Goal: Task Accomplishment & Management: Use online tool/utility

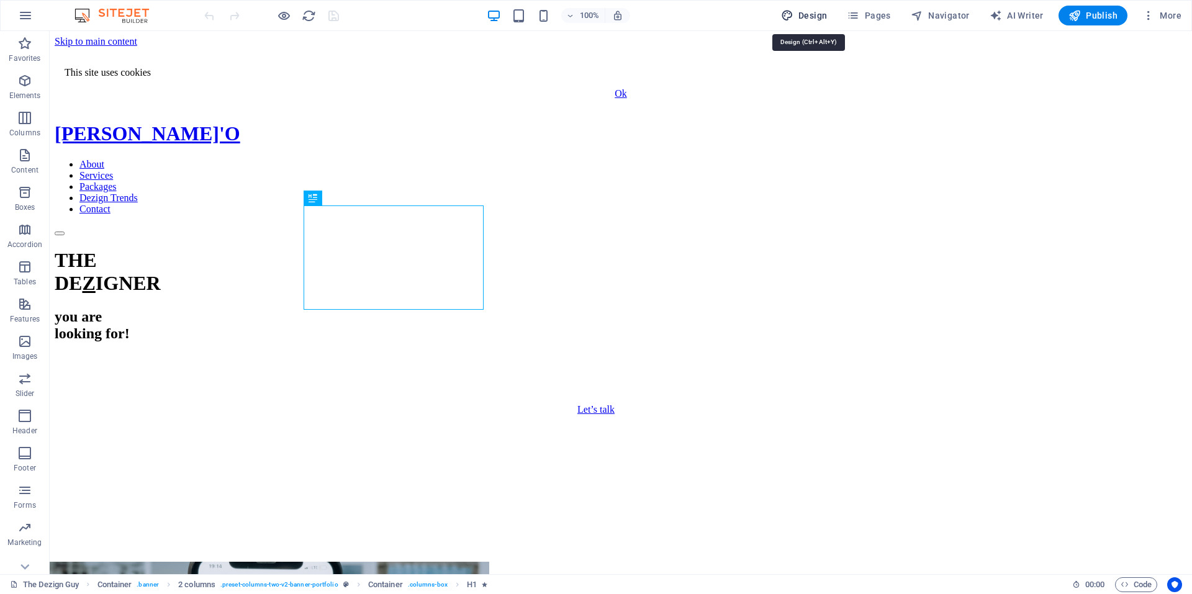
drag, startPoint x: 809, startPoint y: 18, endPoint x: 725, endPoint y: 35, distance: 85.6
click at [809, 18] on span "Design" at bounding box center [804, 15] width 47 height 12
select select "px"
select select "400"
select select "px"
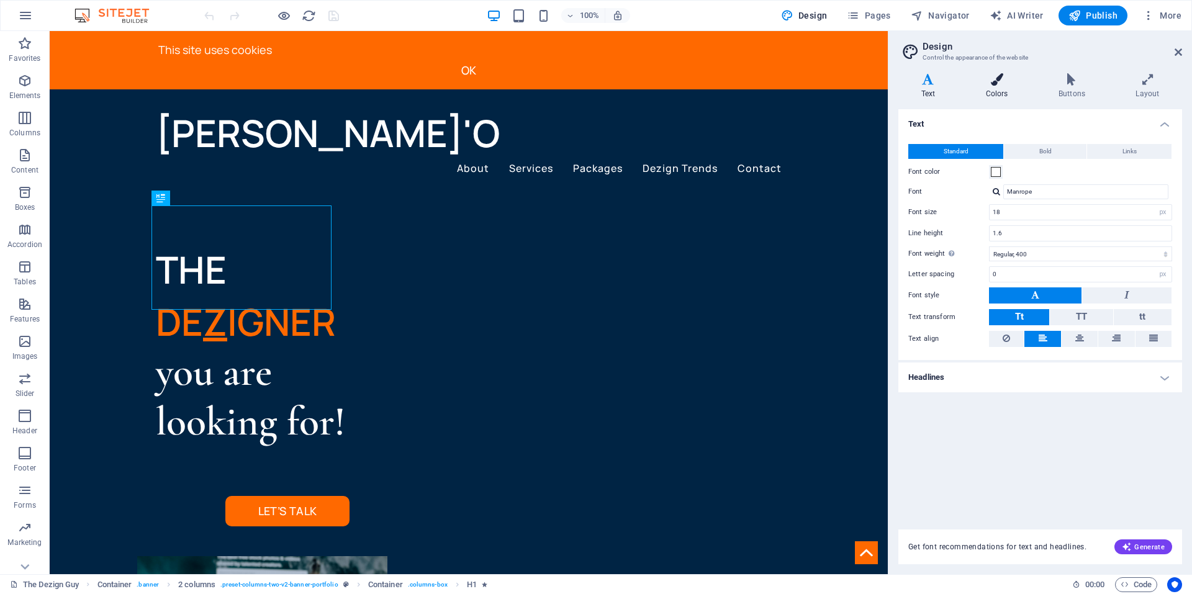
click at [996, 92] on h4 "Colors" at bounding box center [999, 86] width 73 height 26
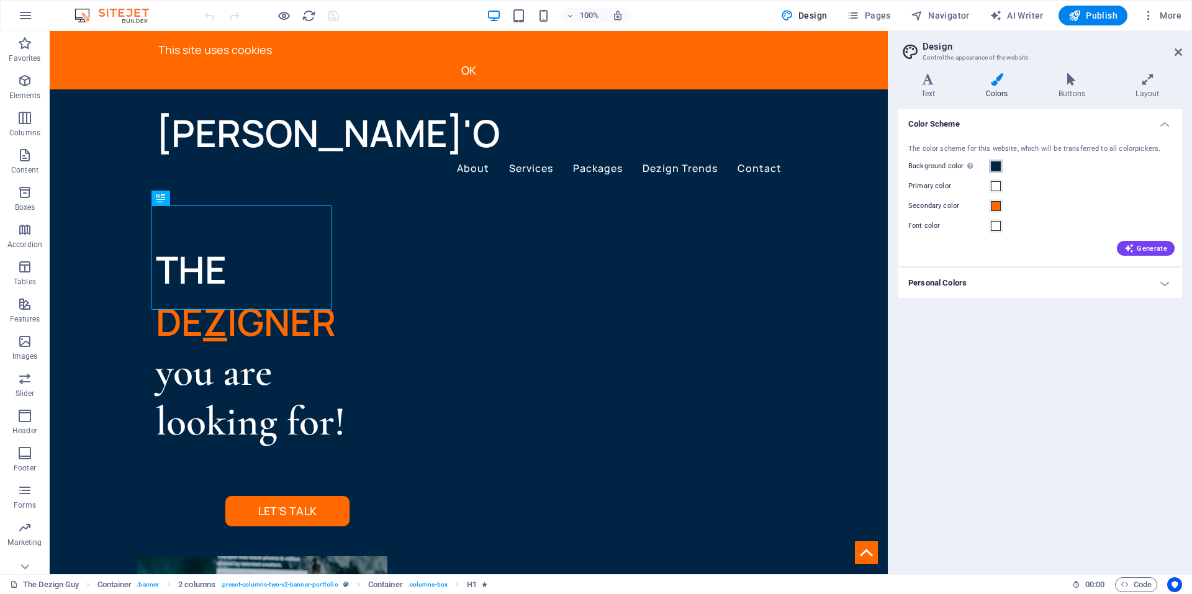
click at [995, 164] on span at bounding box center [996, 166] width 10 height 10
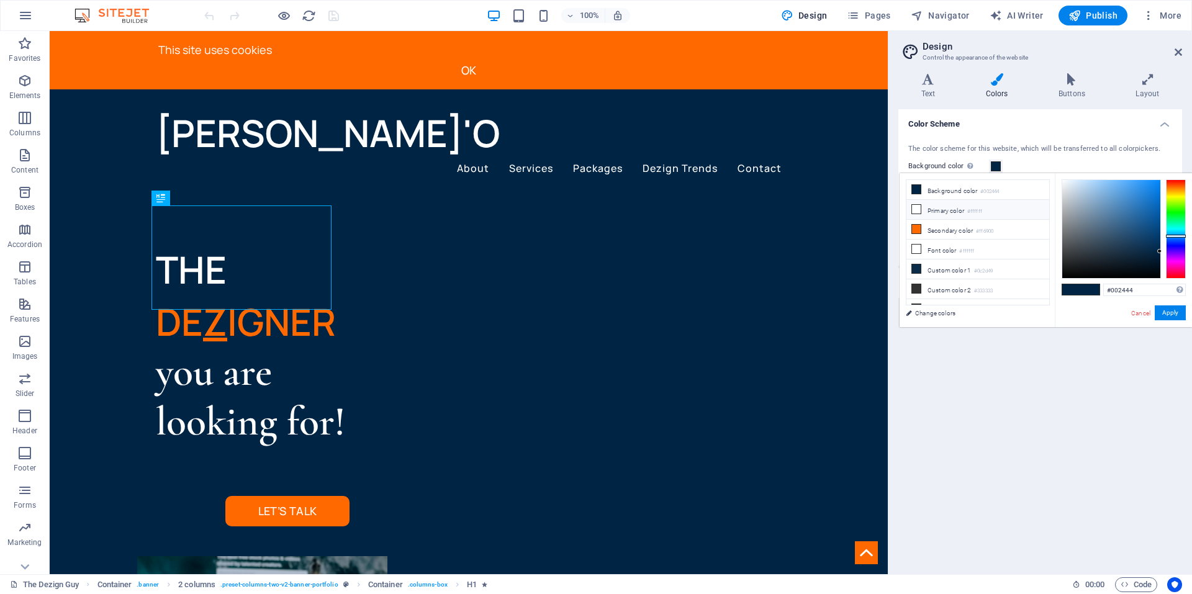
click at [921, 207] on li "Primary color #ffffff" at bounding box center [978, 210] width 143 height 20
type input "#ffffff"
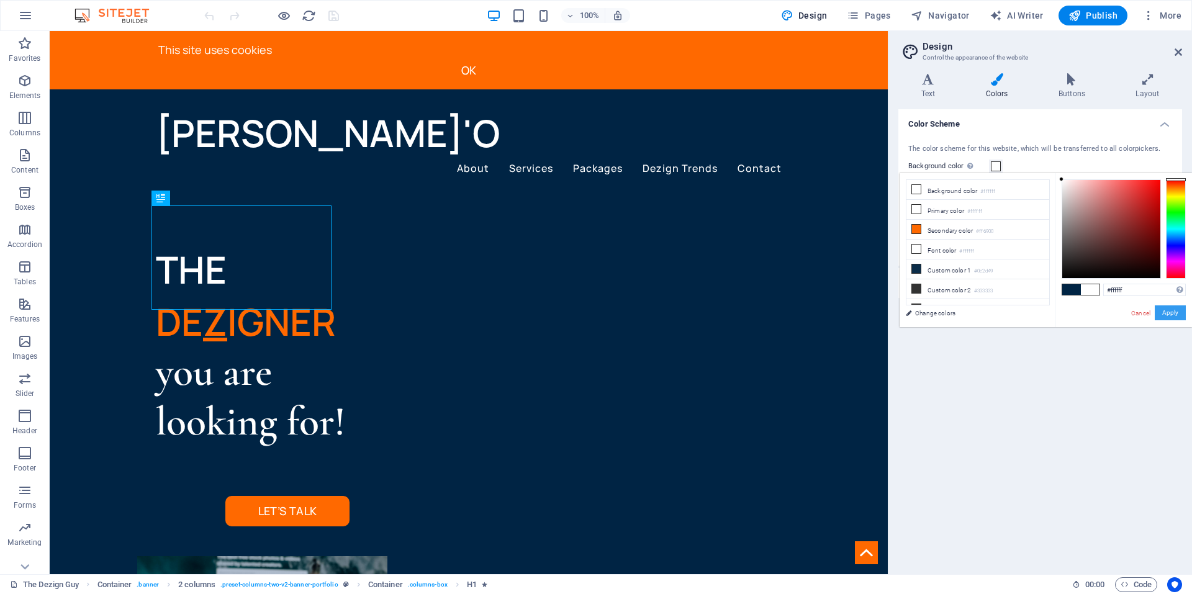
click at [1164, 309] on button "Apply" at bounding box center [1170, 312] width 31 height 15
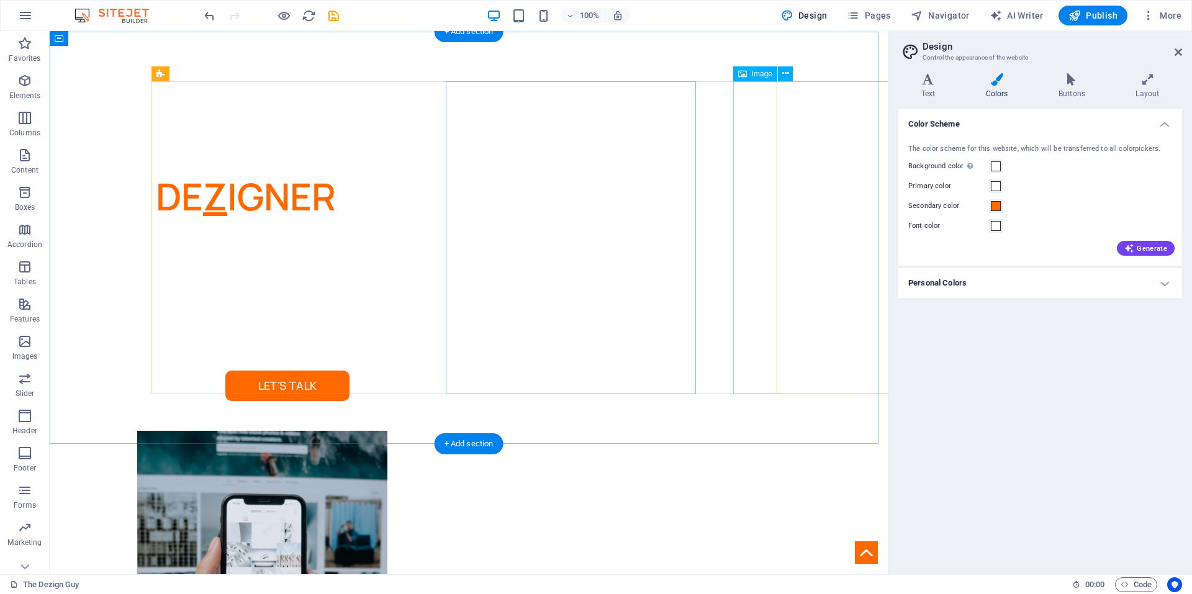
scroll to position [124, 0]
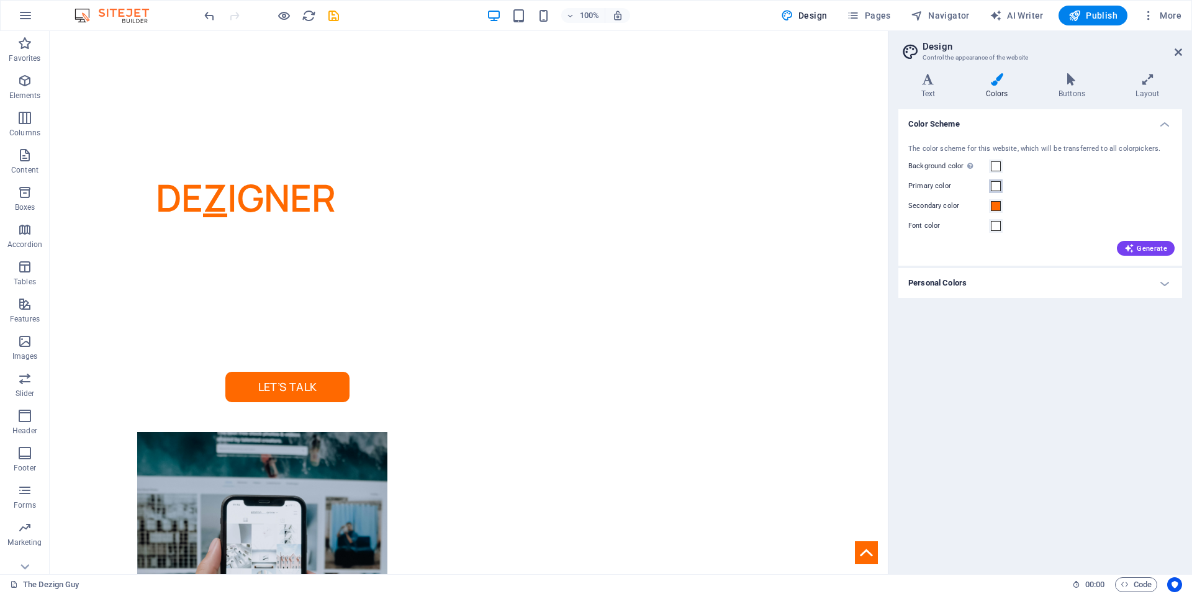
click at [995, 186] on span at bounding box center [996, 186] width 10 height 10
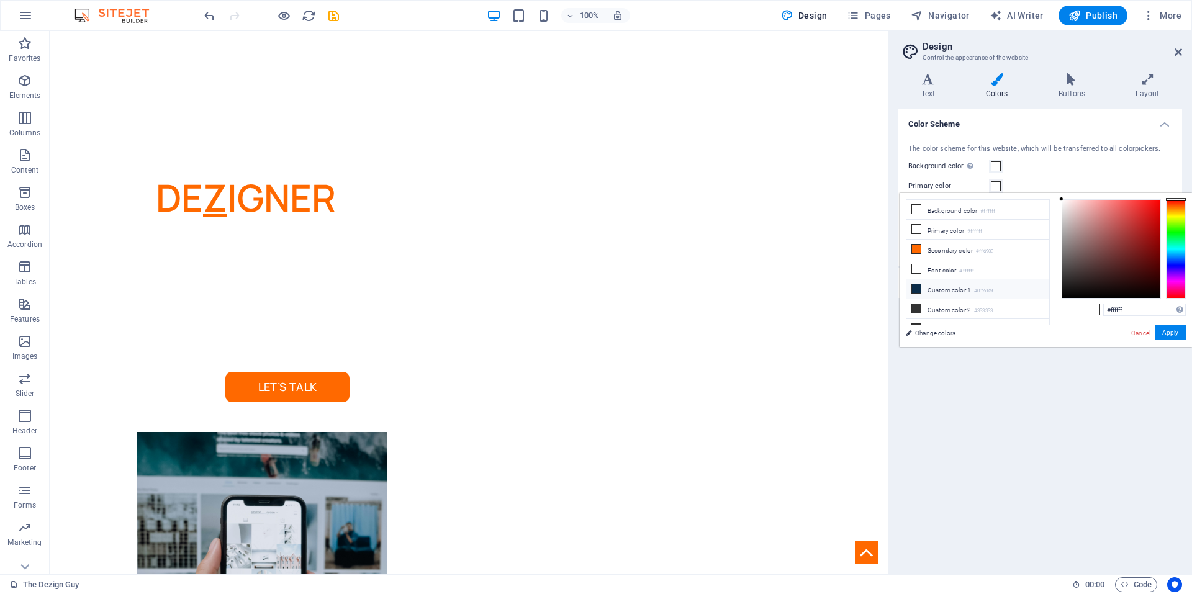
click at [916, 286] on icon at bounding box center [916, 288] width 9 height 9
type input "#0c2d49"
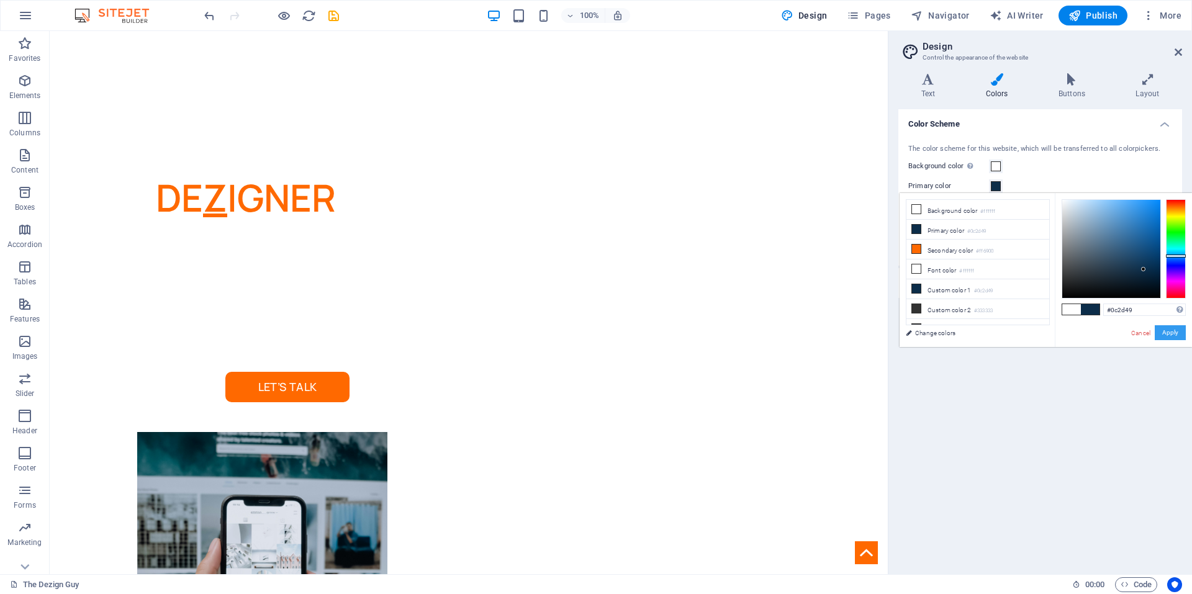
click at [1161, 328] on button "Apply" at bounding box center [1170, 332] width 31 height 15
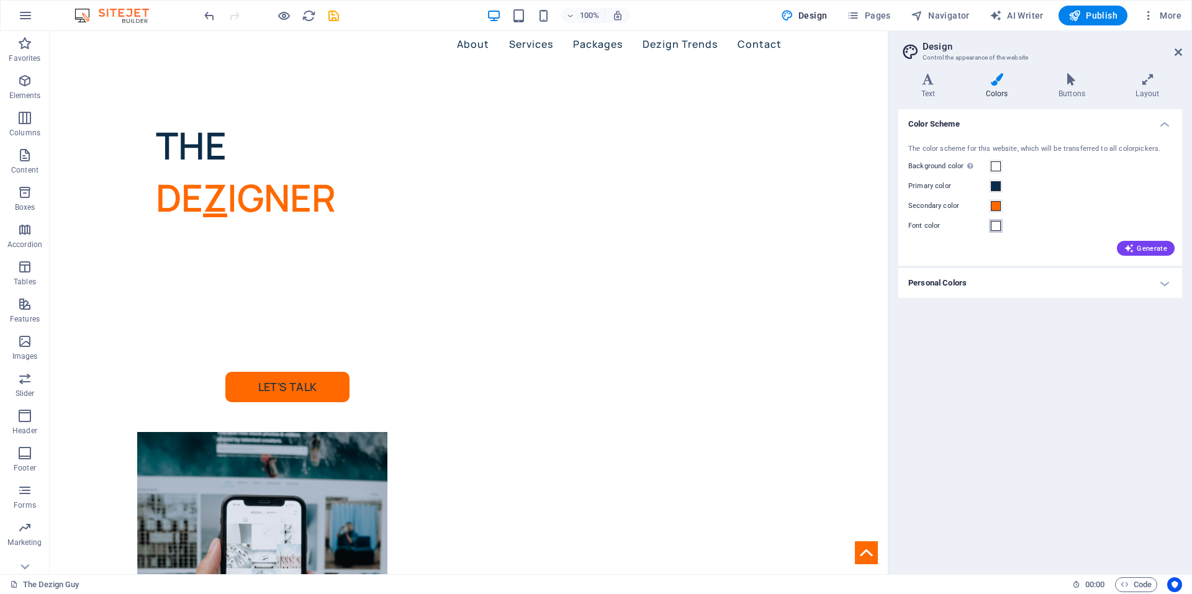
click at [998, 222] on span at bounding box center [996, 226] width 10 height 10
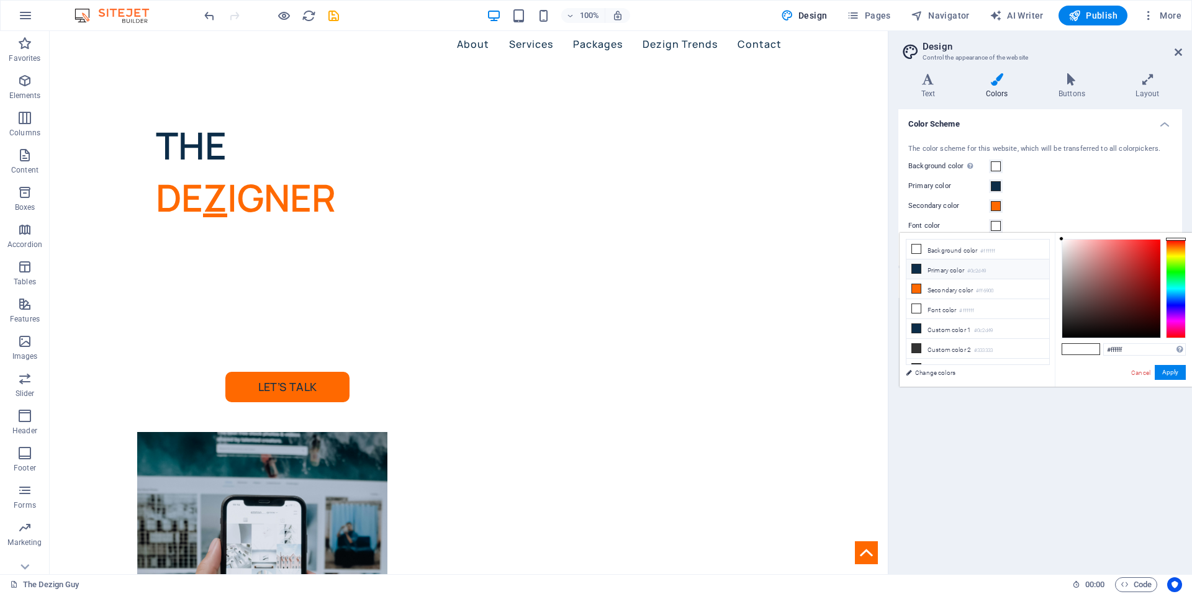
click at [920, 265] on span at bounding box center [917, 269] width 10 height 10
type input "#0c2d49"
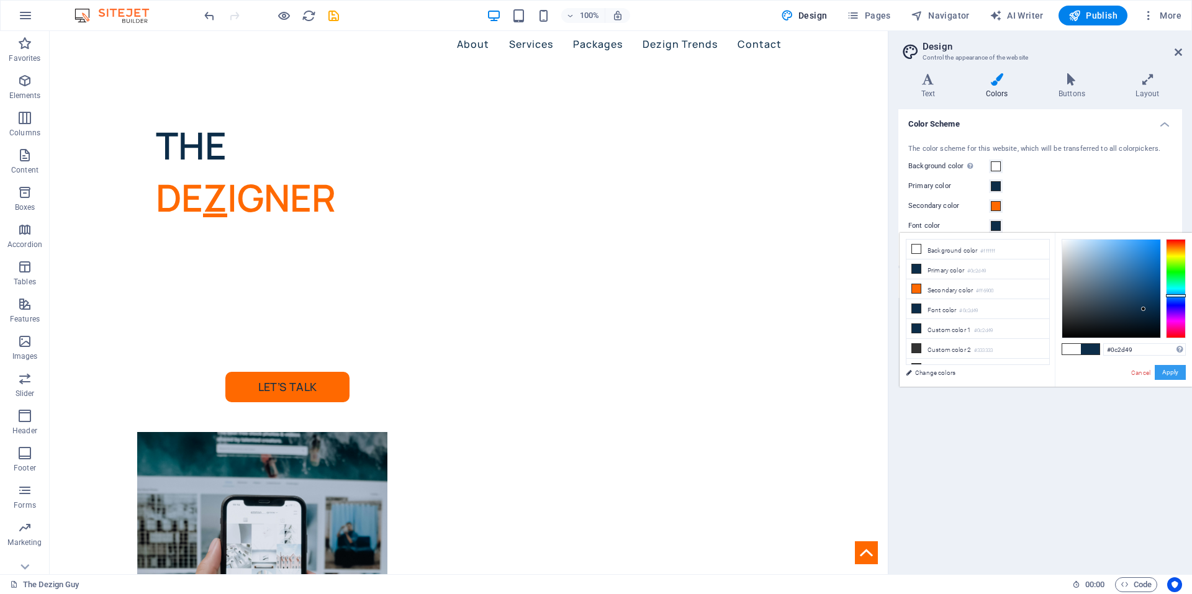
click at [1164, 369] on button "Apply" at bounding box center [1170, 372] width 31 height 15
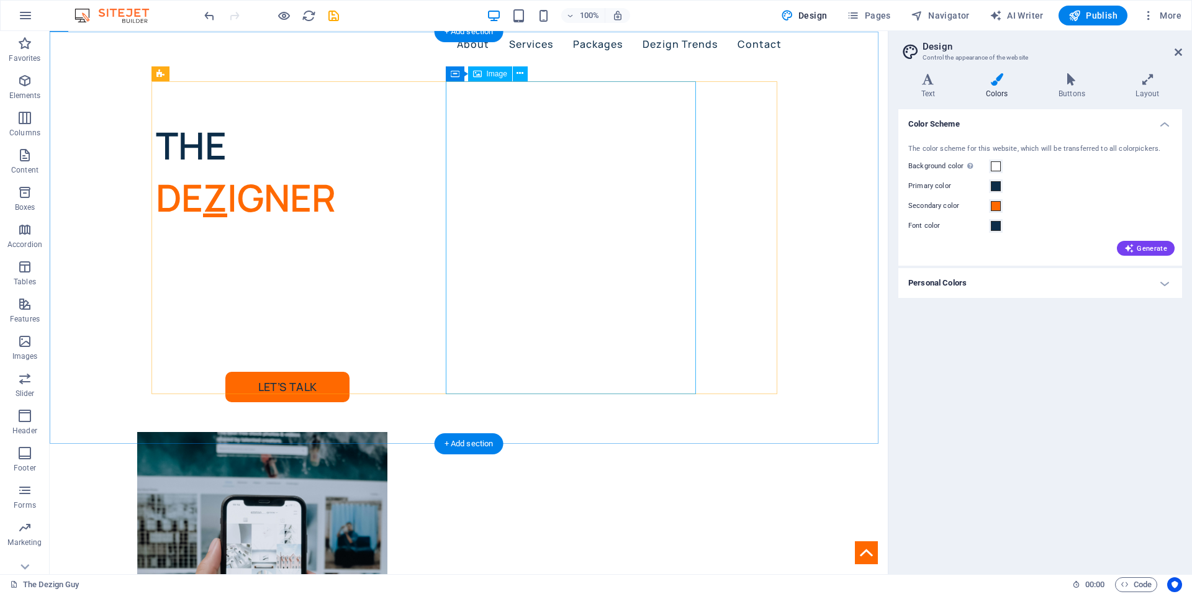
scroll to position [0, 0]
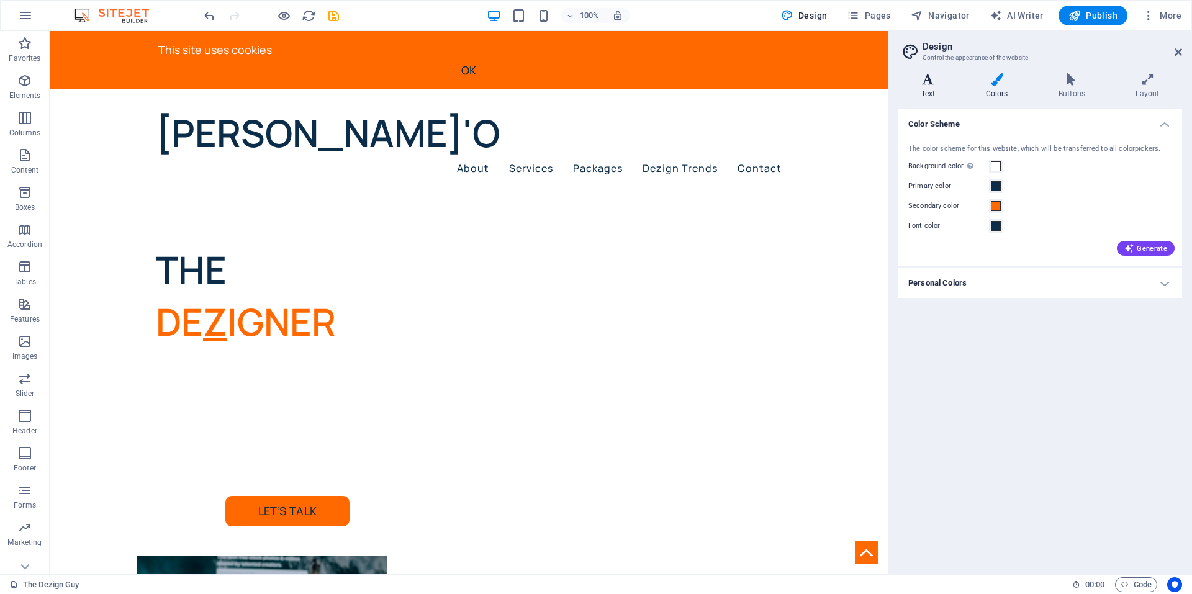
click at [931, 90] on h4 "Text" at bounding box center [930, 86] width 65 height 26
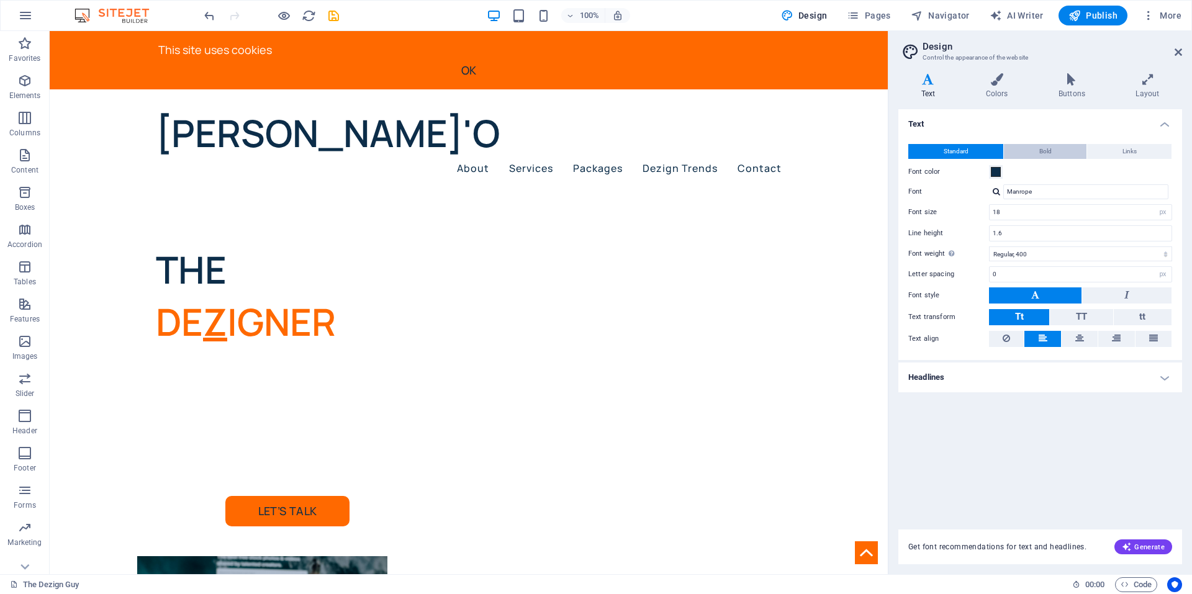
click at [1030, 151] on button "Bold" at bounding box center [1045, 151] width 83 height 15
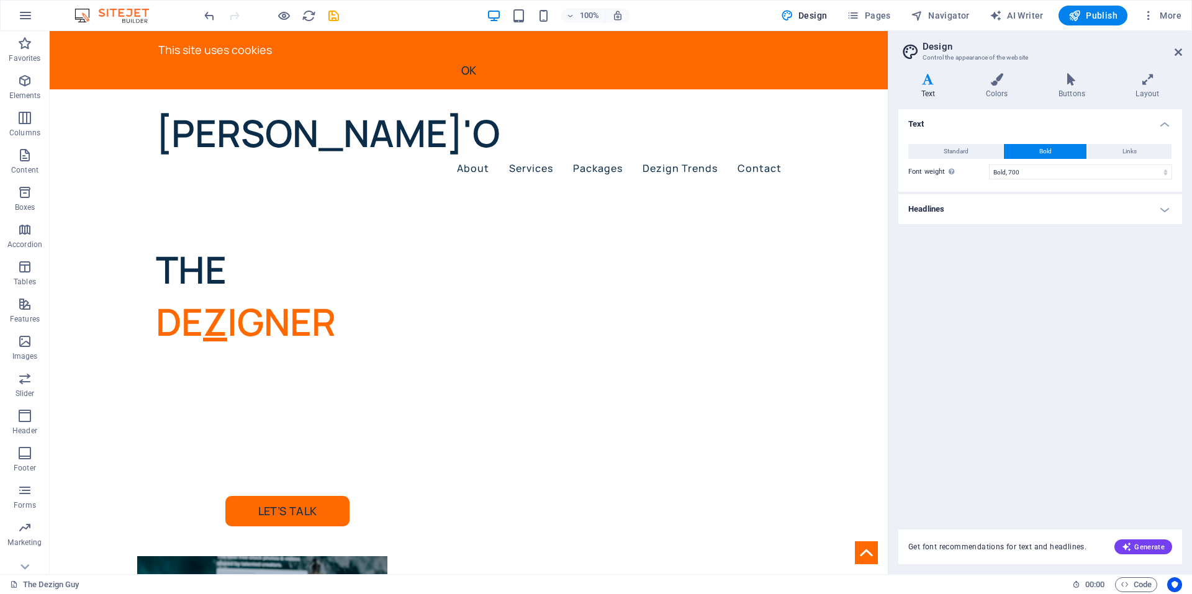
click at [1048, 217] on h4 "Headlines" at bounding box center [1040, 209] width 284 height 30
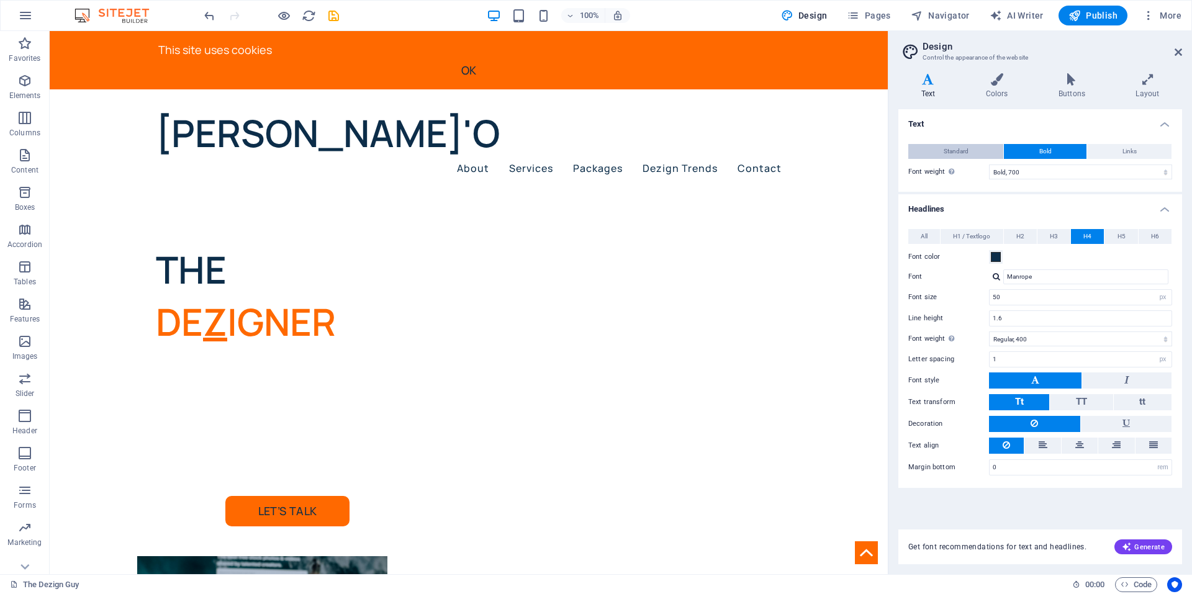
click at [923, 155] on button "Standard" at bounding box center [955, 151] width 95 height 15
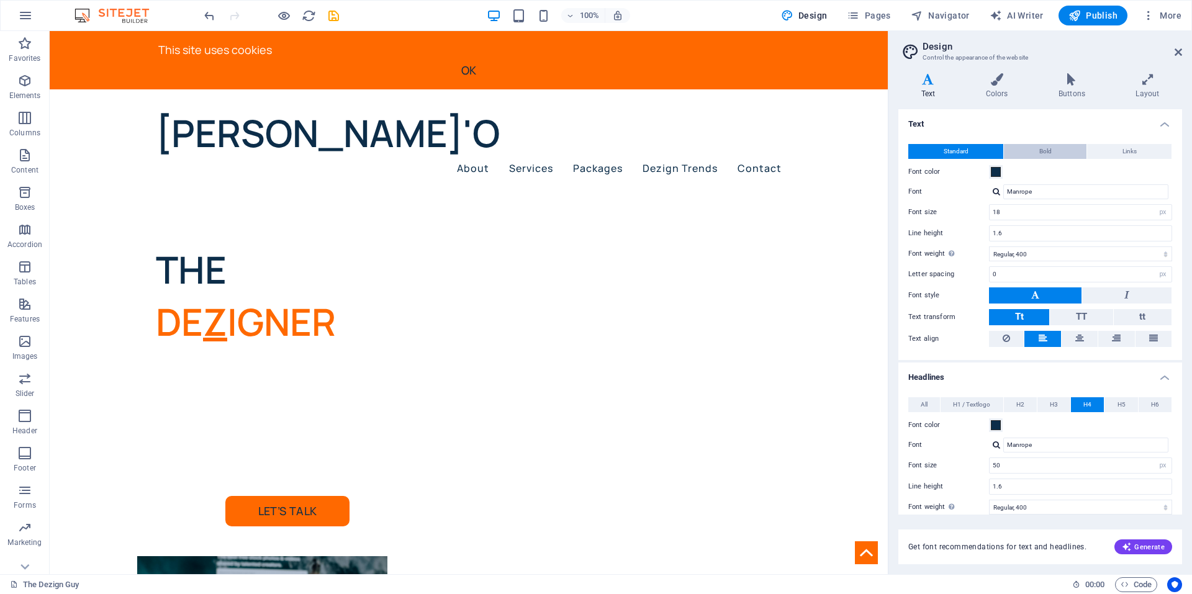
click at [1026, 150] on button "Bold" at bounding box center [1045, 151] width 83 height 15
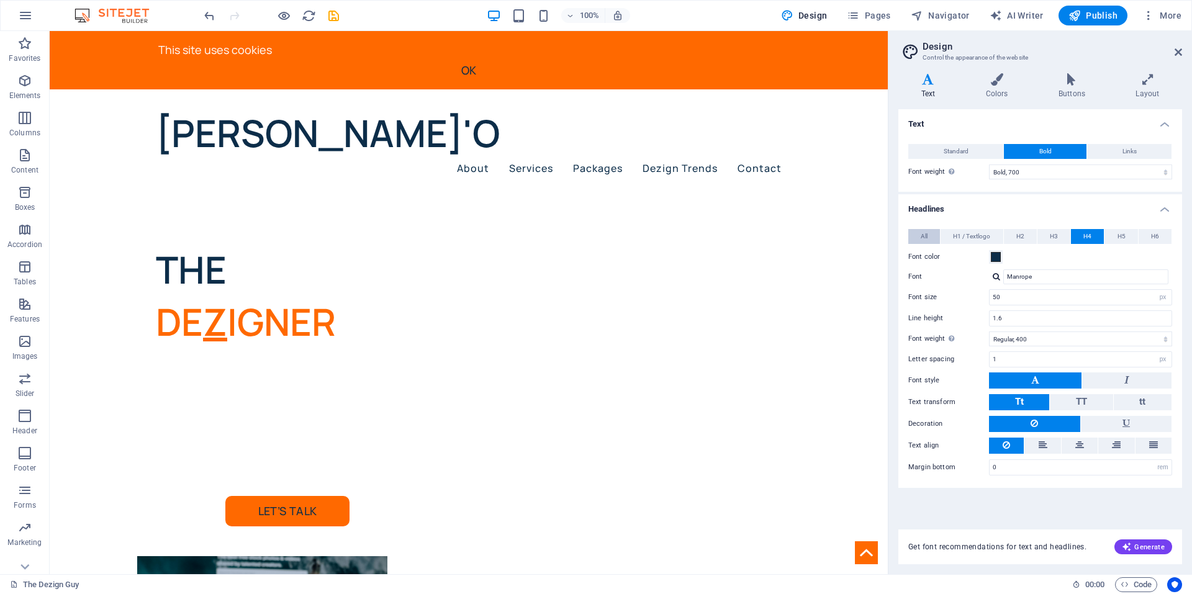
click at [921, 233] on span "All" at bounding box center [924, 236] width 7 height 15
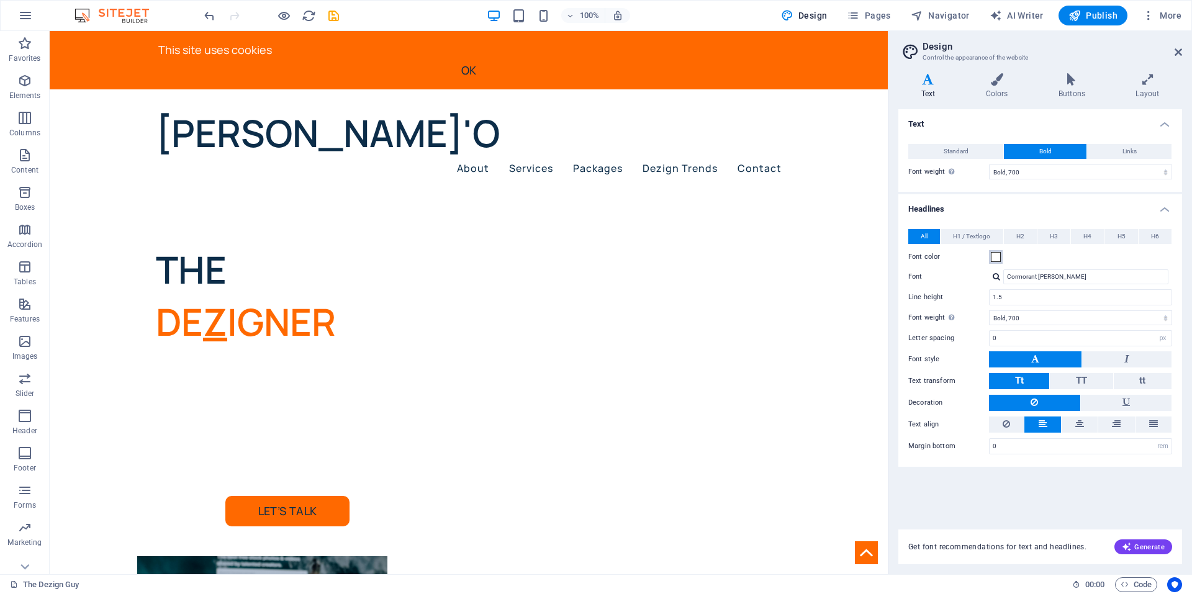
click at [997, 255] on span at bounding box center [996, 257] width 10 height 10
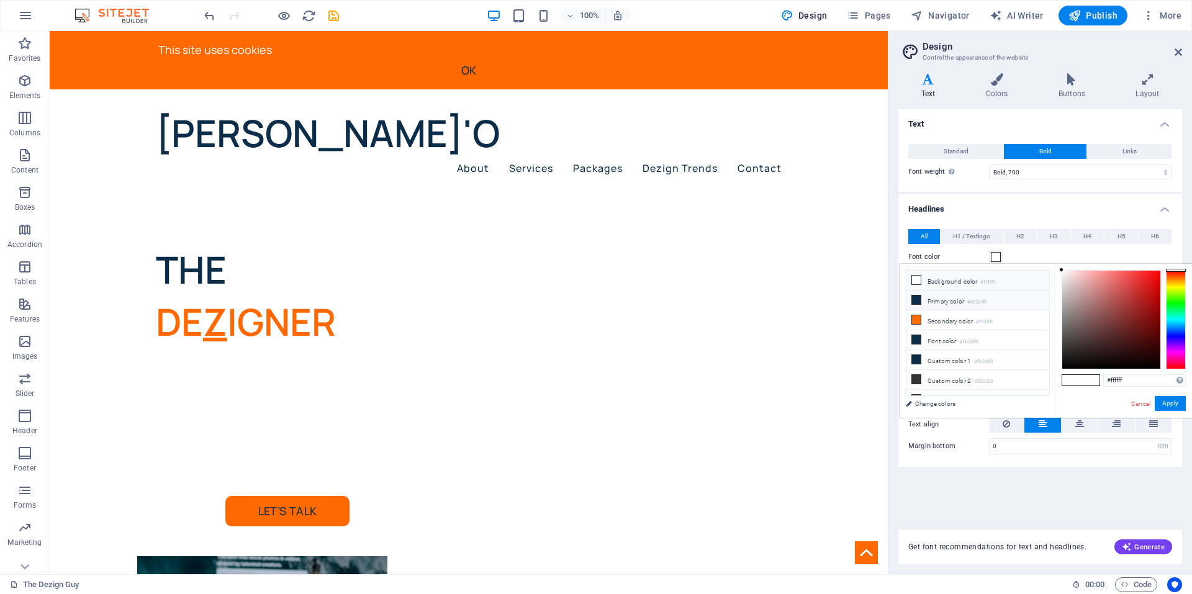
click at [919, 297] on icon at bounding box center [916, 300] width 9 height 9
type input "#0c2d49"
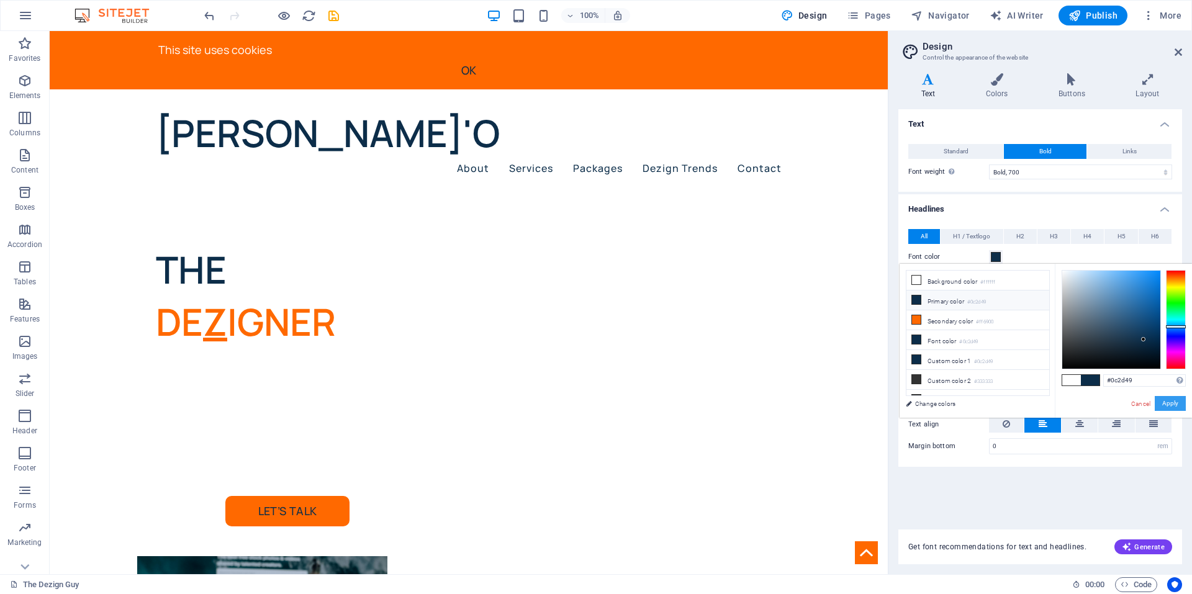
click at [1159, 397] on button "Apply" at bounding box center [1170, 403] width 31 height 15
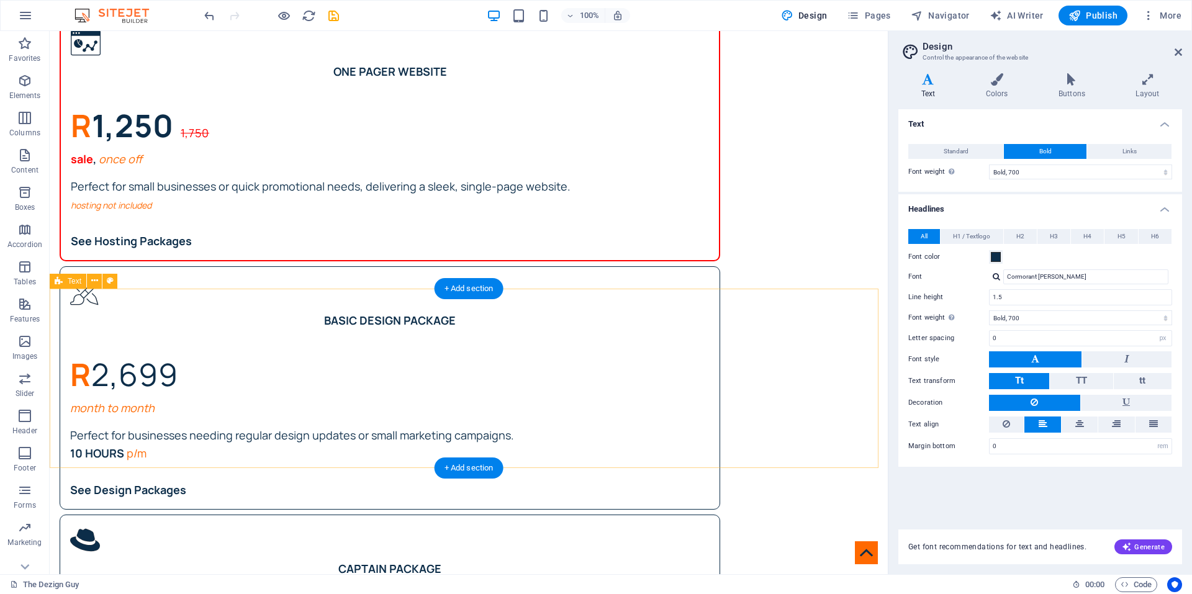
scroll to position [1428, 0]
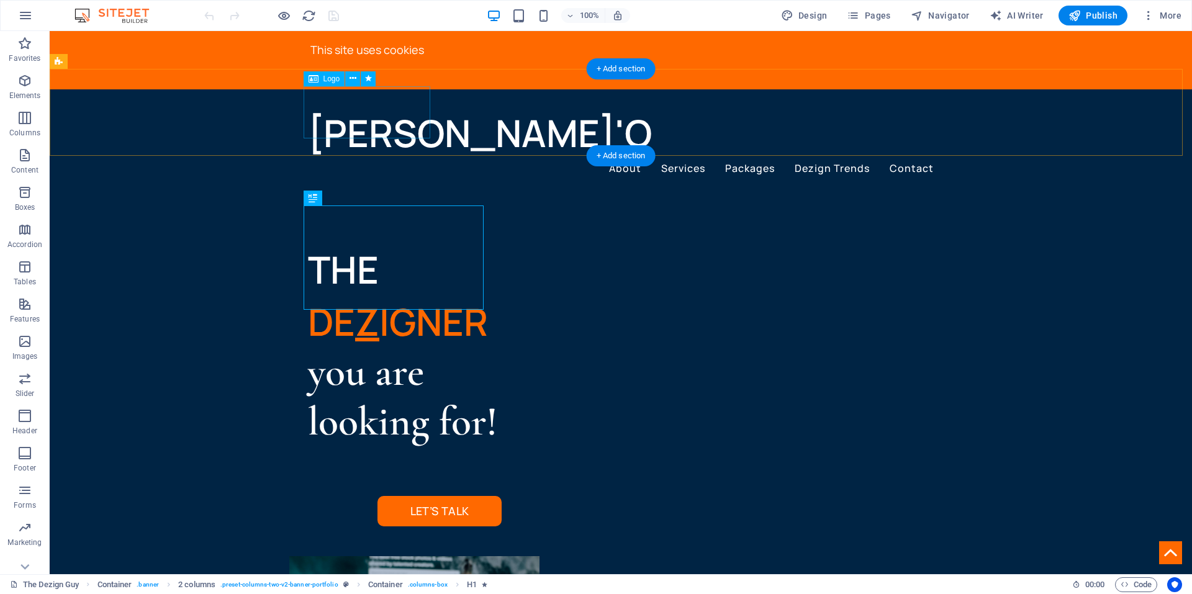
click at [360, 120] on div "[PERSON_NAME]'O" at bounding box center [621, 133] width 626 height 52
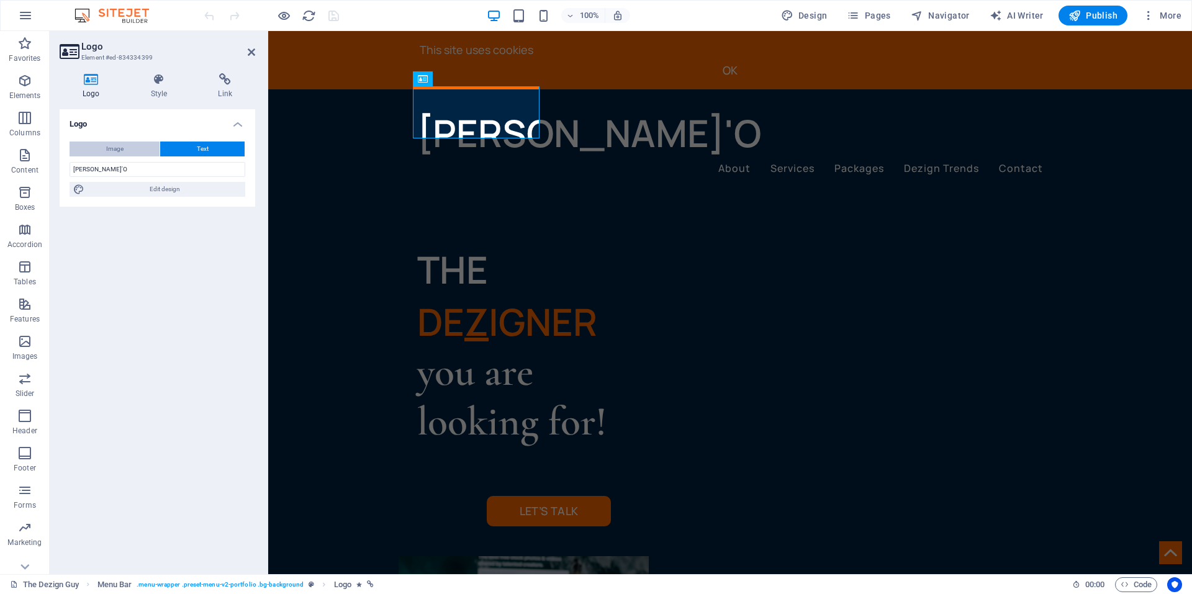
click at [126, 152] on button "Image" at bounding box center [115, 149] width 90 height 15
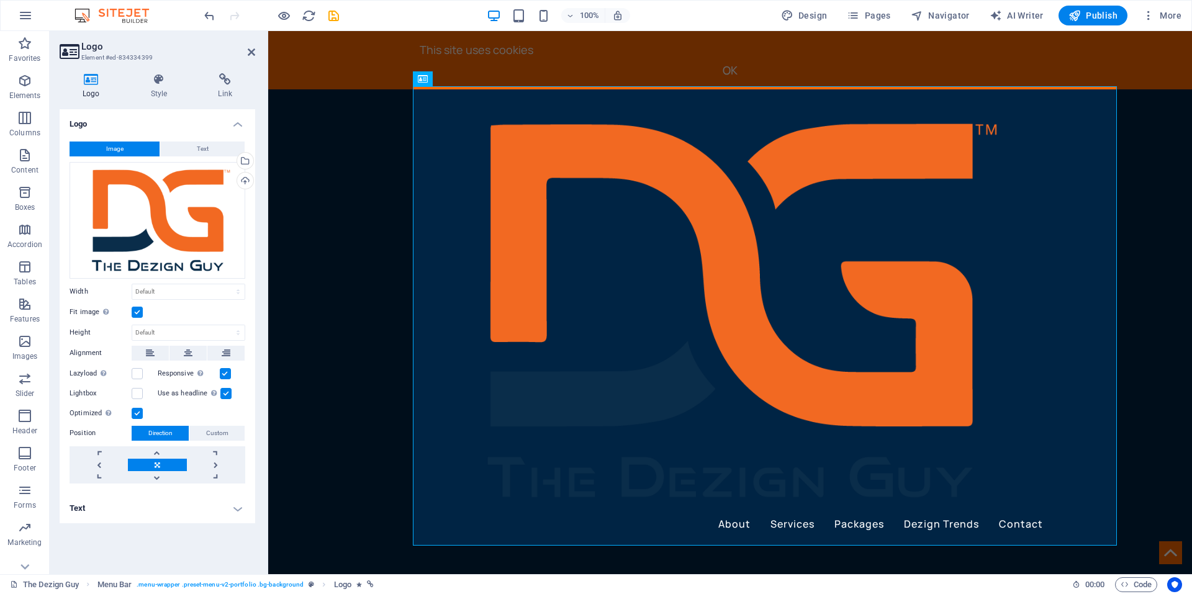
click at [140, 313] on label at bounding box center [137, 312] width 11 height 11
click at [0, 0] on input "Fit image Automatically fit image to a fixed width and height" at bounding box center [0, 0] width 0 height 0
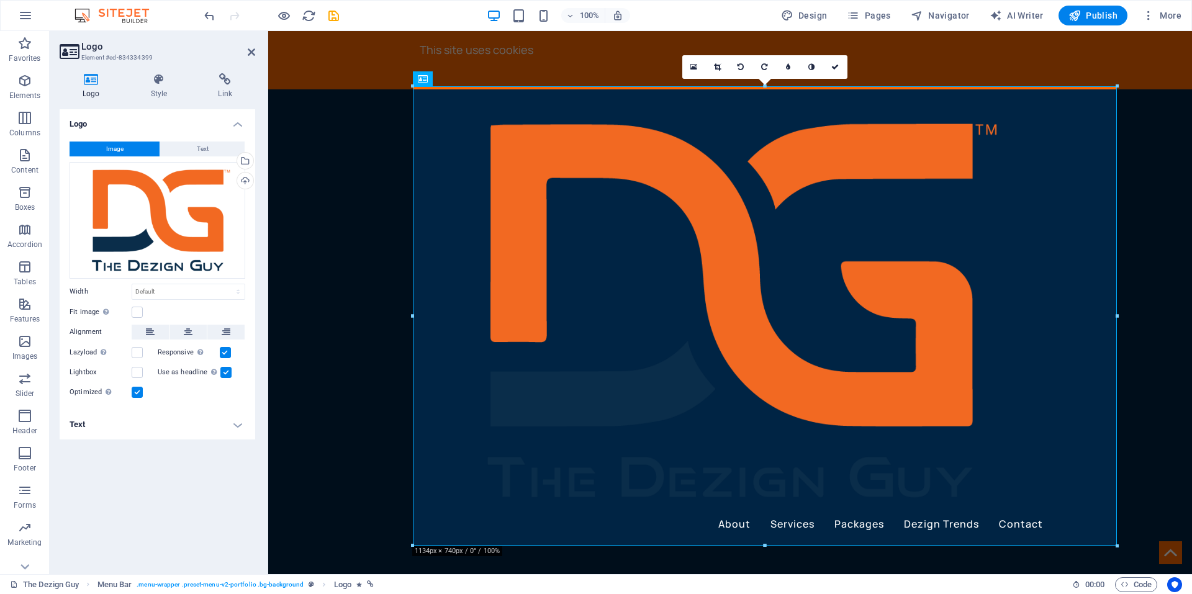
click at [134, 391] on label at bounding box center [137, 392] width 11 height 11
click at [0, 0] on input "Optimized Images are compressed to improve page speed." at bounding box center [0, 0] width 0 height 0
click at [223, 371] on label at bounding box center [225, 372] width 11 height 11
click at [0, 0] on input "Use as headline The image will be wrapped in an H1 headline tag. Useful for giv…" at bounding box center [0, 0] width 0 height 0
click at [183, 296] on select "Default auto px rem % em vh vw" at bounding box center [188, 291] width 112 height 15
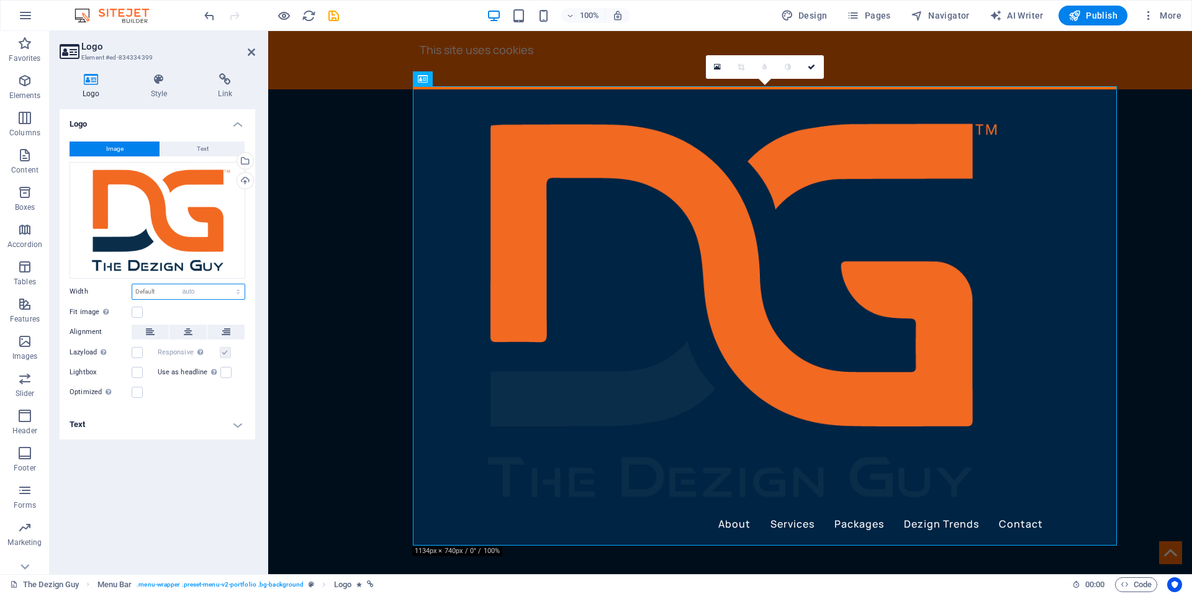
click at [132, 284] on select "Default auto px rem % em vh vw" at bounding box center [188, 291] width 112 height 15
click at [174, 225] on div "Drag files here, click to choose files or select files from Files or our free s…" at bounding box center [158, 220] width 176 height 117
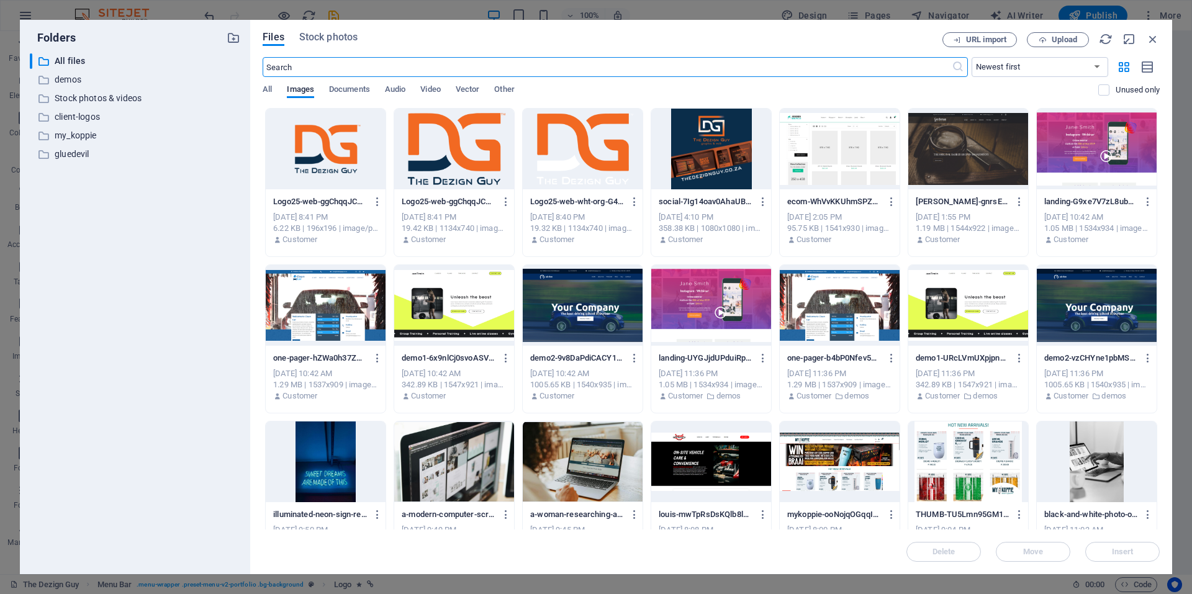
click at [573, 140] on div at bounding box center [583, 149] width 120 height 81
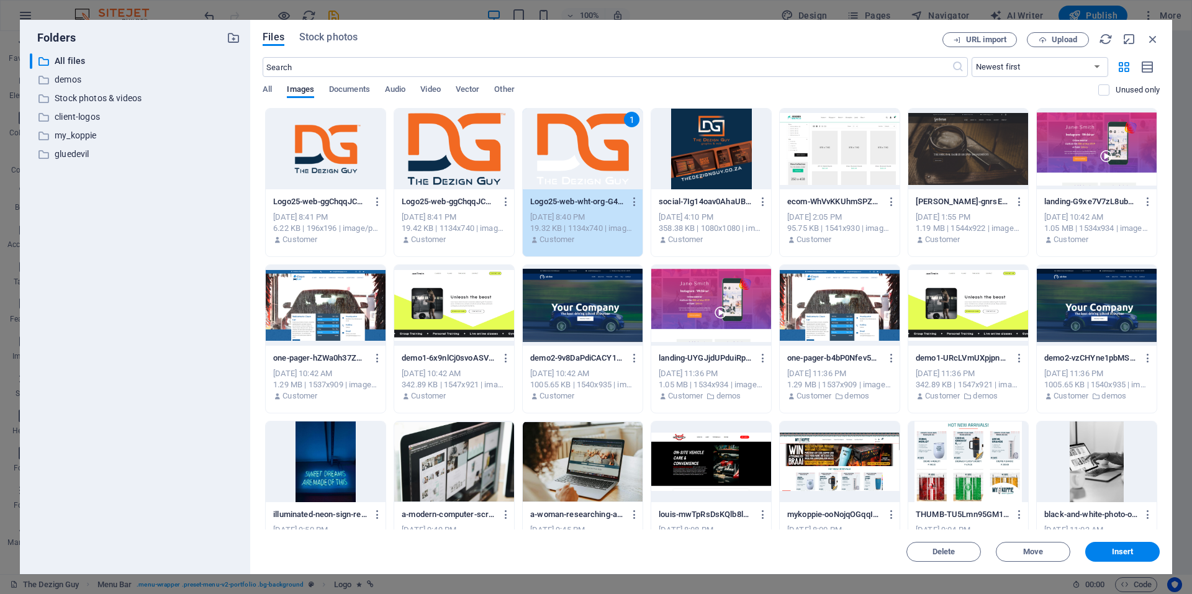
click at [573, 140] on div "1" at bounding box center [583, 149] width 120 height 81
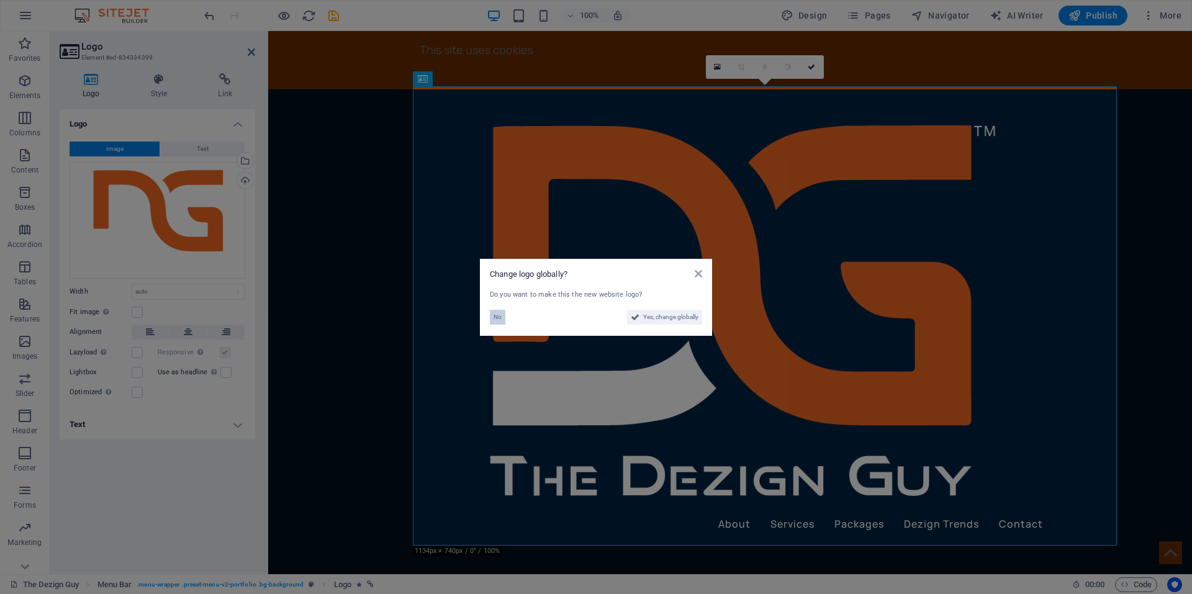
click at [498, 318] on span "No" at bounding box center [498, 317] width 8 height 15
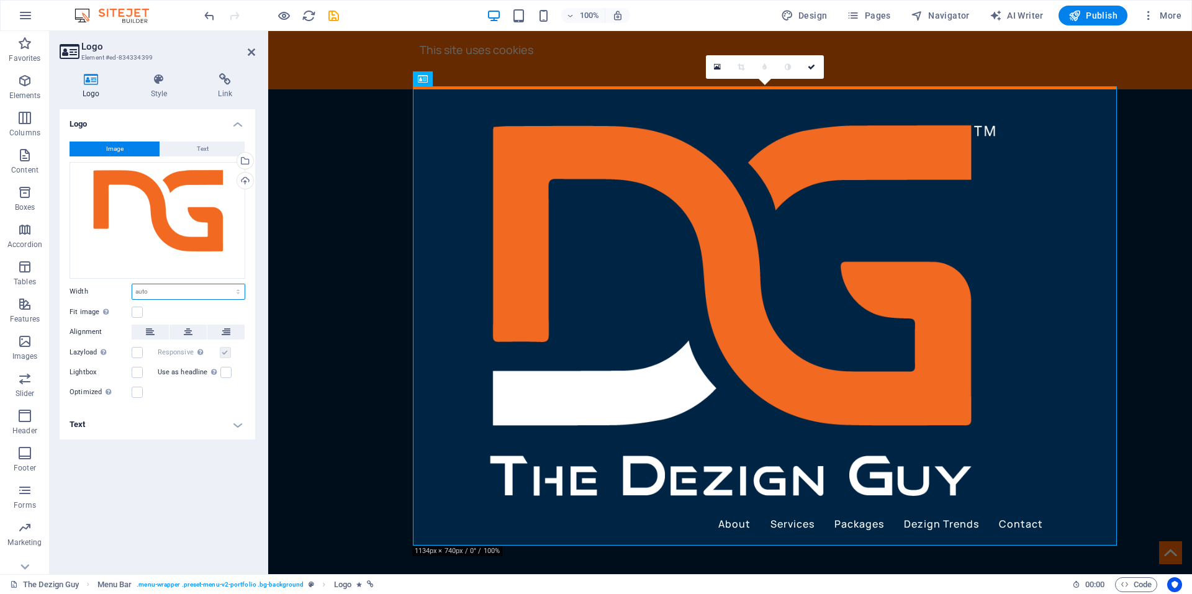
click at [143, 291] on select "Default auto px rem % em vh vw" at bounding box center [188, 291] width 112 height 15
select select "px"
click at [227, 284] on select "Default auto px rem % em vh vw" at bounding box center [188, 291] width 112 height 15
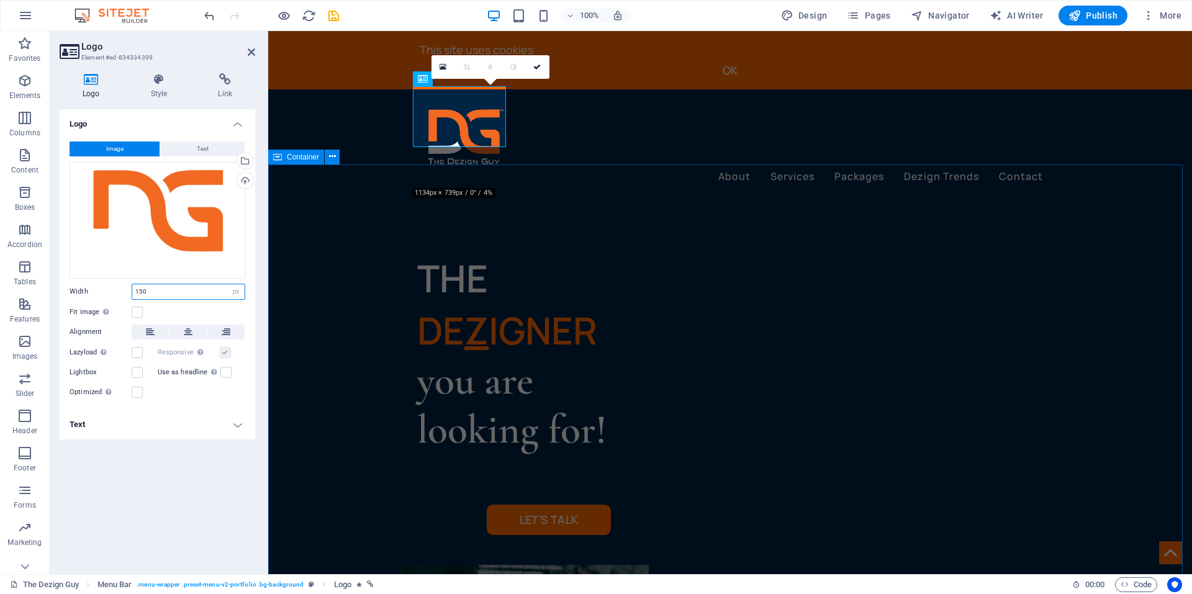
type input "150"
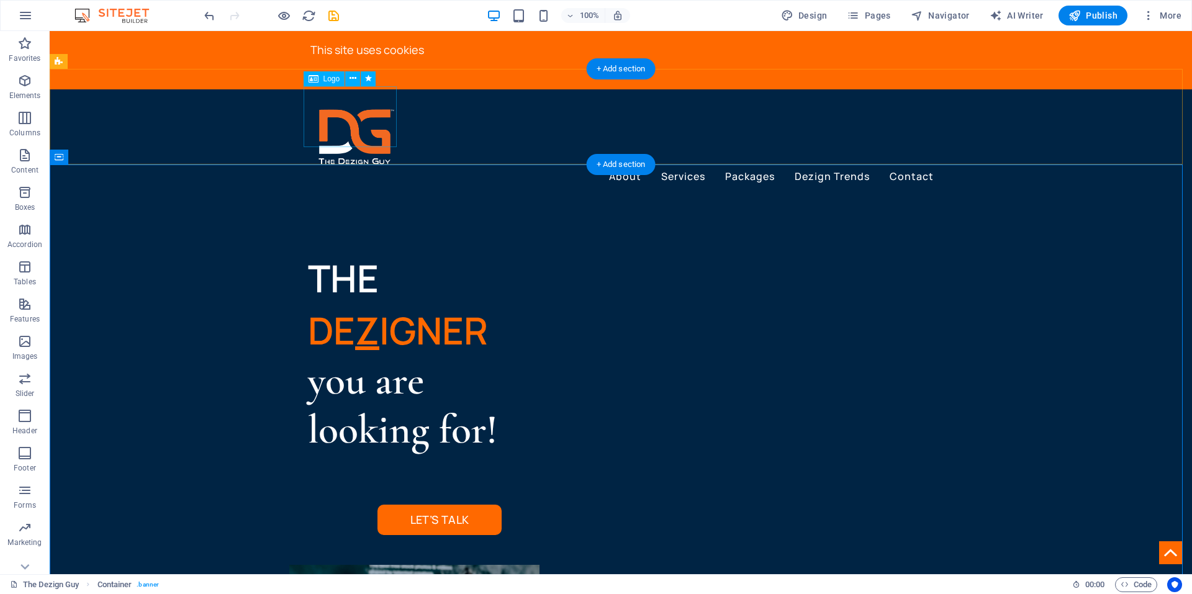
click at [346, 115] on div at bounding box center [621, 137] width 626 height 61
click at [324, 107] on div at bounding box center [621, 137] width 626 height 61
select select "px"
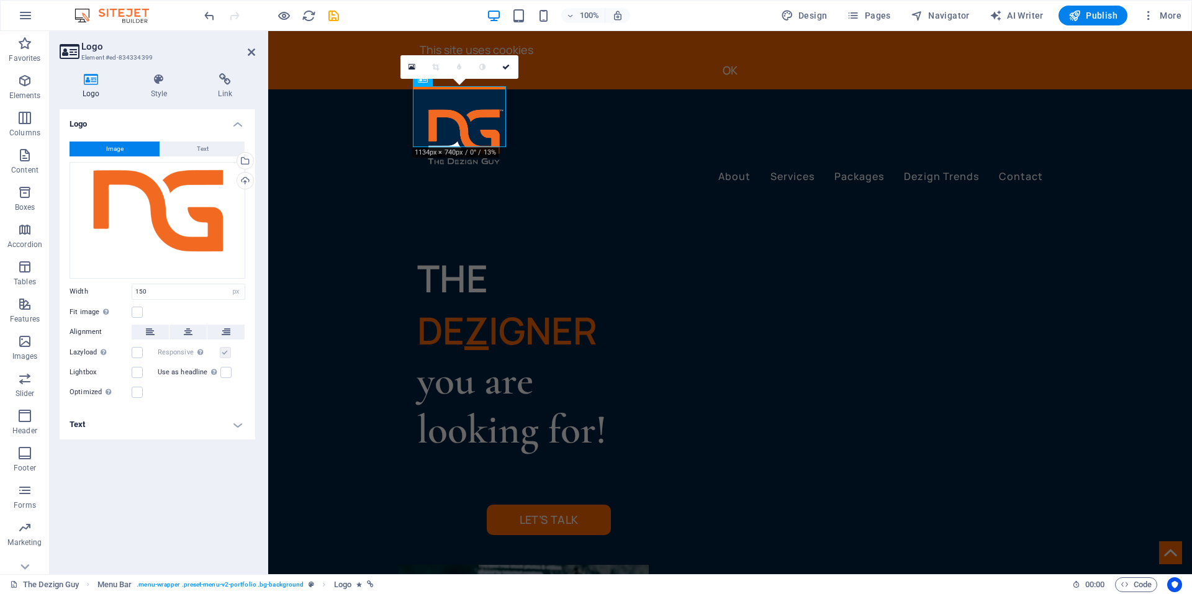
click at [152, 70] on div "Logo Style Link Logo Image Text Drag files here, click to choose files or selec…" at bounding box center [157, 318] width 215 height 511
click at [152, 79] on icon at bounding box center [159, 79] width 63 height 12
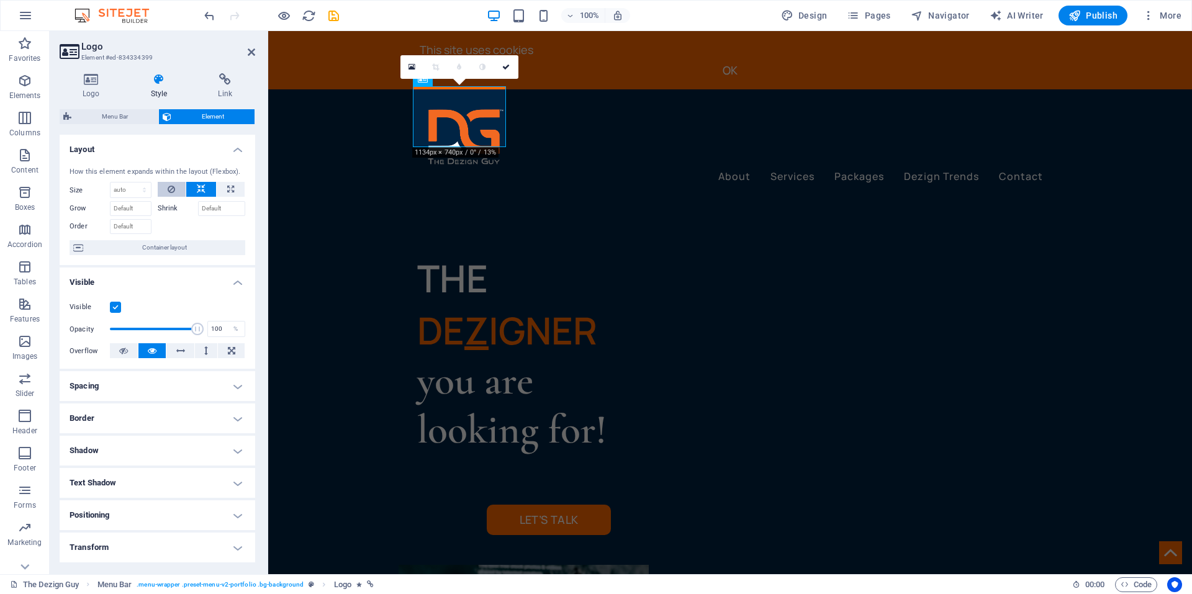
click at [168, 186] on icon at bounding box center [171, 189] width 7 height 15
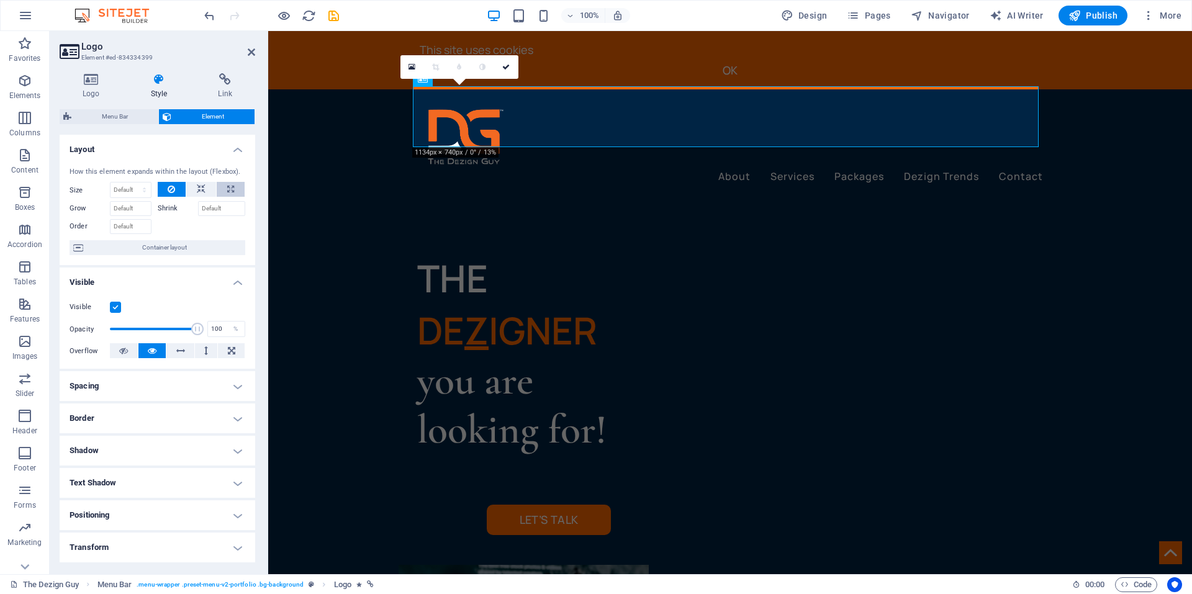
click at [230, 187] on icon at bounding box center [230, 189] width 7 height 15
type input "100"
select select "%"
click at [199, 189] on icon at bounding box center [201, 189] width 9 height 15
select select "DISABLED_OPTION_VALUE"
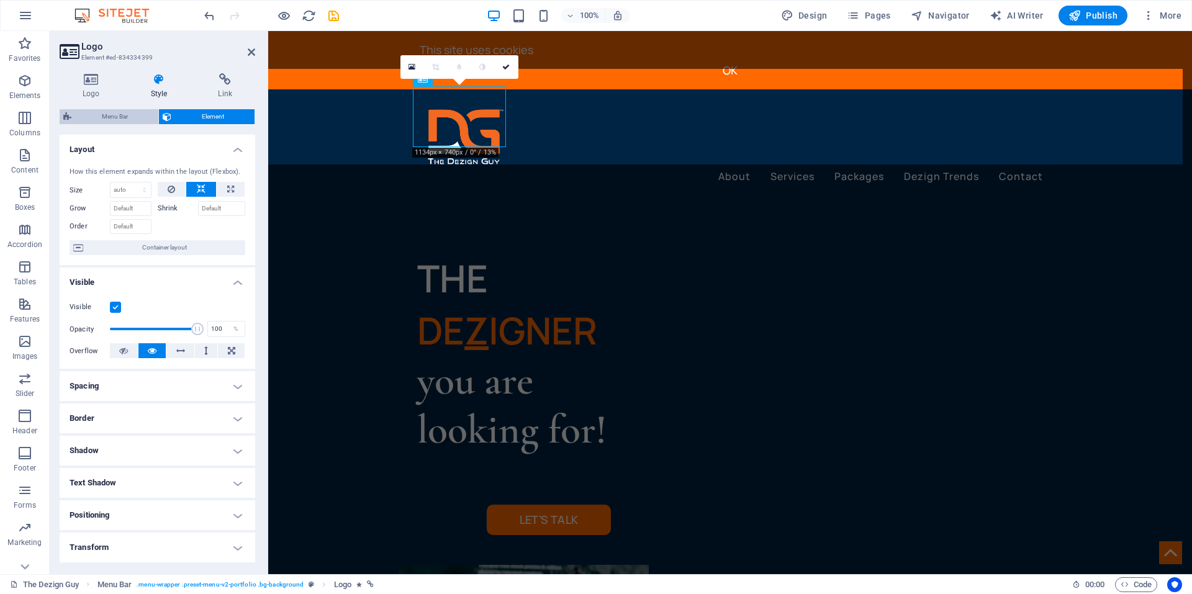
click at [104, 119] on span "Menu Bar" at bounding box center [114, 116] width 79 height 15
select select "rem"
select select "px"
select select "rem"
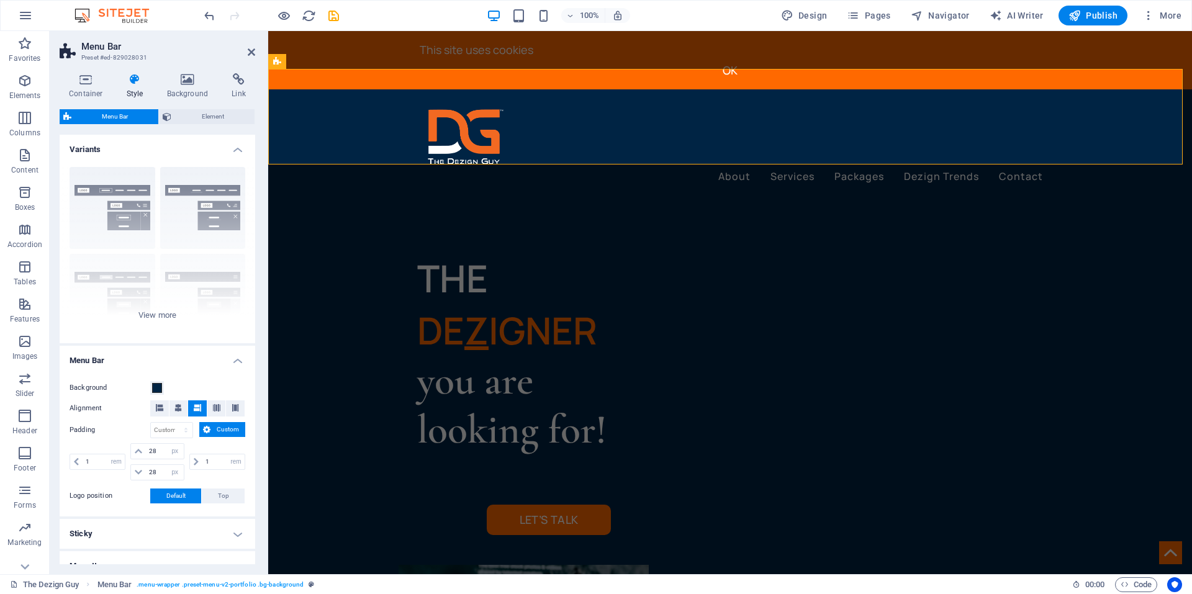
click at [122, 150] on h4 "Variants" at bounding box center [158, 146] width 196 height 22
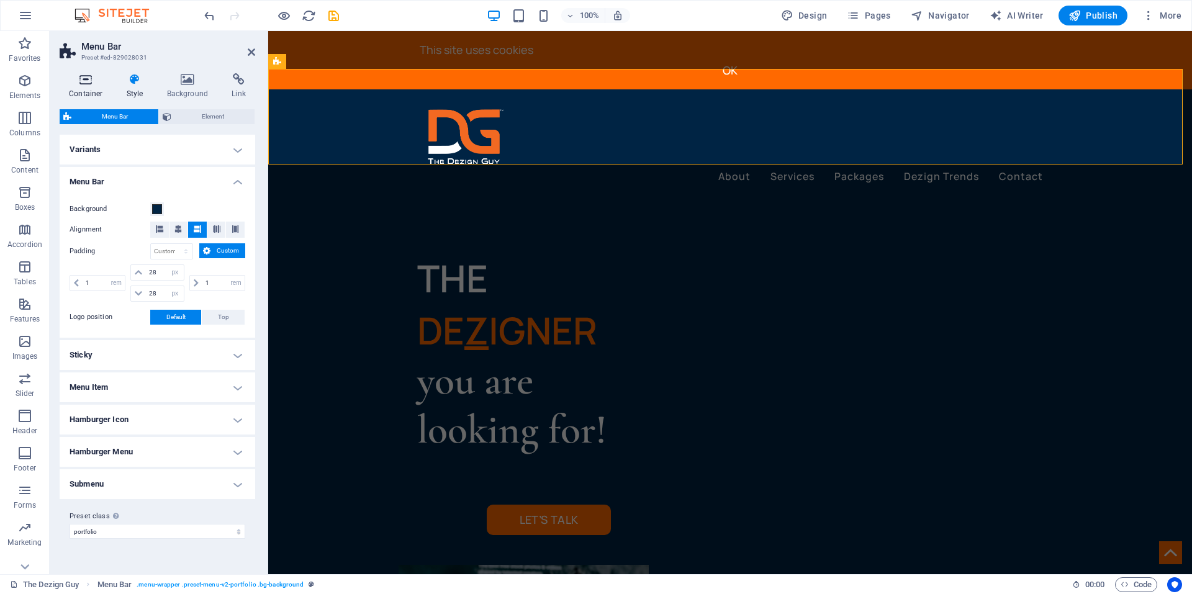
click at [91, 89] on h4 "Container" at bounding box center [89, 86] width 58 height 26
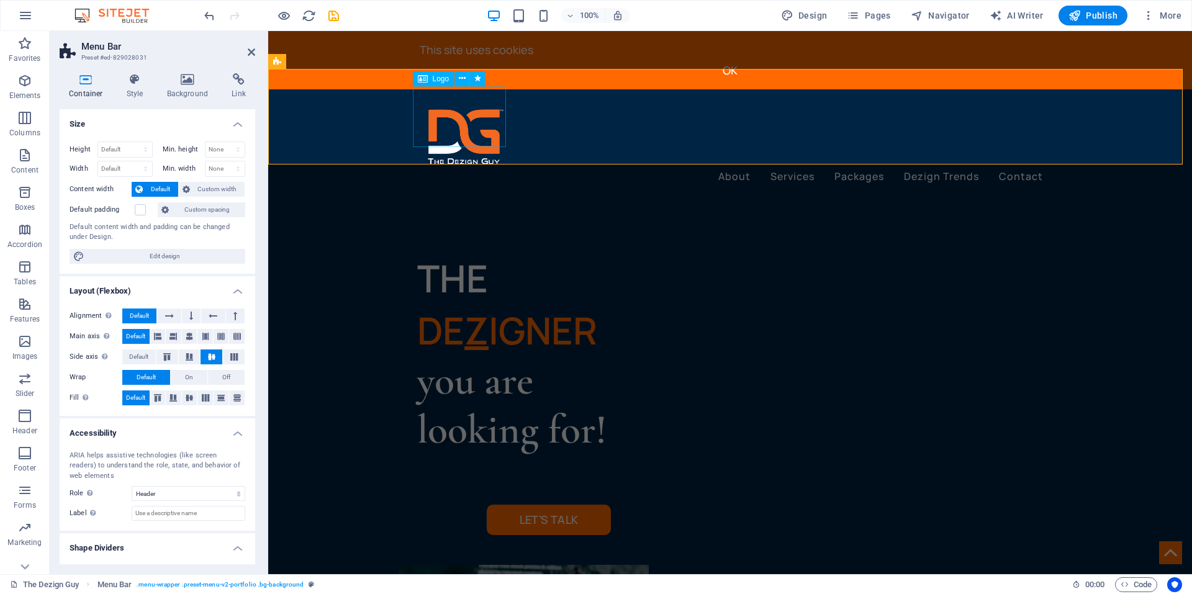
click at [469, 111] on div at bounding box center [730, 137] width 626 height 61
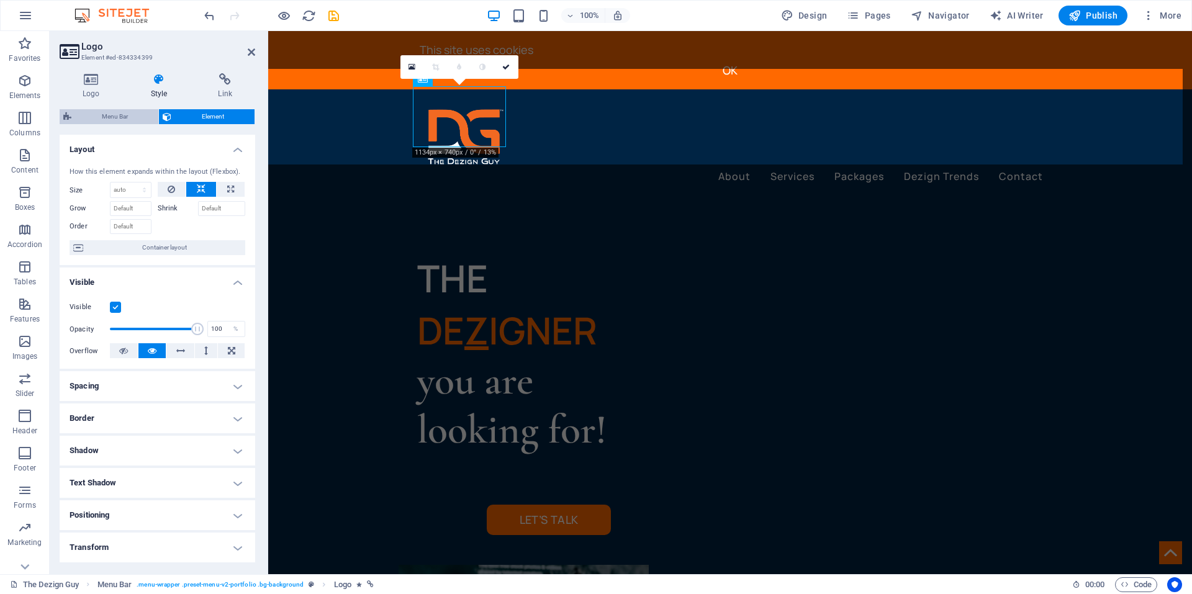
click at [124, 119] on span "Menu Bar" at bounding box center [114, 116] width 79 height 15
select select "header"
select select "rem"
select select "px"
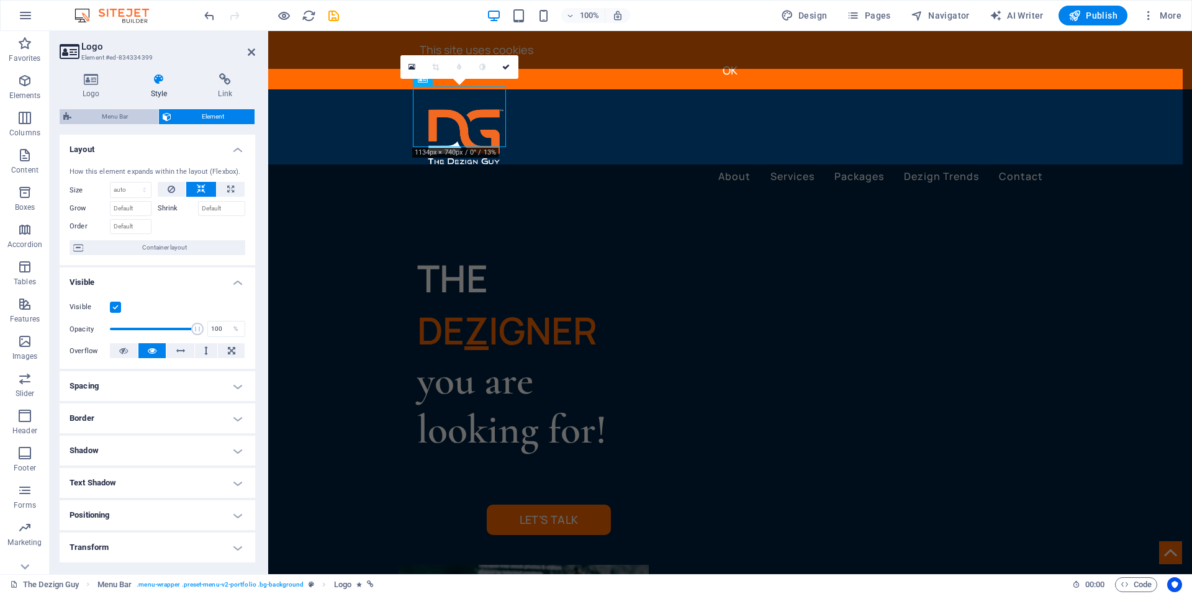
select select "rem"
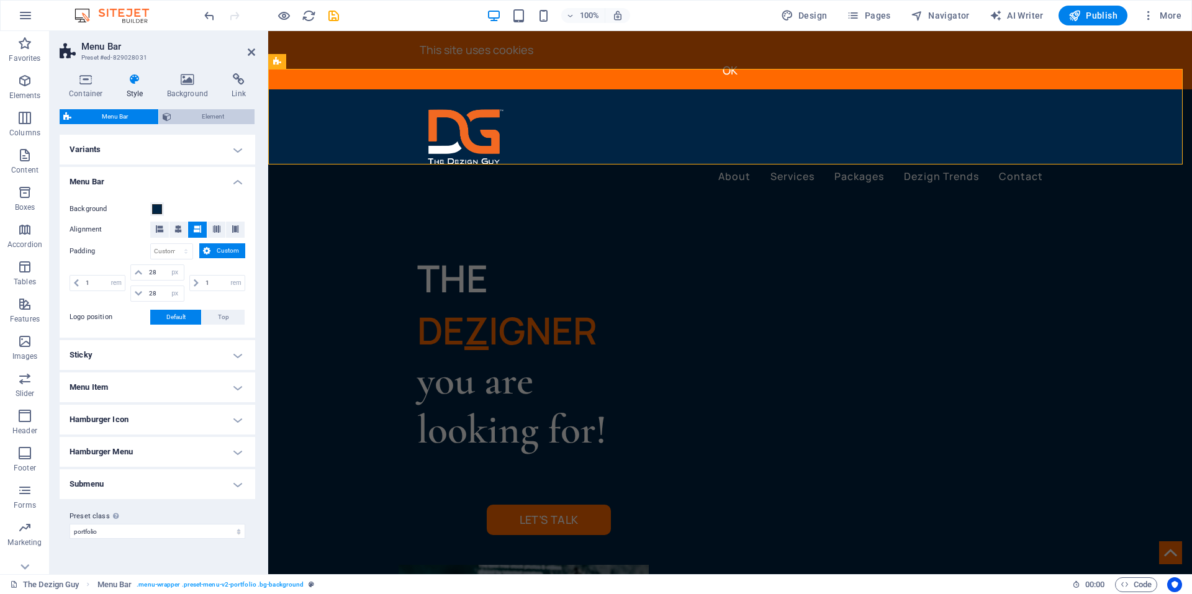
click at [231, 113] on span "Element" at bounding box center [213, 116] width 76 height 15
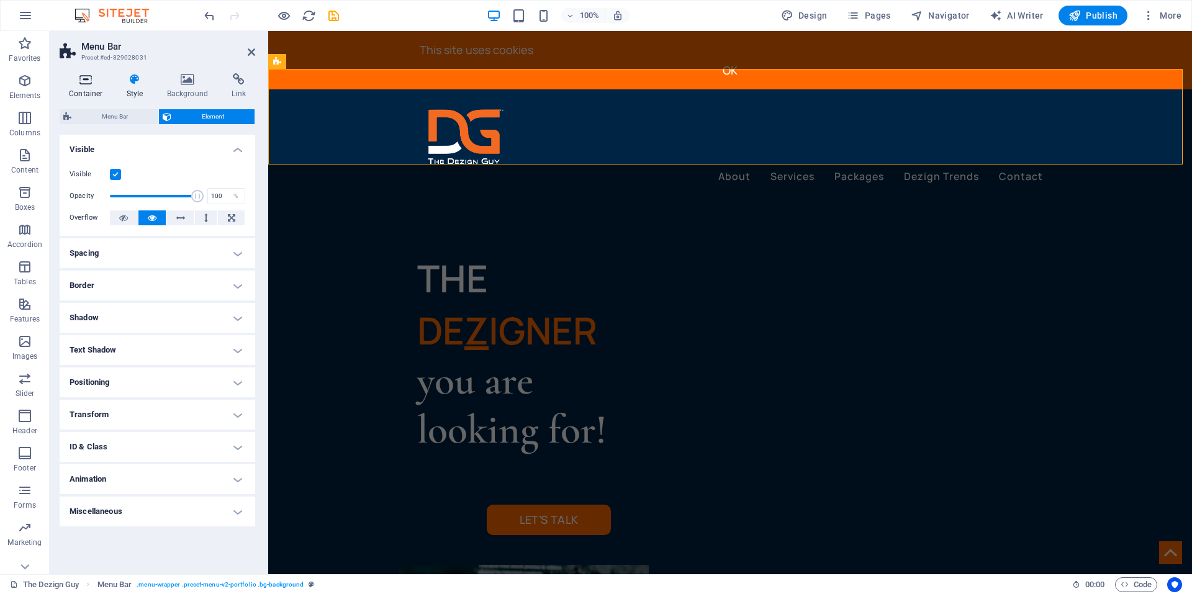
click at [84, 89] on h4 "Container" at bounding box center [89, 86] width 58 height 26
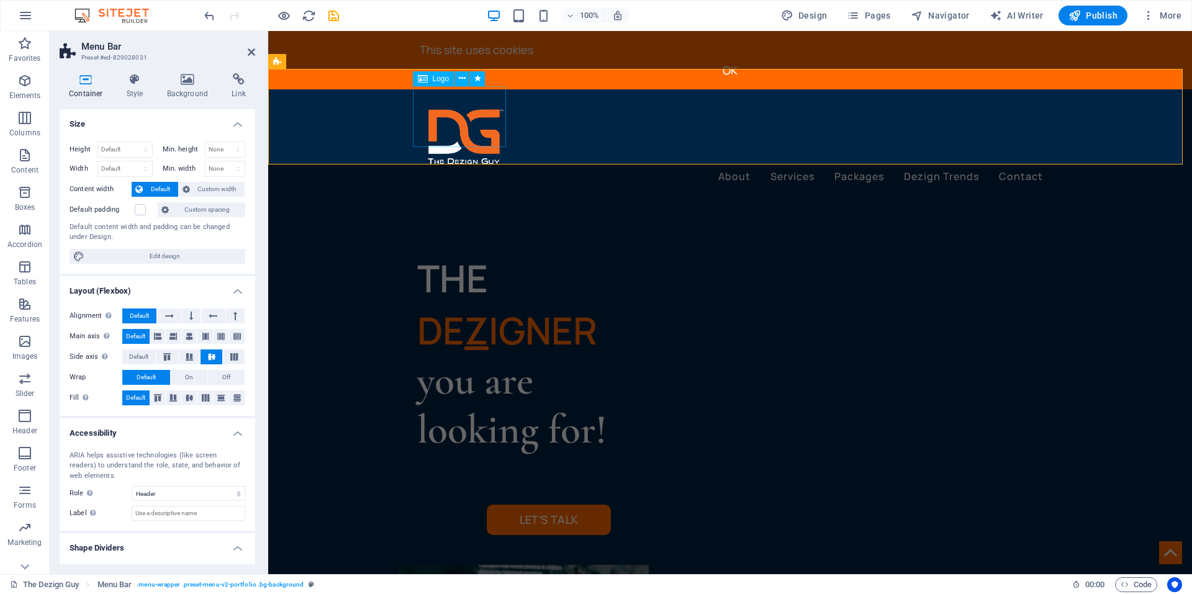
click at [437, 116] on div at bounding box center [730, 137] width 626 height 61
select select "px"
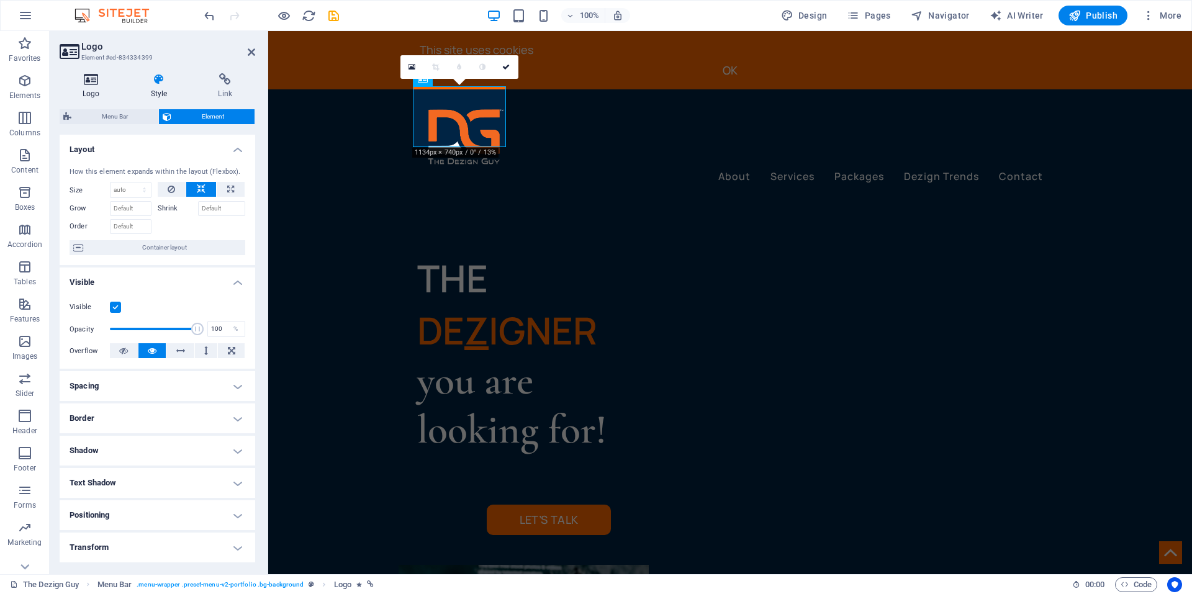
click at [78, 81] on icon at bounding box center [91, 79] width 63 height 12
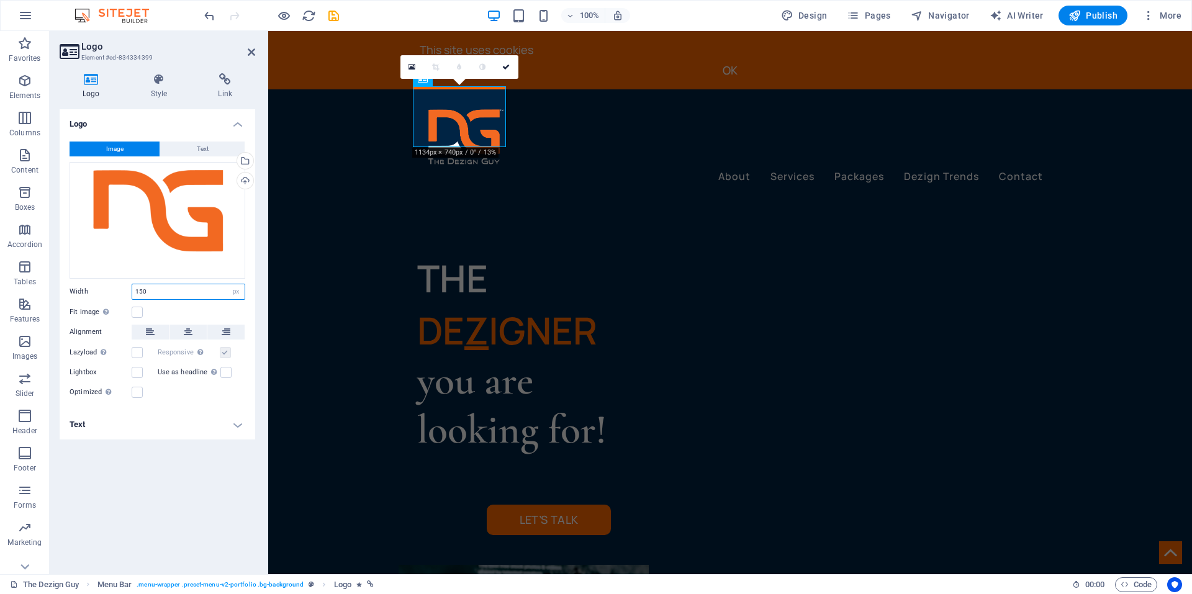
drag, startPoint x: 148, startPoint y: 289, endPoint x: 129, endPoint y: 293, distance: 19.1
click at [129, 293] on div "Width 150 Default auto px rem % em vh vw" at bounding box center [158, 292] width 176 height 16
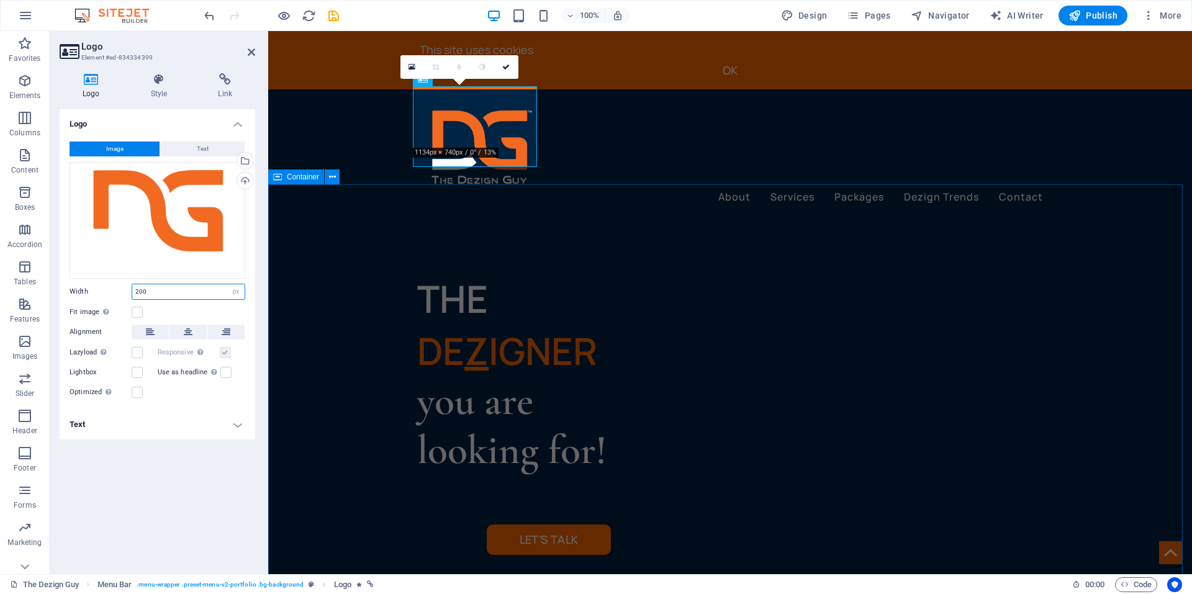
type input "200"
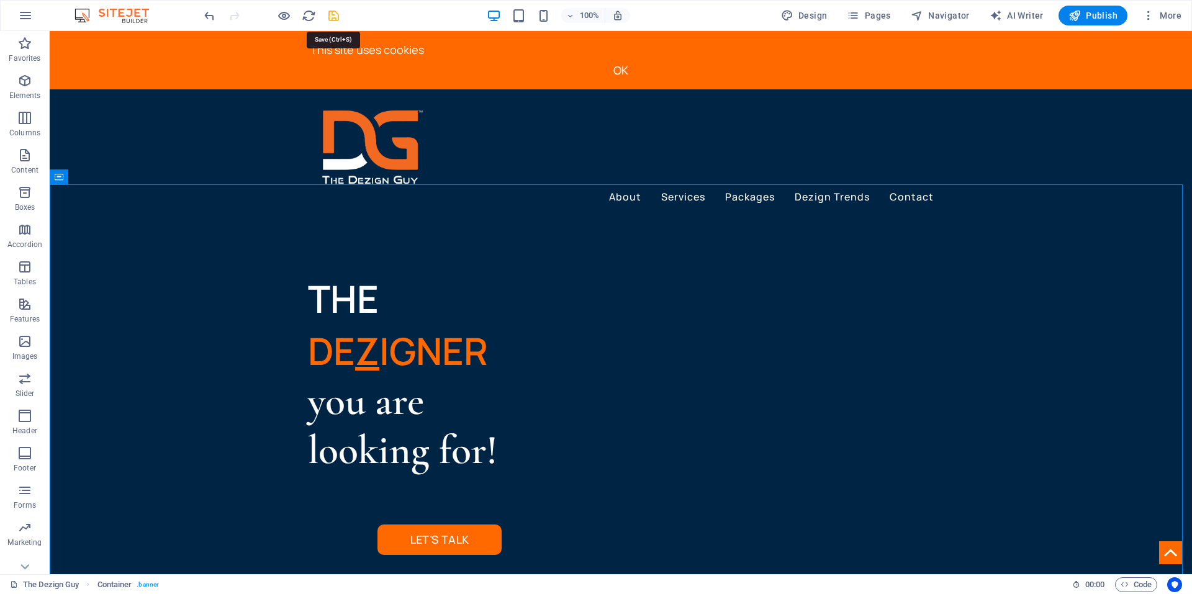
click at [334, 17] on icon "save" at bounding box center [334, 16] width 14 height 14
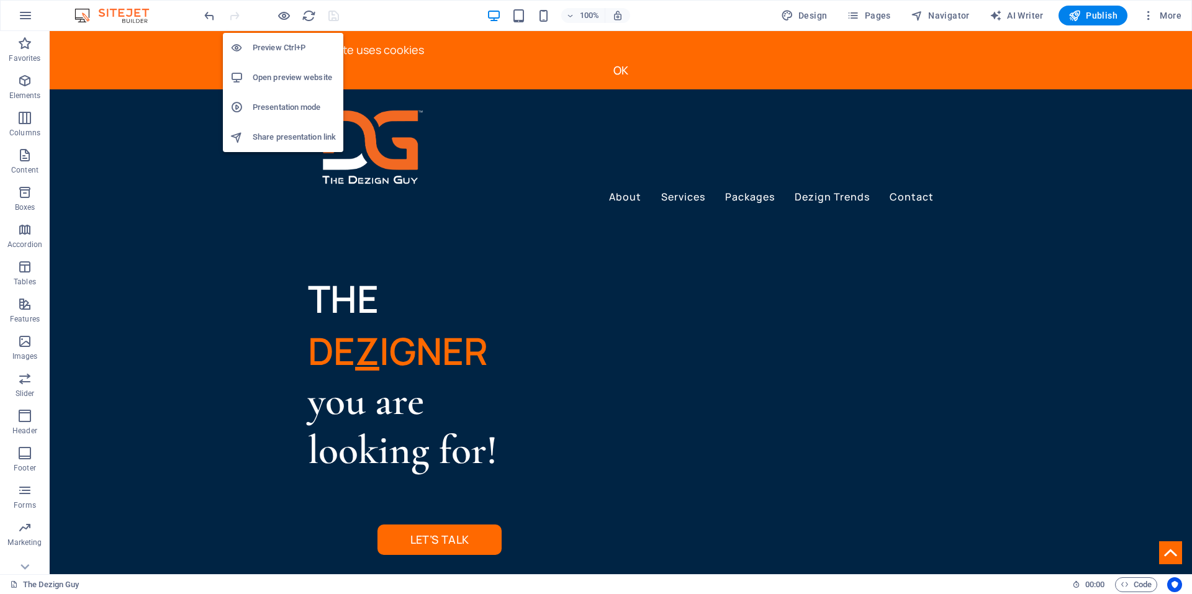
click at [275, 72] on h6 "Open preview website" at bounding box center [294, 77] width 83 height 15
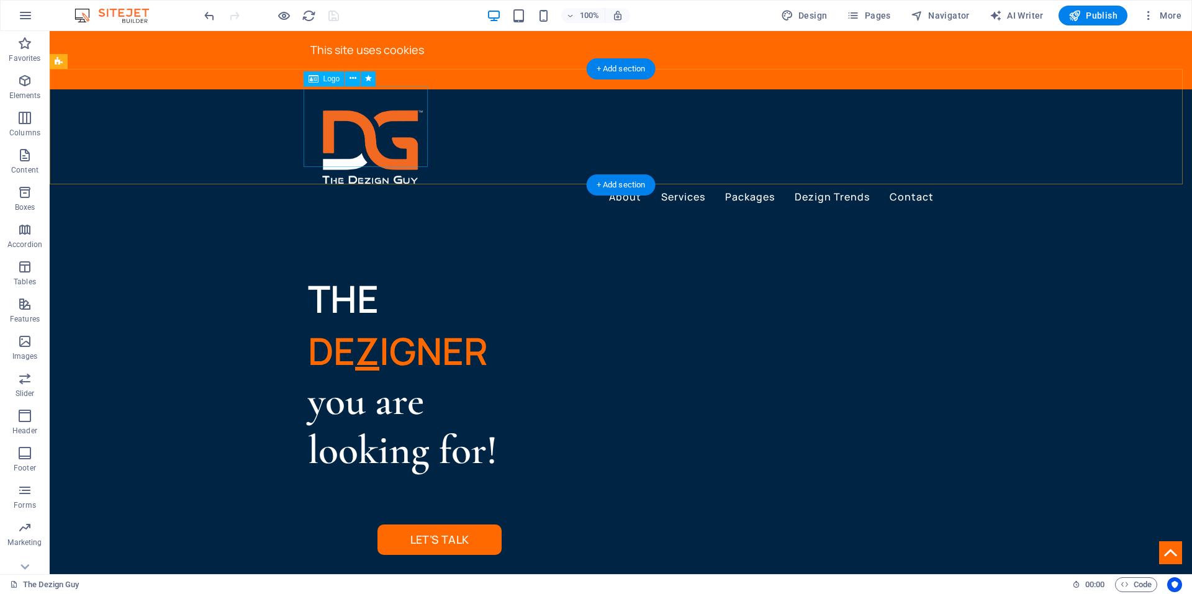
click at [358, 146] on div at bounding box center [621, 147] width 626 height 81
select select "px"
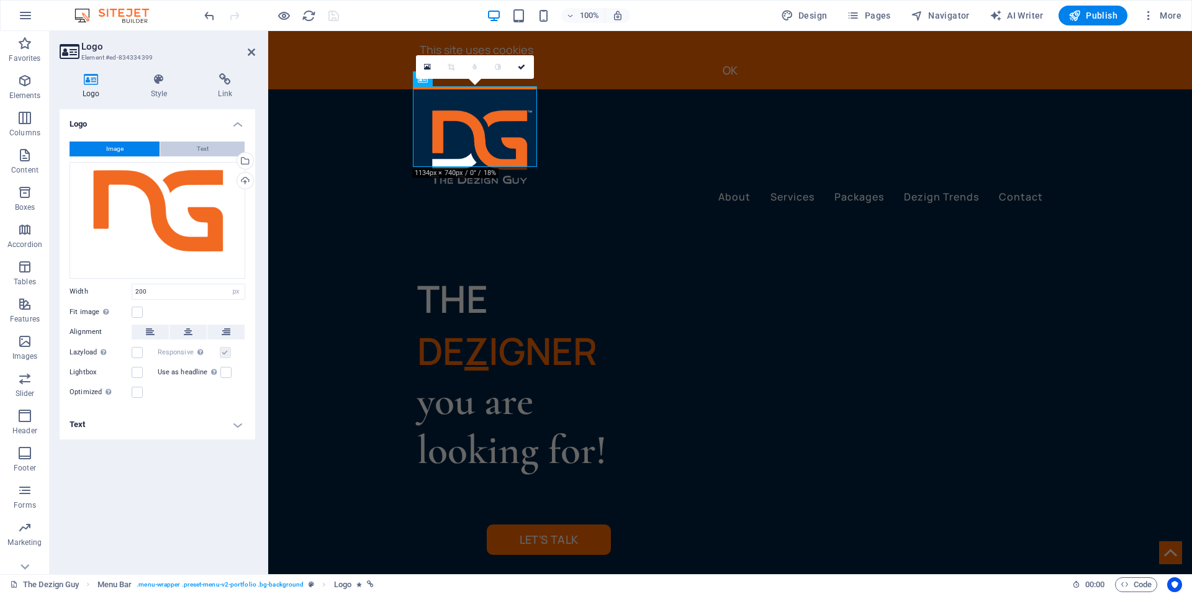
click at [195, 152] on button "Text" at bounding box center [202, 149] width 84 height 15
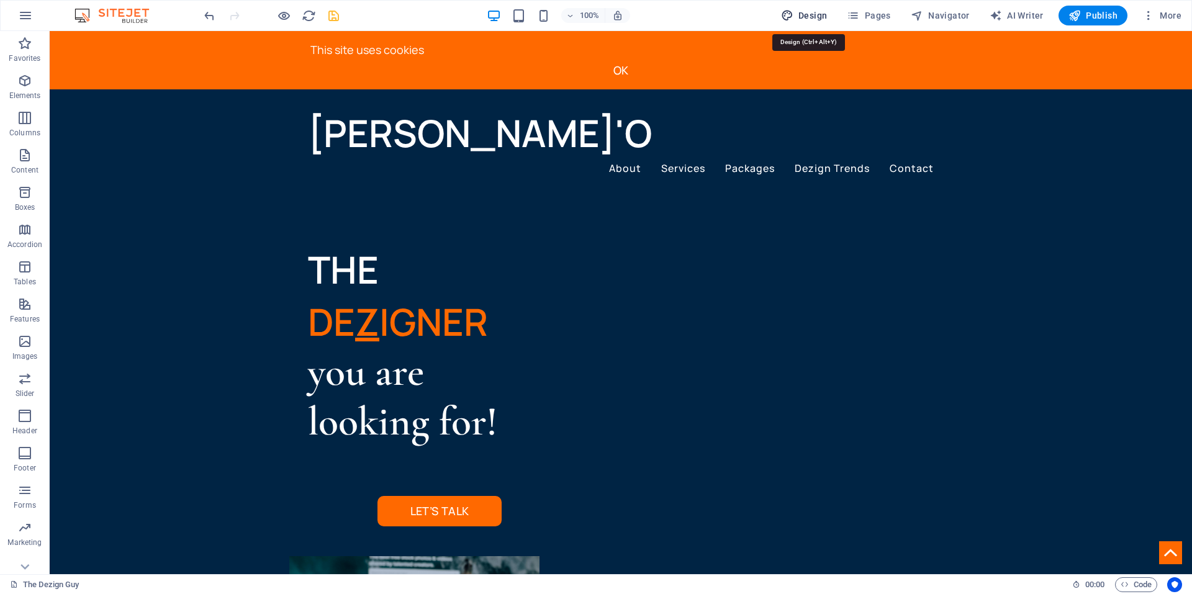
click at [814, 18] on span "Design" at bounding box center [804, 15] width 47 height 12
select select "px"
select select "400"
select select "px"
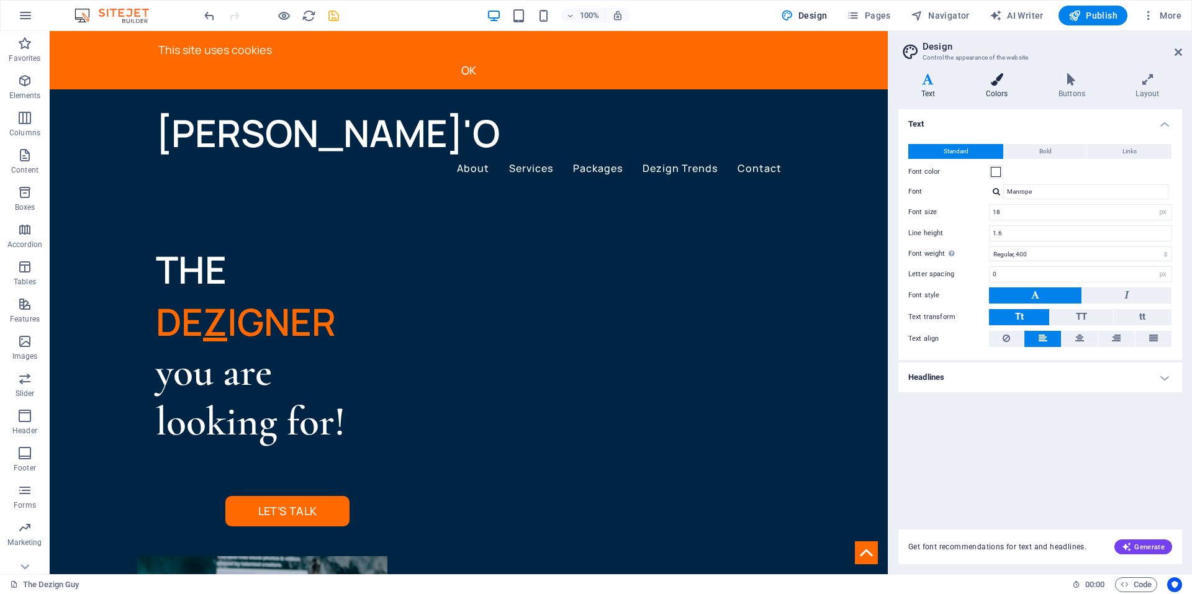
click at [996, 86] on h4 "Colors" at bounding box center [999, 86] width 73 height 26
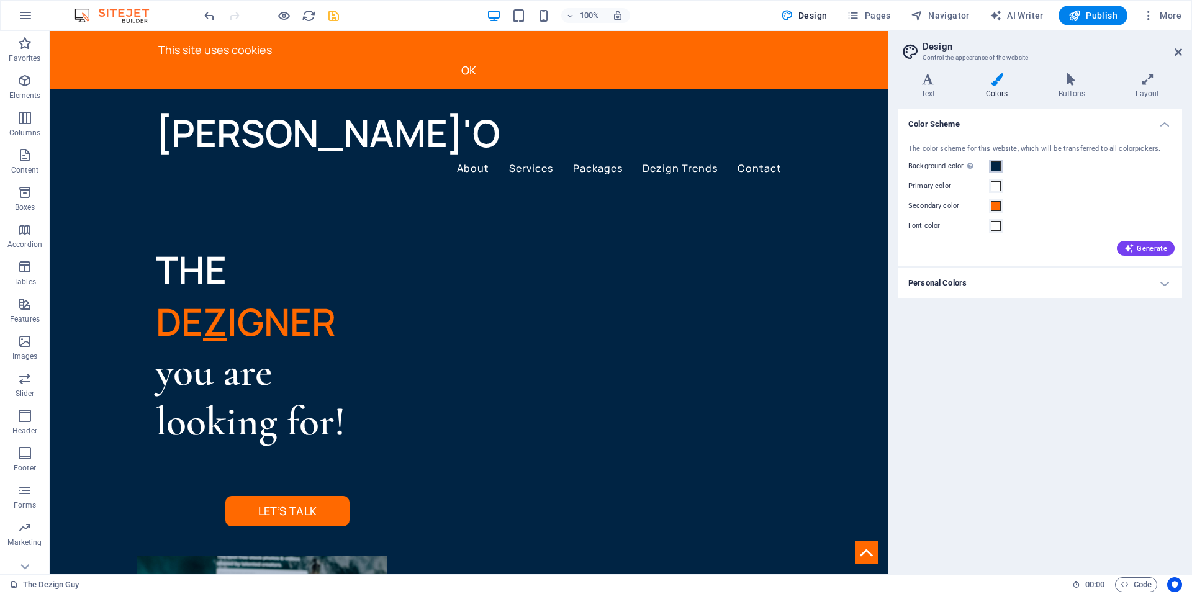
click at [993, 164] on span at bounding box center [996, 166] width 10 height 10
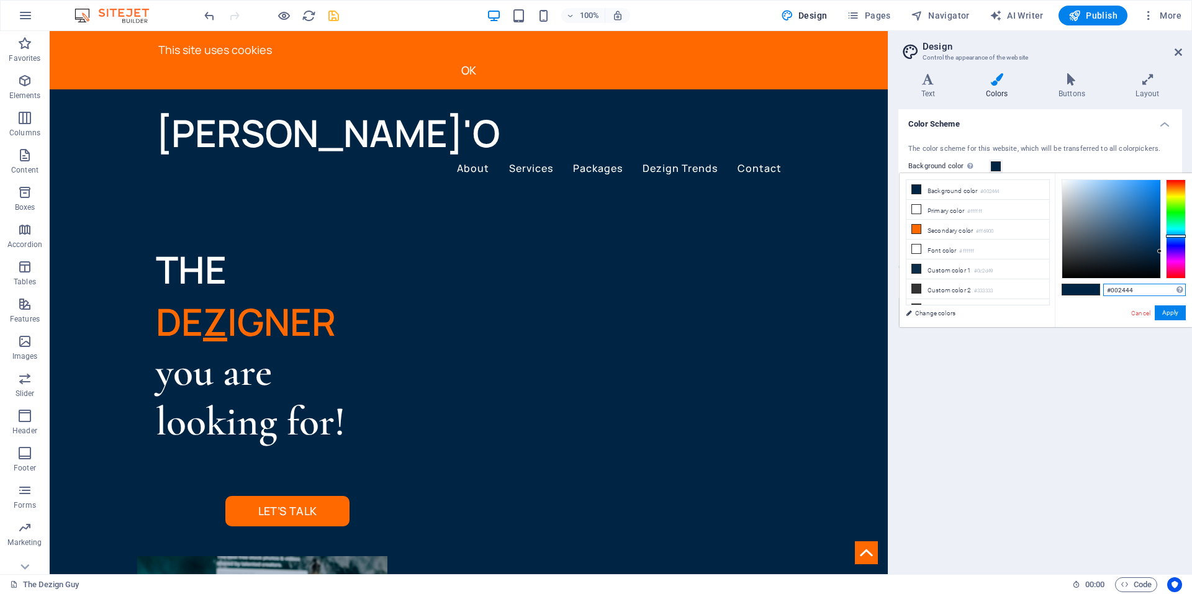
drag, startPoint x: 1135, startPoint y: 289, endPoint x: 1112, endPoint y: 294, distance: 23.5
click at [1112, 294] on input "#002444" at bounding box center [1144, 290] width 83 height 12
type input "#112240"
click at [1097, 314] on div "#112240 Supported formats #0852ed rgb(8, 82, 237) rgba(8, 82, 237, 90%) hsv(221…" at bounding box center [1123, 340] width 137 height 334
click at [1170, 310] on button "Apply" at bounding box center [1170, 312] width 31 height 15
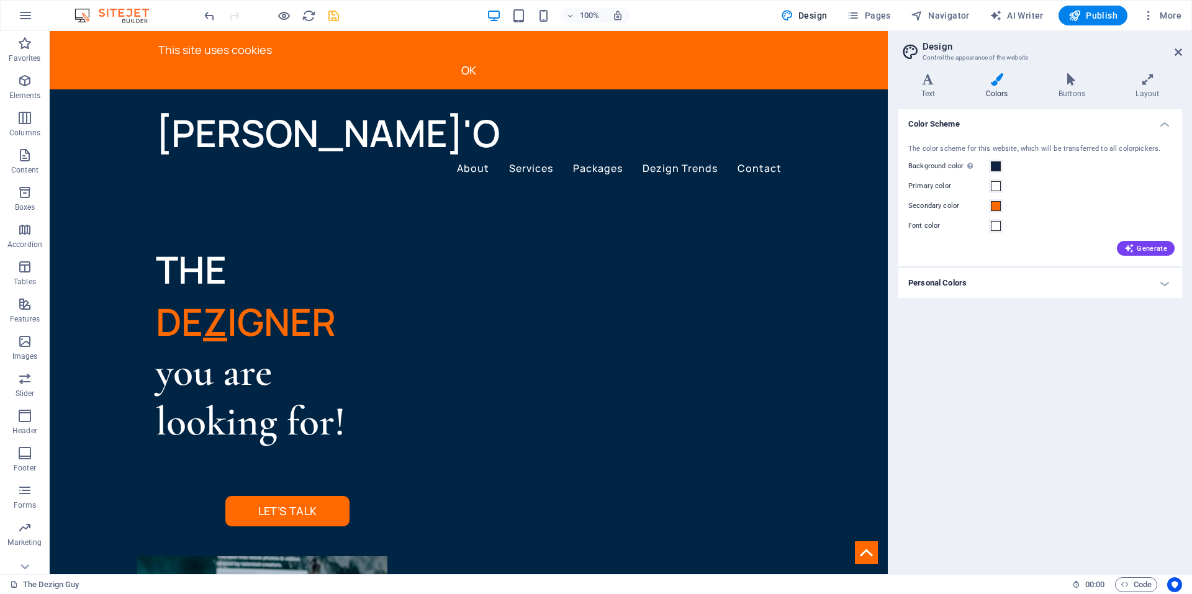
click at [1038, 275] on h4 "Personal Colors" at bounding box center [1040, 283] width 284 height 30
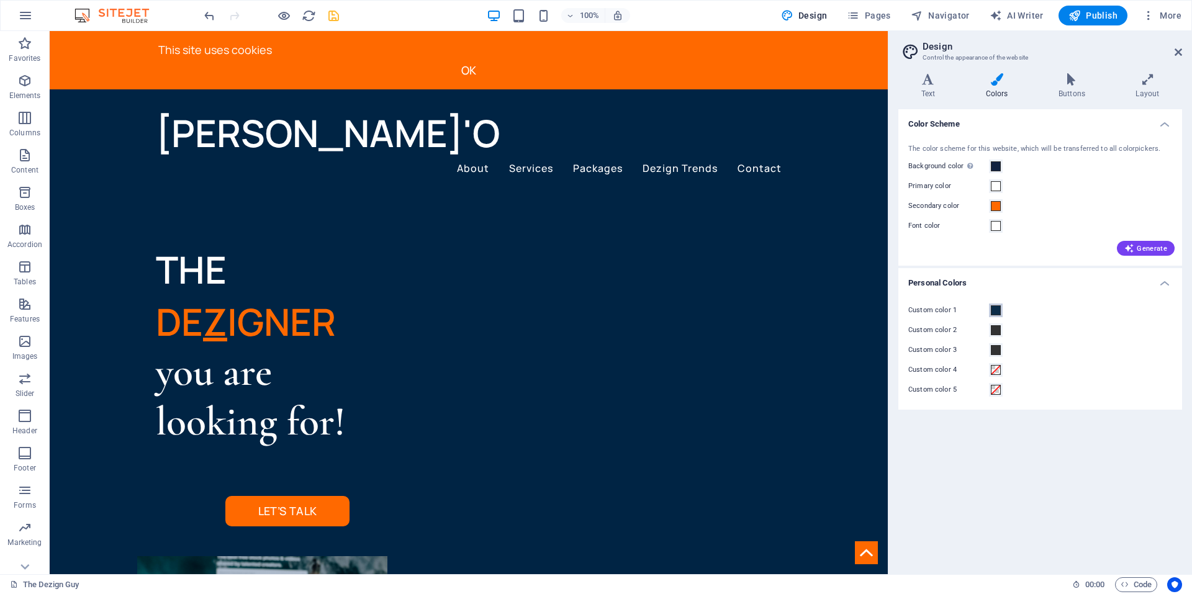
click at [1001, 309] on button "Custom color 1" at bounding box center [996, 311] width 14 height 14
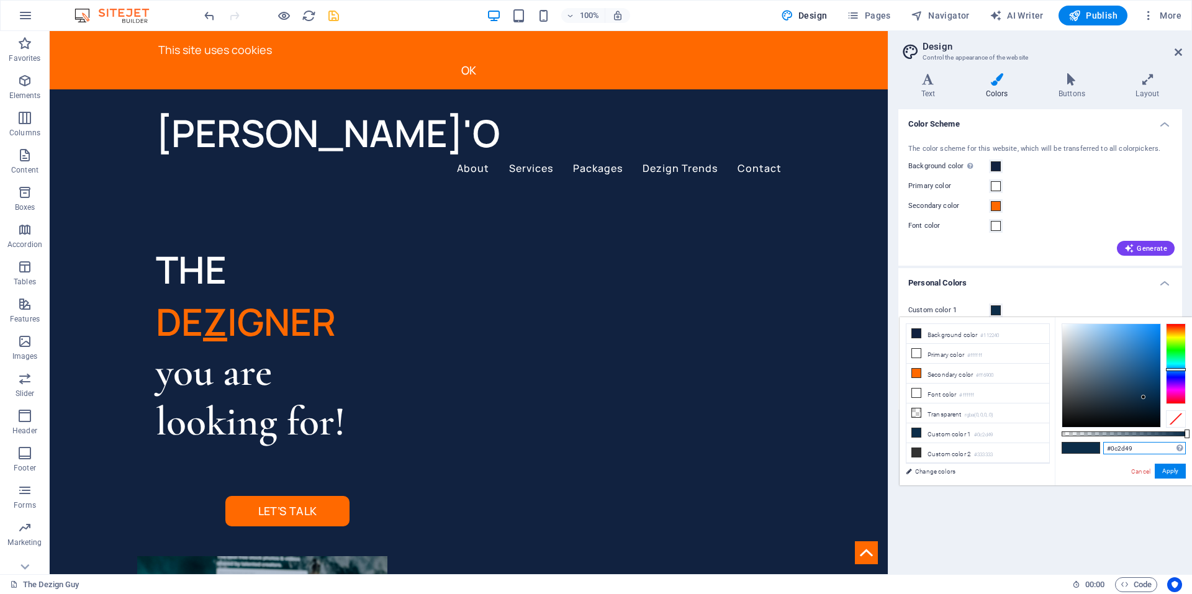
drag, startPoint x: 1129, startPoint y: 446, endPoint x: 1115, endPoint y: 455, distance: 16.5
click at [1112, 450] on input "#0c2d49" at bounding box center [1144, 448] width 83 height 12
type input "#112240"
click at [1098, 478] on div "#112240 Supported formats #0852ed rgb(8, 82, 237) rgba(8, 82, 237, 90%) hsv(221…" at bounding box center [1123, 491] width 137 height 348
click at [1180, 469] on button "Apply" at bounding box center [1170, 471] width 31 height 15
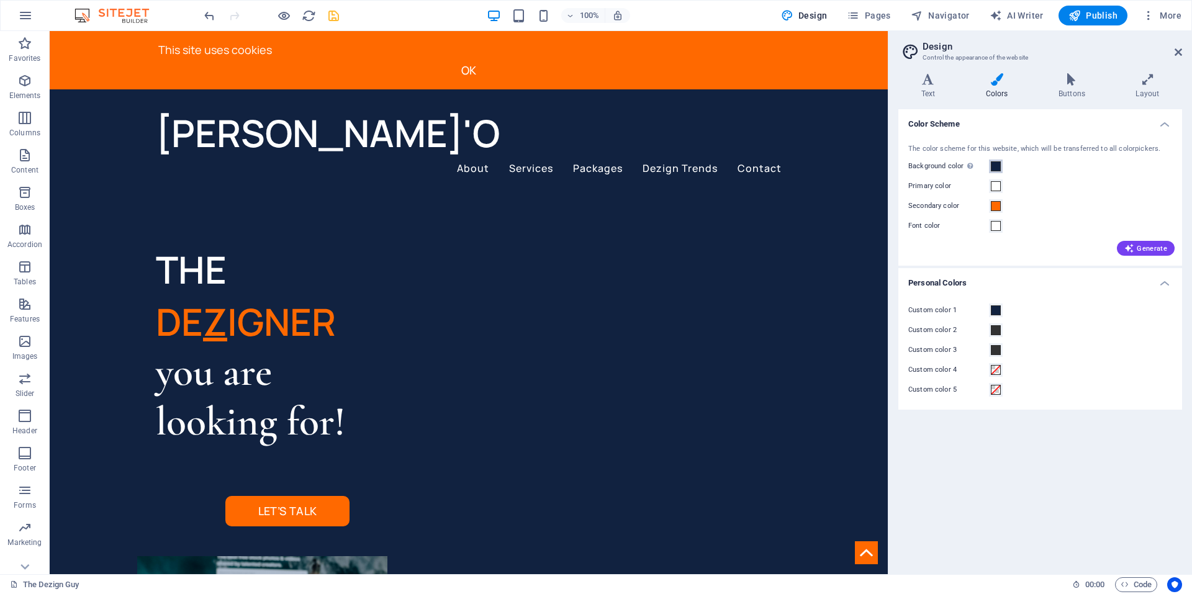
click at [995, 166] on span at bounding box center [996, 166] width 10 height 10
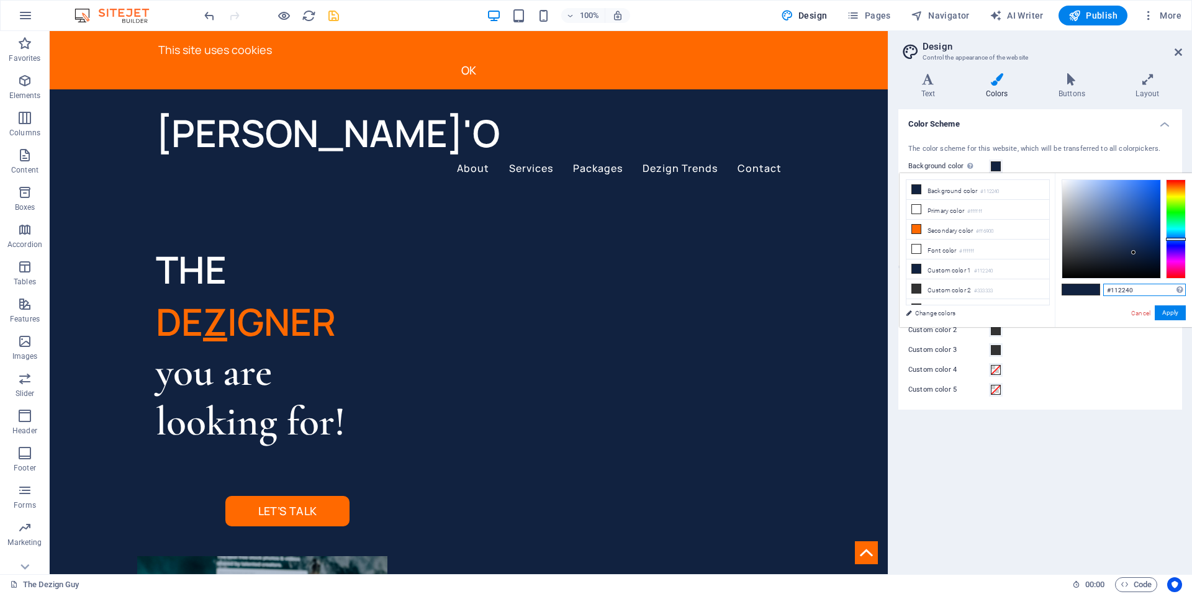
drag, startPoint x: 1134, startPoint y: 289, endPoint x: 1111, endPoint y: 287, distance: 23.0
click at [1111, 287] on input "#112240" at bounding box center [1144, 290] width 83 height 12
click at [1103, 310] on div "#051c55 Supported formats #0852ed rgb(8, 82, 237) rgba(8, 82, 237, 90%) hsv(221…" at bounding box center [1123, 340] width 137 height 334
click at [1164, 312] on button "Apply" at bounding box center [1170, 312] width 31 height 15
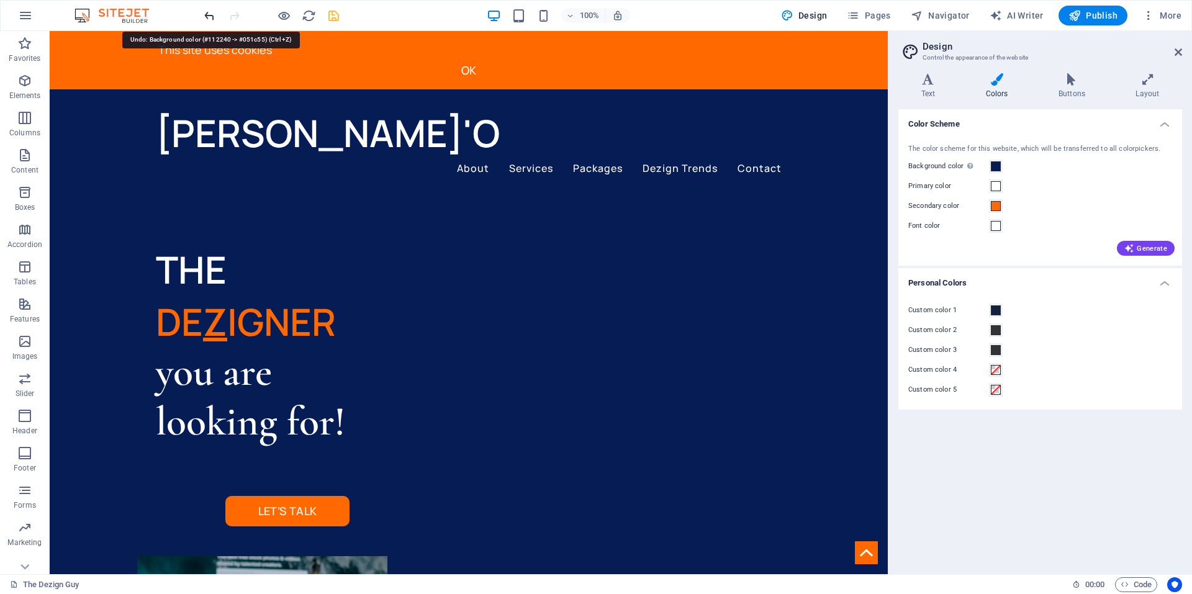
click at [208, 12] on icon "undo" at bounding box center [209, 16] width 14 height 14
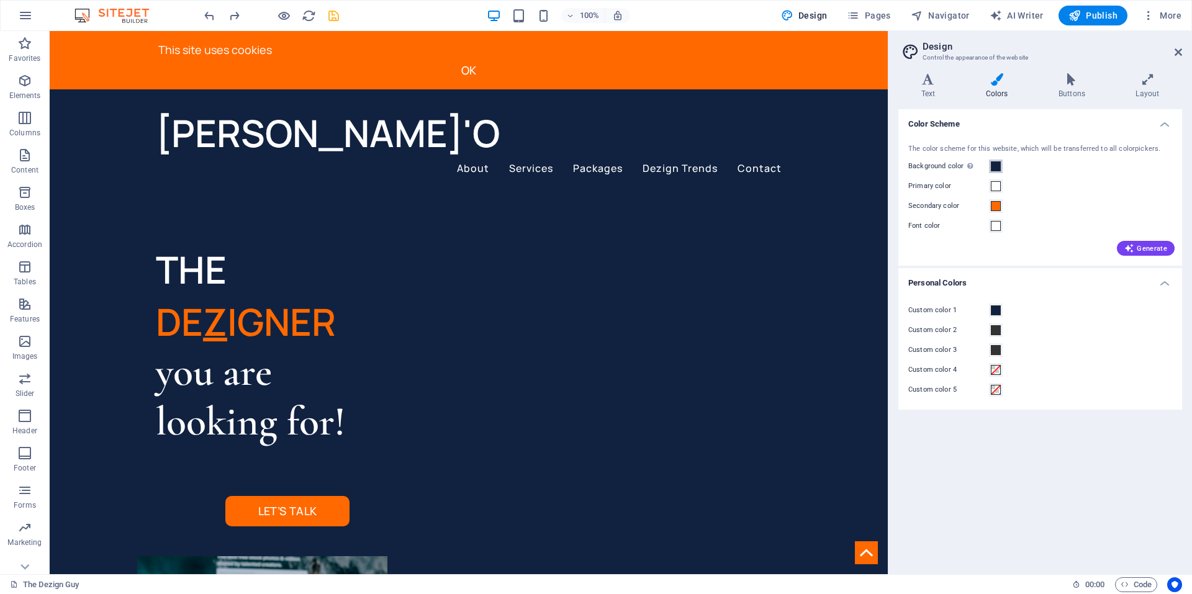
click at [999, 164] on span at bounding box center [996, 166] width 10 height 10
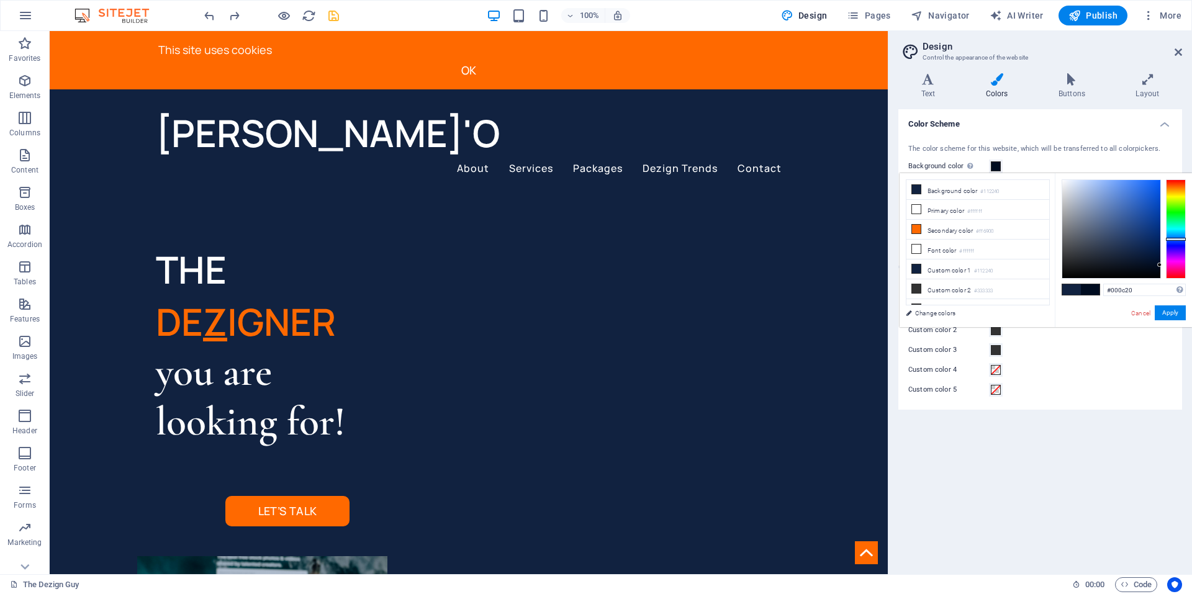
drag, startPoint x: 1144, startPoint y: 260, endPoint x: 1170, endPoint y: 265, distance: 26.7
click at [1170, 265] on div at bounding box center [1124, 228] width 124 height 99
click at [1178, 309] on button "Apply" at bounding box center [1170, 312] width 31 height 15
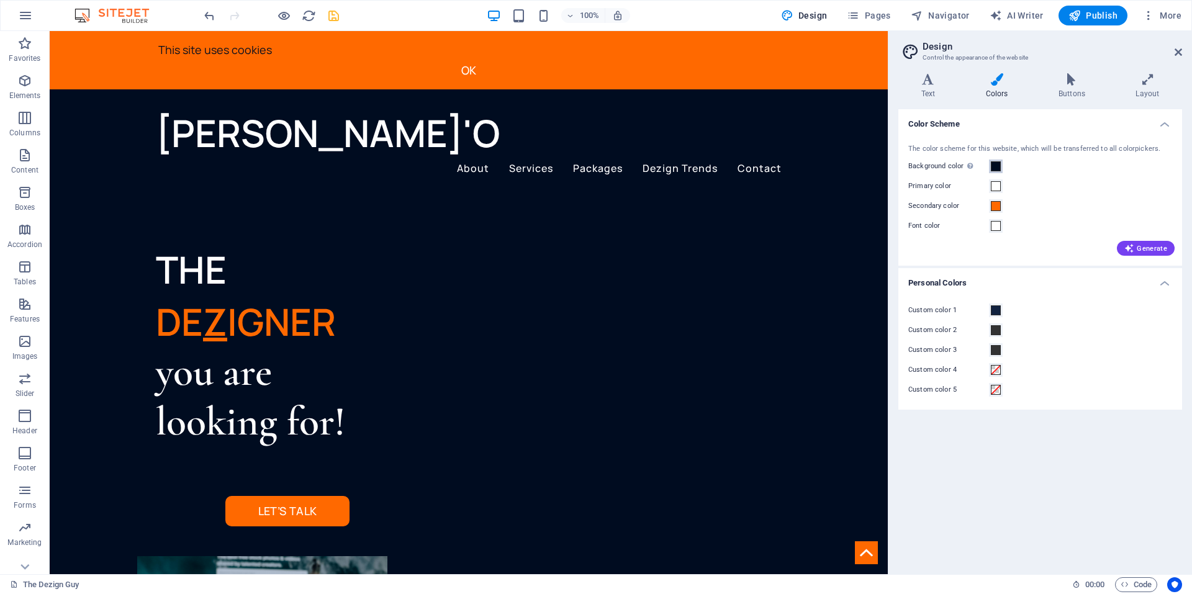
drag, startPoint x: 995, startPoint y: 161, endPoint x: 1002, endPoint y: 163, distance: 7.3
click at [996, 160] on button "Background color Only visible if it is not covered by other backgrounds." at bounding box center [996, 167] width 14 height 14
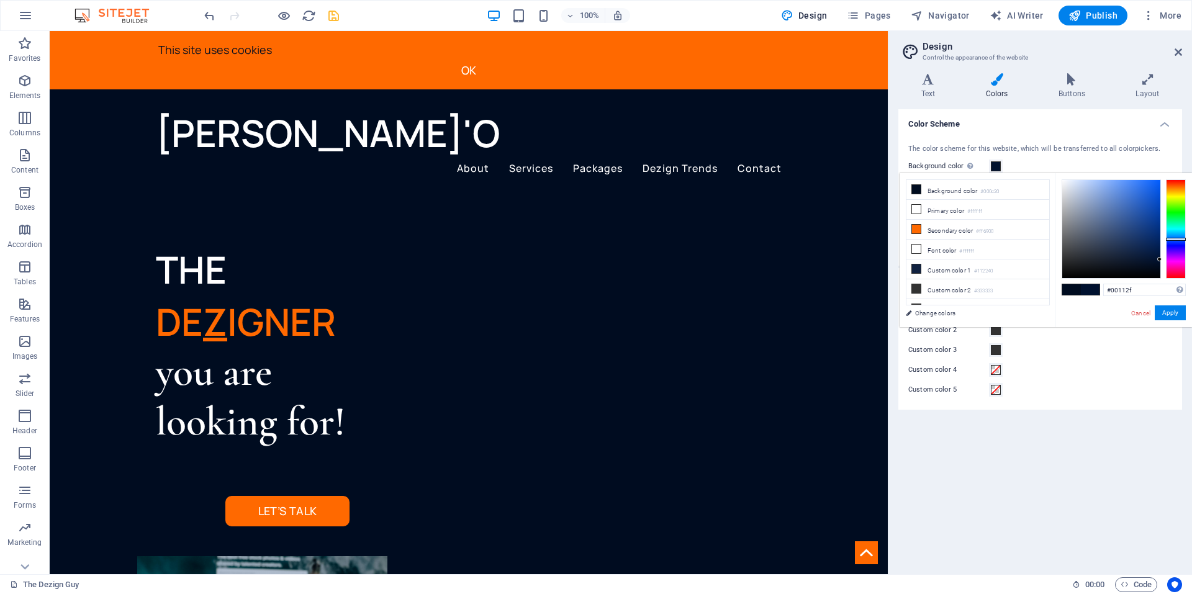
type input "#001231"
click at [1164, 259] on div at bounding box center [1124, 228] width 124 height 99
click at [1172, 312] on button "Apply" at bounding box center [1170, 312] width 31 height 15
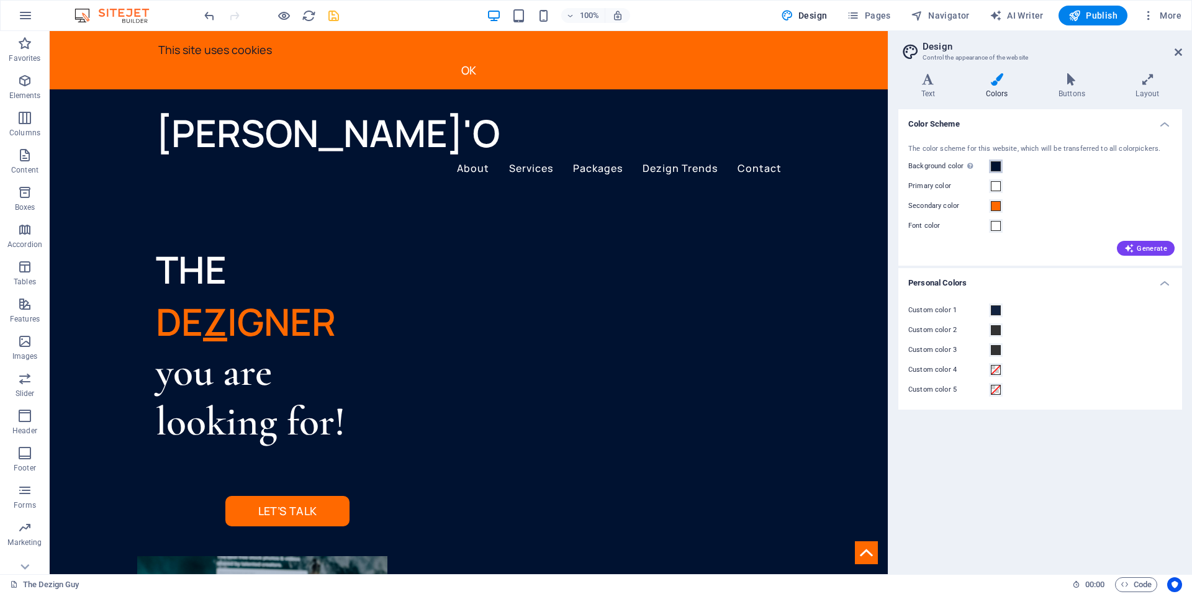
click at [996, 170] on span at bounding box center [996, 166] width 10 height 10
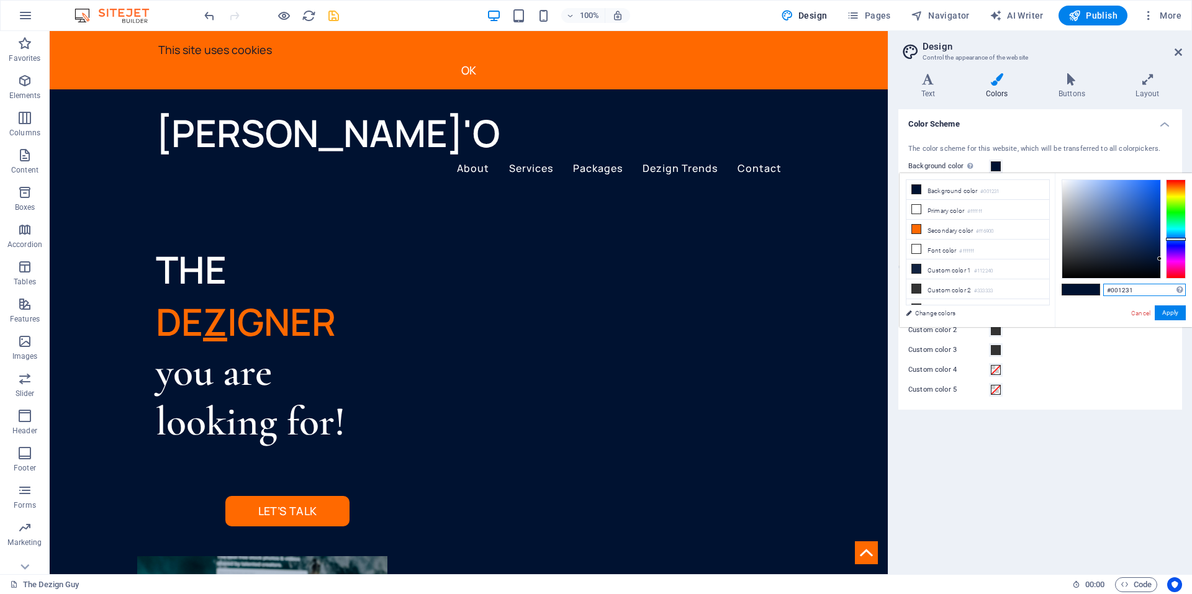
drag, startPoint x: 1129, startPoint y: 289, endPoint x: 1105, endPoint y: 287, distance: 24.2
click at [1105, 287] on input "#001231" at bounding box center [1144, 290] width 83 height 12
drag, startPoint x: 1138, startPoint y: 291, endPoint x: 1097, endPoint y: 291, distance: 40.4
click at [1097, 291] on div "#001231 Supported formats #0852ed rgb(8, 82, 237) rgba(8, 82, 237, 90%) hsv(221…" at bounding box center [1123, 340] width 137 height 334
click at [1160, 310] on button "Apply" at bounding box center [1170, 312] width 31 height 15
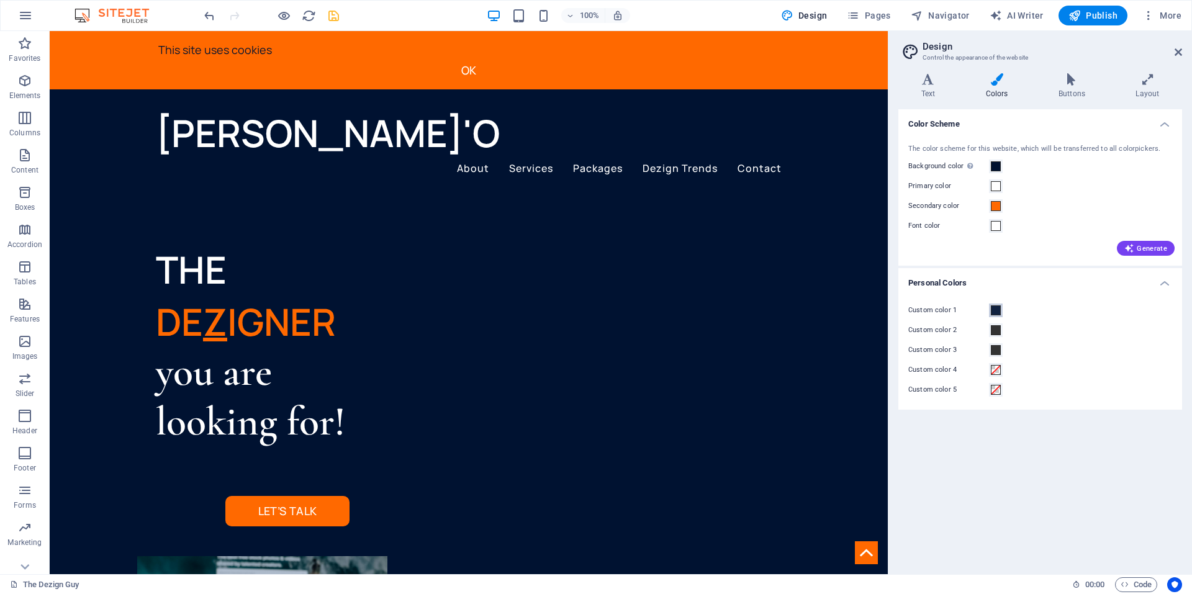
click at [997, 314] on span at bounding box center [996, 310] width 10 height 10
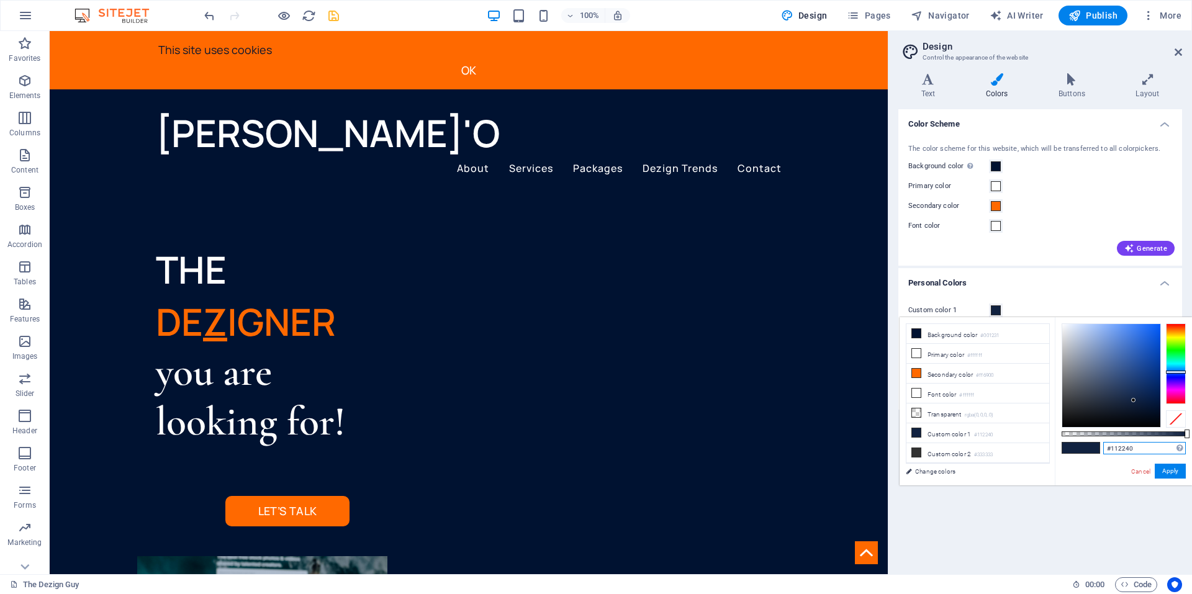
drag, startPoint x: 1134, startPoint y: 446, endPoint x: 1106, endPoint y: 446, distance: 27.9
click at [1106, 446] on input "#112240" at bounding box center [1144, 448] width 83 height 12
paste input "001231"
type input "#001231"
click at [1103, 474] on div "#001231 Supported formats #0852ed rgb(8, 82, 237) rgba(8, 82, 237, 90%) hsv(221…" at bounding box center [1123, 491] width 137 height 348
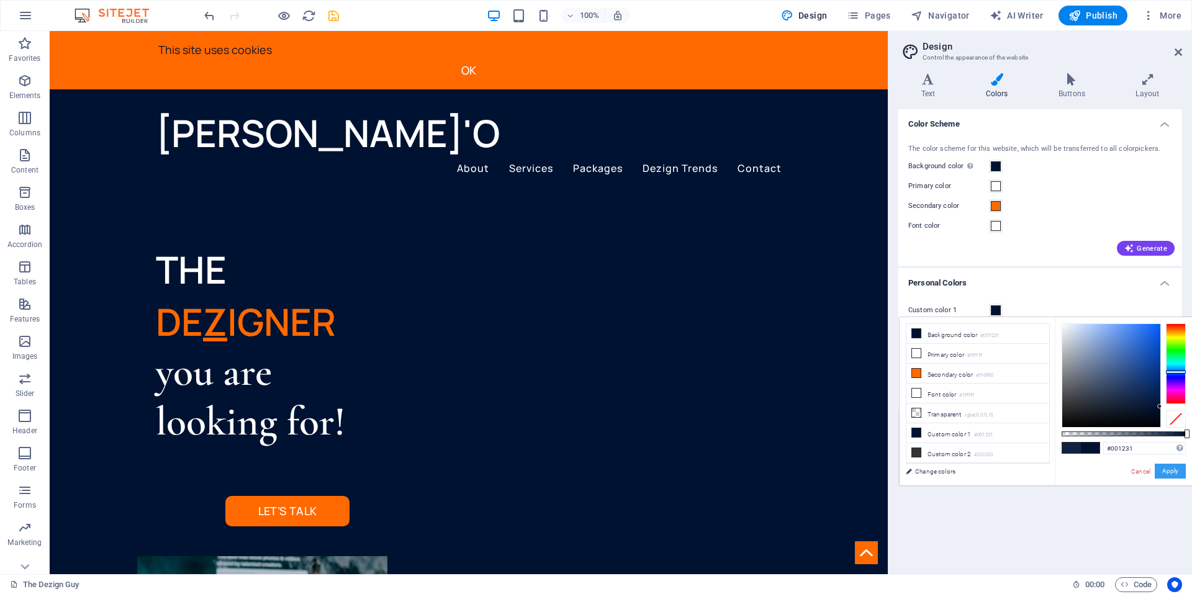
click at [1166, 469] on button "Apply" at bounding box center [1170, 471] width 31 height 15
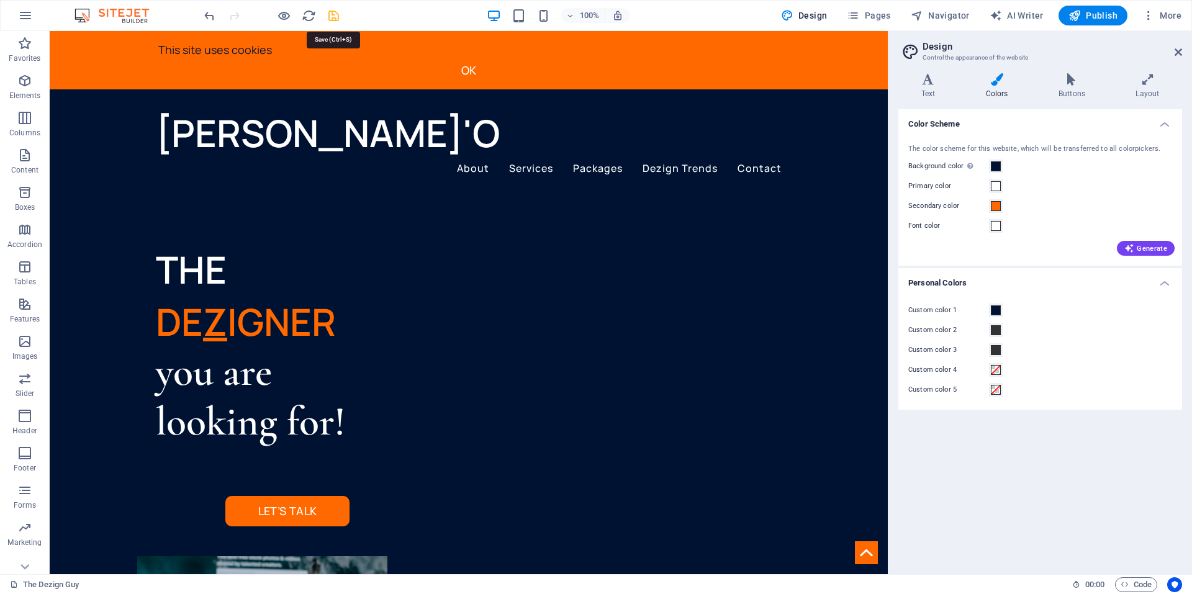
click at [336, 17] on icon "save" at bounding box center [334, 16] width 14 height 14
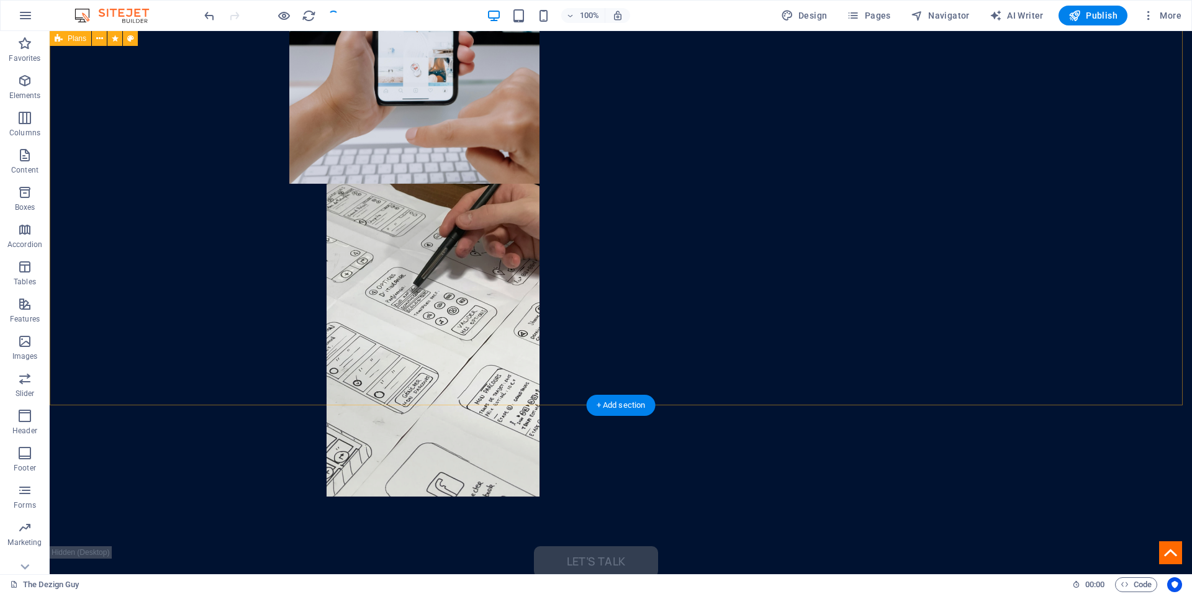
scroll to position [683, 0]
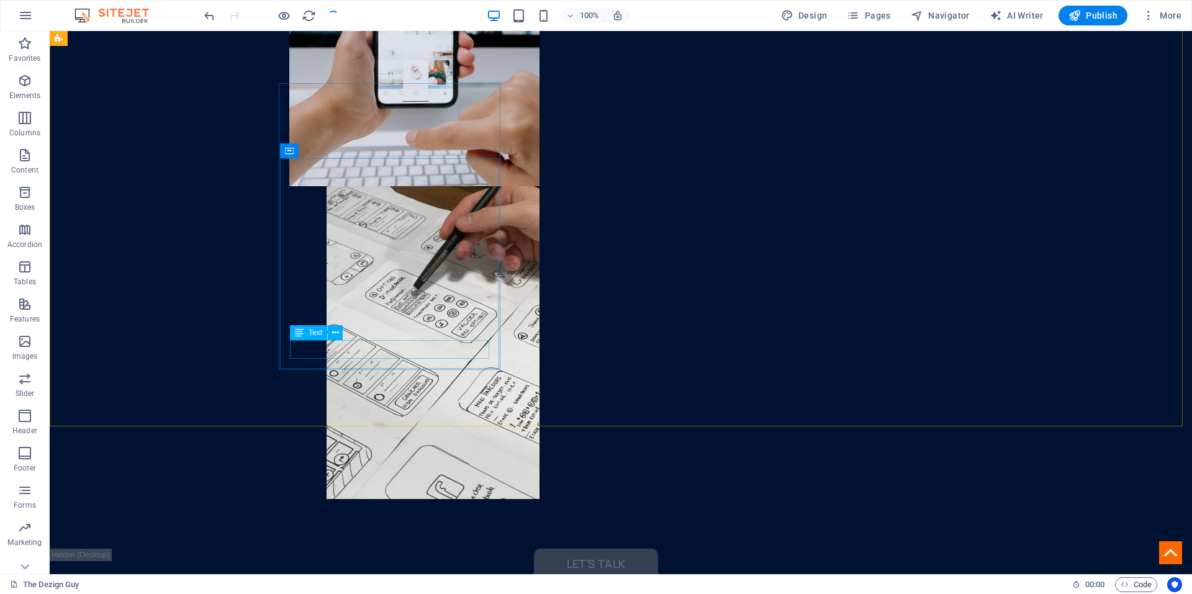
click at [310, 332] on span "Text" at bounding box center [316, 332] width 14 height 7
click at [310, 332] on div "Text" at bounding box center [308, 332] width 37 height 15
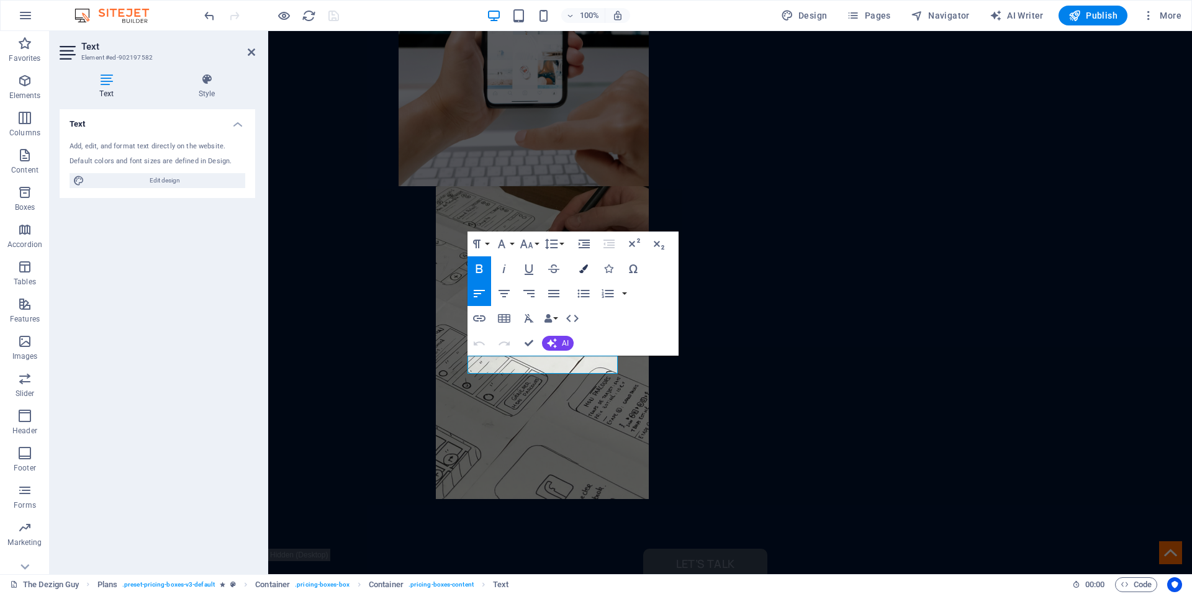
click at [584, 265] on icon "button" at bounding box center [583, 269] width 9 height 9
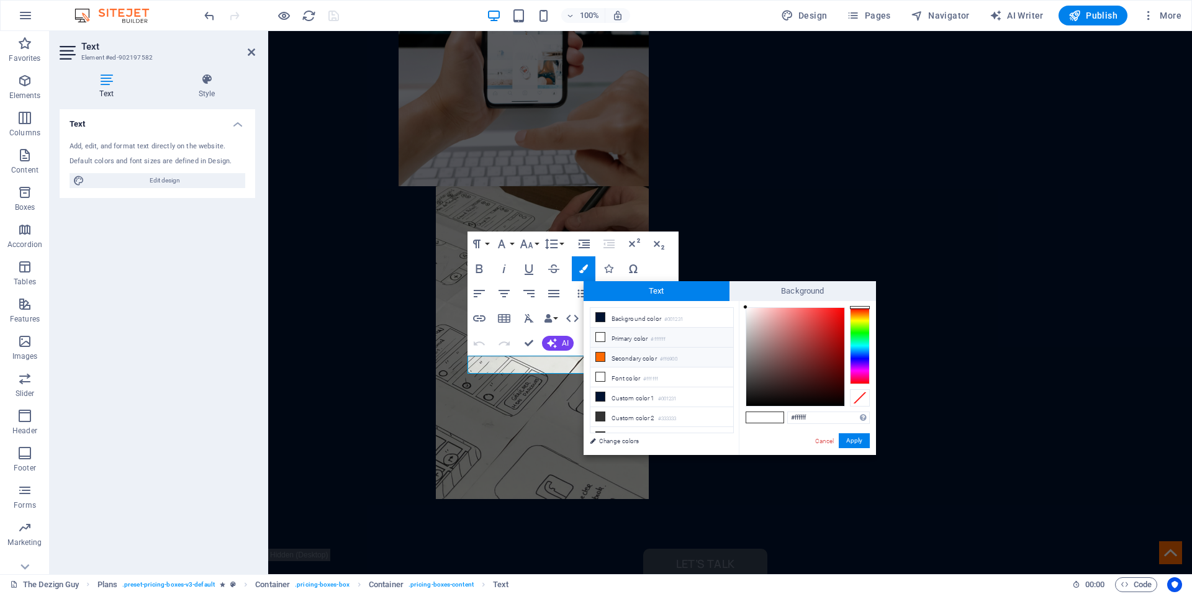
click at [600, 353] on icon at bounding box center [600, 357] width 9 height 9
type input "#ff6900"
click at [850, 440] on button "Apply" at bounding box center [854, 440] width 31 height 15
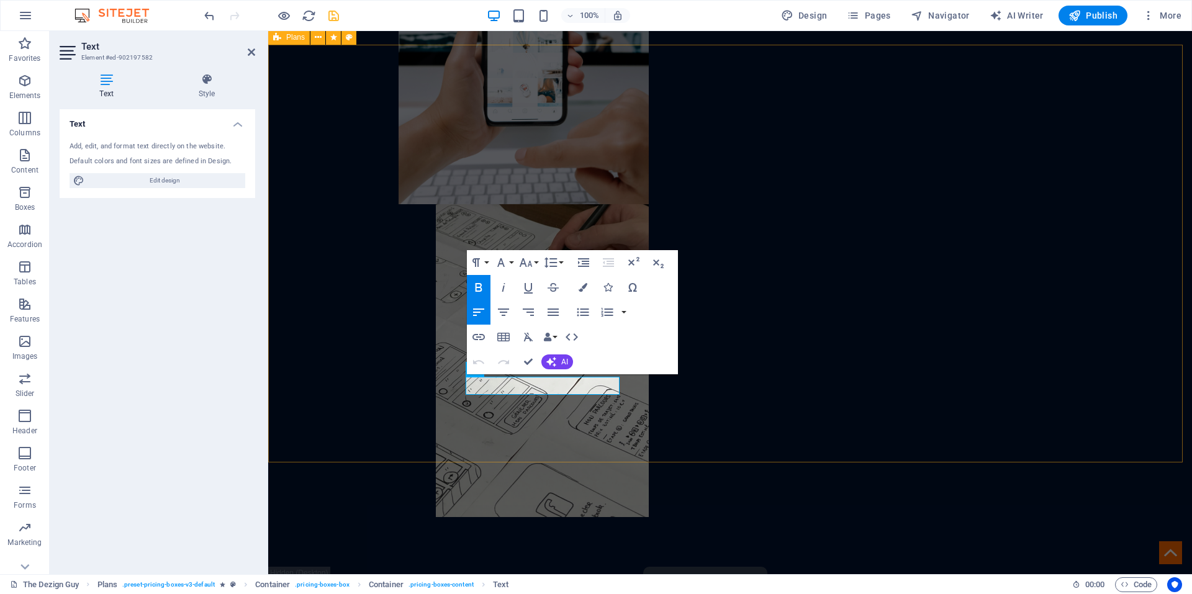
drag, startPoint x: 594, startPoint y: 386, endPoint x: 444, endPoint y: 385, distance: 149.6
click at [578, 288] on button "Colors" at bounding box center [583, 287] width 24 height 25
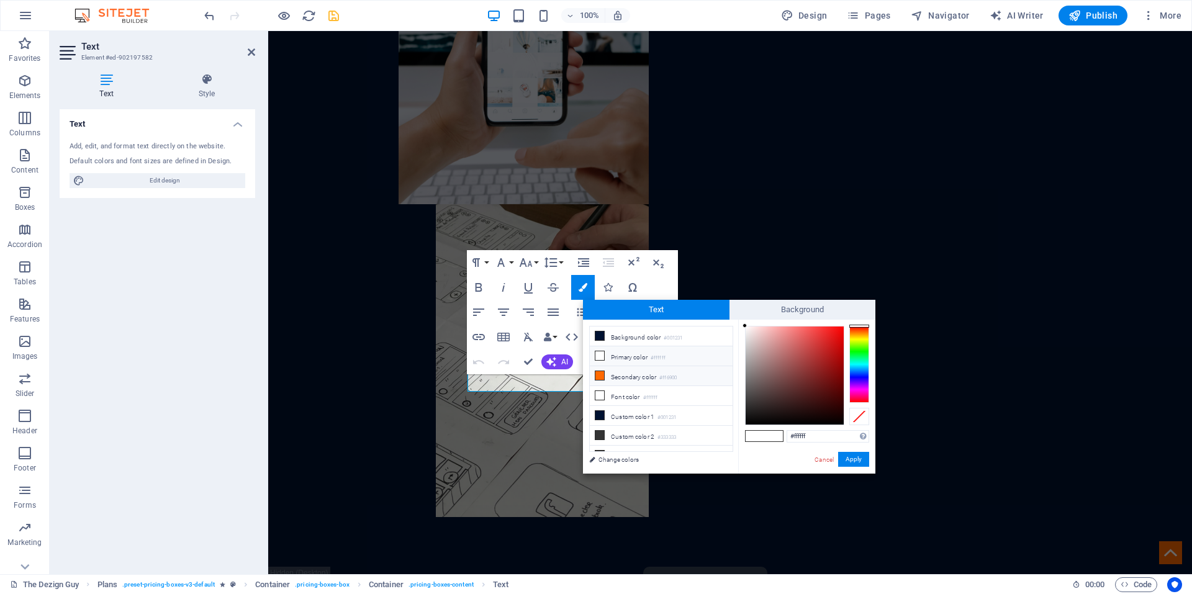
click at [595, 378] on span at bounding box center [600, 376] width 10 height 10
type input "#ff6900"
click at [846, 459] on button "Apply" at bounding box center [853, 459] width 31 height 15
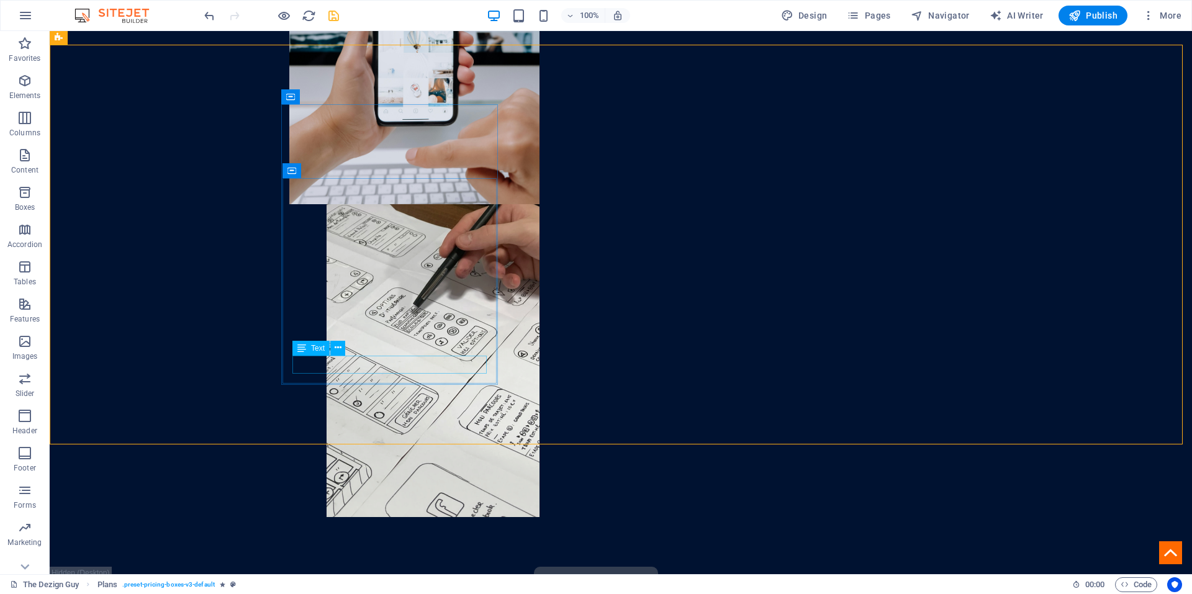
click at [305, 353] on icon at bounding box center [301, 348] width 9 height 15
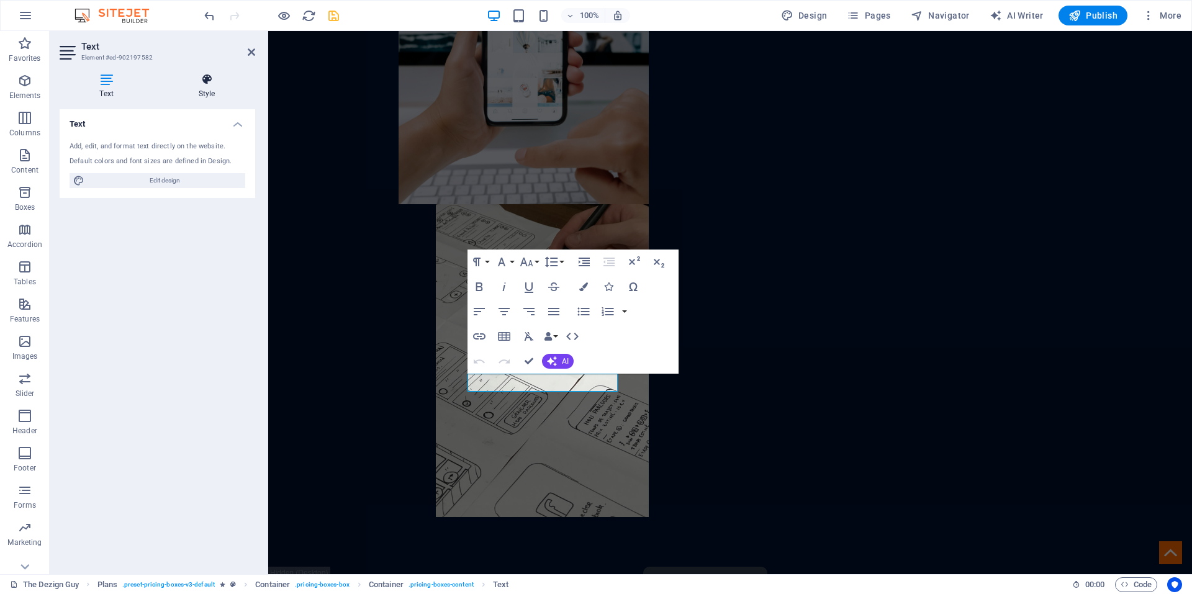
click at [194, 80] on icon at bounding box center [206, 79] width 97 height 12
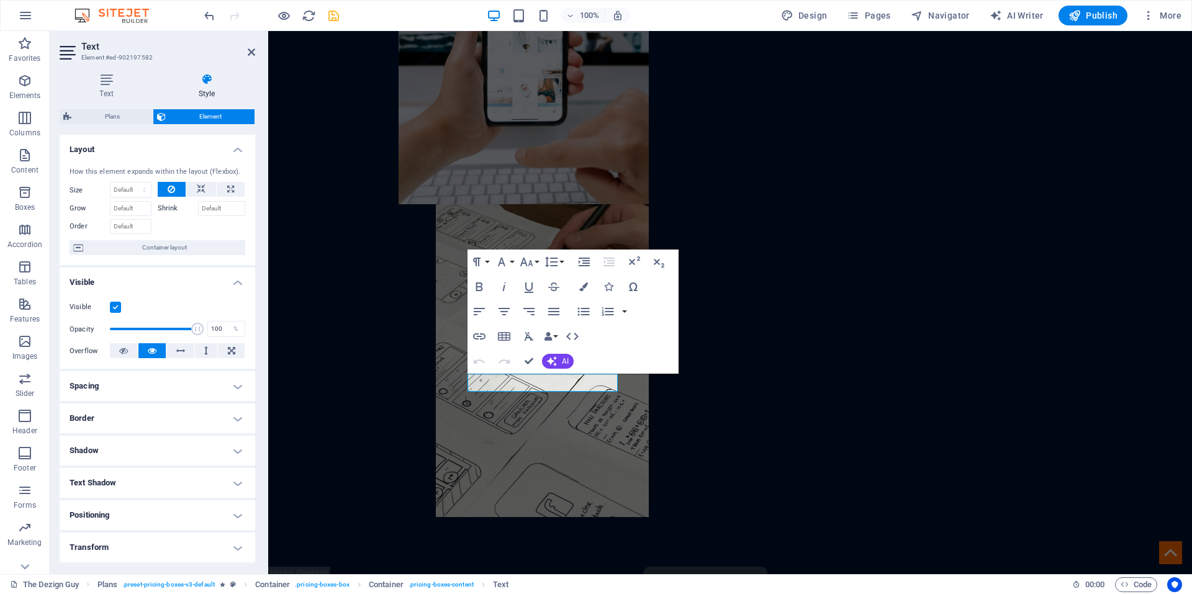
scroll to position [95, 0]
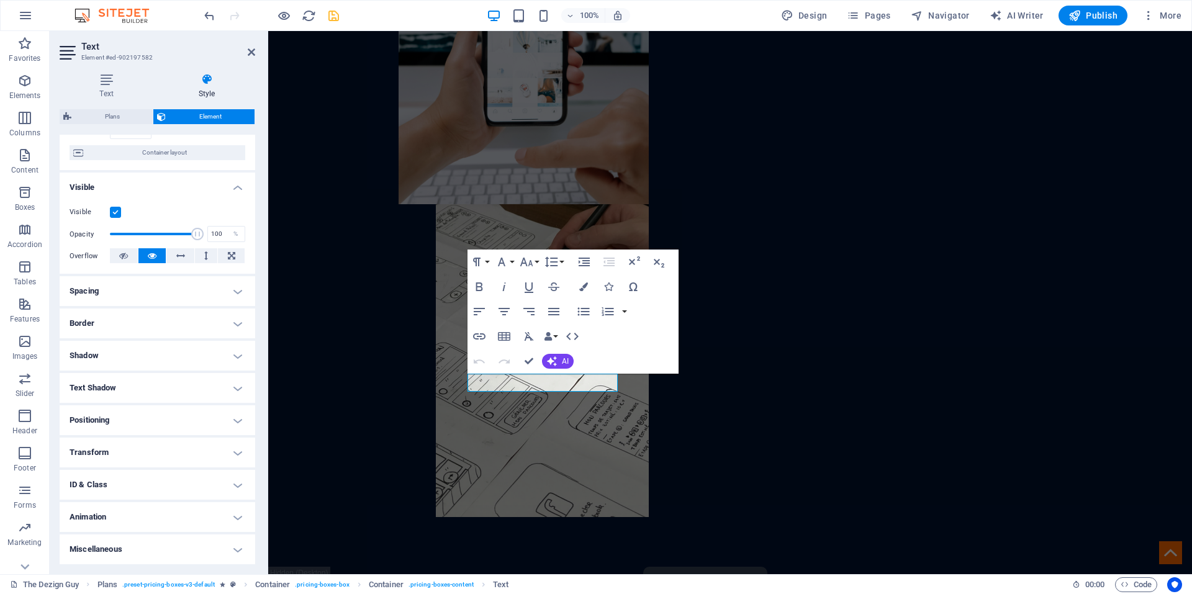
click at [114, 522] on h4 "Animation" at bounding box center [158, 517] width 196 height 30
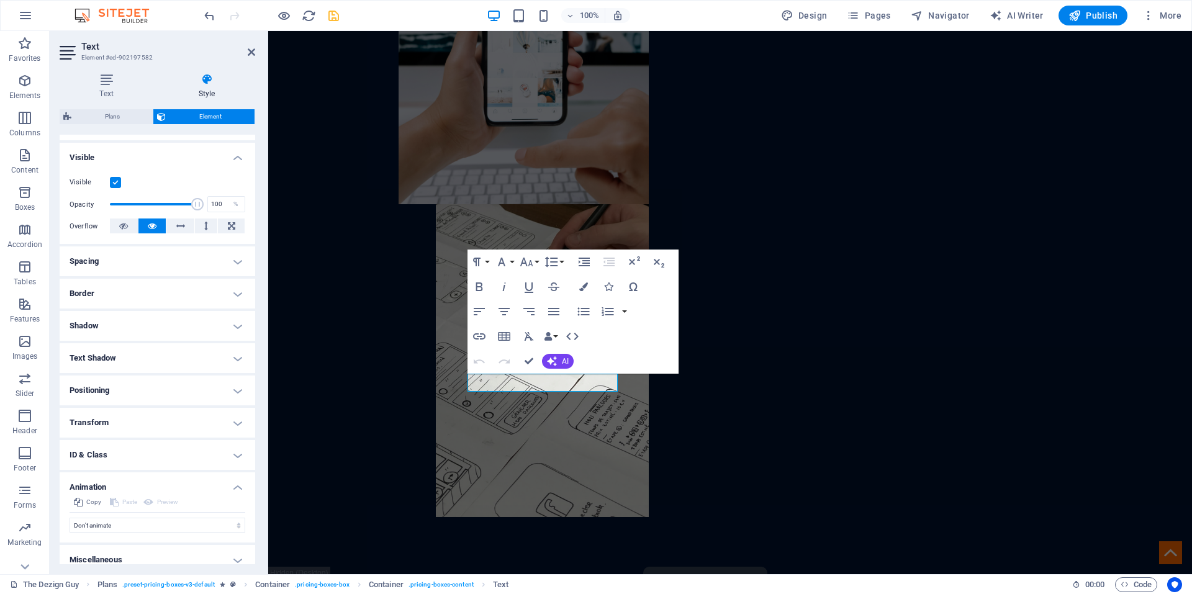
scroll to position [135, 0]
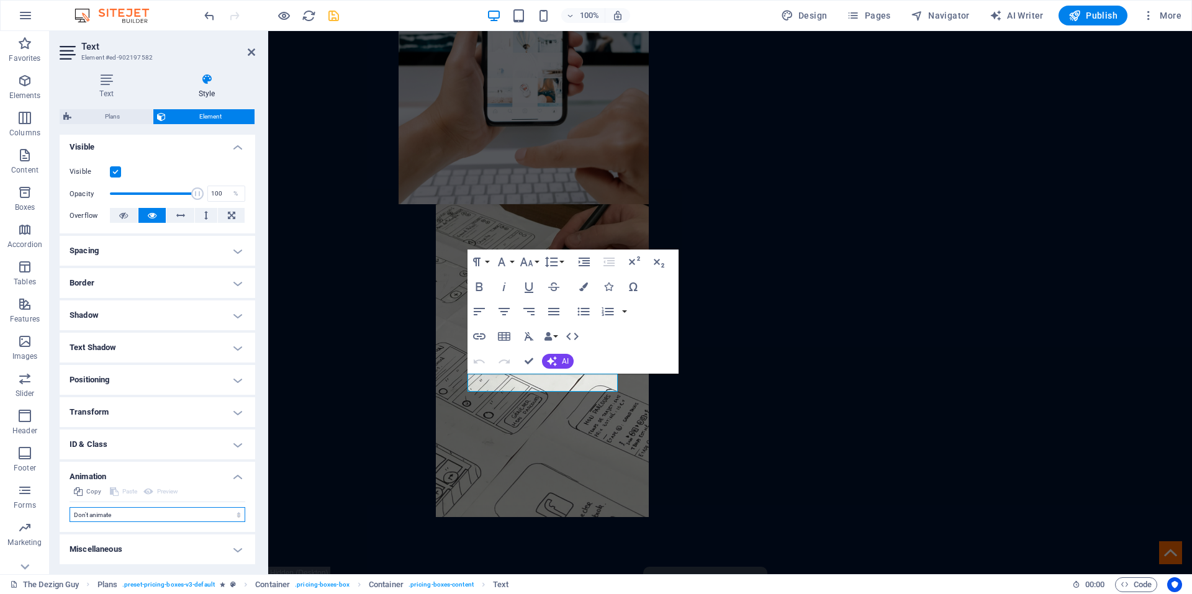
click at [115, 512] on select "Don't animate Show / Hide Slide up/down Zoom in/out Slide left to right Slide r…" at bounding box center [158, 514] width 176 height 15
select select "flash"
click at [70, 507] on select "Don't animate Show / Hide Slide up/down Zoom in/out Slide left to right Slide r…" at bounding box center [158, 514] width 176 height 15
select select "scroll"
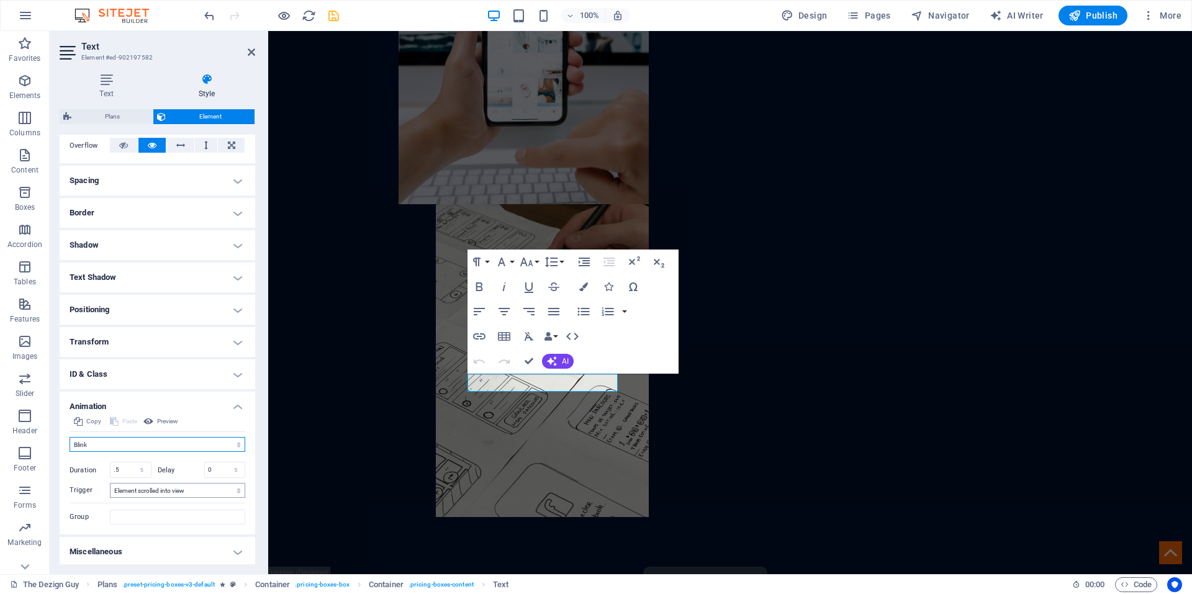
scroll to position [208, 0]
drag, startPoint x: 212, startPoint y: 469, endPoint x: 204, endPoint y: 467, distance: 8.4
click at [205, 467] on input "0" at bounding box center [225, 467] width 40 height 15
type input "1"
click at [194, 485] on select "No automatic trigger On page load Element scrolled into view" at bounding box center [177, 488] width 135 height 15
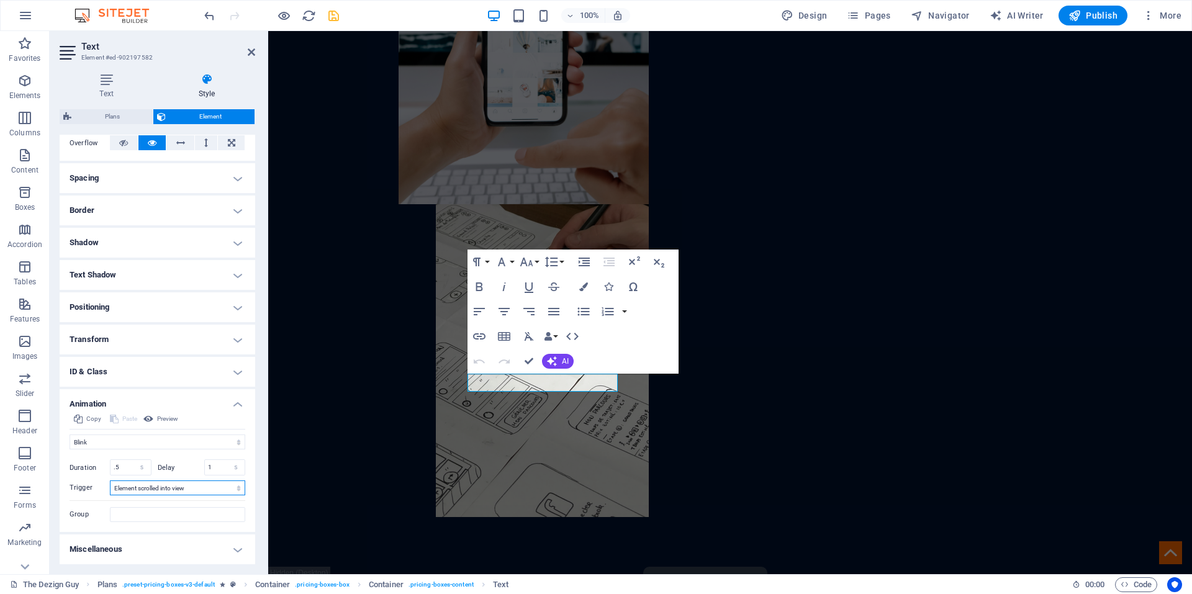
click at [110, 481] on select "No automatic trigger On page load Element scrolled into view" at bounding box center [177, 488] width 135 height 15
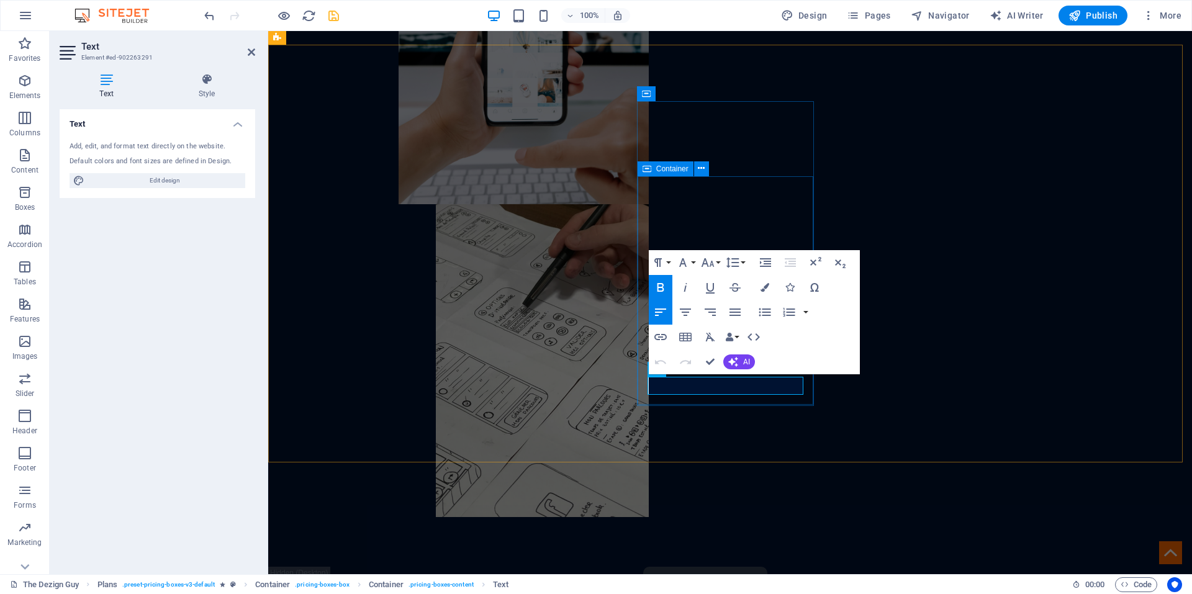
drag, startPoint x: 777, startPoint y: 386, endPoint x: 643, endPoint y: 384, distance: 134.8
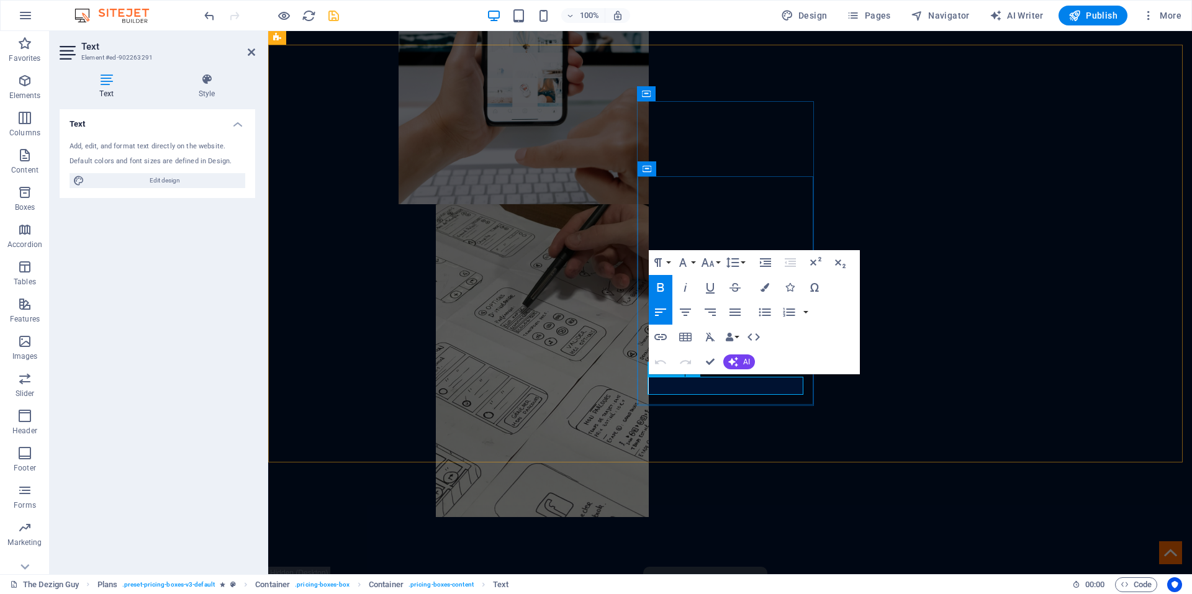
click at [764, 292] on button "Colors" at bounding box center [765, 287] width 24 height 25
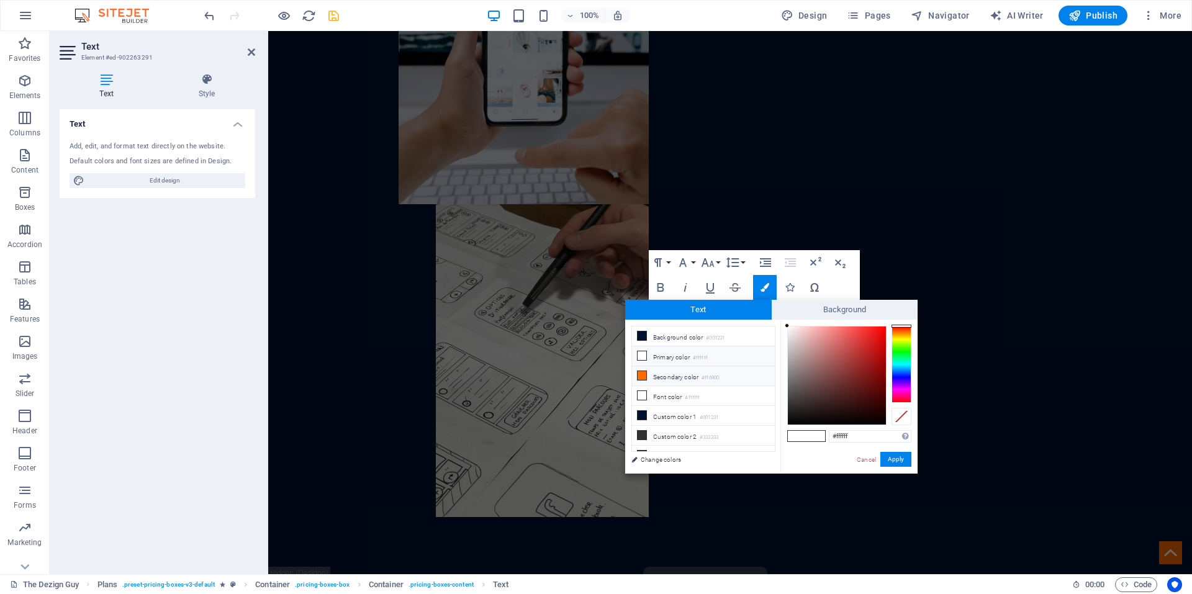
click at [678, 370] on li "Secondary color #ff6900" at bounding box center [703, 376] width 143 height 20
type input "#ff6900"
click at [898, 465] on button "Apply" at bounding box center [895, 459] width 31 height 15
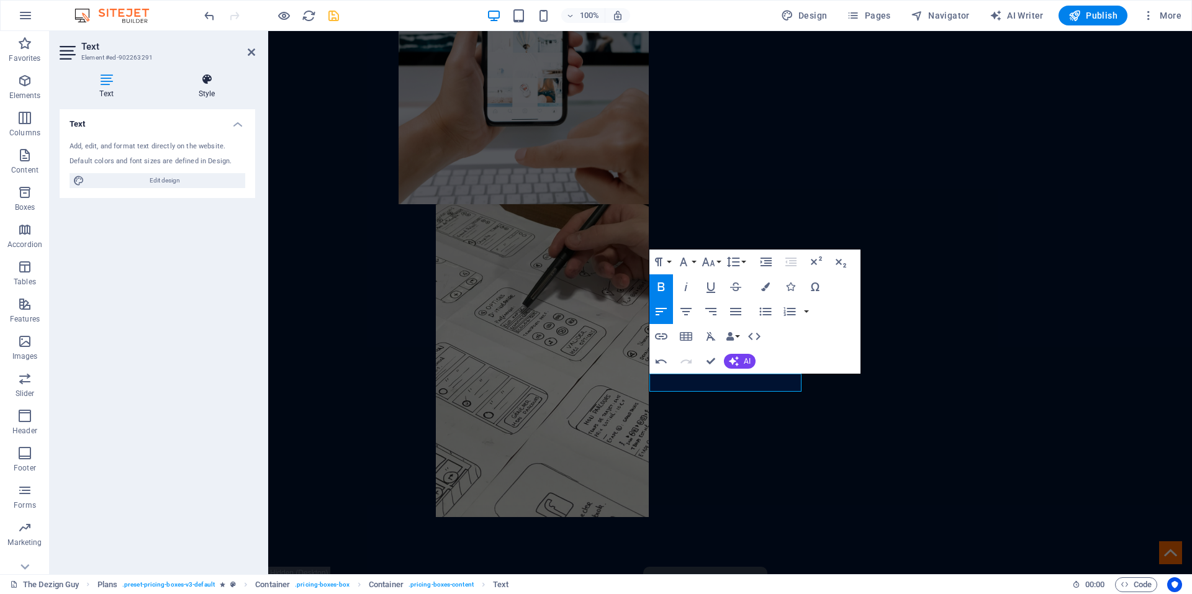
click at [220, 85] on icon at bounding box center [206, 79] width 97 height 12
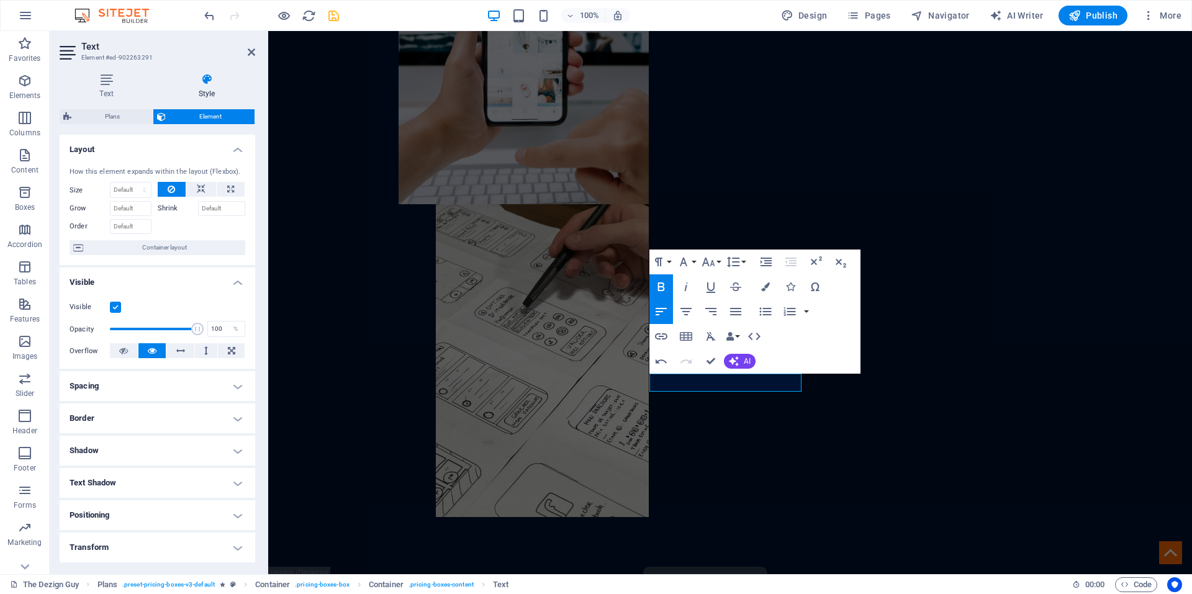
scroll to position [95, 0]
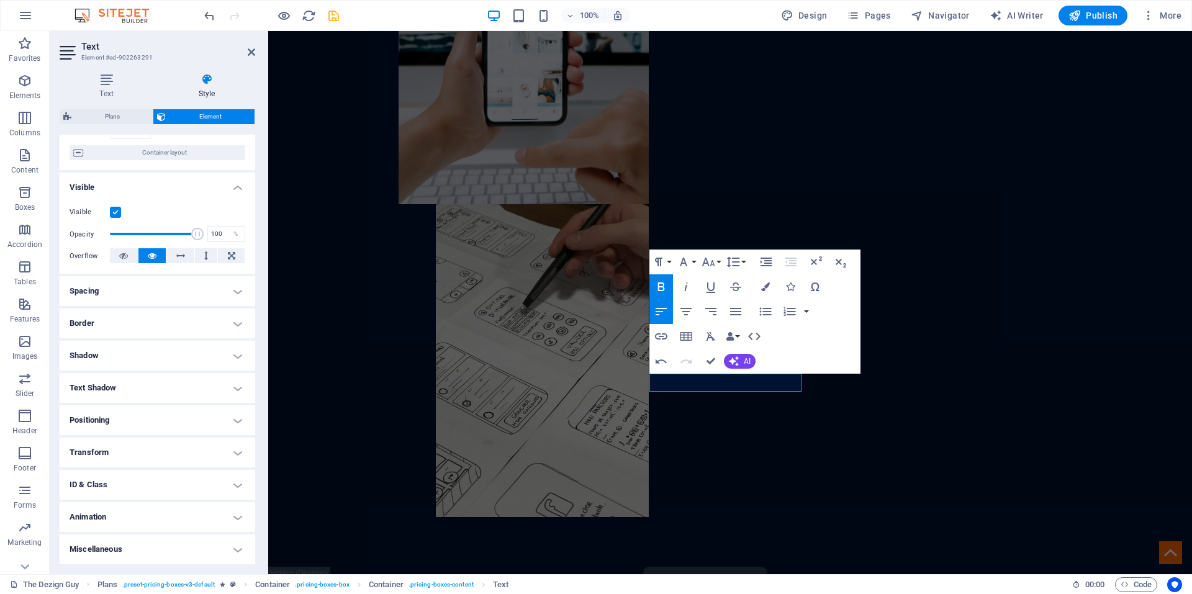
click at [106, 517] on h4 "Animation" at bounding box center [158, 517] width 196 height 30
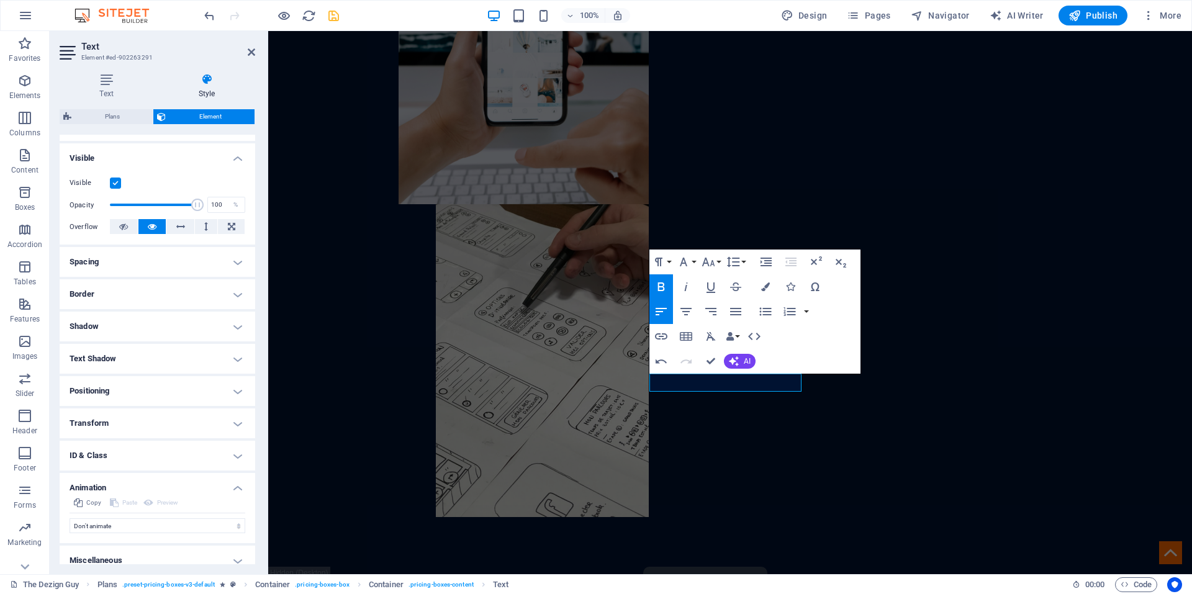
scroll to position [135, 0]
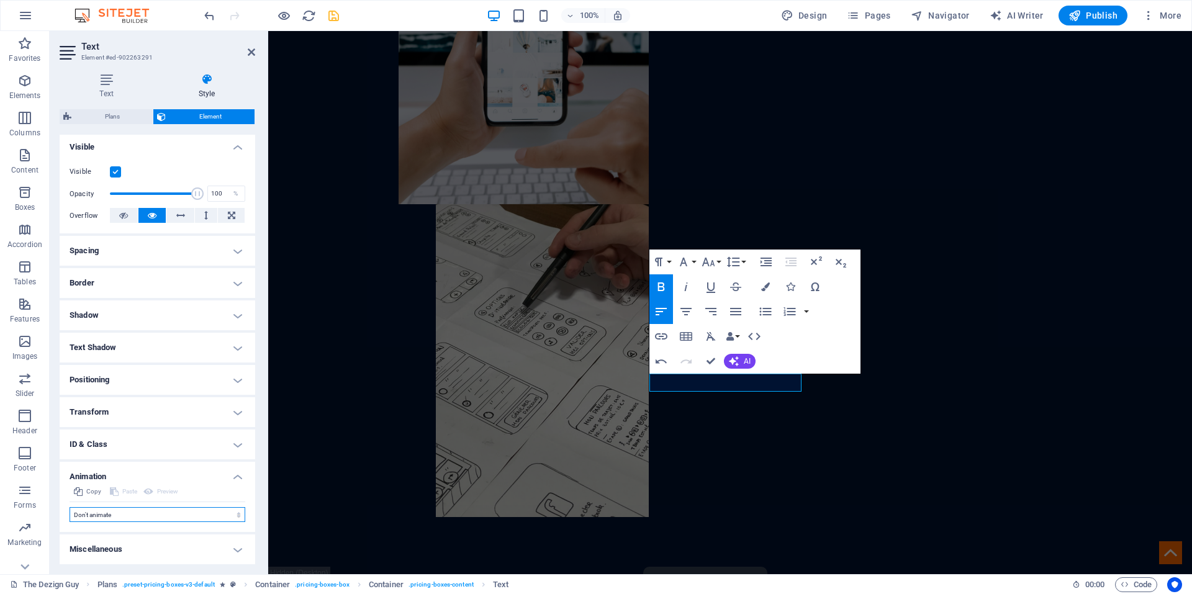
click at [111, 511] on select "Don't animate Show / Hide Slide up/down Zoom in/out Slide left to right Slide r…" at bounding box center [158, 514] width 176 height 15
click at [102, 511] on select "Don't animate Show / Hide Slide up/down Zoom in/out Slide left to right Slide r…" at bounding box center [158, 514] width 176 height 15
select select "flash"
click at [70, 507] on select "Don't animate Show / Hide Slide up/down Zoom in/out Slide left to right Slide r…" at bounding box center [158, 514] width 176 height 15
select select "scroll"
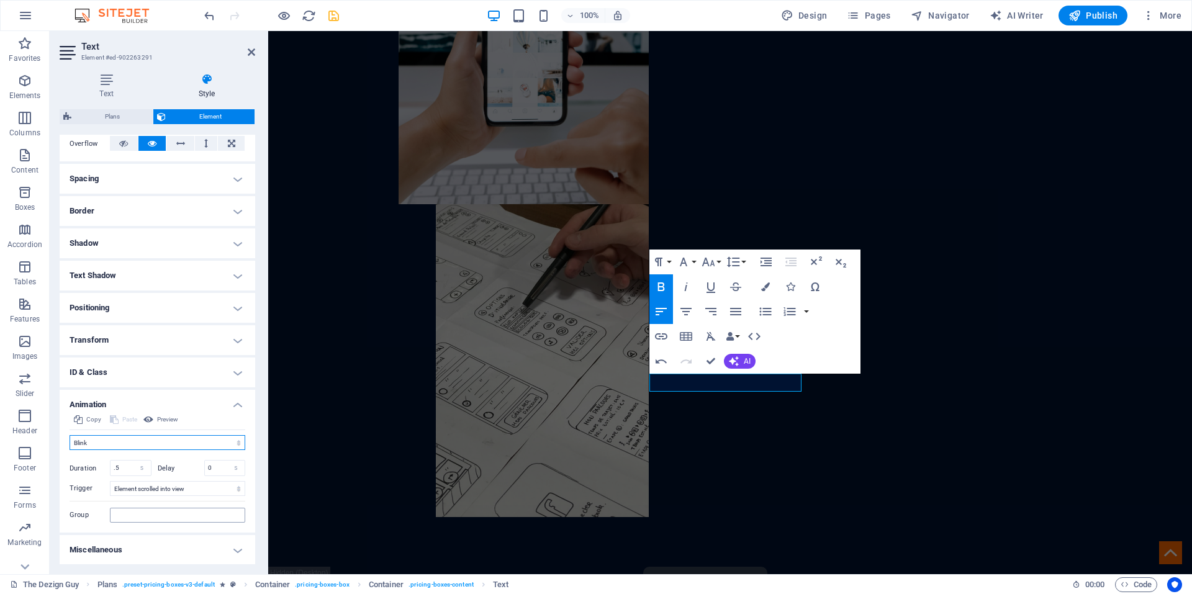
scroll to position [208, 0]
drag, startPoint x: 215, startPoint y: 465, endPoint x: 203, endPoint y: 464, distance: 11.8
click at [205, 464] on input "0" at bounding box center [225, 467] width 40 height 15
drag, startPoint x: 213, startPoint y: 468, endPoint x: 203, endPoint y: 467, distance: 10.0
click at [205, 467] on input "1" at bounding box center [225, 467] width 40 height 15
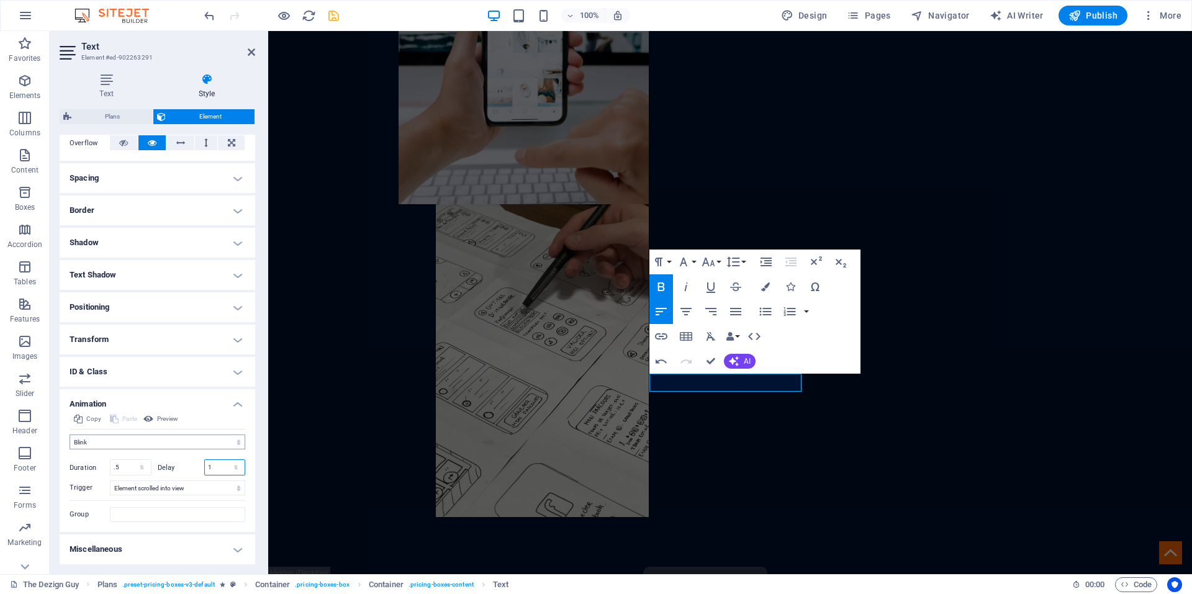
type input "2"
click at [214, 464] on input "2" at bounding box center [225, 467] width 40 height 15
type input "1"
type input "1.5"
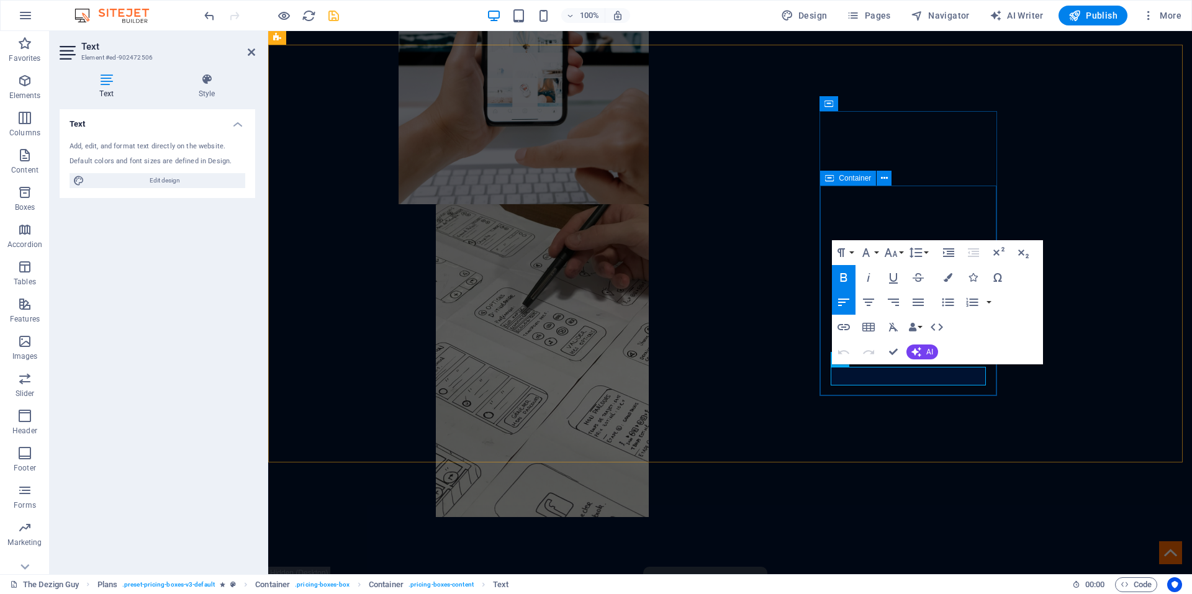
drag, startPoint x: 974, startPoint y: 375, endPoint x: 830, endPoint y: 373, distance: 144.1
click at [948, 274] on icon "button" at bounding box center [948, 277] width 9 height 9
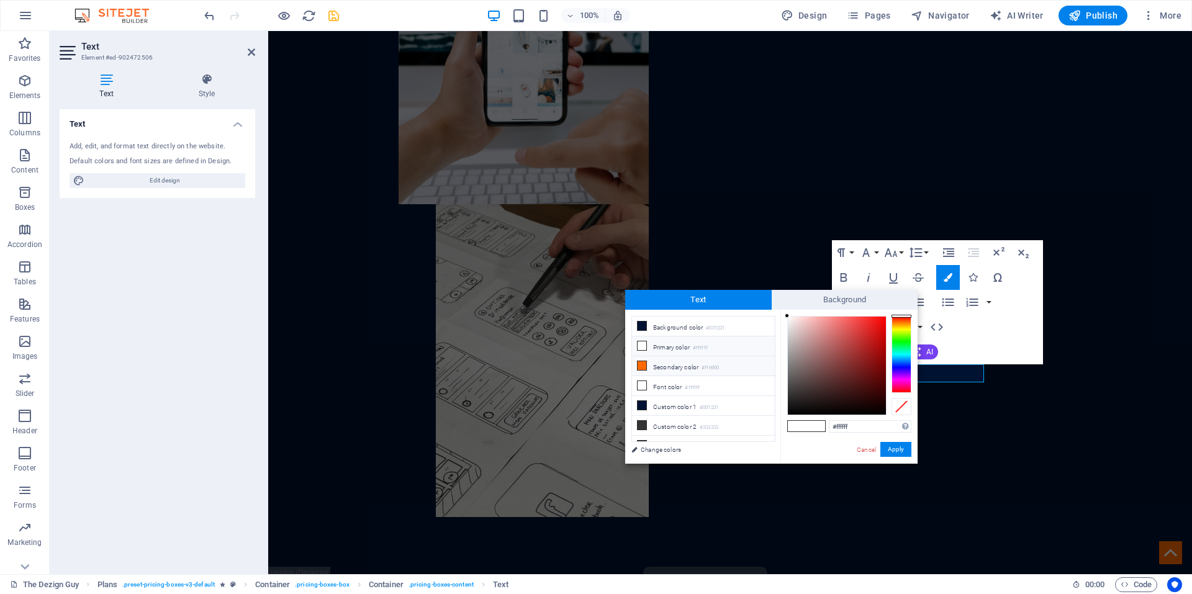
click at [676, 364] on li "Secondary color #ff6900" at bounding box center [703, 366] width 143 height 20
type input "#ff6900"
click at [899, 445] on button "Apply" at bounding box center [895, 449] width 31 height 15
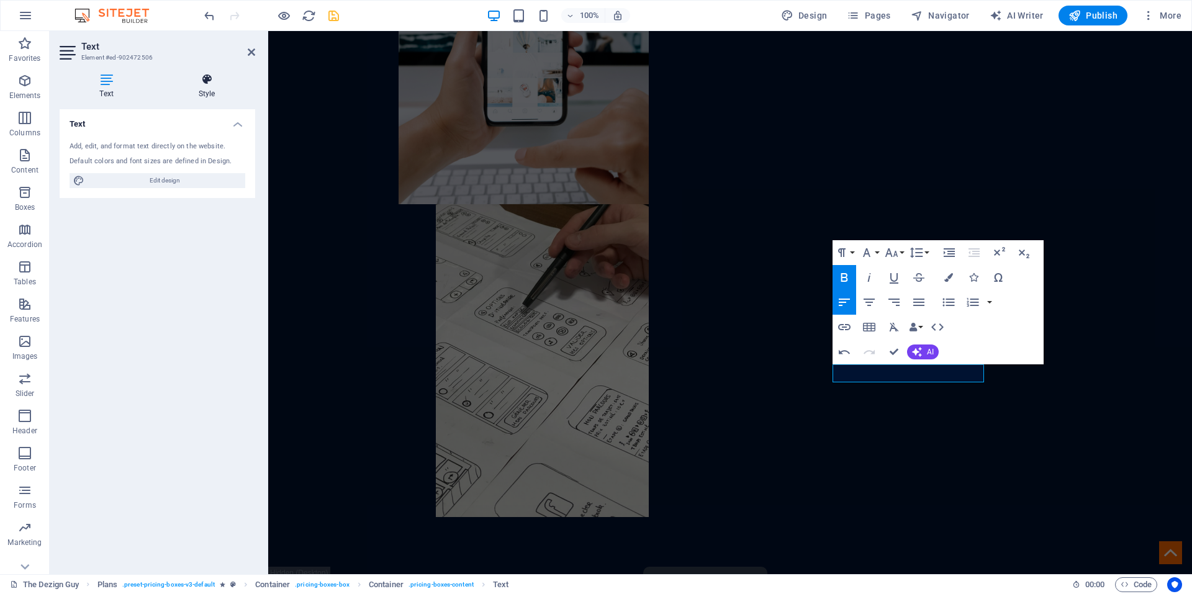
click at [201, 93] on h4 "Style" at bounding box center [206, 86] width 97 height 26
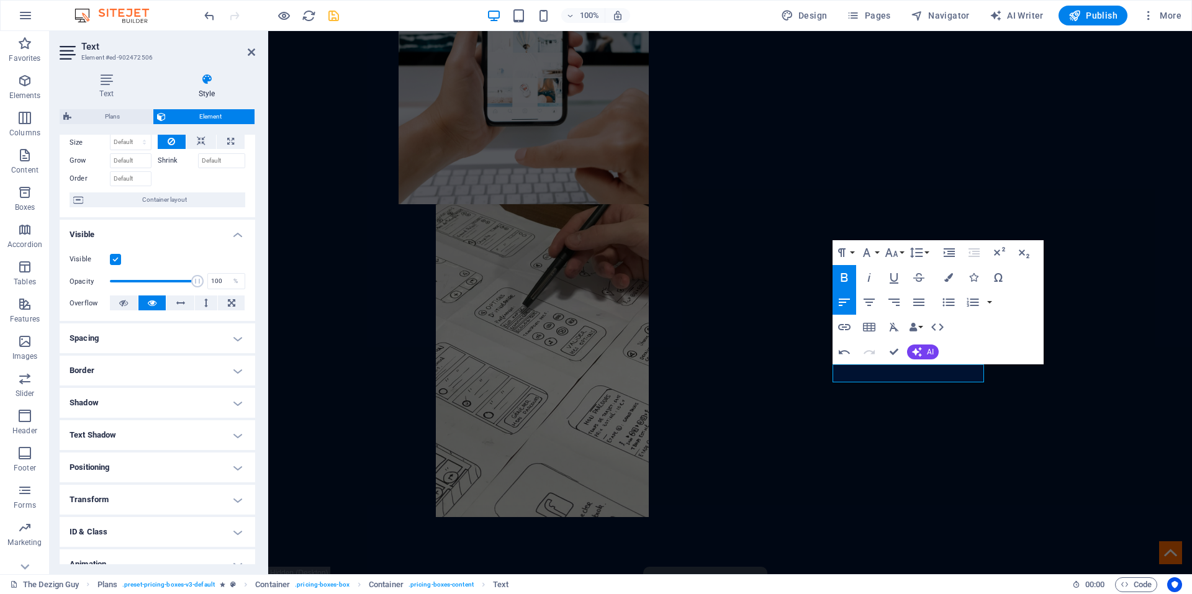
scroll to position [95, 0]
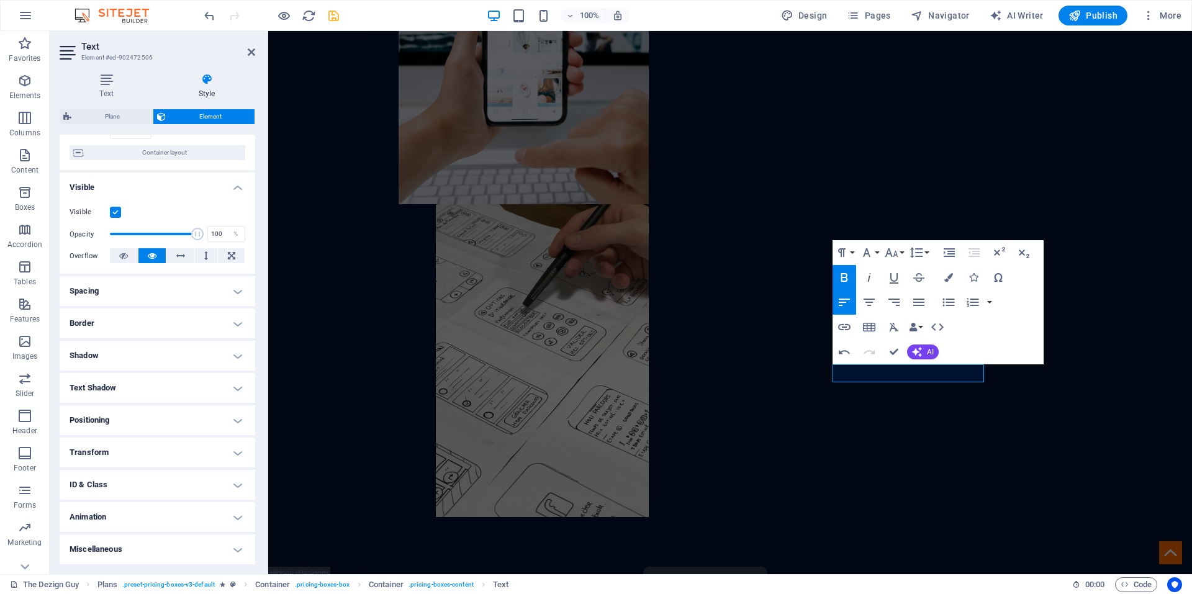
click at [108, 508] on h4 "Animation" at bounding box center [158, 517] width 196 height 30
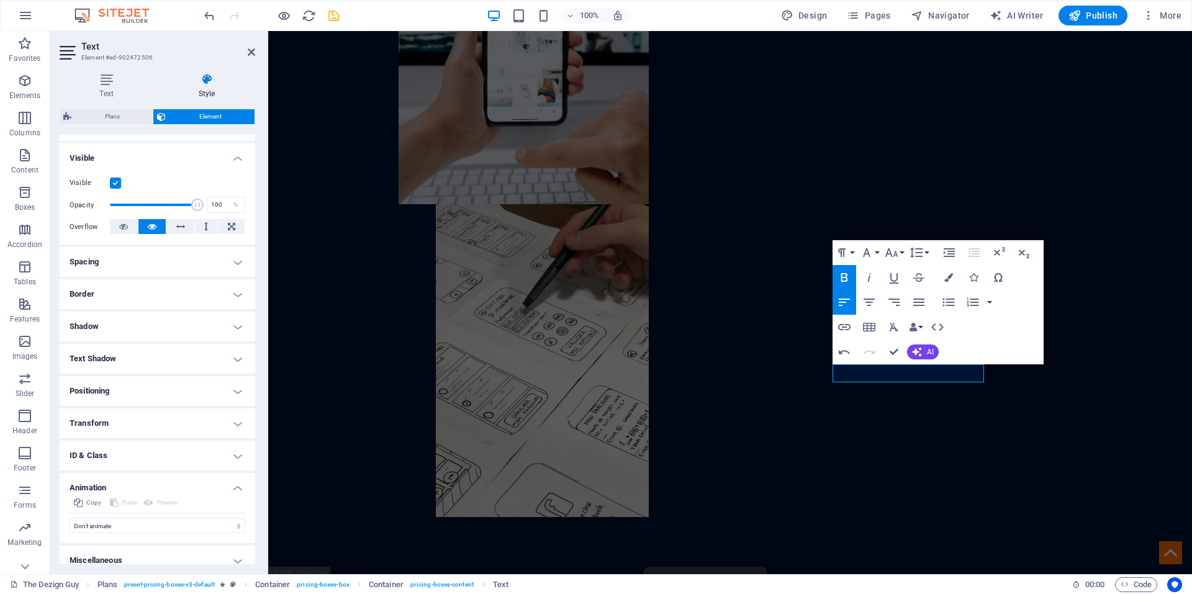
scroll to position [135, 0]
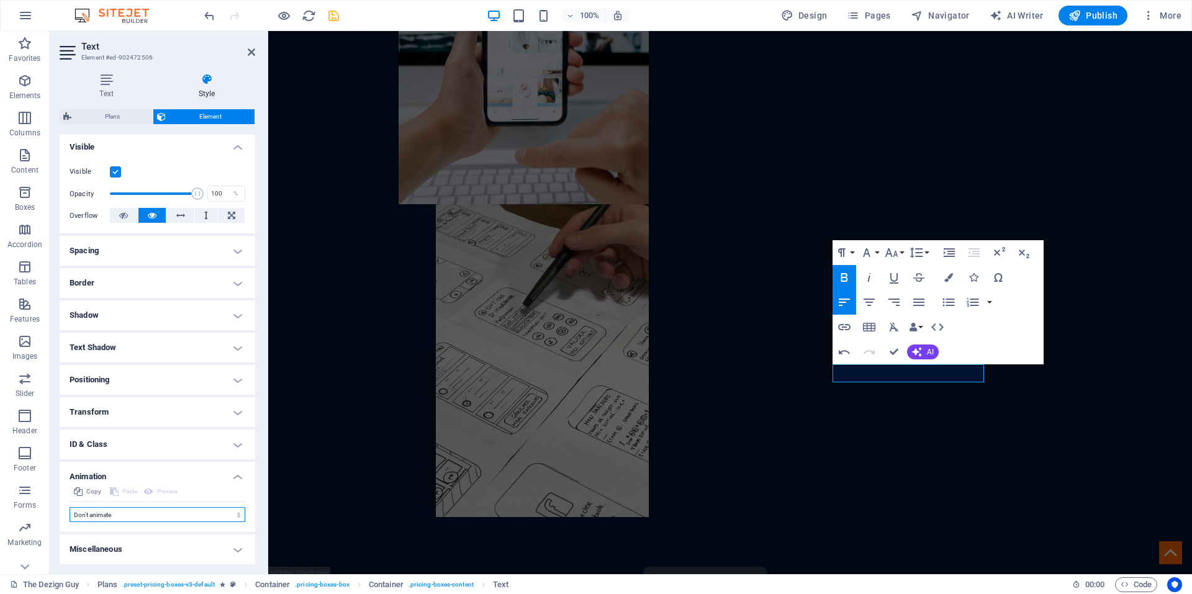
click at [105, 515] on select "Don't animate Show / Hide Slide up/down Zoom in/out Slide left to right Slide r…" at bounding box center [158, 514] width 176 height 15
select select "flash"
click at [70, 507] on select "Don't animate Show / Hide Slide up/down Zoom in/out Slide left to right Slide r…" at bounding box center [158, 514] width 176 height 15
select select "scroll"
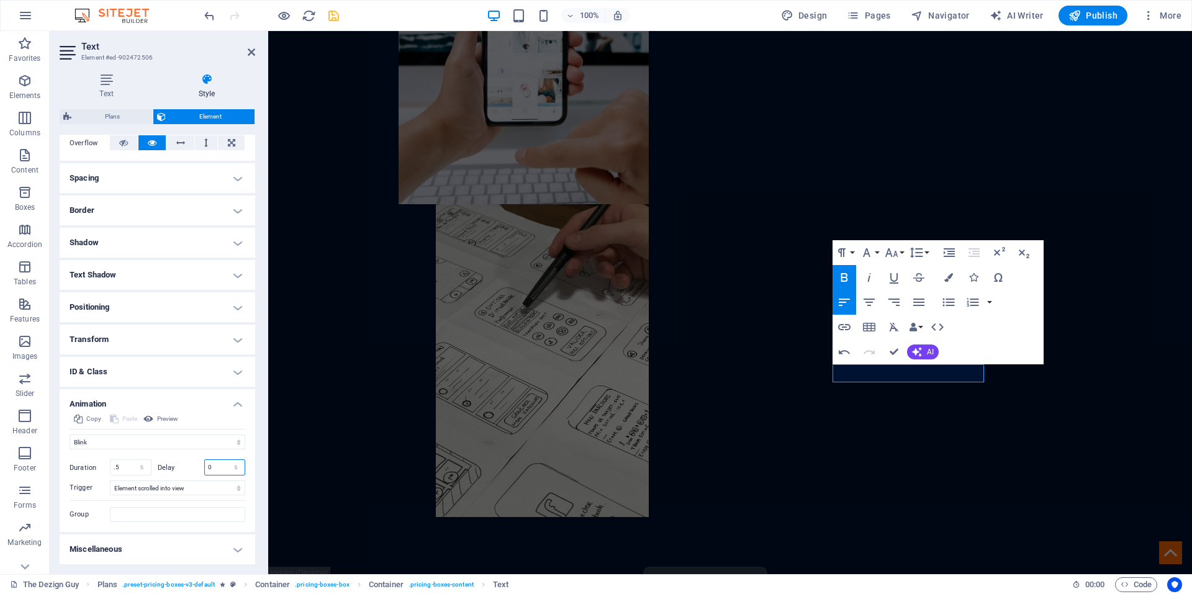
drag, startPoint x: 214, startPoint y: 464, endPoint x: 203, endPoint y: 461, distance: 10.8
click at [205, 461] on input "0" at bounding box center [225, 467] width 40 height 15
type input "2"
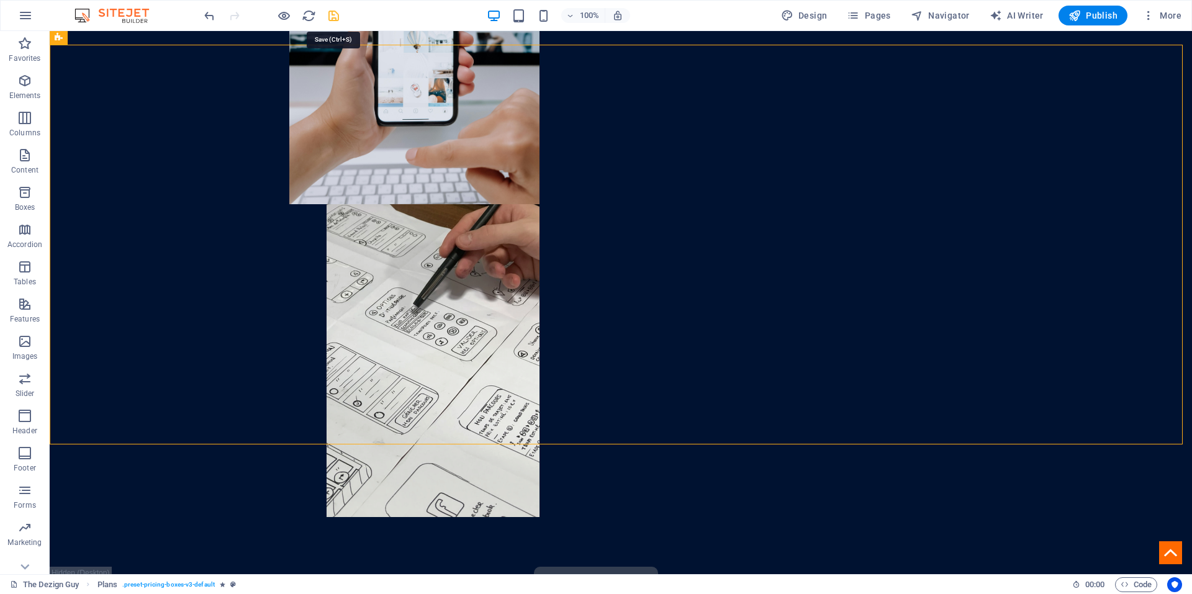
click at [331, 17] on icon "save" at bounding box center [334, 16] width 14 height 14
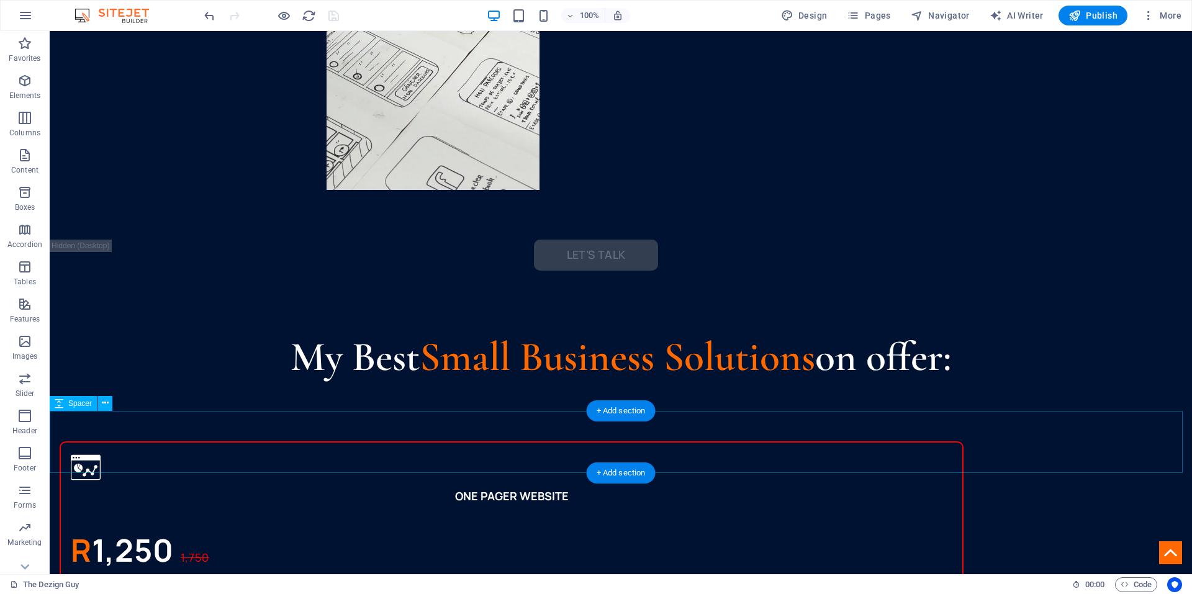
scroll to position [1100, 0]
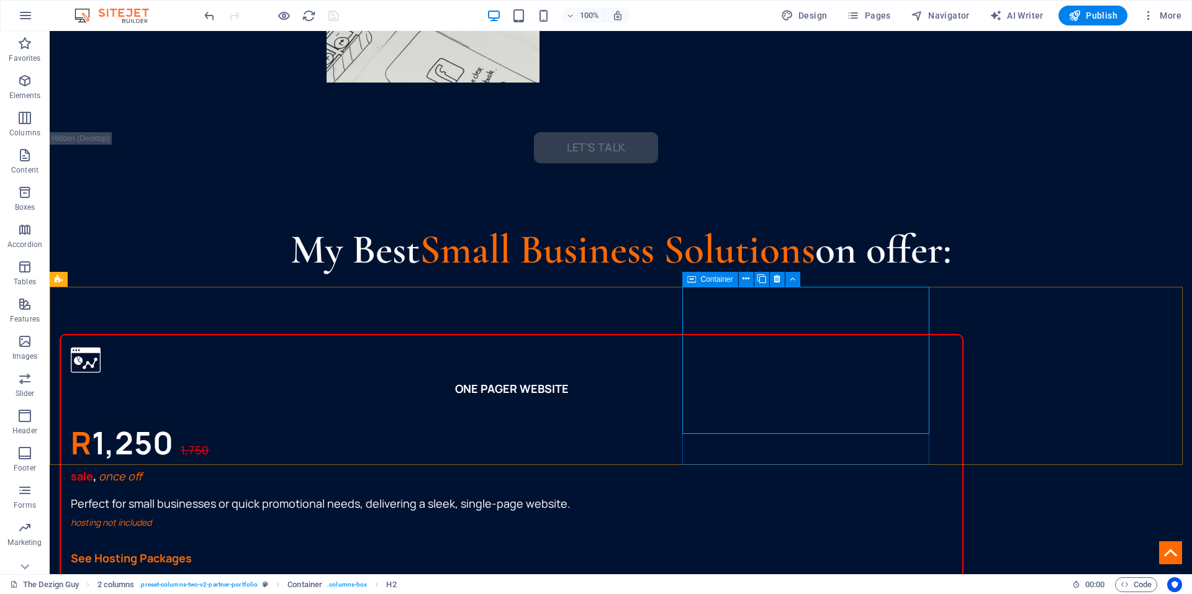
click at [693, 281] on icon at bounding box center [691, 279] width 9 height 15
select select "px"
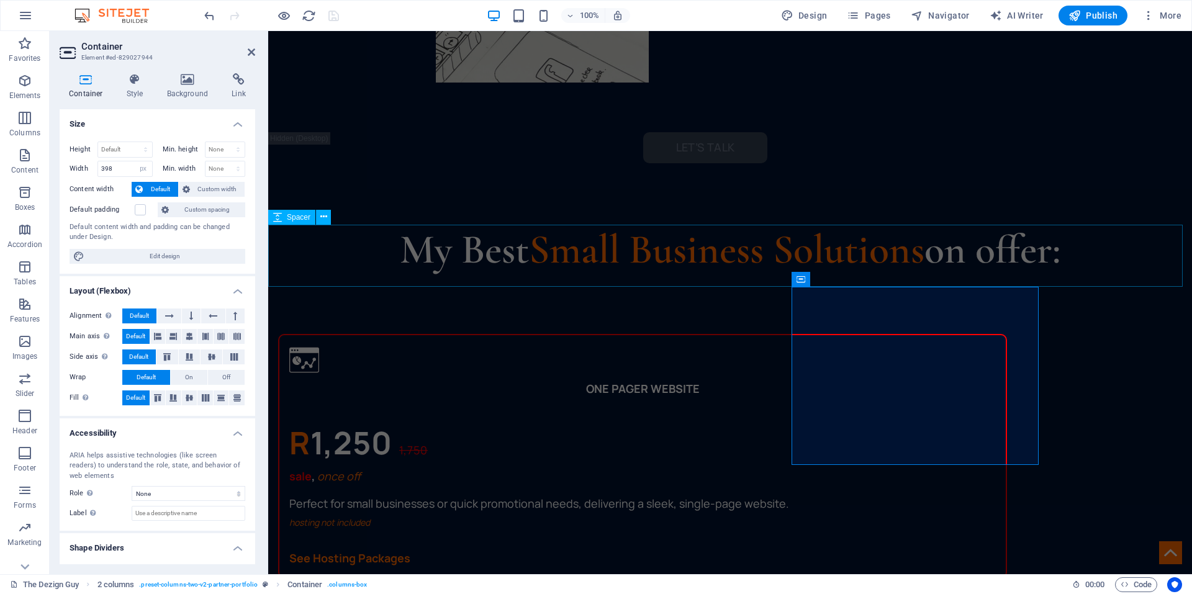
scroll to position [1118, 0]
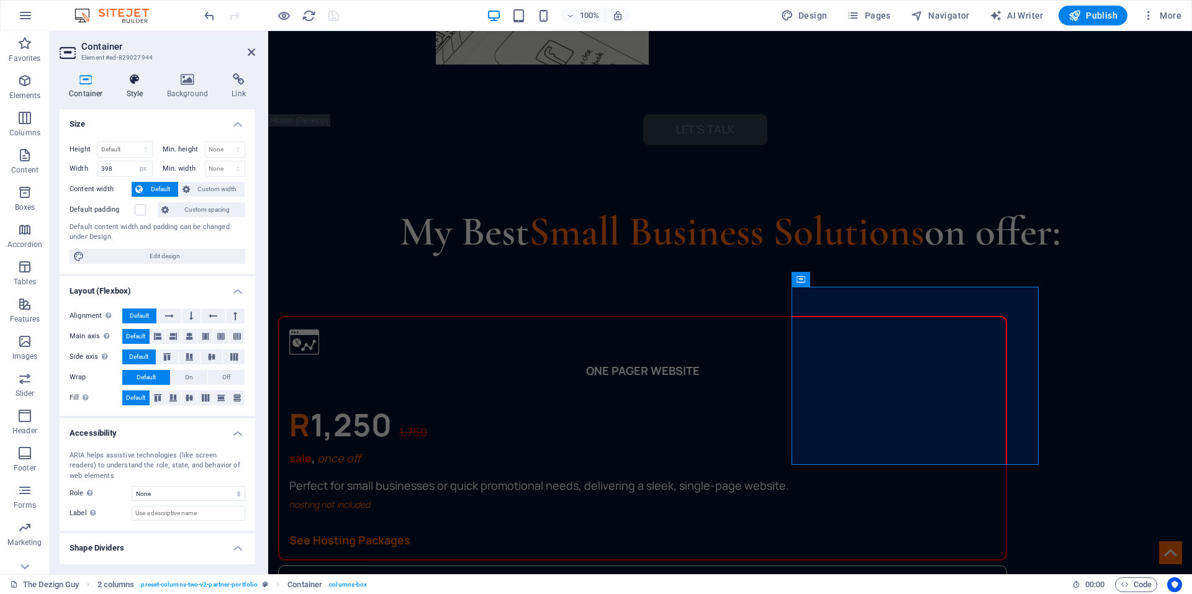
click at [138, 88] on h4 "Style" at bounding box center [137, 86] width 40 height 26
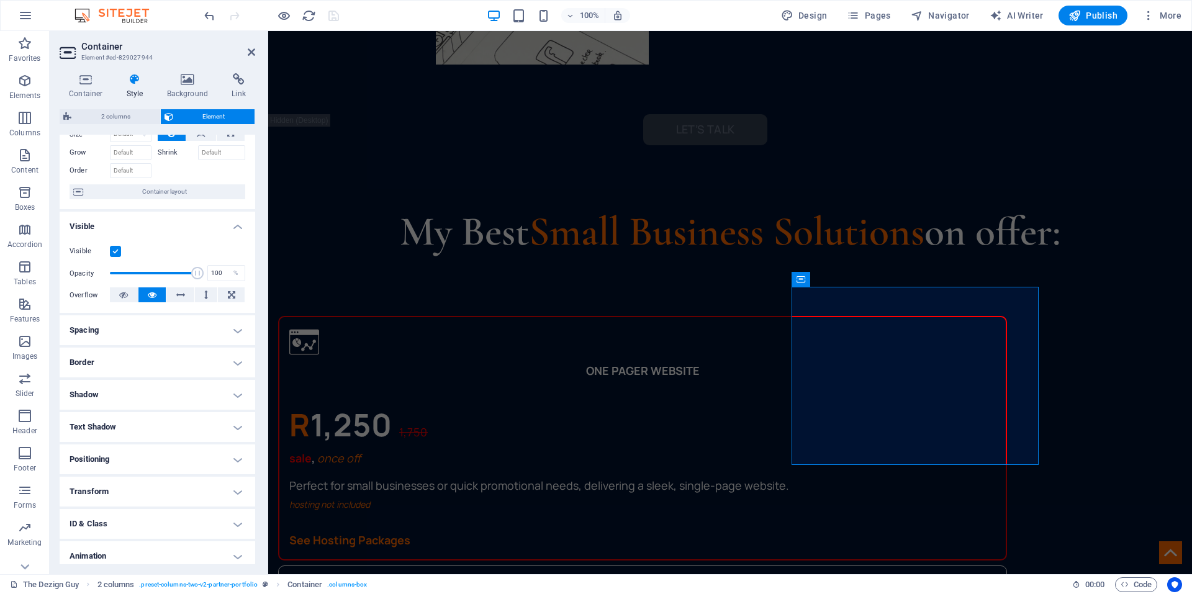
scroll to position [95, 0]
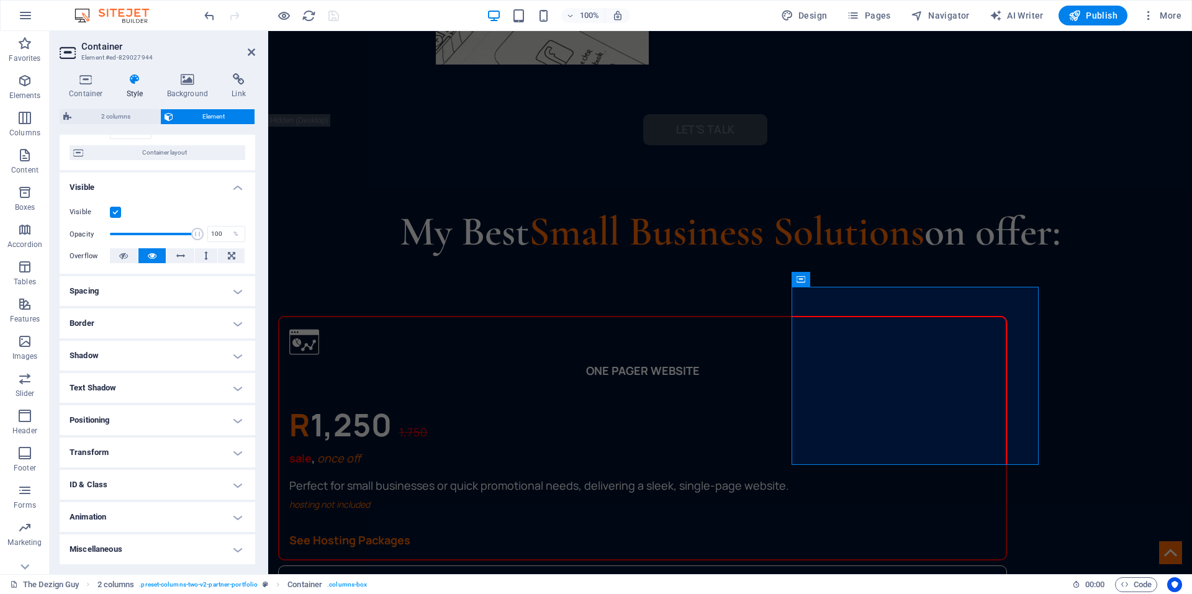
click at [96, 517] on h4 "Animation" at bounding box center [158, 517] width 196 height 30
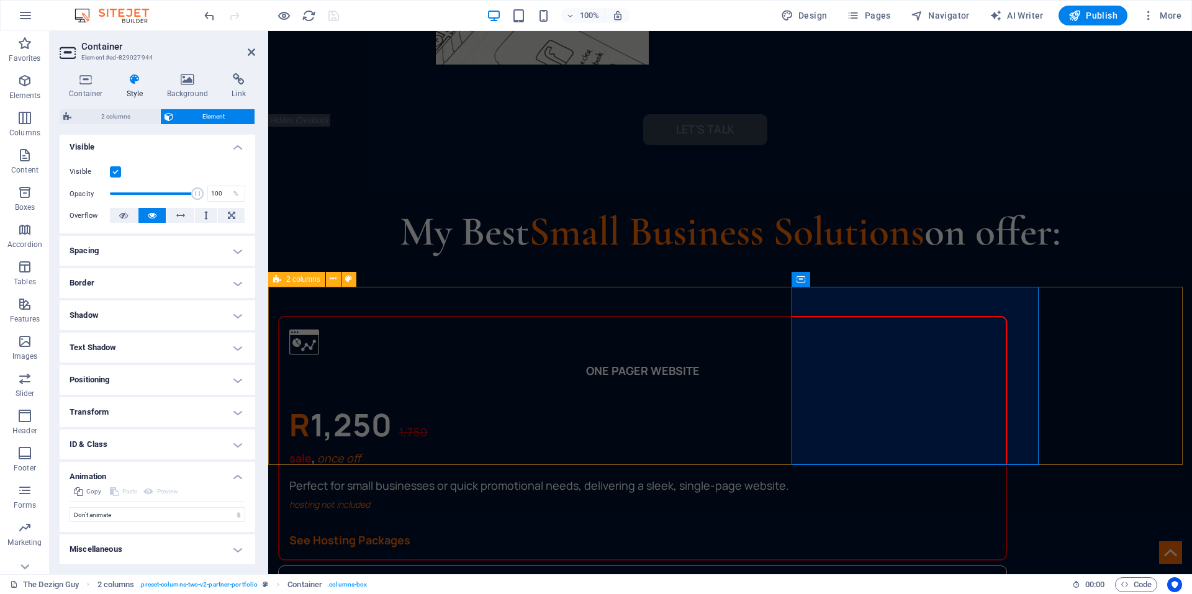
click at [289, 276] on span "2 columns" at bounding box center [303, 279] width 34 height 7
select select "rem"
select select "preset-columns-two-v2-partner-portfolio"
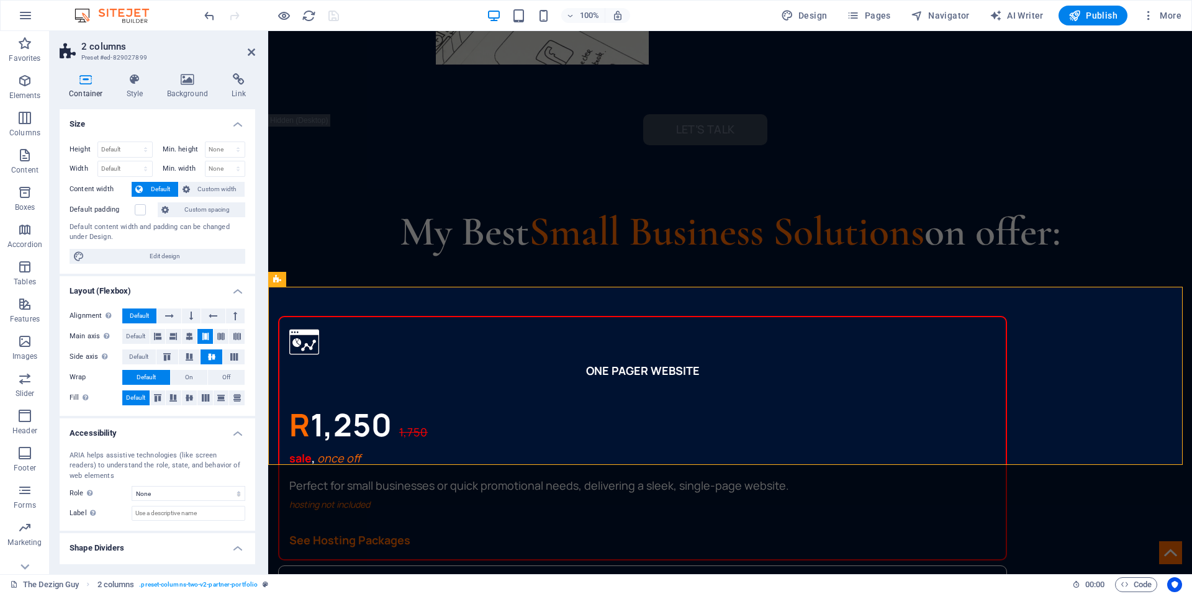
click at [137, 68] on div "Container Style Background Link Size Height Default px rem % vh vw Min. height …" at bounding box center [157, 318] width 215 height 511
click at [134, 86] on h4 "Style" at bounding box center [137, 86] width 40 height 26
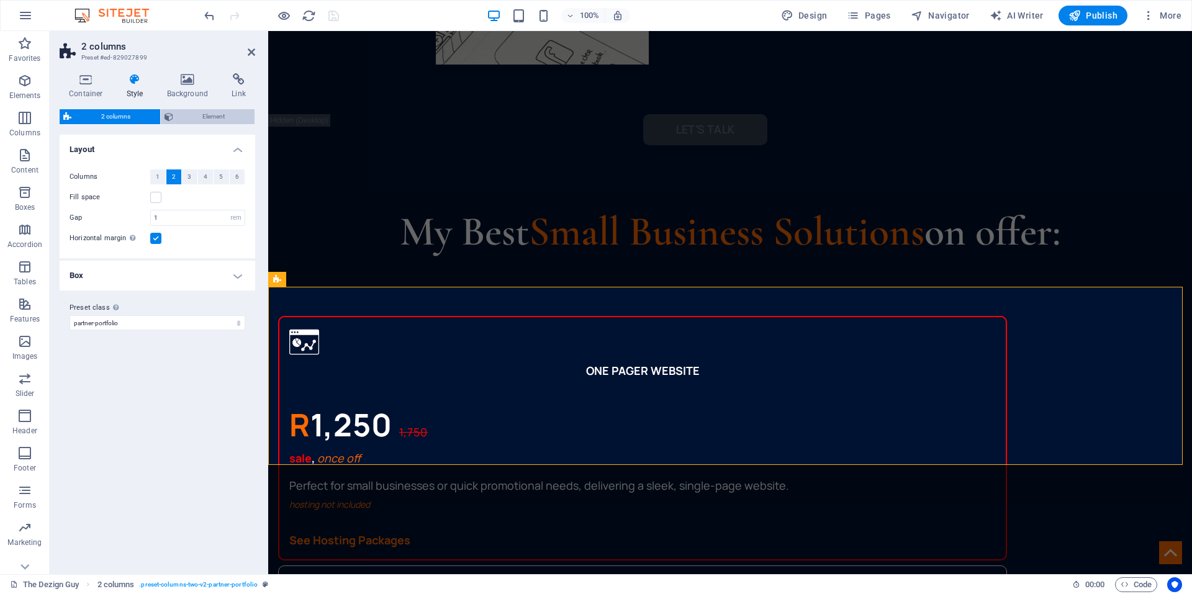
click at [192, 109] on span "Element" at bounding box center [214, 116] width 75 height 15
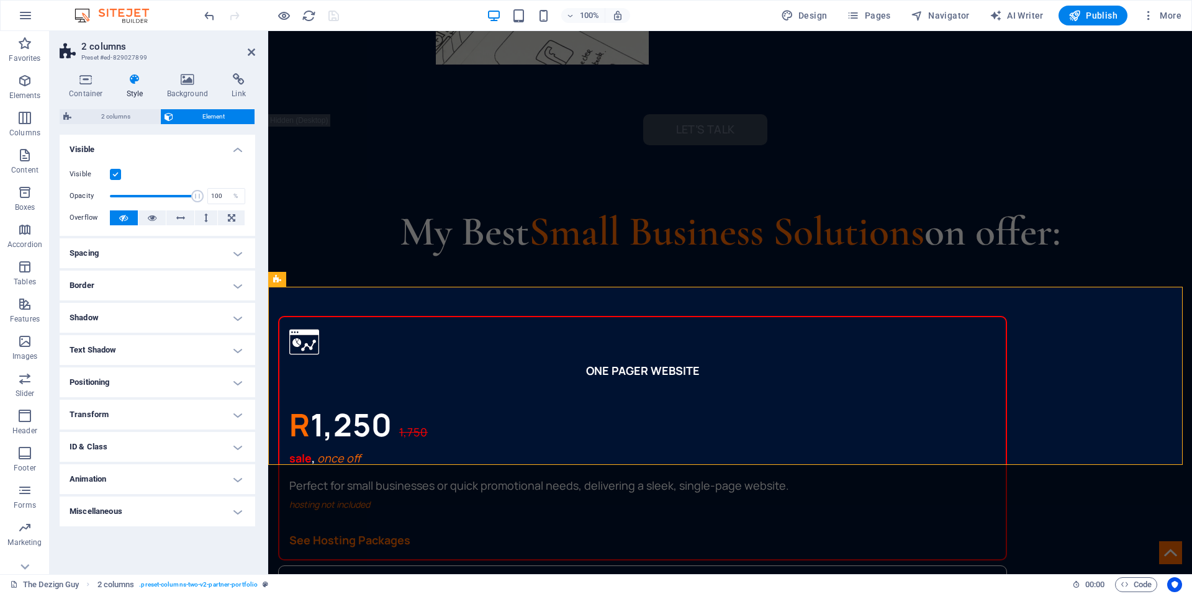
click at [93, 472] on h4 "Animation" at bounding box center [158, 479] width 196 height 30
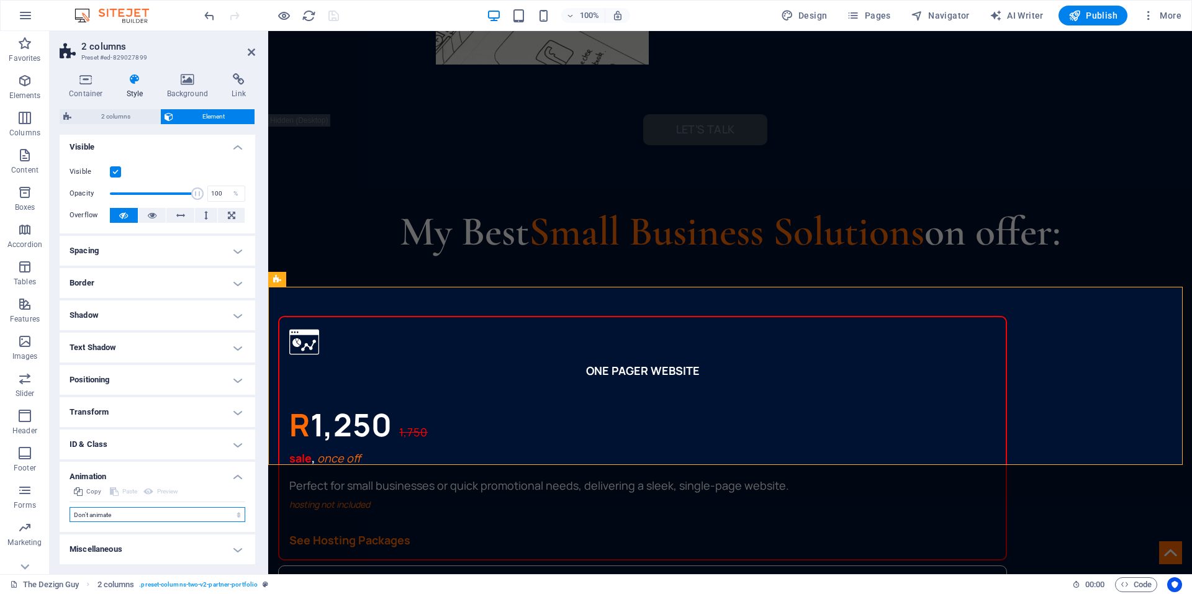
click at [90, 511] on select "Don't animate Show / Hide Slide up/down Zoom in/out Slide left to right Slide r…" at bounding box center [158, 514] width 176 height 15
select select "move-left-to-right"
click at [70, 507] on select "Don't animate Show / Hide Slide up/down Zoom in/out Slide left to right Slide r…" at bounding box center [158, 514] width 176 height 15
select select "scroll"
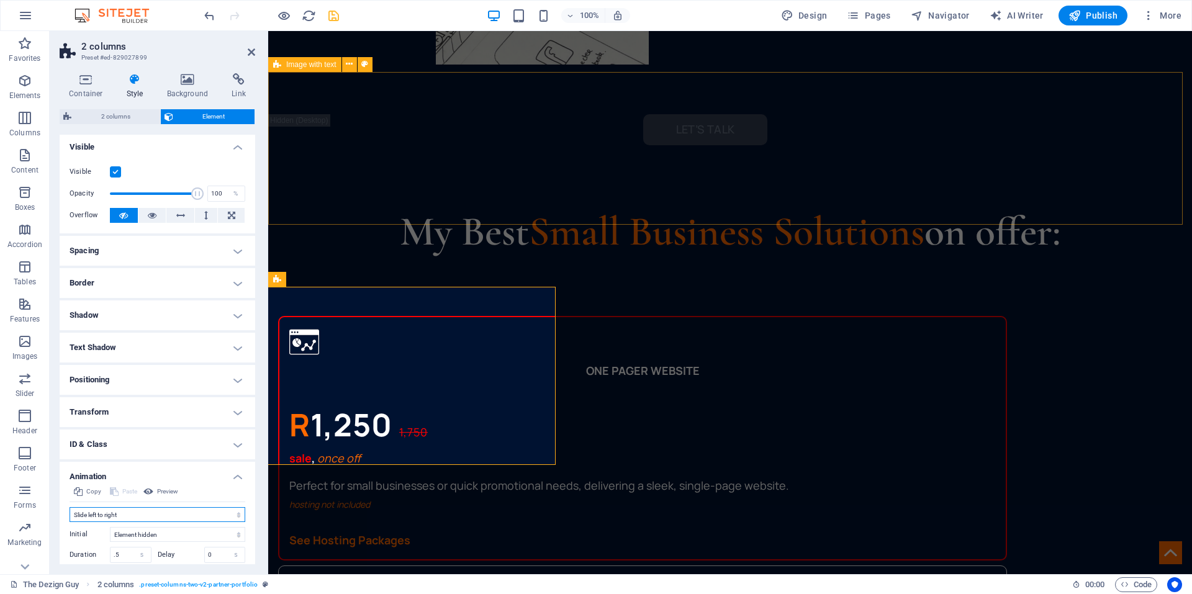
click at [298, 62] on span "Image with text" at bounding box center [311, 64] width 50 height 7
click at [298, 61] on span "Image with text" at bounding box center [311, 64] width 50 height 7
select select "rem"
select select "px"
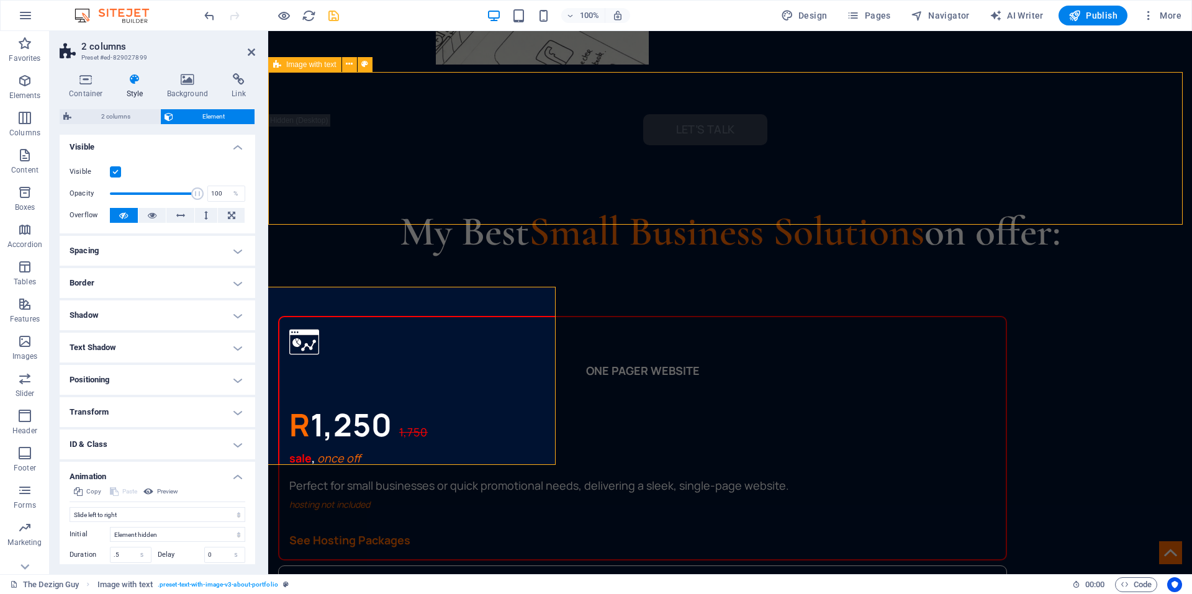
select select "%"
select select "px"
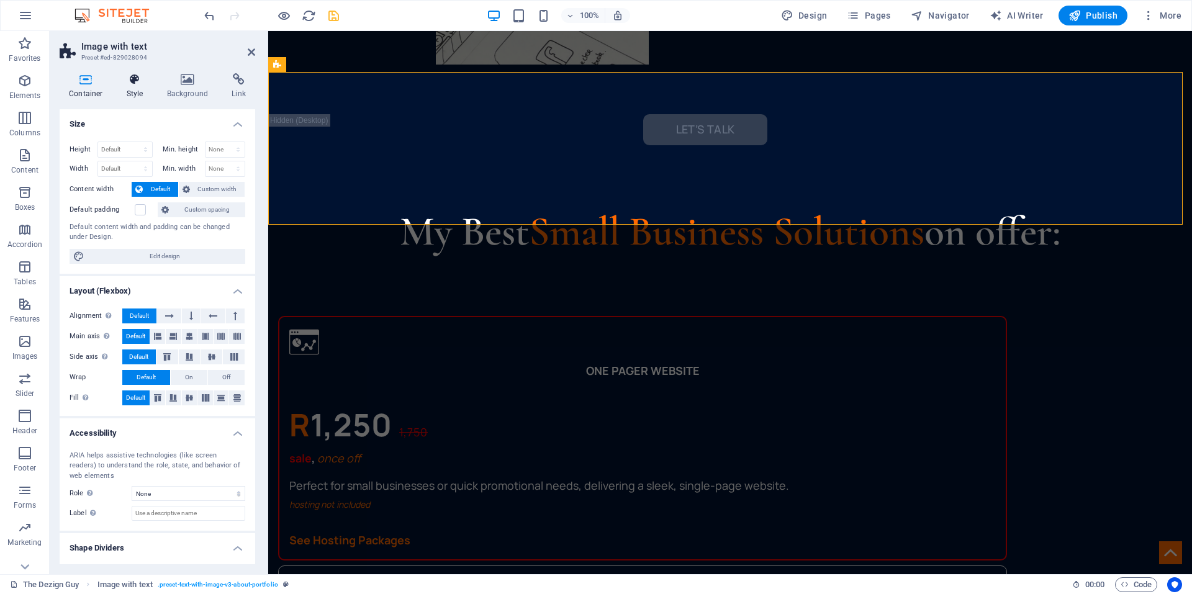
click at [134, 81] on icon at bounding box center [134, 79] width 35 height 12
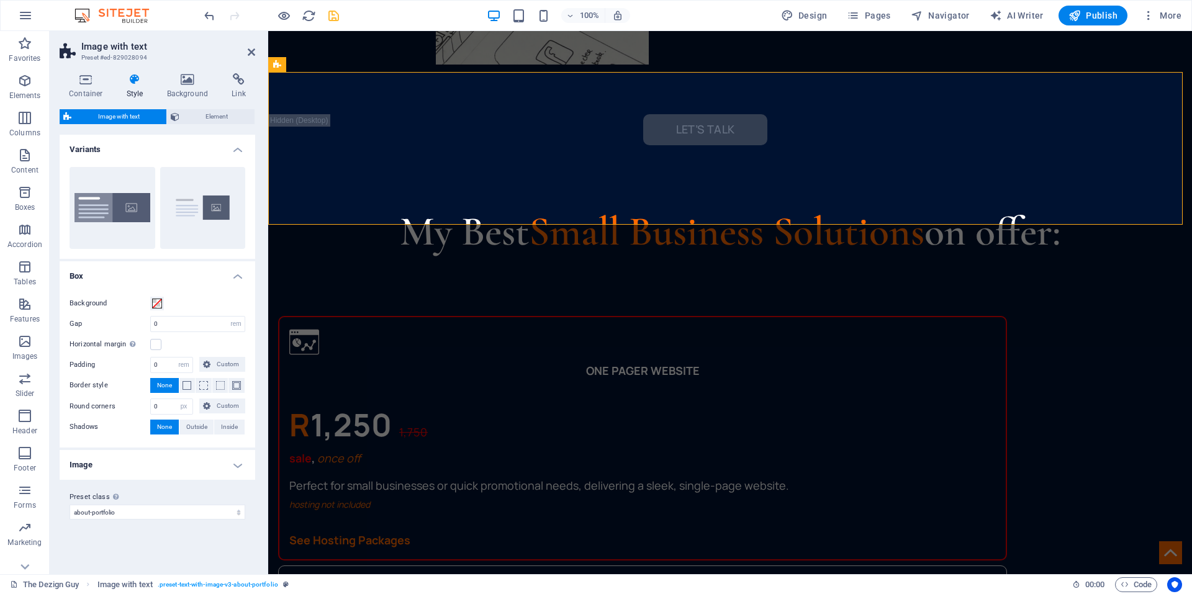
click at [120, 452] on h4 "Image" at bounding box center [158, 465] width 196 height 30
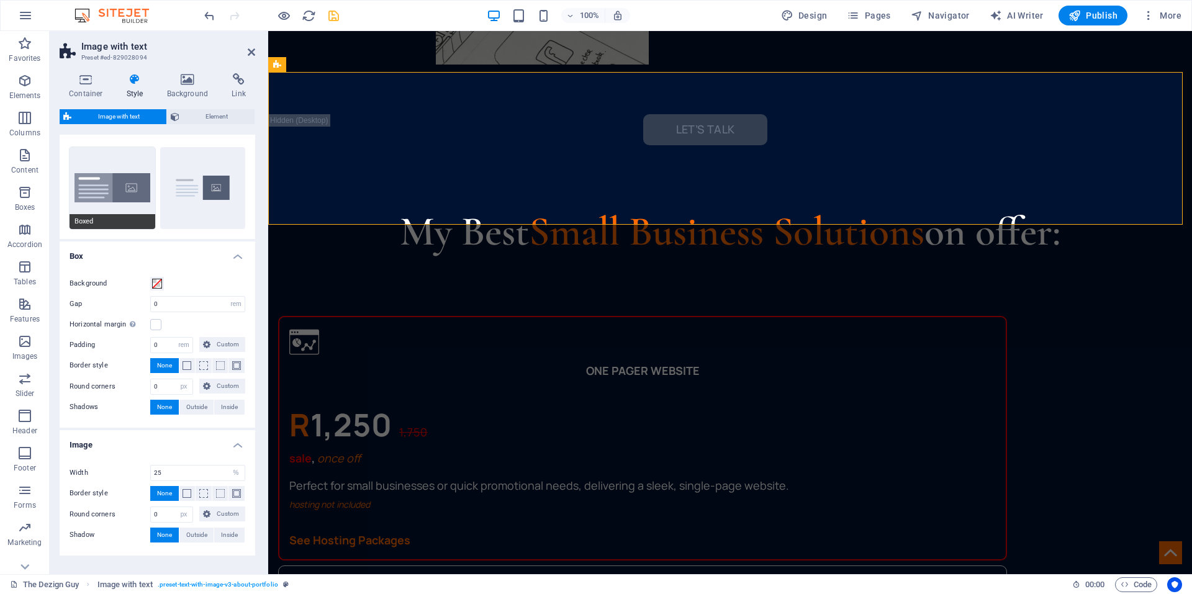
scroll to position [0, 0]
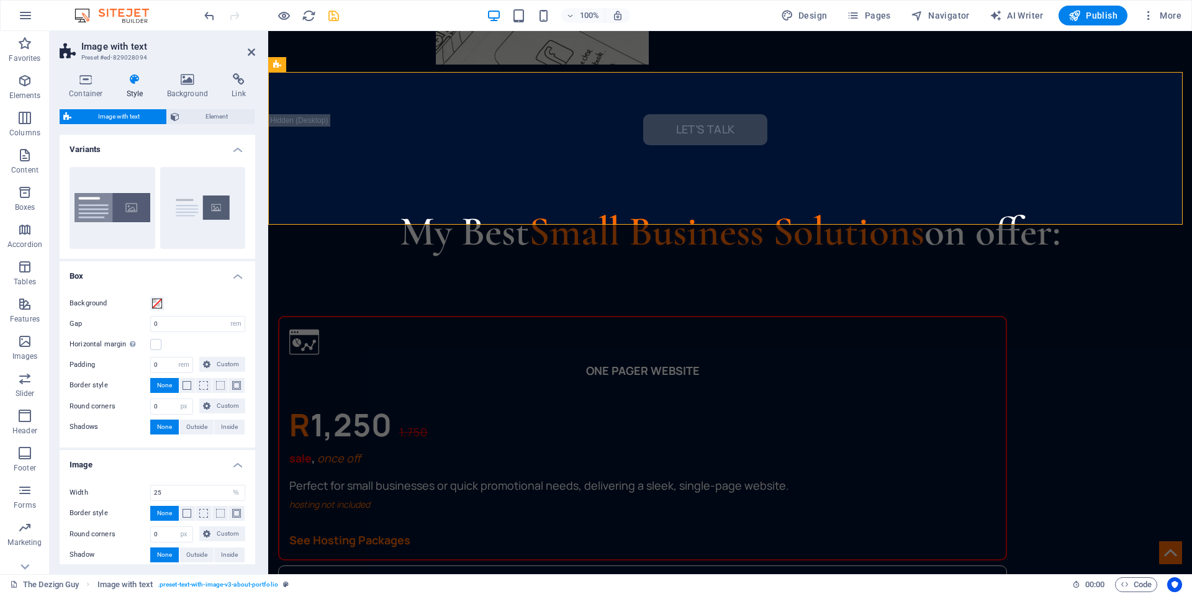
click at [133, 81] on icon at bounding box center [134, 79] width 35 height 12
click at [212, 111] on span "Element" at bounding box center [217, 116] width 68 height 15
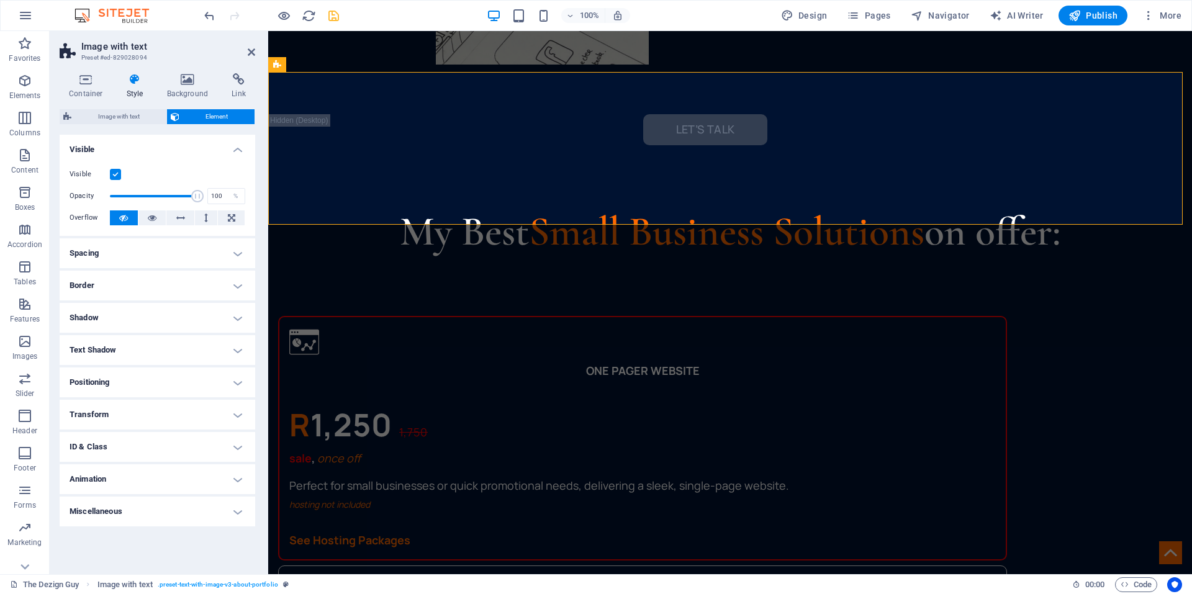
click at [122, 481] on h4 "Animation" at bounding box center [158, 479] width 196 height 30
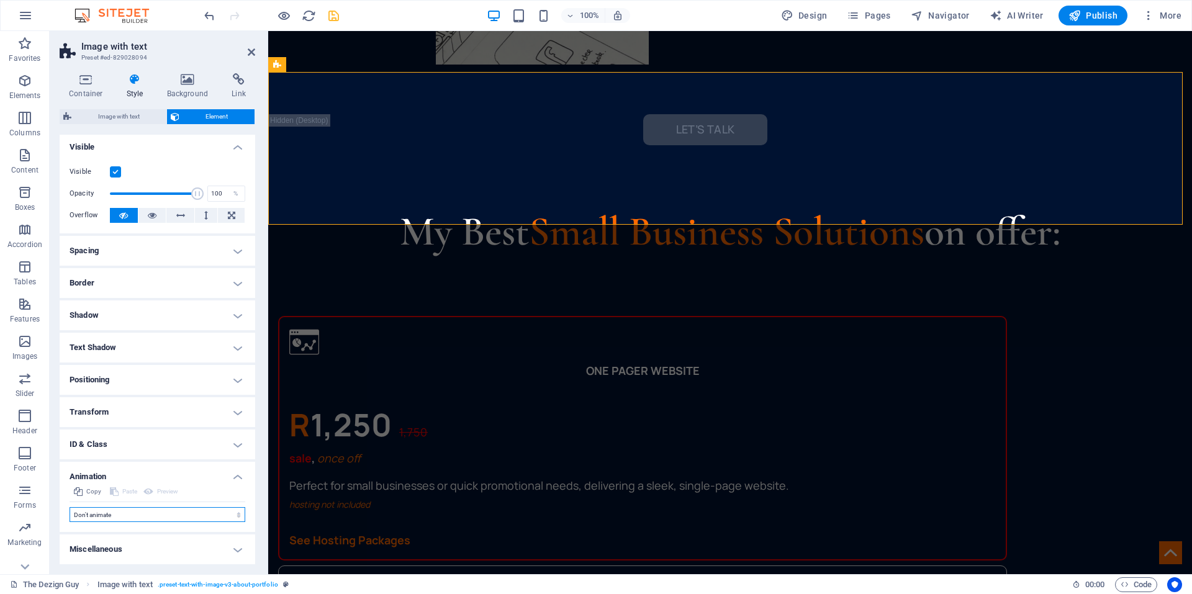
click at [107, 510] on select "Don't animate Show / Hide Slide up/down Zoom in/out Slide left to right Slide r…" at bounding box center [158, 514] width 176 height 15
select select "move-right-to-left"
click at [70, 507] on select "Don't animate Show / Hide Slide up/down Zoom in/out Slide left to right Slide r…" at bounding box center [158, 514] width 176 height 15
select select "scroll"
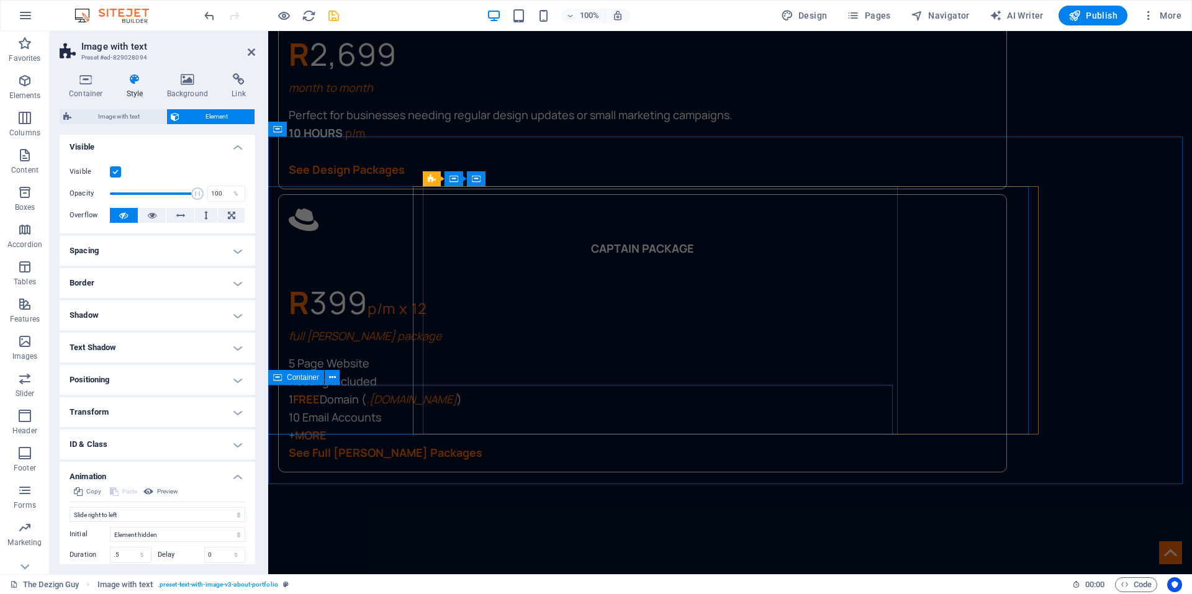
scroll to position [1739, 0]
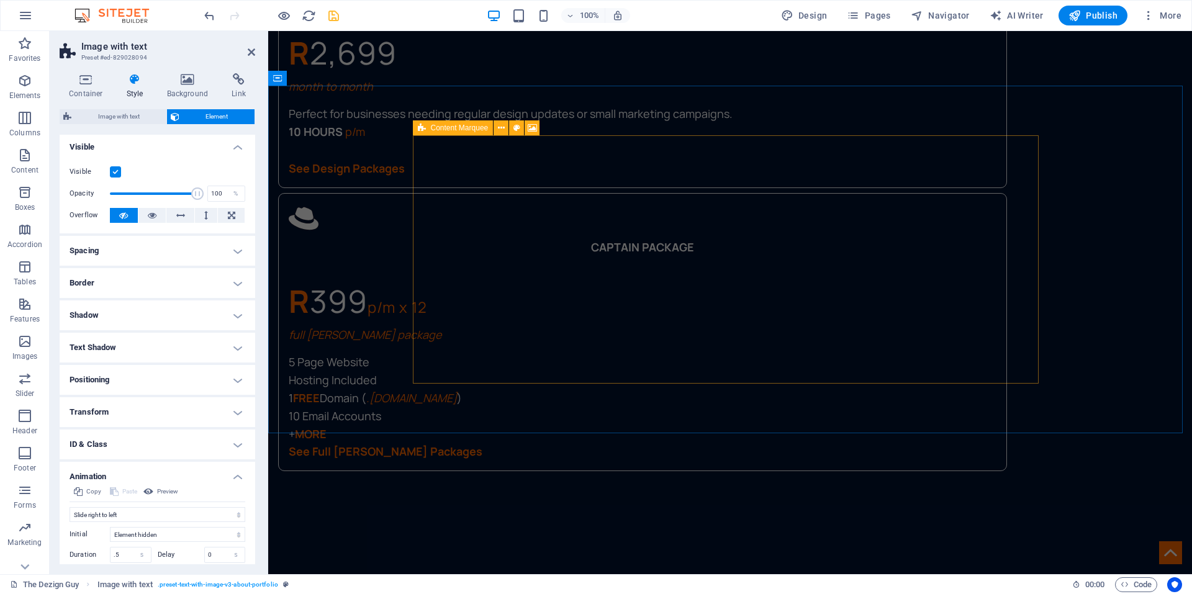
click at [426, 130] on div "Content Marquee" at bounding box center [453, 127] width 81 height 15
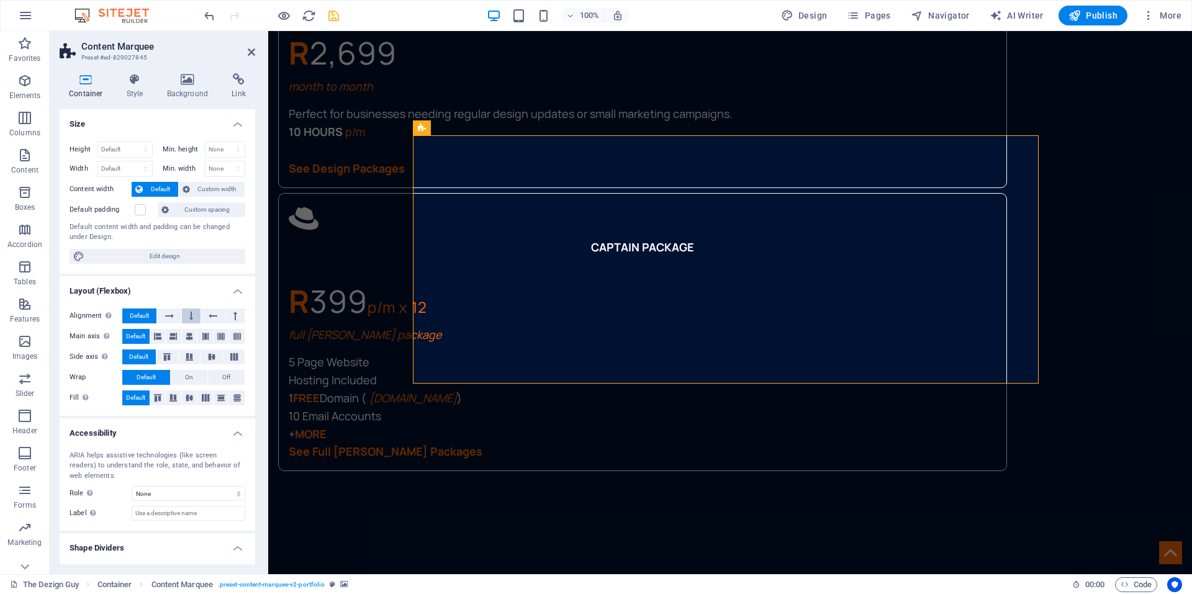
click at [189, 310] on icon at bounding box center [191, 316] width 4 height 15
click at [172, 316] on icon at bounding box center [169, 316] width 9 height 15
click at [150, 315] on button "Default" at bounding box center [139, 316] width 34 height 15
click at [188, 334] on icon at bounding box center [189, 336] width 7 height 15
click at [212, 359] on icon at bounding box center [211, 356] width 15 height 7
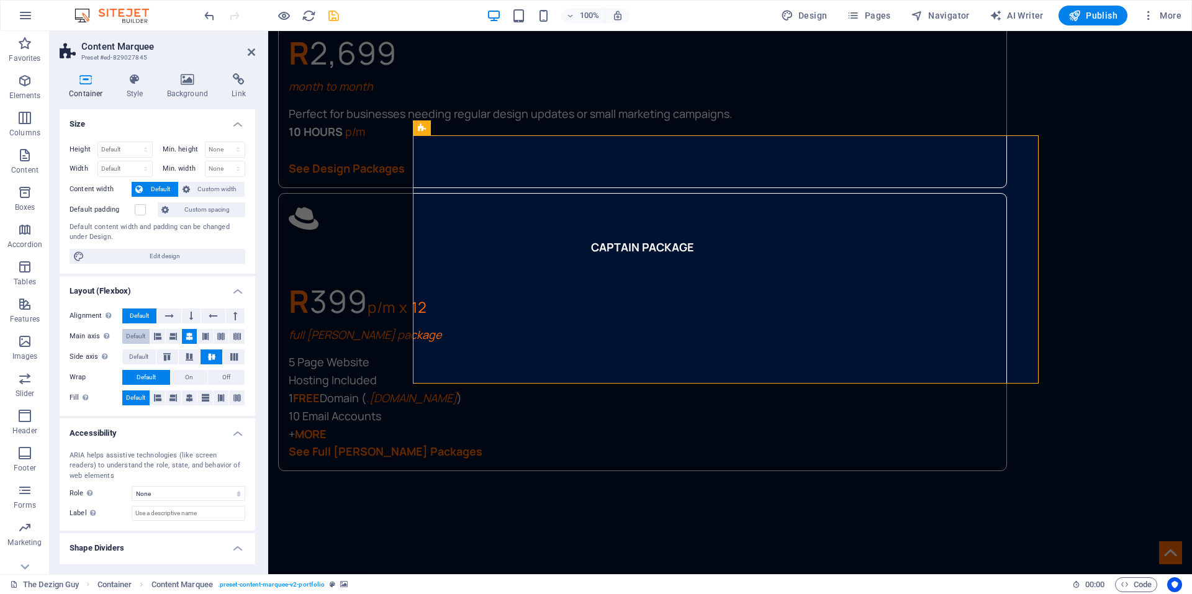
click at [136, 334] on span "Default" at bounding box center [135, 336] width 19 height 15
click at [135, 348] on div "Alignment Determines the flex direction. Default Main axis Determine how elemen…" at bounding box center [158, 357] width 196 height 117
click at [135, 356] on span "Default" at bounding box center [138, 357] width 19 height 15
click at [133, 85] on icon at bounding box center [134, 79] width 35 height 12
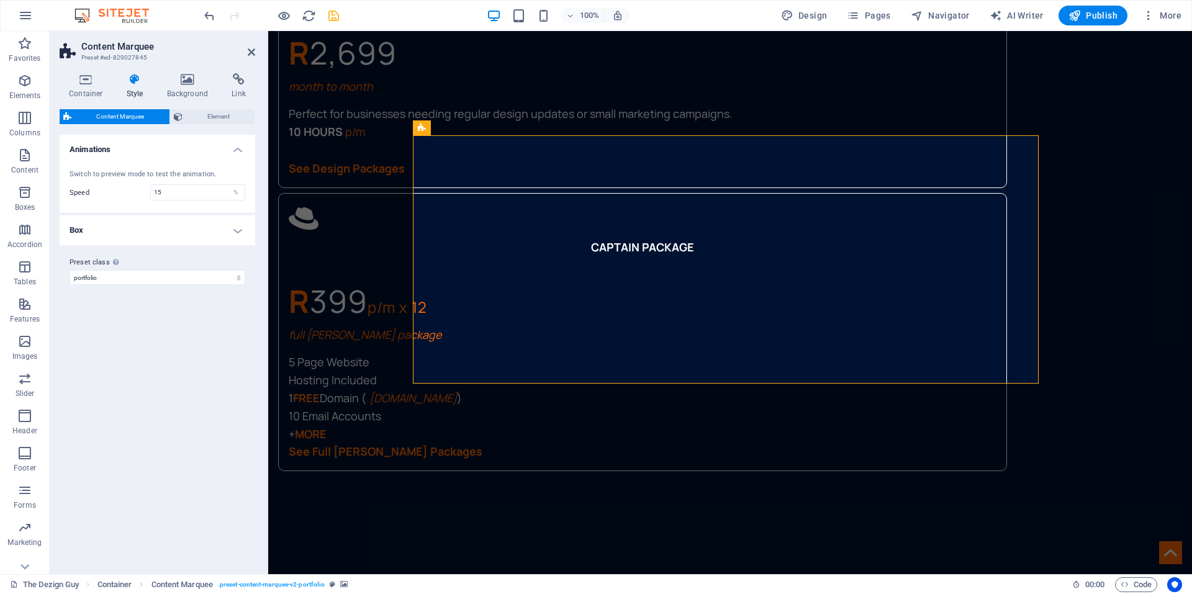
click at [136, 227] on h4 "Box" at bounding box center [158, 230] width 196 height 30
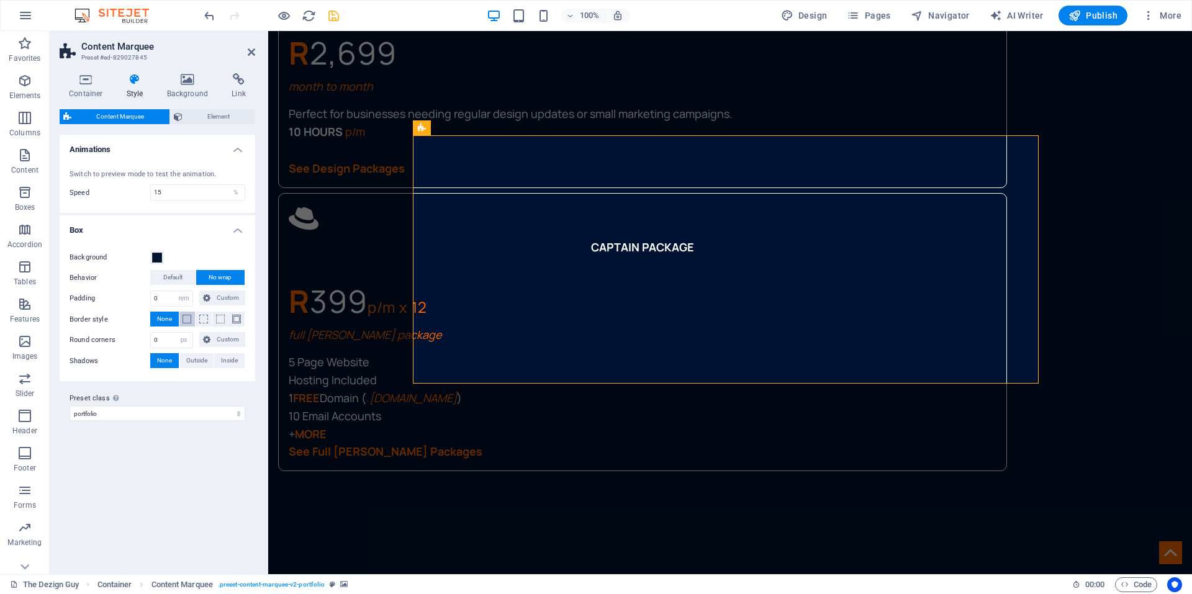
click at [184, 321] on span at bounding box center [187, 319] width 9 height 9
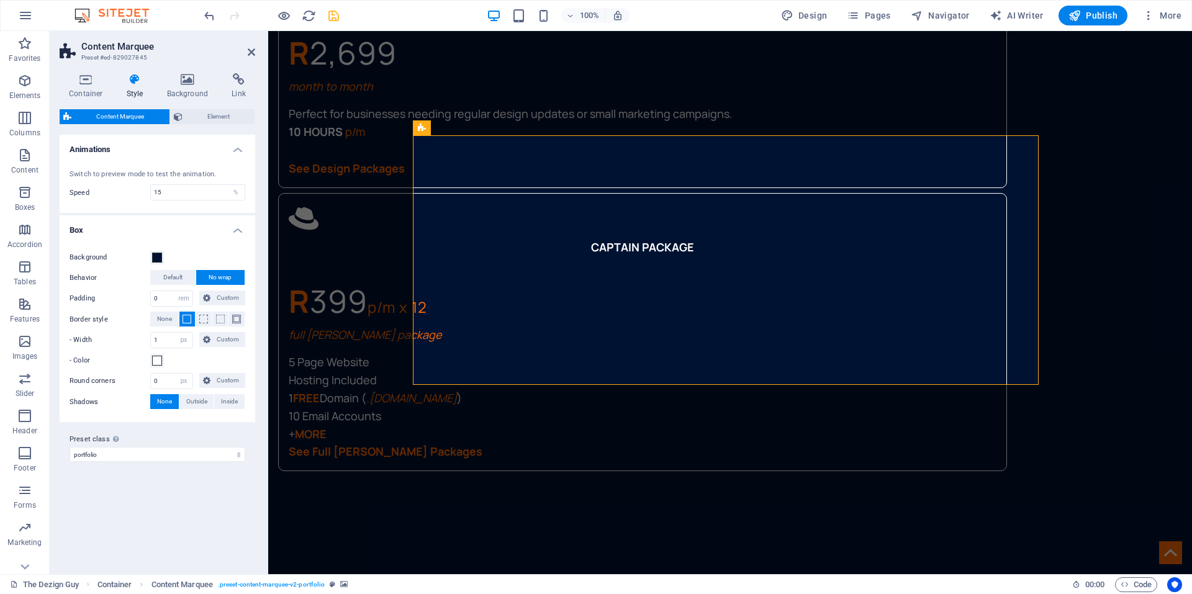
click at [185, 320] on span at bounding box center [187, 319] width 9 height 9
click at [169, 317] on span "None" at bounding box center [164, 319] width 15 height 15
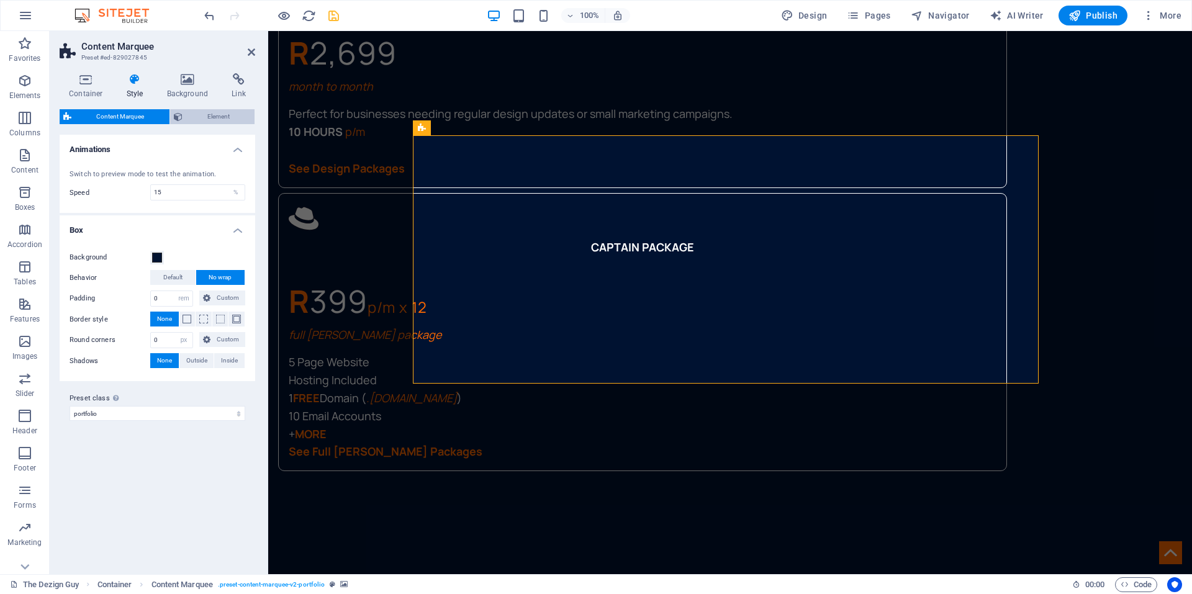
click at [204, 119] on span "Element" at bounding box center [218, 116] width 65 height 15
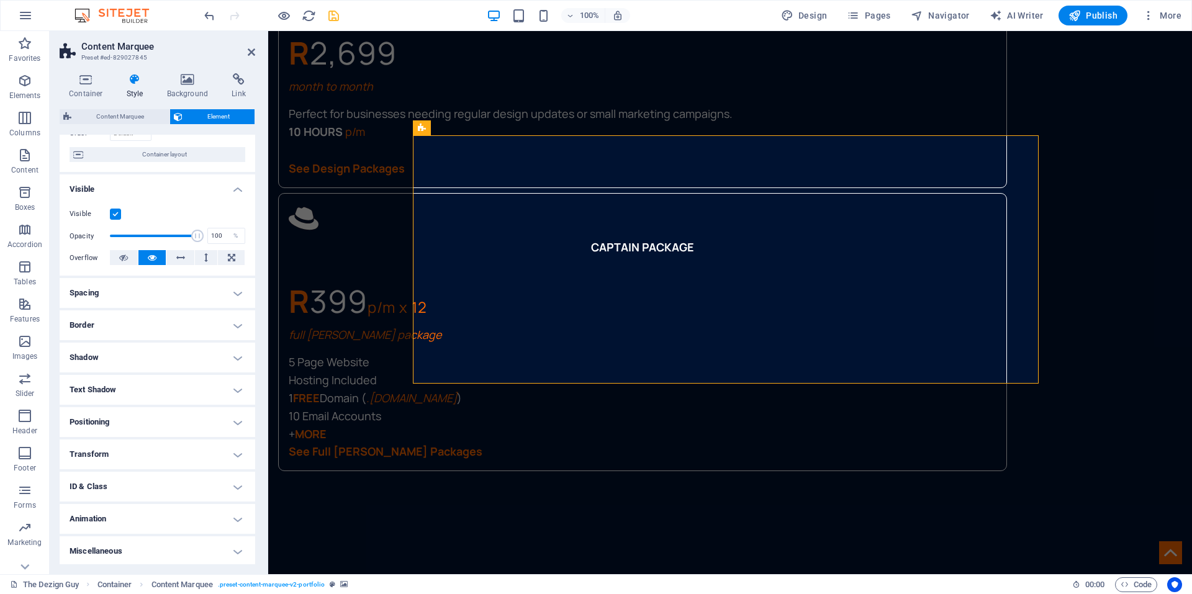
scroll to position [95, 0]
click at [117, 511] on h4 "Animation" at bounding box center [158, 517] width 196 height 30
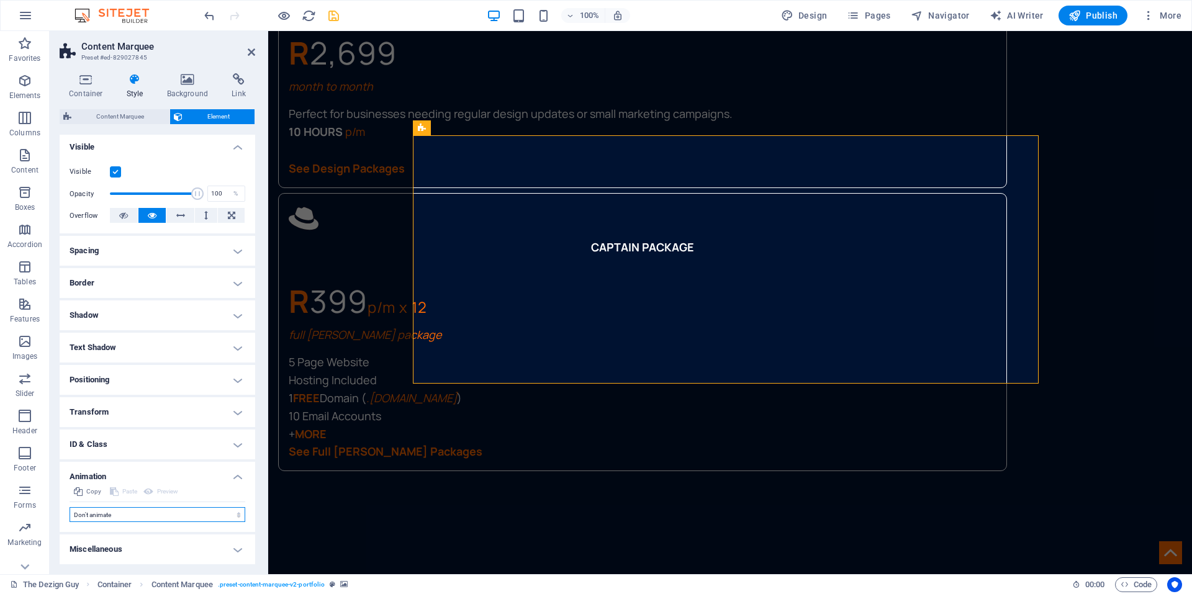
click at [120, 512] on select "Don't animate Show / Hide Slide up/down Zoom in/out Slide left to right Slide r…" at bounding box center [158, 514] width 176 height 15
select select "shrink"
click at [70, 507] on select "Don't animate Show / Hide Slide up/down Zoom in/out Slide left to right Slide r…" at bounding box center [158, 514] width 176 height 15
select select "scroll"
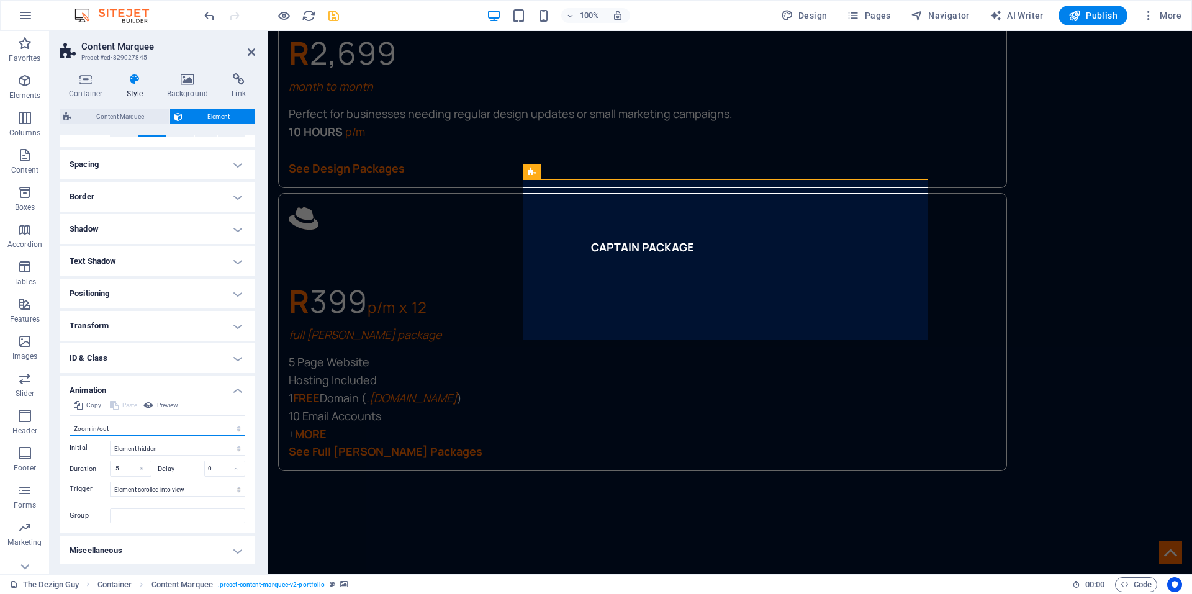
scroll to position [223, 0]
drag, startPoint x: 211, startPoint y: 465, endPoint x: 202, endPoint y: 461, distance: 10.3
click at [202, 461] on div "Delay 0 s ms" at bounding box center [202, 467] width 88 height 16
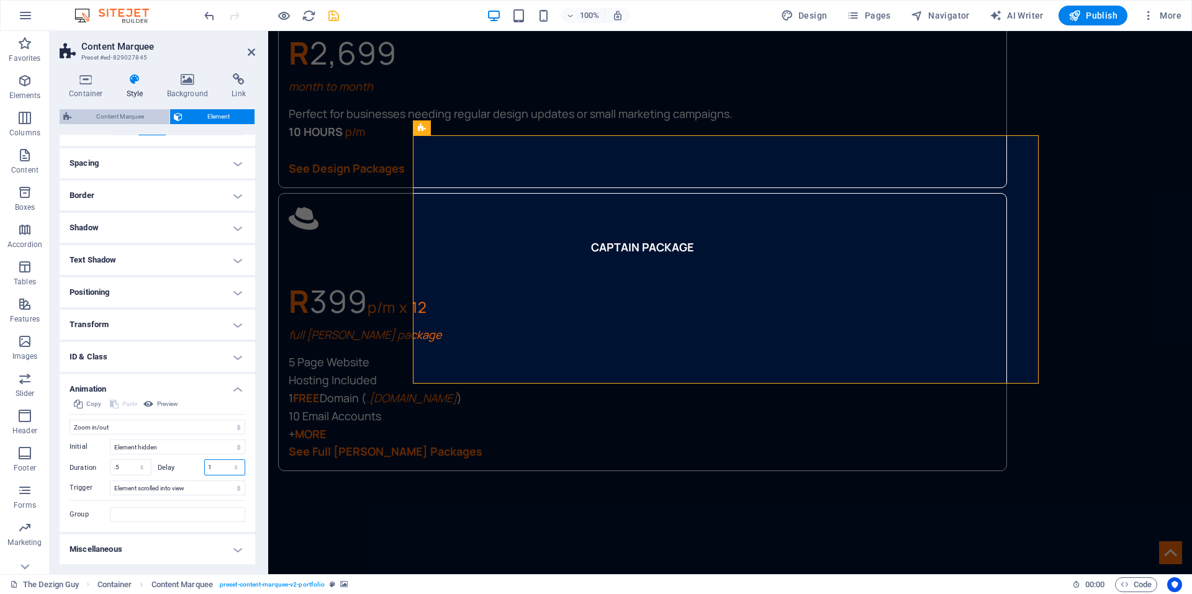
type input "1"
click at [124, 116] on span "Content Marquee" at bounding box center [120, 116] width 91 height 15
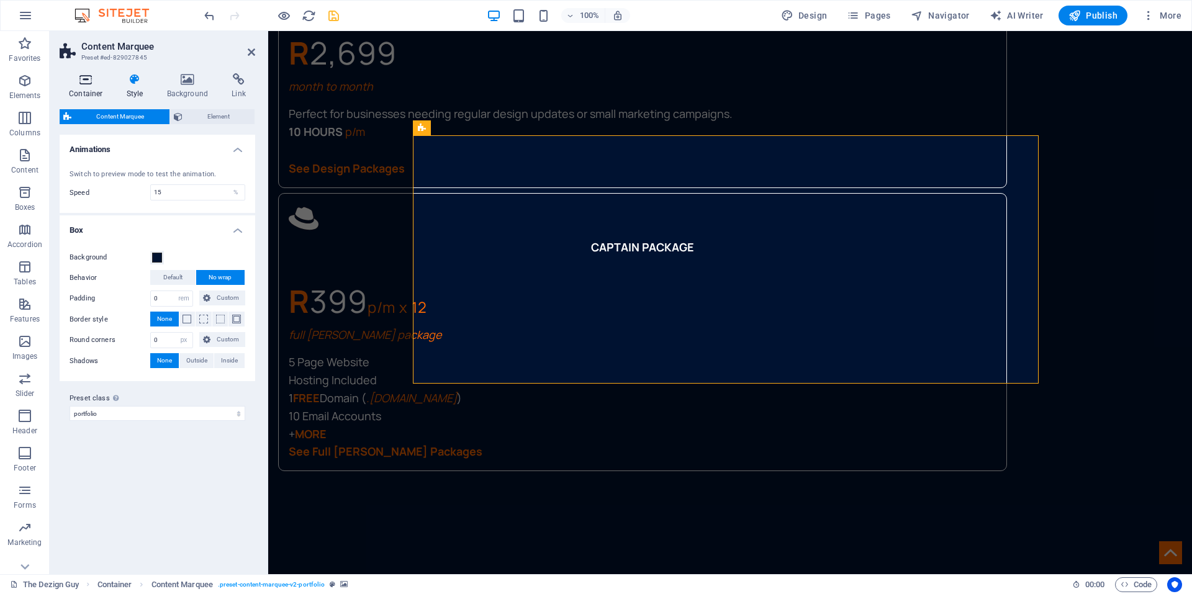
click at [97, 88] on h4 "Container" at bounding box center [89, 86] width 58 height 26
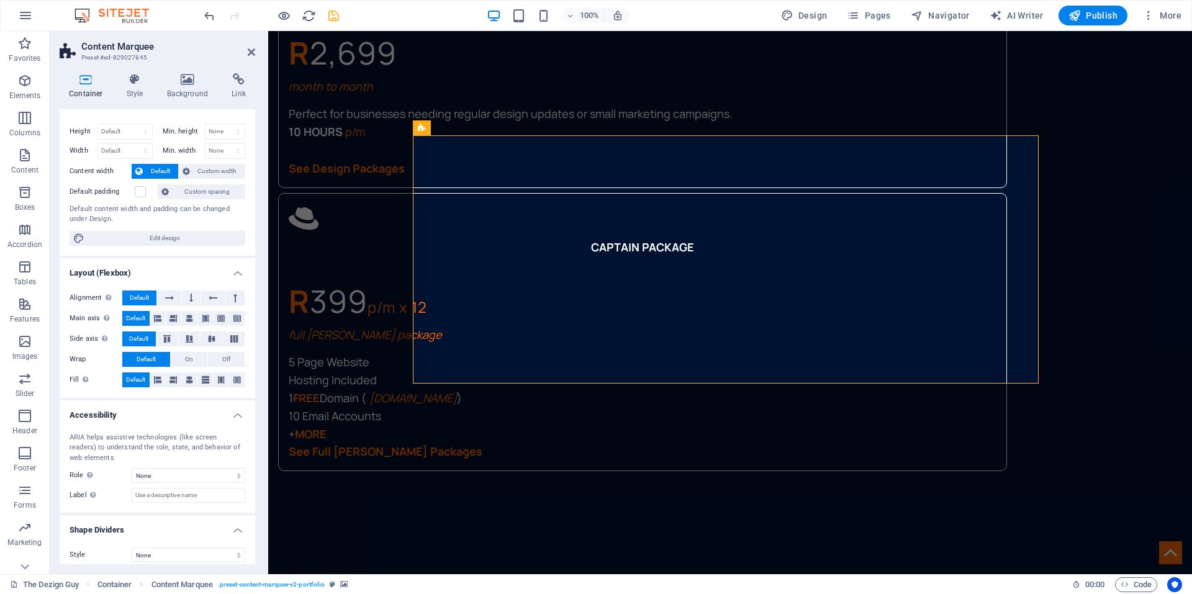
scroll to position [26, 0]
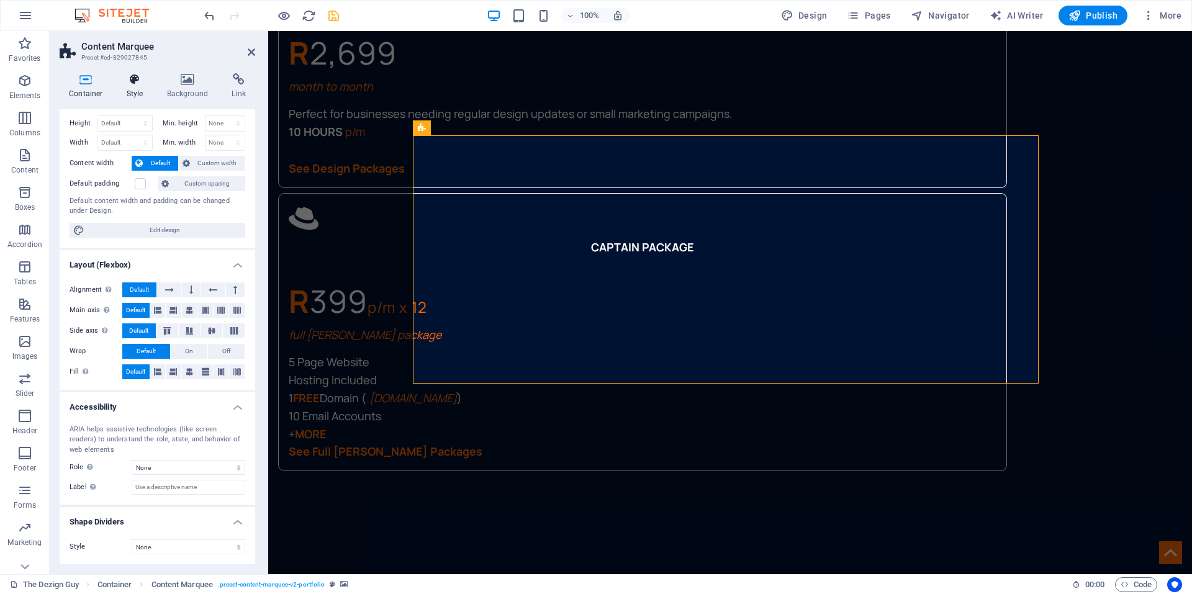
click at [131, 91] on h4 "Style" at bounding box center [137, 86] width 40 height 26
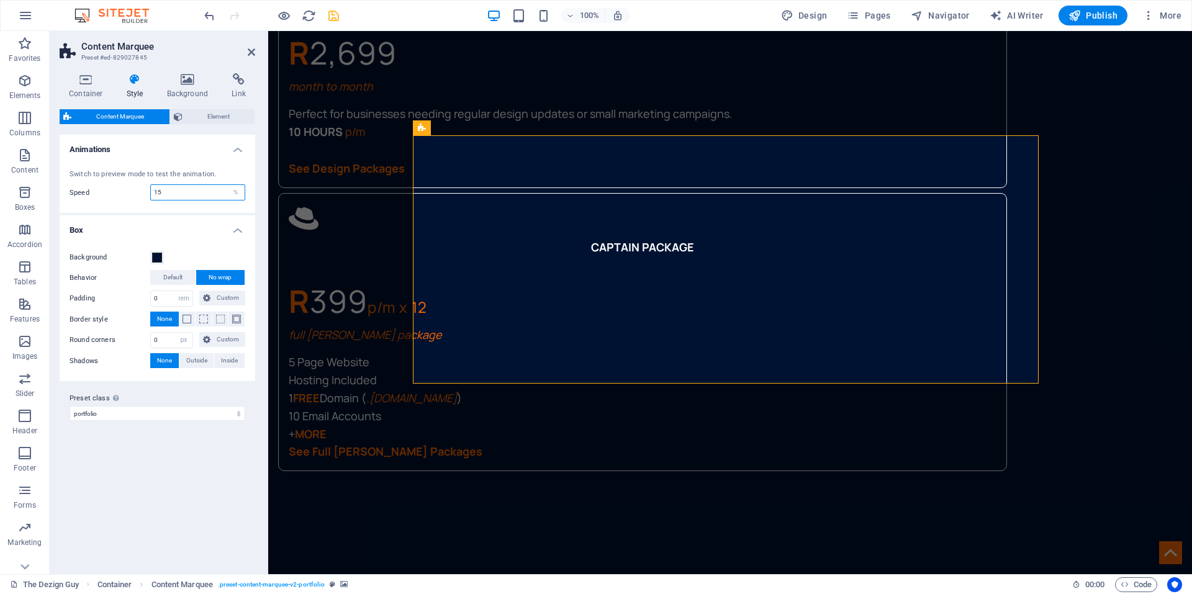
click at [165, 193] on input "15" at bounding box center [198, 192] width 94 height 15
type input "12"
click at [334, 17] on icon "save" at bounding box center [334, 16] width 14 height 14
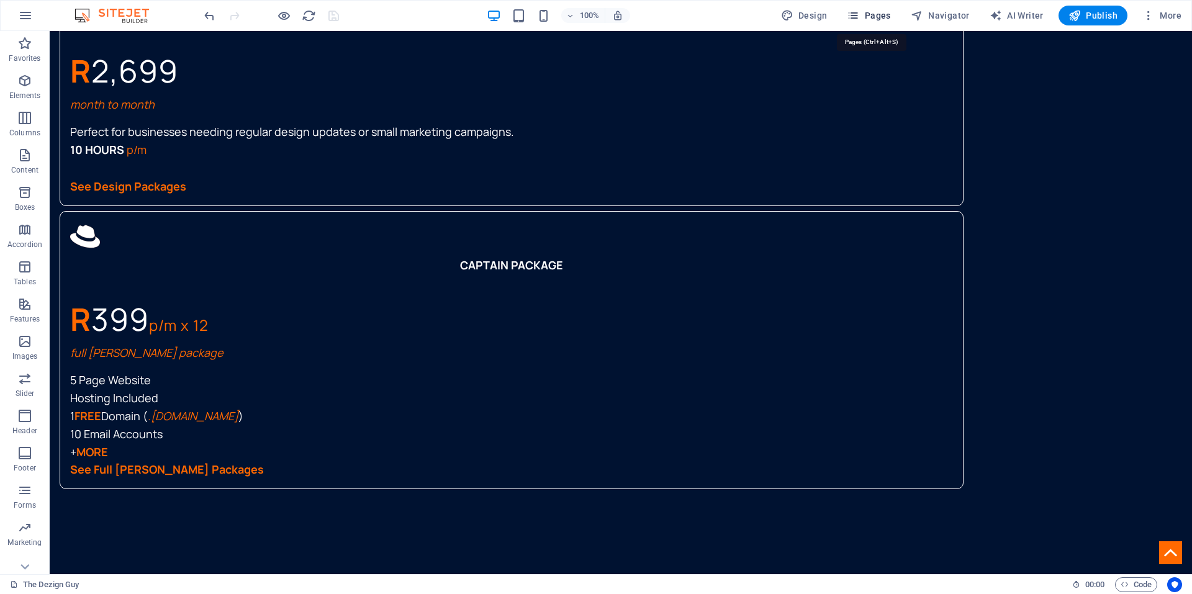
click at [878, 17] on span "Pages" at bounding box center [868, 15] width 43 height 12
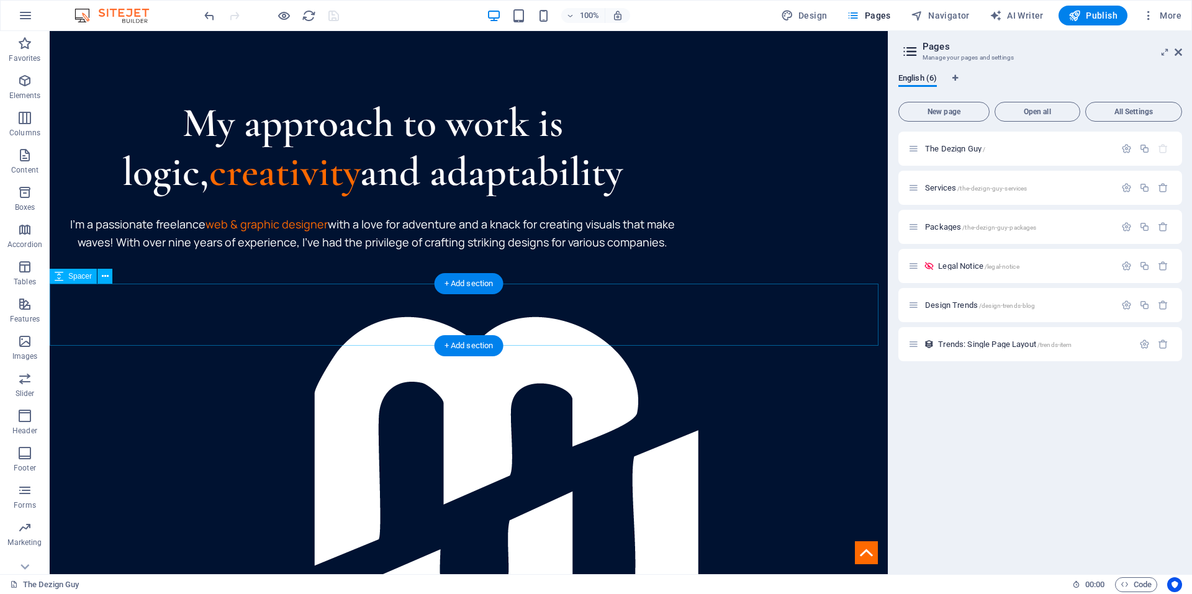
scroll to position [2365, 0]
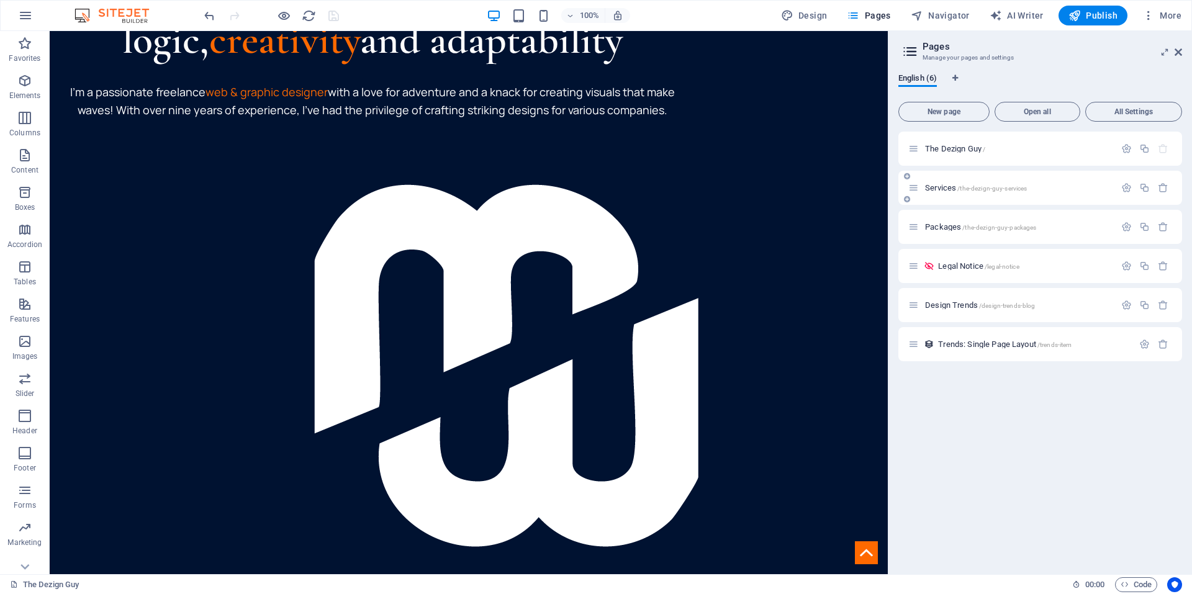
click at [946, 191] on span "Services /the-dezign-guy-services" at bounding box center [976, 187] width 102 height 9
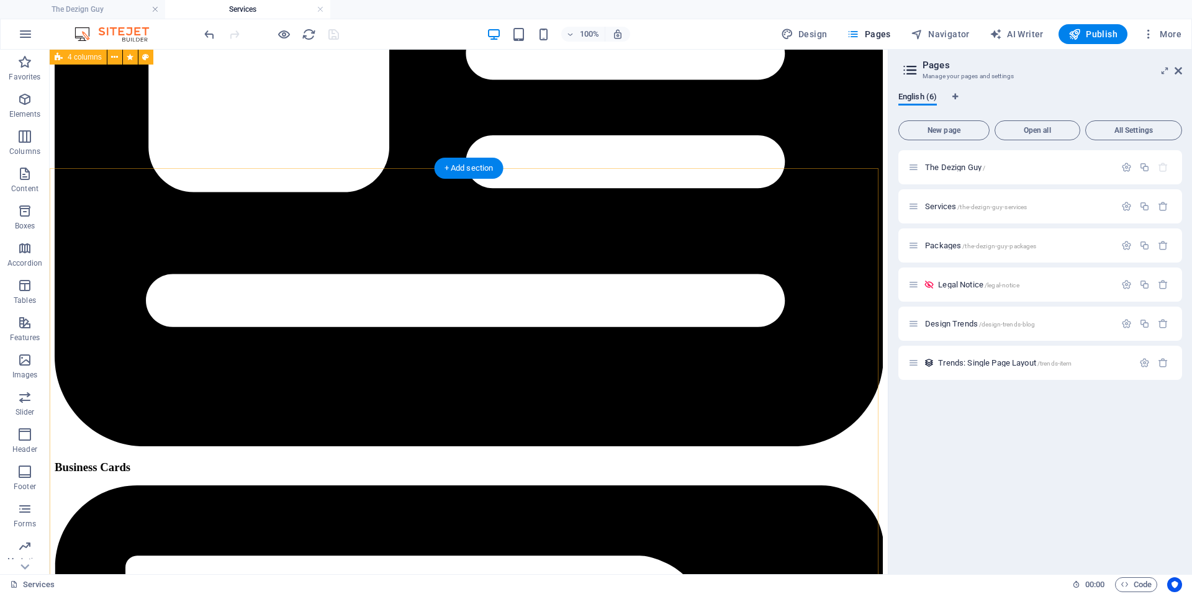
scroll to position [1987, 0]
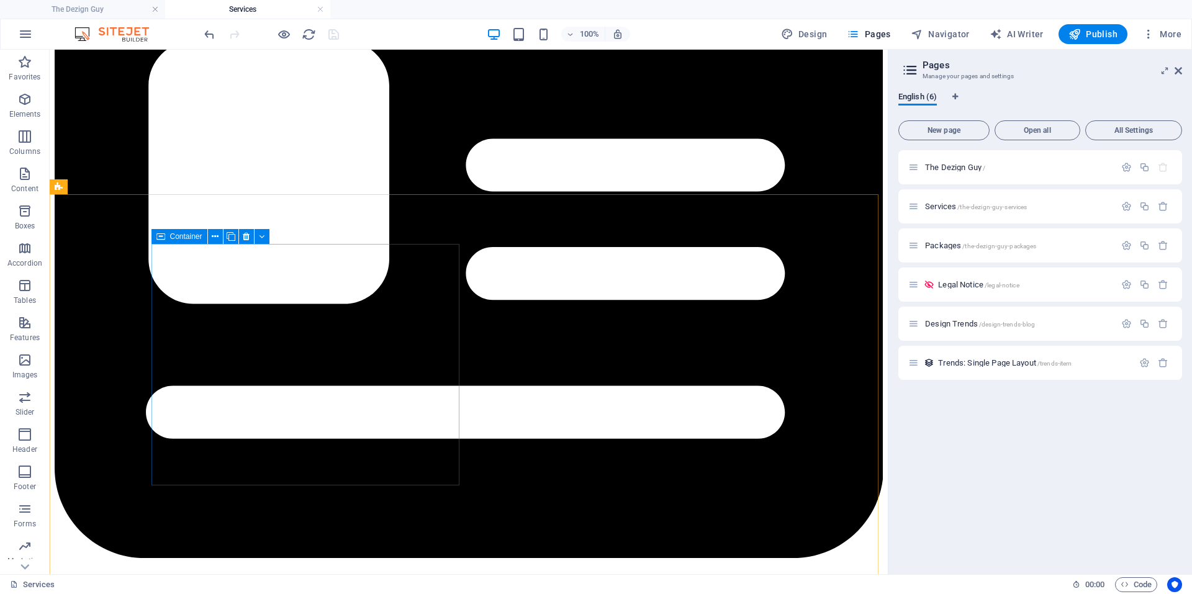
click at [163, 237] on icon at bounding box center [160, 236] width 9 height 15
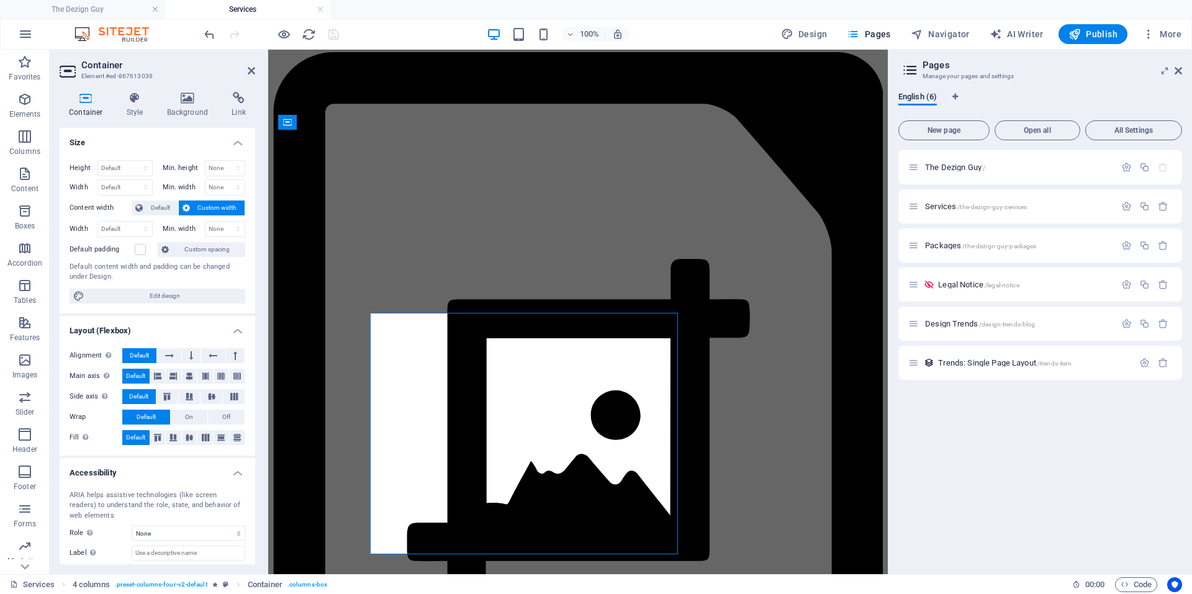
scroll to position [1918, 0]
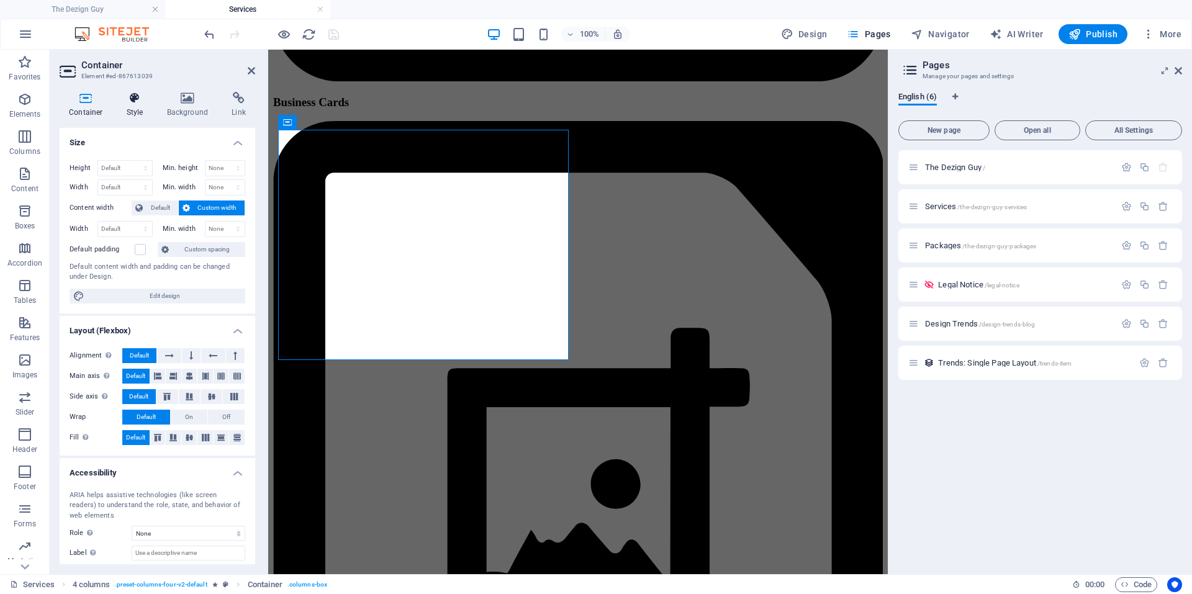
click at [122, 109] on h4 "Style" at bounding box center [137, 105] width 40 height 26
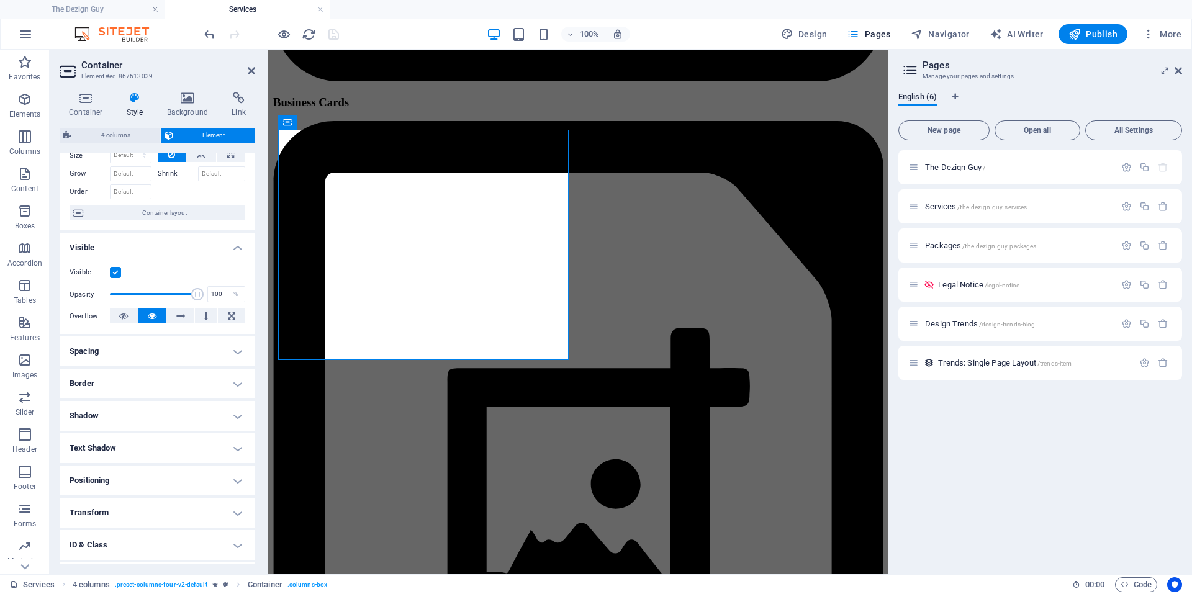
scroll to position [114, 0]
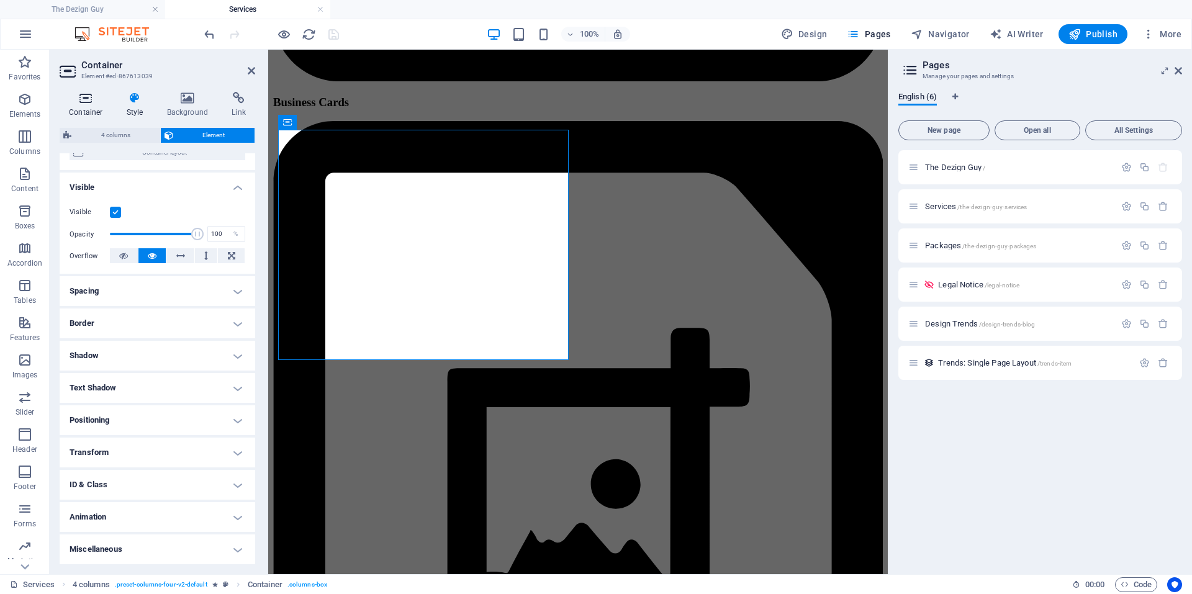
click at [92, 112] on h4 "Container" at bounding box center [89, 105] width 58 height 26
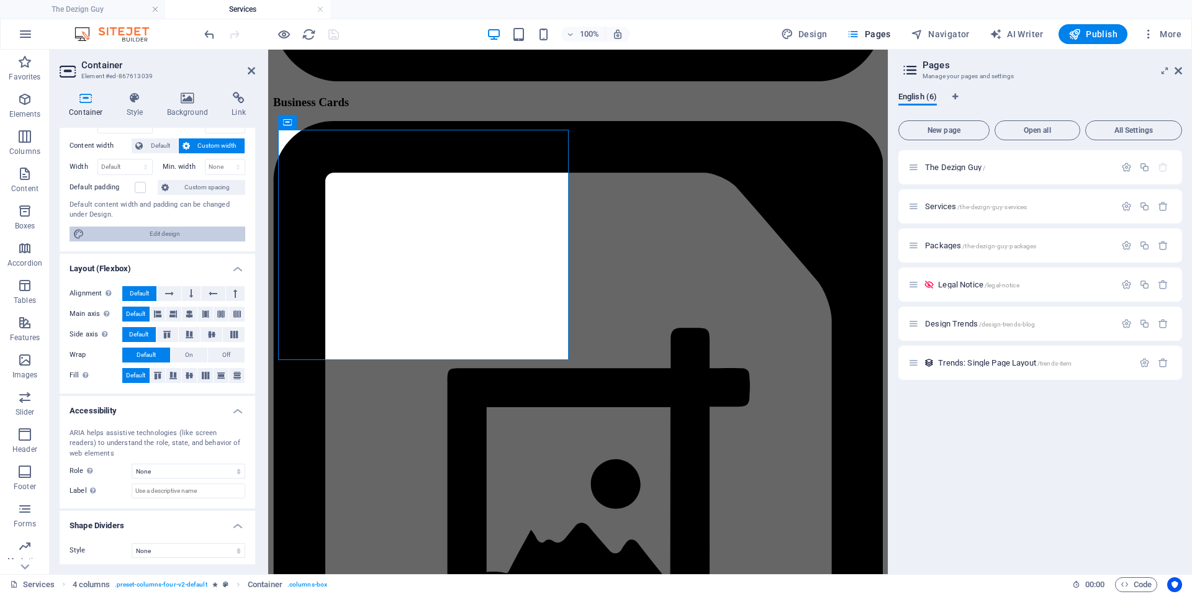
scroll to position [66, 0]
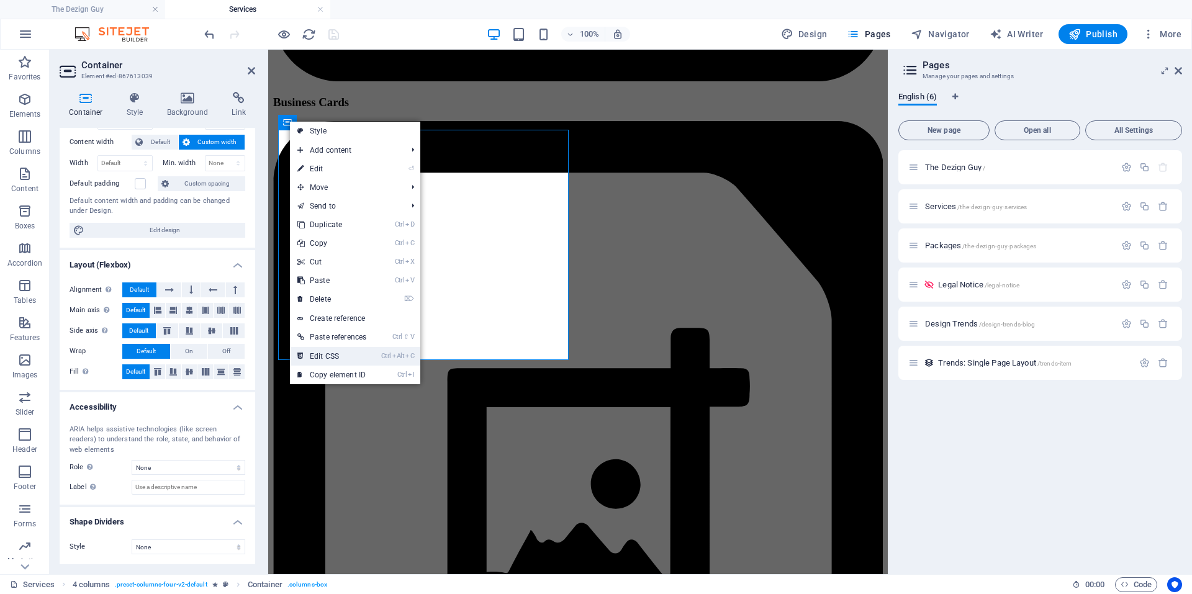
click at [317, 360] on link "Ctrl Alt C Edit CSS" at bounding box center [332, 356] width 84 height 19
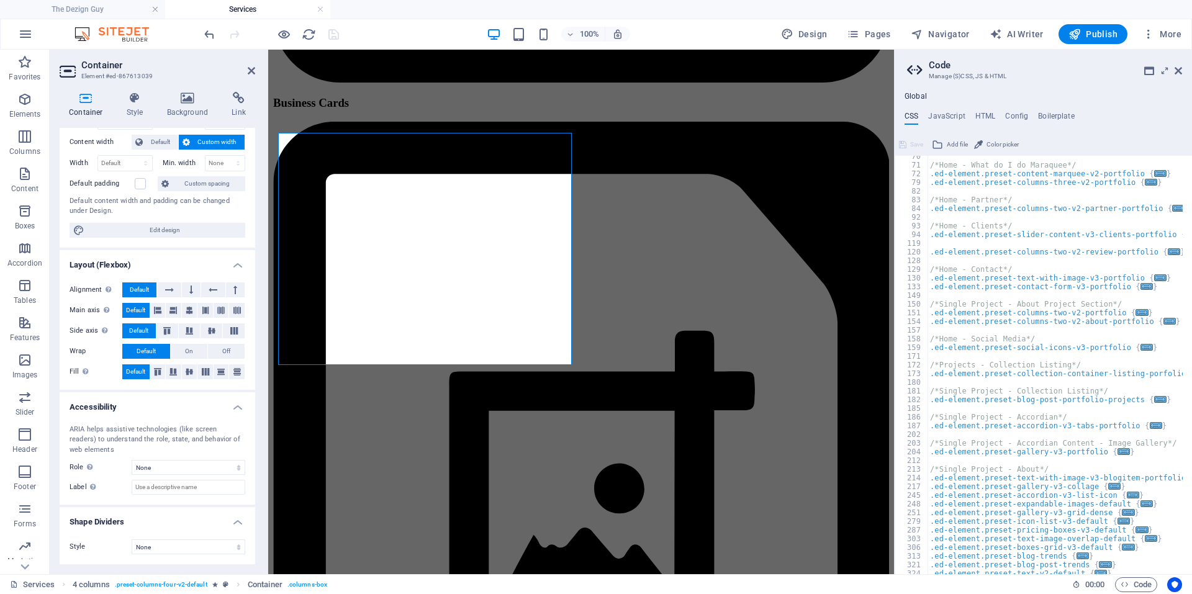
scroll to position [224, 0]
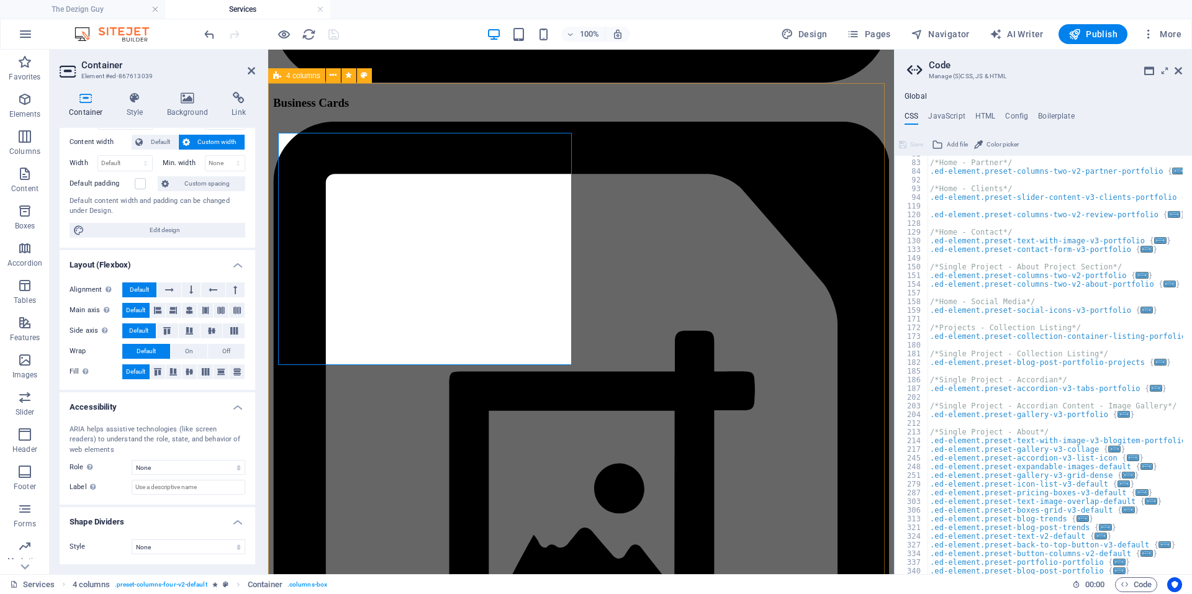
click at [289, 78] on span "4 columns" at bounding box center [303, 75] width 34 height 7
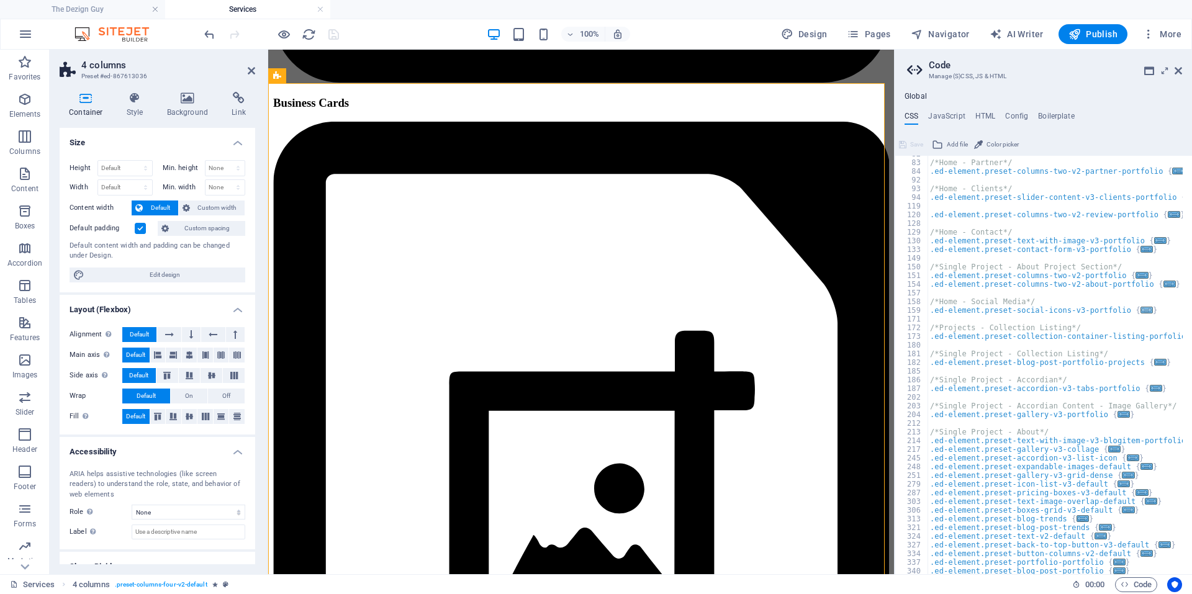
click at [1141, 308] on span "..." at bounding box center [1147, 310] width 12 height 7
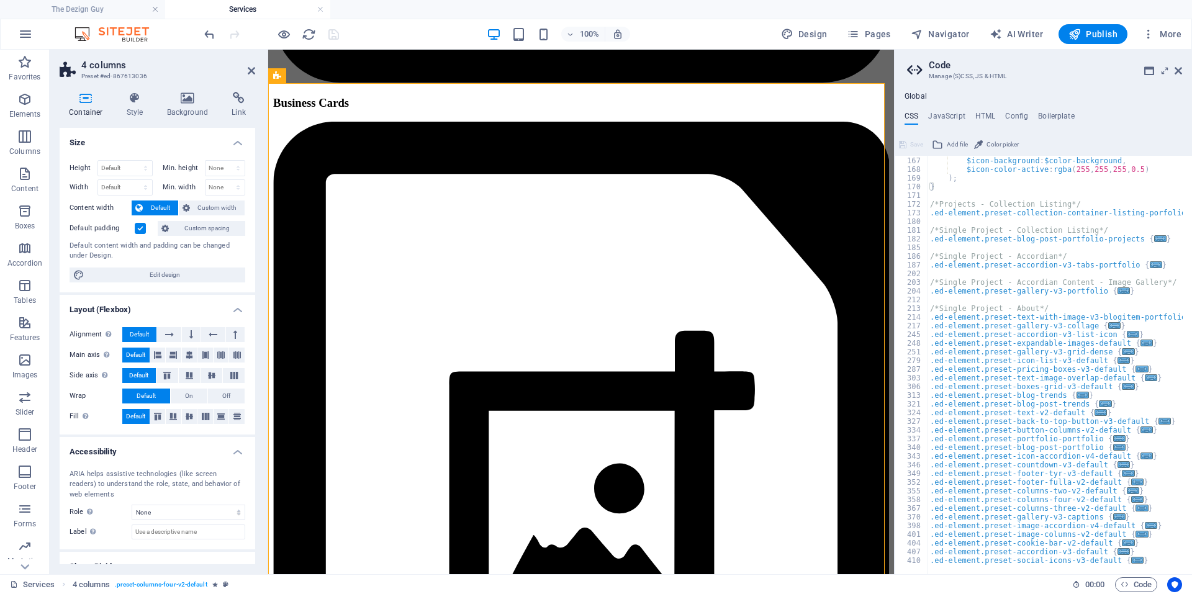
scroll to position [443, 0]
click at [1136, 535] on span "..." at bounding box center [1142, 534] width 12 height 7
type textarea ".ed-element.preset-image-columns-v2-default {"
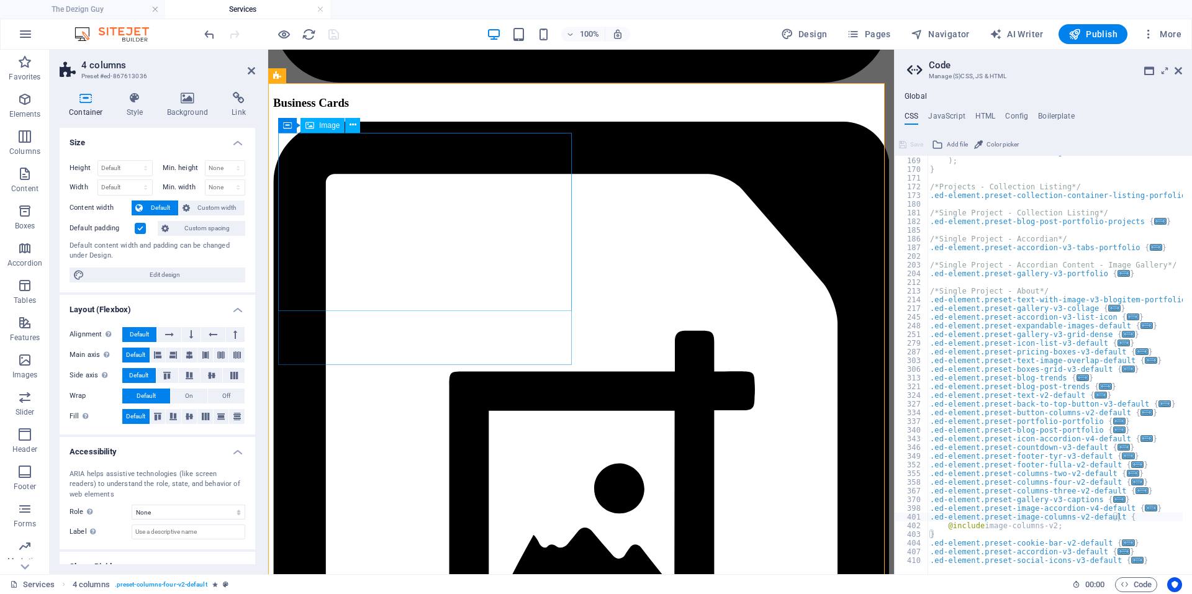
click at [315, 125] on div "Image" at bounding box center [323, 125] width 44 height 15
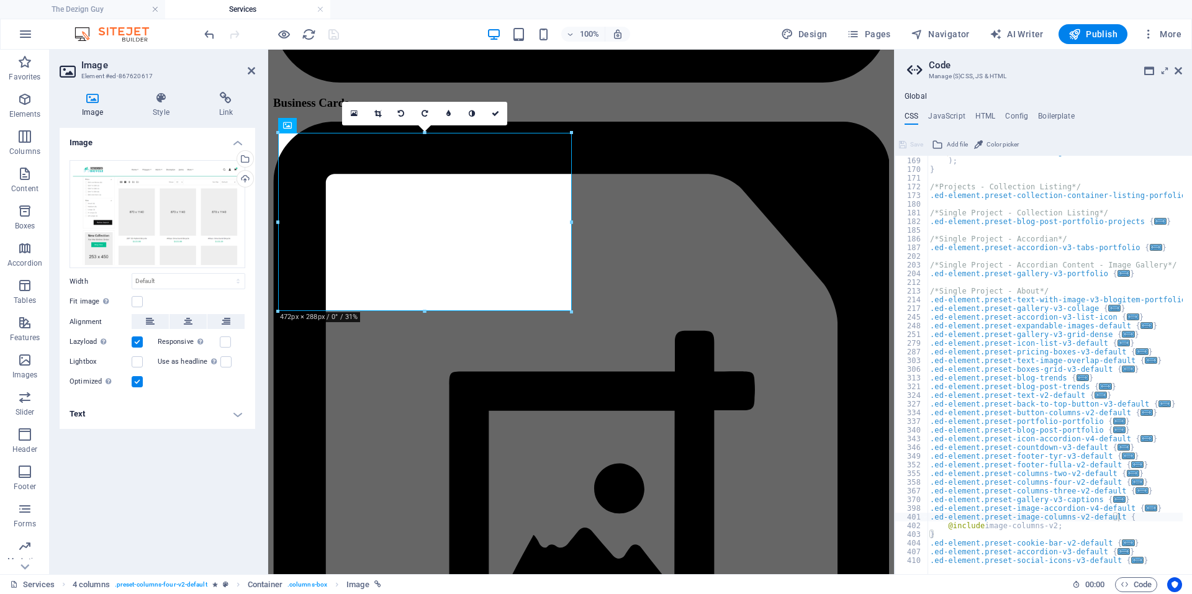
click at [108, 407] on h4 "Text" at bounding box center [158, 414] width 196 height 30
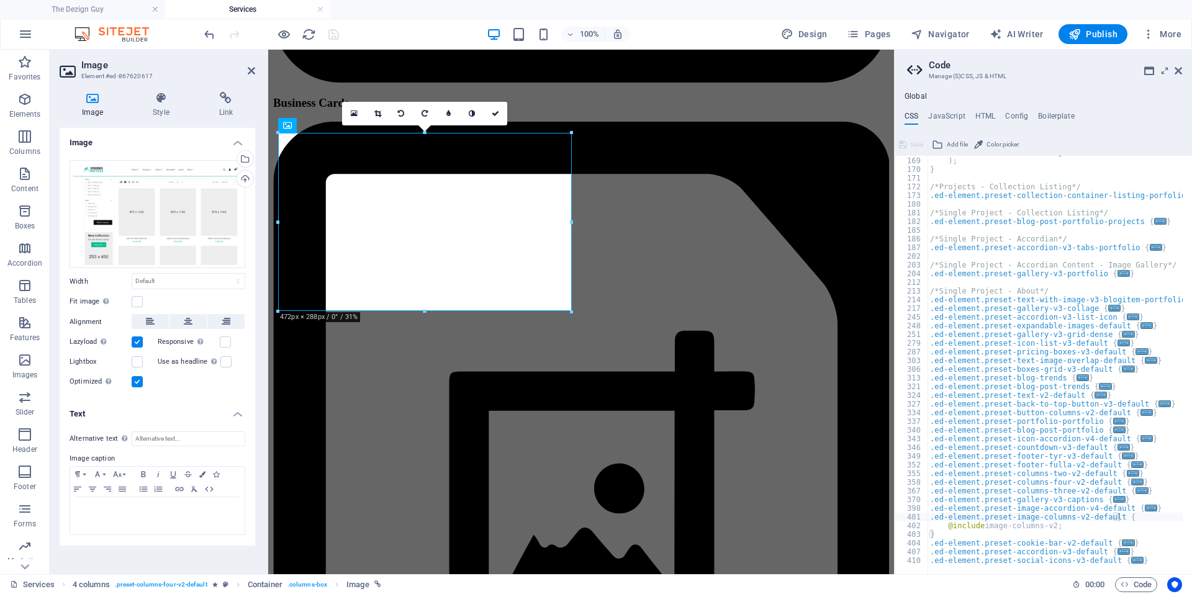
click at [108, 407] on h4 "Text" at bounding box center [158, 410] width 196 height 22
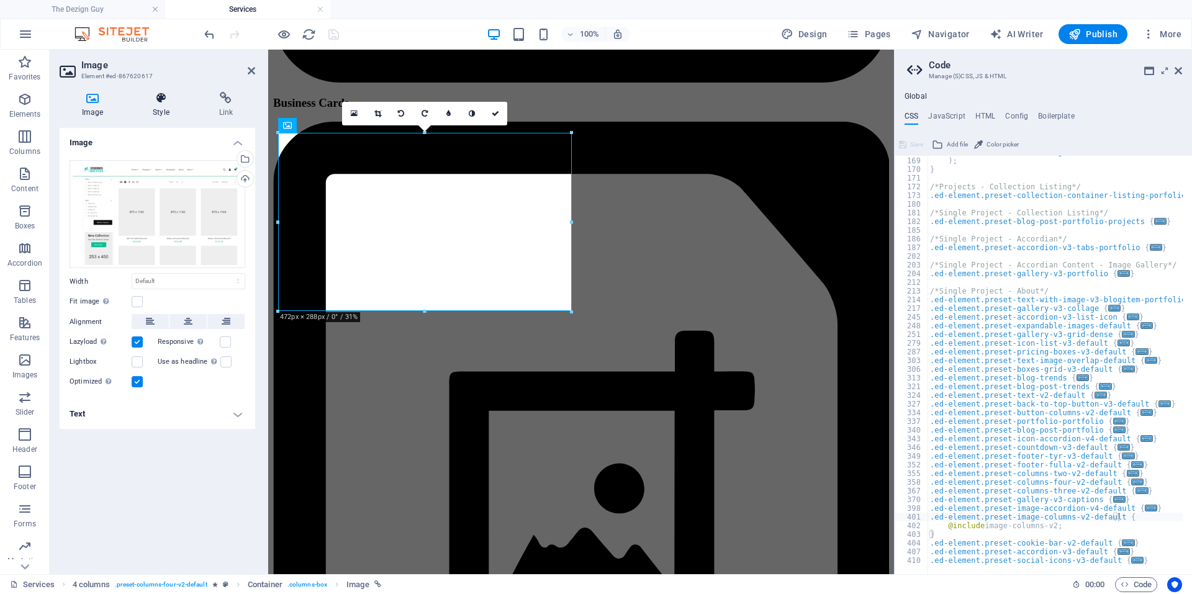
click at [168, 104] on icon at bounding box center [160, 98] width 61 height 12
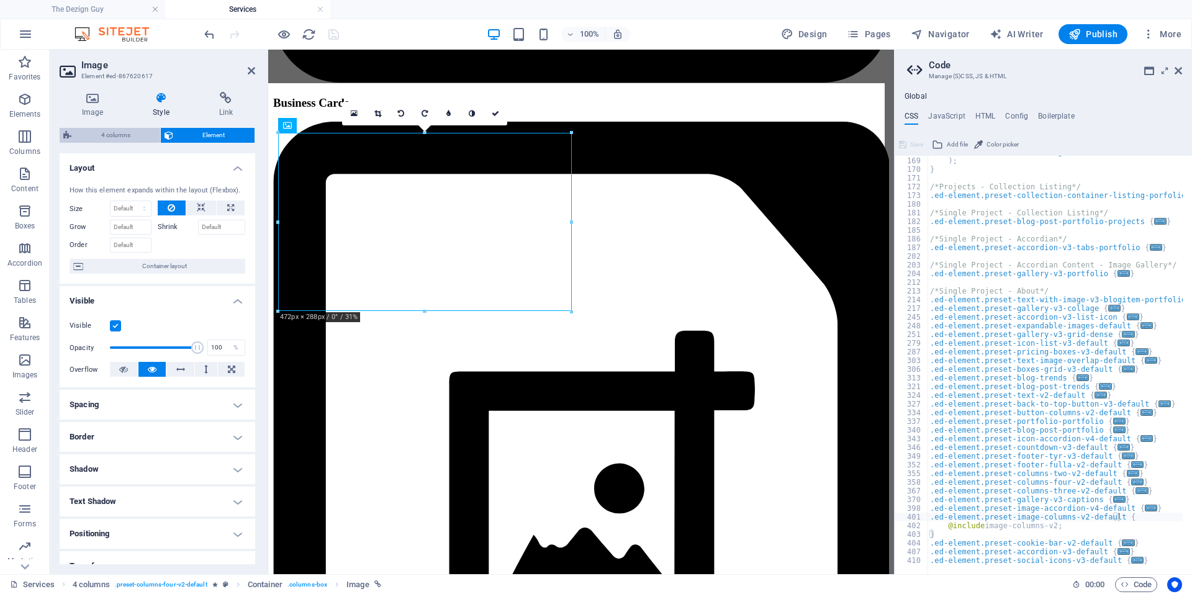
click at [149, 135] on span "4 columns" at bounding box center [115, 135] width 81 height 15
select select "rem"
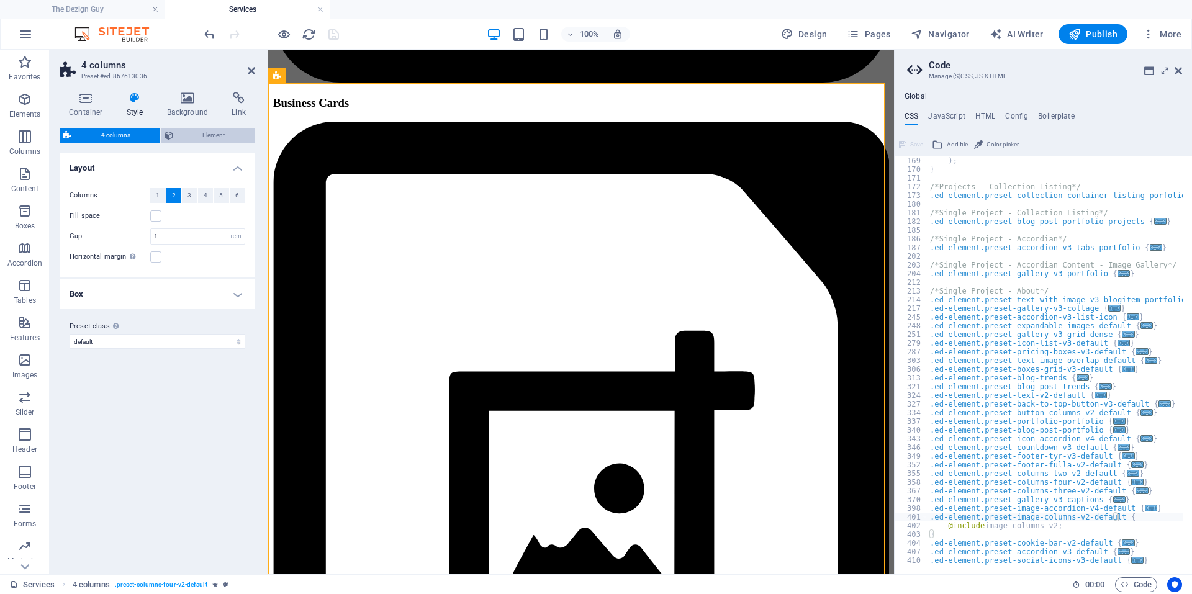
click at [185, 133] on span "Element" at bounding box center [214, 135] width 75 height 15
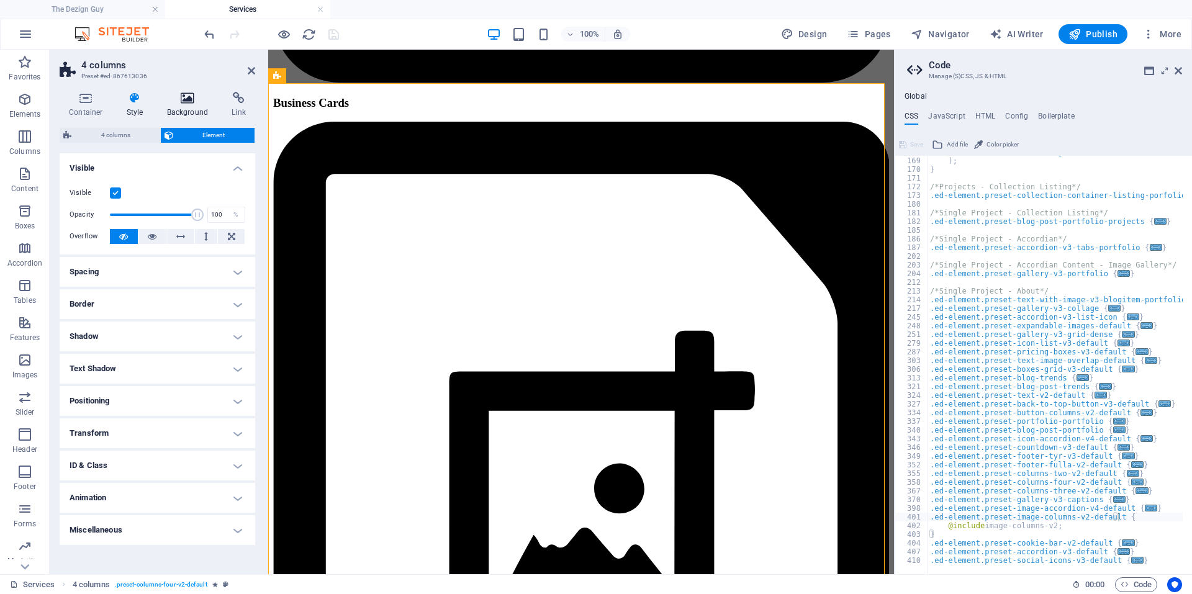
click at [189, 108] on h4 "Background" at bounding box center [190, 105] width 65 height 26
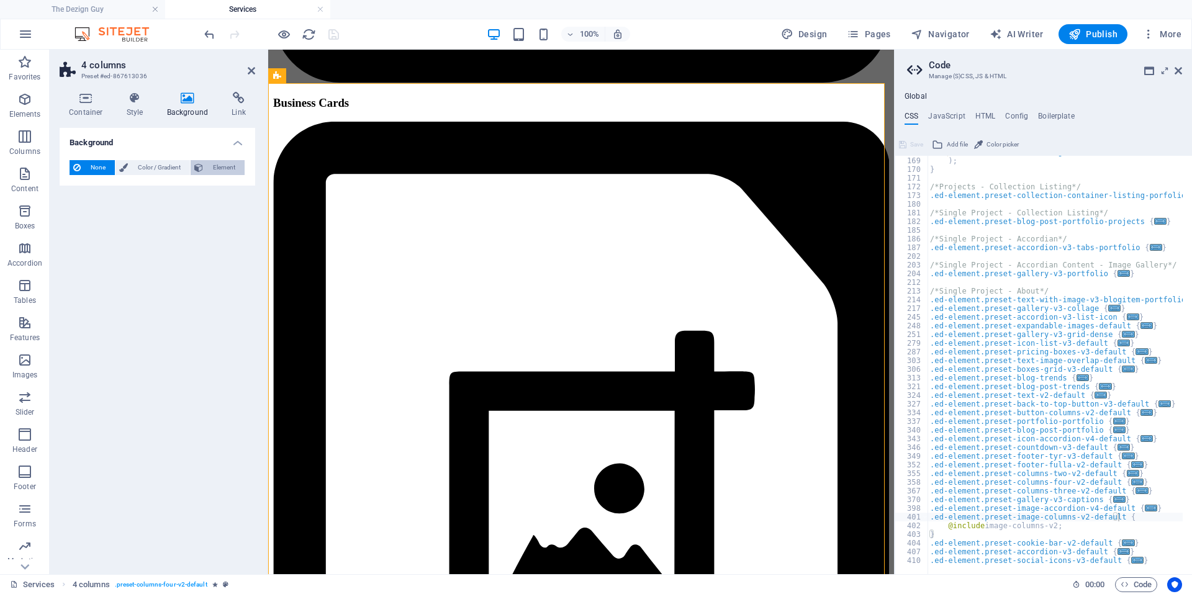
click at [202, 163] on icon at bounding box center [198, 167] width 9 height 15
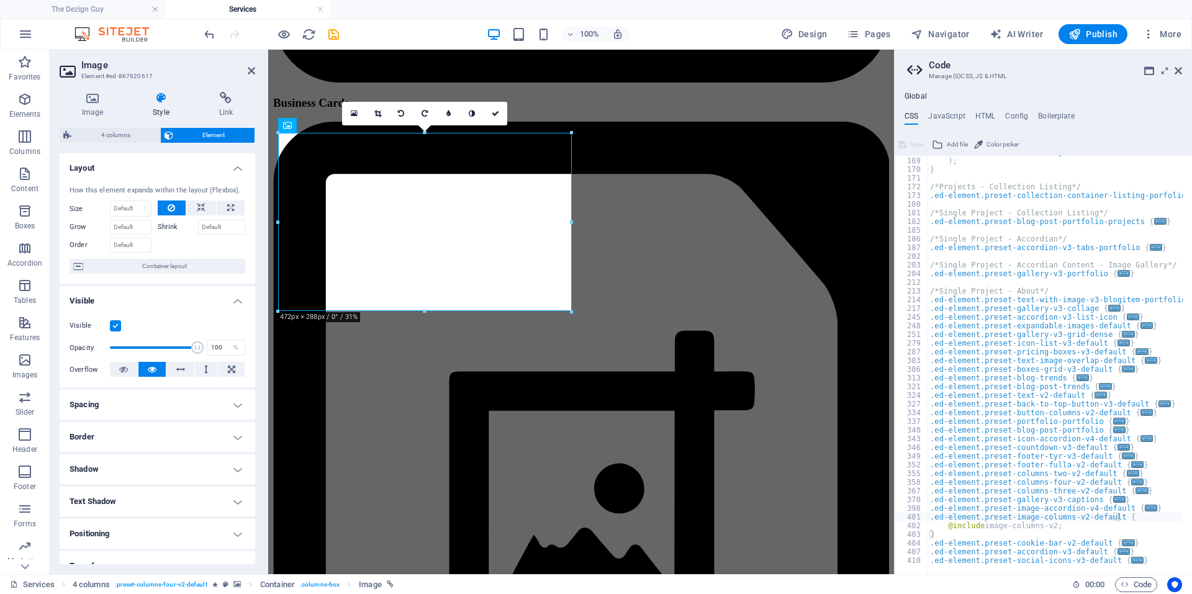
click at [191, 135] on span "Element" at bounding box center [214, 135] width 75 height 15
click at [297, 122] on span "Container" at bounding box center [313, 125] width 32 height 7
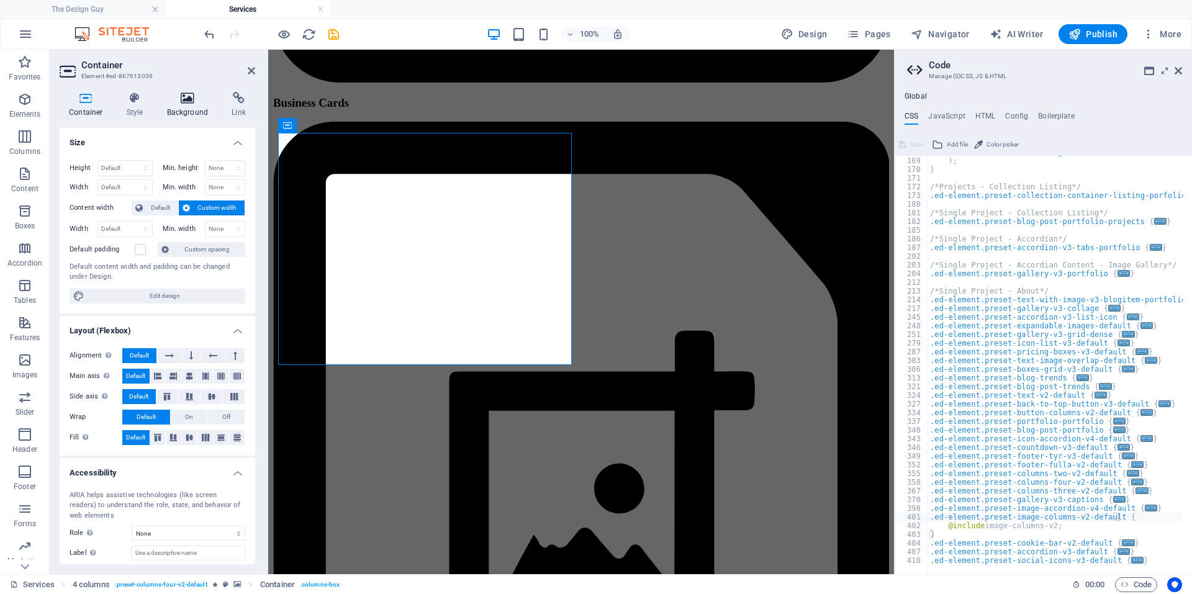
click at [177, 114] on h4 "Background" at bounding box center [190, 105] width 65 height 26
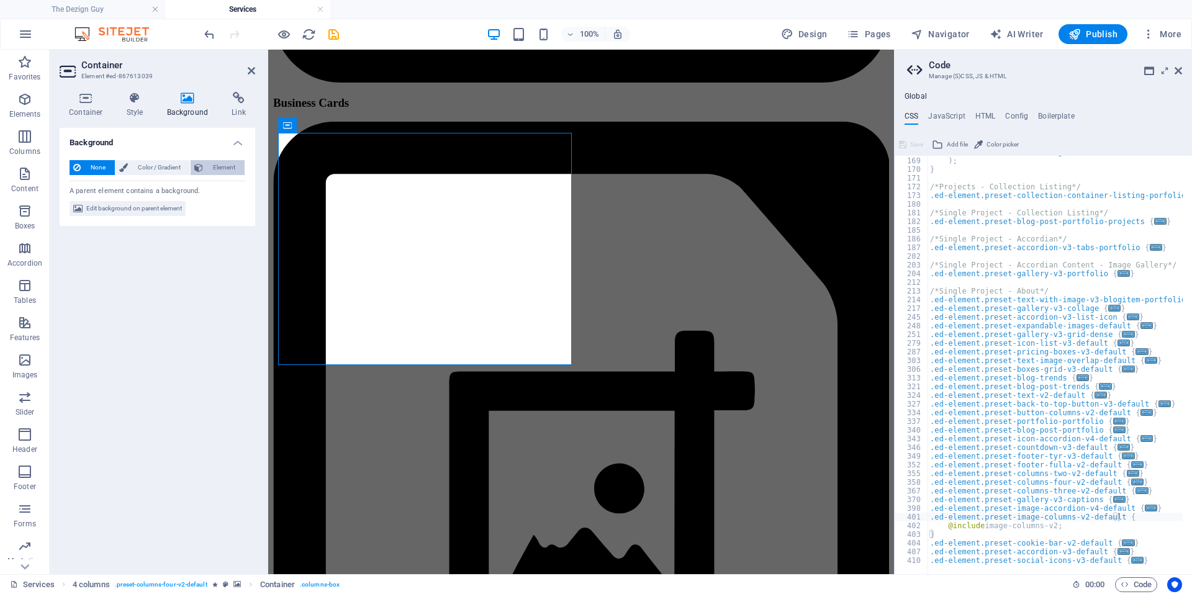
click at [213, 168] on span "Element" at bounding box center [224, 167] width 34 height 15
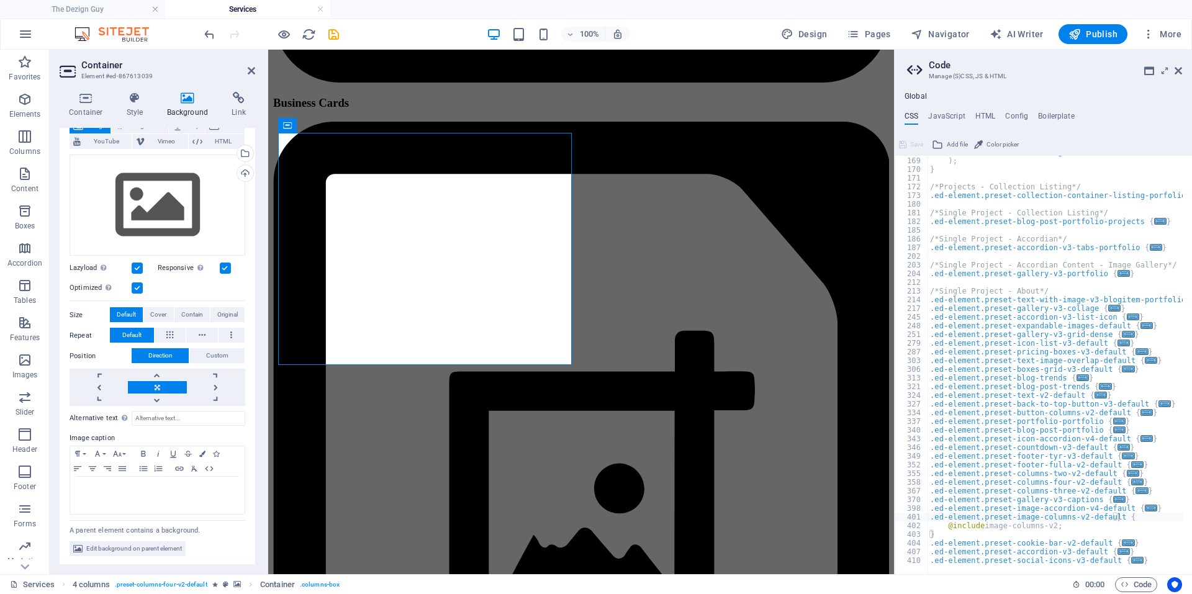
scroll to position [0, 0]
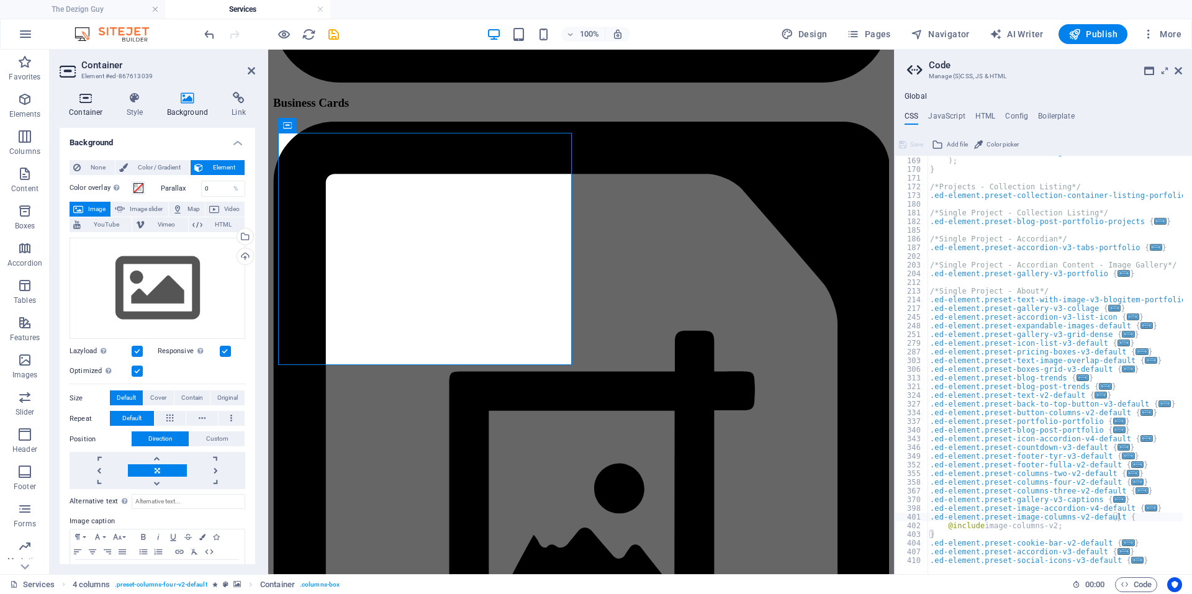
click at [101, 109] on h4 "Container" at bounding box center [89, 105] width 58 height 26
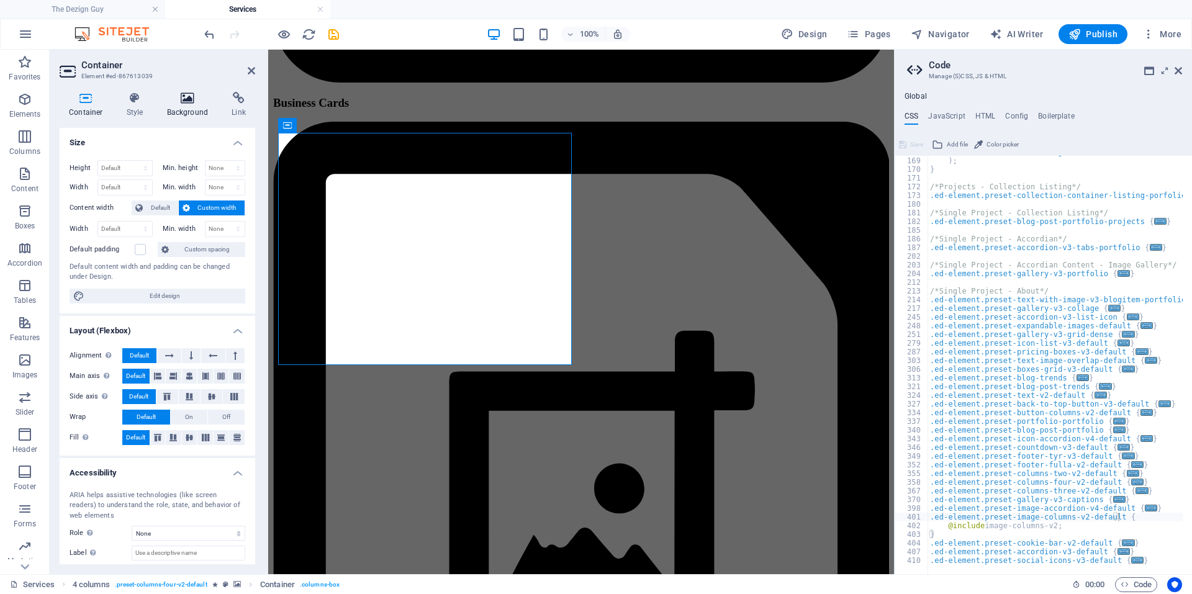
click at [192, 108] on h4 "Background" at bounding box center [190, 105] width 65 height 26
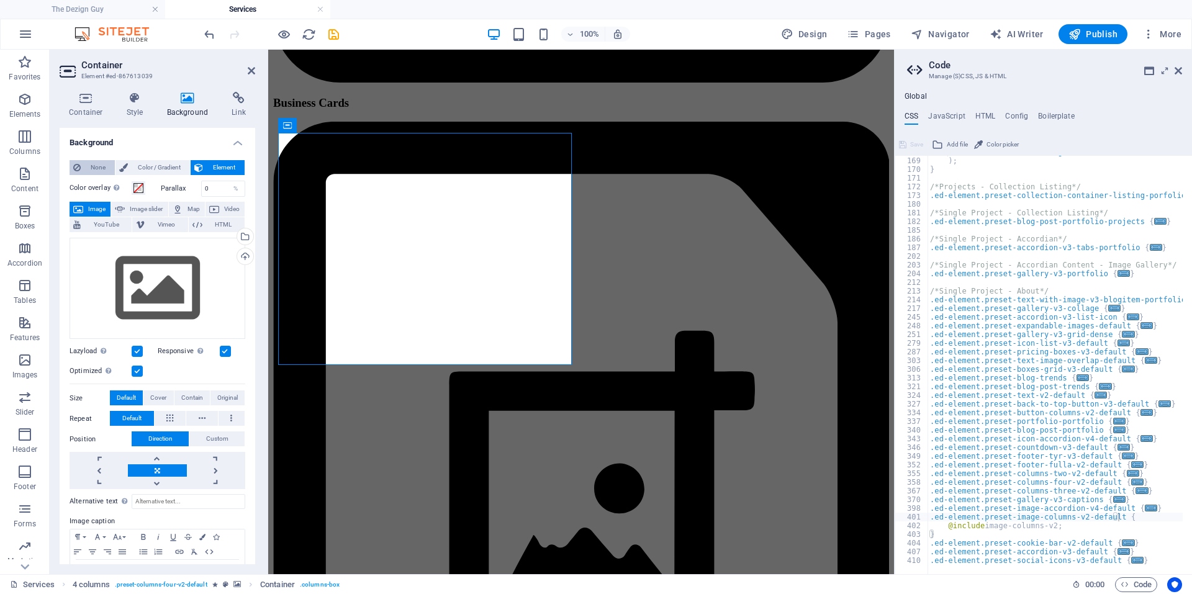
click at [91, 170] on span "None" at bounding box center [97, 167] width 27 height 15
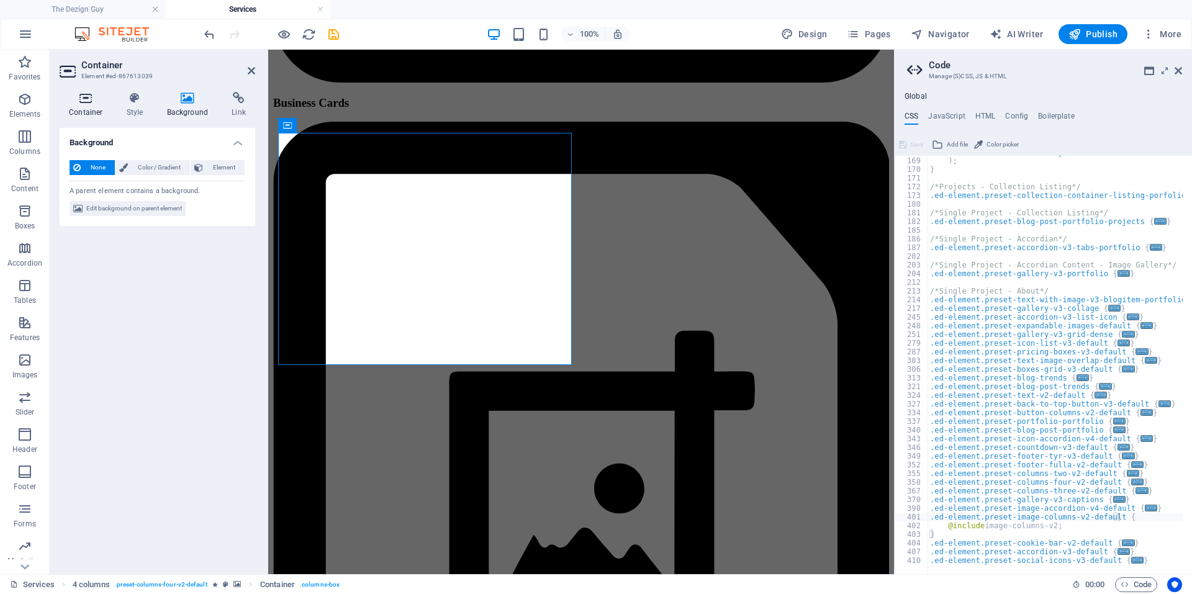
click at [86, 109] on h4 "Container" at bounding box center [89, 105] width 58 height 26
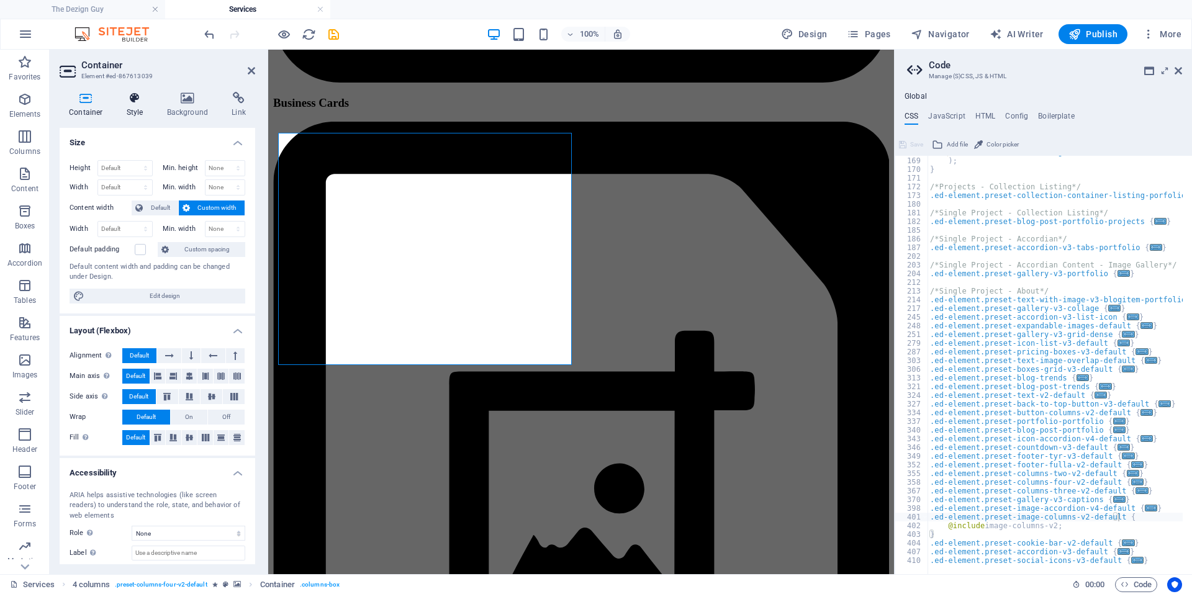
click at [152, 116] on h4 "Style" at bounding box center [137, 105] width 40 height 26
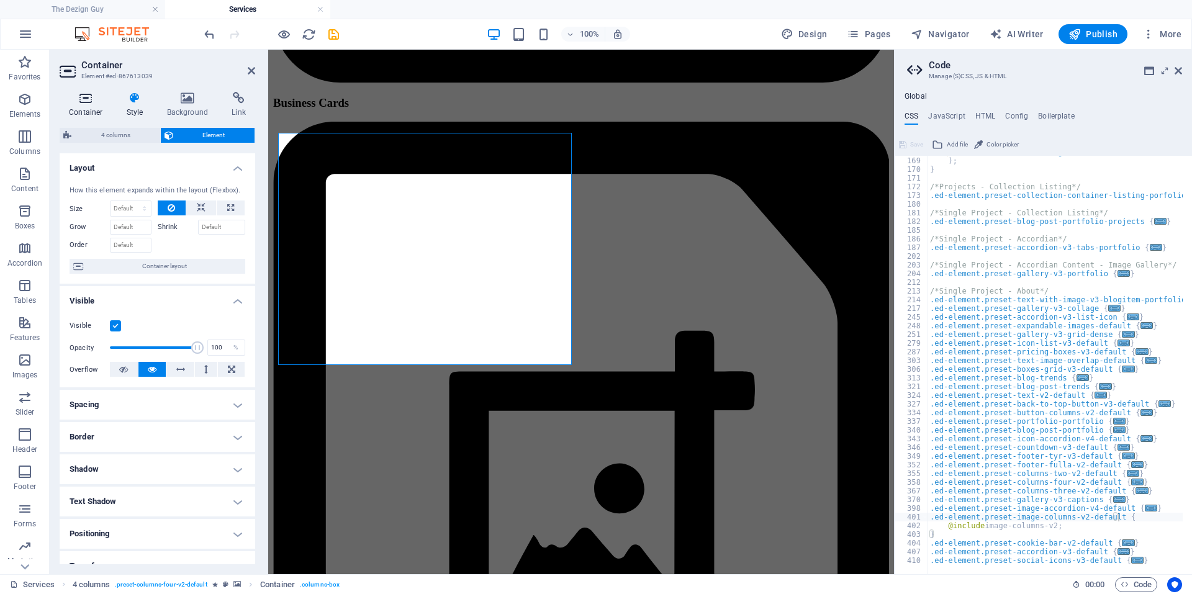
click at [96, 106] on h4 "Container" at bounding box center [89, 105] width 58 height 26
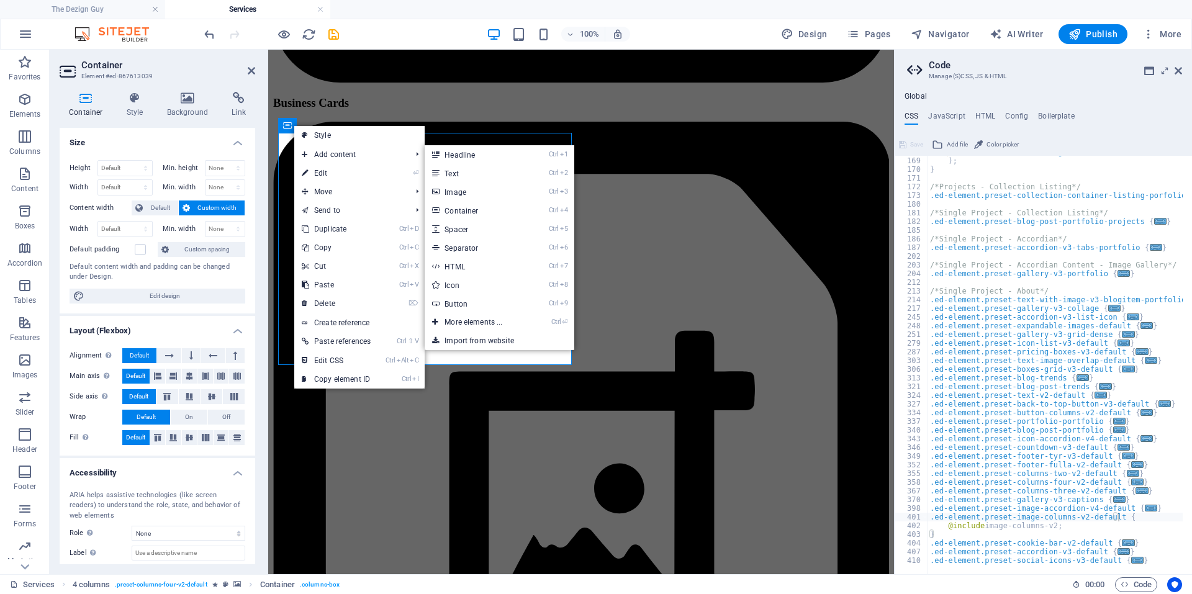
drag, startPoint x: 713, startPoint y: 225, endPoint x: 289, endPoint y: 199, distance: 424.3
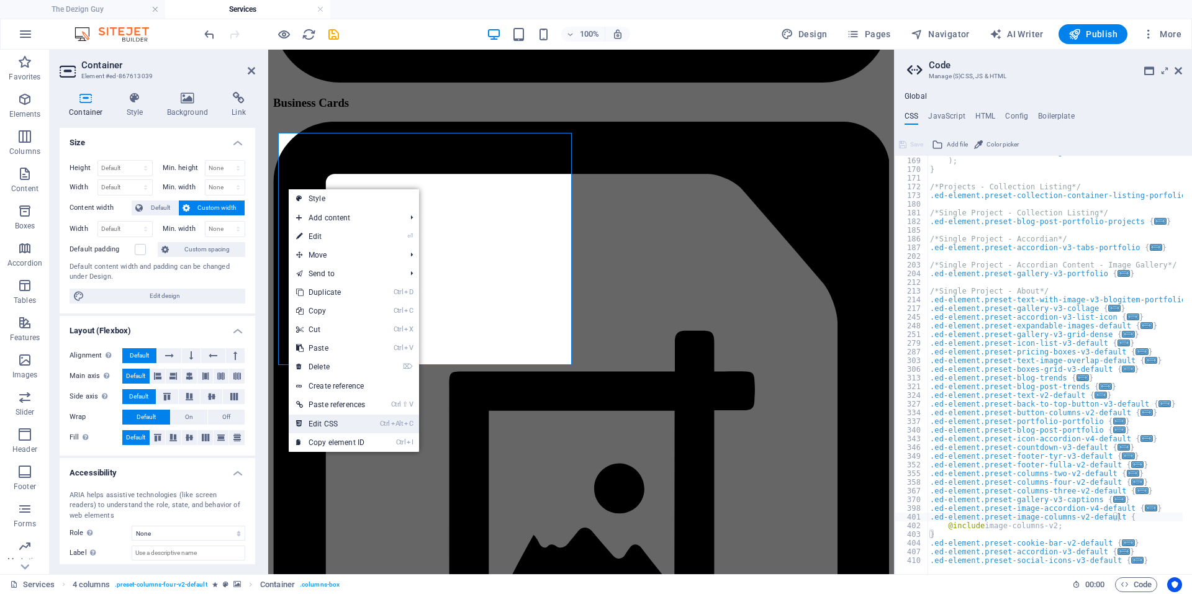
drag, startPoint x: 338, startPoint y: 422, endPoint x: 70, endPoint y: 372, distance: 272.9
click at [338, 422] on link "Ctrl Alt C Edit CSS" at bounding box center [331, 424] width 84 height 19
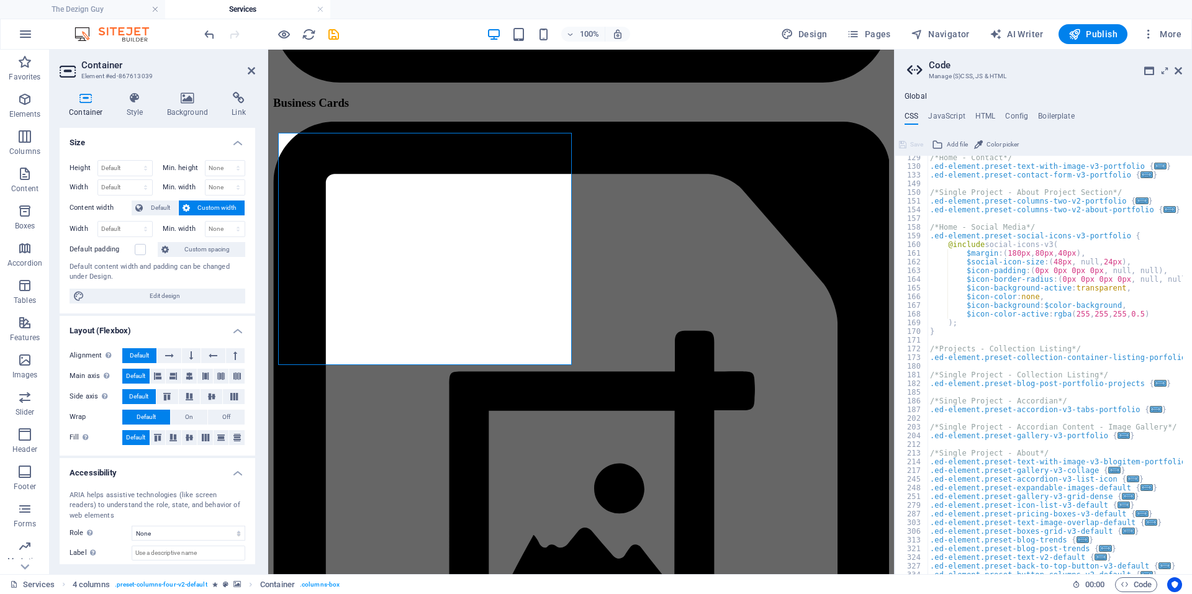
scroll to position [460, 0]
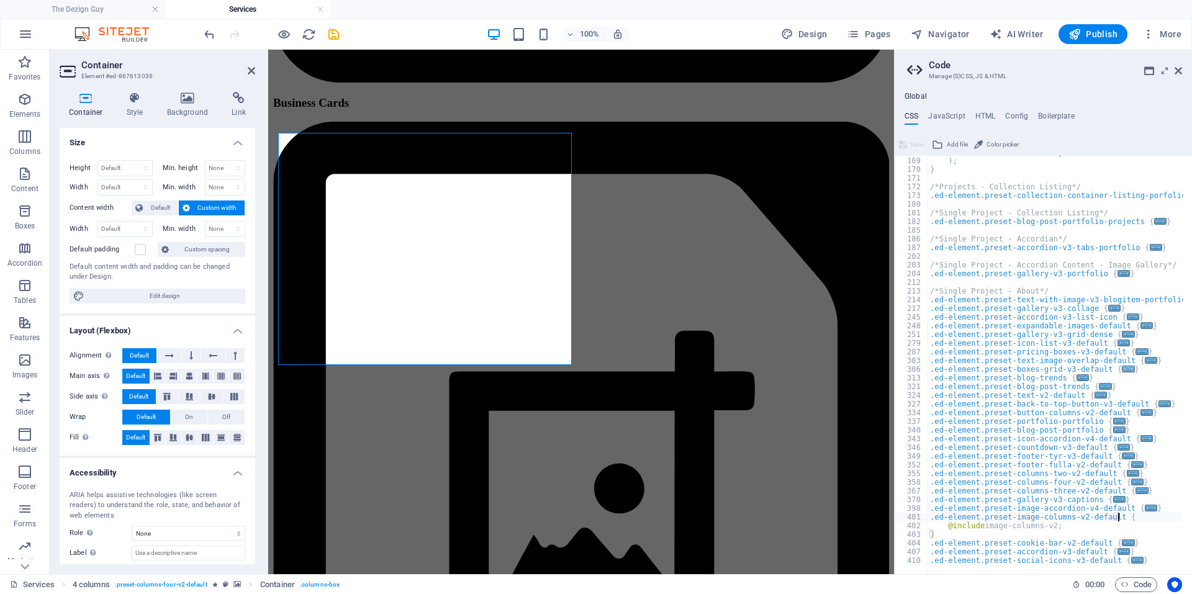
click at [1123, 371] on span "..." at bounding box center [1129, 369] width 12 height 7
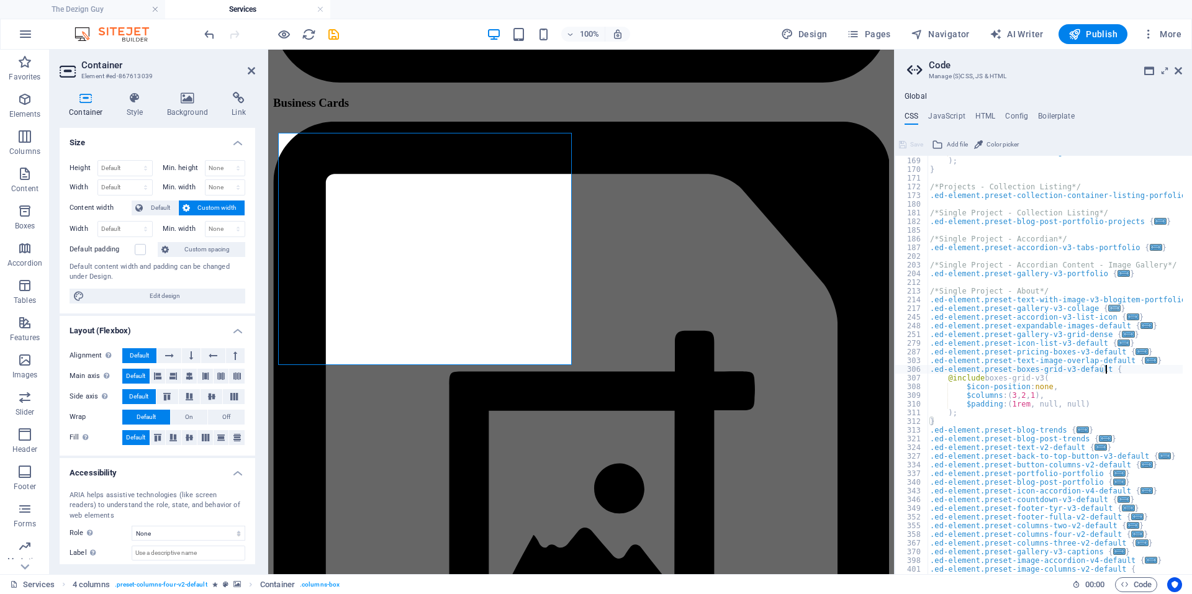
click at [1108, 310] on span "..." at bounding box center [1114, 308] width 12 height 7
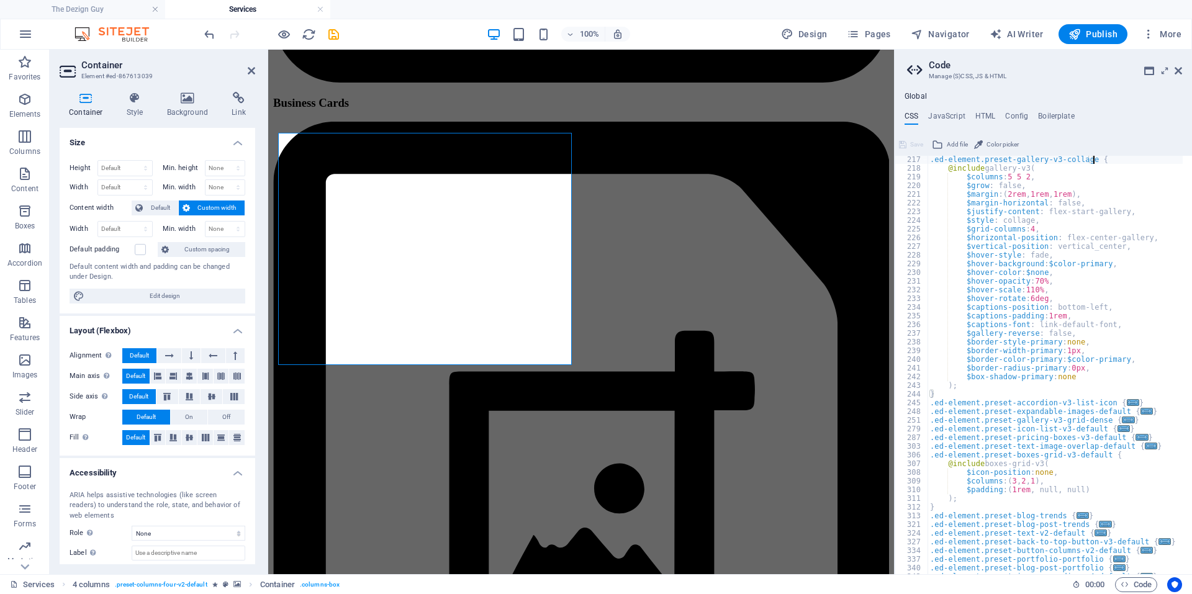
scroll to position [747, 0]
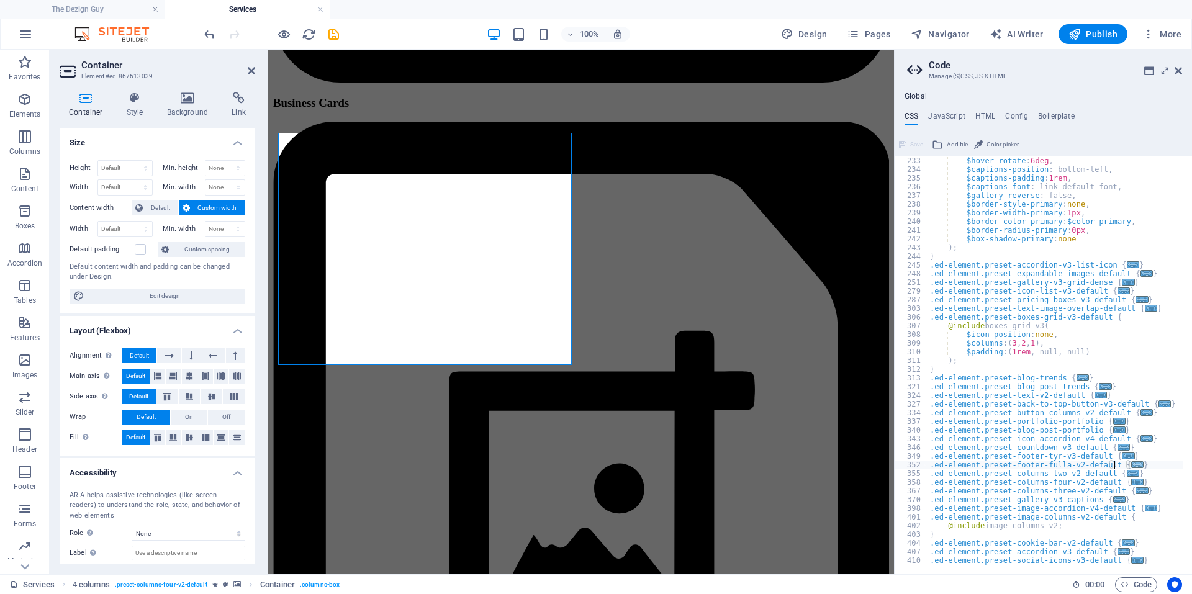
click at [1131, 467] on span "..." at bounding box center [1137, 464] width 12 height 7
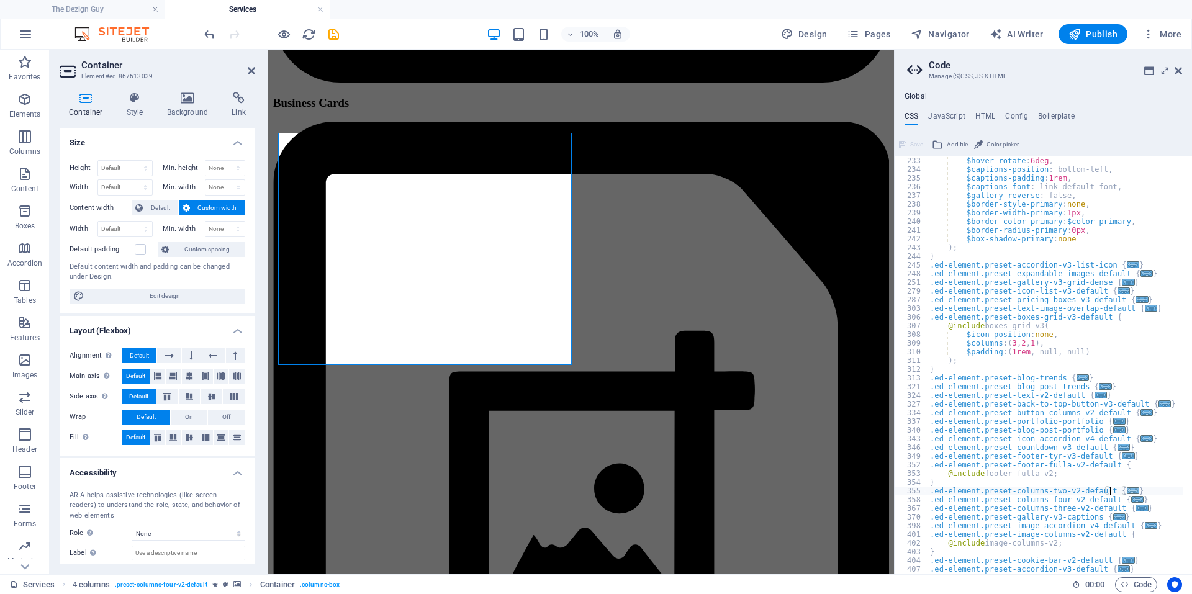
click at [1127, 490] on span "..." at bounding box center [1133, 490] width 12 height 7
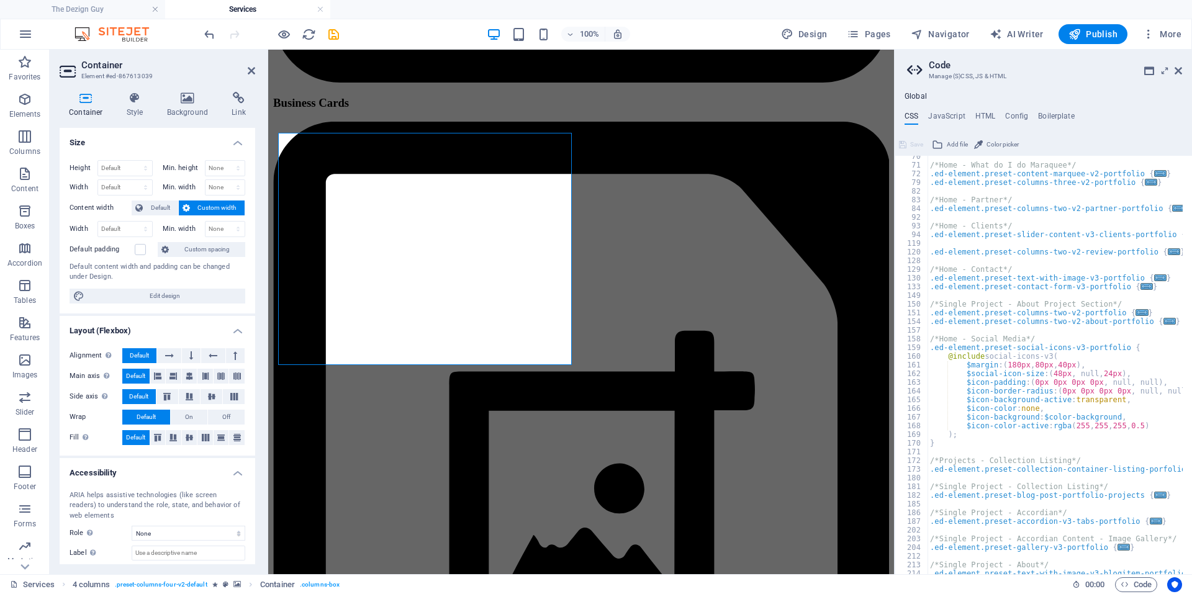
scroll to position [186, 0]
click at [1118, 349] on div "/*Home - What do I do Maraquee*/ .ed-element.preset-content-marquee-v2-portfoli…" at bounding box center [1127, 365] width 398 height 427
type textarea ".ed-element.preset-social-icons-v3-portfolio {"
click at [1126, 348] on div "/*Home - What do I do Maraquee*/ .ed-element.preset-content-marquee-v2-portfoli…" at bounding box center [1127, 365] width 398 height 427
click at [943, 121] on h4 "JavaScript" at bounding box center [946, 119] width 37 height 14
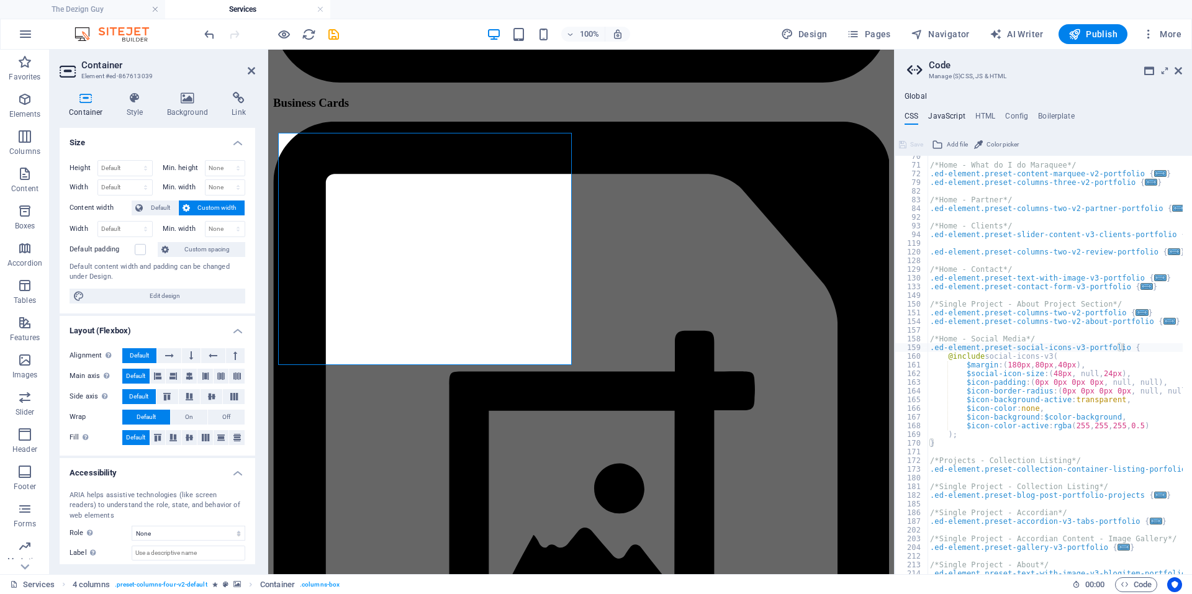
type textarea "/* JS for preset "Menu V2" */"
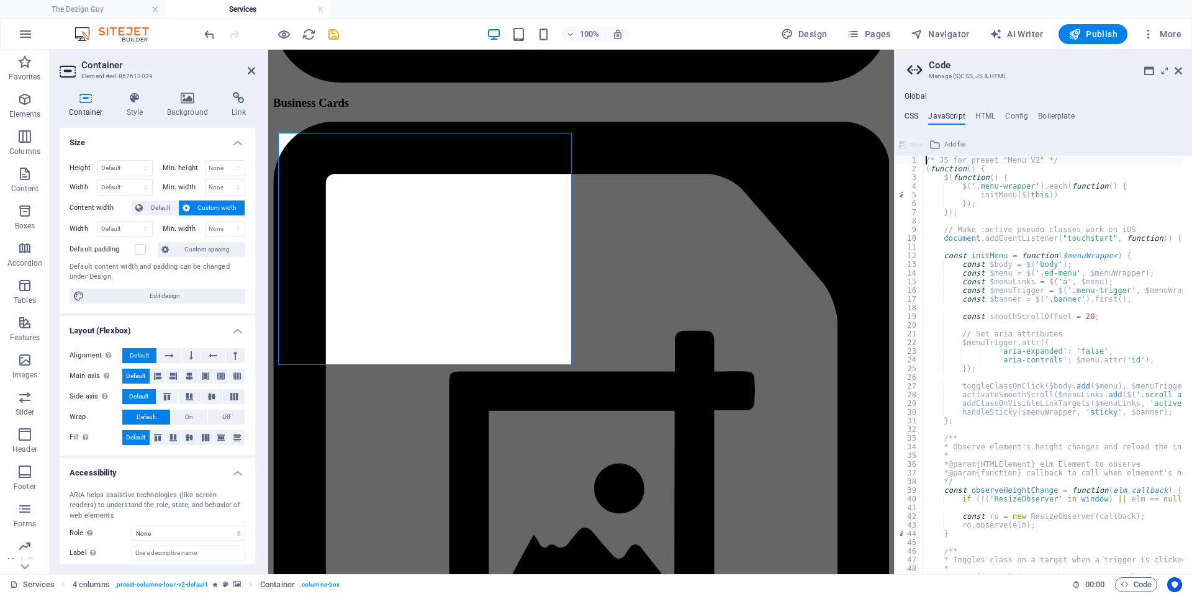
click at [905, 116] on h4 "CSS" at bounding box center [912, 119] width 14 height 14
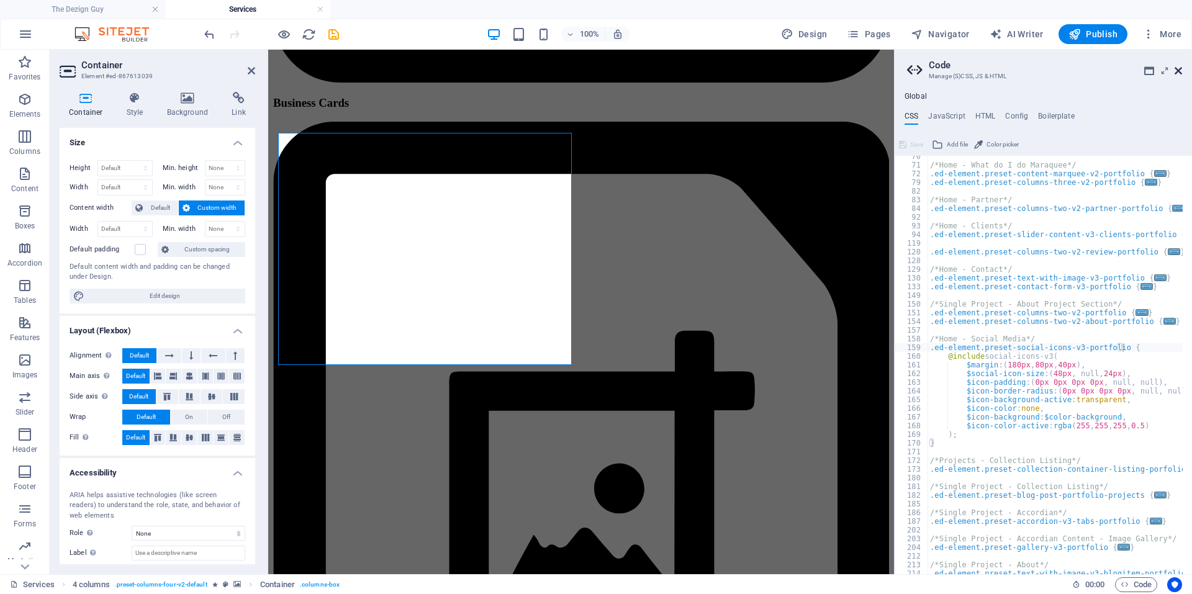
click at [1177, 71] on icon at bounding box center [1178, 71] width 7 height 10
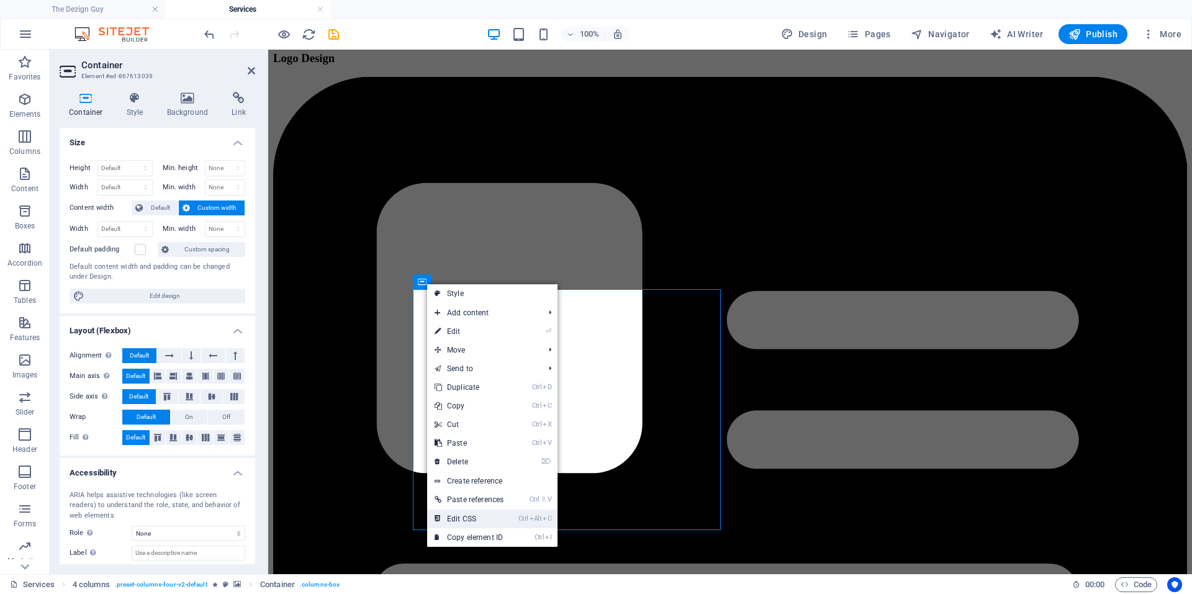
click at [479, 516] on link "Ctrl Alt C Edit CSS" at bounding box center [469, 519] width 84 height 19
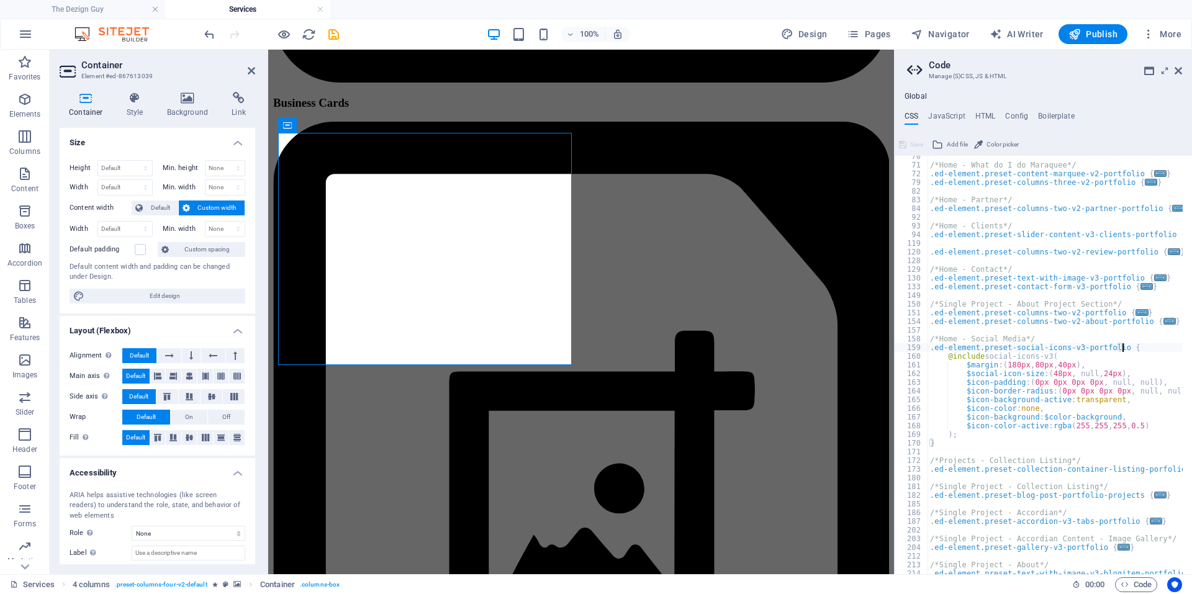
click at [916, 337] on div "158" at bounding box center [912, 339] width 34 height 9
type textarea "/*Home - Social Media*/ .ed-element.preset-social-icons-v3-portfolio {"
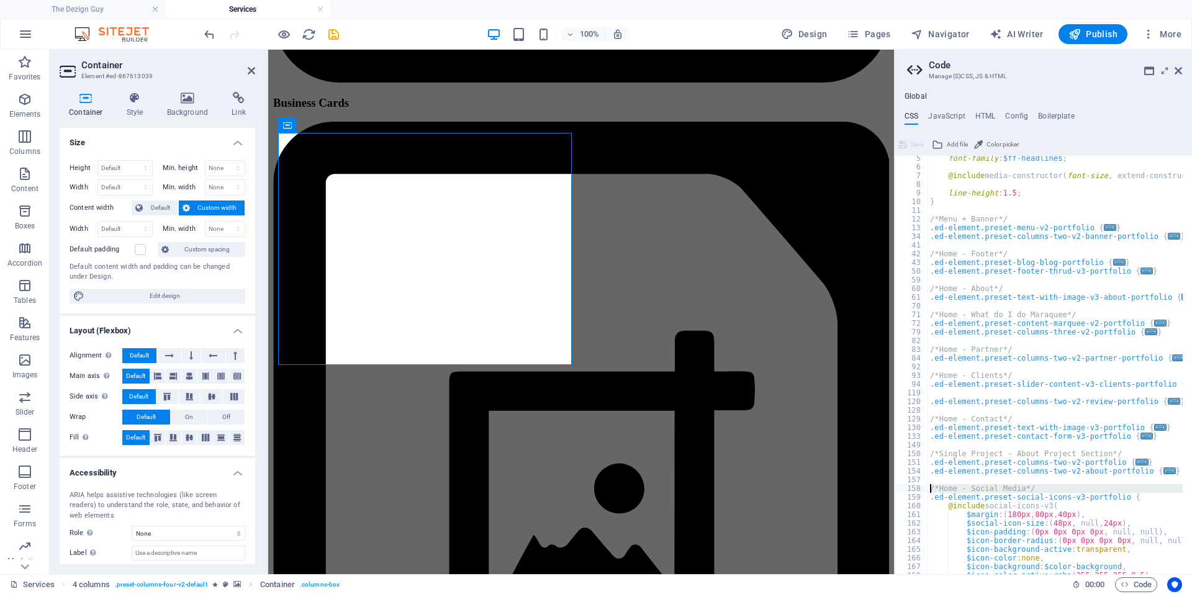
scroll to position [0, 0]
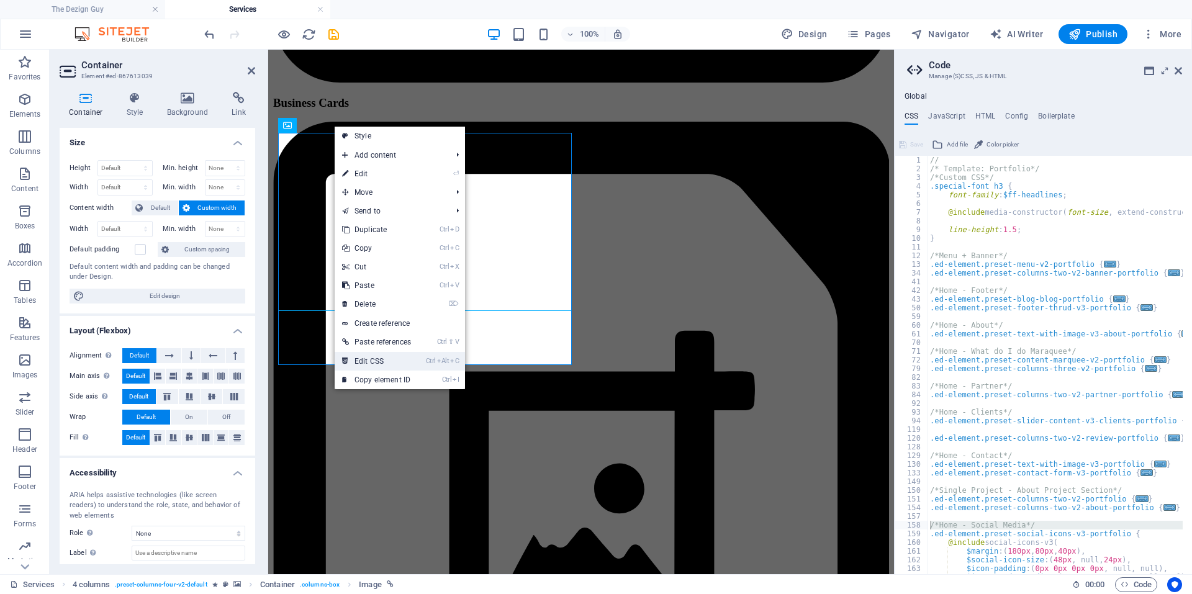
click at [383, 358] on link "Ctrl Alt C Edit CSS" at bounding box center [377, 361] width 84 height 19
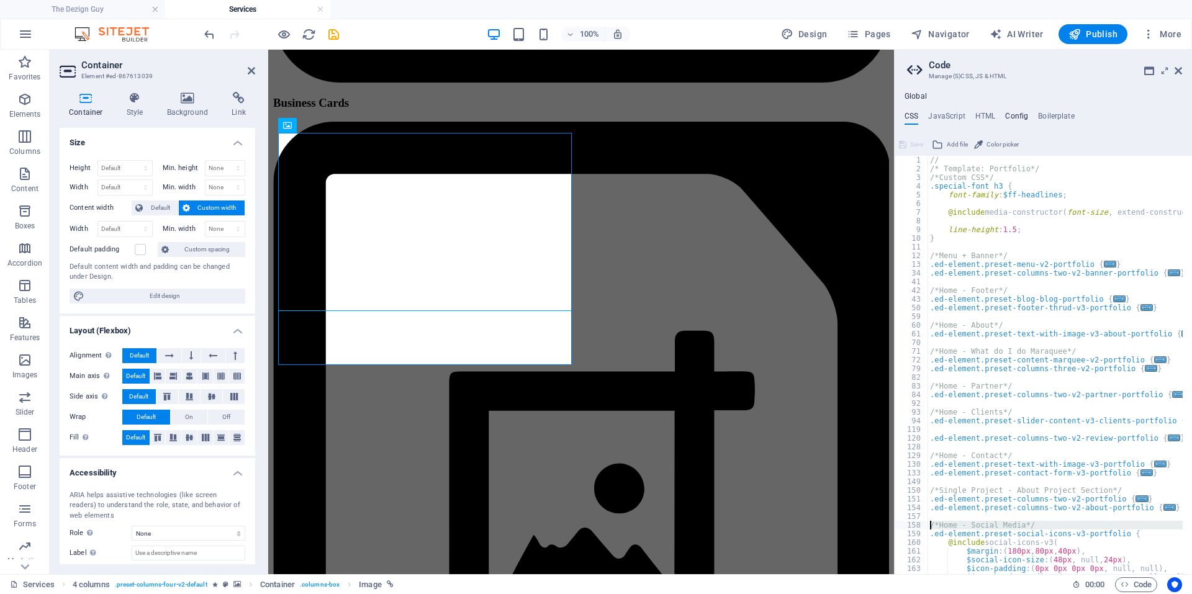
click at [1015, 115] on h4 "Config" at bounding box center [1016, 119] width 23 height 14
type textarea "$color-background: #001231;"
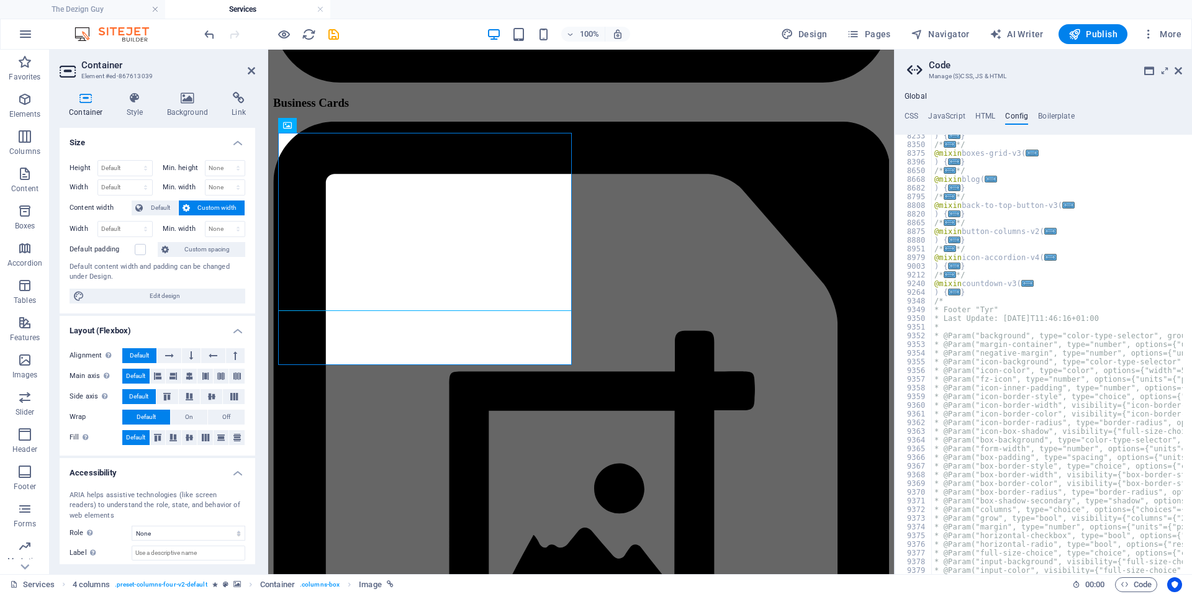
scroll to position [1295, 0]
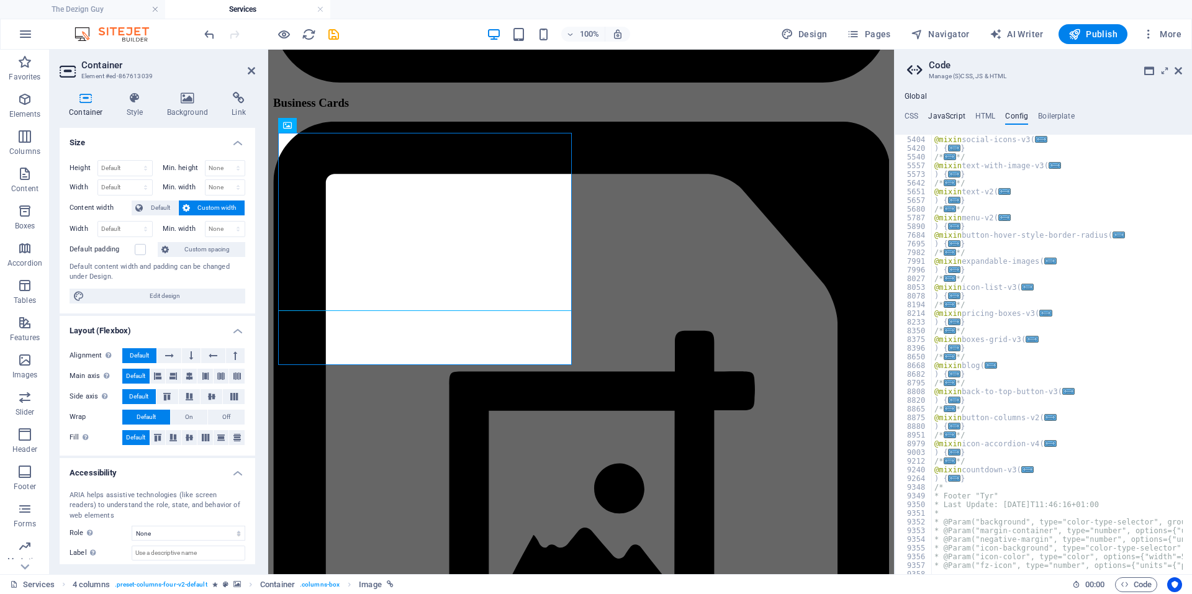
click at [947, 119] on h4 "JavaScript" at bounding box center [946, 119] width 37 height 14
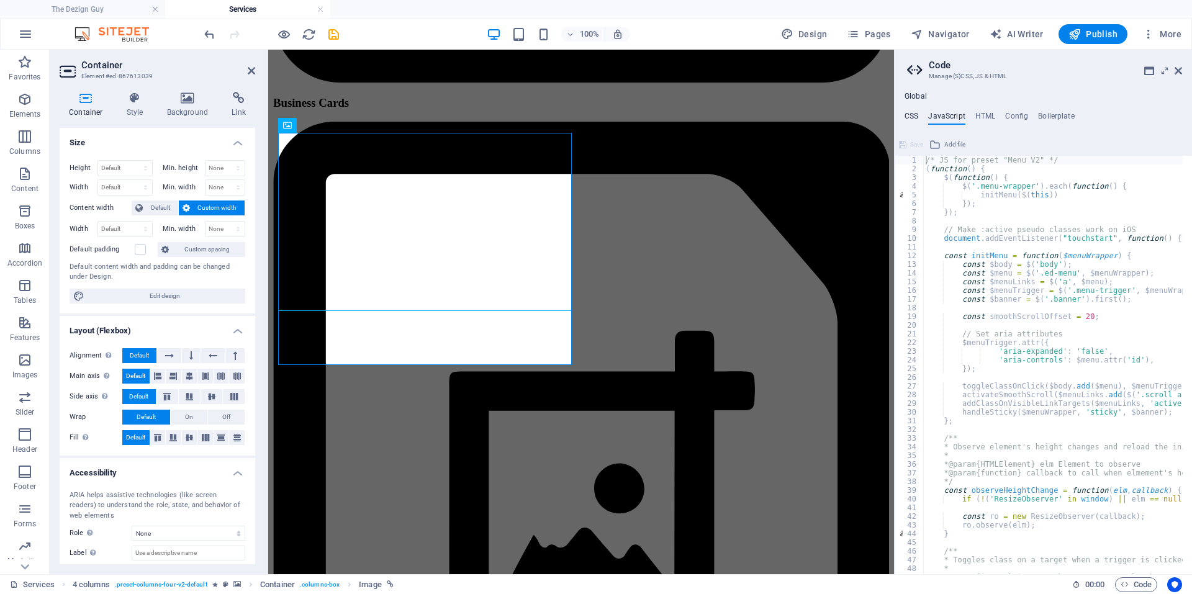
click at [905, 114] on h4 "CSS" at bounding box center [912, 119] width 14 height 14
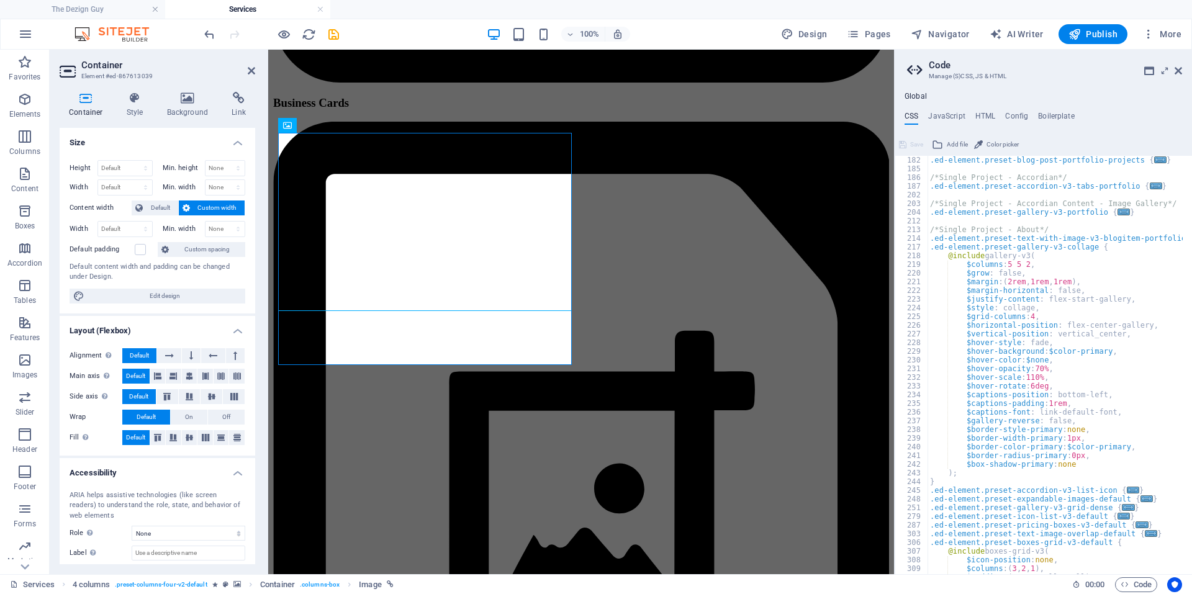
scroll to position [782, 0]
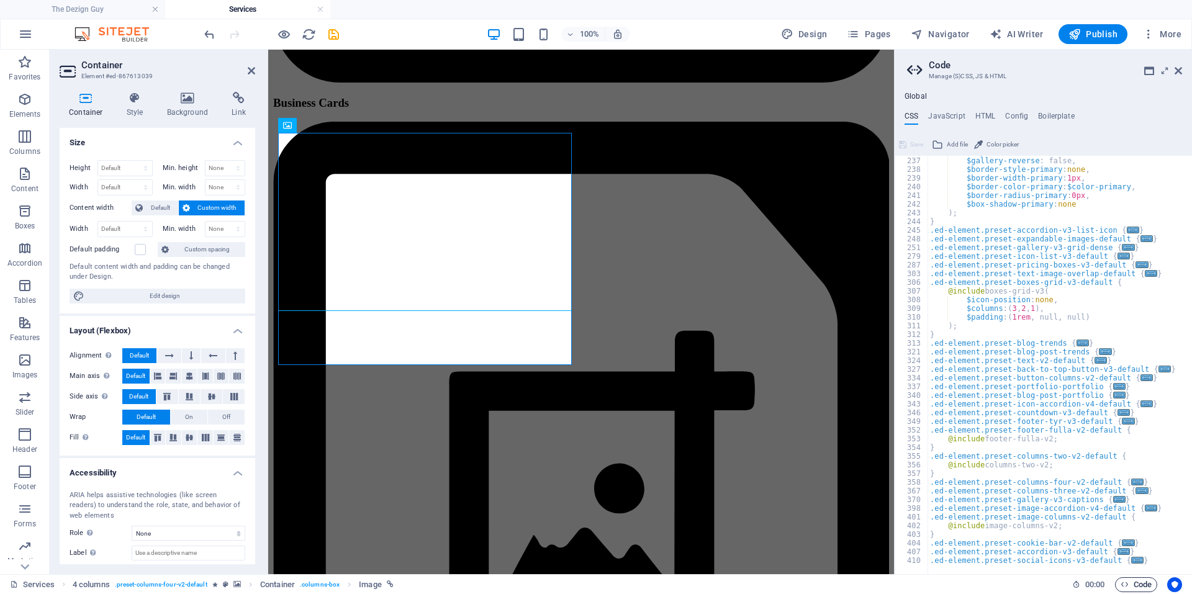
click at [1130, 577] on span "Code" at bounding box center [1136, 584] width 31 height 15
click at [1139, 560] on div "$captions-font : link-default-font, $gallery-reverse : false, $border-style-pri…" at bounding box center [1127, 361] width 398 height 427
type textarea "}"
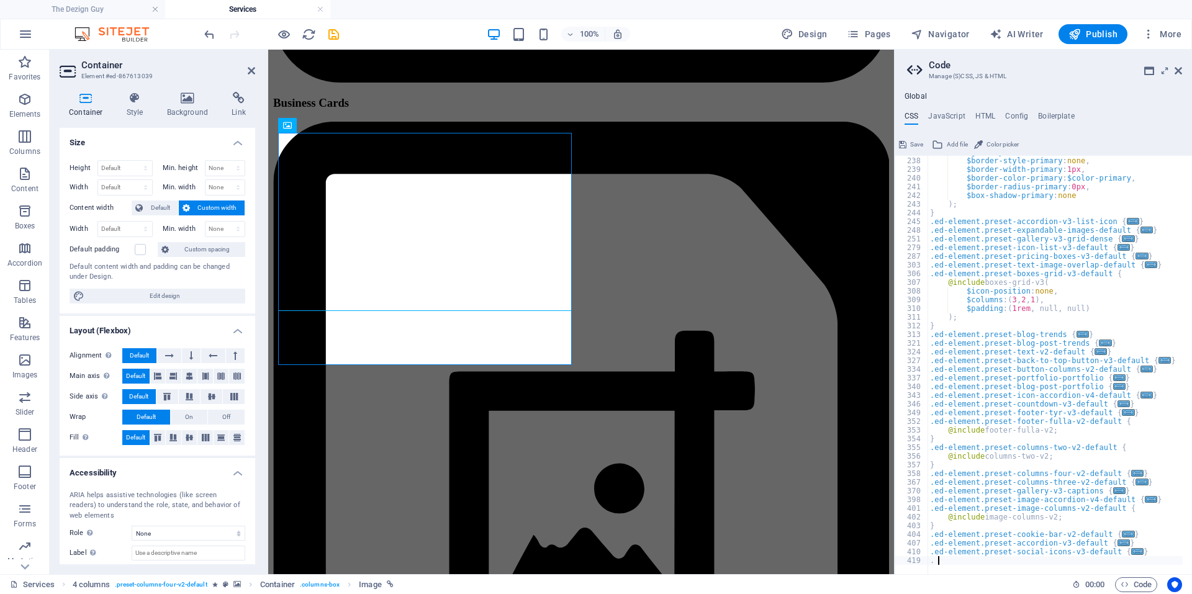
type textarea ". {"
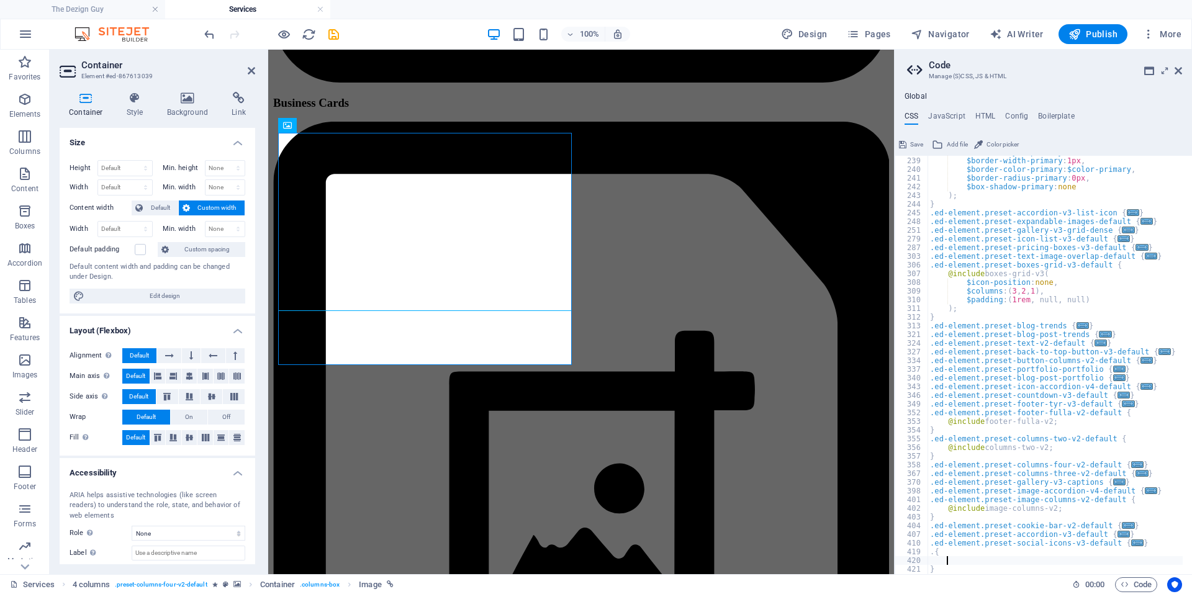
type textarea "V"
paste textarea "}"
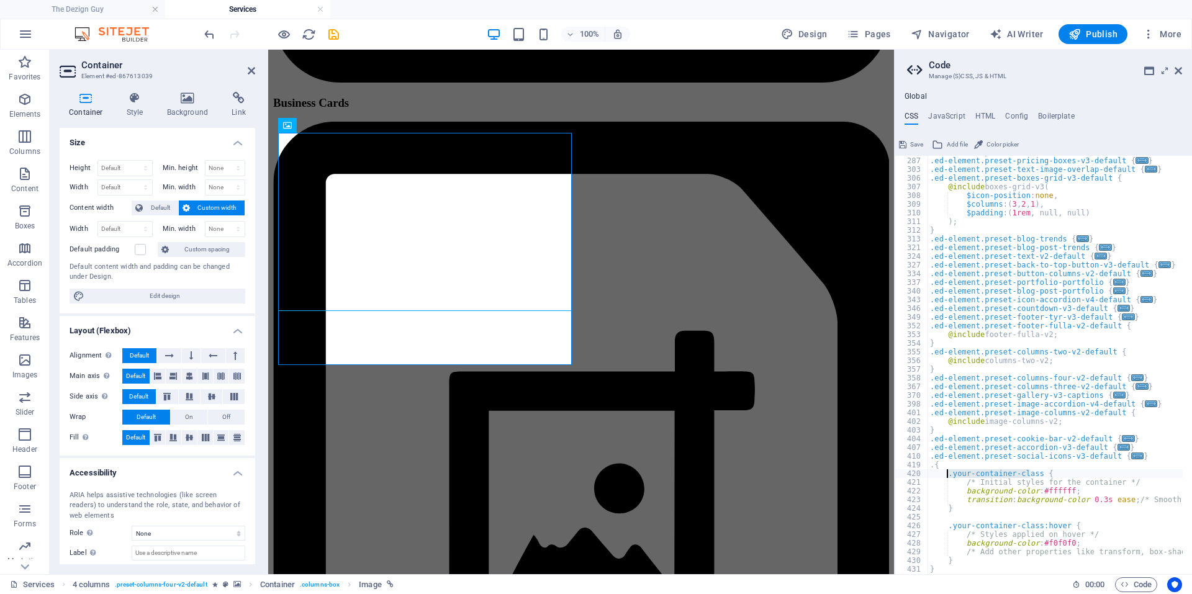
drag, startPoint x: 1032, startPoint y: 473, endPoint x: 946, endPoint y: 473, distance: 86.3
click at [946, 473] on div ".ed-element.preset-icon-list-v3-default { ... } .ed-element.preset-pricing-boxe…" at bounding box center [1127, 361] width 398 height 427
click at [951, 474] on div ".ed-element.preset-icon-list-v3-default { ... } .ed-element.preset-pricing-boxe…" at bounding box center [1055, 365] width 255 height 419
drag, startPoint x: 951, startPoint y: 474, endPoint x: 1034, endPoint y: 471, distance: 83.3
click at [1034, 471] on div ".ed-element.preset-icon-list-v3-default { ... } .ed-element.preset-pricing-boxe…" at bounding box center [1127, 361] width 398 height 427
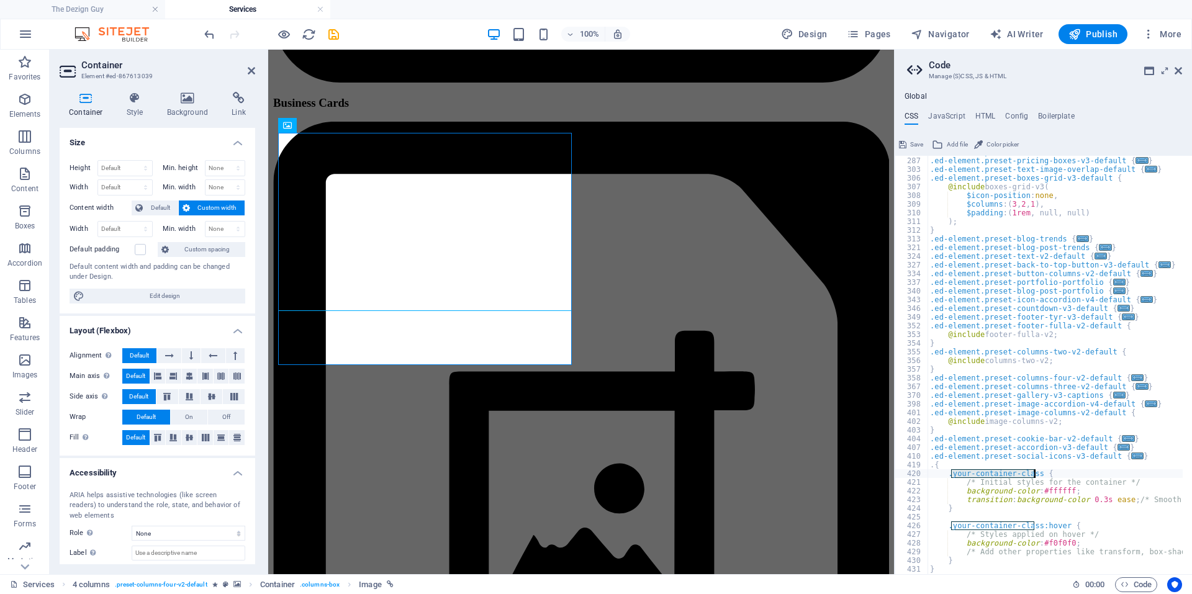
paste textarea "ed-element ed-image"
click at [998, 473] on div ".ed-element.preset-icon-list-v3-default { ... } .ed-element.preset-pricing-boxe…" at bounding box center [1127, 361] width 398 height 427
drag, startPoint x: 951, startPoint y: 474, endPoint x: 985, endPoint y: 473, distance: 34.8
click at [985, 473] on div ".ed-element.preset-icon-list-v3-default { ... } .ed-element.preset-pricing-boxe…" at bounding box center [1127, 361] width 398 height 427
drag, startPoint x: 950, startPoint y: 525, endPoint x: 1035, endPoint y: 525, distance: 85.1
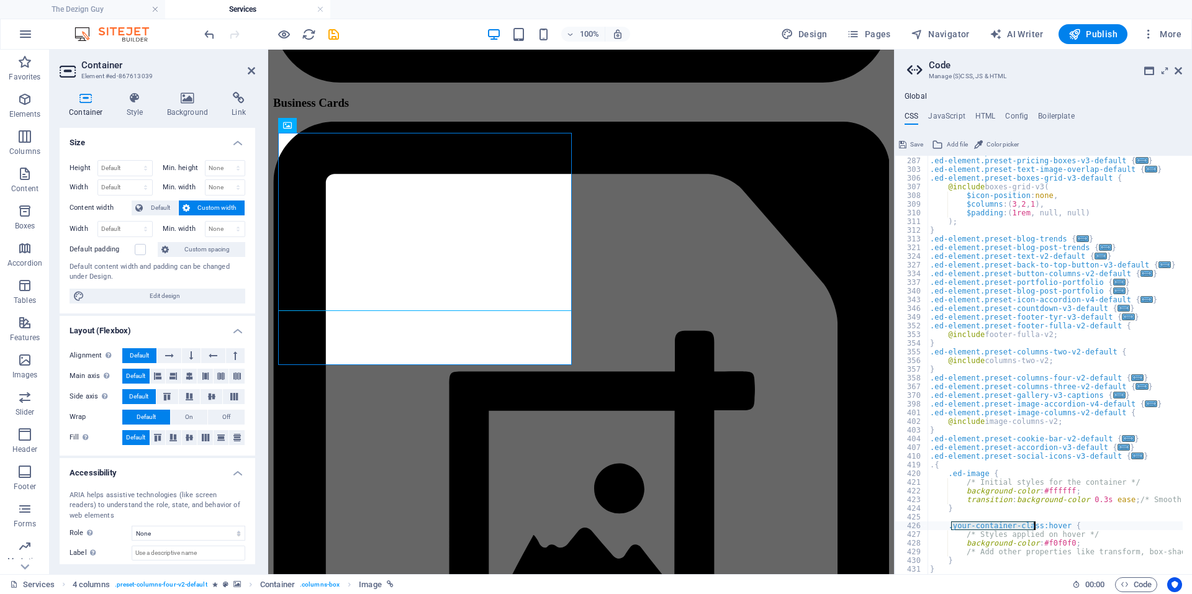
click at [1035, 525] on div ".ed-element.preset-icon-list-v3-default { ... } .ed-element.preset-pricing-boxe…" at bounding box center [1127, 361] width 398 height 427
paste textarea "ed-image"
click at [948, 473] on div ".ed-element.preset-icon-list-v3-default { ... } .ed-element.preset-pricing-boxe…" at bounding box center [1127, 361] width 398 height 427
click at [947, 525] on div ".ed-element.preset-icon-list-v3-default { ... } .ed-element.preset-pricing-boxe…" at bounding box center [1127, 361] width 398 height 427
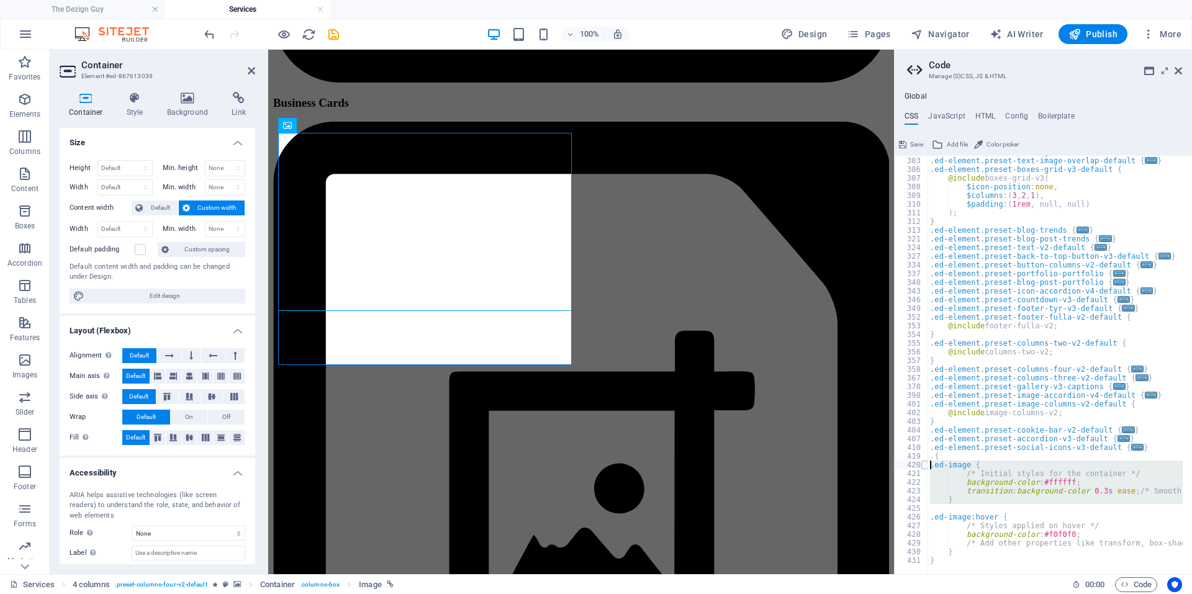
drag, startPoint x: 951, startPoint y: 507, endPoint x: 921, endPoint y: 465, distance: 51.3
click at [921, 465] on div ".ed-image:hover { 287 303 306 307 308 309 310 311 312 313 321 324 327 334 337 3…" at bounding box center [1043, 365] width 297 height 419
type textarea ".ed-image { /* Initial styles for the container */"
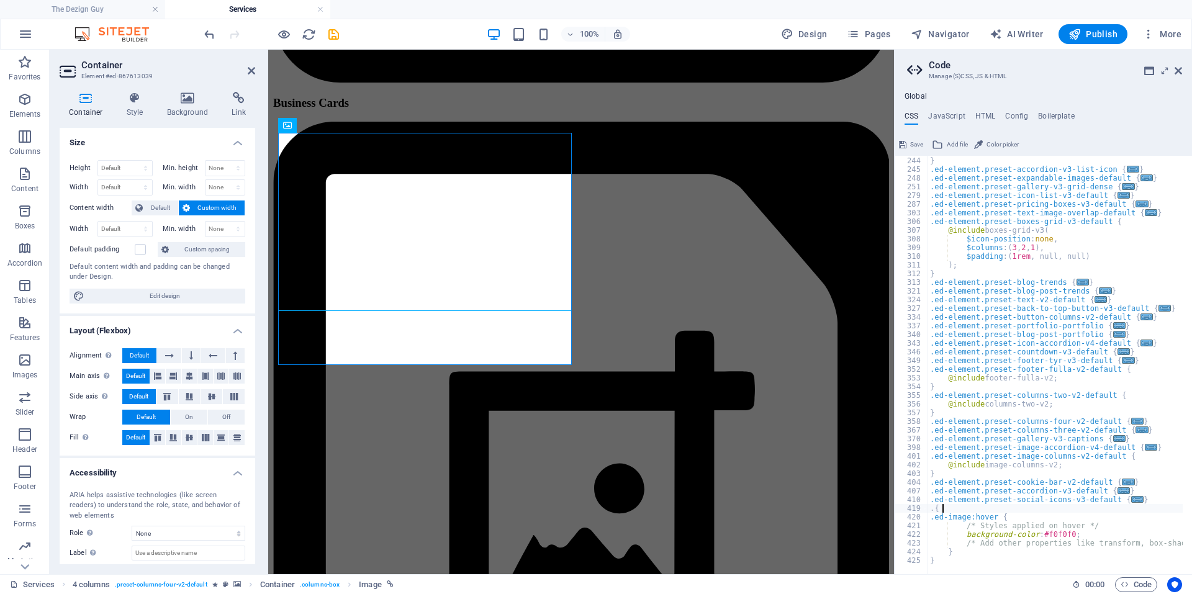
scroll to position [843, 0]
drag, startPoint x: 964, startPoint y: 535, endPoint x: 1069, endPoint y: 535, distance: 104.3
click at [1069, 535] on div ") ; } .ed-element.preset-accordion-v3-list-icon { ... } .ed-element.preset-expa…" at bounding box center [1127, 361] width 398 height 427
click at [1123, 522] on div ") ; } .ed-element.preset-accordion-v3-list-icon { ... } .ed-element.preset-expa…" at bounding box center [1127, 361] width 398 height 427
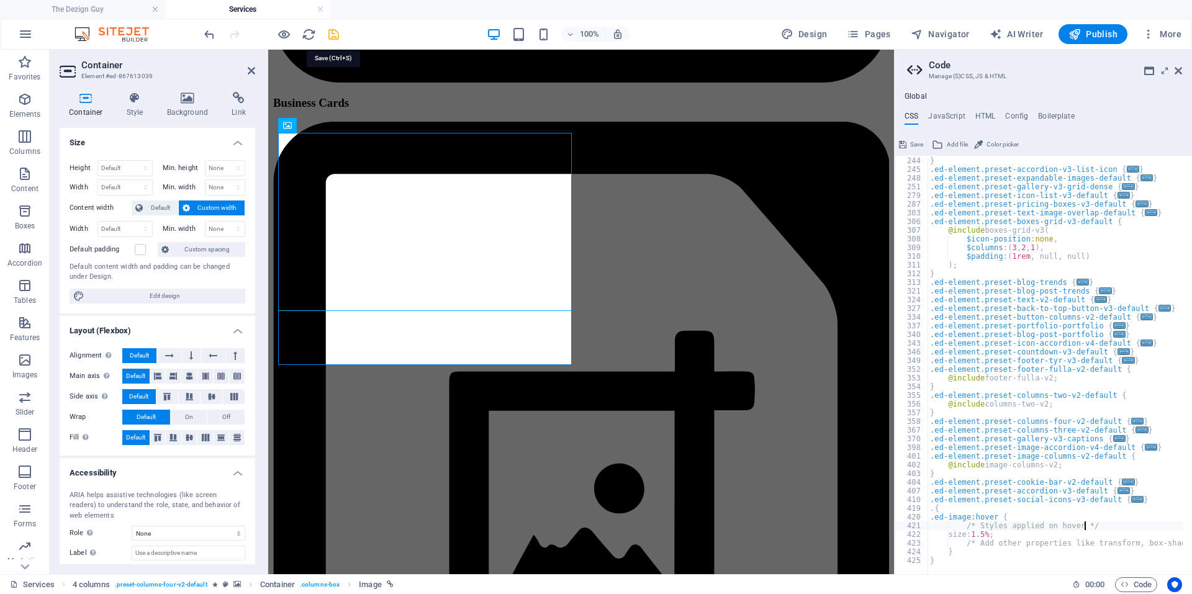
type textarea "/* Styles applied on hover */"
click at [337, 36] on icon "save" at bounding box center [334, 34] width 14 height 14
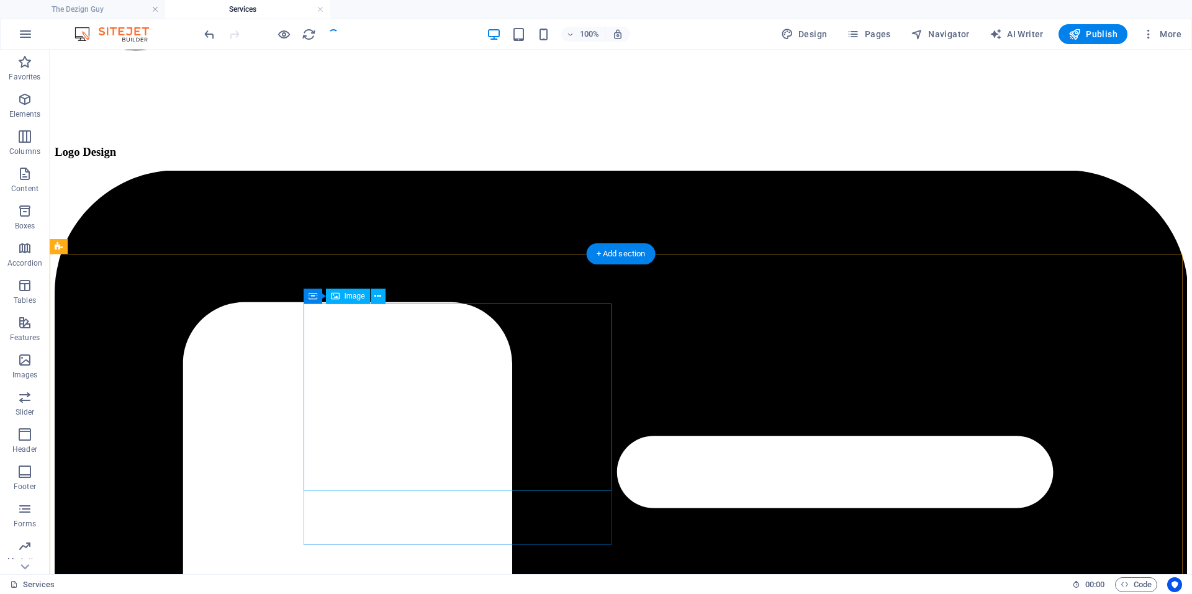
scroll to position [2083, 0]
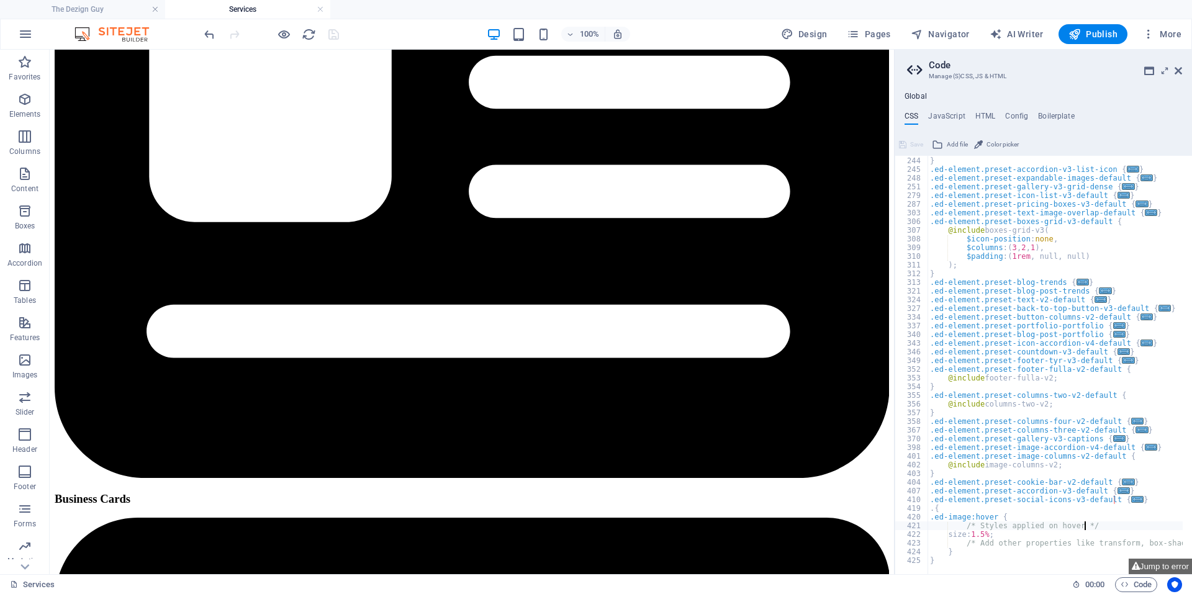
click at [935, 518] on div ") ; } .ed-element.preset-accordion-v3-list-icon { ... } .ed-element.preset-expa…" at bounding box center [1127, 361] width 398 height 427
click at [1016, 499] on div ") ; } .ed-element.preset-accordion-v3-list-icon { ... } .ed-element.preset-expa…" at bounding box center [1127, 361] width 398 height 427
drag, startPoint x: 980, startPoint y: 518, endPoint x: 1010, endPoint y: 517, distance: 29.8
click at [981, 517] on div ") ; } .ed-element.preset-accordion-v3-list-icon { ... } .ed-element.preset-expa…" at bounding box center [1127, 361] width 398 height 427
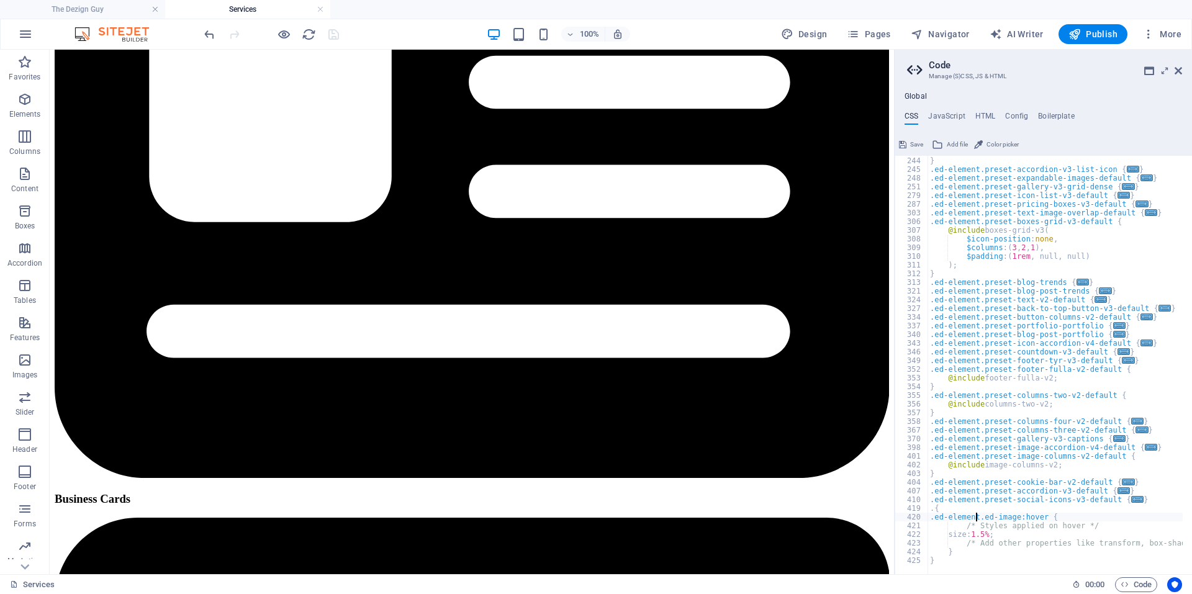
click at [1063, 505] on div ") ; } .ed-element.preset-accordion-v3-list-icon { ... } .ed-element.preset-expa…" at bounding box center [1127, 361] width 398 height 427
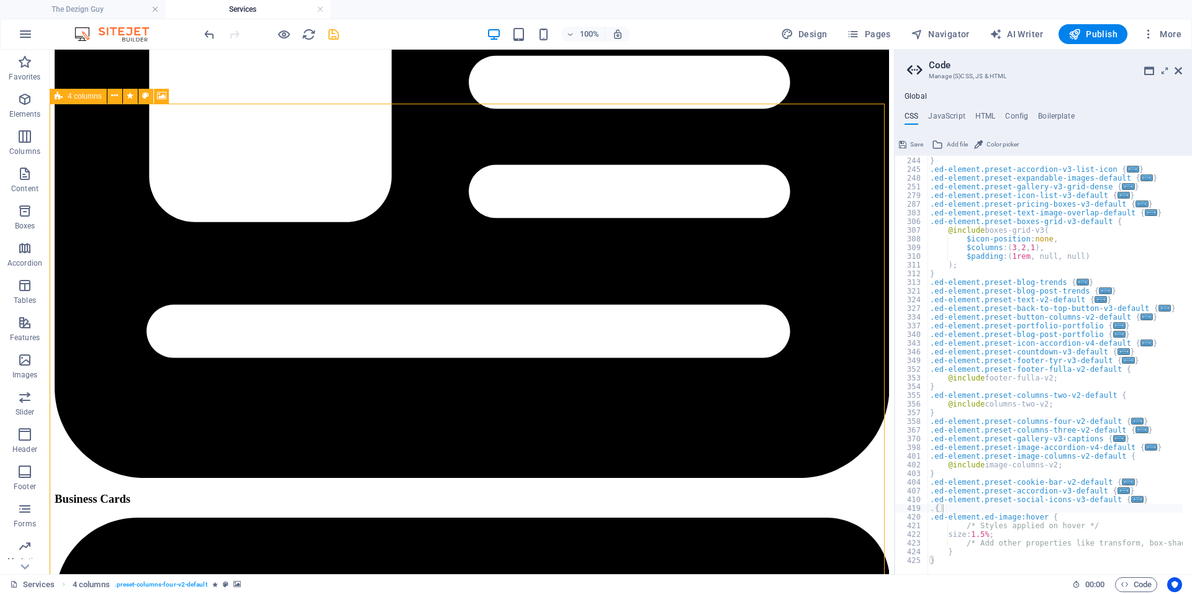
click at [60, 96] on icon at bounding box center [59, 96] width 8 height 15
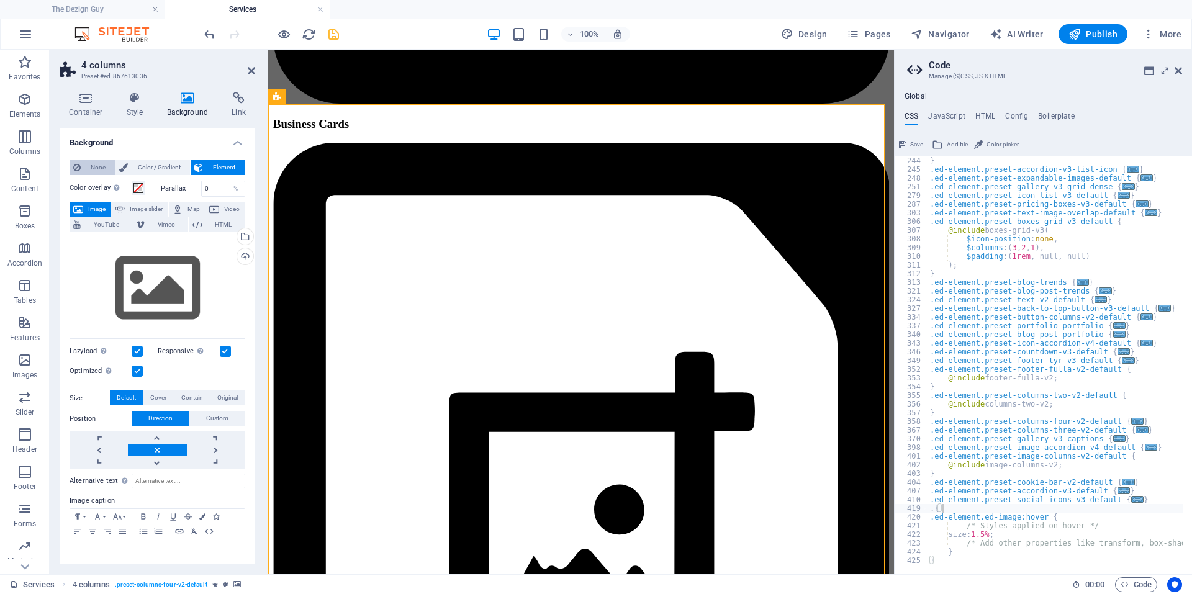
click at [79, 162] on icon at bounding box center [76, 167] width 7 height 15
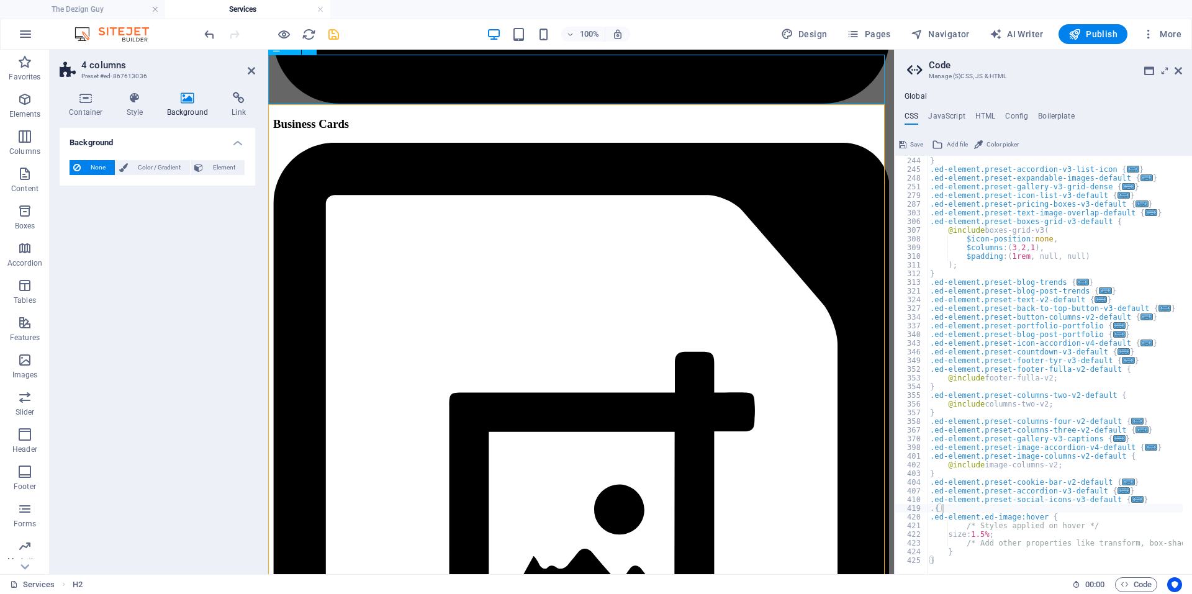
scroll to position [2083, 0]
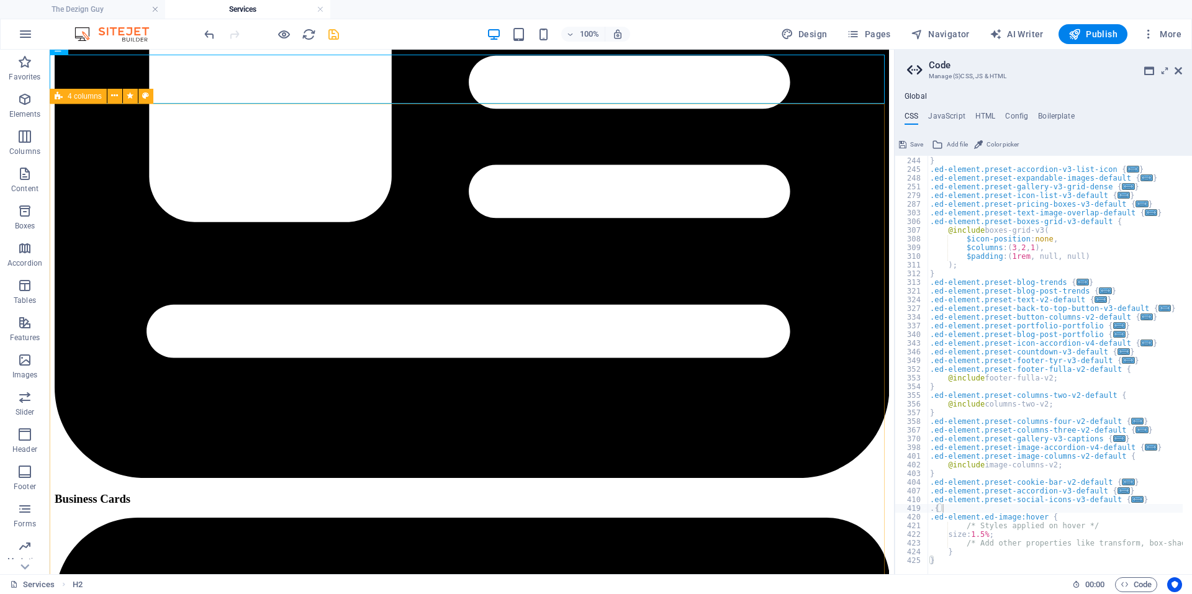
click at [75, 94] on span "4 columns" at bounding box center [85, 96] width 34 height 7
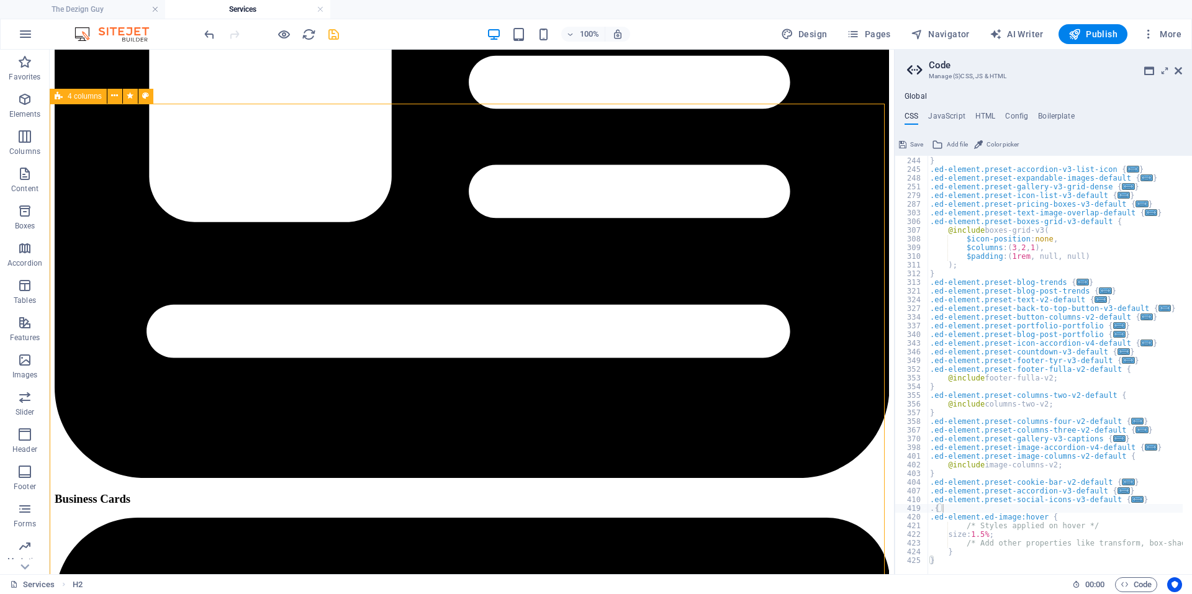
click at [75, 94] on span "4 columns" at bounding box center [85, 96] width 34 height 7
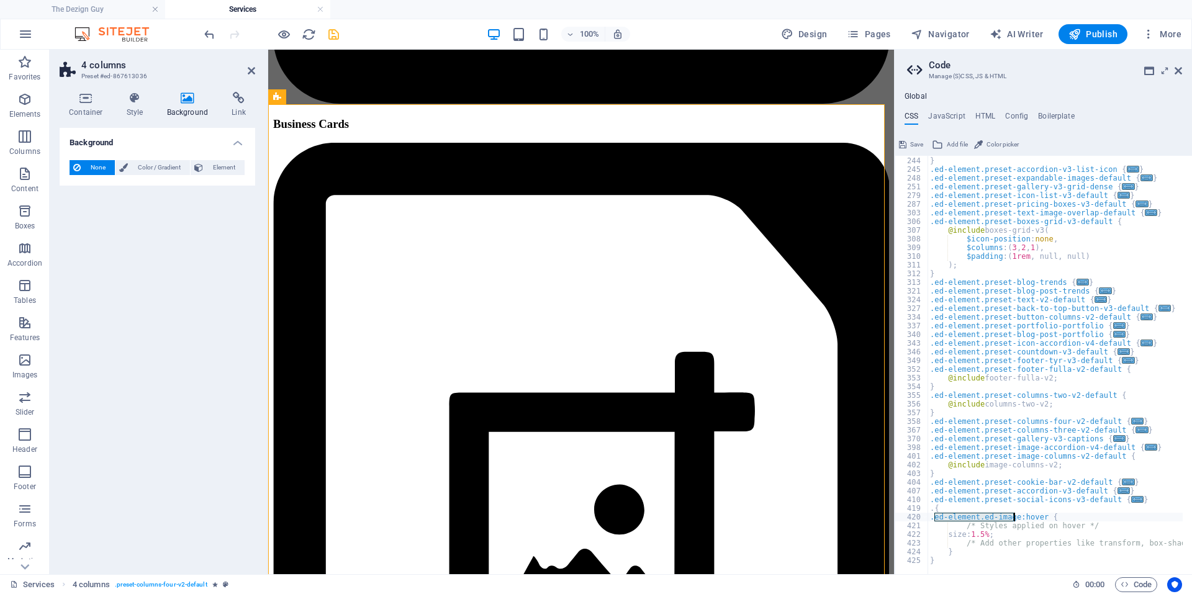
drag, startPoint x: 935, startPoint y: 517, endPoint x: 1013, endPoint y: 515, distance: 77.7
click at [1013, 515] on div ") ; } .ed-element.preset-accordion-v3-list-icon { ... } .ed-element.preset-expa…" at bounding box center [1127, 361] width 398 height 427
paste textarea "ed-container columns-box wv-overflow_visibl"
click at [981, 517] on div ") ; } .ed-element.preset-accordion-v3-list-icon { ... } .ed-element.preset-expa…" at bounding box center [1127, 361] width 398 height 427
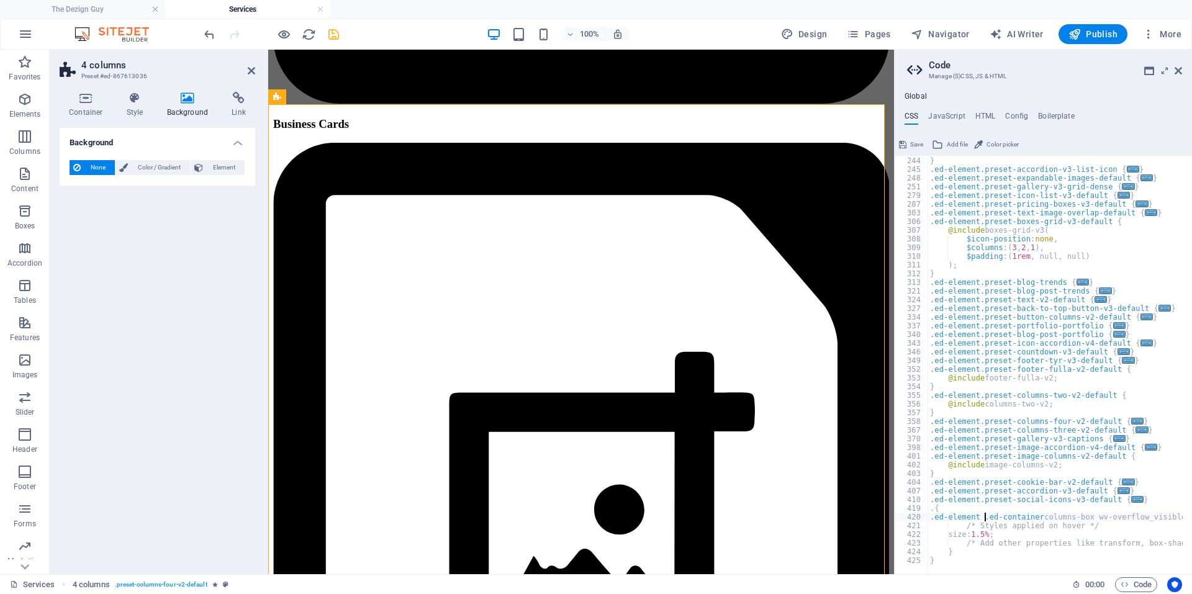
click at [1039, 515] on div ") ; } .ed-element.preset-accordion-v3-list-icon { ... } .ed-element.preset-expa…" at bounding box center [1127, 361] width 398 height 427
click at [1095, 514] on div ") ; } .ed-element.preset-accordion-v3-list-icon { ... } .ed-element.preset-expa…" at bounding box center [1127, 361] width 398 height 427
click at [1094, 516] on div ") ; } .ed-element.preset-accordion-v3-list-icon { ... } .ed-element.preset-expa…" at bounding box center [1127, 361] width 398 height 427
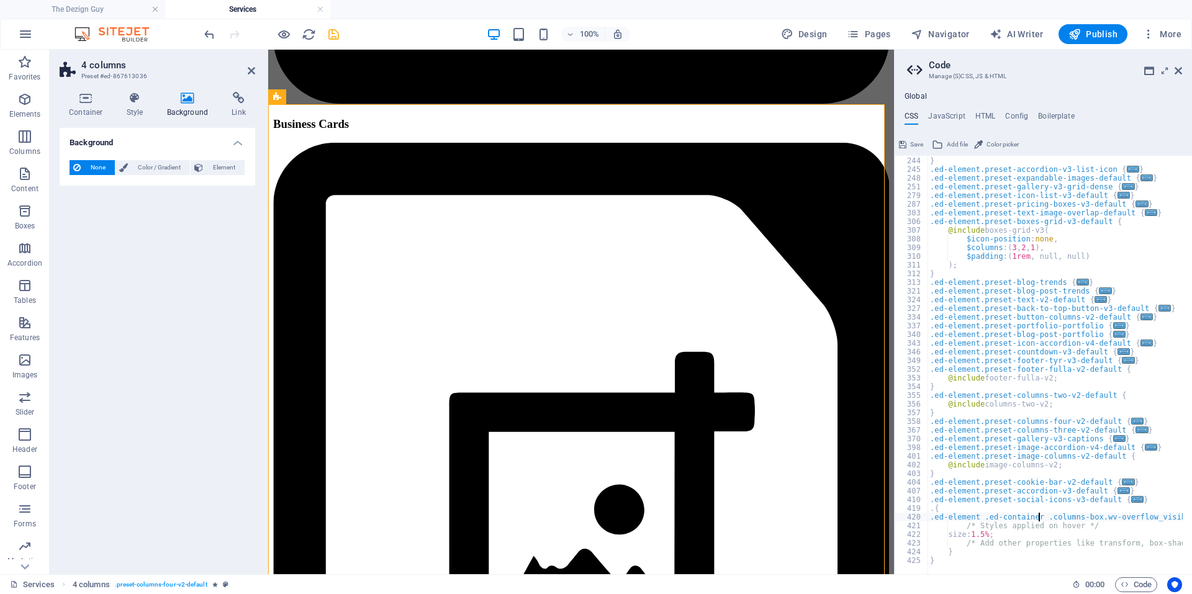
click at [1039, 518] on div ") ; } .ed-element.preset-accordion-v3-list-icon { ... } .ed-element.preset-expa…" at bounding box center [1127, 361] width 398 height 427
click at [980, 518] on div ") ; } .ed-element.preset-accordion-v3-list-icon { ... } .ed-element.preset-expa…" at bounding box center [1127, 361] width 398 height 427
click at [980, 461] on div ") ; } .ed-element.preset-accordion-v3-list-icon { ... } .ed-element.preset-expa…" at bounding box center [1127, 361] width 398 height 427
type textarea ".ed-element.preset-image-columns-v2-default {"
click at [334, 35] on icon "save" at bounding box center [334, 34] width 14 height 14
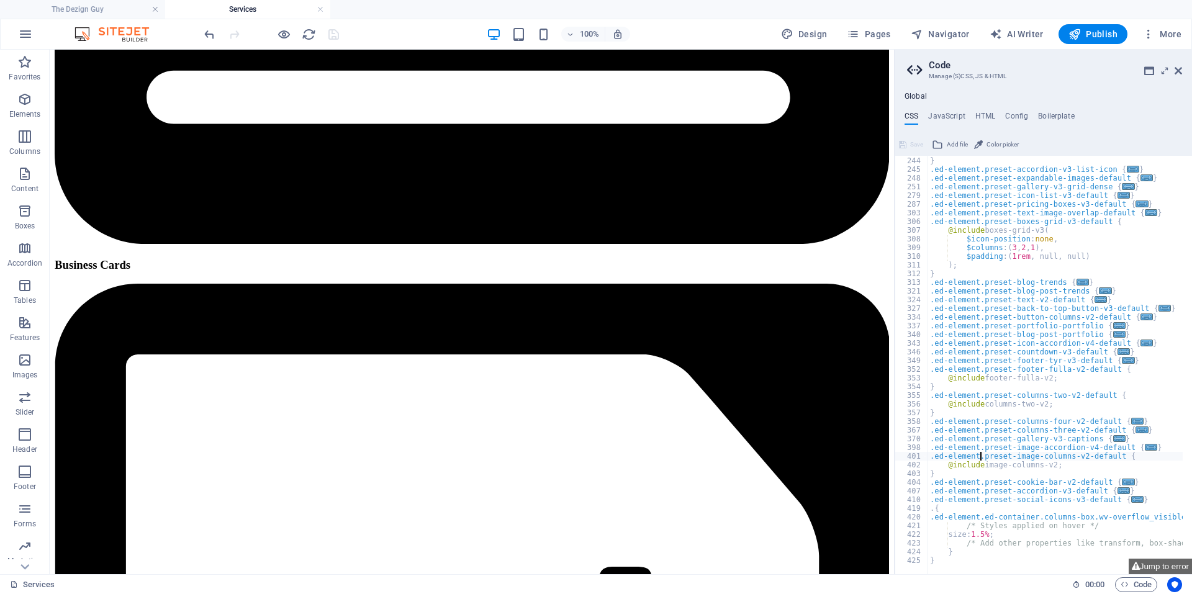
scroll to position [2083, 0]
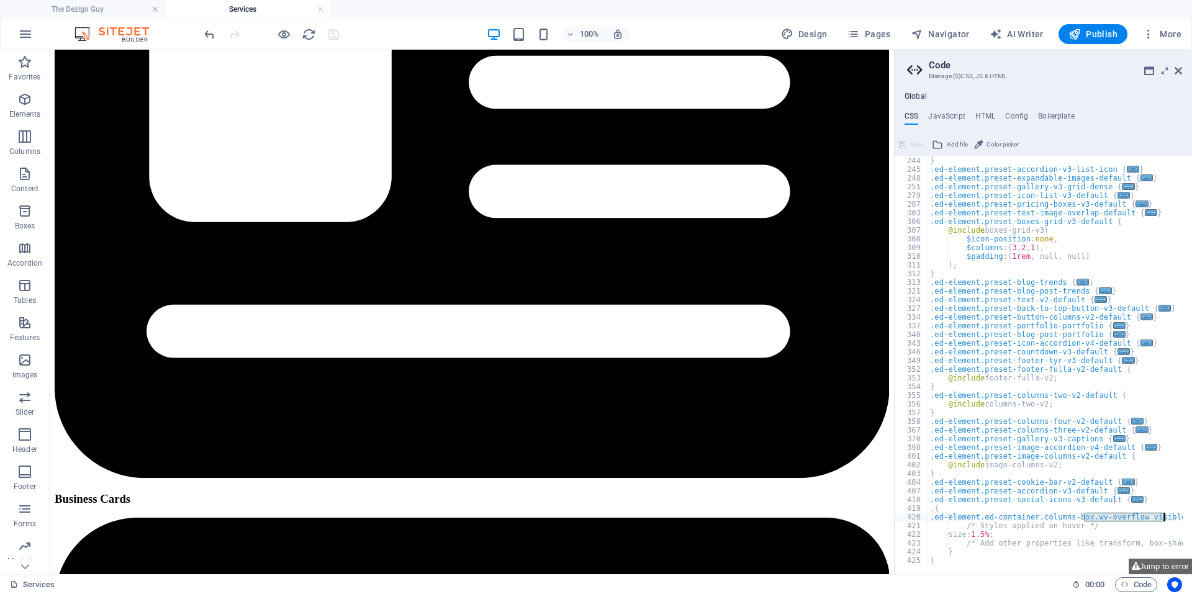
drag, startPoint x: 1085, startPoint y: 515, endPoint x: 1164, endPoint y: 518, distance: 79.5
click at [1164, 518] on div ") ; } .ed-element.preset-accordion-v3-list-icon { ... } .ed-element.preset-expa…" at bounding box center [1127, 361] width 398 height 427
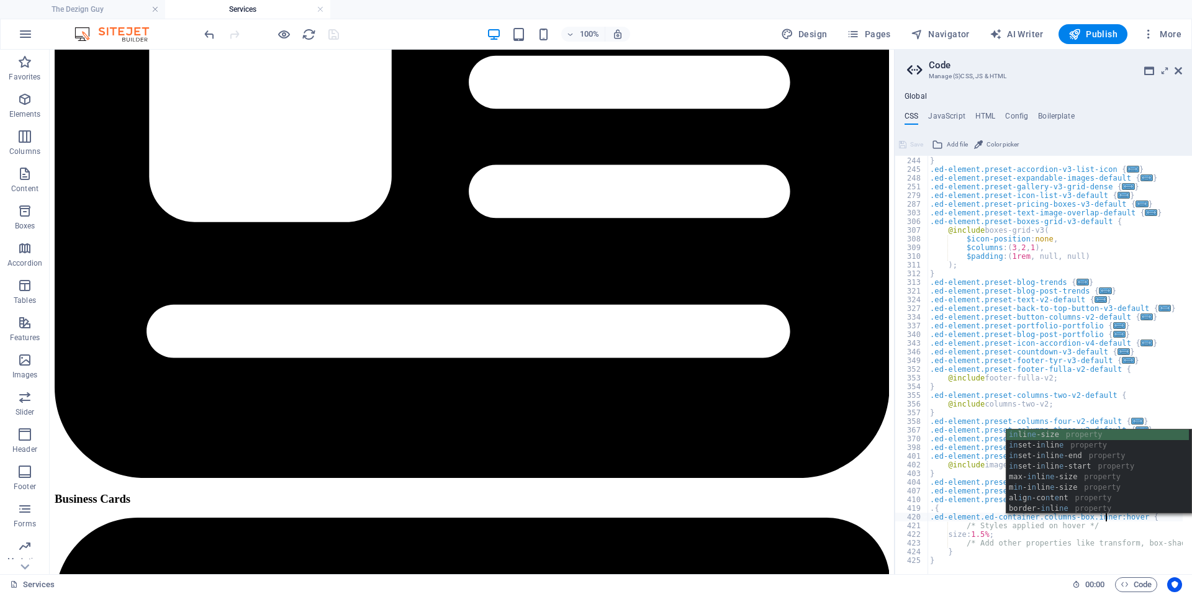
scroll to position [0, 14]
click at [1174, 397] on div ") ; } .ed-element.preset-accordion-v3-list-icon { ... } .ed-element.preset-expa…" at bounding box center [1127, 361] width 398 height 427
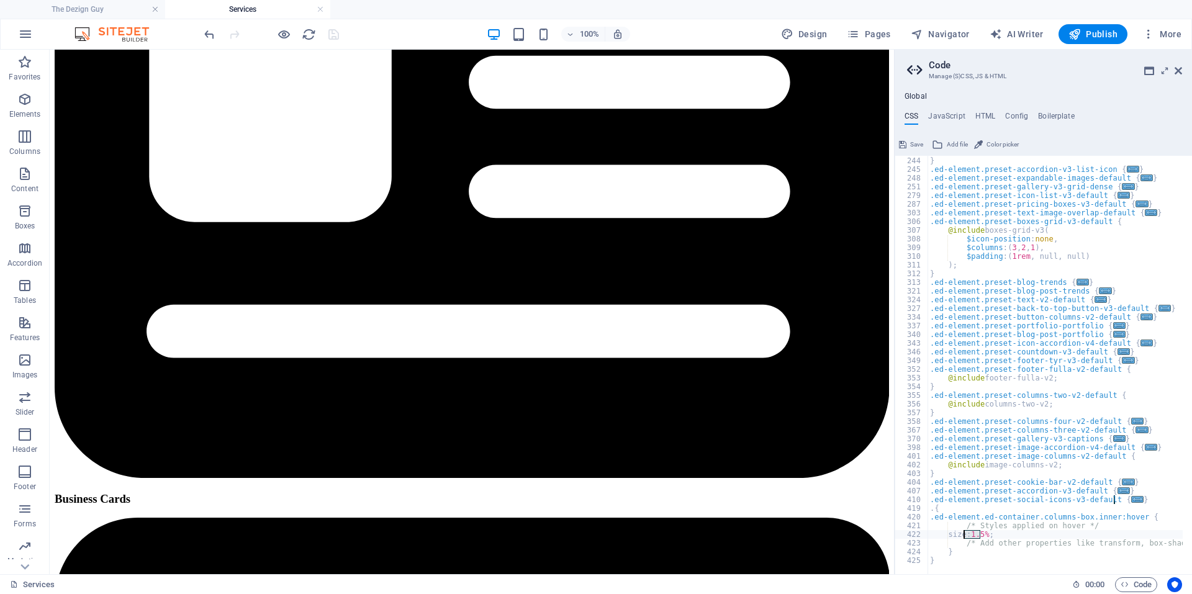
drag, startPoint x: 979, startPoint y: 533, endPoint x: 965, endPoint y: 533, distance: 14.3
click at [965, 533] on div ") ; } .ed-element.preset-accordion-v3-list-icon { ... } .ed-element.preset-expa…" at bounding box center [1127, 361] width 398 height 427
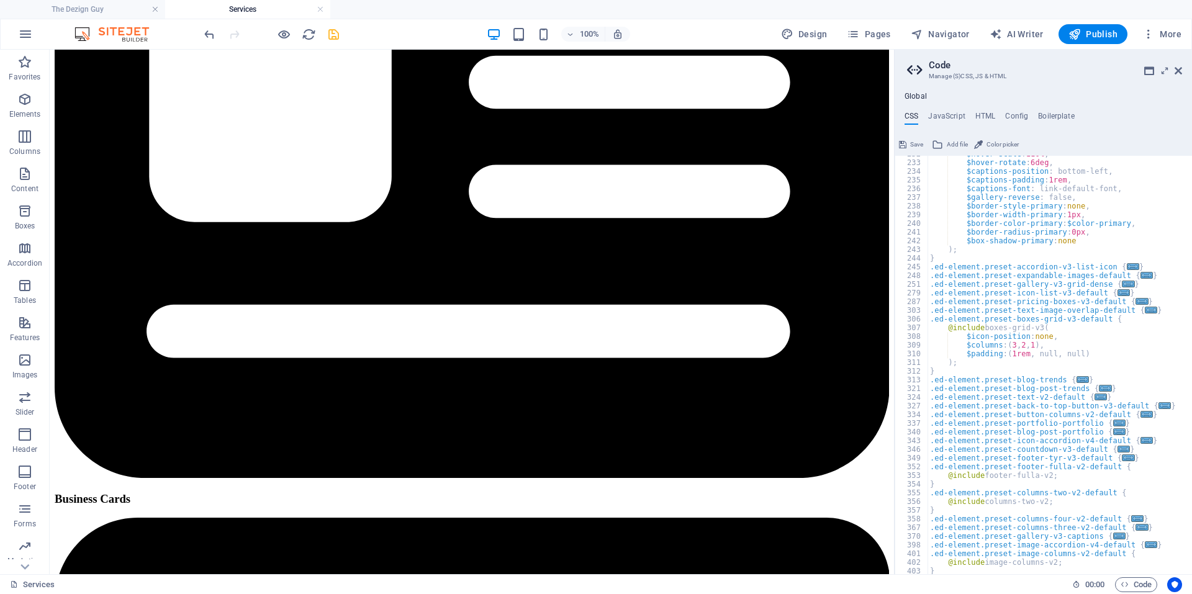
scroll to position [843, 0]
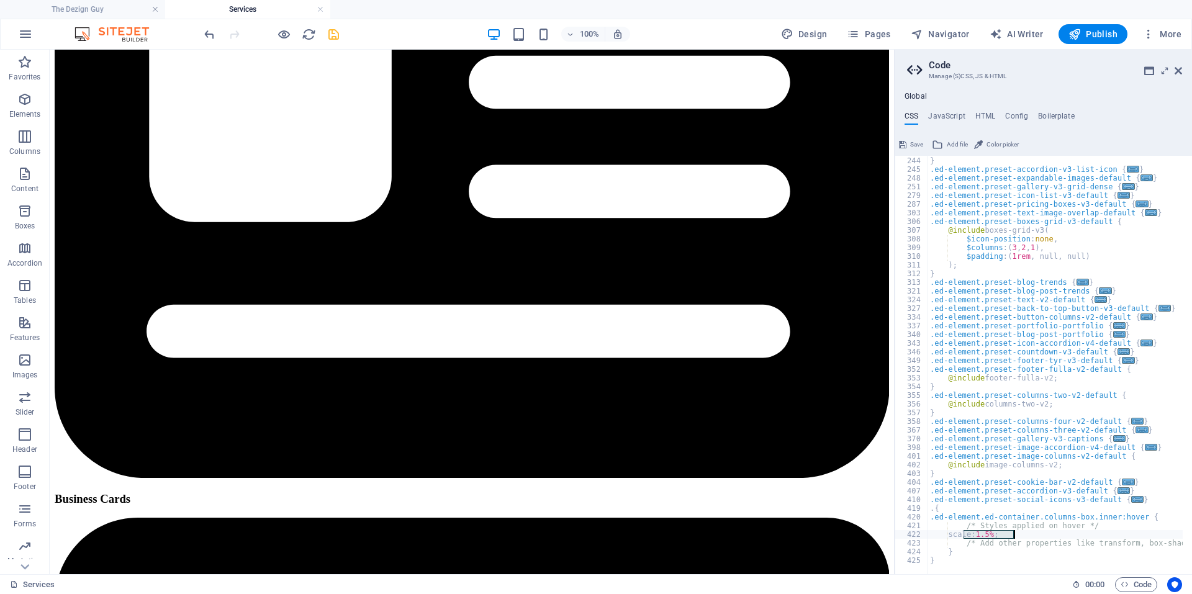
drag, startPoint x: 964, startPoint y: 532, endPoint x: 1012, endPoint y: 535, distance: 48.5
click at [1012, 535] on div ") ; } .ed-element.preset-accordion-v3-list-icon { ... } .ed-element.preset-expa…" at bounding box center [1127, 361] width 398 height 427
paste textarea "transform: scale(1.5)"
click at [1058, 458] on div ") ; } .ed-element.preset-accordion-v3-list-icon { ... } .ed-element.preset-expa…" at bounding box center [1127, 361] width 398 height 427
type textarea ".ed-element.preset-image-columns-v2-default {"
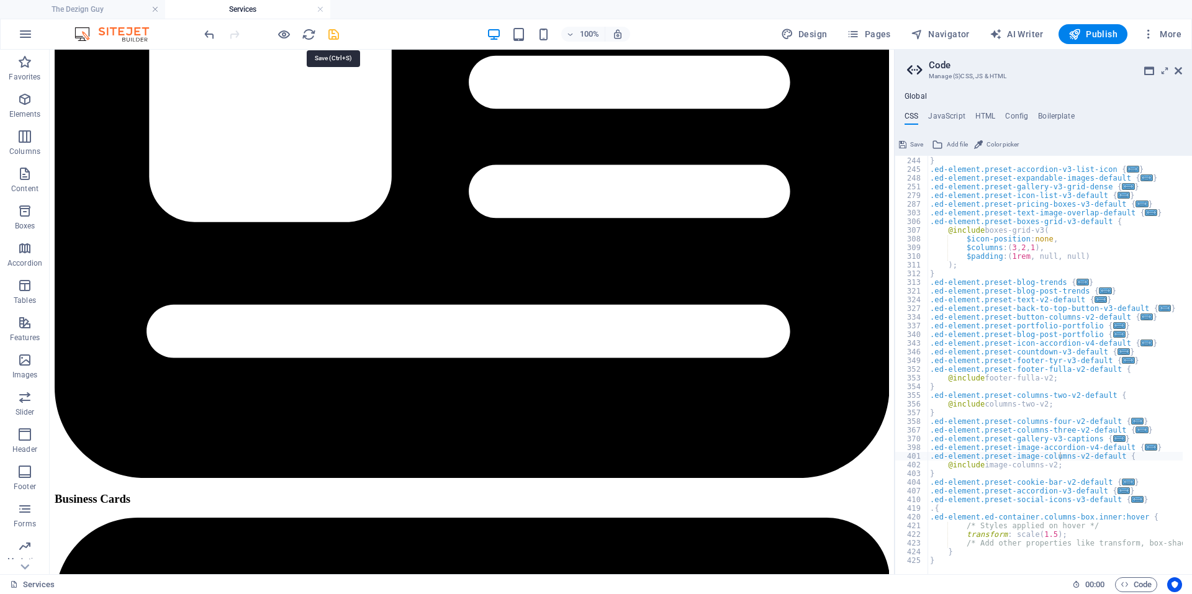
click at [331, 33] on icon "save" at bounding box center [334, 34] width 14 height 14
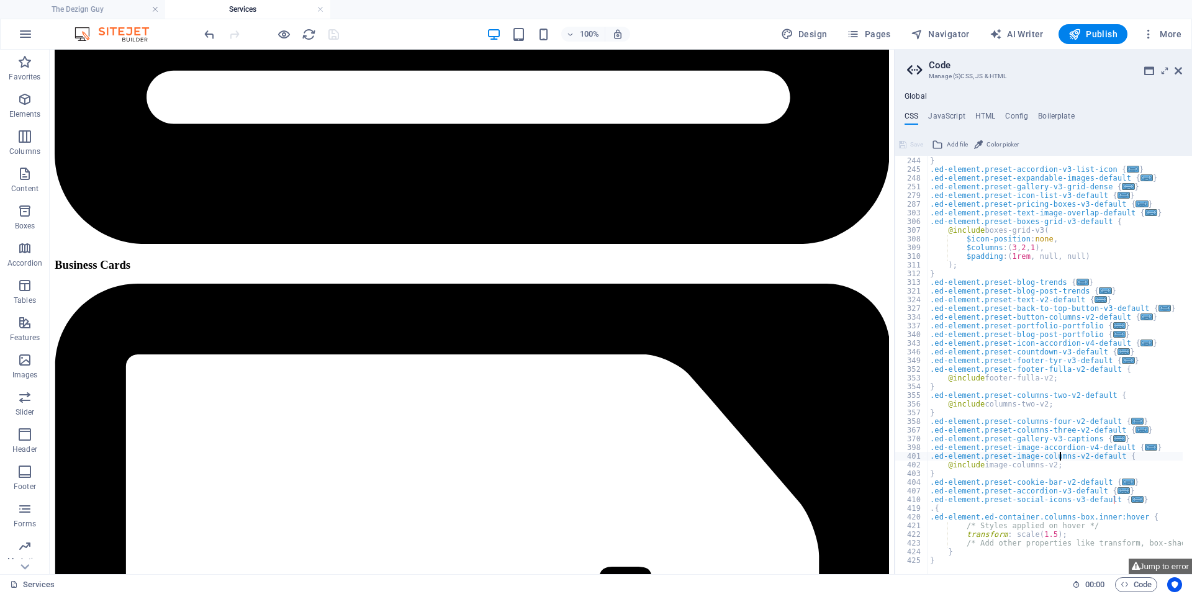
scroll to position [2083, 0]
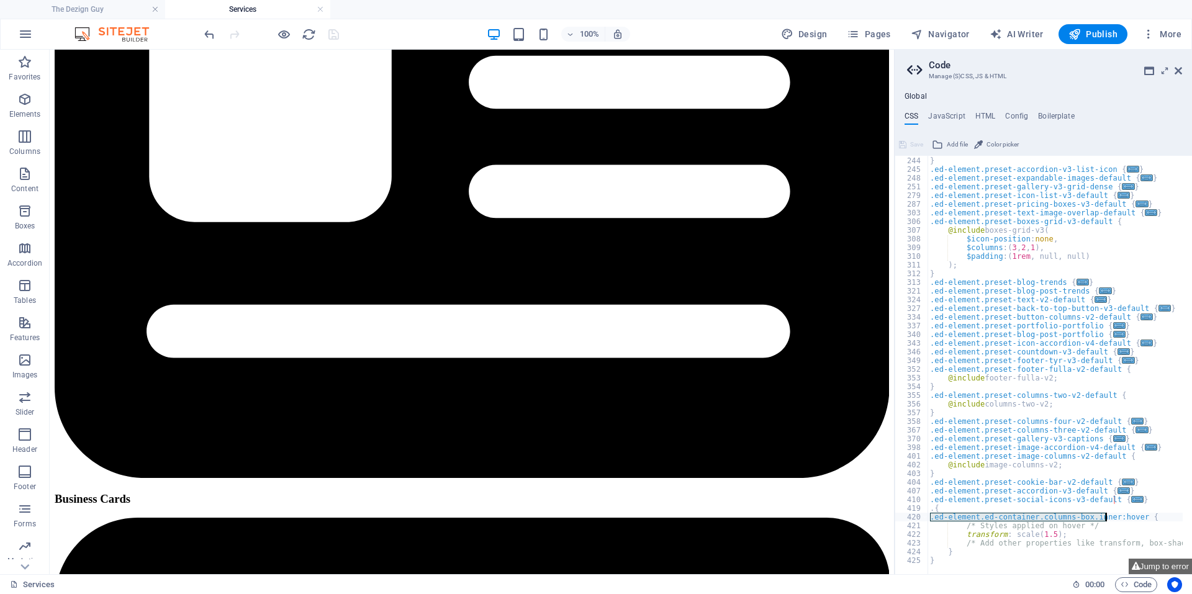
drag, startPoint x: 930, startPoint y: 519, endPoint x: 1107, endPoint y: 517, distance: 176.4
click at [1107, 517] on div ") ; } .ed-element.preset-accordion-v3-list-icon { ... } .ed-element.preset-expa…" at bounding box center [1127, 361] width 398 height 427
paste textarea "preset-columns-four-v2-default>.inner>.columns-box"
type textarea ".ed-element.preset-columns-four-v2-default>.inner>.columns-box:hover {"
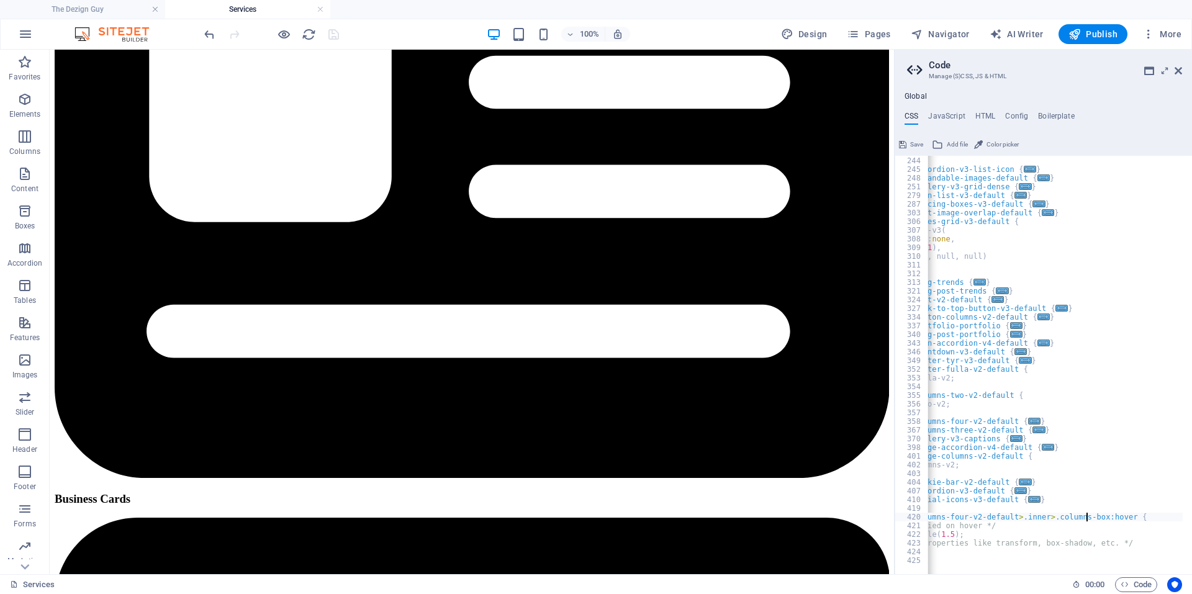
scroll to position [0, 0]
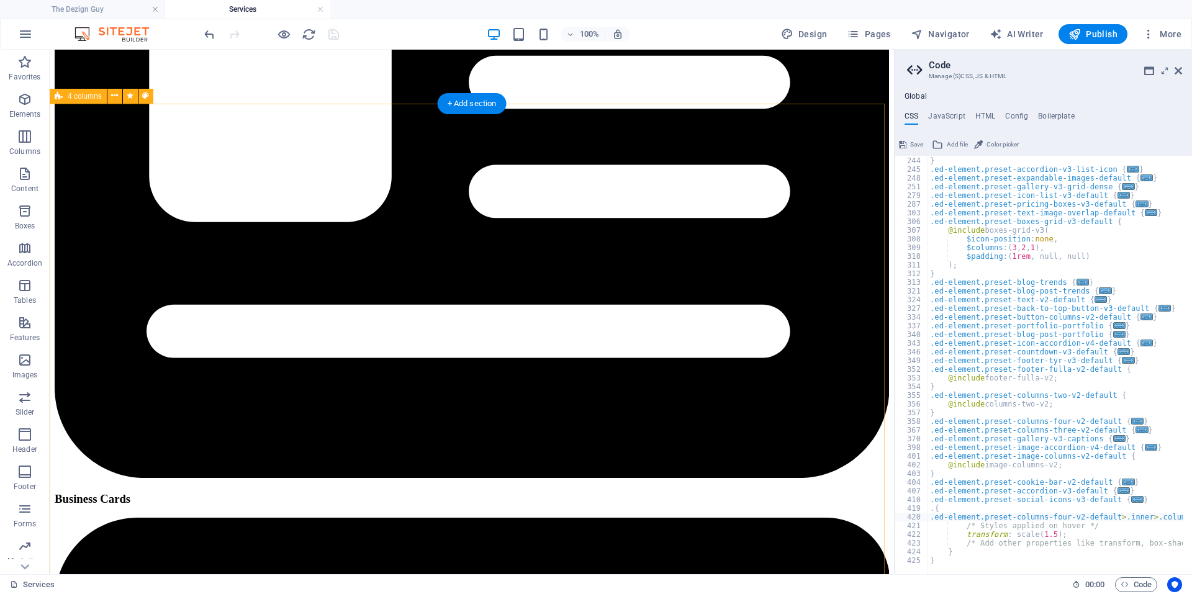
click at [328, 31] on icon "save" at bounding box center [334, 34] width 14 height 14
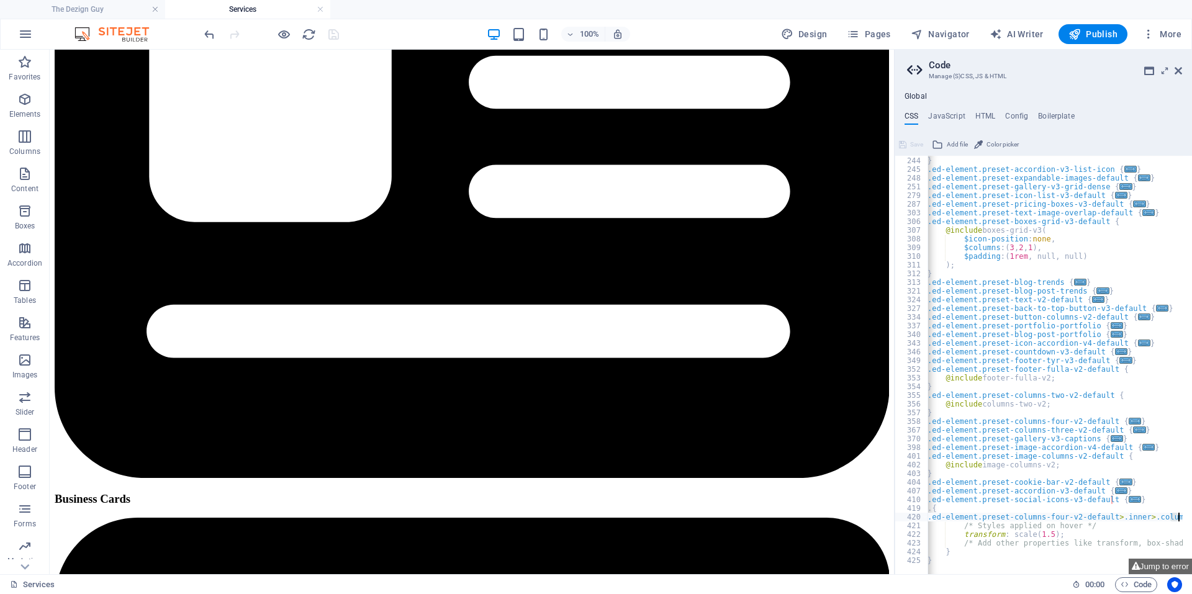
scroll to position [0, 45]
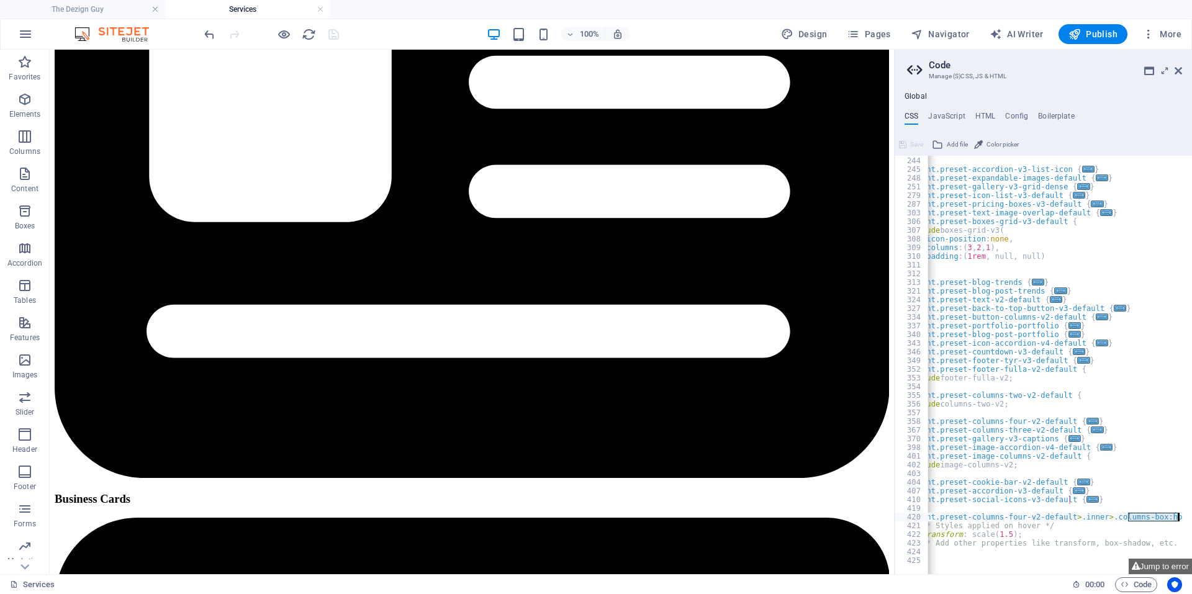
drag, startPoint x: 1171, startPoint y: 518, endPoint x: 1186, endPoint y: 518, distance: 14.9
click at [1186, 518] on div ".ed-element.preset-columns-four-v2-default>.inner>.columns-box:hover { 243 244 …" at bounding box center [1043, 365] width 297 height 419
click at [1175, 520] on div ") ; } .ed-element.preset-accordion-v3-list-icon { ... } .ed-element.preset-expa…" at bounding box center [1055, 365] width 255 height 419
click at [1147, 520] on div ") ; } .ed-element.preset-accordion-v3-list-icon { ... } .ed-element.preset-expa…" at bounding box center [1082, 361] width 398 height 427
click at [1011, 533] on div ") ; } .ed-element.preset-accordion-v3-list-icon { ... } .ed-element.preset-expa…" at bounding box center [1082, 361] width 398 height 427
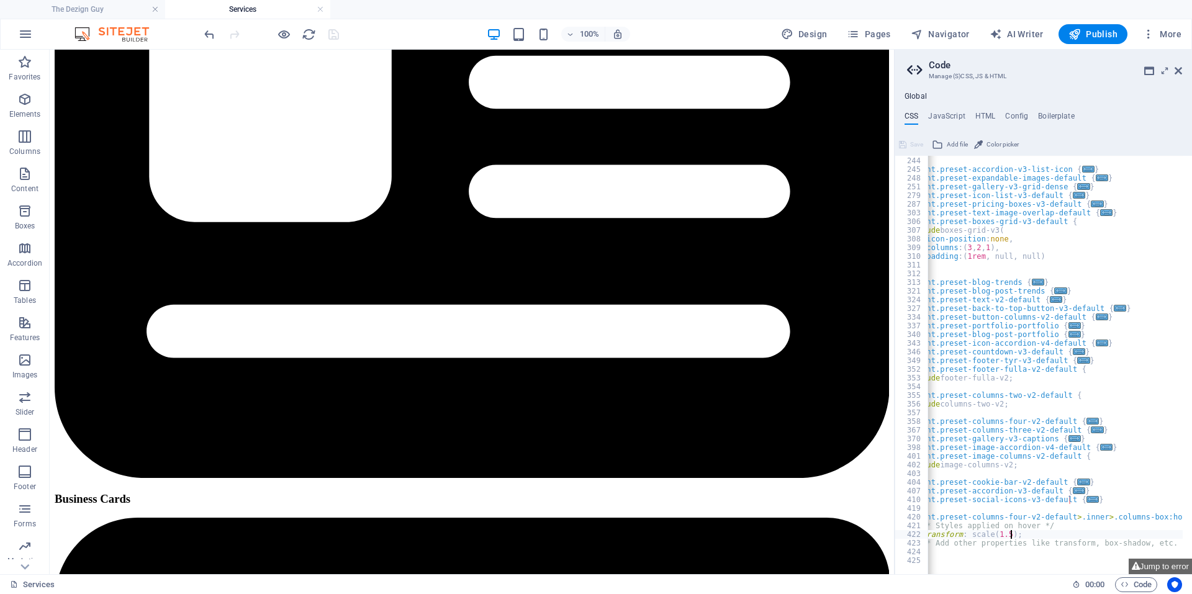
scroll to position [0, 0]
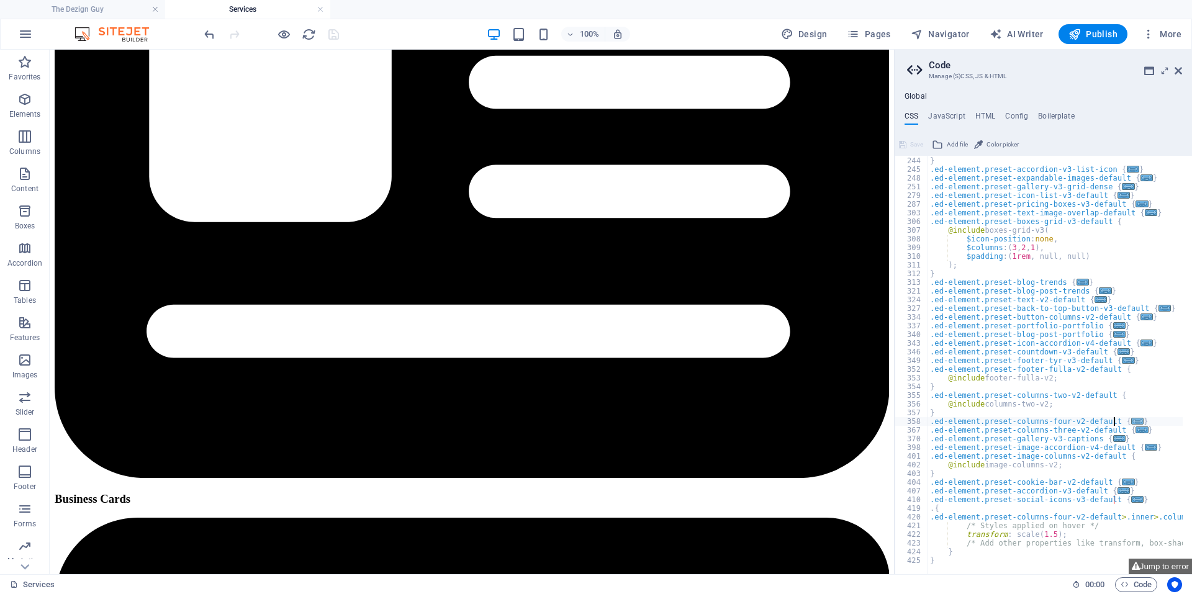
click at [1131, 419] on span "..." at bounding box center [1137, 421] width 12 height 7
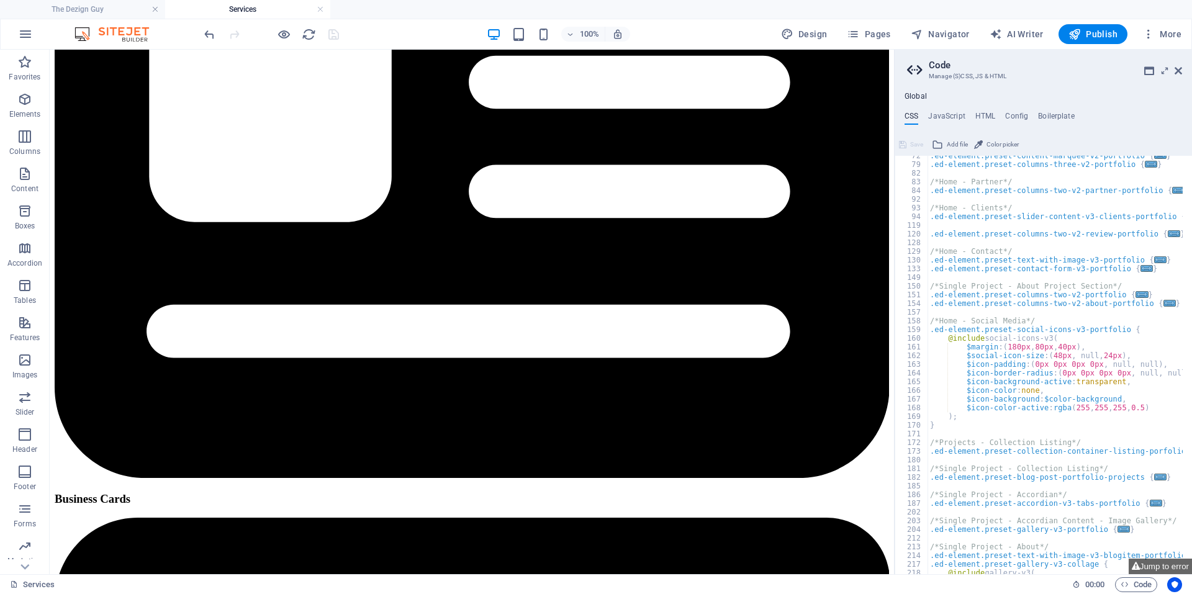
scroll to position [93, 0]
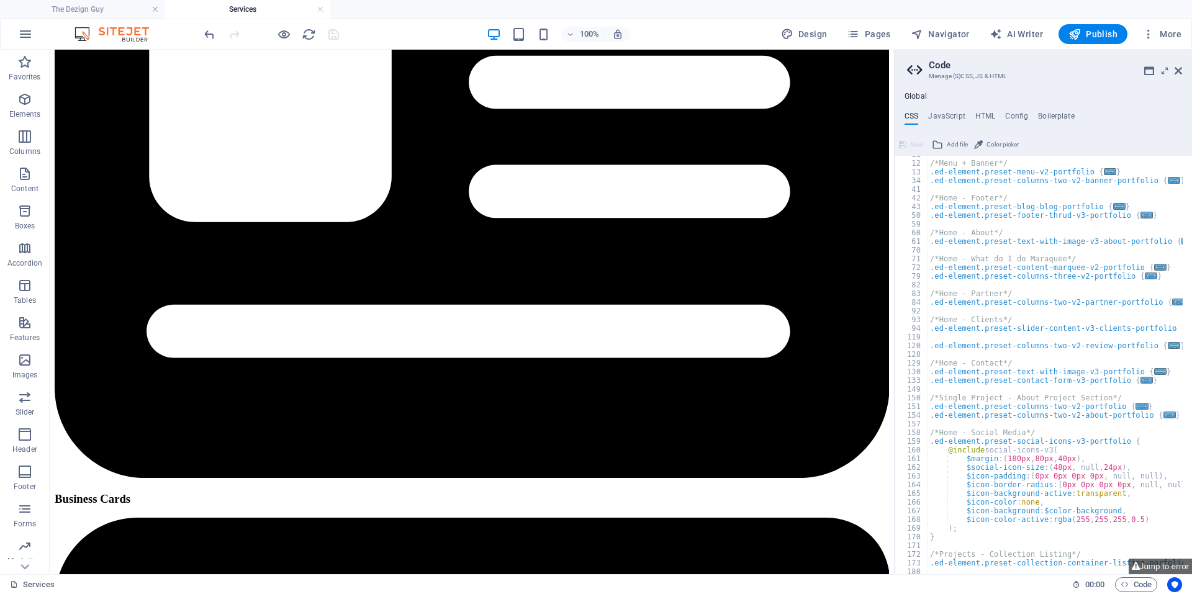
type textarea "/*Menu + Banner*/"
drag, startPoint x: 1071, startPoint y: 137, endPoint x: 1109, endPoint y: 165, distance: 47.1
drag, startPoint x: 1109, startPoint y: 165, endPoint x: 1115, endPoint y: 160, distance: 7.5
drag, startPoint x: 1115, startPoint y: 160, endPoint x: 1166, endPoint y: 71, distance: 102.7
click at [1165, 71] on icon at bounding box center [1165, 71] width 0 height 10
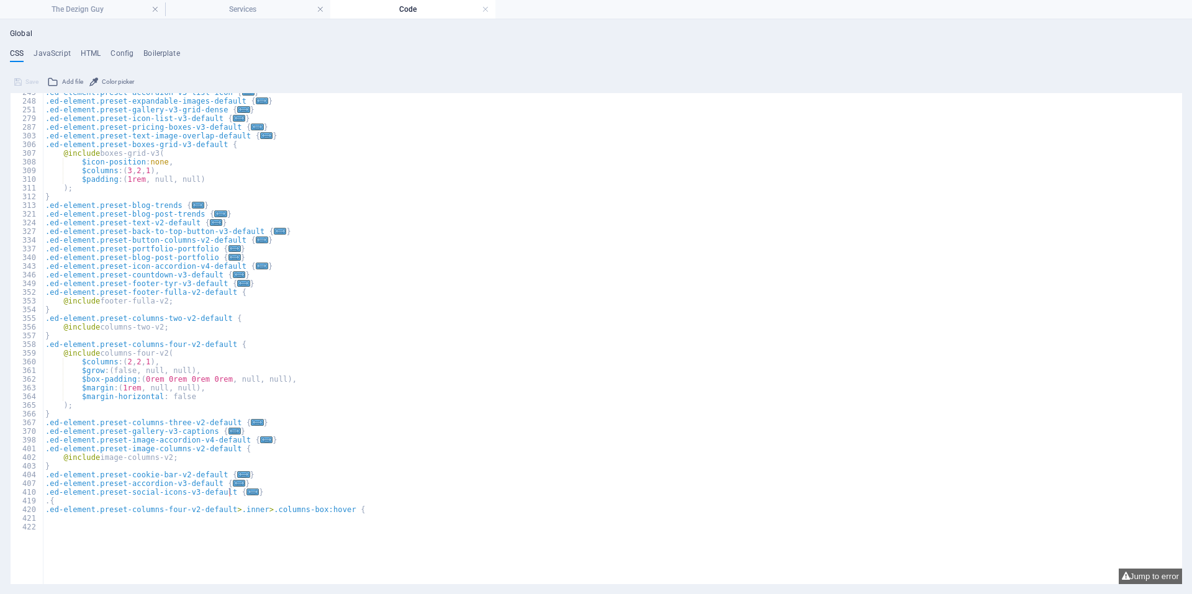
scroll to position [840, 0]
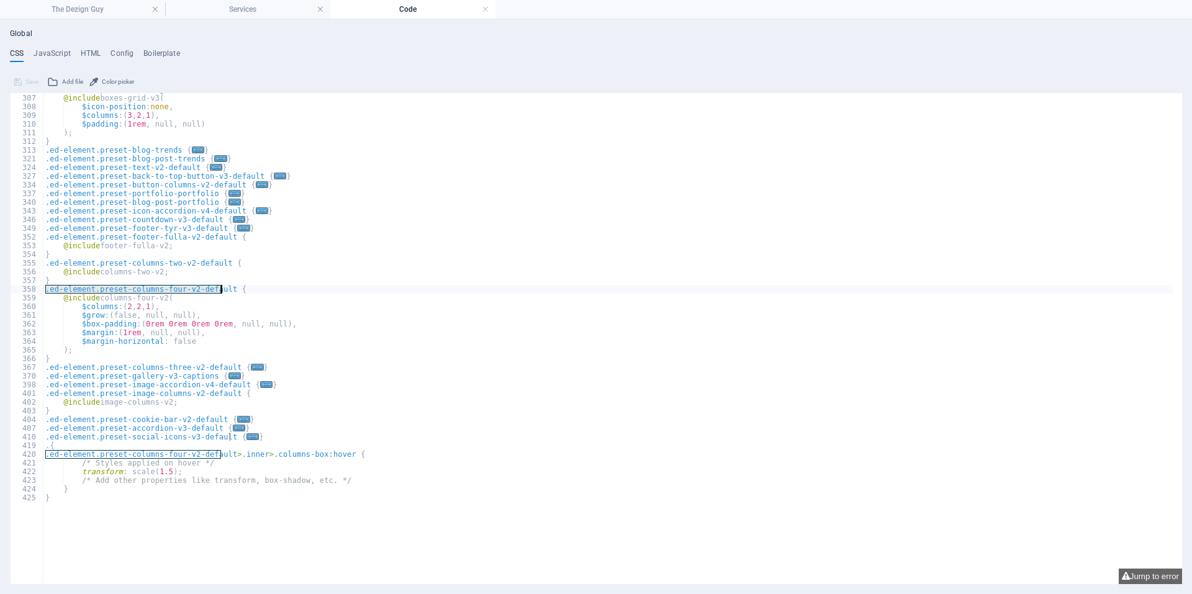
drag, startPoint x: 46, startPoint y: 289, endPoint x: 222, endPoint y: 289, distance: 175.7
click at [222, 289] on div ".ed-element.preset-boxes-grid-v3-default { @include boxes-grid-v3 ( $icon-posit…" at bounding box center [608, 298] width 1130 height 427
click at [71, 358] on div ".ed-element.preset-boxes-grid-v3-default { @include boxes-grid-v3 ( $icon-posit…" at bounding box center [608, 298] width 1130 height 427
type textarea "}"
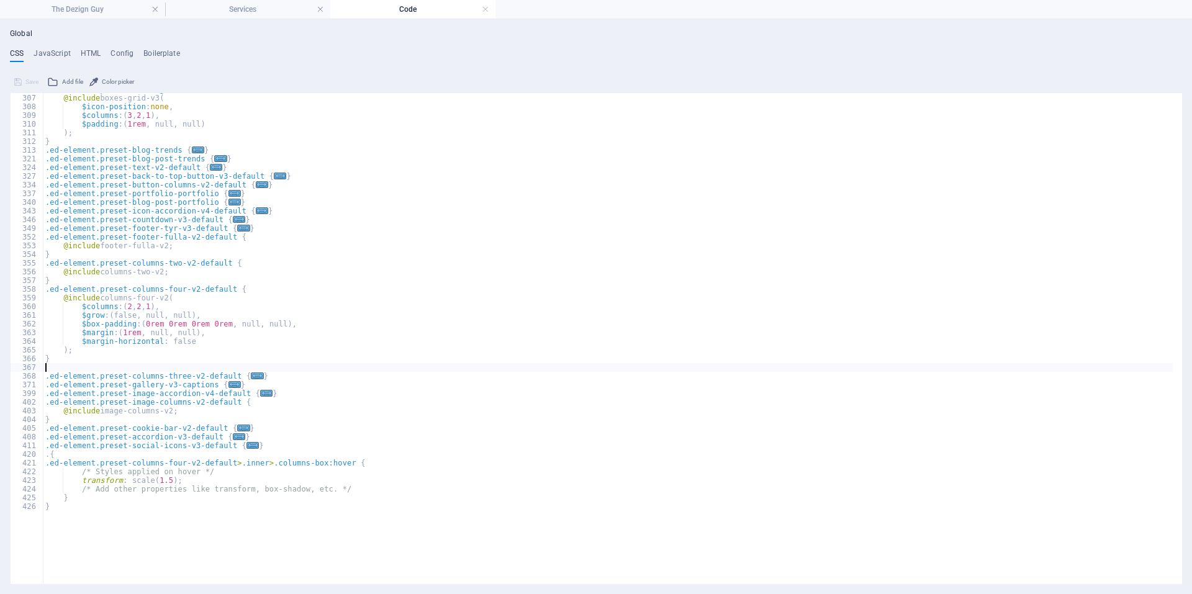
paste textarea ".ed-element.preset-columns-four-v2-default"
type textarea ".ed-element.preset-columns-four-v2-default"
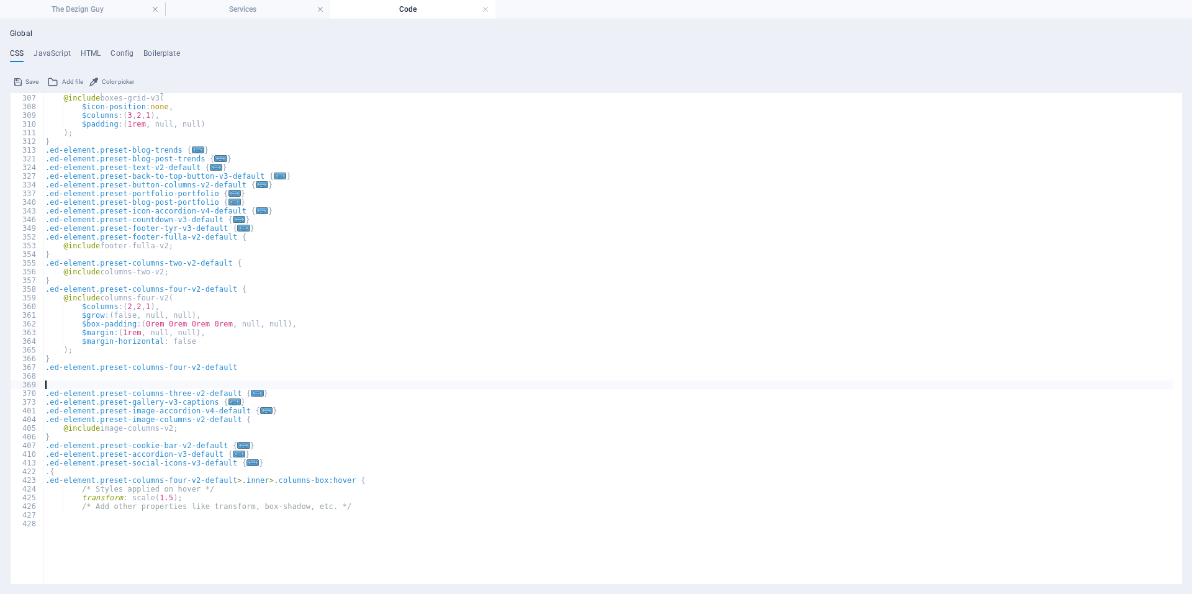
scroll to position [856, 0]
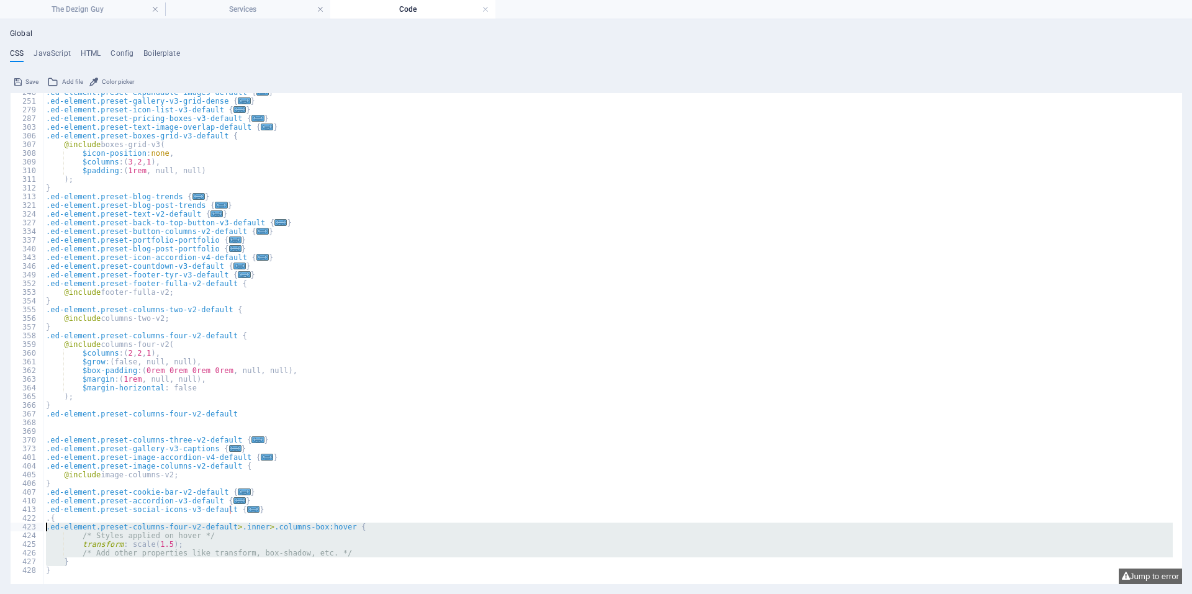
drag, startPoint x: 70, startPoint y: 563, endPoint x: 43, endPoint y: 530, distance: 42.0
click at [43, 530] on div ".ed-element.preset-expandable-images-default { ... } .ed-element.preset-gallery…" at bounding box center [607, 337] width 1129 height 499
click at [74, 563] on div ".ed-element.preset-expandable-images-default { ... } .ed-element.preset-gallery…" at bounding box center [607, 338] width 1129 height 491
drag, startPoint x: 73, startPoint y: 563, endPoint x: 45, endPoint y: 528, distance: 45.0
click at [45, 528] on div ".ed-element.preset-expandable-images-default { ... } .ed-element.preset-gallery…" at bounding box center [607, 337] width 1129 height 499
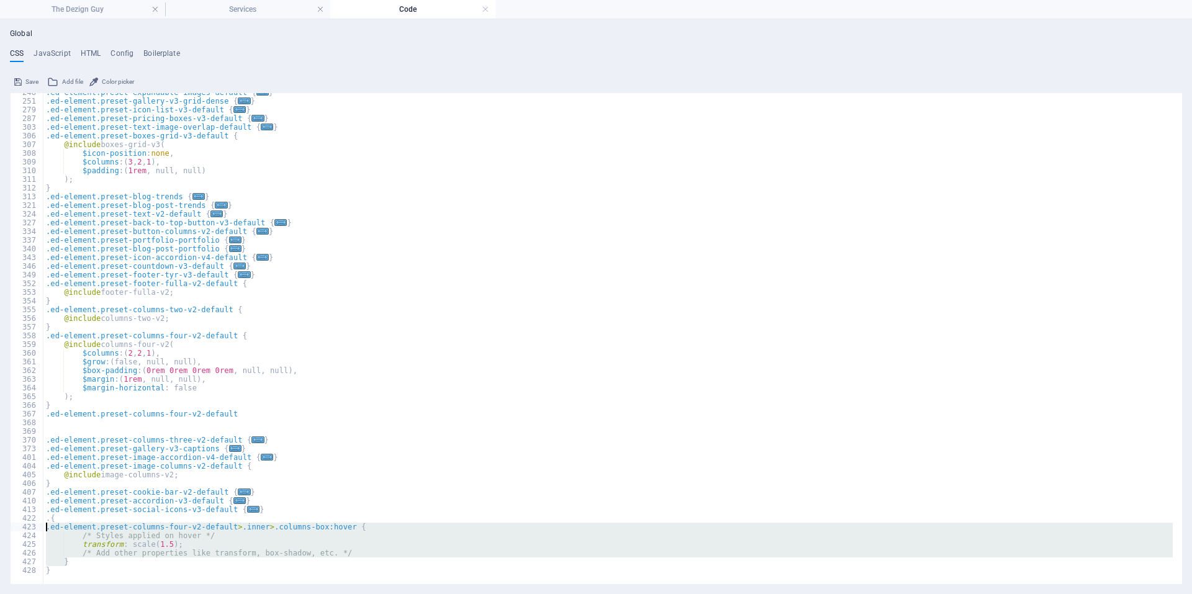
click at [82, 573] on div ".ed-element.preset-expandable-images-default { ... } .ed-element.preset-gallery…" at bounding box center [607, 337] width 1129 height 499
drag, startPoint x: 71, startPoint y: 563, endPoint x: 306, endPoint y: 523, distance: 238.1
click at [306, 523] on div ".ed-element.preset-expandable-images-default { ... } .ed-element.preset-gallery…" at bounding box center [607, 337] width 1129 height 499
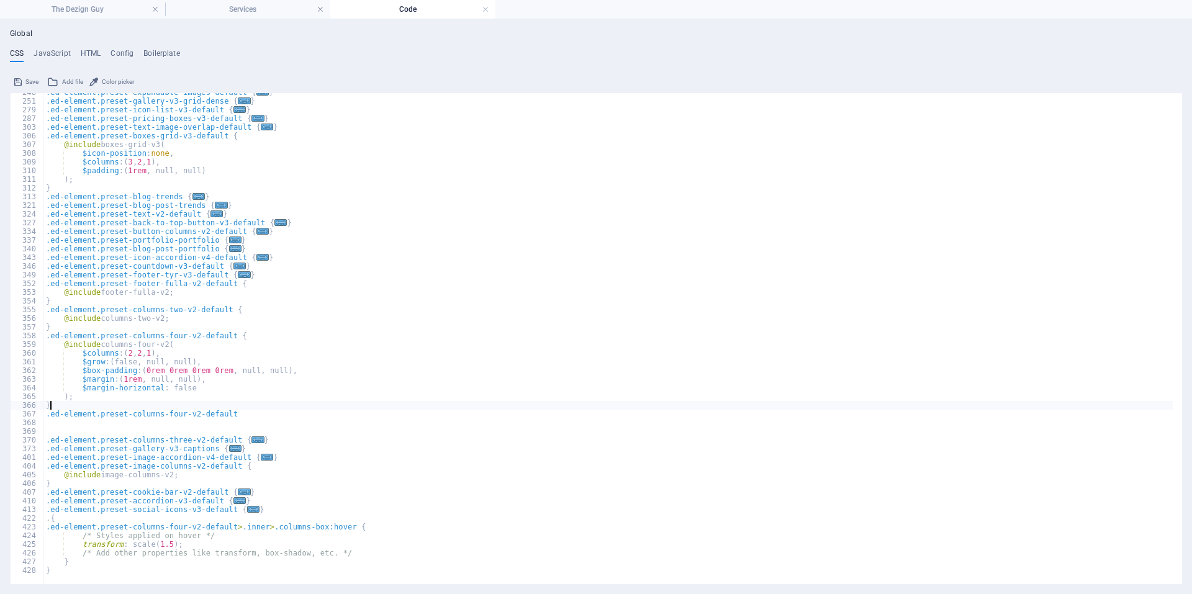
click at [222, 408] on div ".ed-element.preset-expandable-images-default { ... } .ed-element.preset-gallery…" at bounding box center [607, 337] width 1129 height 499
click at [233, 417] on div ".ed-element.preset-expandable-images-default { ... } .ed-element.preset-gallery…" at bounding box center [607, 337] width 1129 height 499
paste textarea "}"
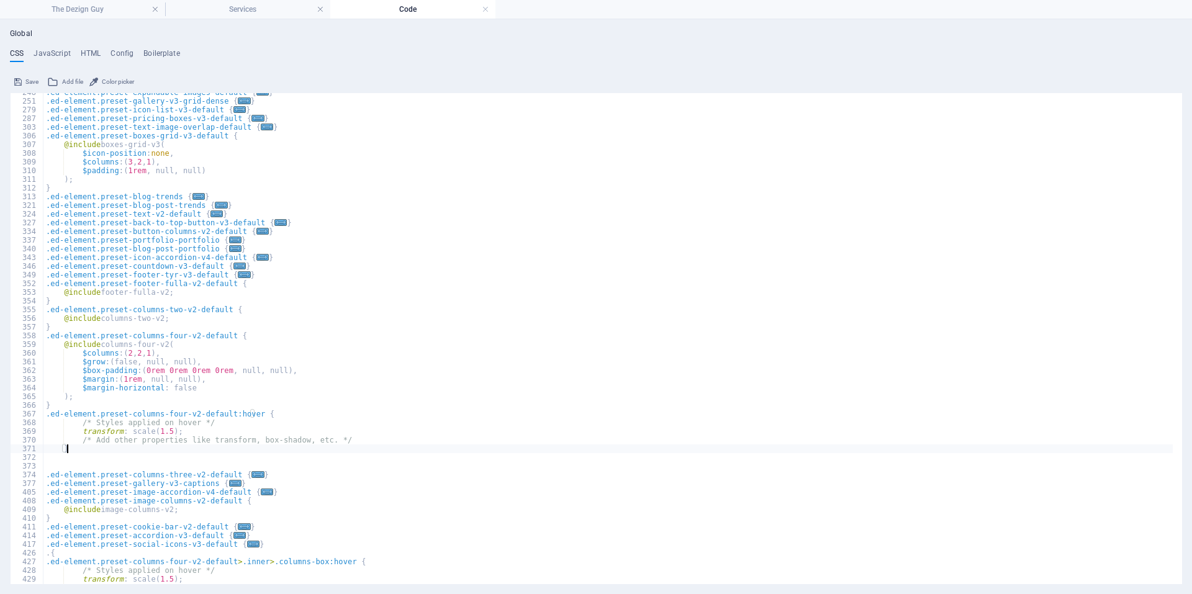
scroll to position [866, 0]
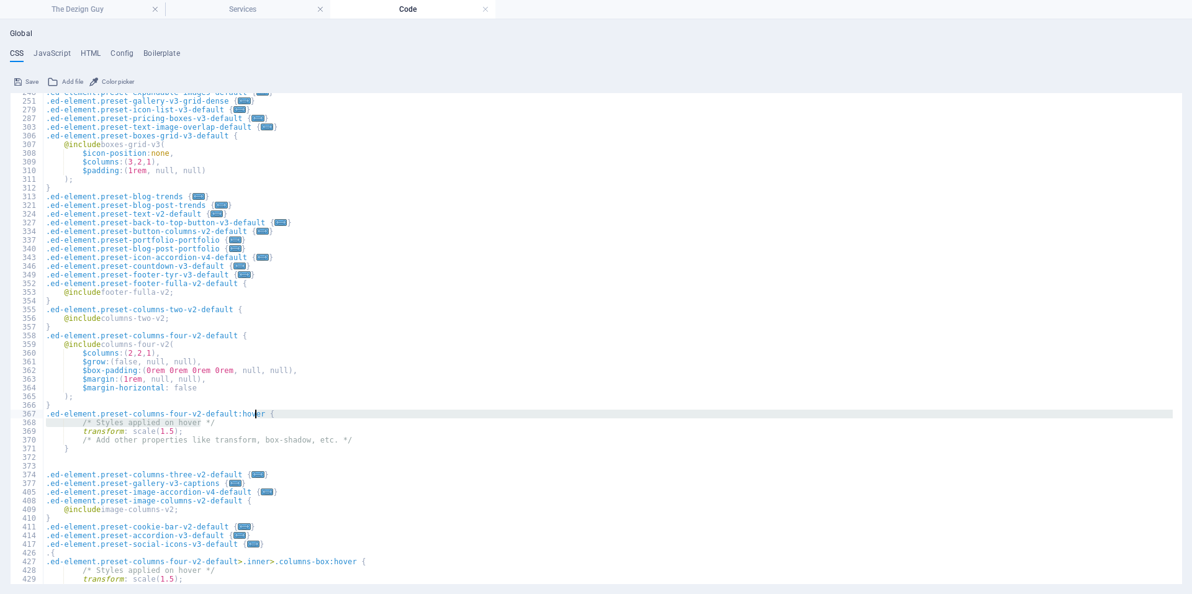
drag, startPoint x: 202, startPoint y: 425, endPoint x: 261, endPoint y: 416, distance: 59.6
click at [261, 416] on div ".ed-element.preset-expandable-images-default { ... } .ed-element.preset-gallery…" at bounding box center [607, 342] width 1129 height 509
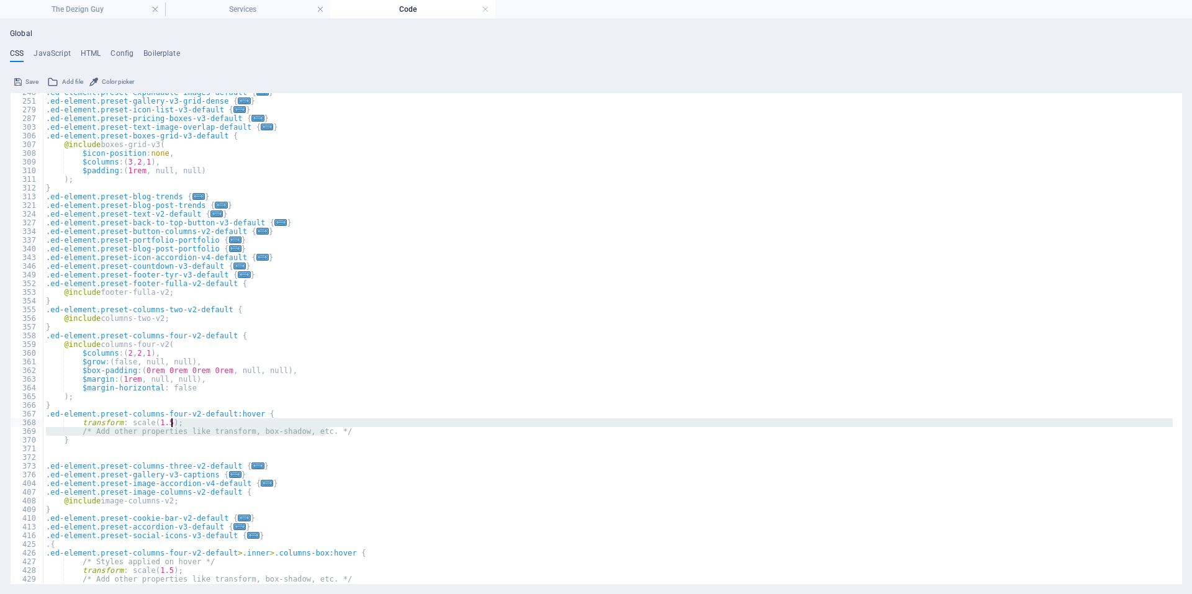
drag, startPoint x: 334, startPoint y: 431, endPoint x: 335, endPoint y: 423, distance: 7.6
click at [335, 423] on div ".ed-element.preset-expandable-images-default { ... } .ed-element.preset-gallery…" at bounding box center [607, 342] width 1129 height 509
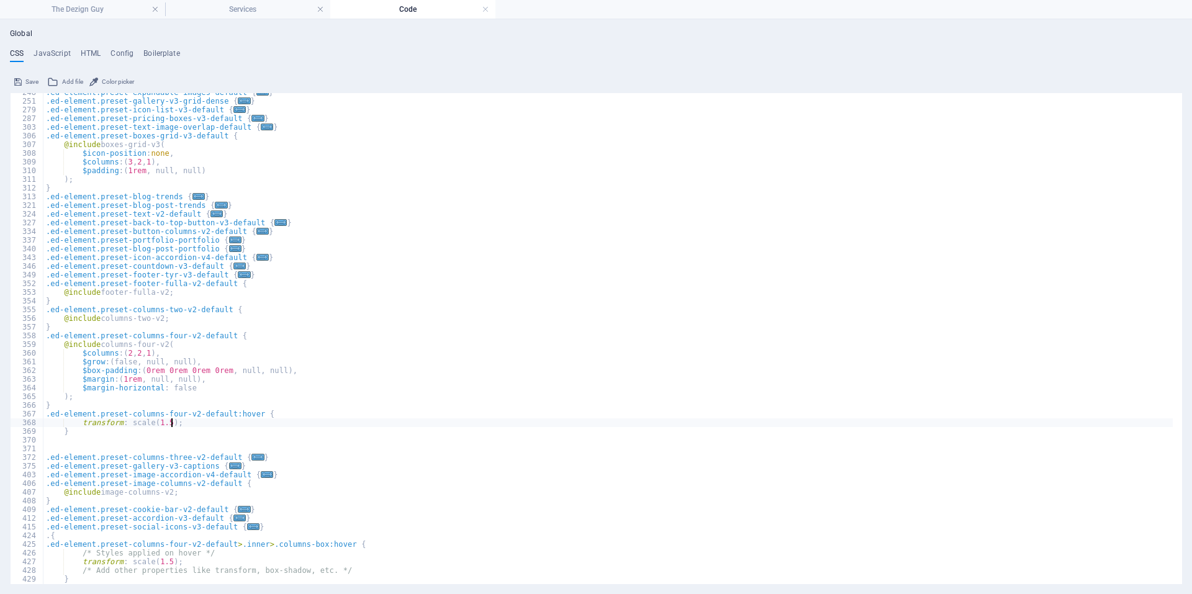
scroll to position [874, 0]
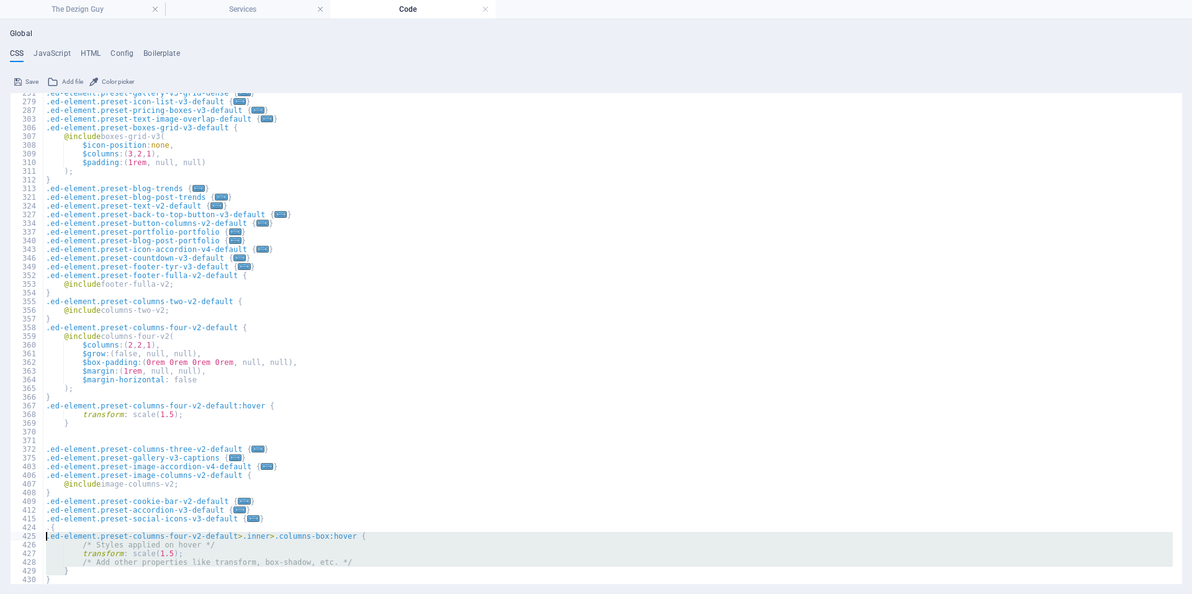
drag, startPoint x: 70, startPoint y: 571, endPoint x: 43, endPoint y: 538, distance: 42.4
click at [43, 538] on div "transform: scale(1.5); 251 279 287 303 306 307 308 309 310 311 312 313 321 324 …" at bounding box center [596, 338] width 1172 height 491
type textarea ".ed-element.preset-columns-four-v2-default>.inner>.columns-box:hover { /* Style…"
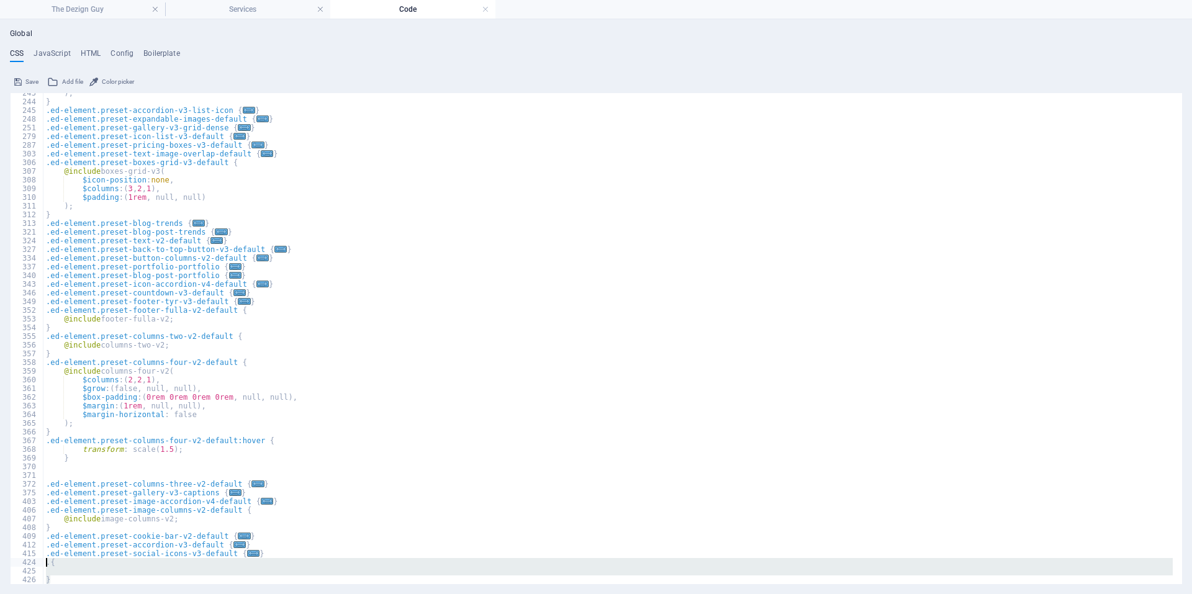
drag, startPoint x: 59, startPoint y: 581, endPoint x: 45, endPoint y: 564, distance: 21.6
click at [45, 564] on div ") ; } .ed-element.preset-accordion-v3-list-icon { ... } .ed-element.preset-expa…" at bounding box center [607, 343] width 1129 height 509
type textarea ". {"
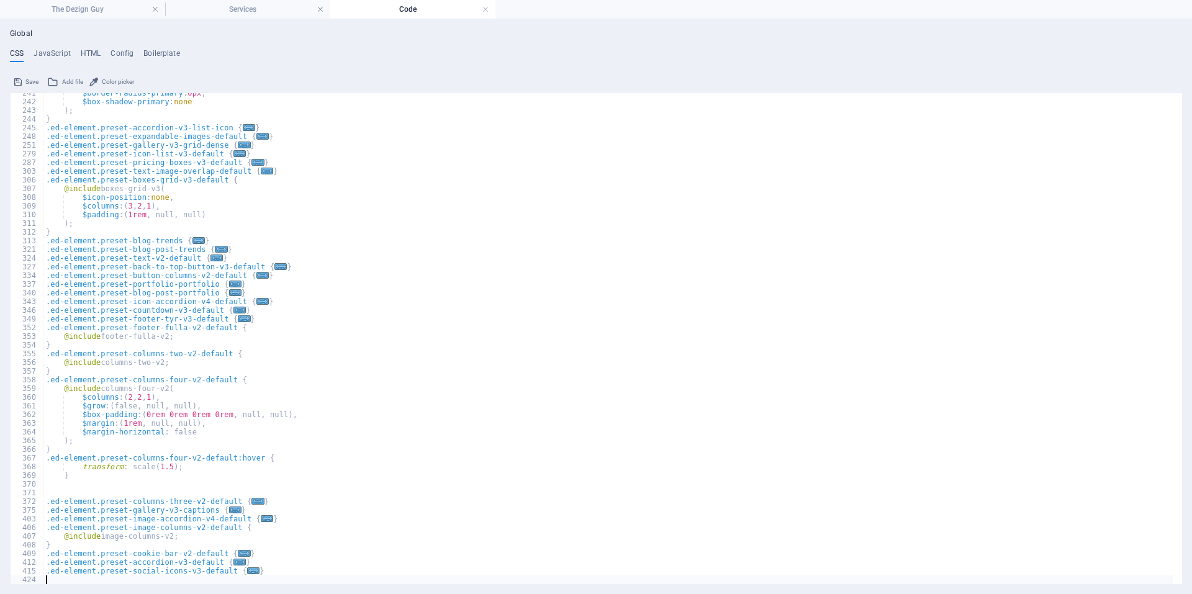
type textarea "}"
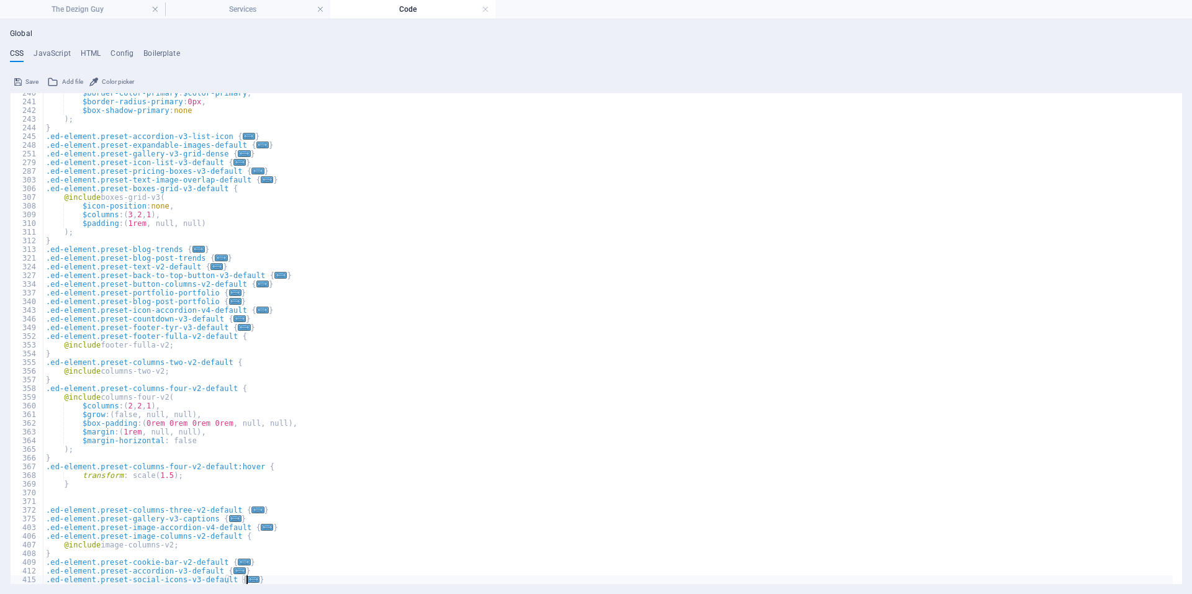
click at [328, 507] on div "$border-color-primary : $color-primary , $border-radius-primary : 0px , $box-sh…" at bounding box center [607, 343] width 1129 height 509
click at [485, 7] on link at bounding box center [485, 10] width 7 height 12
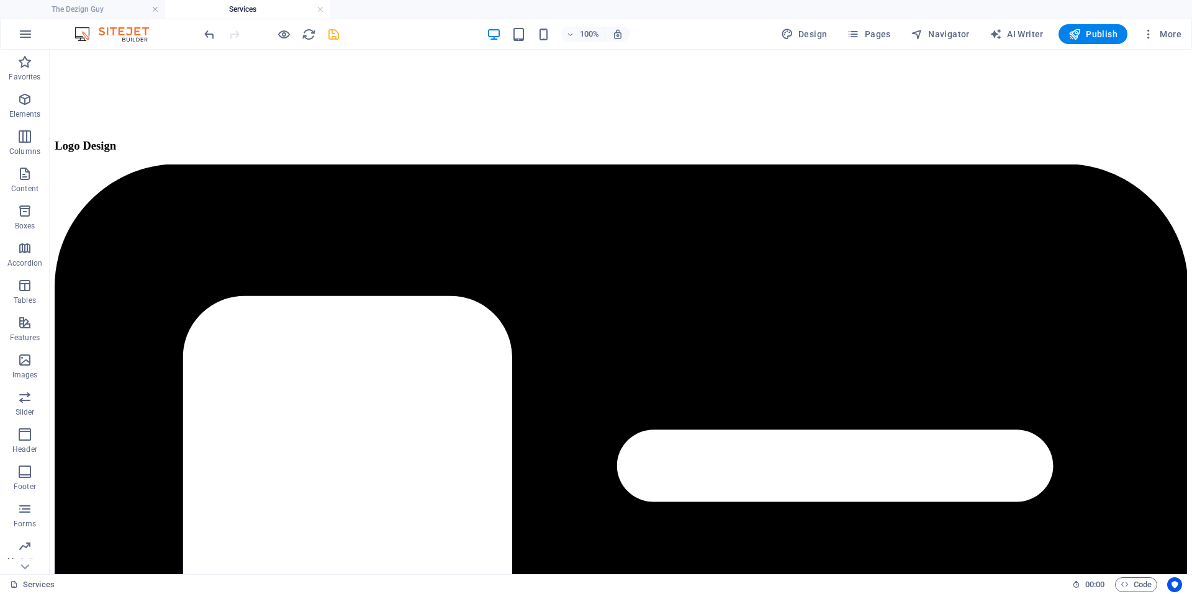
click at [333, 37] on icon "save" at bounding box center [334, 34] width 14 height 14
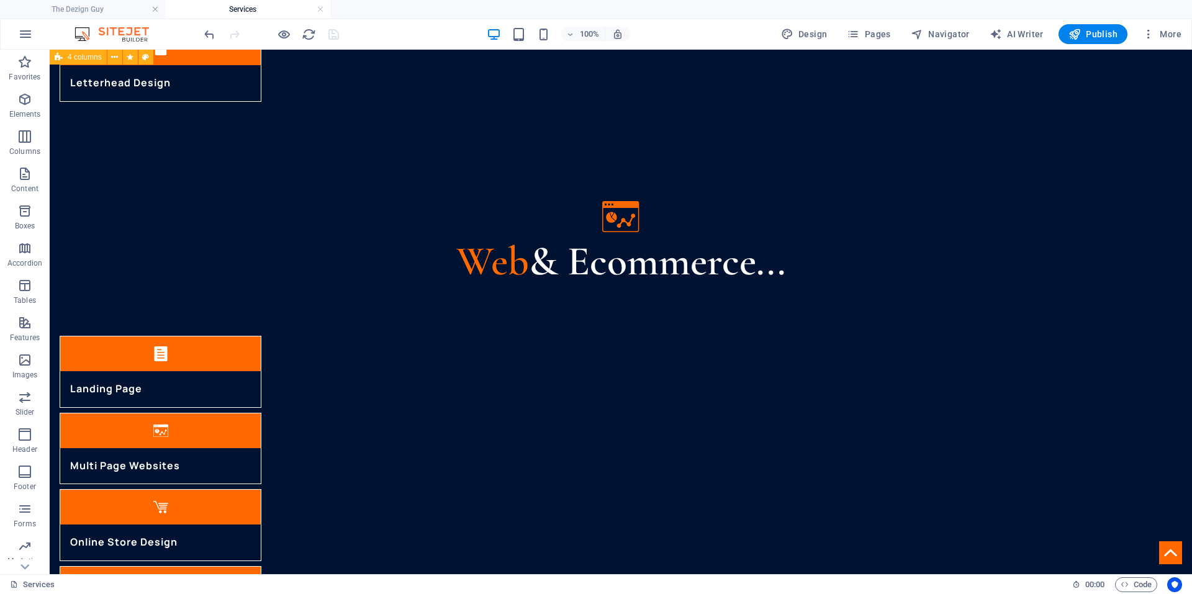
scroll to position [2255, 0]
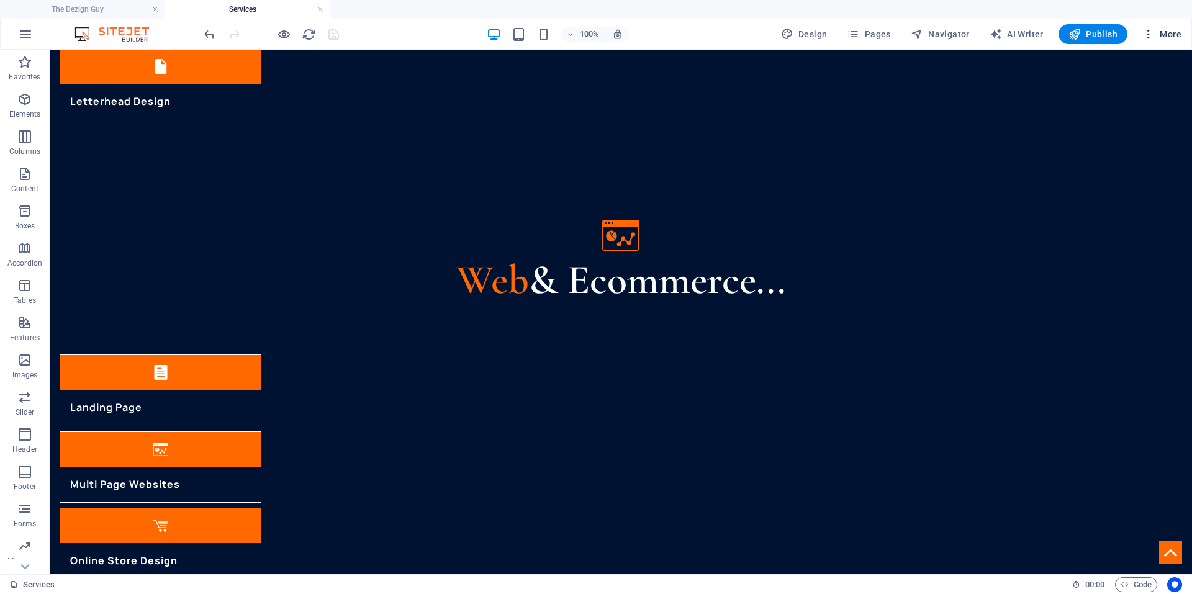
click at [1160, 27] on button "More" at bounding box center [1162, 34] width 49 height 20
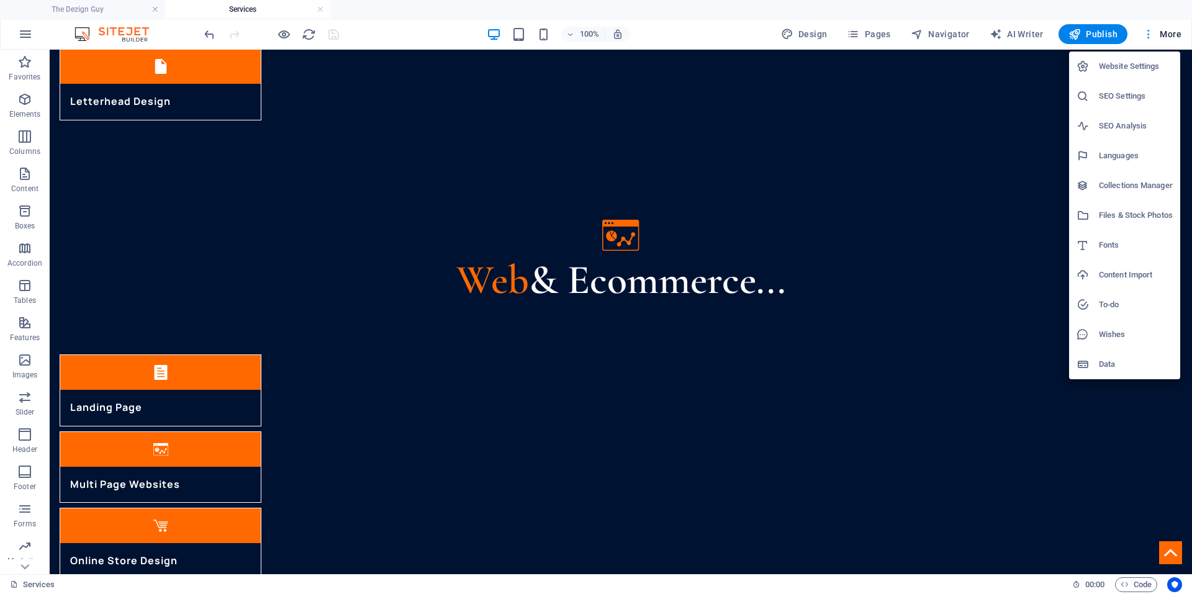
click at [1160, 27] on div at bounding box center [596, 297] width 1192 height 594
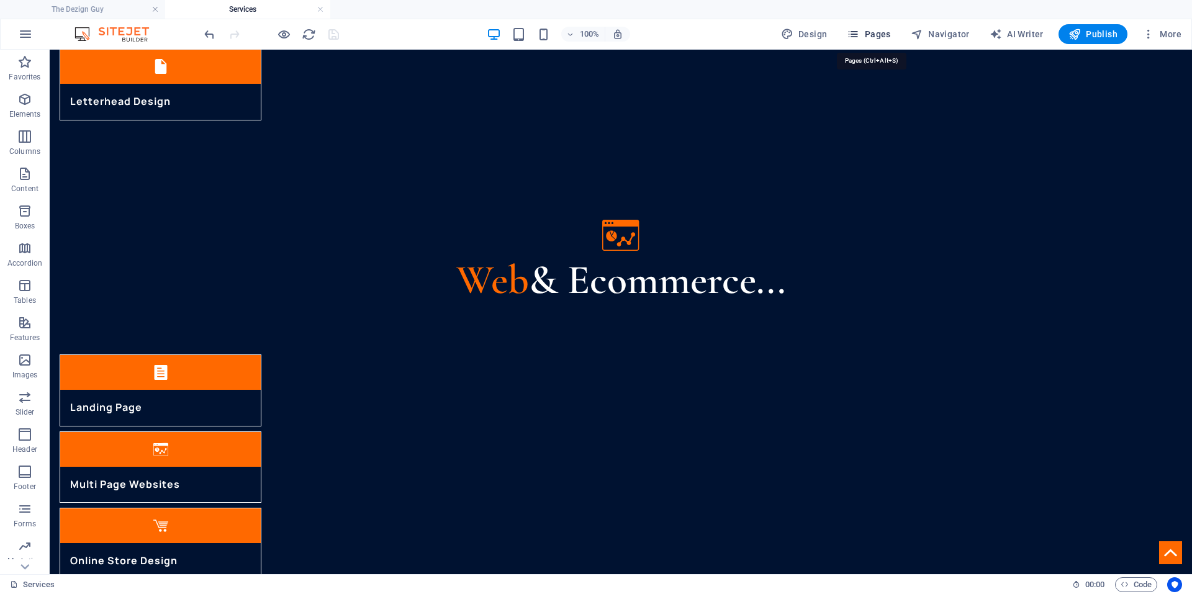
click at [884, 37] on span "Pages" at bounding box center [868, 34] width 43 height 12
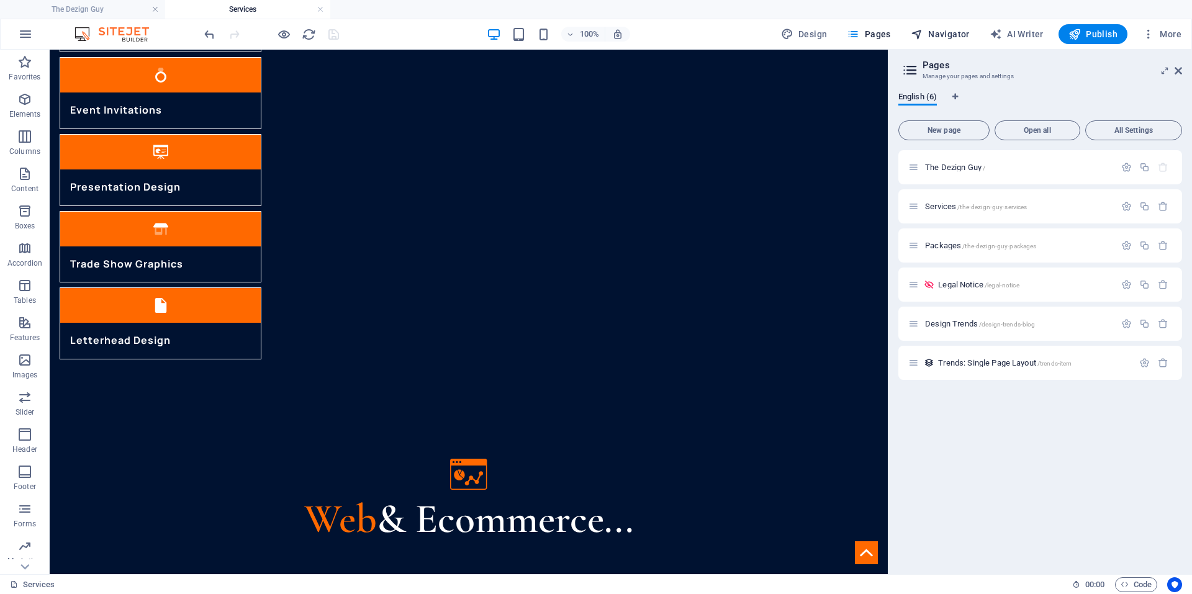
click at [948, 25] on button "Navigator" at bounding box center [940, 34] width 69 height 20
select select "15949470-en"
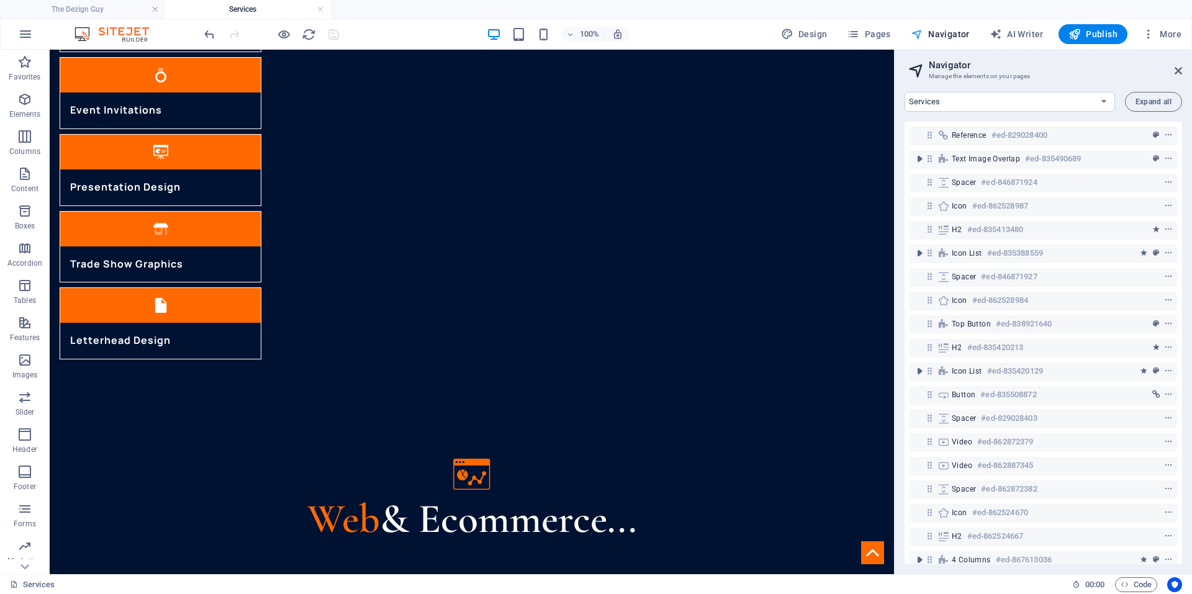
scroll to position [2021, 0]
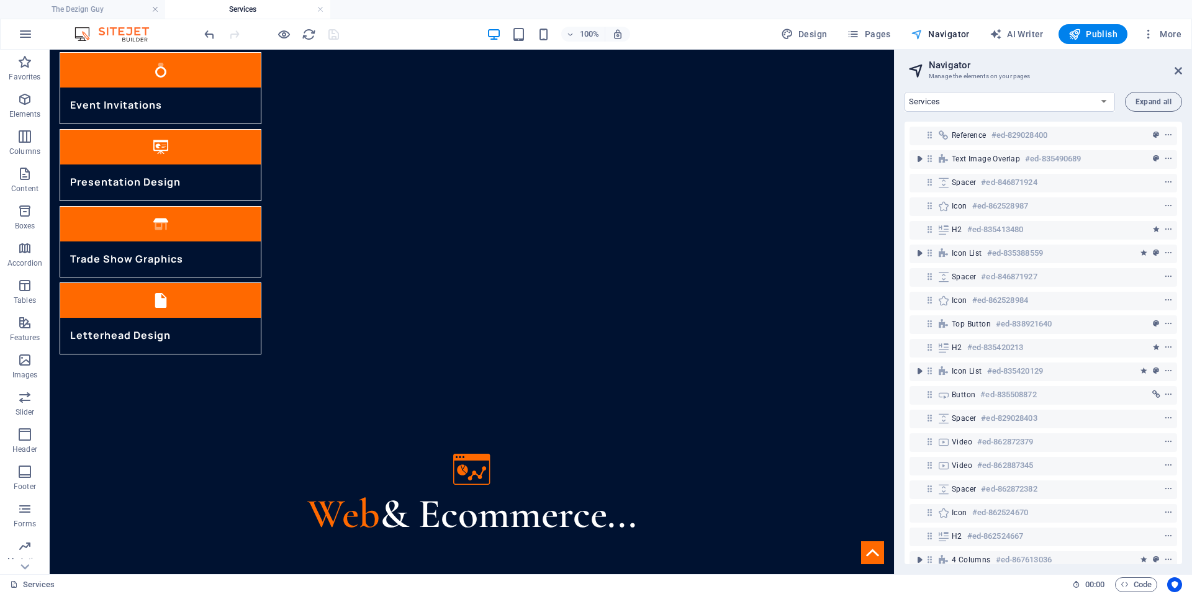
click at [943, 34] on span "Navigator" at bounding box center [940, 34] width 59 height 12
click at [807, 34] on span "Design" at bounding box center [804, 34] width 47 height 12
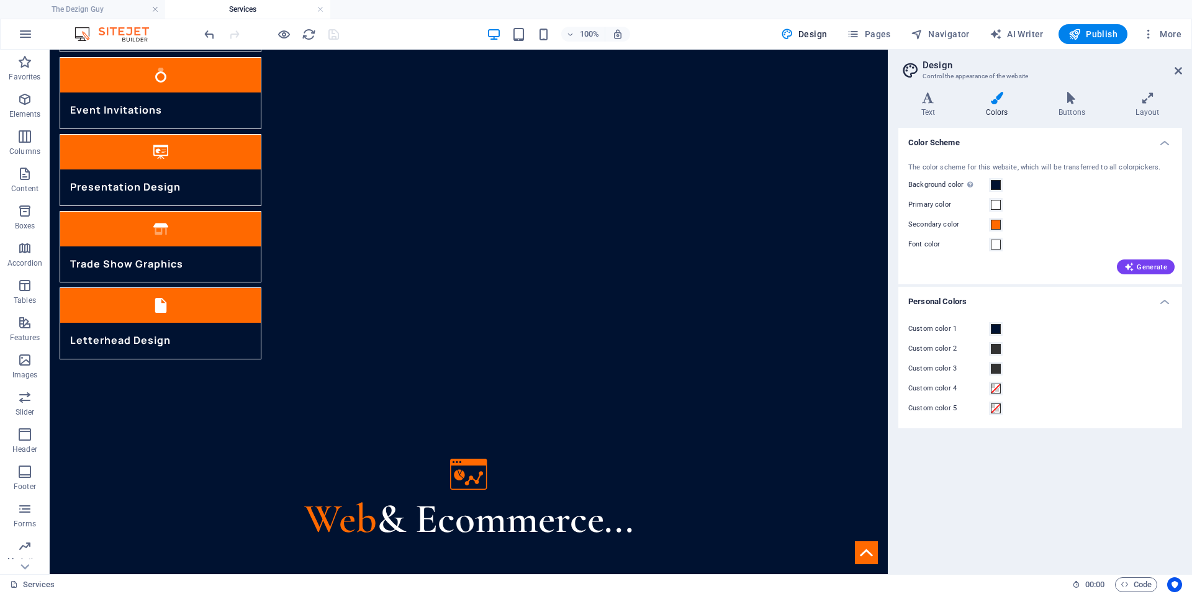
click at [745, 25] on div "100% Design Pages Navigator AI Writer Publish More" at bounding box center [694, 34] width 985 height 20
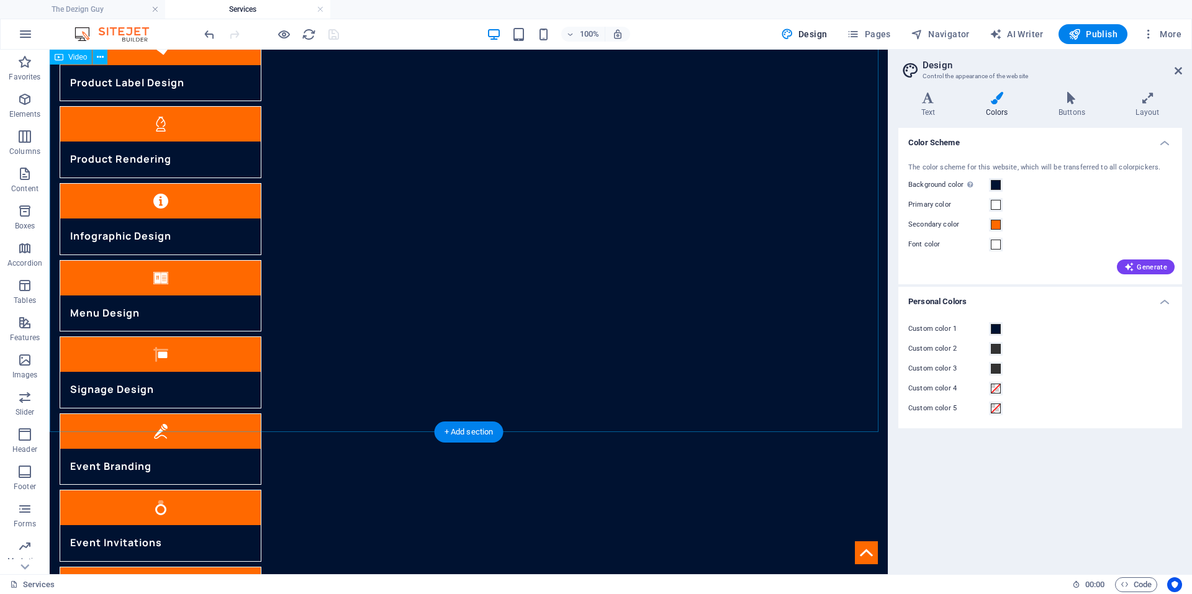
scroll to position [1581, 0]
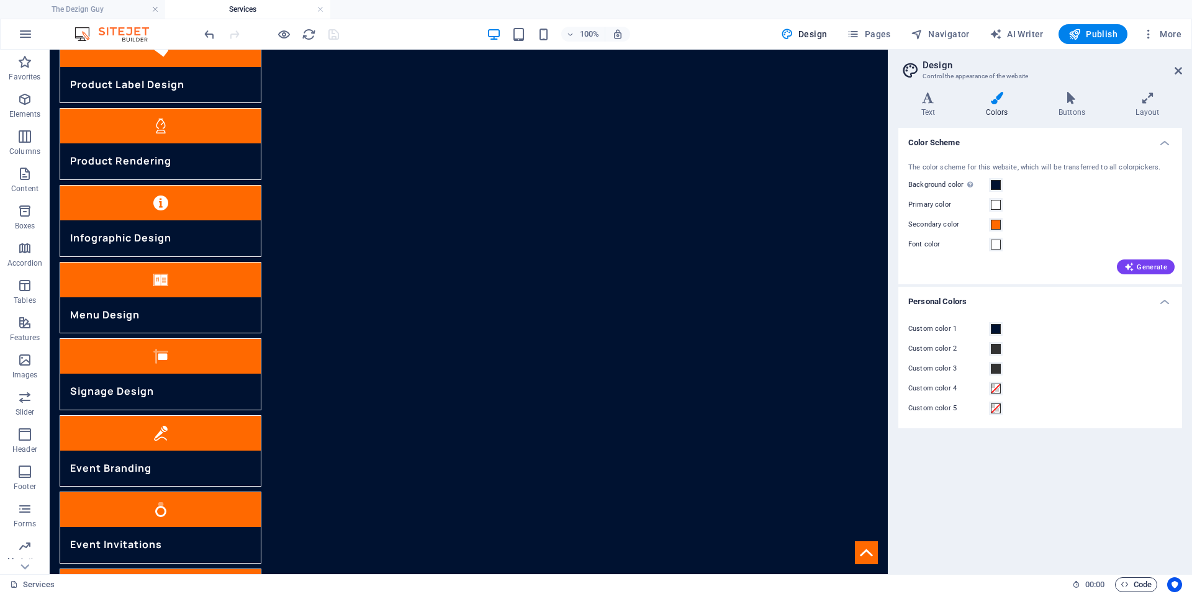
click at [1134, 589] on span "Code" at bounding box center [1136, 584] width 31 height 15
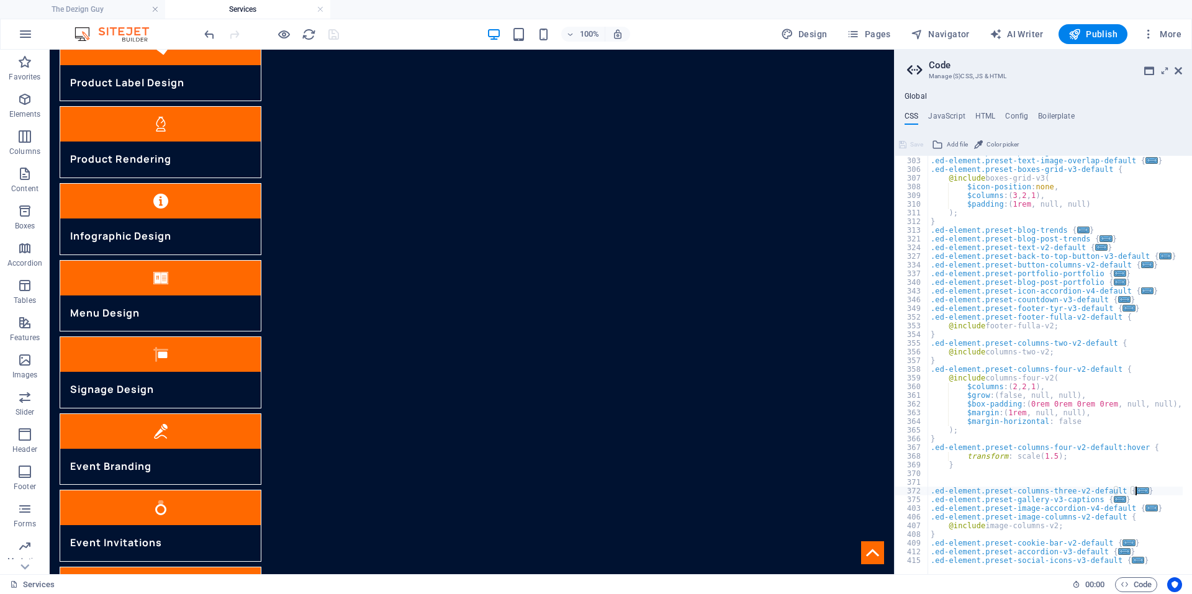
scroll to position [895, 0]
click at [1039, 456] on div ".ed-element.preset-pricing-boxes-v3-default { ... } .ed-element.preset-text-ima…" at bounding box center [1127, 361] width 398 height 427
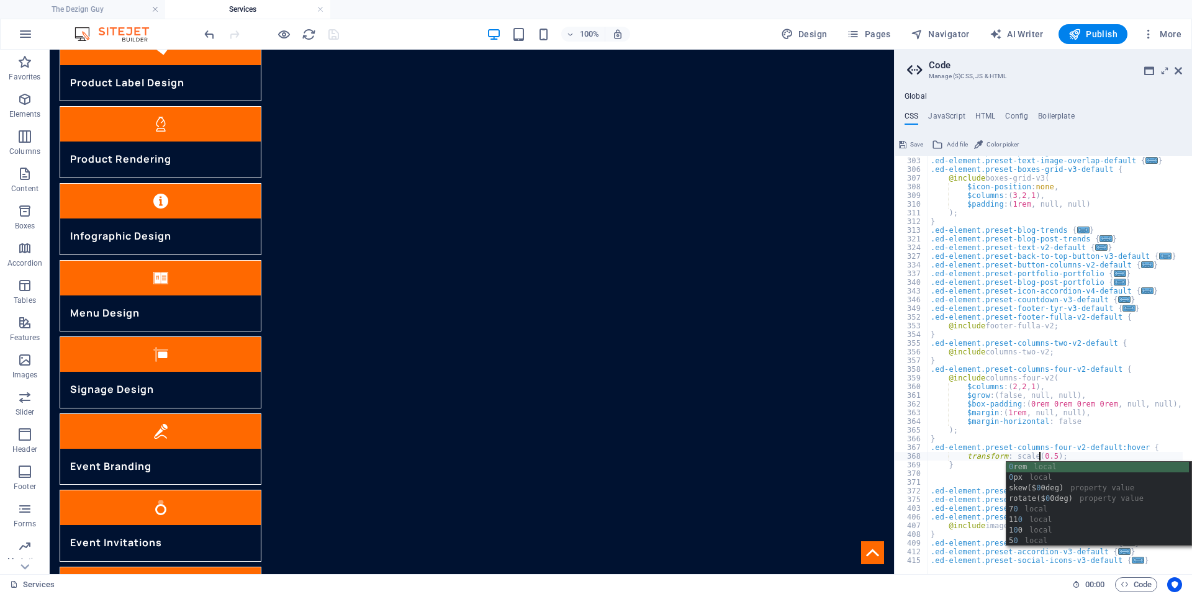
click at [1159, 335] on div ".ed-element.preset-pricing-boxes-v3-default { ... } .ed-element.preset-text-ima…" at bounding box center [1127, 361] width 398 height 427
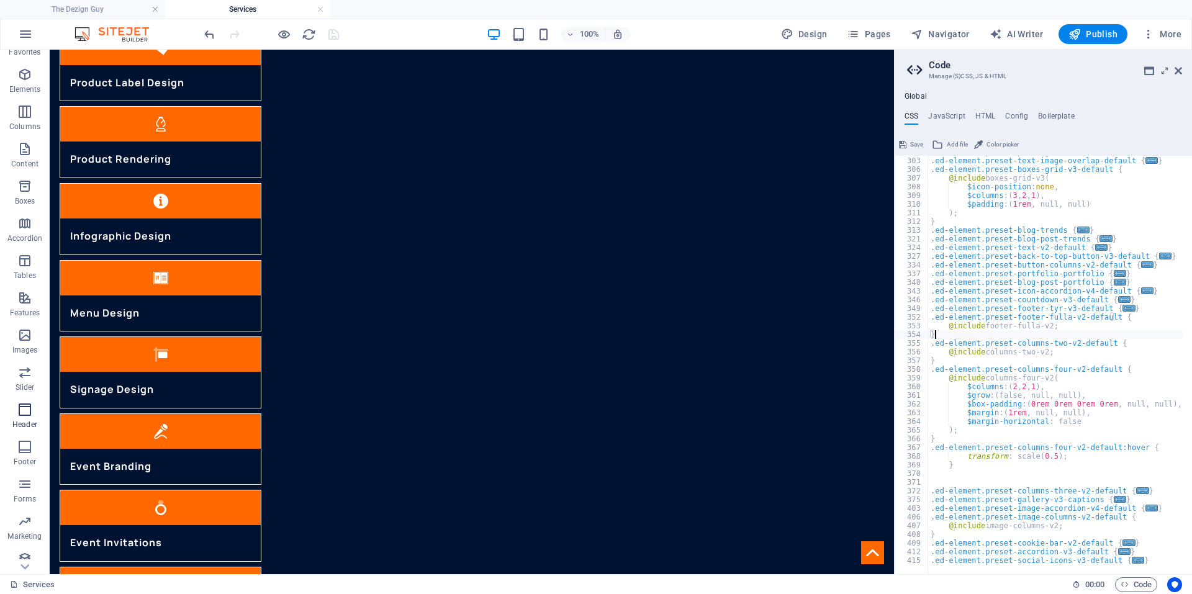
scroll to position [34, 0]
type textarea "}"
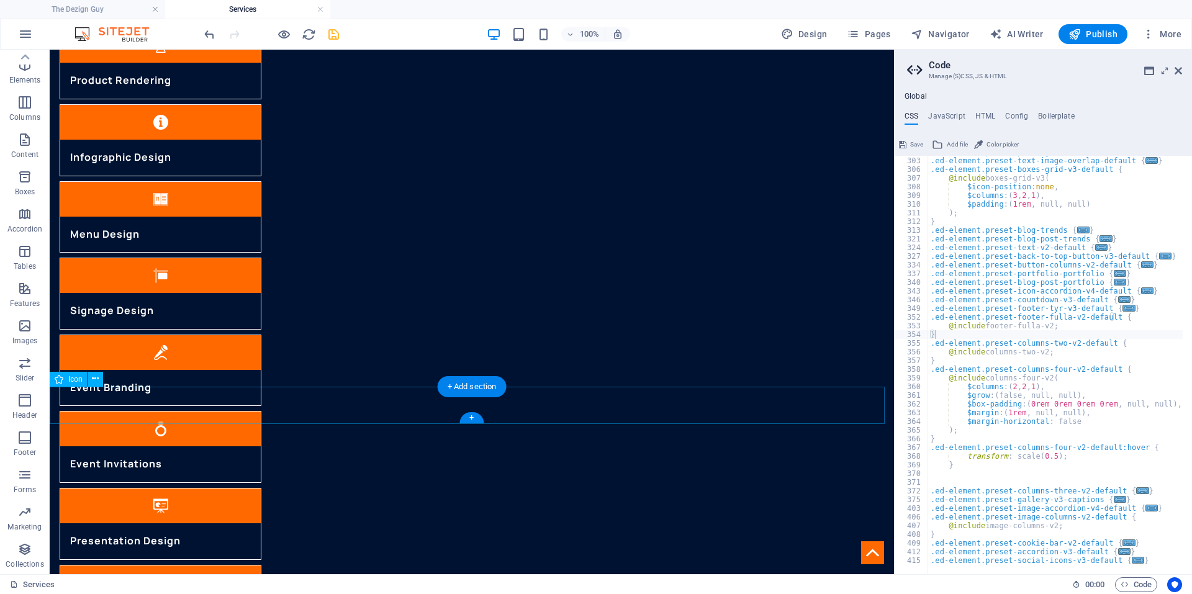
scroll to position [1831, 0]
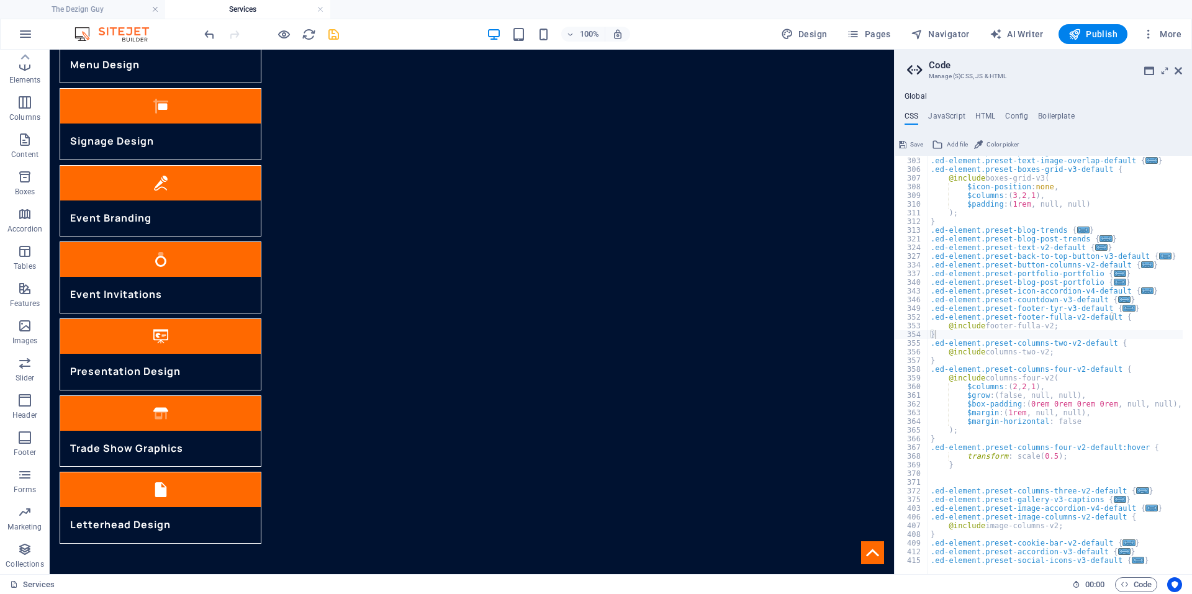
click at [345, 28] on div "100% Design Pages Navigator AI Writer Publish More" at bounding box center [694, 34] width 985 height 20
click at [333, 38] on icon "save" at bounding box center [334, 34] width 14 height 14
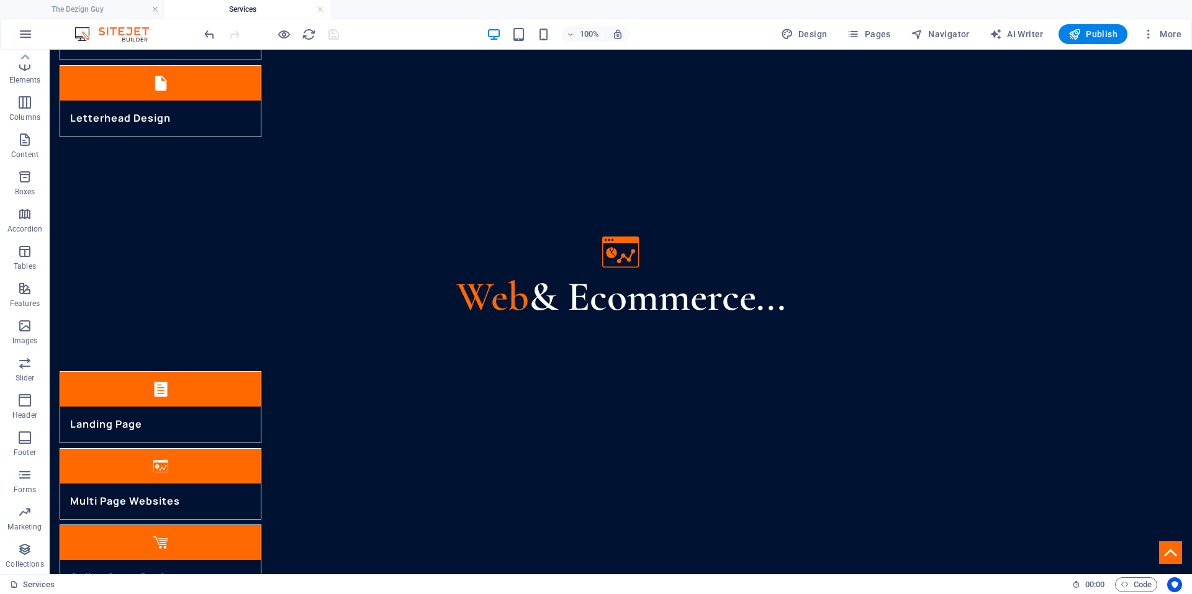
scroll to position [2282, 0]
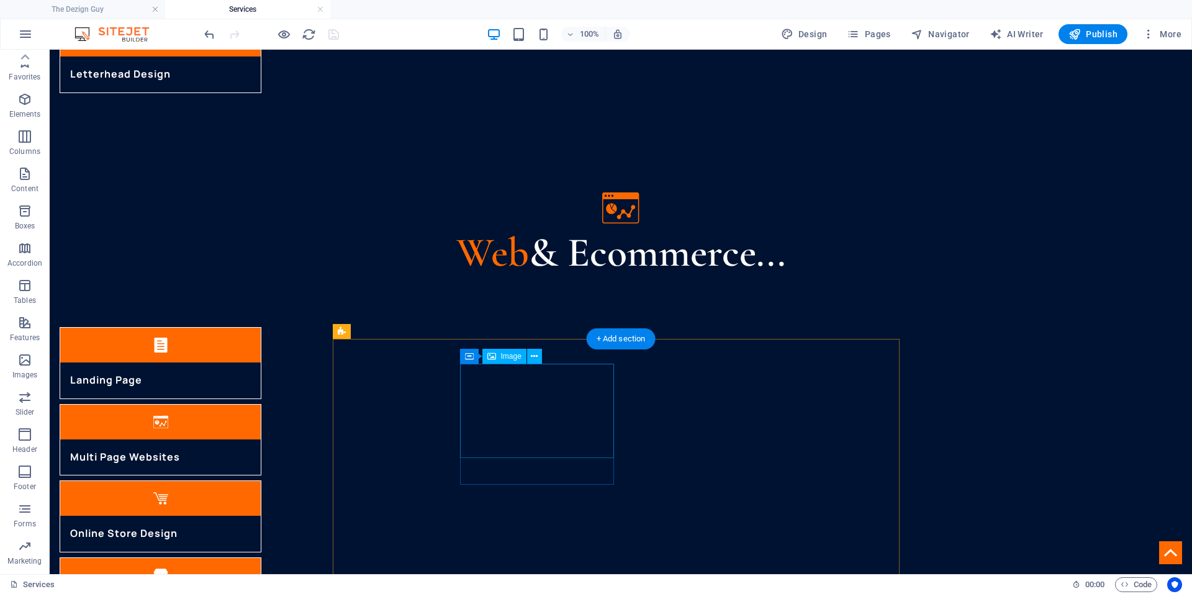
scroll to position [34, 0]
click at [1140, 581] on span "Code" at bounding box center [1136, 584] width 31 height 15
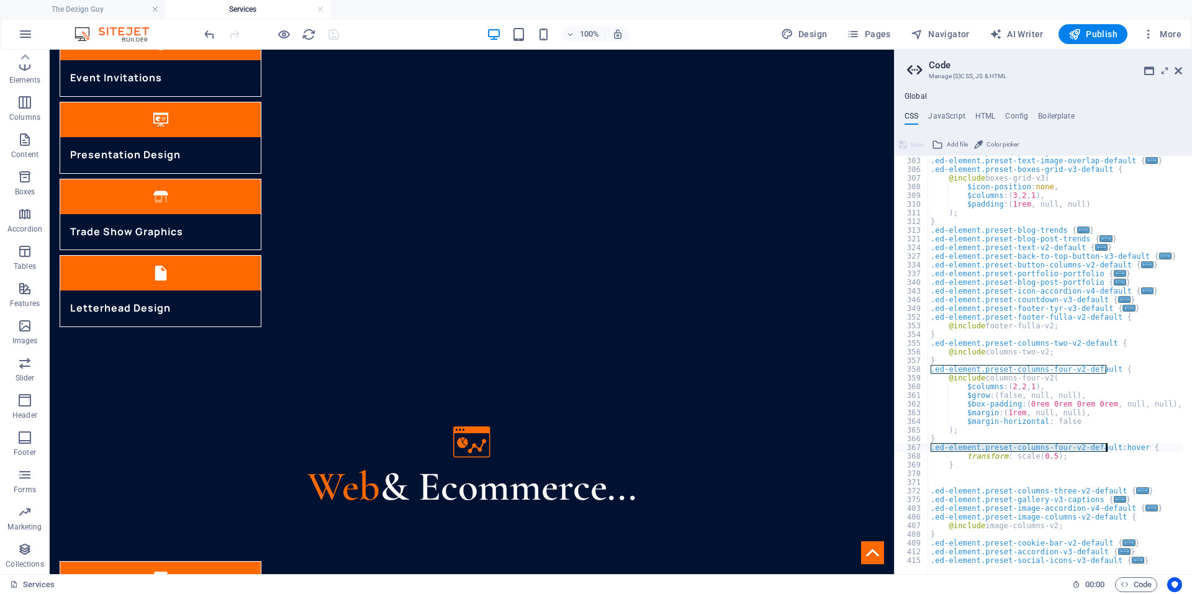
drag, startPoint x: 931, startPoint y: 446, endPoint x: 1107, endPoint y: 446, distance: 175.7
click at [1107, 446] on div ".ed-element.preset-pricing-boxes-v3-default { ... } .ed-element.preset-text-ima…" at bounding box center [1127, 361] width 398 height 427
type textarea ".ed-element.preset-columns-four-v2-default>.inner>.columns-box>.inner:hover {"
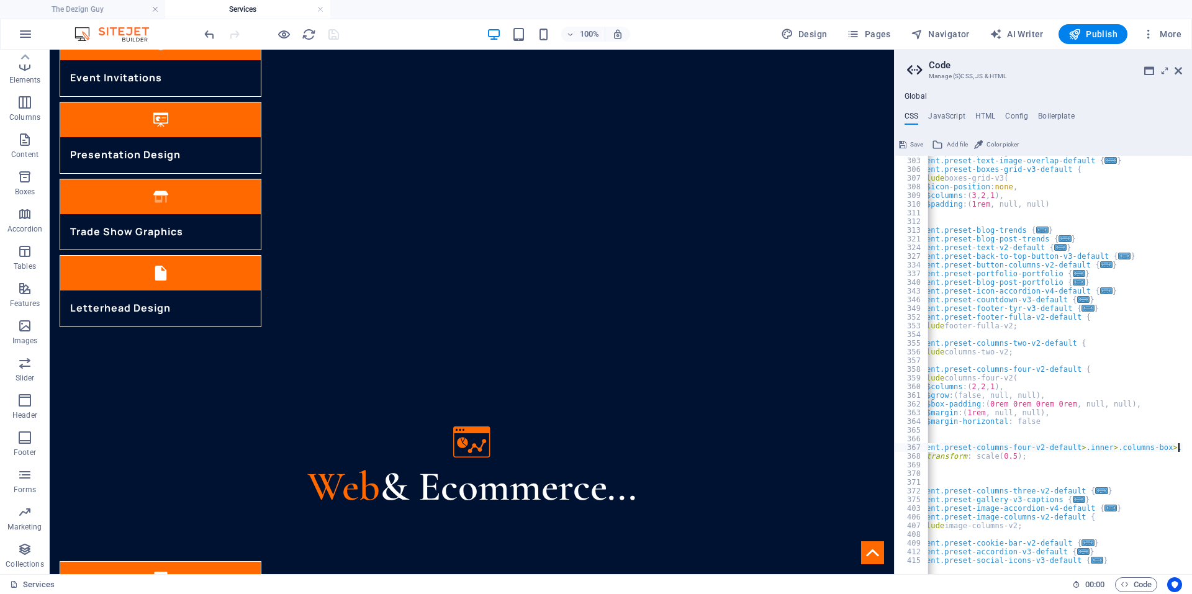
scroll to position [0, 0]
click at [1147, 470] on div ".ed-element.preset-pricing-boxes-v3-default { ... } .ed-element.preset-text-ima…" at bounding box center [1086, 361] width 398 height 427
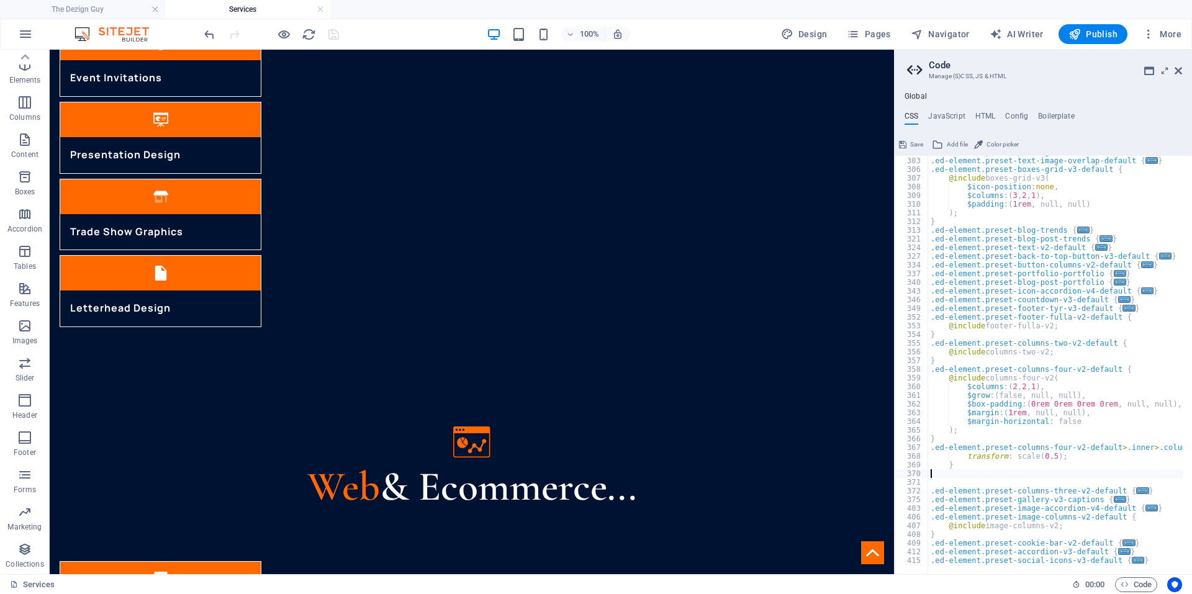
click at [1109, 401] on div ".ed-element.preset-pricing-boxes-v3-default { ... } .ed-element.preset-text-ima…" at bounding box center [1127, 361] width 398 height 427
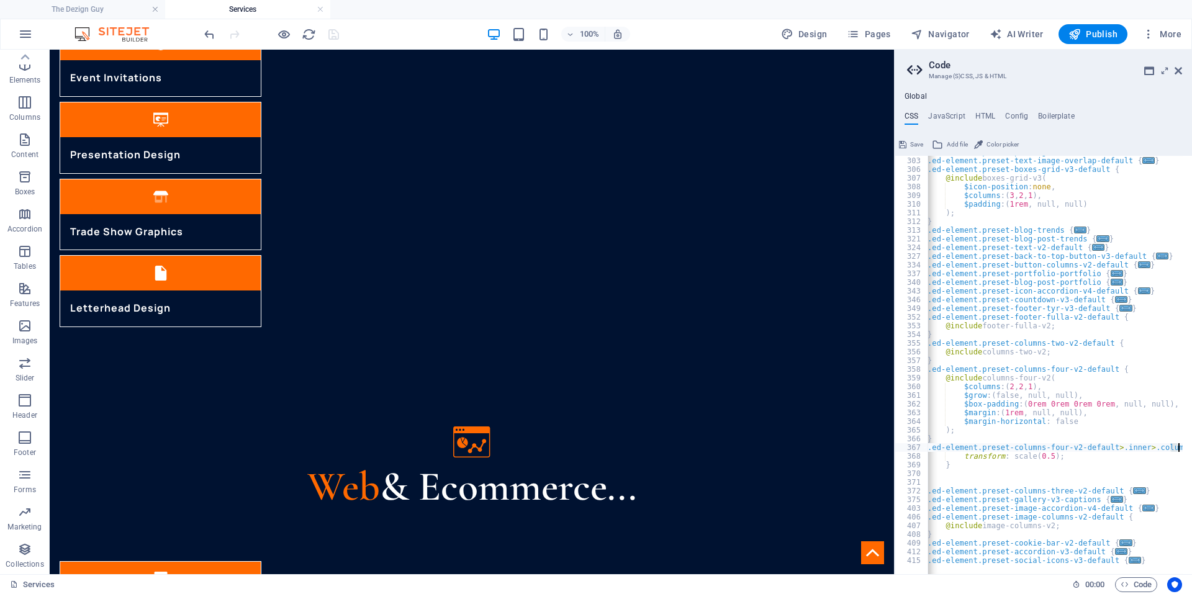
scroll to position [0, 75]
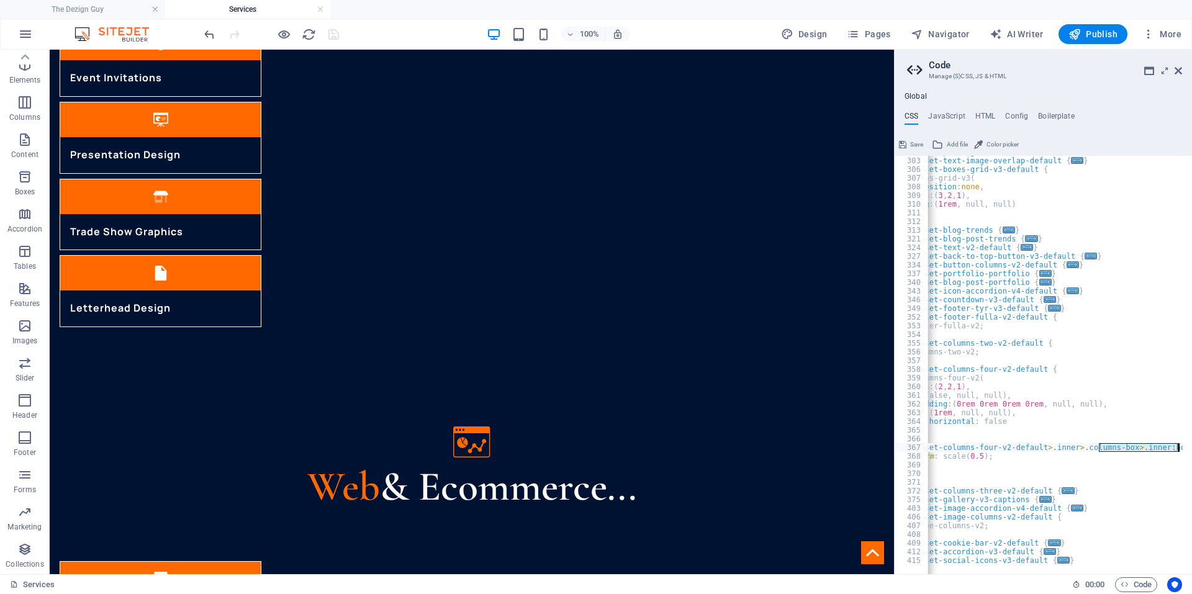
drag, startPoint x: 1174, startPoint y: 450, endPoint x: 1190, endPoint y: 450, distance: 15.5
click at [1190, 450] on div "$box-padding: (0rem 0rem 0rem 0rem, null, null), 287 303 306 307 308 309 310 31…" at bounding box center [1043, 365] width 297 height 419
type textarea ".ed-element.preset-columns-four-v2-default>.inner>.columns-box>.inner:hover {"
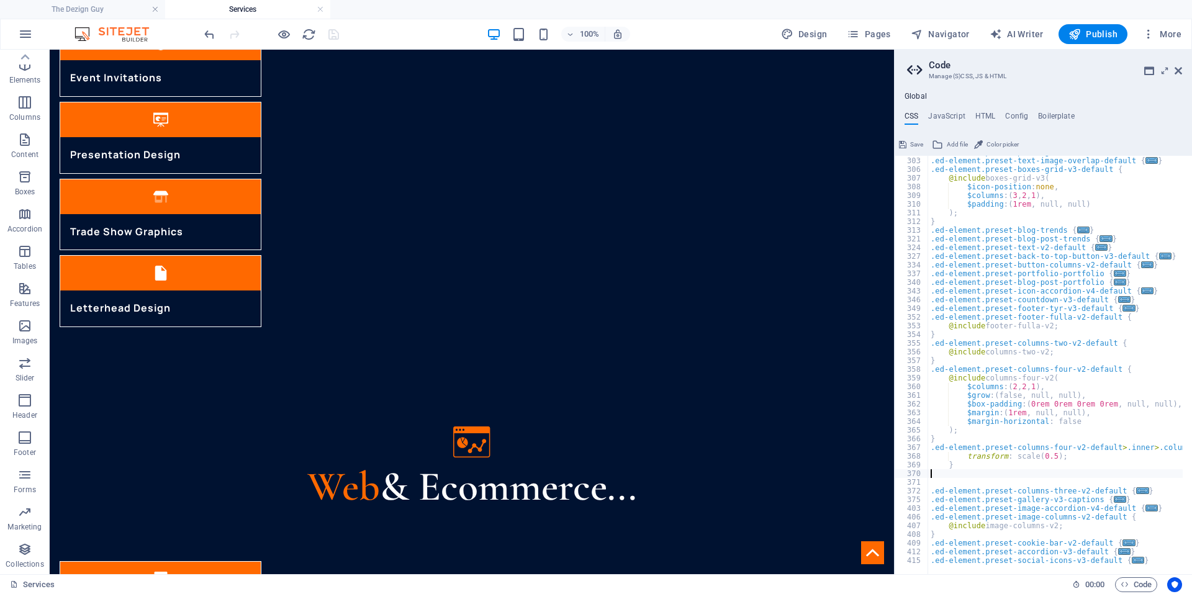
click at [1174, 475] on div ".ed-element.preset-pricing-boxes-v3-default { ... } .ed-element.preset-text-ima…" at bounding box center [1127, 361] width 398 height 427
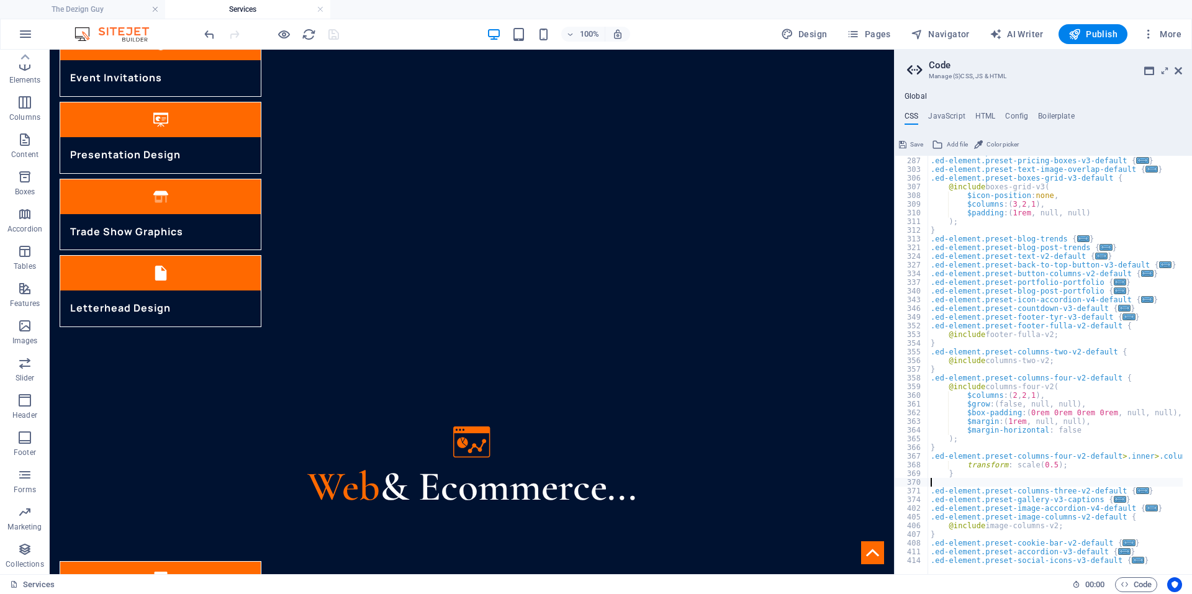
scroll to position [886, 0]
click at [327, 29] on icon "save" at bounding box center [334, 34] width 14 height 14
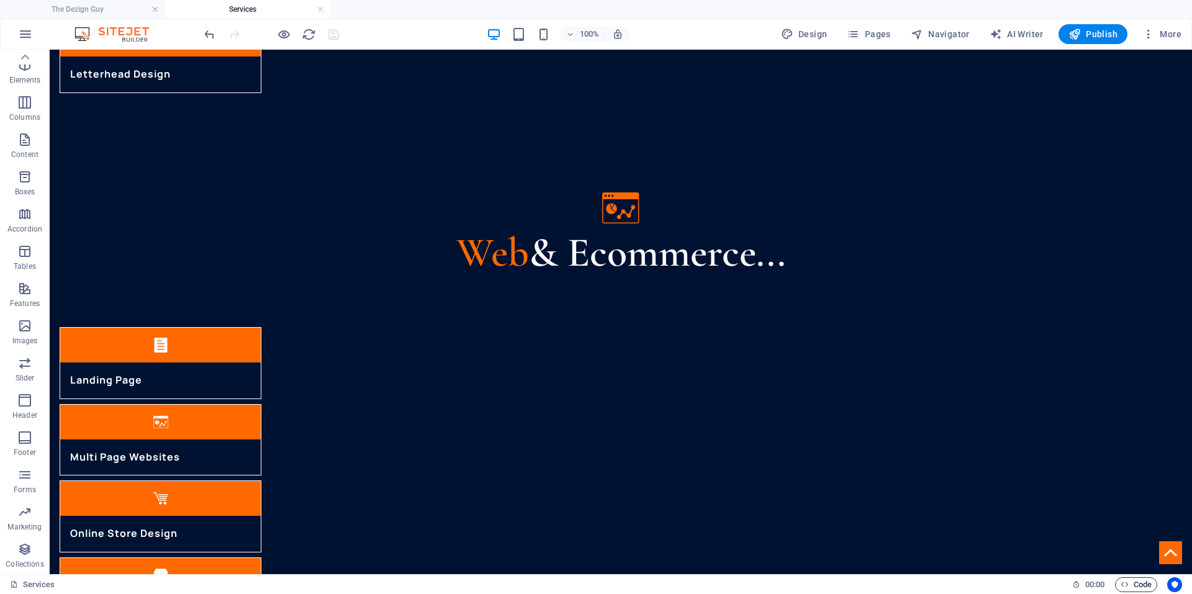
click at [1125, 590] on span "Code" at bounding box center [1136, 584] width 31 height 15
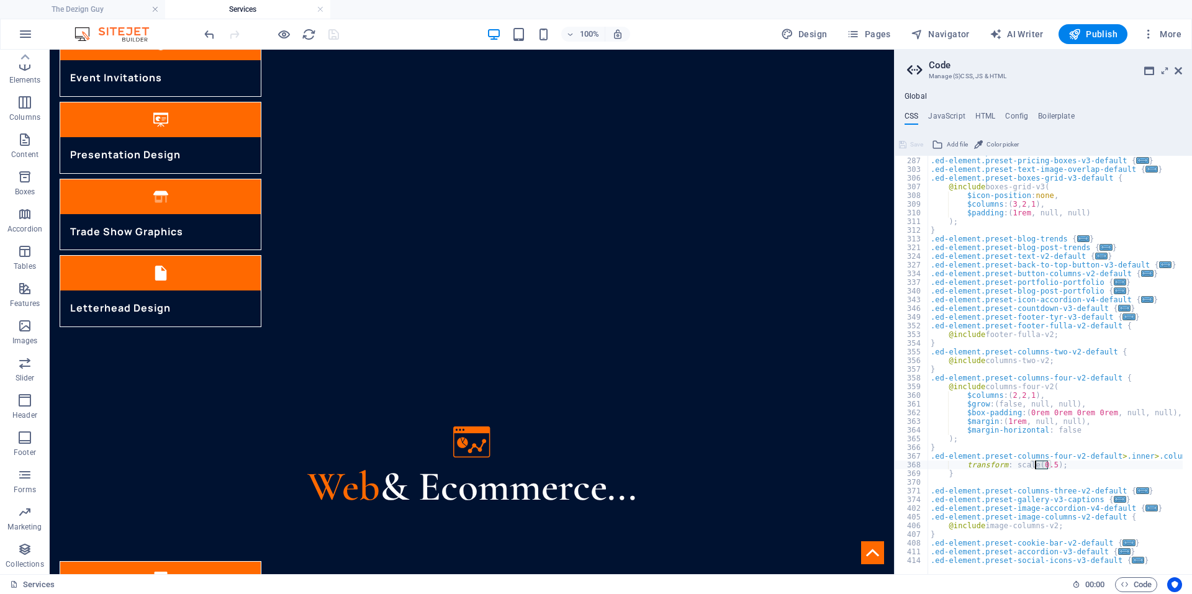
drag, startPoint x: 1046, startPoint y: 464, endPoint x: 1034, endPoint y: 465, distance: 12.4
click at [1034, 464] on div ".ed-element.preset-icon-list-v3-default { ... } .ed-element.preset-pricing-boxe…" at bounding box center [1127, 361] width 398 height 427
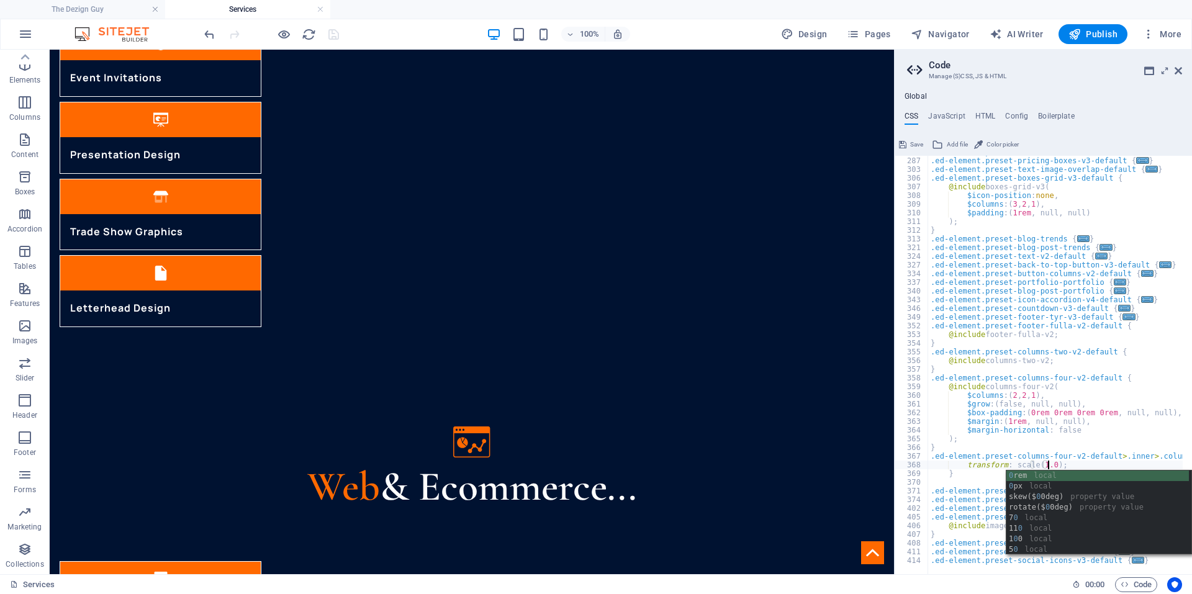
scroll to position [0, 9]
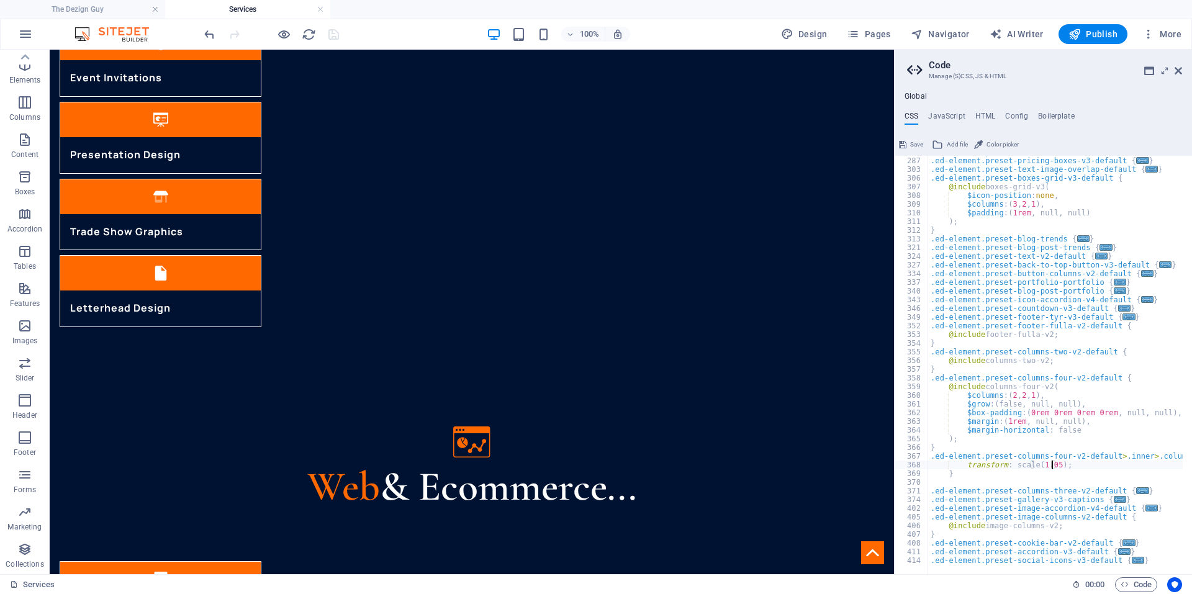
click at [1044, 394] on div ".ed-element.preset-icon-list-v3-default { ... } .ed-element.preset-pricing-boxe…" at bounding box center [1127, 361] width 398 height 427
type textarea "$columns: (2, 2, 1),"
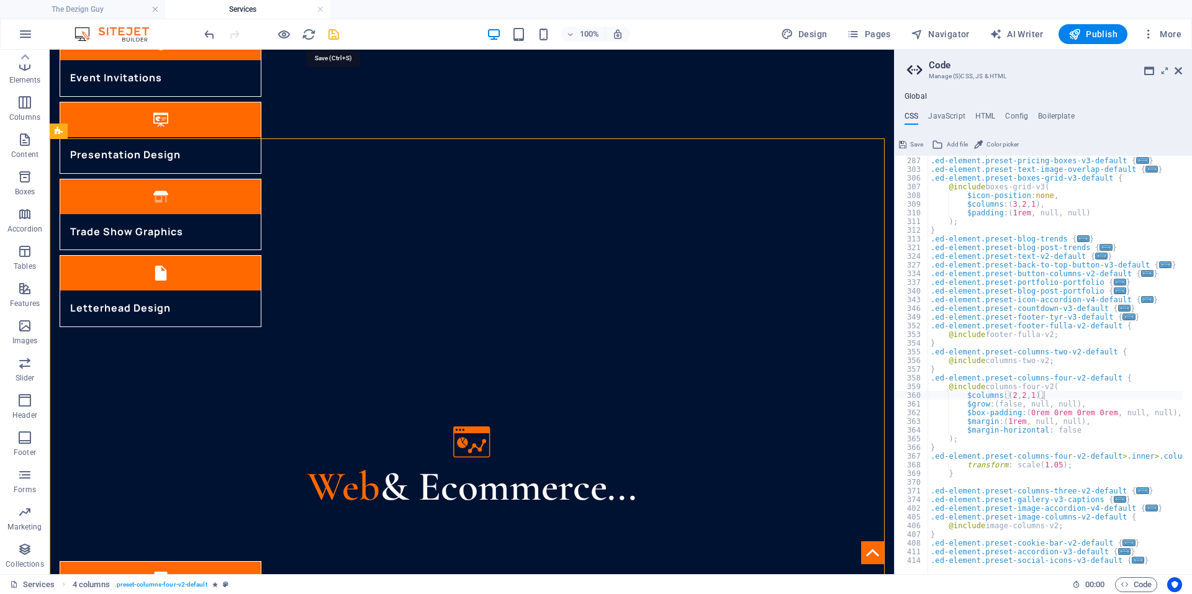
click at [333, 29] on icon "save" at bounding box center [334, 34] width 14 height 14
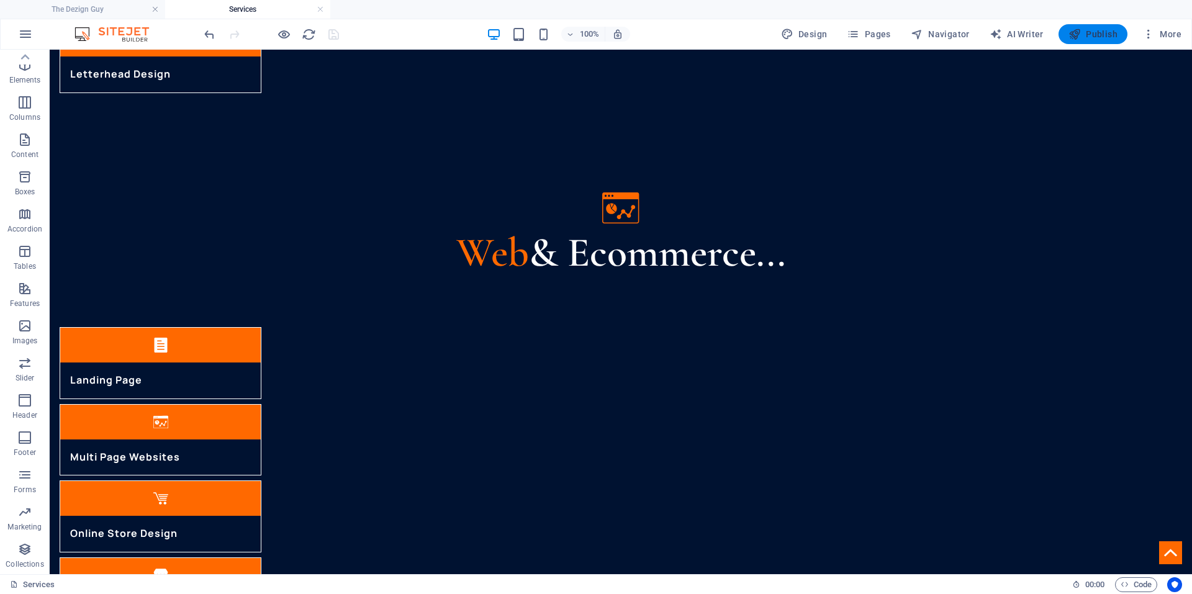
click at [1072, 37] on icon "button" at bounding box center [1075, 34] width 12 height 12
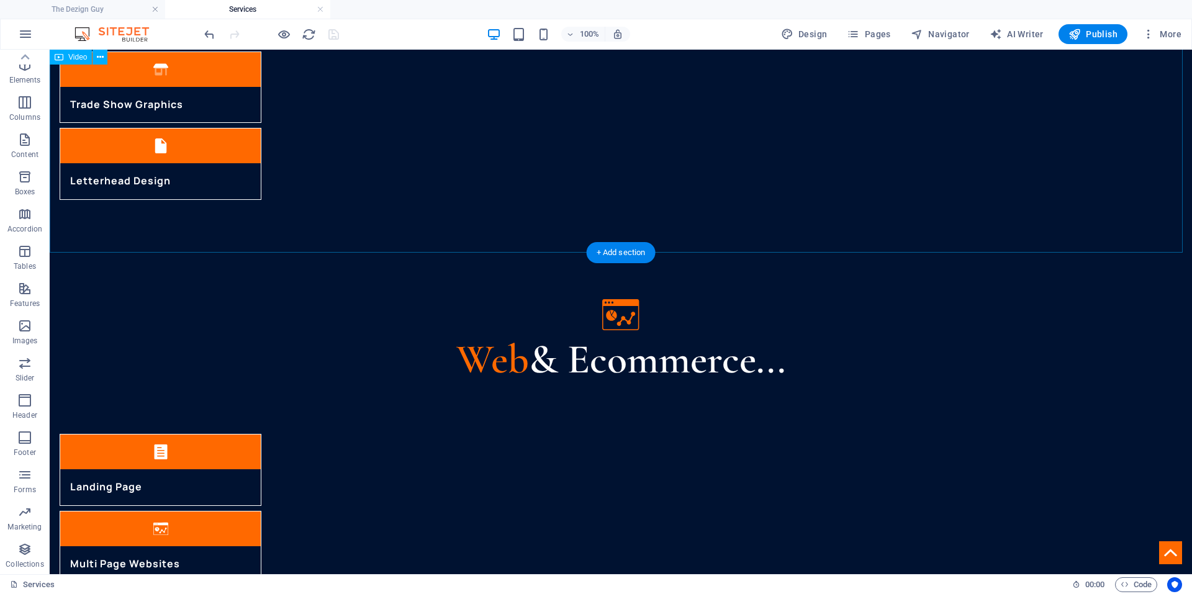
scroll to position [1990, 0]
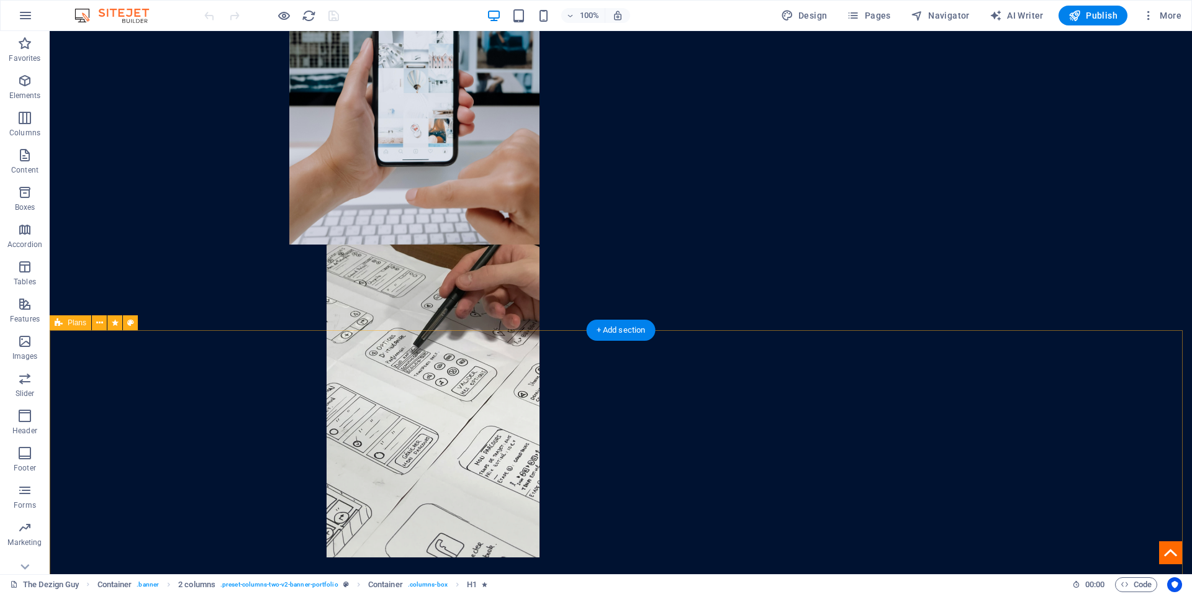
scroll to position [807, 0]
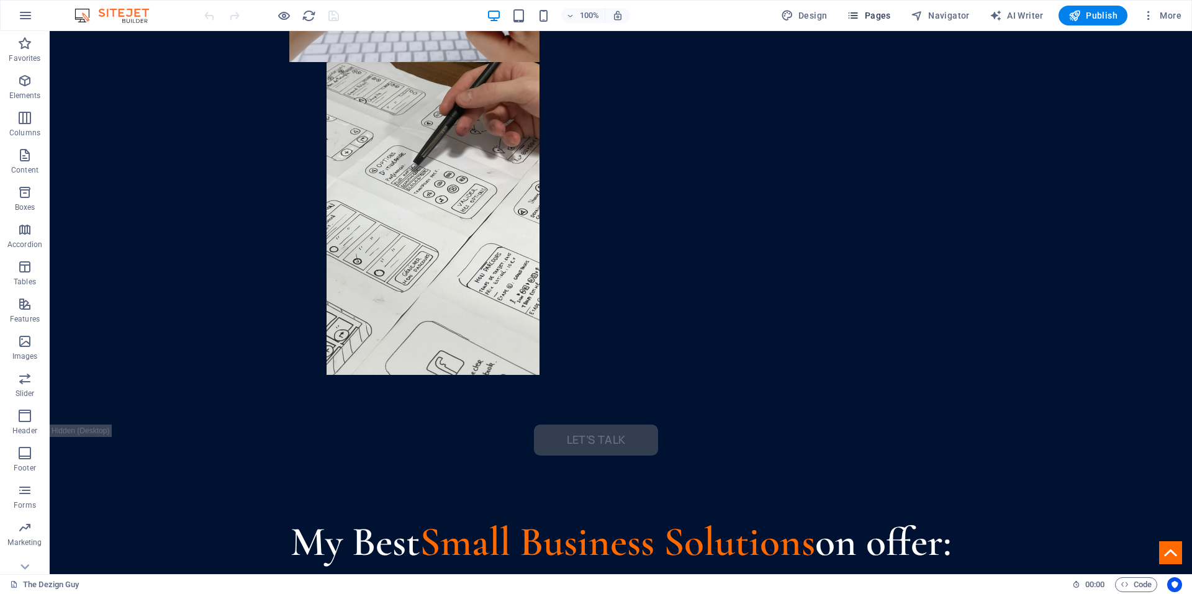
click at [874, 17] on span "Pages" at bounding box center [868, 15] width 43 height 12
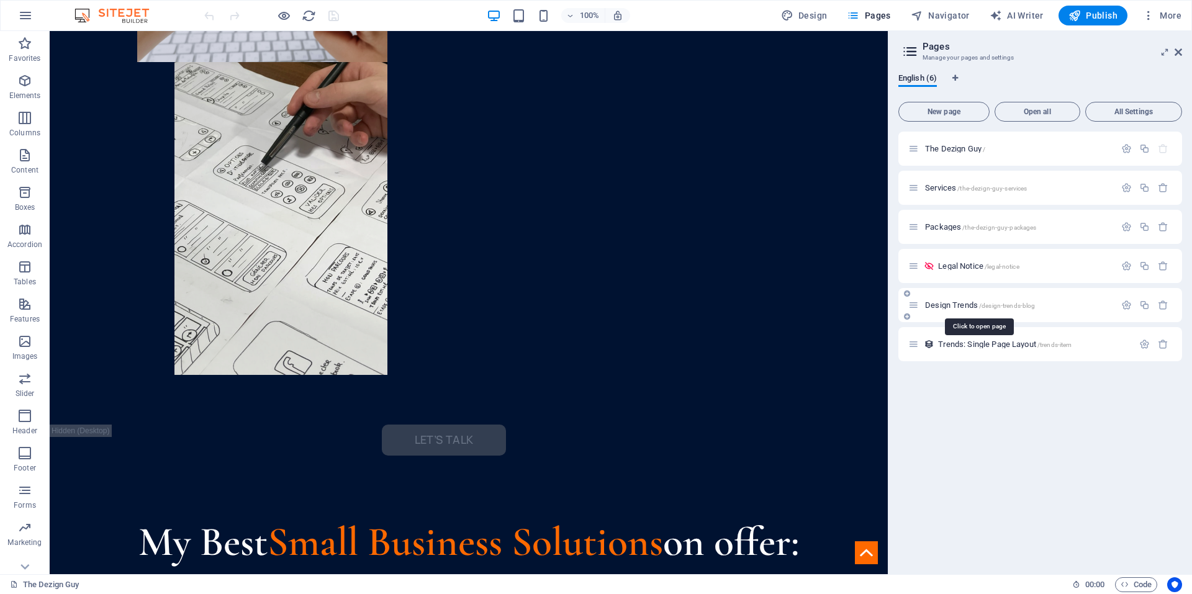
click at [945, 306] on span "Design Trends /design-trends-blog" at bounding box center [980, 305] width 110 height 9
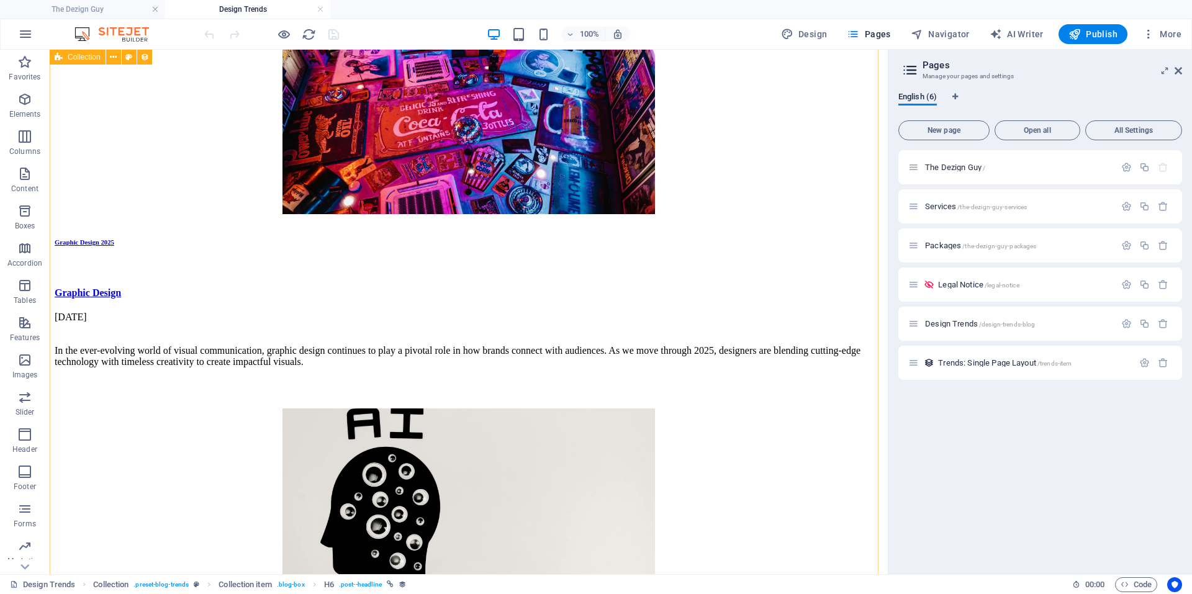
scroll to position [559, 0]
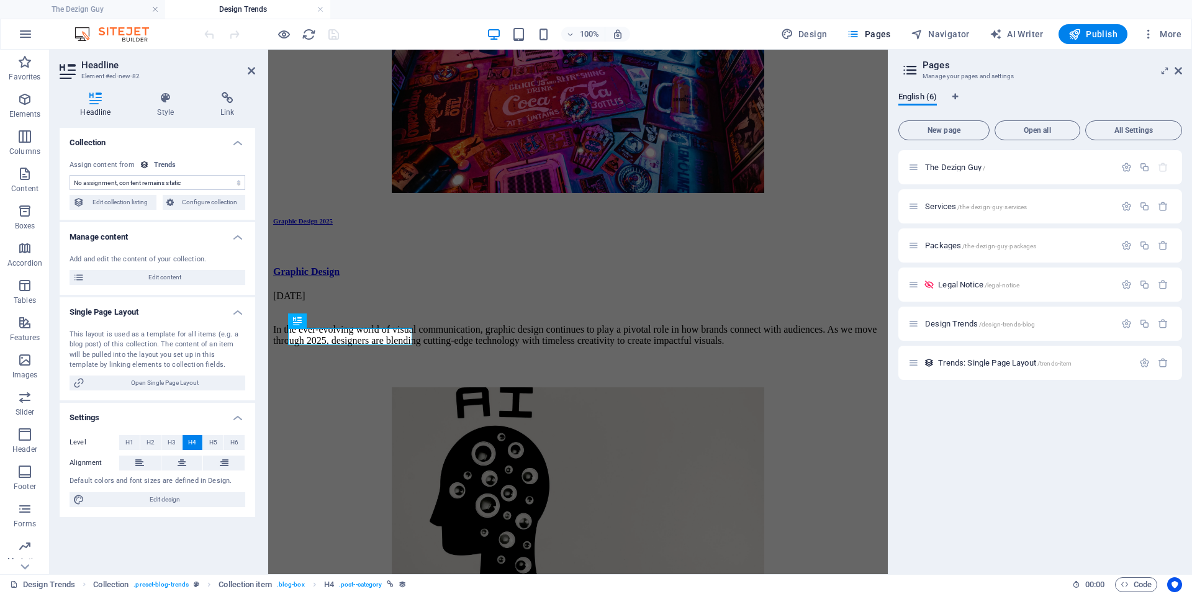
select select "category"
click at [181, 201] on span "Configure collection" at bounding box center [210, 202] width 65 height 15
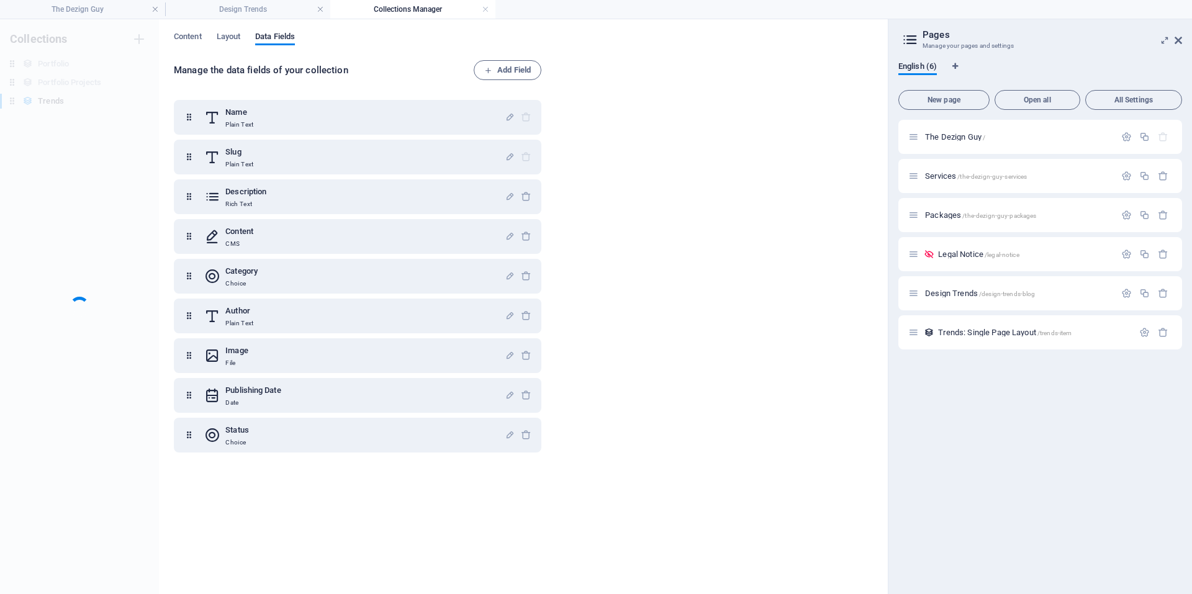
scroll to position [0, 0]
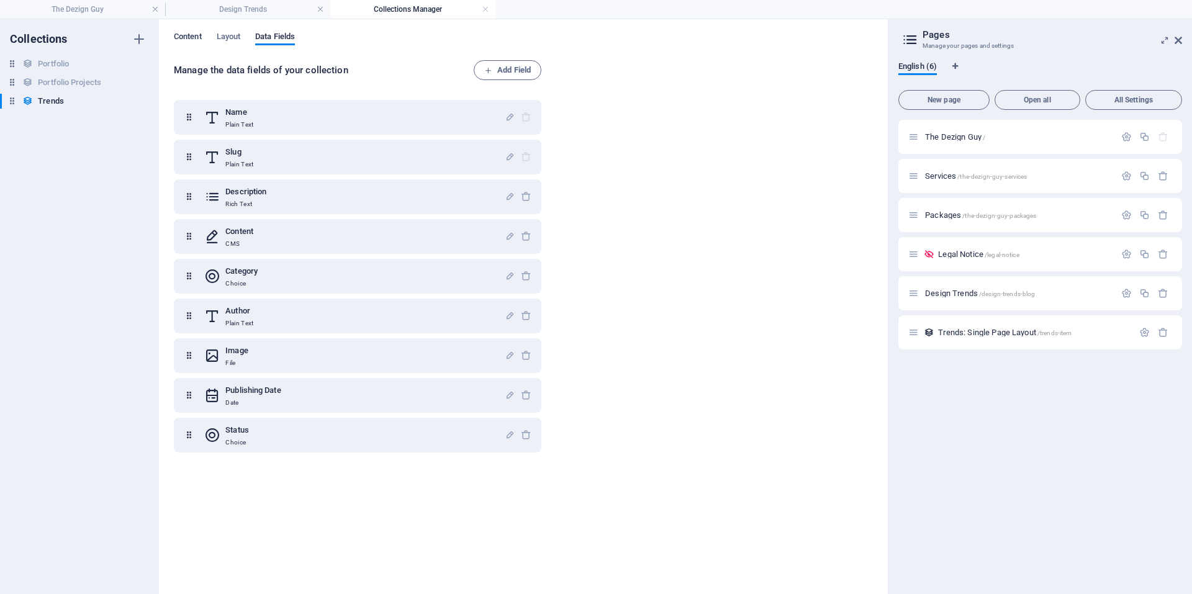
click at [192, 35] on span "Content" at bounding box center [188, 37] width 28 height 17
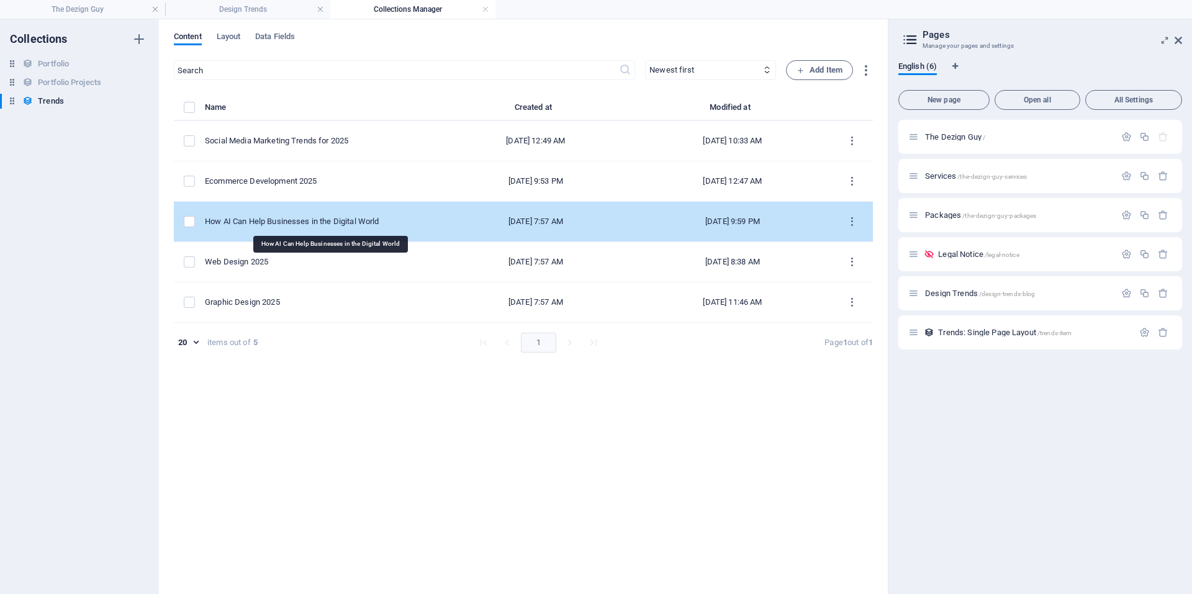
click at [307, 222] on div "How AI Can Help Businesses in the Digital World" at bounding box center [316, 221] width 222 height 11
select select "E-Commerce Development"
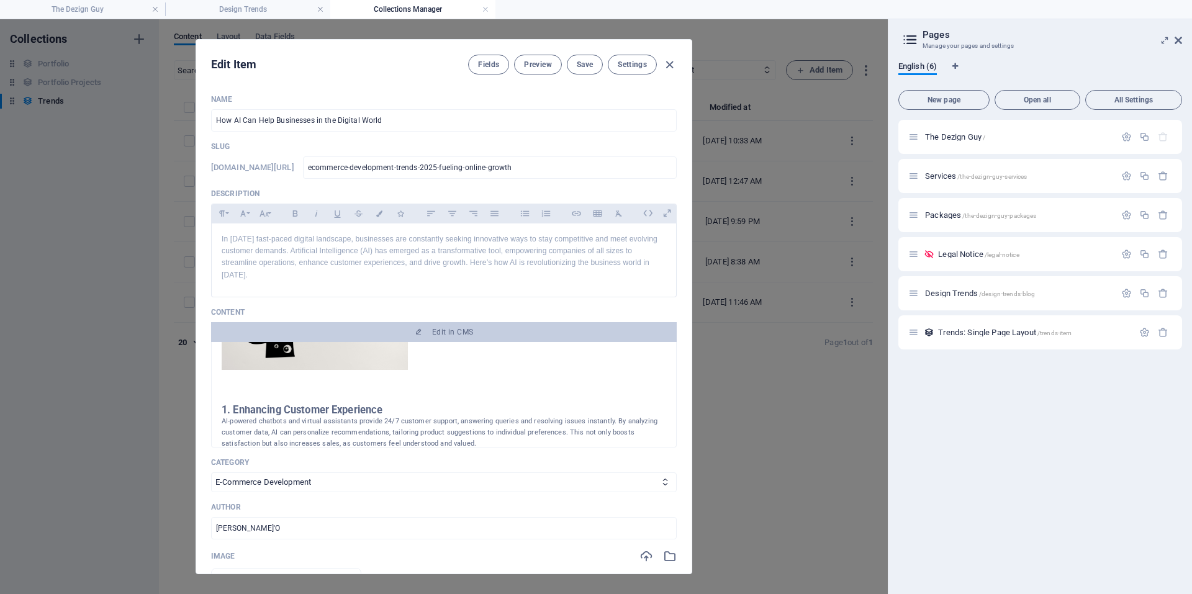
scroll to position [186, 0]
click at [315, 478] on select "Graphic Design Web Design E-Commerce Development Social Media Photography Perso…" at bounding box center [444, 483] width 466 height 20
click at [256, 29] on div "Edit Item Fields Preview Save Settings Name How AI Can Help Businesses in the D…" at bounding box center [444, 306] width 888 height 575
type input "2025-09-03"
type input "ecommerce-development-trends-2025-fueling-online-growth"
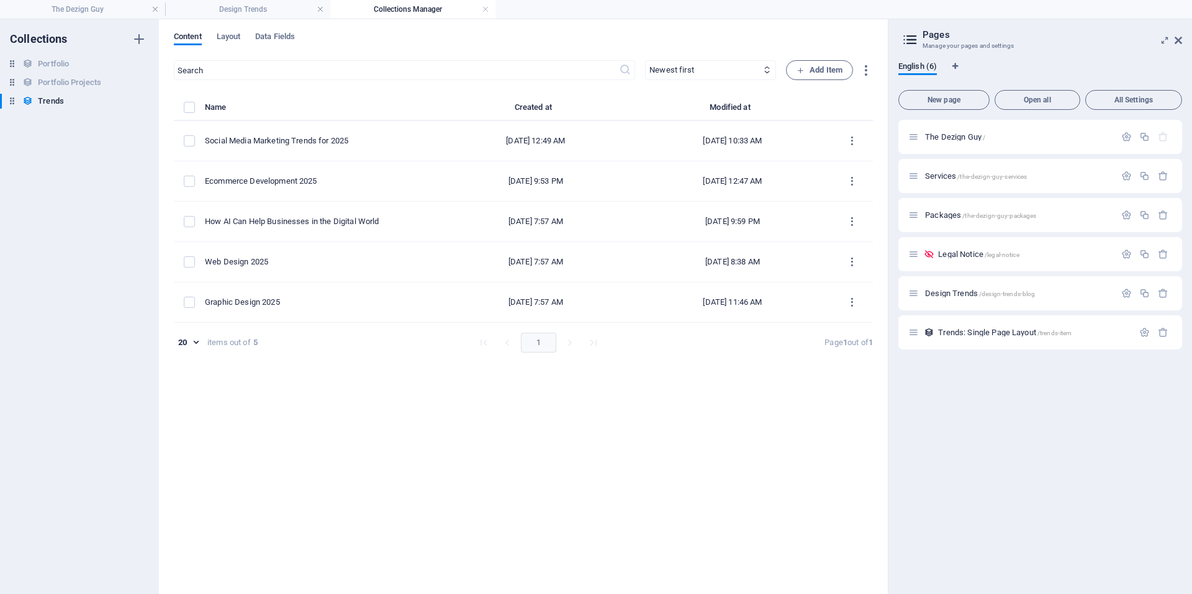
scroll to position [0, 0]
click at [229, 35] on span "Layout" at bounding box center [229, 37] width 24 height 17
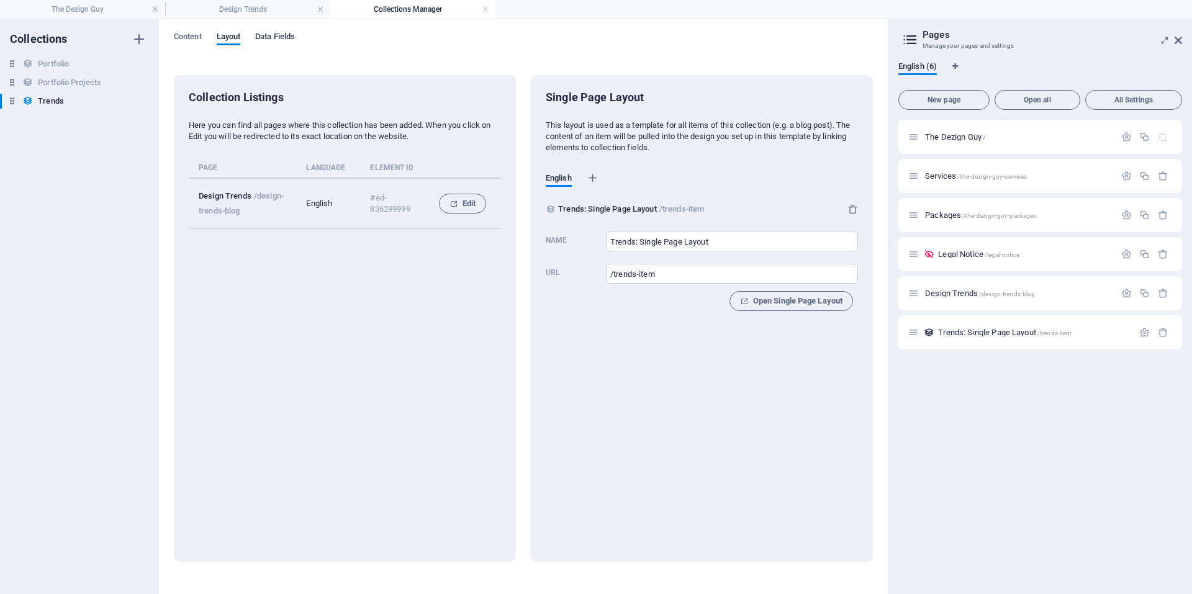
click at [274, 34] on span "Data Fields" at bounding box center [275, 37] width 40 height 17
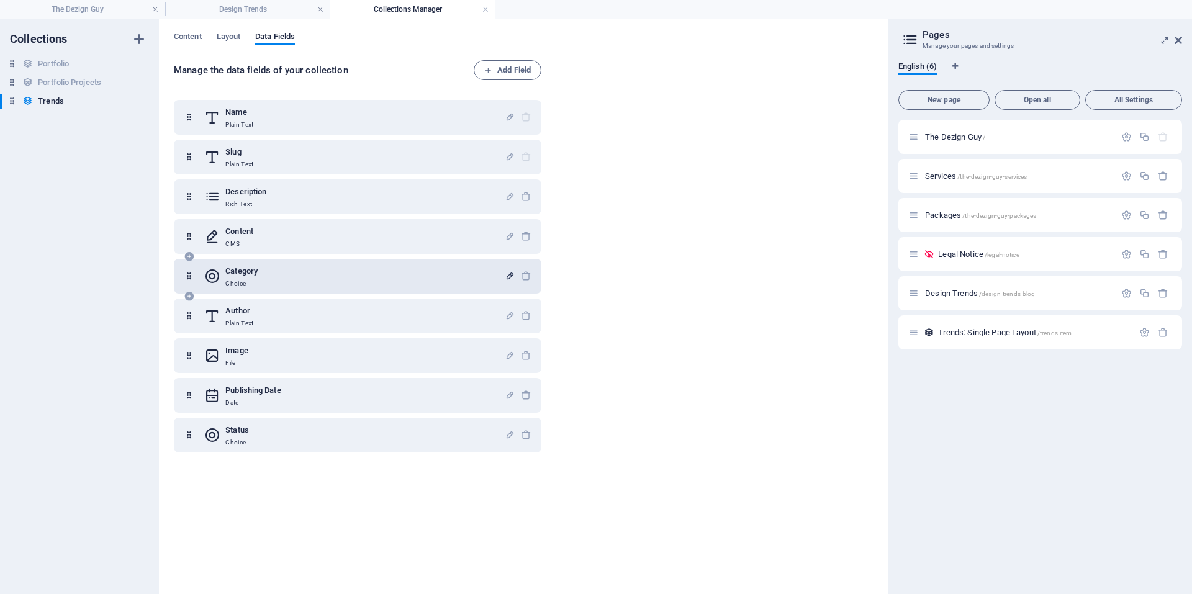
click at [505, 276] on icon "button" at bounding box center [510, 276] width 11 height 11
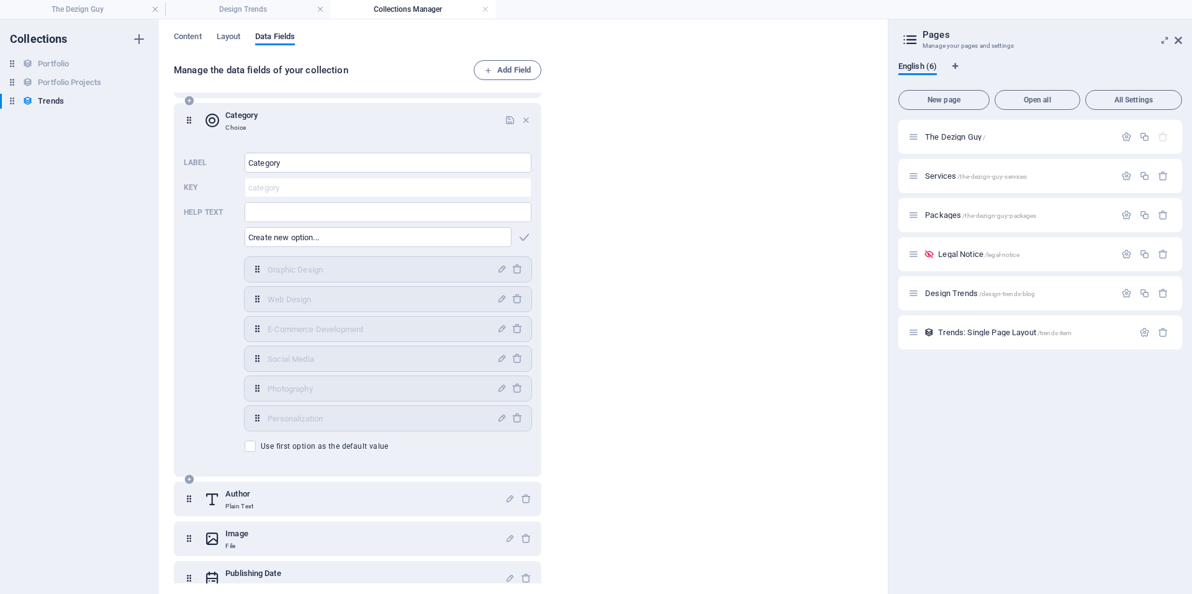
scroll to position [186, 0]
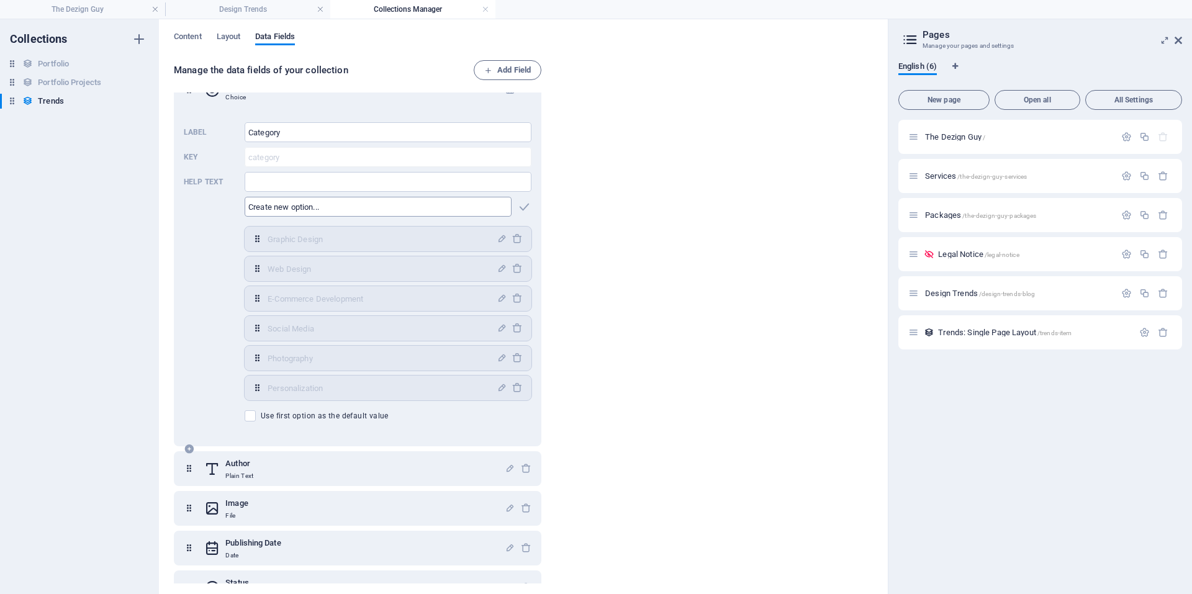
click at [399, 206] on input "text" at bounding box center [378, 207] width 267 height 20
type input "Artificial Intelligence"
click at [526, 207] on icon "button" at bounding box center [524, 207] width 14 height 14
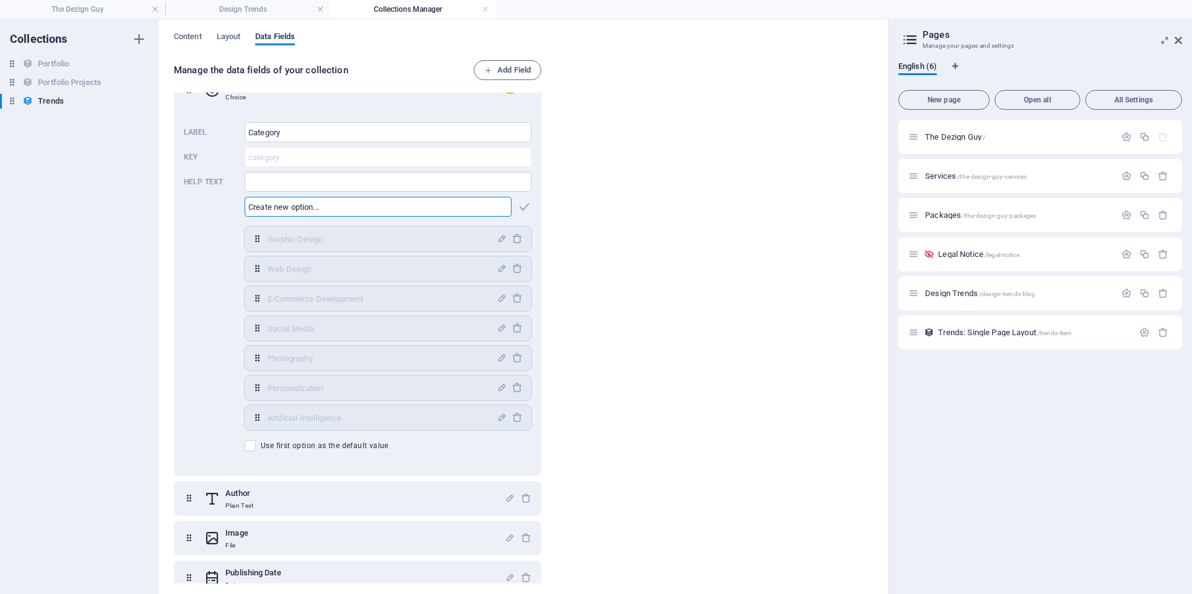
click at [170, 39] on div "Content Layout Data Fields Manage the data fields of your collection Add Field …" at bounding box center [523, 306] width 729 height 575
click at [177, 38] on span "Content" at bounding box center [188, 37] width 28 height 17
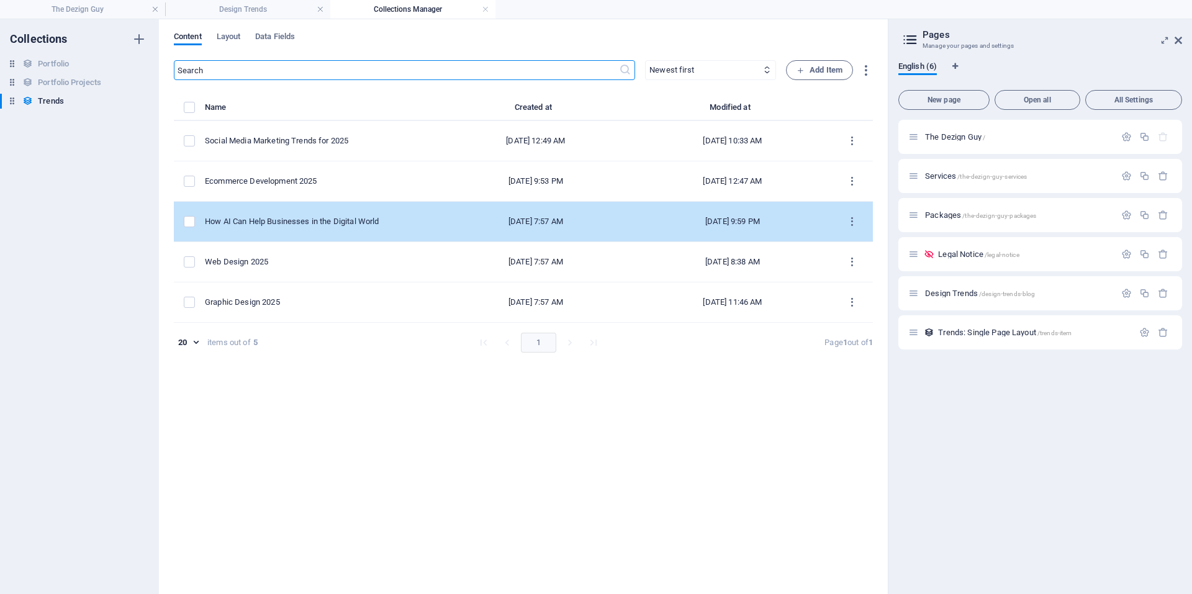
click at [275, 222] on div "How AI Can Help Businesses in the Digital World" at bounding box center [316, 221] width 222 height 11
select select "E-Commerce Development"
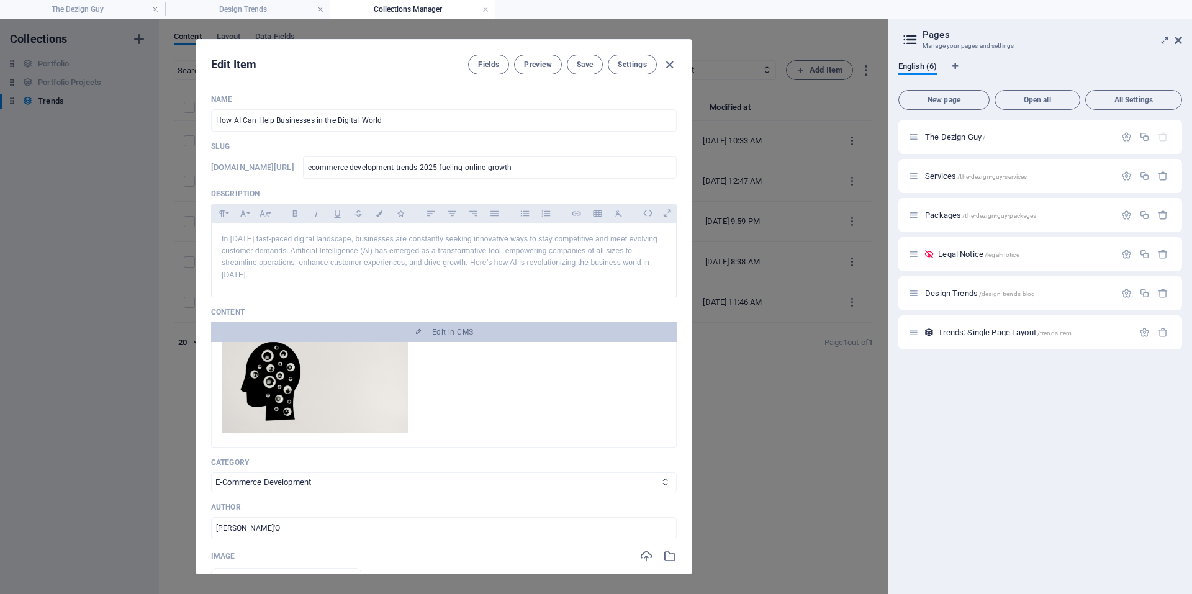
scroll to position [124, 0]
click at [302, 479] on select "Graphic Design Web Design E-Commerce Development Social Media Photography Perso…" at bounding box center [444, 483] width 466 height 20
click at [581, 63] on span "Save" at bounding box center [585, 65] width 16 height 10
click at [663, 64] on icon "button" at bounding box center [670, 65] width 14 height 14
type input "2025-09-03"
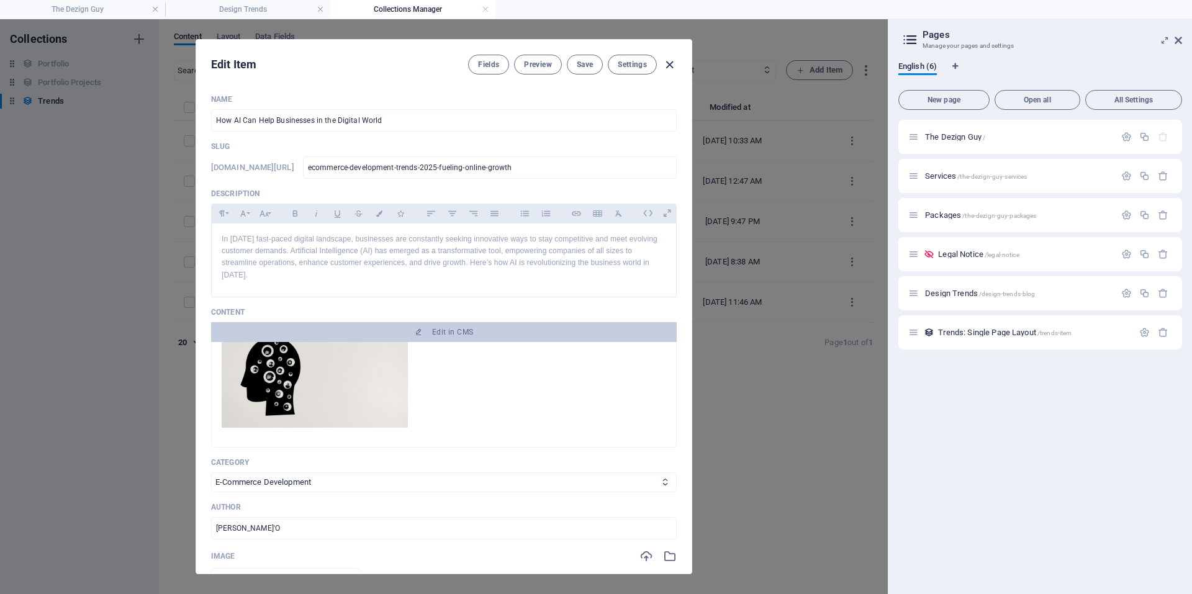
type input "ecommerce-development-trends-2025-fueling-online-growth"
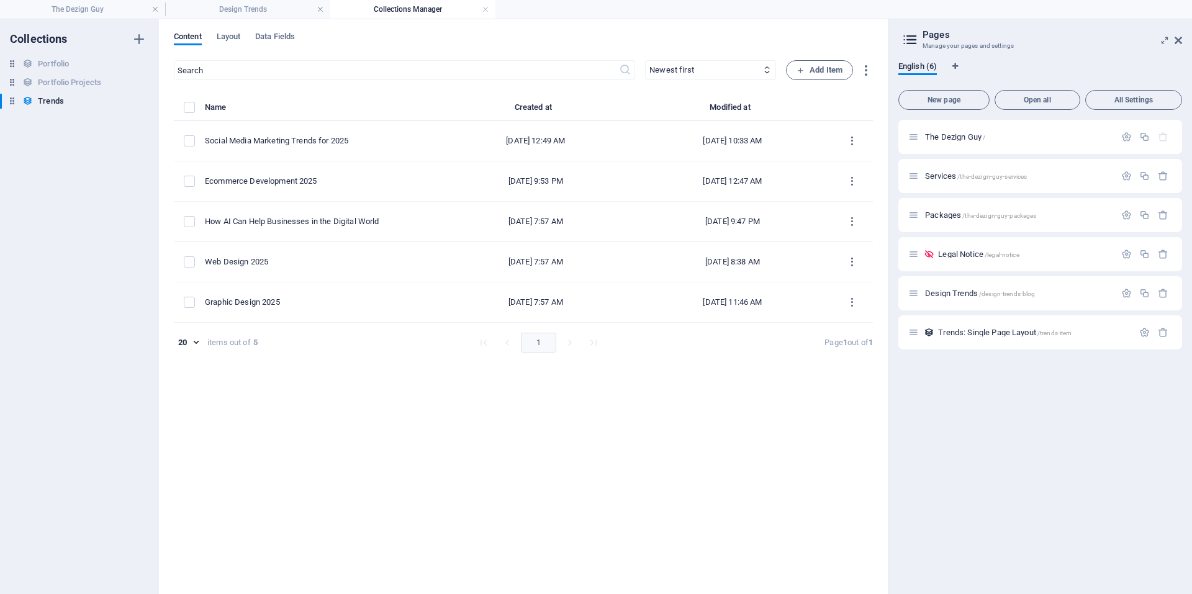
scroll to position [0, 0]
click at [267, 38] on span "Data Fields" at bounding box center [275, 37] width 40 height 17
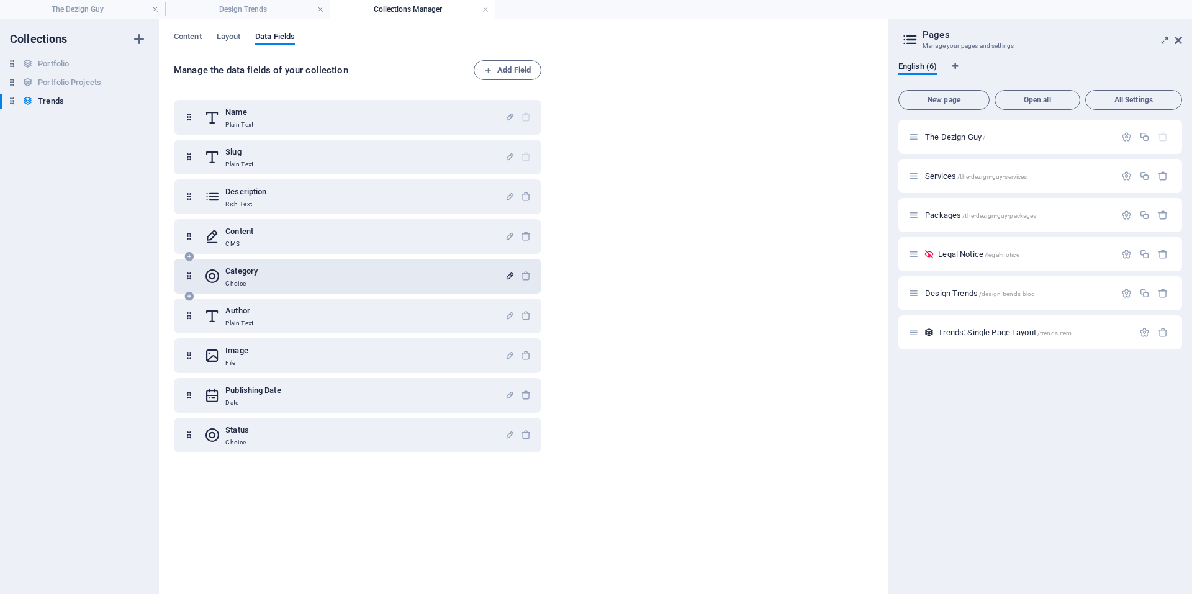
click at [507, 276] on icon "button" at bounding box center [510, 276] width 11 height 11
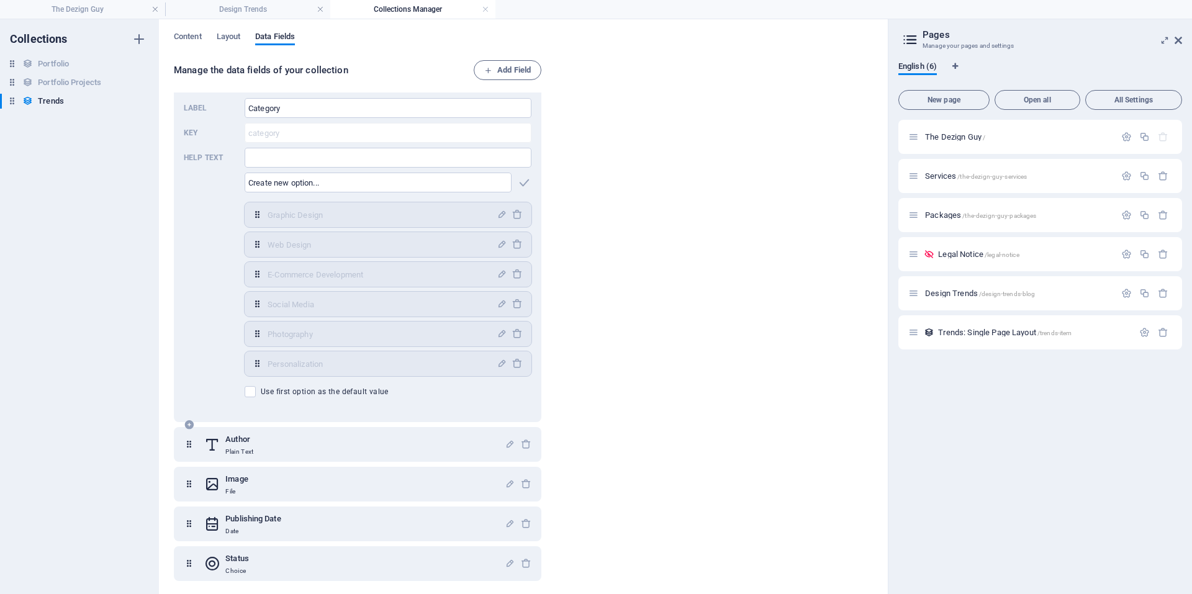
scroll to position [213, 0]
click at [394, 182] on input "text" at bounding box center [378, 180] width 267 height 20
type input "Artificial Intelligence"
click at [524, 178] on icon "button" at bounding box center [524, 180] width 14 height 14
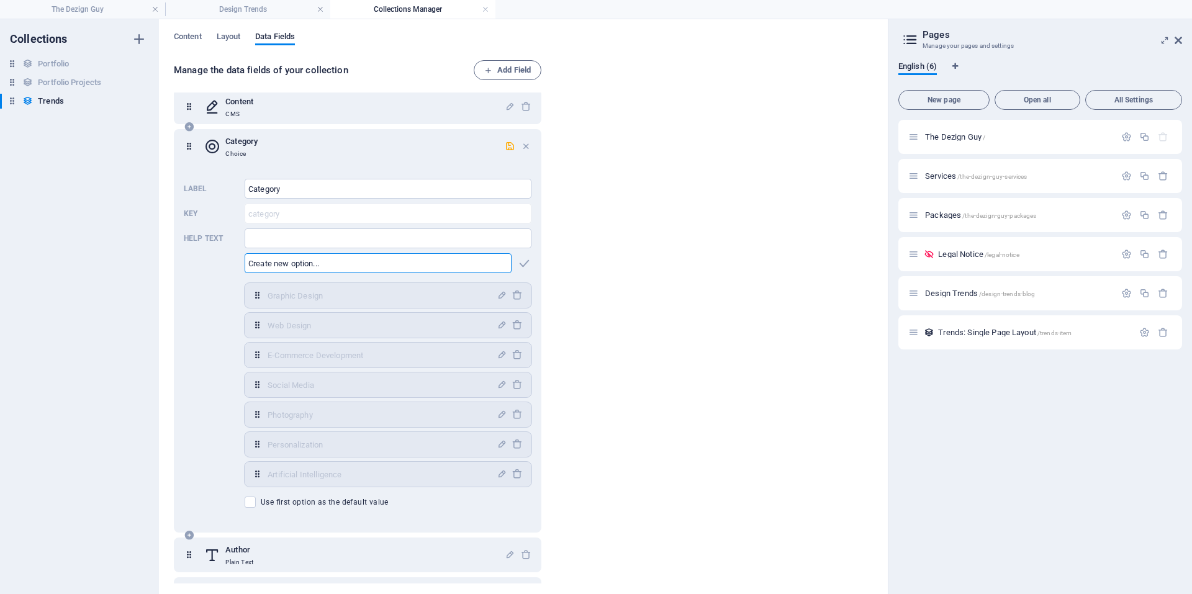
scroll to position [0, 0]
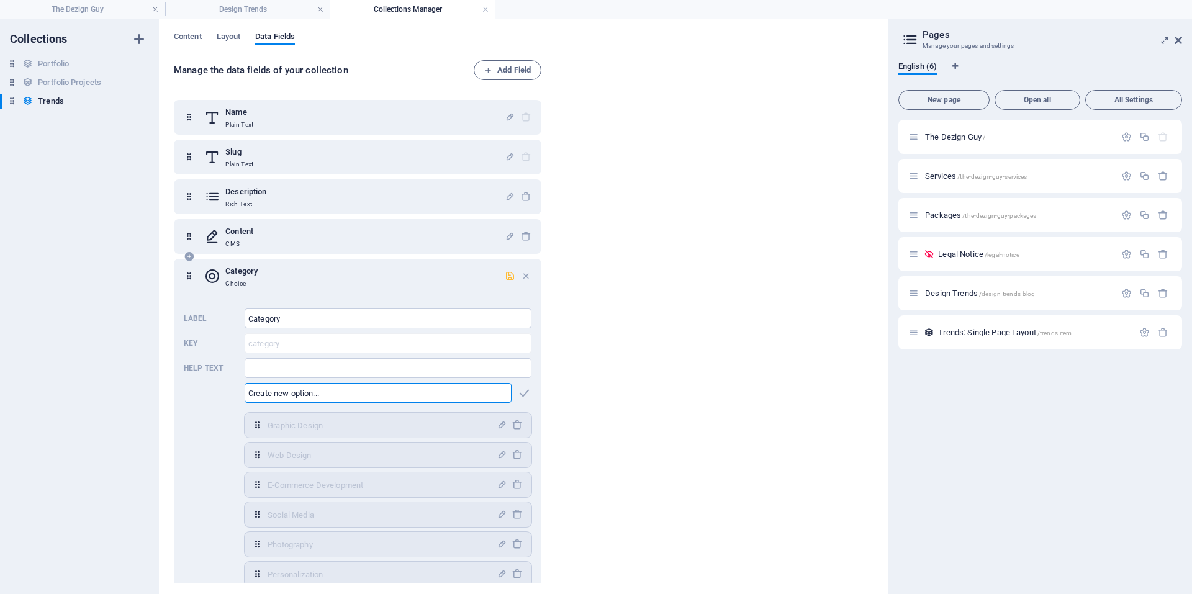
click at [509, 275] on icon "button" at bounding box center [510, 276] width 11 height 11
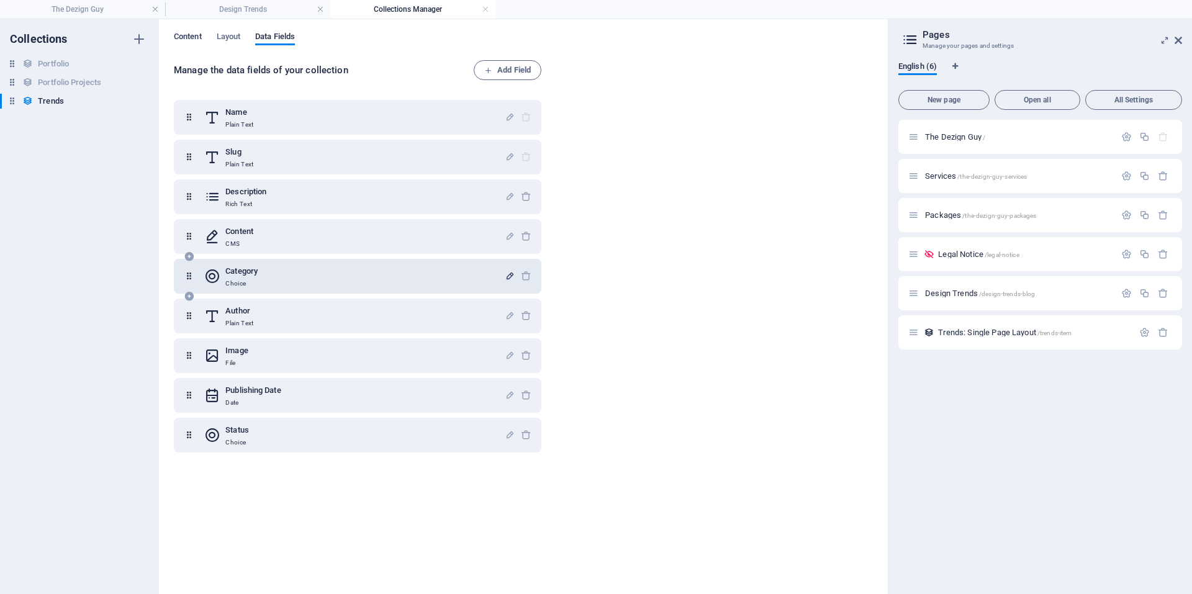
click at [189, 33] on span "Content" at bounding box center [188, 37] width 28 height 17
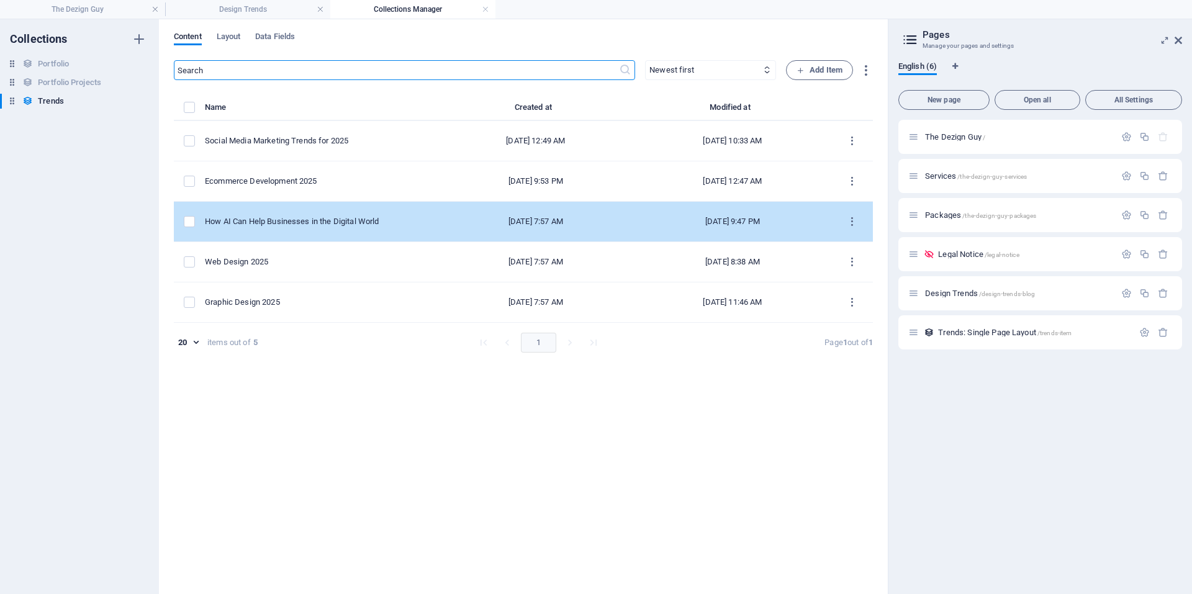
click at [307, 224] on div "How AI Can Help Businesses in the Digital World" at bounding box center [316, 221] width 222 height 11
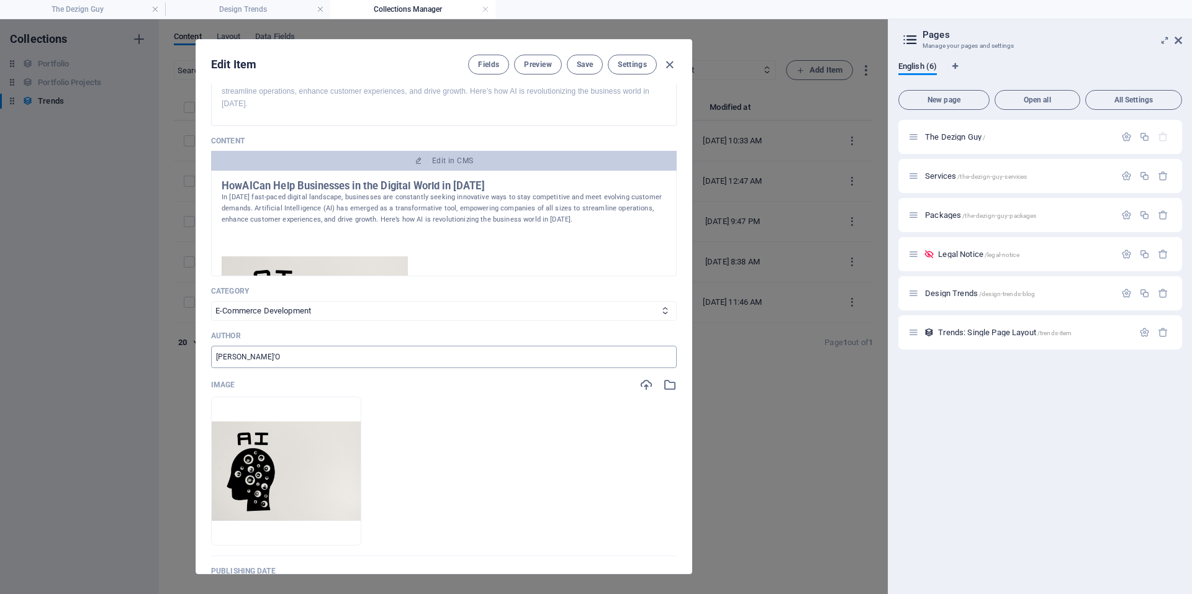
scroll to position [186, 0]
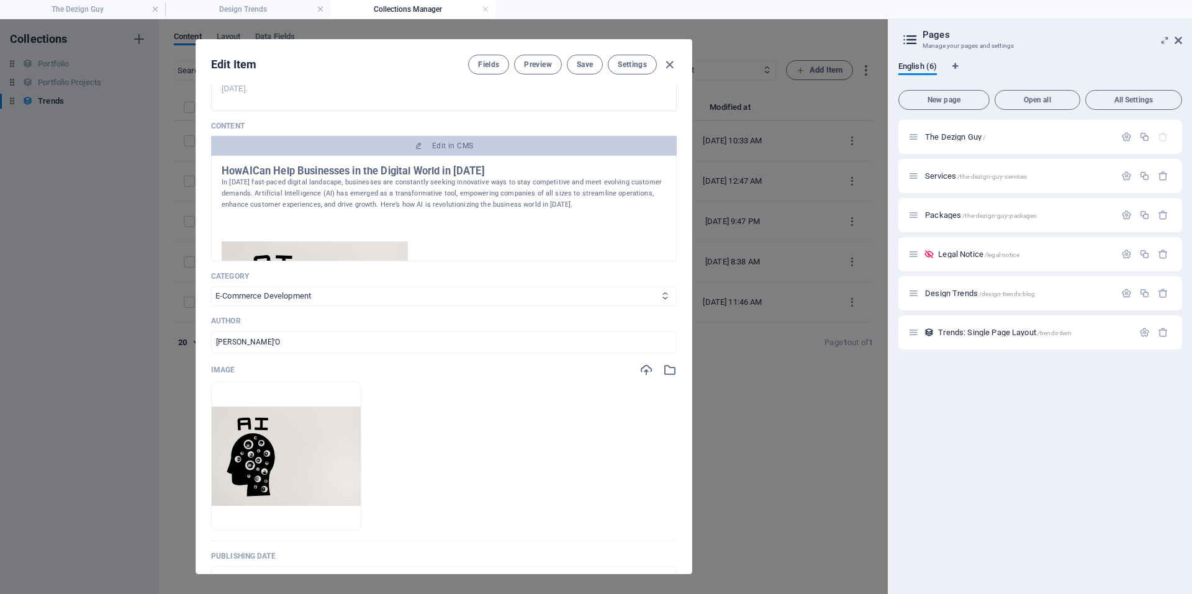
click at [288, 301] on select "Graphic Design Web Design E-Commerce Development Social Media Photography Perso…" at bounding box center [444, 296] width 466 height 20
select select "Artificial Intelligence"
click at [211, 286] on select "Graphic Design Web Design E-Commerce Development Social Media Photography Perso…" at bounding box center [444, 296] width 466 height 20
click at [584, 58] on button "Save" at bounding box center [585, 65] width 36 height 20
click at [573, 65] on button "Save" at bounding box center [585, 65] width 36 height 20
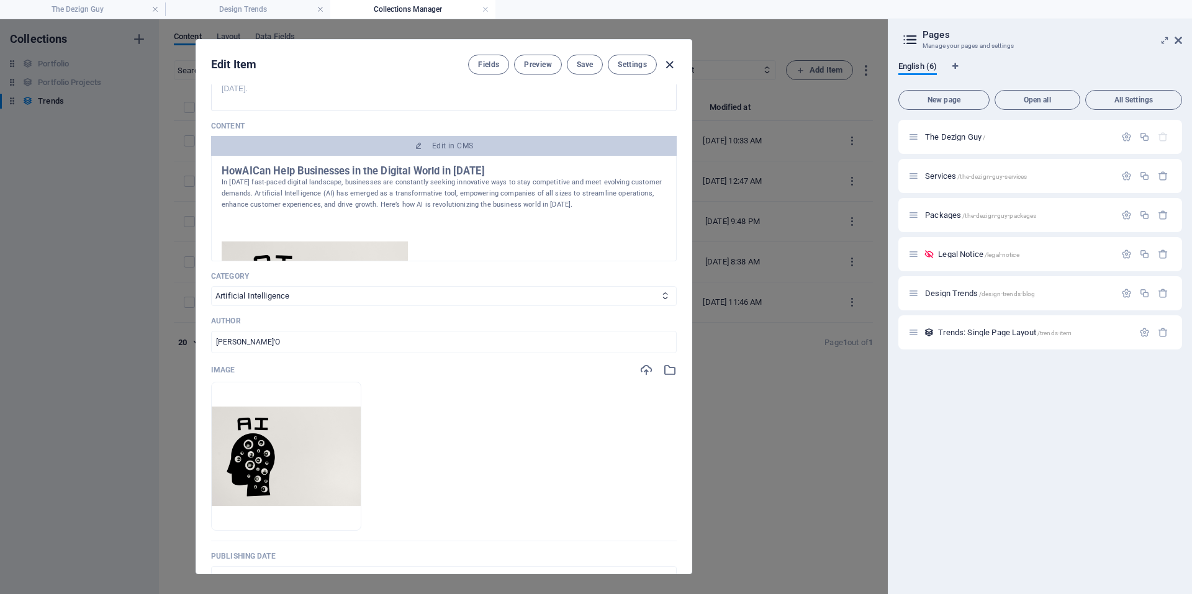
click at [671, 66] on icon "button" at bounding box center [670, 65] width 14 height 14
type input "[DATE]"
type input "ecommerce-development-trends-2025-fueling-online-growth"
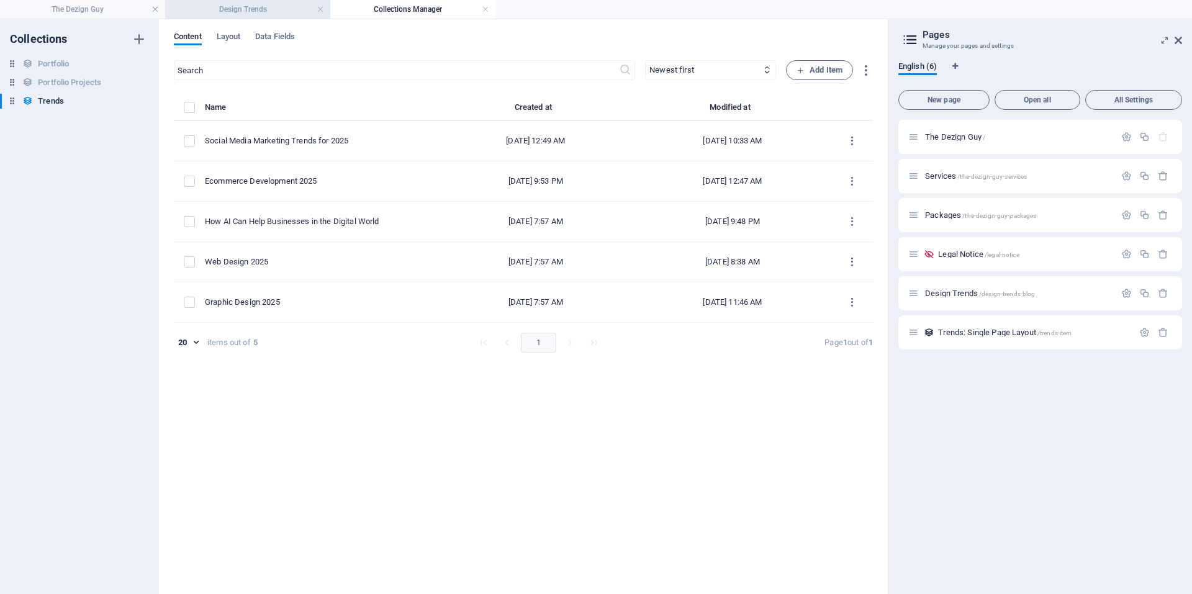
click at [246, 7] on h4 "Design Trends" at bounding box center [247, 9] width 165 height 14
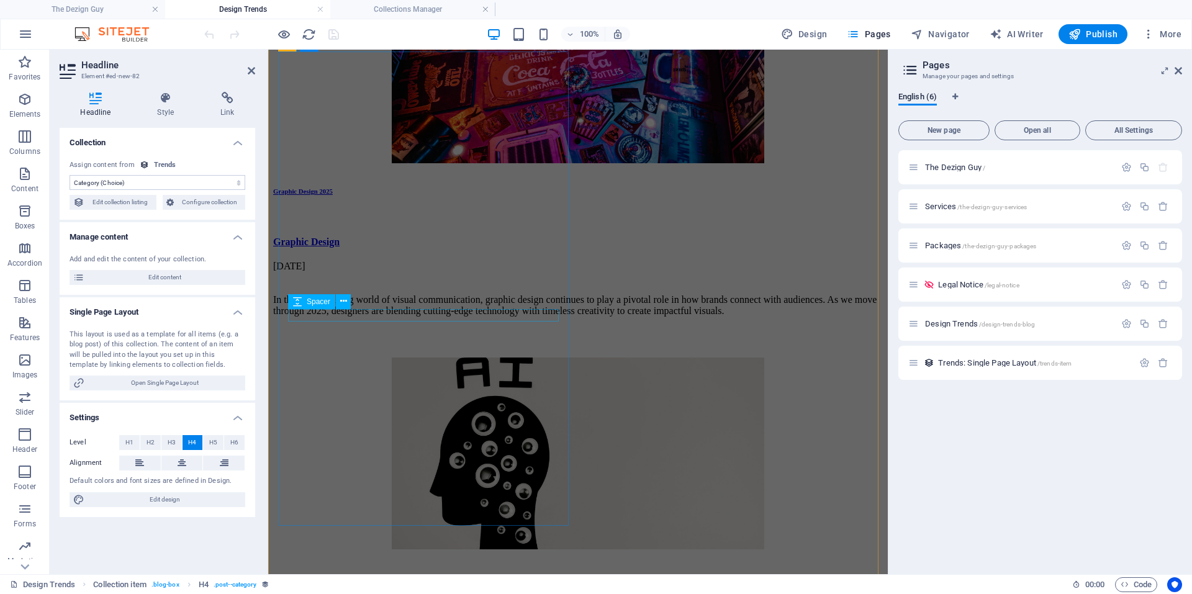
scroll to position [577, 0]
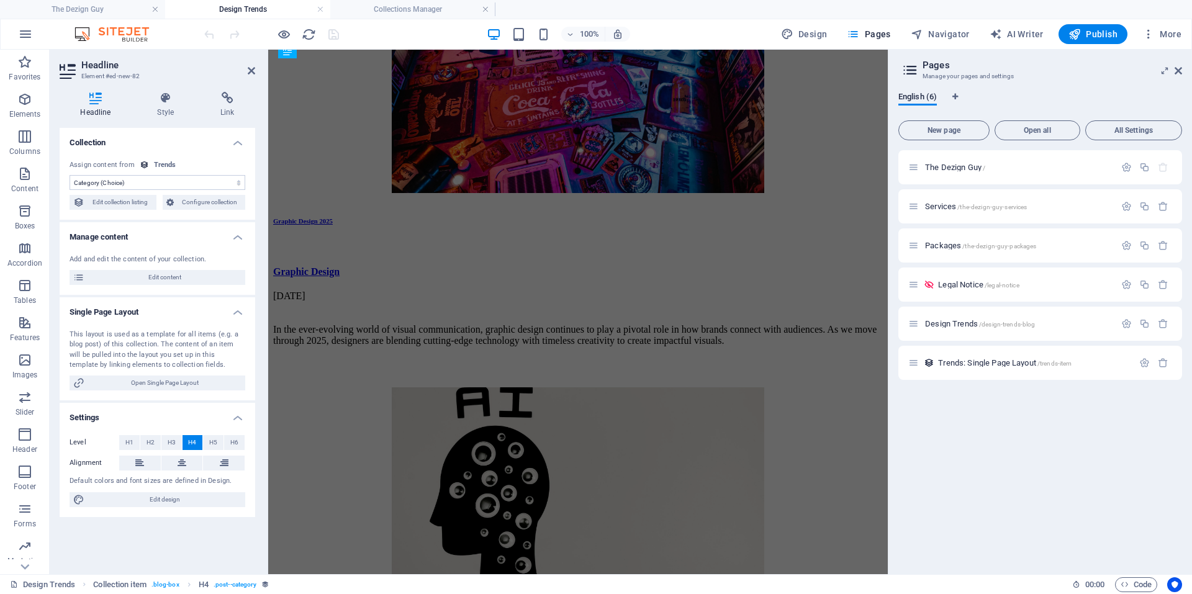
click at [327, 34] on div at bounding box center [271, 34] width 139 height 20
click at [383, 6] on h4 "Collections Manager" at bounding box center [412, 9] width 165 height 14
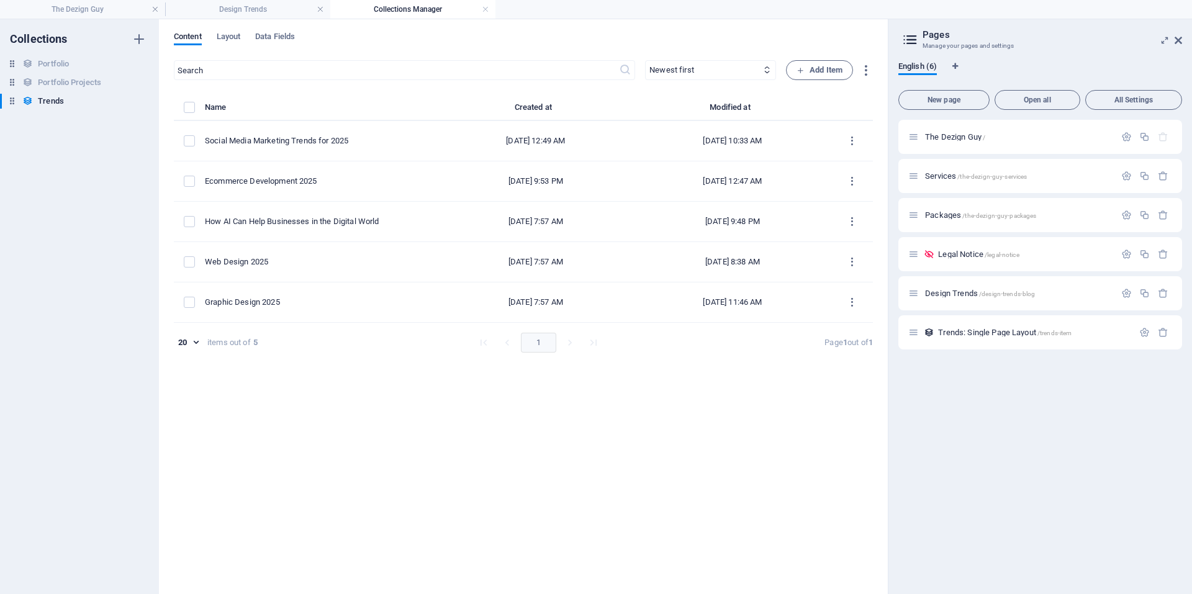
scroll to position [0, 0]
click at [488, 11] on link at bounding box center [485, 10] width 7 height 12
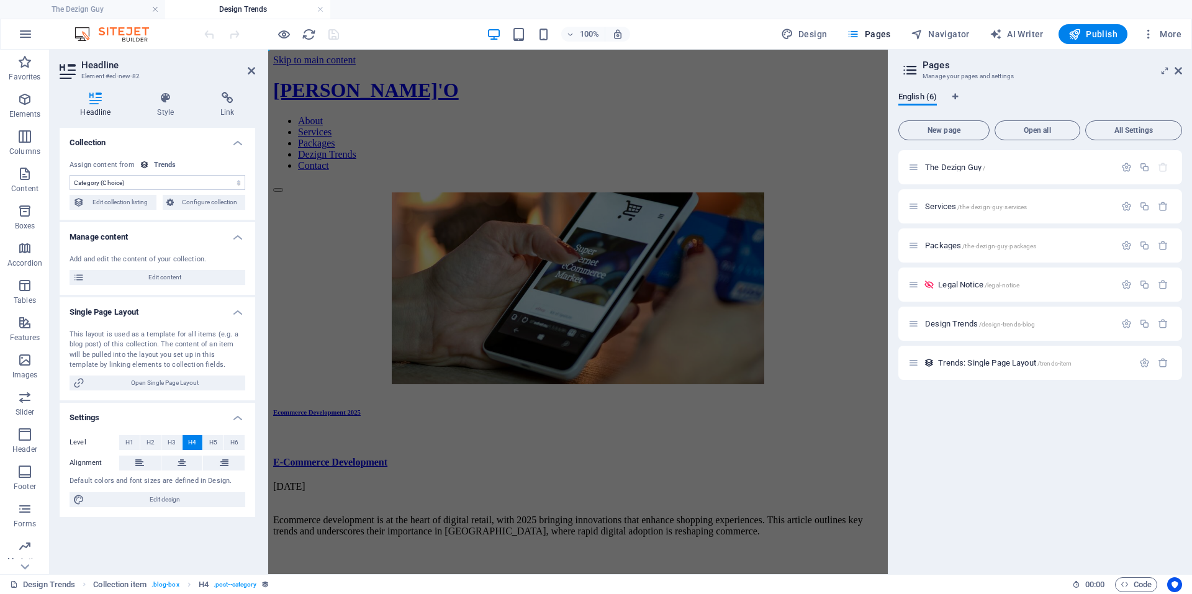
scroll to position [577, 0]
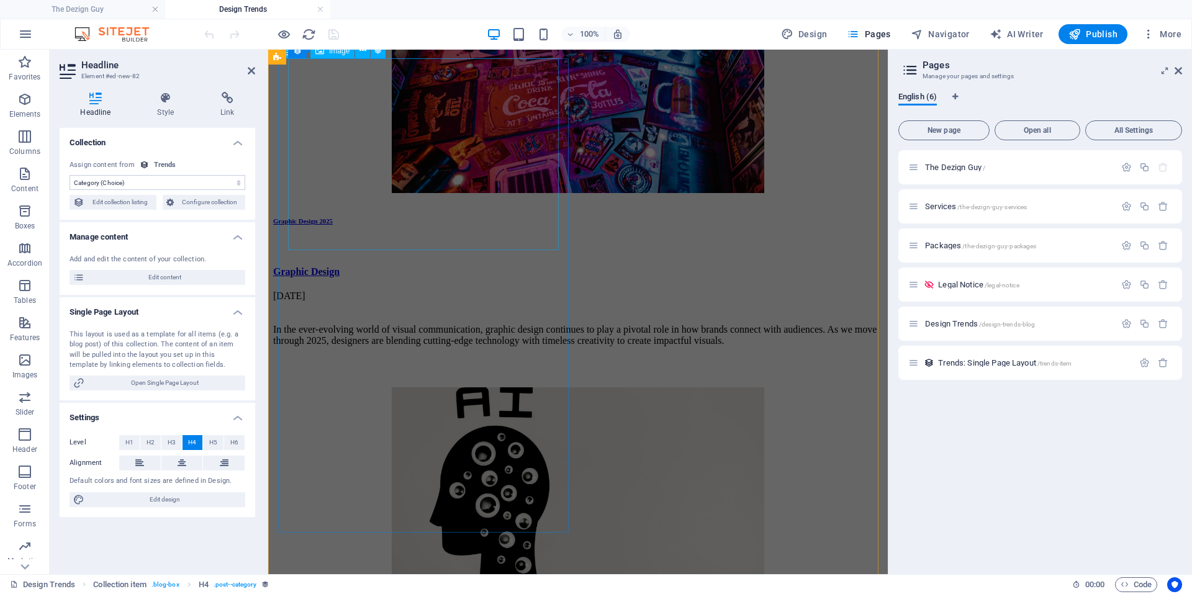
click at [454, 387] on figure at bounding box center [578, 484] width 610 height 194
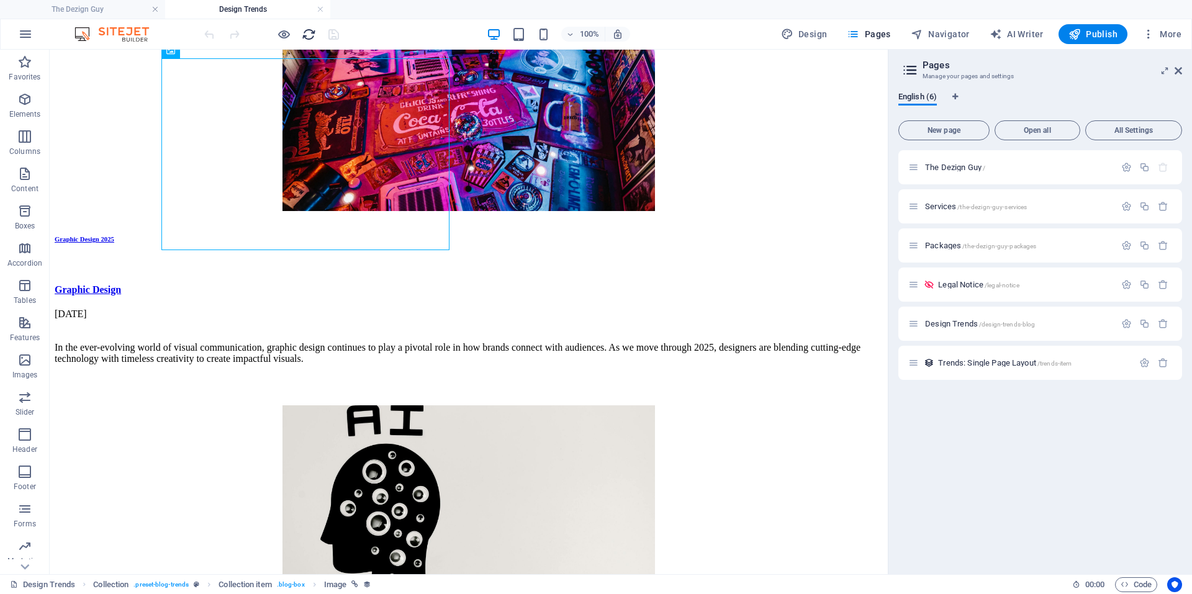
click at [302, 33] on icon "reload" at bounding box center [309, 34] width 14 height 14
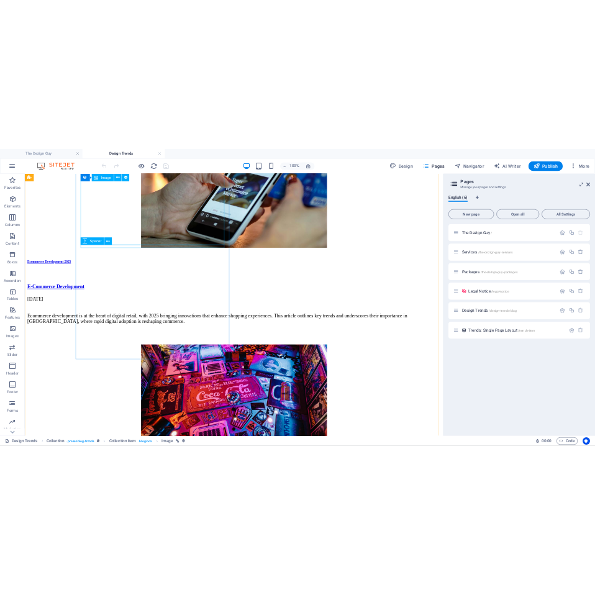
scroll to position [0, 0]
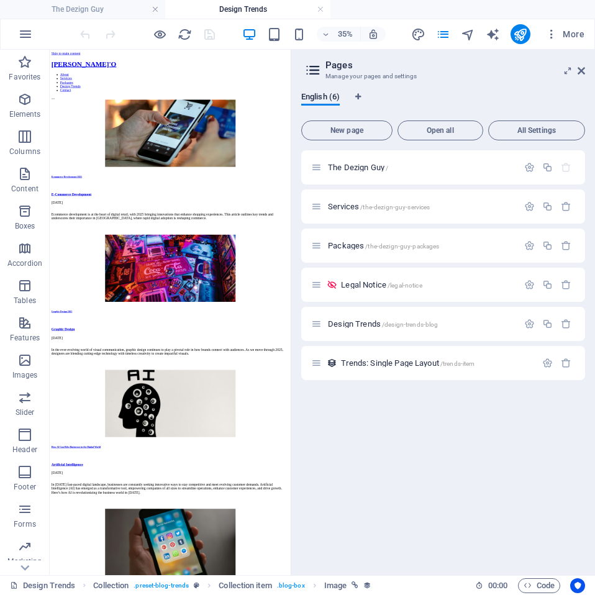
click at [247, 11] on h4 "Design Trends" at bounding box center [247, 9] width 165 height 14
click at [207, 322] on figure at bounding box center [394, 289] width 679 height 194
select select "image"
select select "px"
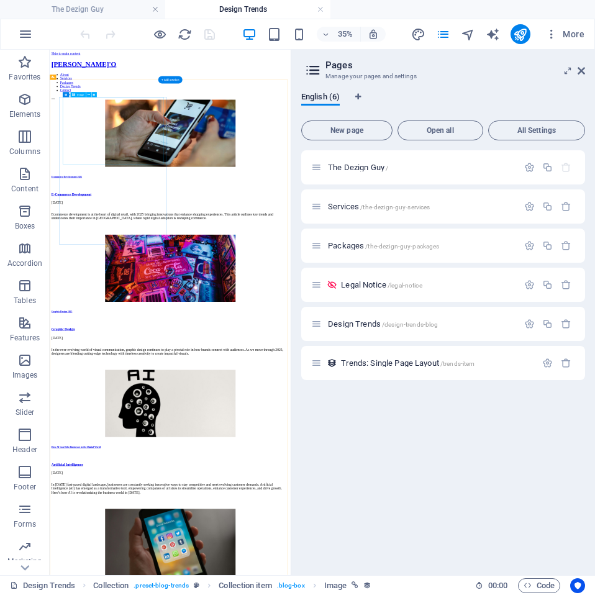
select select "px"
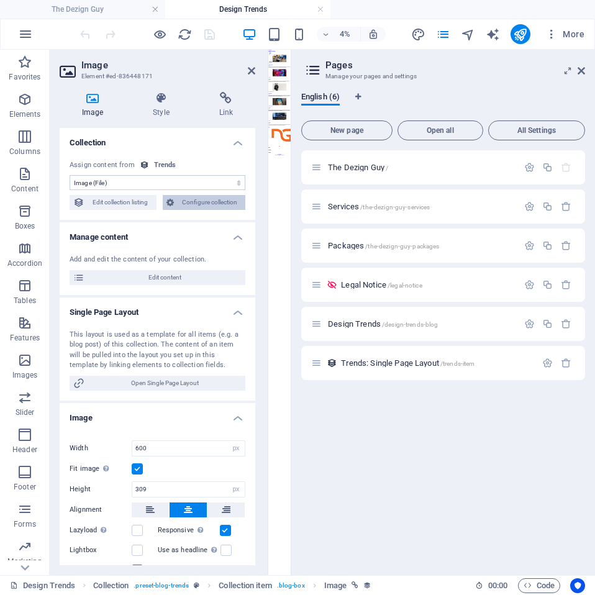
click at [189, 207] on span "Configure collection" at bounding box center [210, 202] width 65 height 15
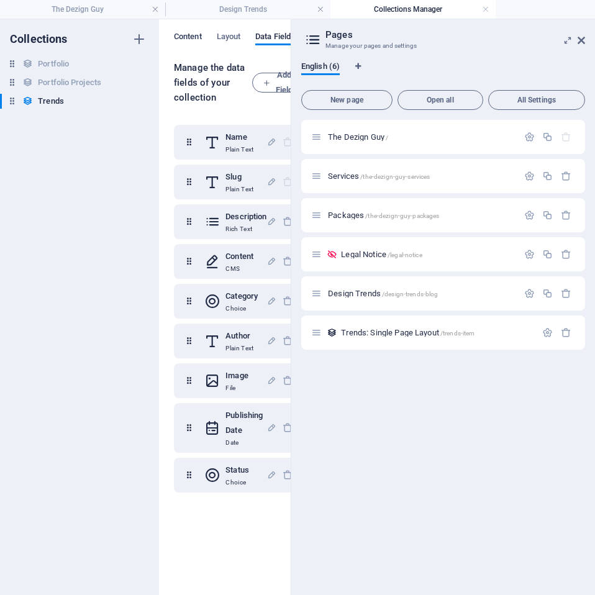
click at [188, 37] on span "Content" at bounding box center [188, 37] width 28 height 17
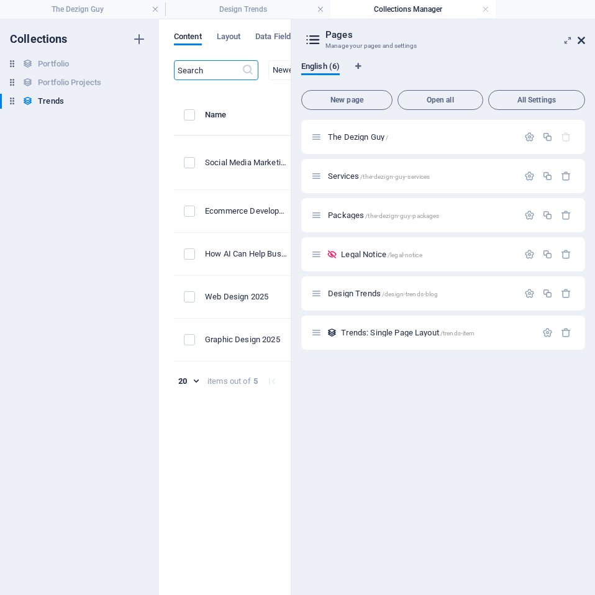
click at [579, 40] on icon at bounding box center [580, 40] width 7 height 10
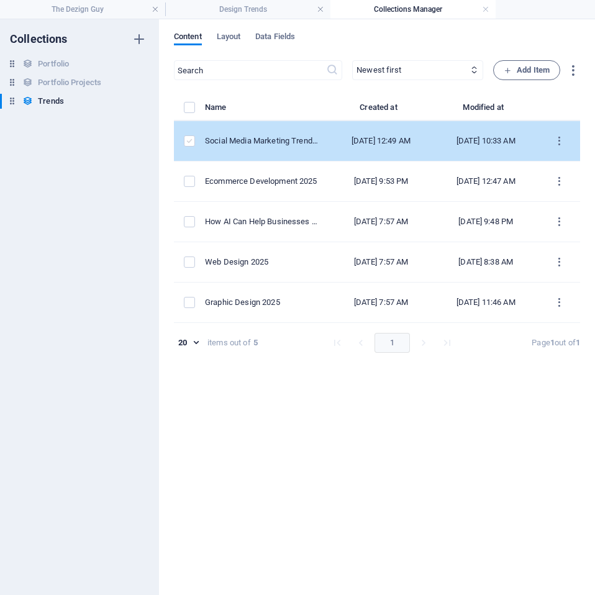
click at [189, 142] on label "items list" at bounding box center [189, 140] width 11 height 11
click at [0, 0] on input "items list" at bounding box center [0, 0] width 0 height 0
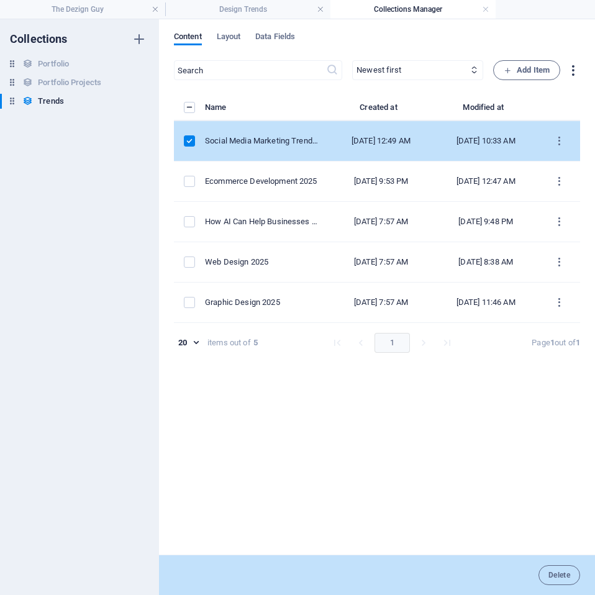
click at [577, 69] on icon "button" at bounding box center [573, 70] width 14 height 14
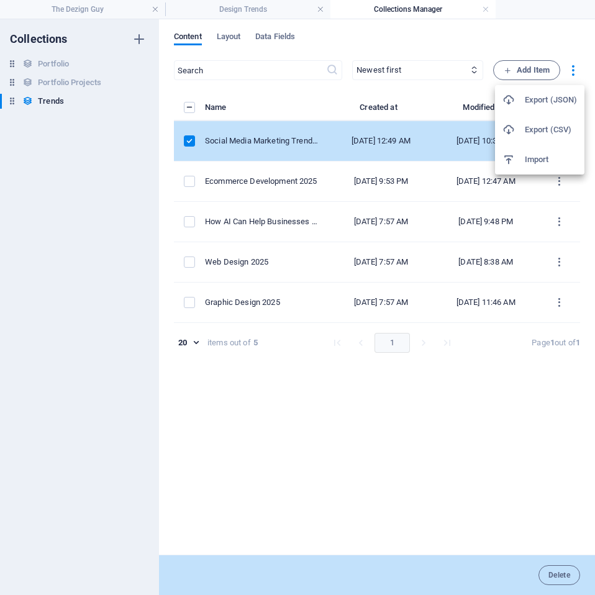
click at [422, 147] on div at bounding box center [297, 297] width 595 height 595
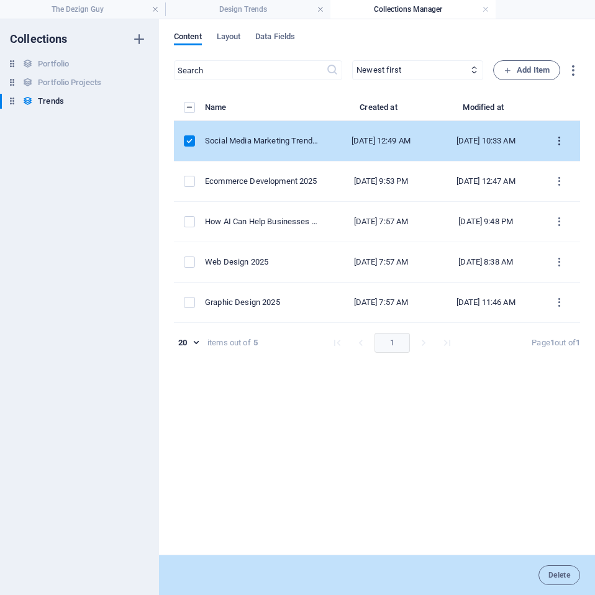
click at [559, 142] on icon "items list" at bounding box center [559, 141] width 12 height 12
click at [547, 227] on h6 "Duplicate" at bounding box center [560, 234] width 34 height 15
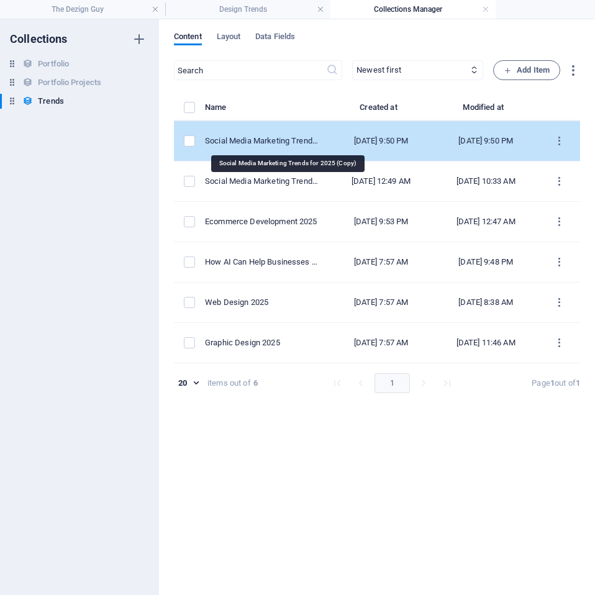
click at [294, 140] on div "Social Media Marketing Trends for 2025 (Copy)" at bounding box center [262, 140] width 114 height 11
select select "Social Media"
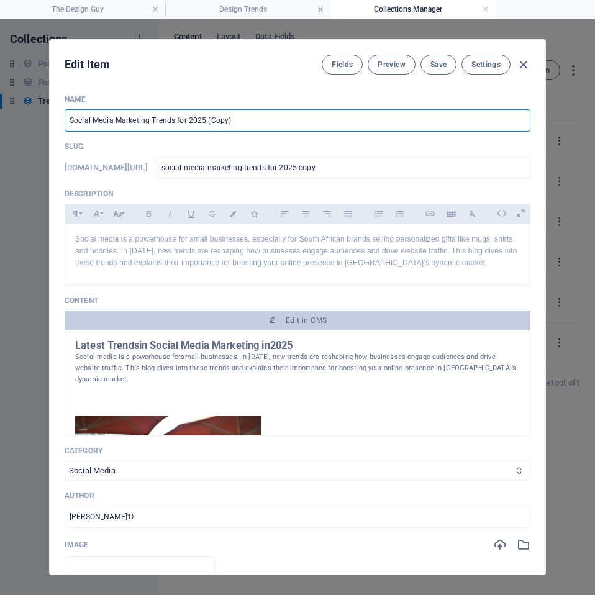
drag, startPoint x: 237, startPoint y: 124, endPoint x: 55, endPoint y: 126, distance: 182.0
click at [55, 126] on div "Name Social Media Marketing Trends for 2025 (Copy) ​ Slug www.example.com/trend…" at bounding box center [298, 329] width 496 height 490
paste input "Benefits of Web Design and Services for New Businesses"
type input "Benefits of Web Design and Services for New Businesses"
type input "benefits-of-web-design-and-services-for-new-businesses"
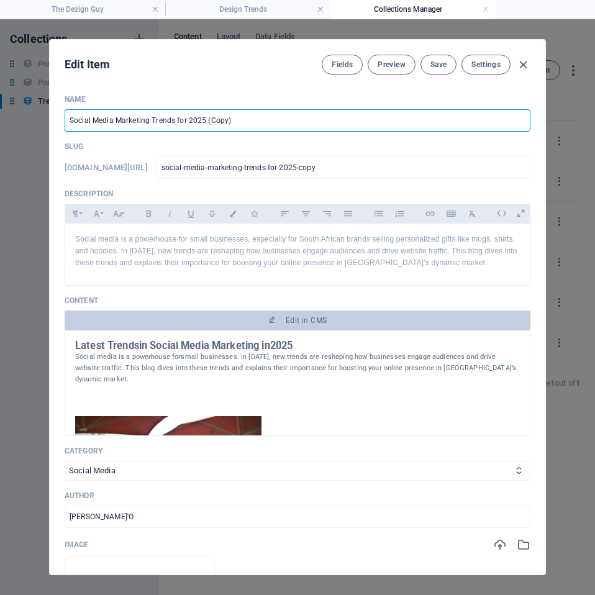
type input "benefits-of-web-design-and-services-for-new-businesses"
type input "Benefits of Web Design and Services for New Businesses i"
type input "benefits-of-web-design-and-services-for-new-businesses-i"
type input "Benefits of Web Design and Services for New Businesses in"
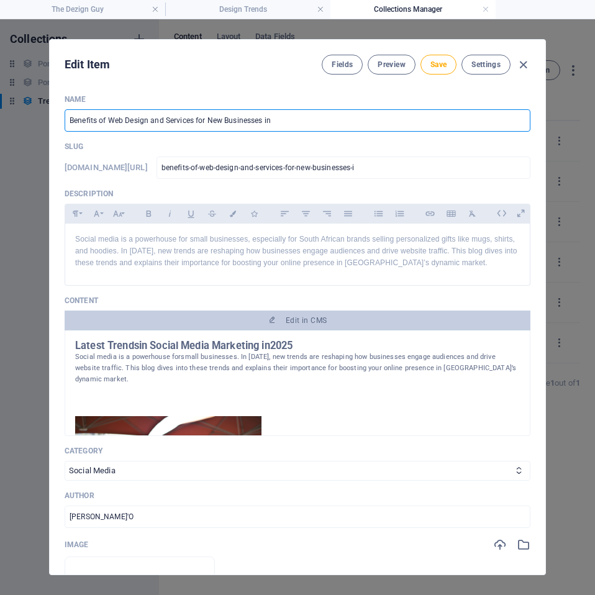
type input "benefits-of-web-design-and-services-for-new-businesses-in"
type input "Benefits of Web Design and Services for New Businesses in 2"
type input "benefits-of-web-design-and-services-for-new-businesses-in-2"
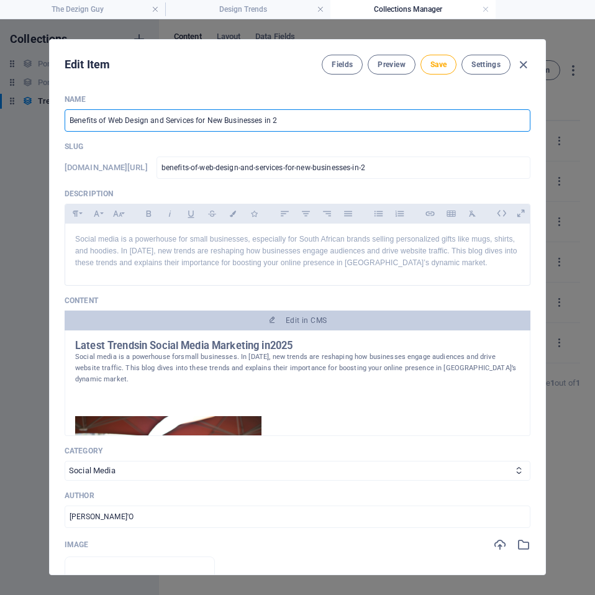
type input "Benefits of Web Design and Services for New Businesses in 20"
type input "benefits-of-web-design-and-services-for-new-businesses-in-20"
type input "Benefits of Web Design and Services for New Businesses in 202"
type input "benefits-of-web-design-and-services-for-new-businesses-in-202"
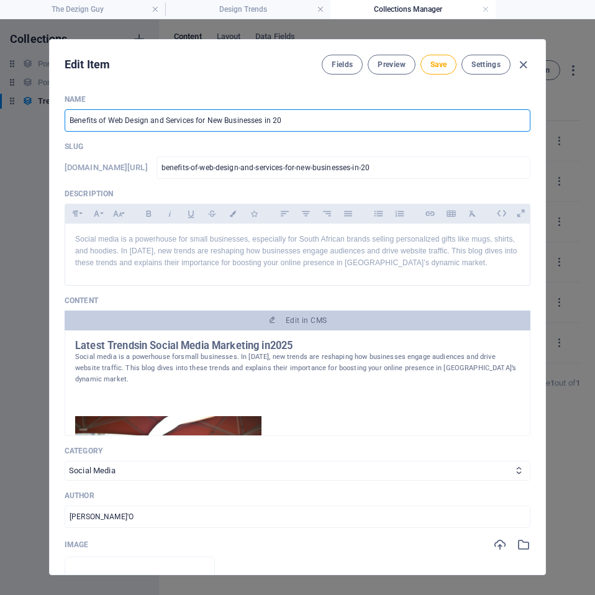
type input "benefits-of-web-design-and-services-for-new-businesses-in-202"
type input "Benefits of Web Design and Services for New Businesses in [DATE]"
type input "benefits-of-web-design-and-services-for-new-businesses-in-2025"
drag, startPoint x: 127, startPoint y: 119, endPoint x: 108, endPoint y: 122, distance: 19.0
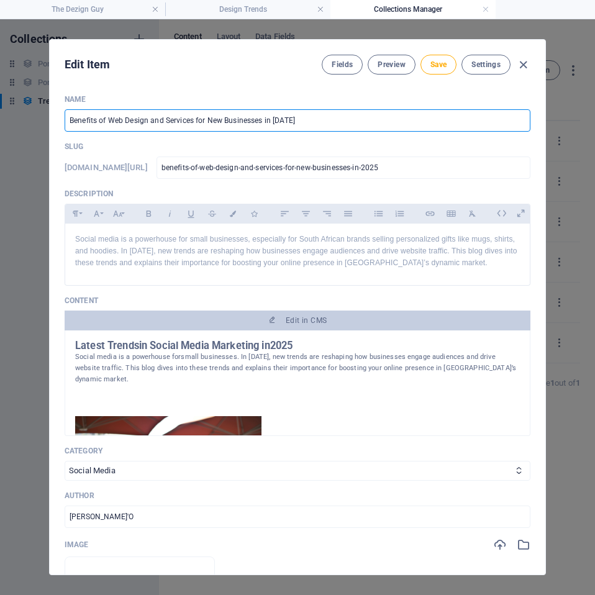
click at [108, 122] on input "Benefits of Web Design and Services for New Businesses in [DATE]" at bounding box center [298, 120] width 466 height 22
type input "Benefits of Web Design and Services for New Businesses in [DATE]"
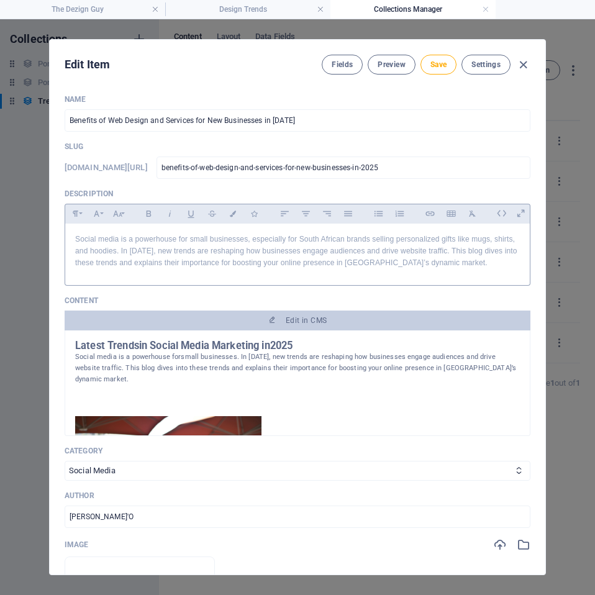
click at [382, 260] on p "Social media is a powerhouse for small businesses, especially for South African…" at bounding box center [297, 251] width 445 height 36
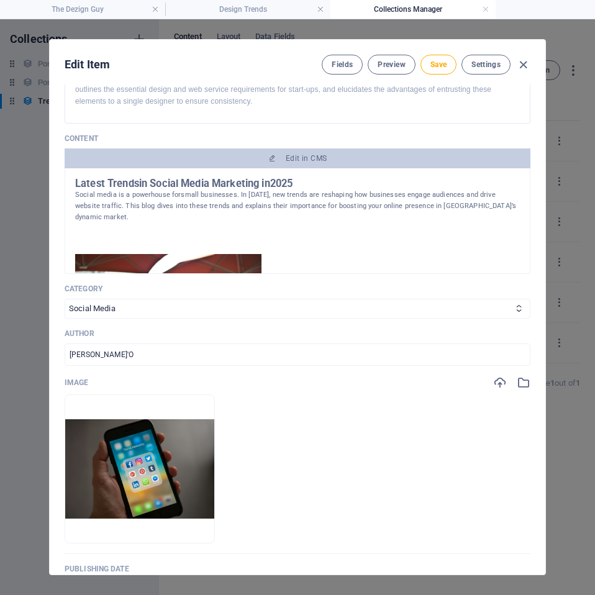
scroll to position [186, 0]
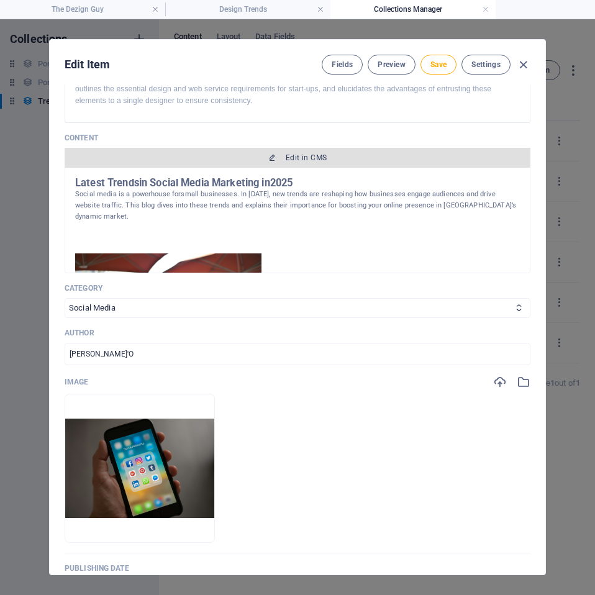
click at [276, 166] on button "Edit in CMS" at bounding box center [298, 158] width 466 height 20
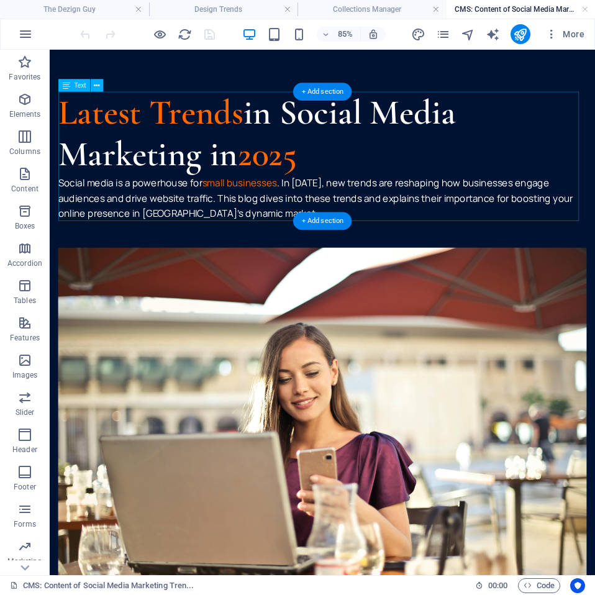
scroll to position [0, 0]
click at [183, 229] on div "Latest Trends in Social Media Marketing in 2025 Social media is a powerhouse fo…" at bounding box center [371, 175] width 622 height 152
click at [292, 229] on div "Latest Trends in Social Media Marketing in 2025 Social media is a powerhouse fo…" at bounding box center [371, 175] width 622 height 152
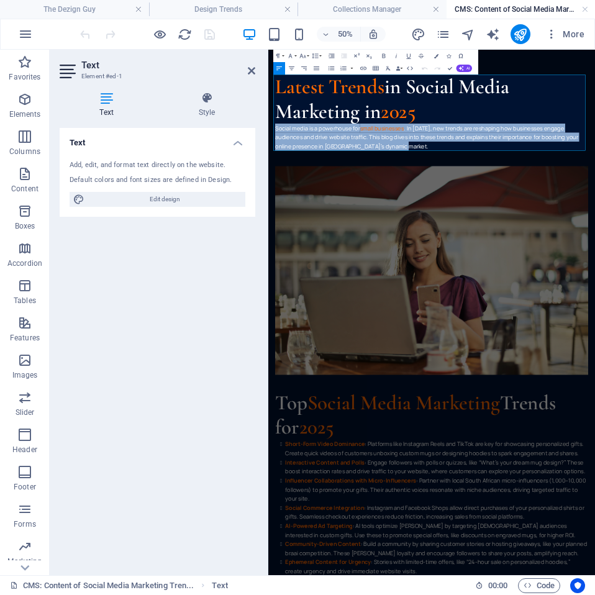
drag, startPoint x: 467, startPoint y: 241, endPoint x: 252, endPoint y: 207, distance: 217.4
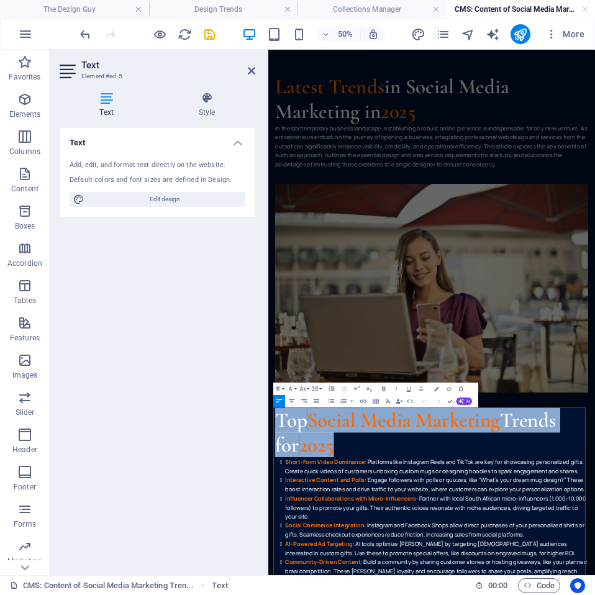
drag, startPoint x: 435, startPoint y: 841, endPoint x: 282, endPoint y: 785, distance: 162.7
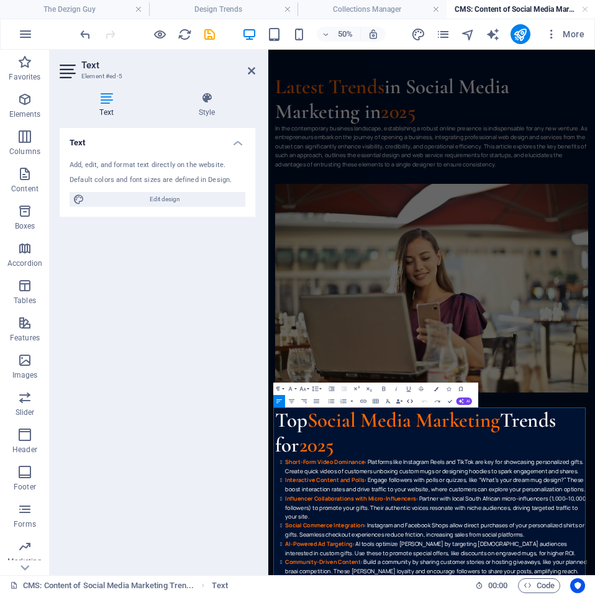
click at [407, 401] on icon "button" at bounding box center [409, 400] width 7 height 7
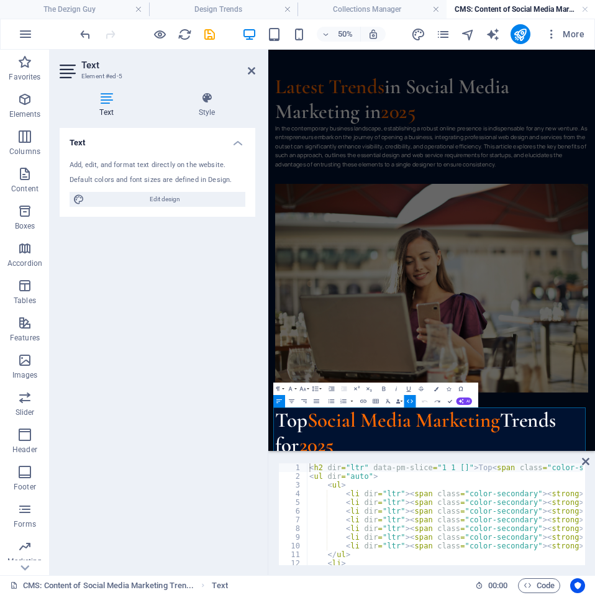
click at [407, 400] on icon "button" at bounding box center [409, 400] width 7 height 7
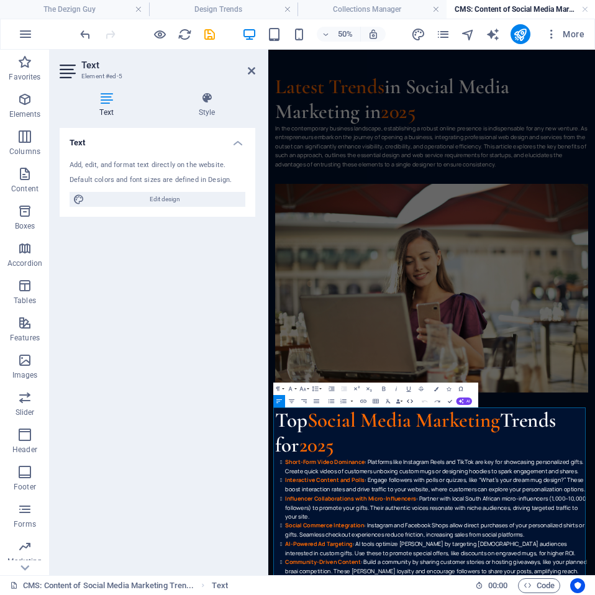
click at [407, 400] on icon "button" at bounding box center [409, 400] width 7 height 7
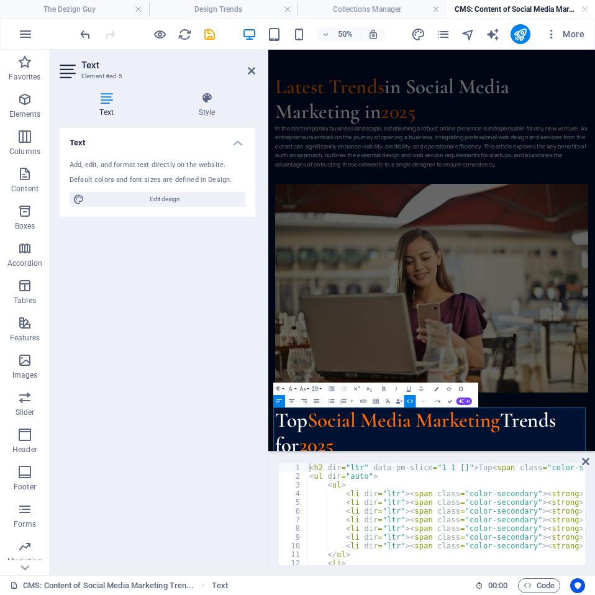
click at [409, 401] on icon "button" at bounding box center [409, 400] width 7 height 7
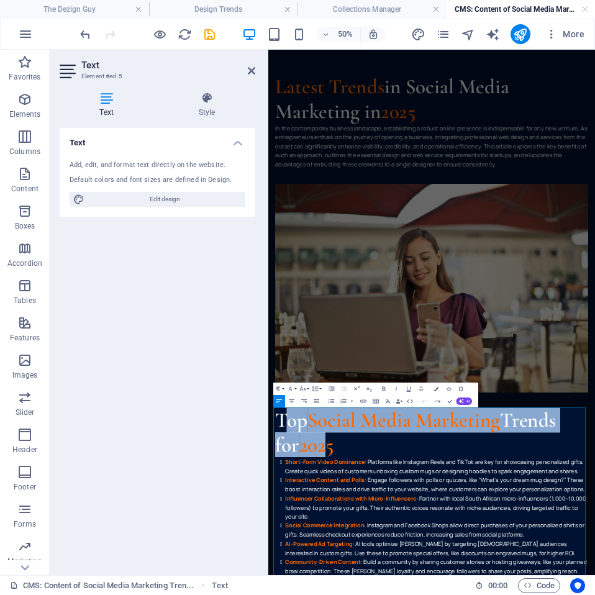
drag, startPoint x: 384, startPoint y: 842, endPoint x: 305, endPoint y: 789, distance: 94.7
click at [410, 407] on button "HTML" at bounding box center [410, 401] width 12 height 12
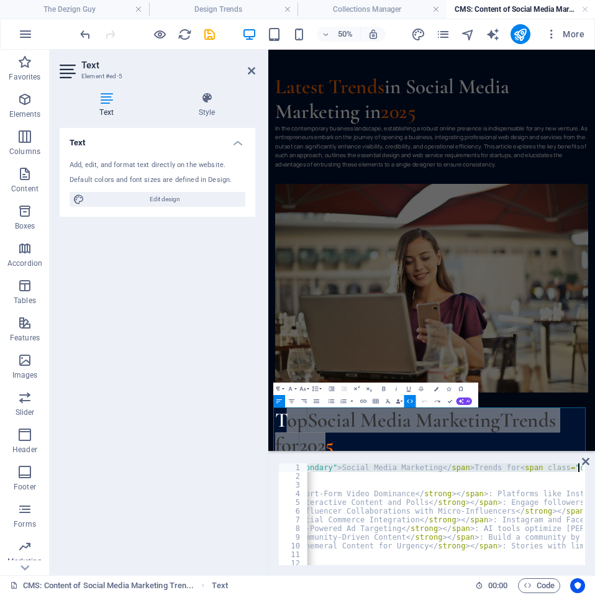
drag, startPoint x: 542, startPoint y: 464, endPoint x: 597, endPoint y: 469, distance: 55.4
click at [595, 469] on html "The Dezign Guy The Dezign Guy Design Trends Collections Manager CMS: Content of…" at bounding box center [297, 297] width 595 height 595
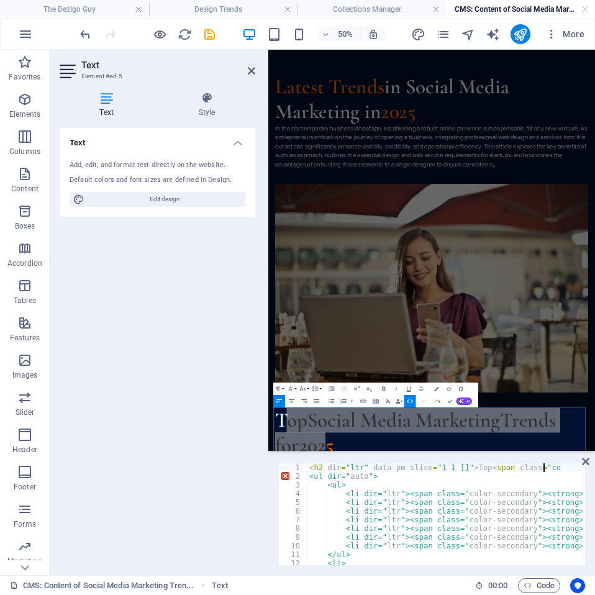
scroll to position [0, 0]
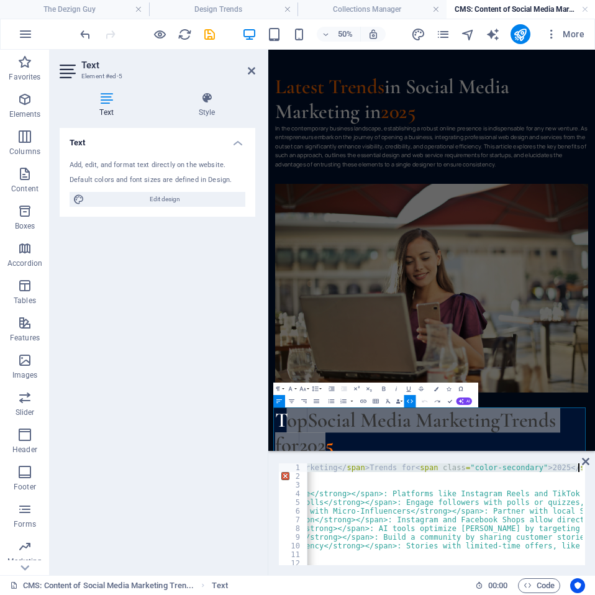
scroll to position [0, 392]
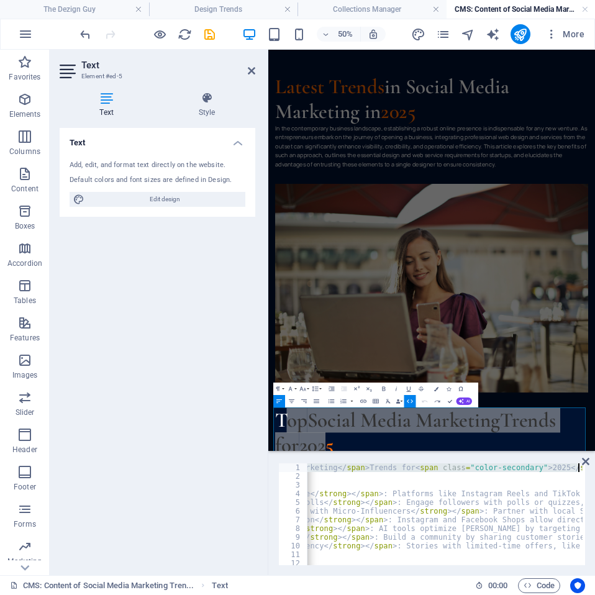
click at [558, 466] on div "< h2 dir = "ltr" data-pm-slice = "1 1 []" > Top < span class = "color-secondary…" at bounding box center [445, 514] width 276 height 102
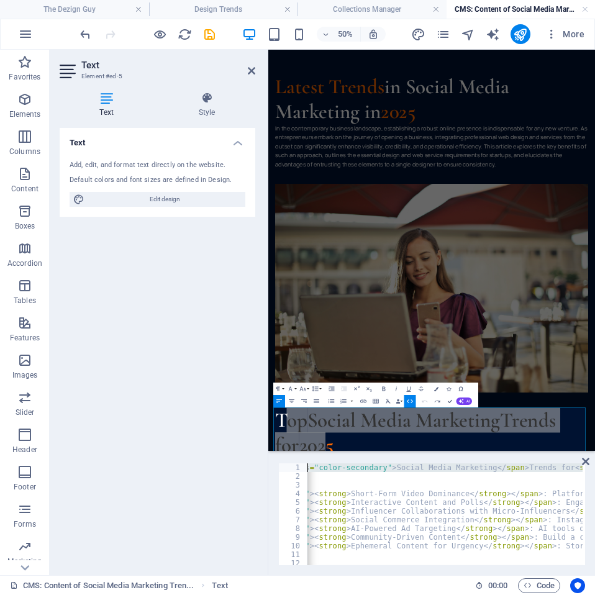
scroll to position [0, 0]
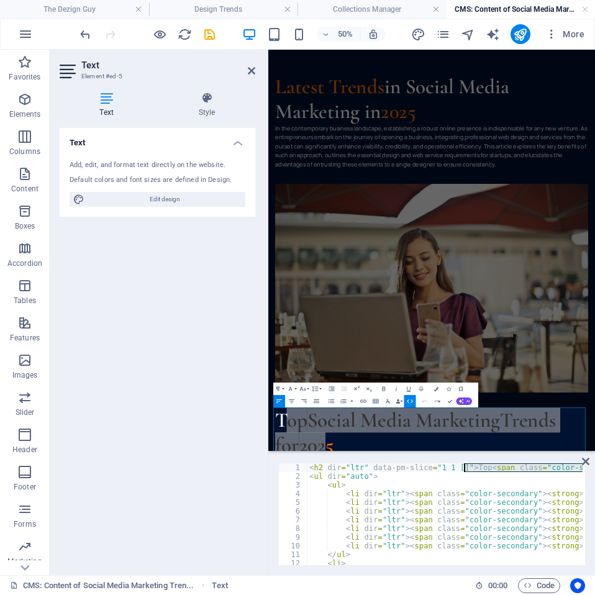
drag, startPoint x: 556, startPoint y: 467, endPoint x: 466, endPoint y: 471, distance: 90.1
paste textarea "Benefits of Web Design and Services for New Businesses"
type textarea "<h2 dir="ltr" data-pm-slice="1 1 []">Benefits of Web Design and Services for Ne…"
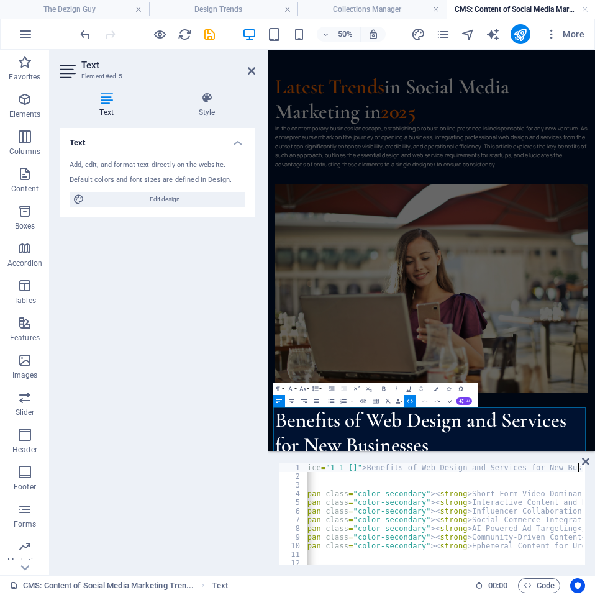
click at [587, 458] on icon at bounding box center [585, 461] width 7 height 10
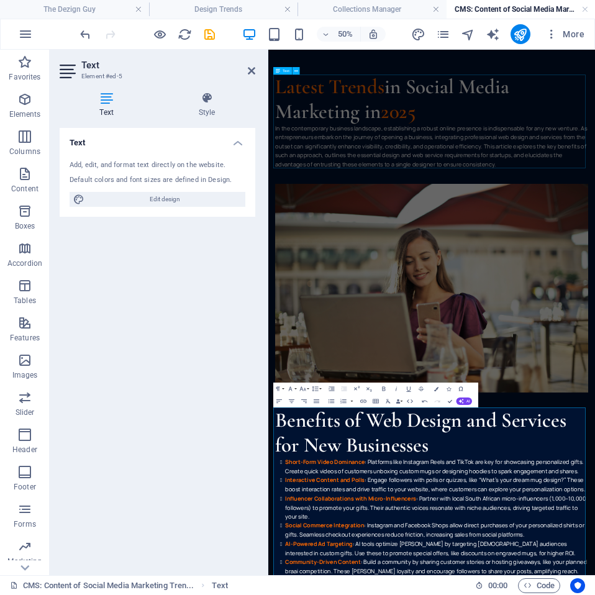
click at [540, 243] on div "Latest Trends in Social Media Marketing in 2025 In the contemporary business la…" at bounding box center [595, 193] width 626 height 188
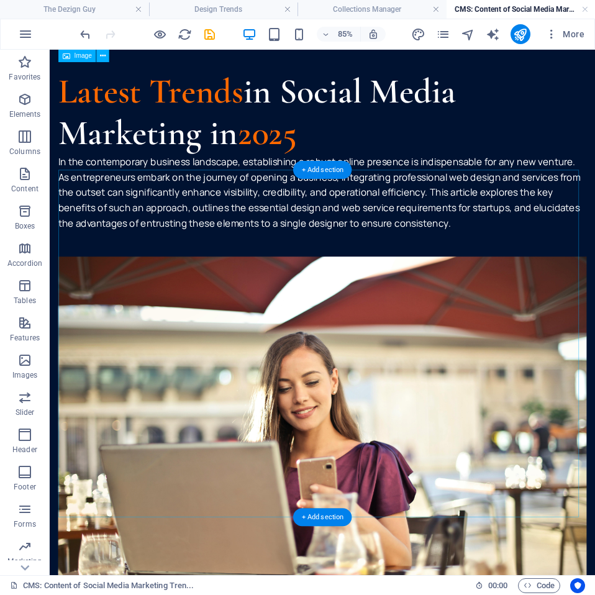
scroll to position [0, 0]
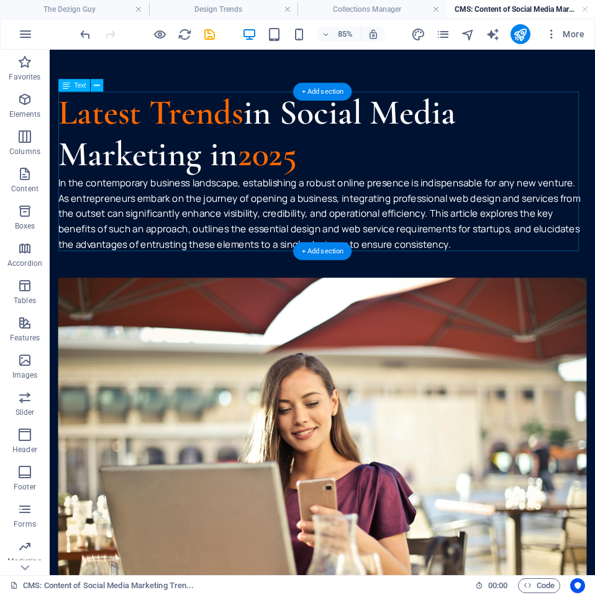
click at [265, 141] on div "Latest Trends in Social Media Marketing in 2025 In the contemporary business la…" at bounding box center [371, 193] width 622 height 188
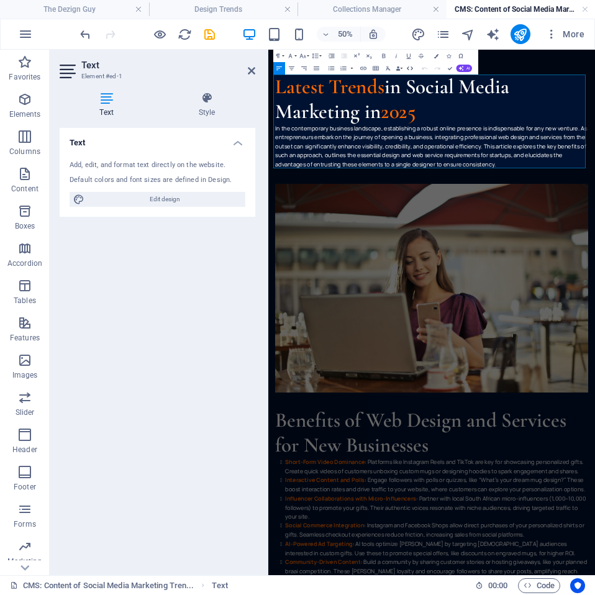
click at [412, 70] on icon "button" at bounding box center [409, 68] width 7 height 7
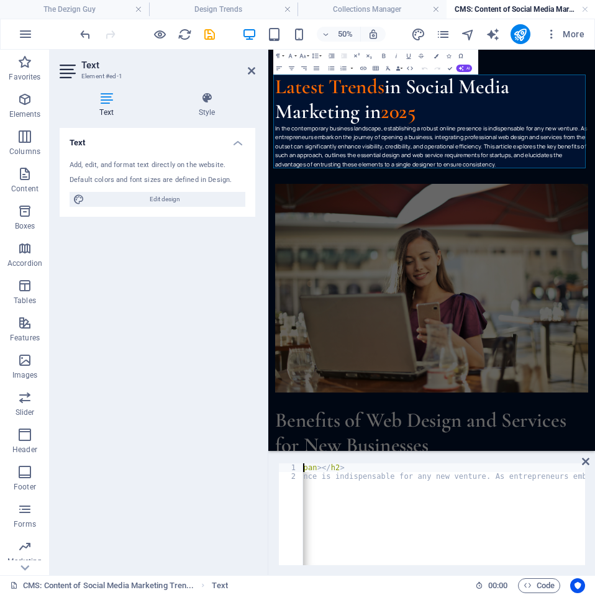
scroll to position [0, 546]
drag, startPoint x: 321, startPoint y: 466, endPoint x: 284, endPoint y: 477, distance: 38.9
click at [284, 477] on div "<h2><span class="color-secondary">Latest Trends</span> in Social Media Marketin…" at bounding box center [431, 514] width 307 height 102
drag, startPoint x: 508, startPoint y: 476, endPoint x: 514, endPoint y: 471, distance: 7.9
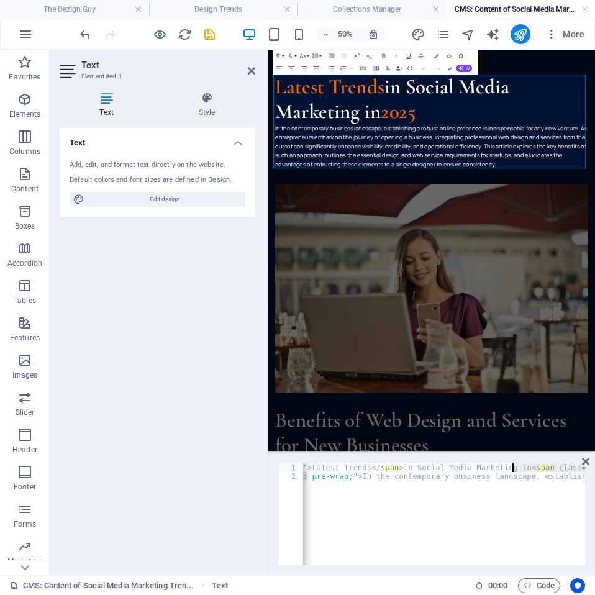
click at [512, 468] on div "< h2 > < span class = "color-secondary" > Latest Trends </ span > in Social Med…" at bounding box center [444, 514] width 282 height 102
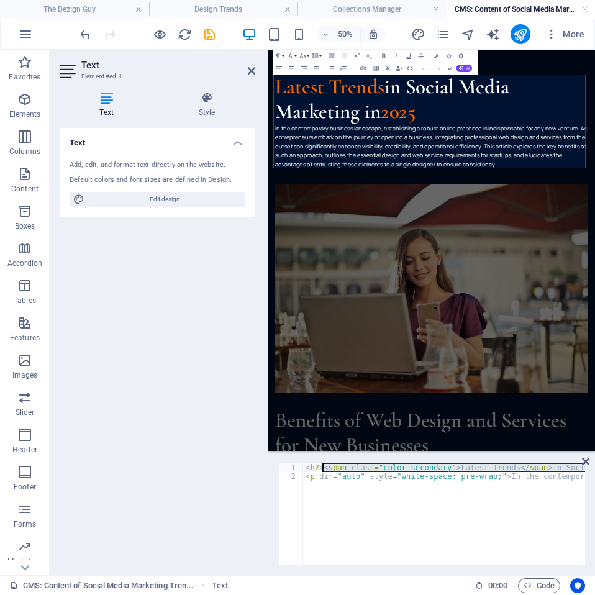
drag, startPoint x: 561, startPoint y: 467, endPoint x: 322, endPoint y: 467, distance: 239.7
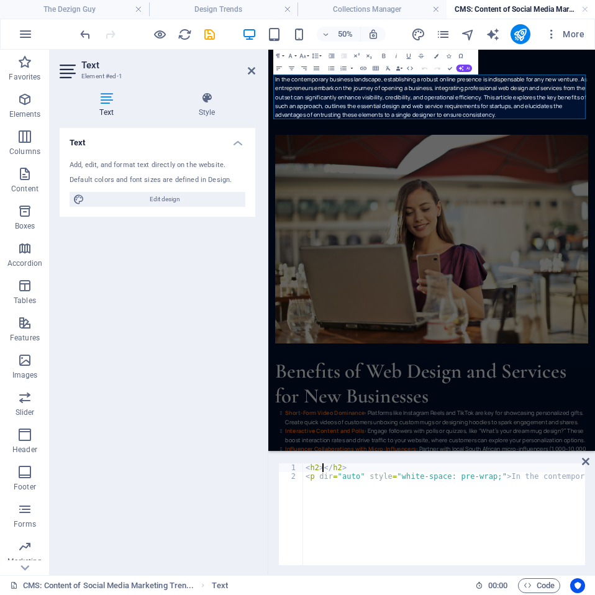
paste textarea "The Essential Role of Web Design and Services in Launching a Successful Busines…"
type textarea "<h2>The Essential Role of Web Design and Services in Launching a Successful Bus…"
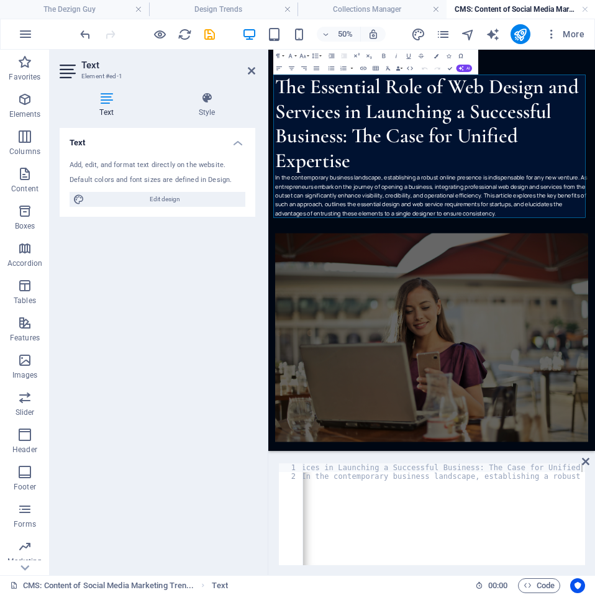
click at [539, 313] on p "In the contemporary business landscape, establishing a robust online presence i…" at bounding box center [595, 340] width 626 height 89
click at [600, 260] on h2 "The Essential Role of Web Design and Services in Launching a Successful Busines…" at bounding box center [595, 197] width 626 height 197
click at [207, 30] on icon "save" at bounding box center [209, 34] width 14 height 14
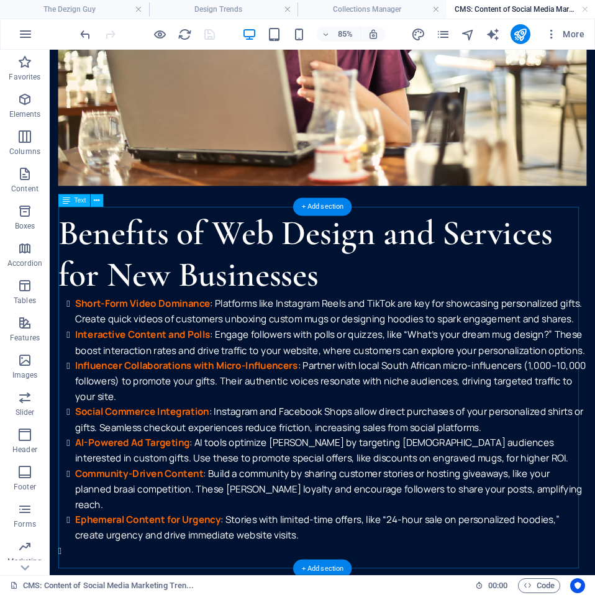
scroll to position [683, 0]
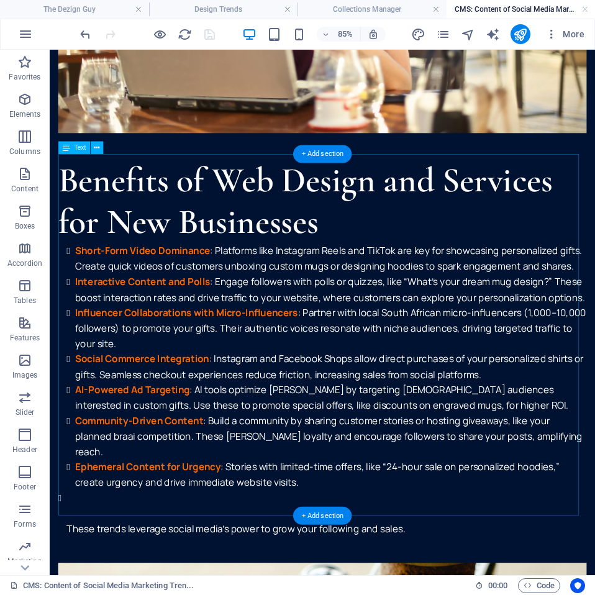
click at [215, 372] on div "Benefits of Web Design and Services for New Businesses Short-Form Video Dominan…" at bounding box center [371, 400] width 622 height 443
click at [176, 475] on div "Benefits of Web Design and Services for New Businesses Short-Form Video Dominan…" at bounding box center [371, 400] width 622 height 443
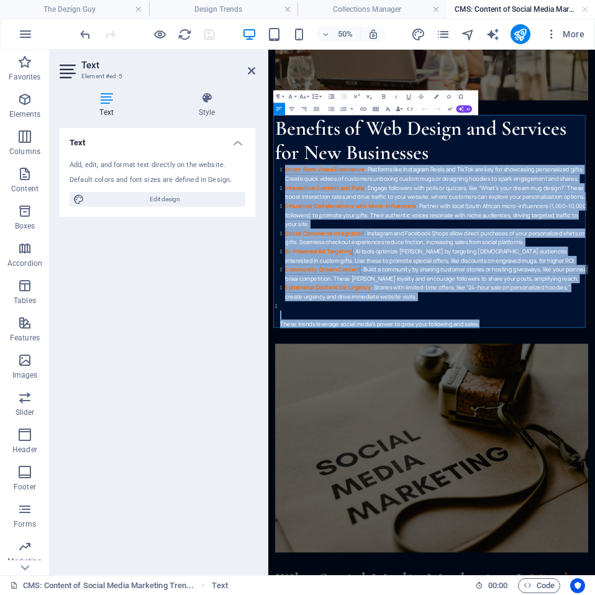
drag, startPoint x: 698, startPoint y: 594, endPoint x: 532, endPoint y: 219, distance: 409.7
click at [268, 291] on html "Skip to main content The Essential Role of Web Design and Services in Launching…" at bounding box center [594, 345] width 653 height 1957
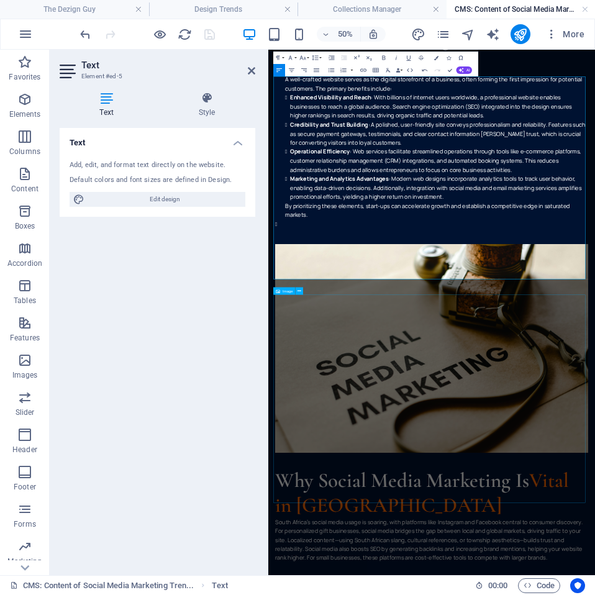
scroll to position [884, 0]
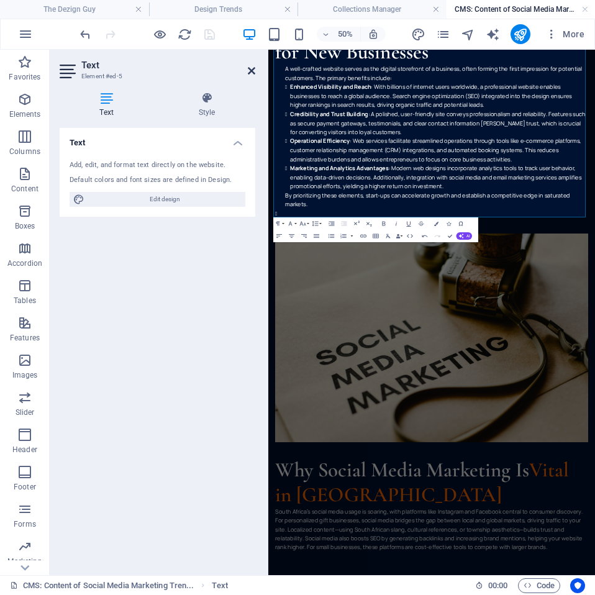
click at [251, 68] on icon at bounding box center [251, 71] width 7 height 10
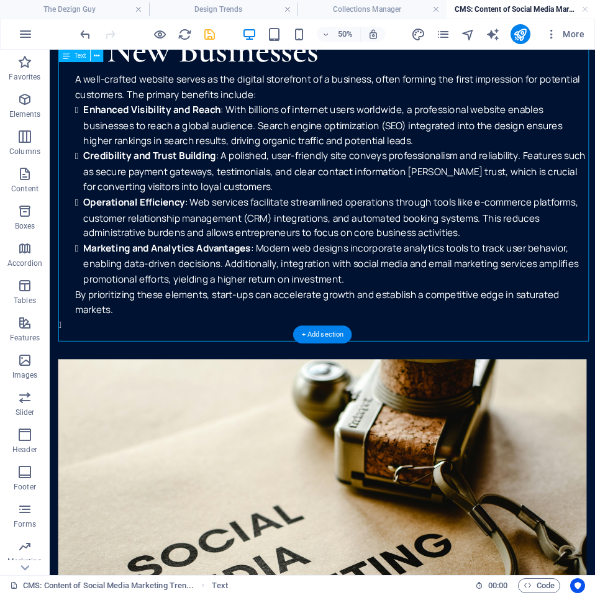
scroll to position [876, 0]
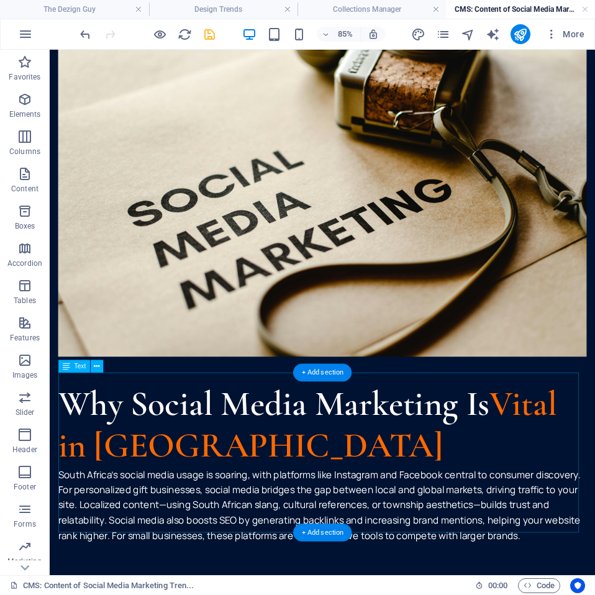
click at [289, 478] on div "Why Social Media Marketing Is Vital in South Africa South Africa’s social media…" at bounding box center [371, 536] width 622 height 188
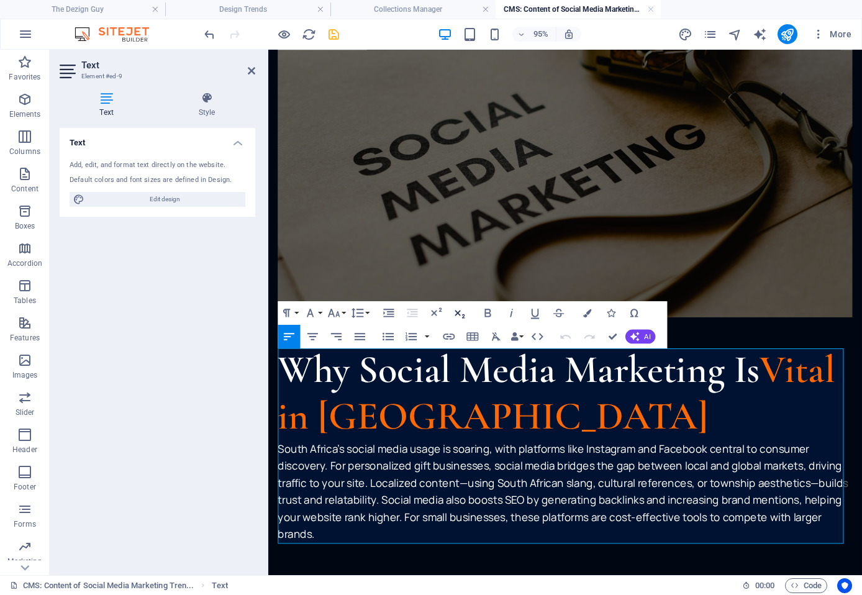
scroll to position [1361, 0]
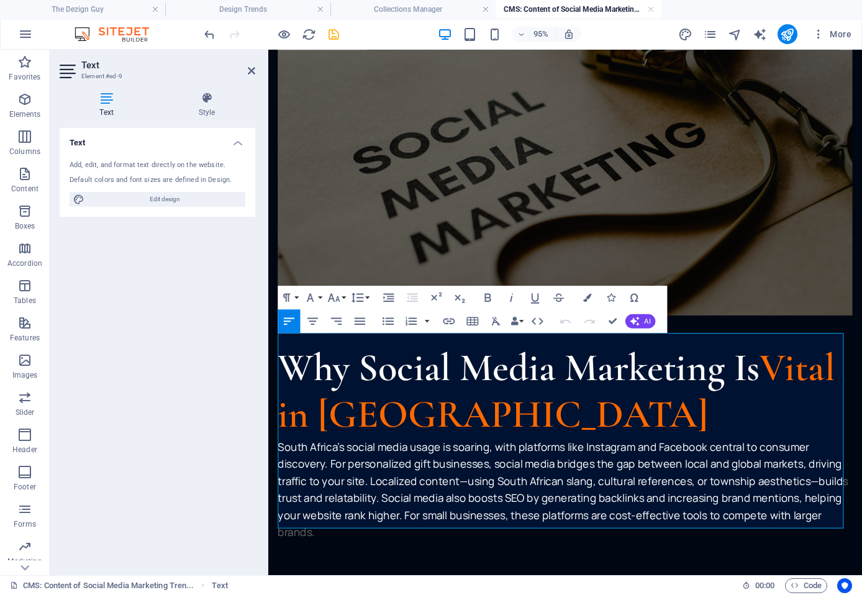
click span "Vital in South Africa"
click at [545, 324] on button "HTML" at bounding box center [537, 321] width 22 height 24
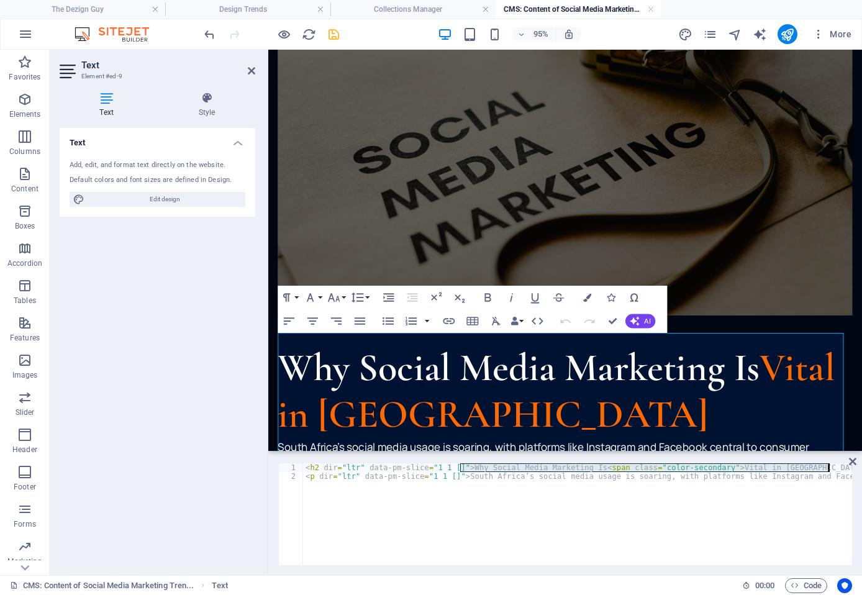
drag, startPoint x: 459, startPoint y: 466, endPoint x: 830, endPoint y: 466, distance: 370.1
type textarea "<h2 dir="ltr" data-pm-slice="1 1 []">Required Startup Design Elements</h2>"
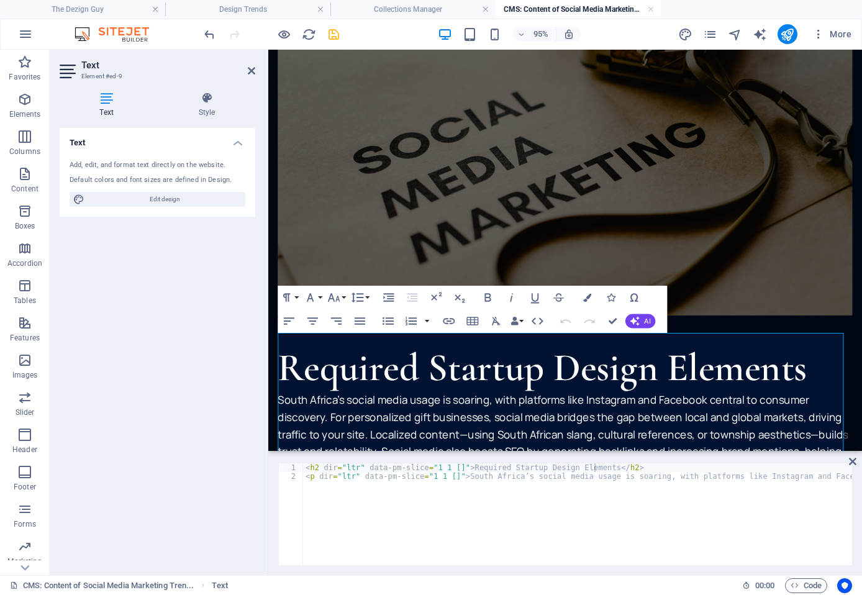
click at [384, 409] on p "South Africa’s social media usage is soaring, with platforms like Instagram and…" at bounding box center [580, 462] width 605 height 107
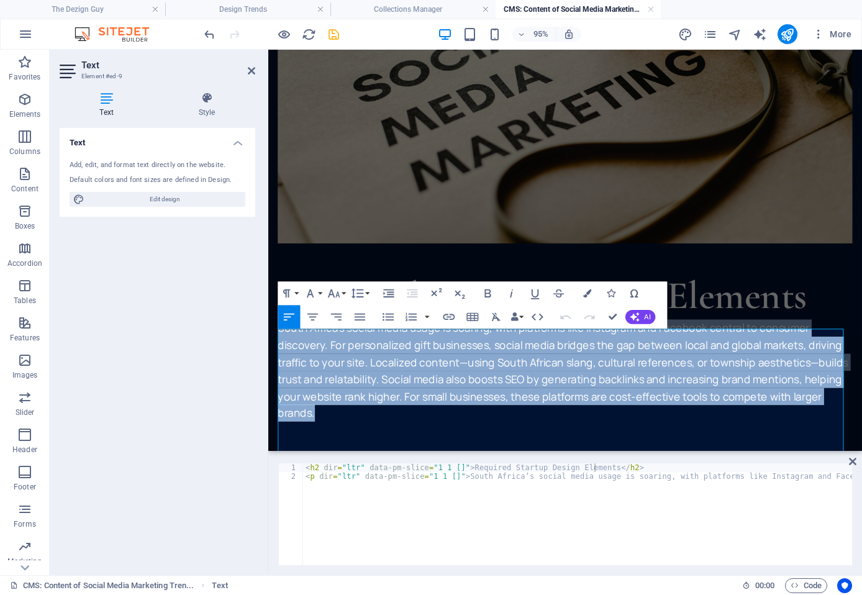
scroll to position [1443, 0]
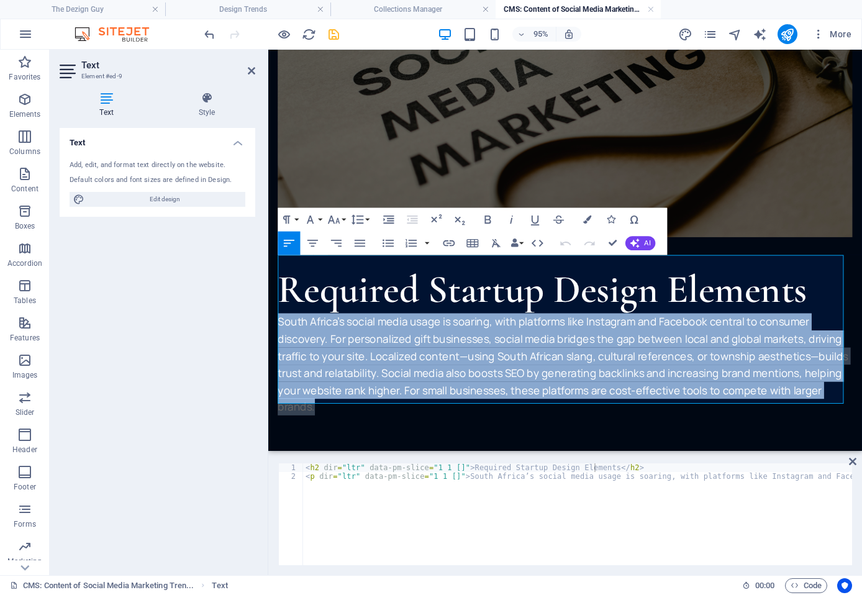
drag, startPoint x: 279, startPoint y: 402, endPoint x: 617, endPoint y: 411, distance: 337.9
click at [617, 411] on p "South Africa’s social media usage is soaring, with platforms like Instagram and…" at bounding box center [580, 380] width 605 height 107
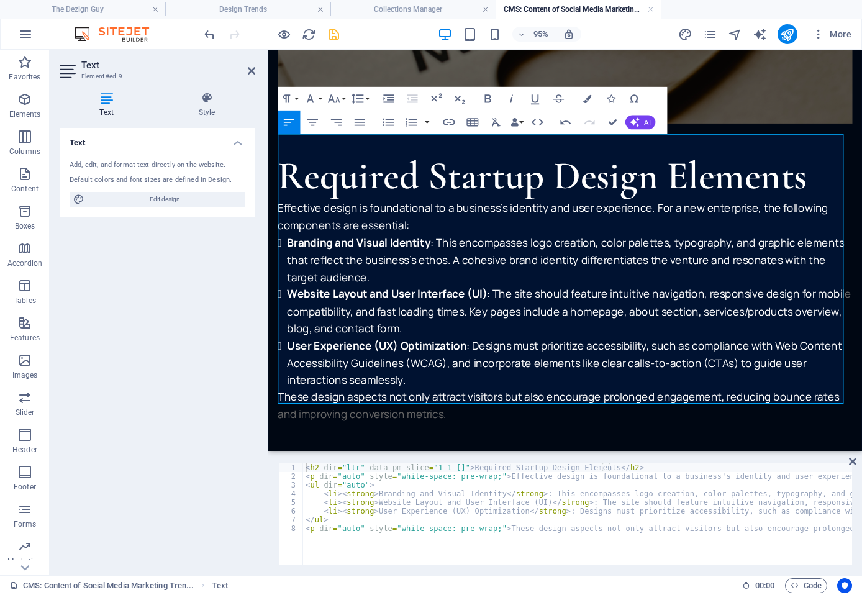
scroll to position [1570, 0]
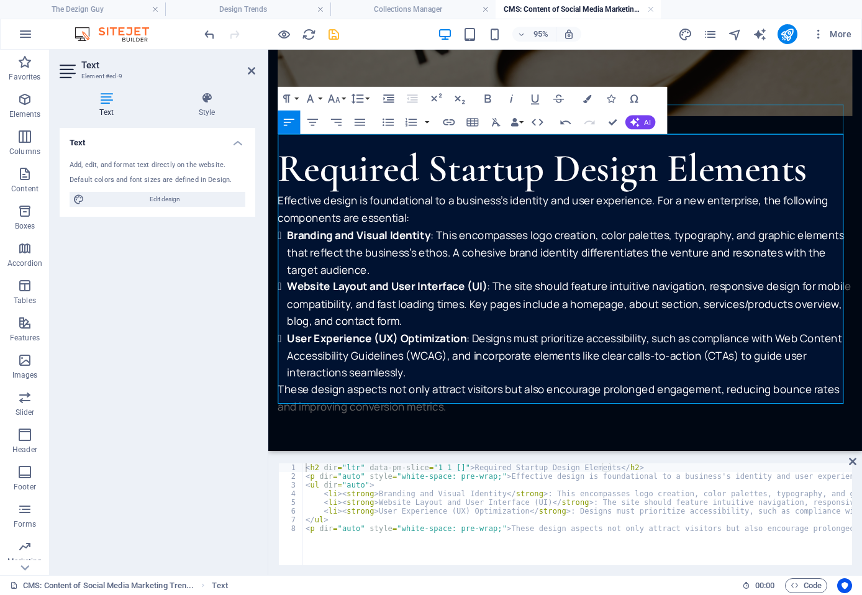
click at [723, 120] on div at bounding box center [580, 135] width 605 height 31
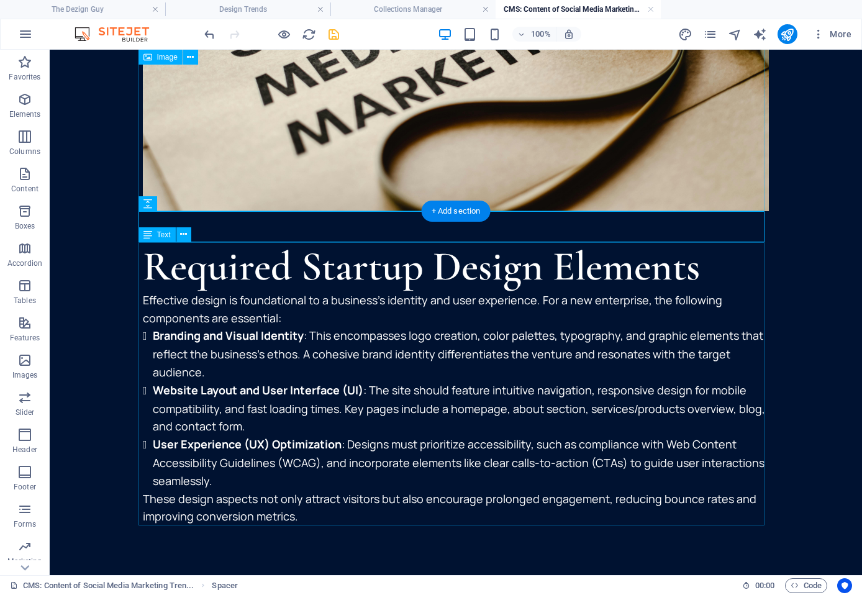
click at [649, 152] on figure at bounding box center [456, 2] width 626 height 417
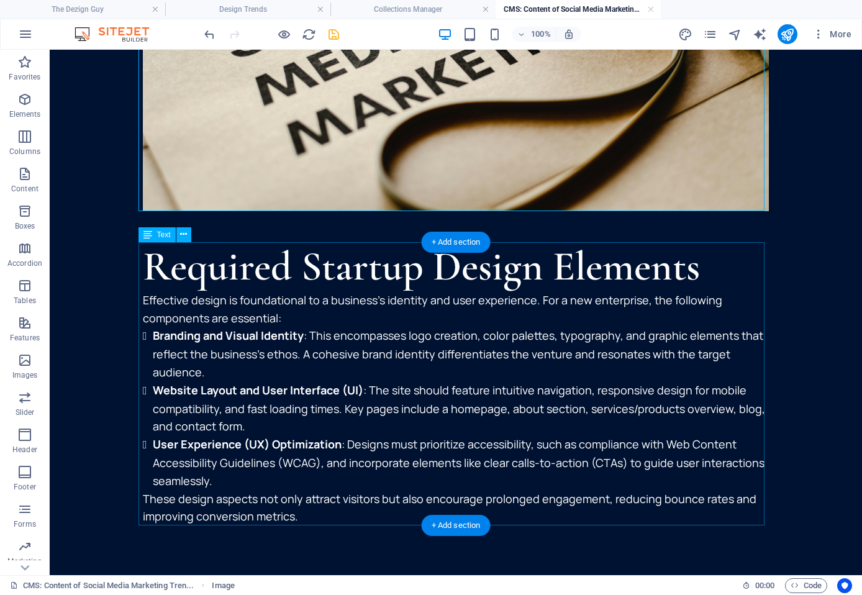
click at [146, 285] on div "Required Startup Design Elements Effective design is foundational to a business…" at bounding box center [456, 384] width 626 height 284
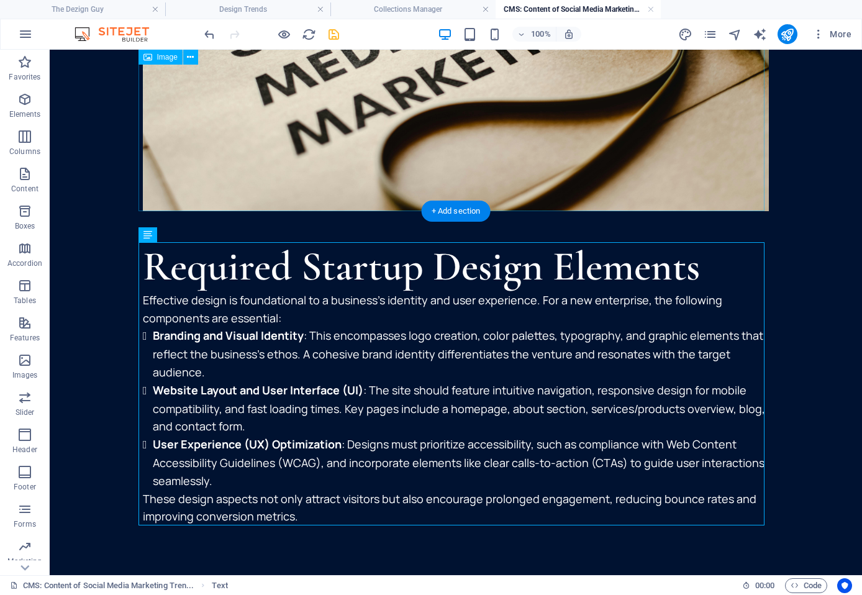
click at [268, 119] on figure at bounding box center [456, 2] width 626 height 417
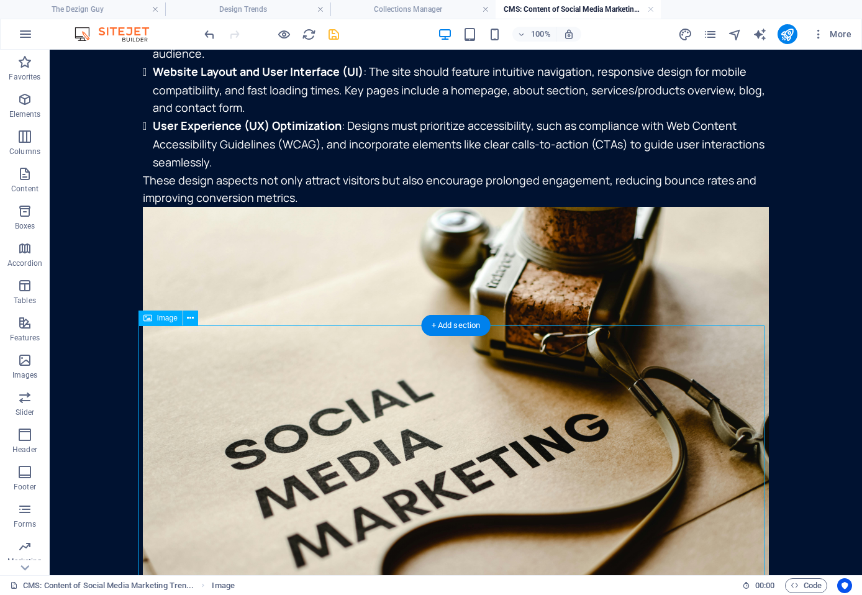
scroll to position [1925, 0]
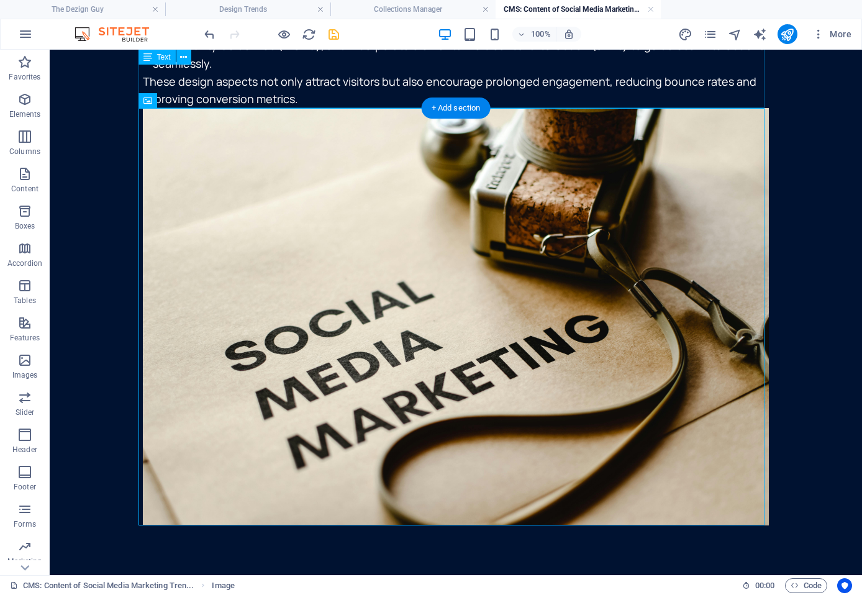
click at [293, 501] on figure at bounding box center [456, 316] width 626 height 417
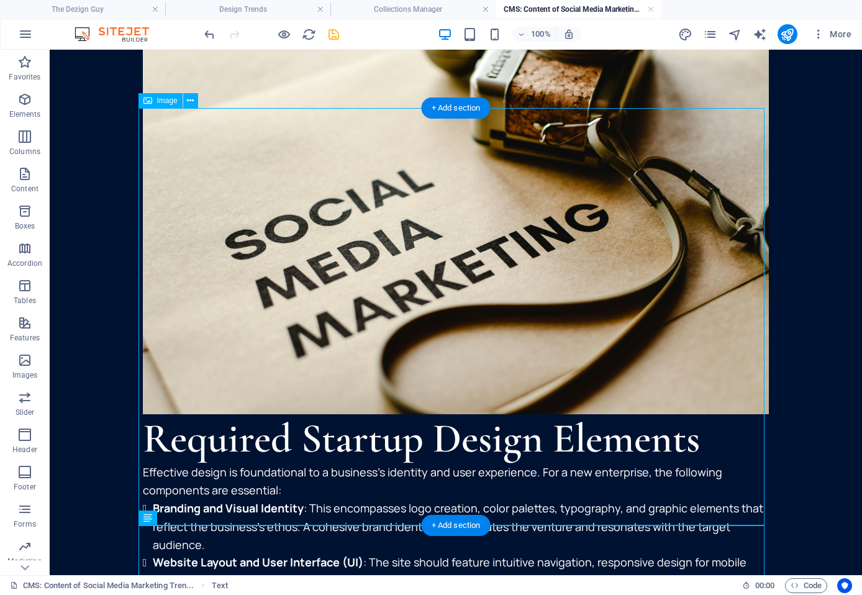
scroll to position [2209, 0]
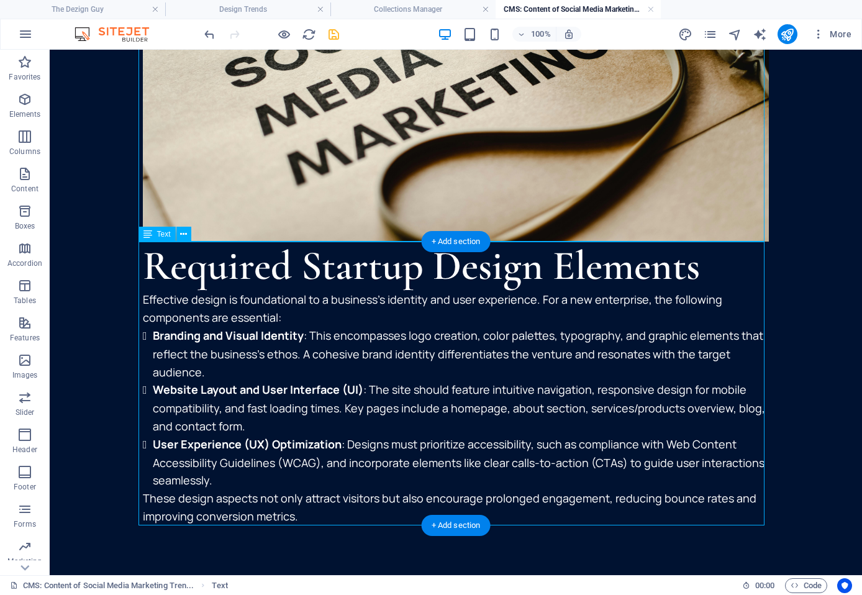
click at [394, 258] on div "Required Startup Design Elements Effective design is foundational to a business…" at bounding box center [456, 384] width 626 height 284
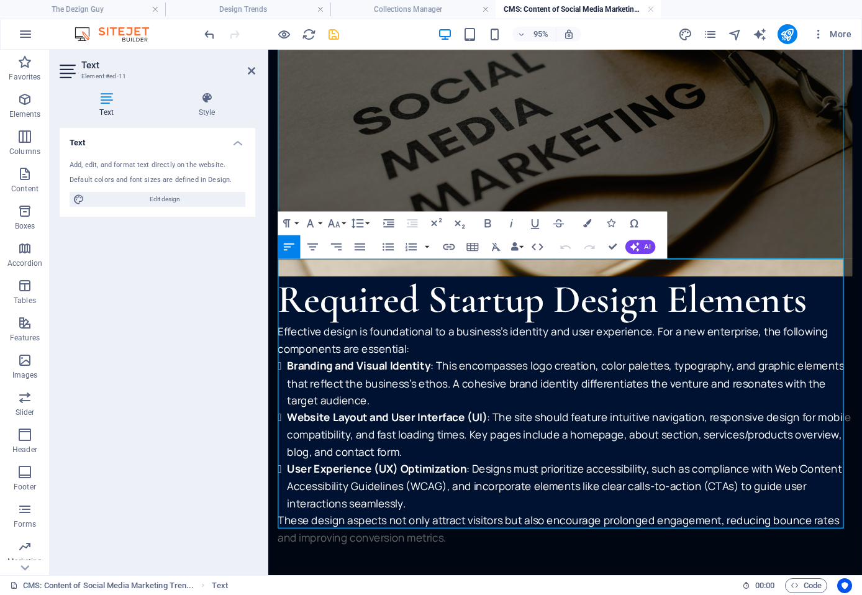
click at [625, 297] on h2 "Required Startup Design Elements" at bounding box center [580, 312] width 605 height 49
click at [535, 242] on icon "button" at bounding box center [537, 247] width 14 height 14
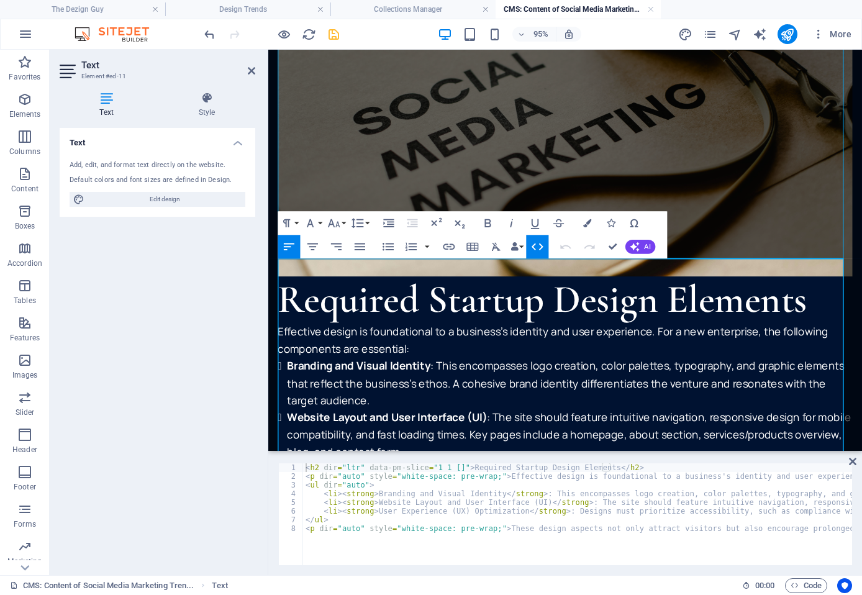
type textarea "<h2 dir="ltr" data-pm-slice="1 1 []">Required Startup Design Elements</h2>"
drag, startPoint x: 460, startPoint y: 465, endPoint x: 593, endPoint y: 466, distance: 132.9
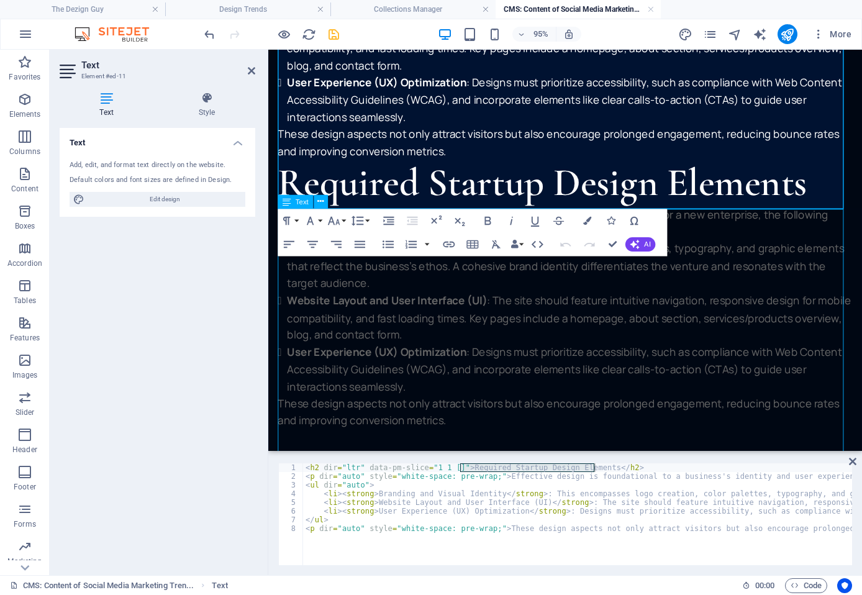
scroll to position [2492, 0]
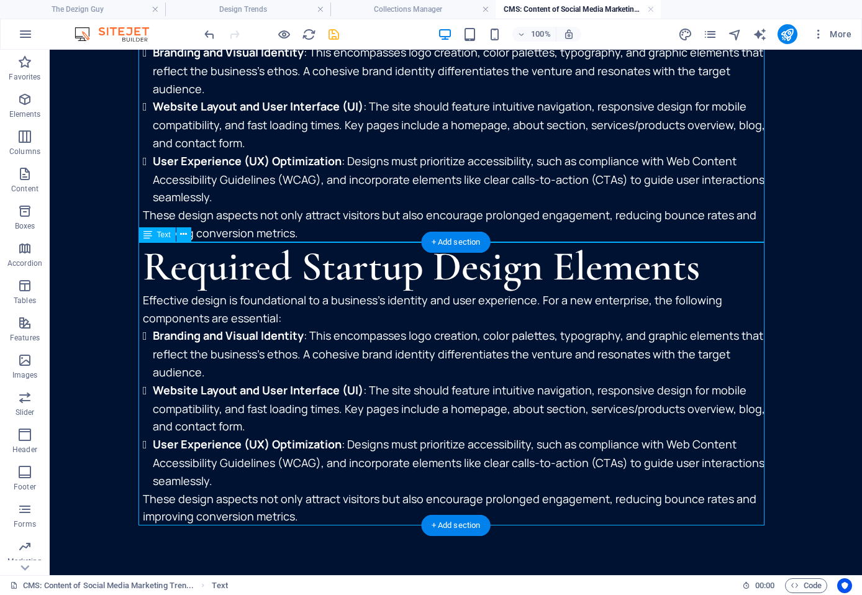
click at [285, 472] on div "Required Startup Design Elements Effective design is foundational to a business…" at bounding box center [456, 384] width 626 height 284
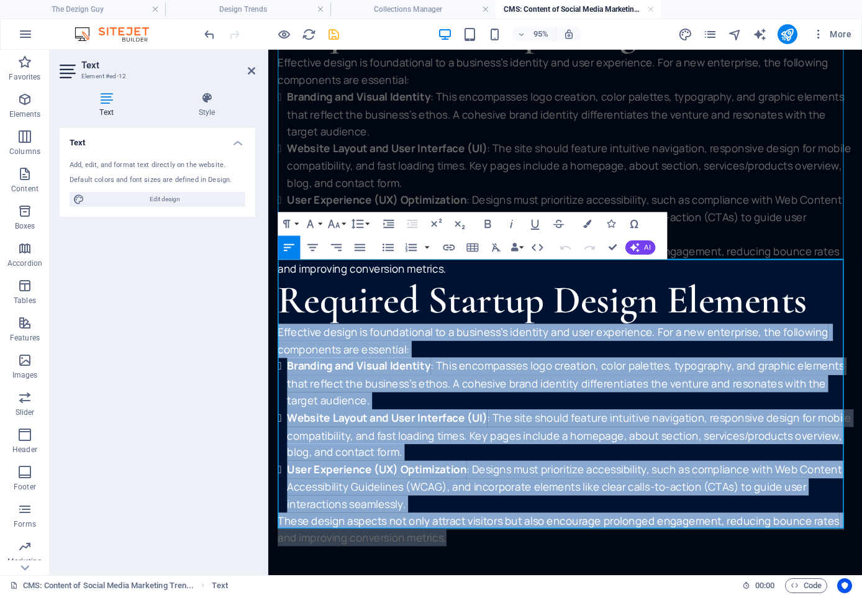
drag, startPoint x: 463, startPoint y: 541, endPoint x: 278, endPoint y: 328, distance: 282.6
click at [278, 328] on div "Required Startup Design Elements Effective design is foundational to a business…" at bounding box center [580, 431] width 605 height 284
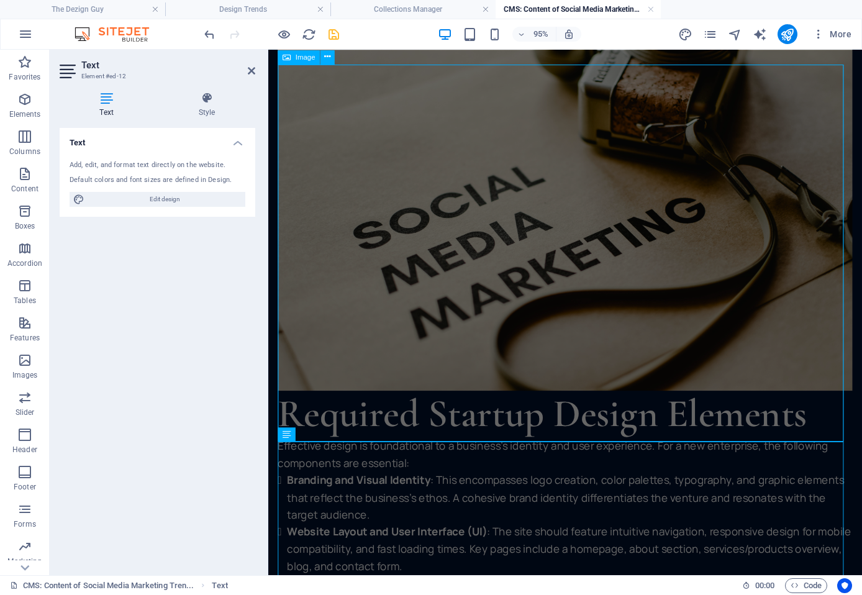
scroll to position [2217, 0]
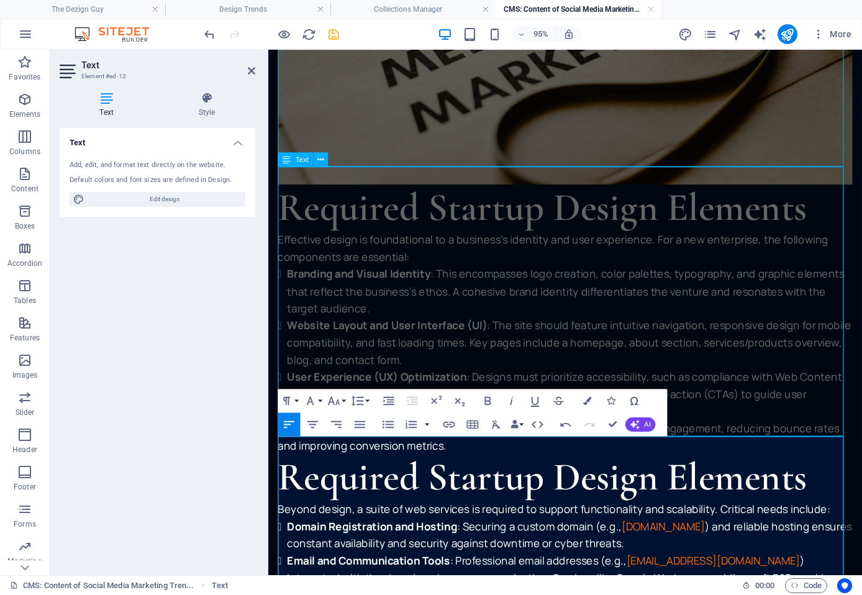
click at [464, 343] on div "Required Startup Design Elements Effective design is foundational to a business…" at bounding box center [580, 333] width 605 height 284
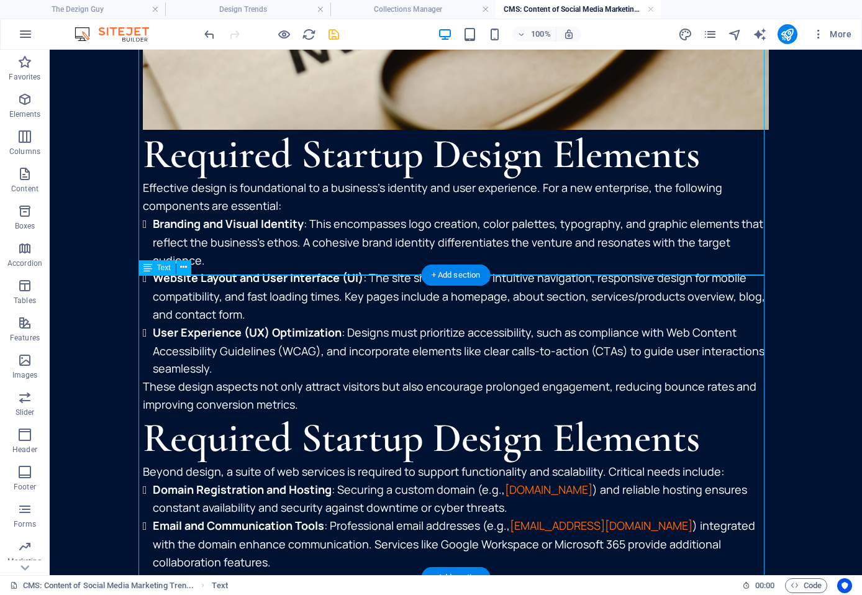
scroll to position [2319, 0]
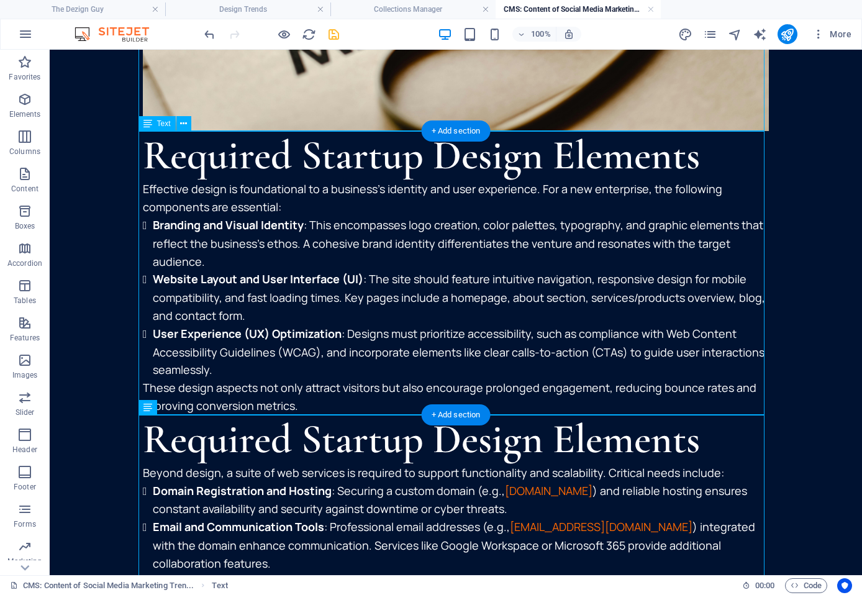
click at [366, 160] on div "Required Startup Design Elements Effective design is foundational to a business…" at bounding box center [456, 273] width 626 height 284
click at [245, 356] on div "Required Startup Design Elements Effective design is foundational to a business…" at bounding box center [456, 273] width 626 height 284
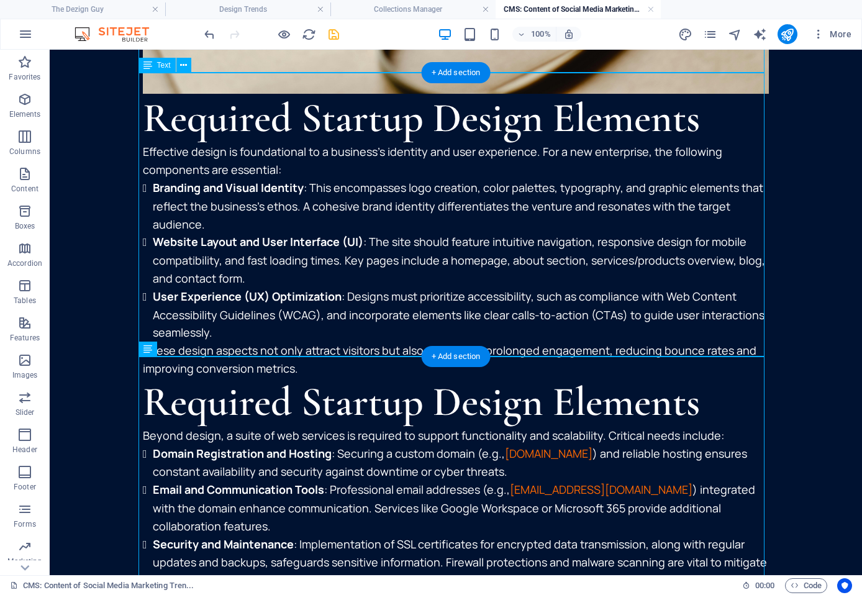
scroll to position [2381, 0]
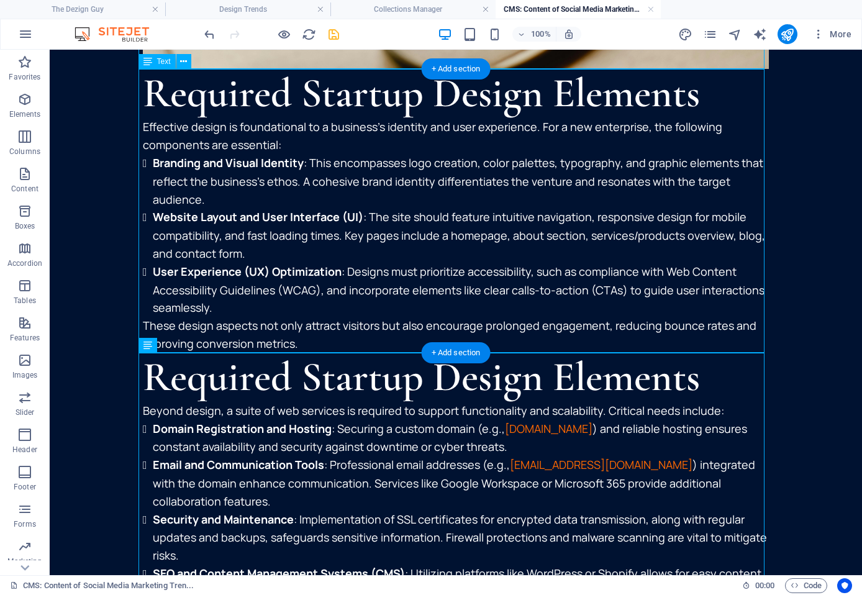
click at [268, 166] on div "Required Startup Design Elements Effective design is foundational to a business…" at bounding box center [456, 211] width 626 height 284
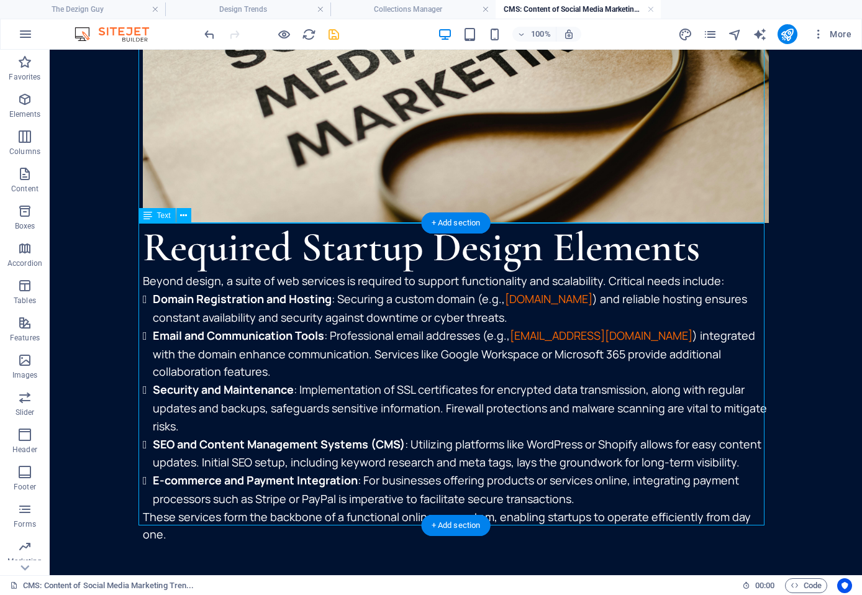
click at [260, 260] on div "Required Startup Design Elements Beyond design, a suite of web services is requ…" at bounding box center [456, 383] width 626 height 320
click at [259, 260] on div "Required Startup Design Elements Beyond design, a suite of web services is requ…" at bounding box center [456, 383] width 626 height 320
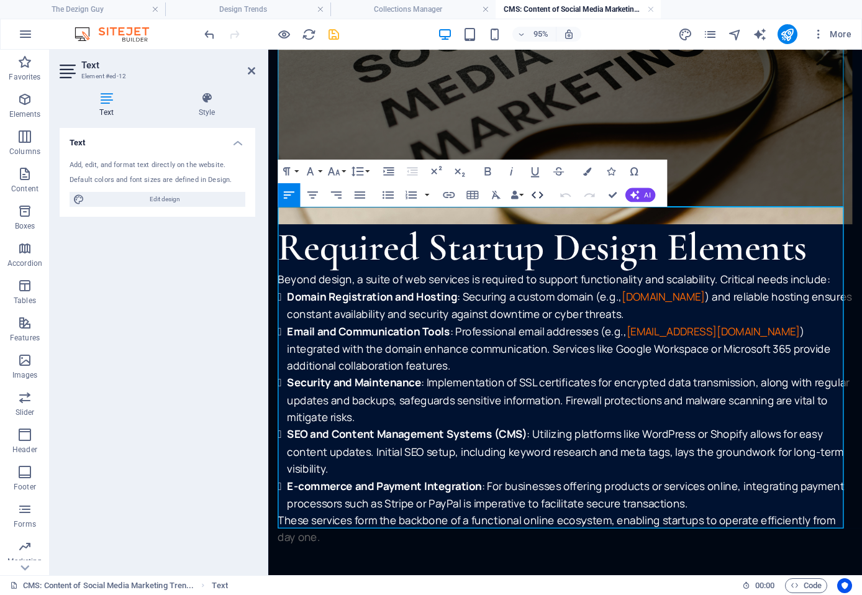
click at [532, 192] on icon "button" at bounding box center [537, 195] width 14 height 14
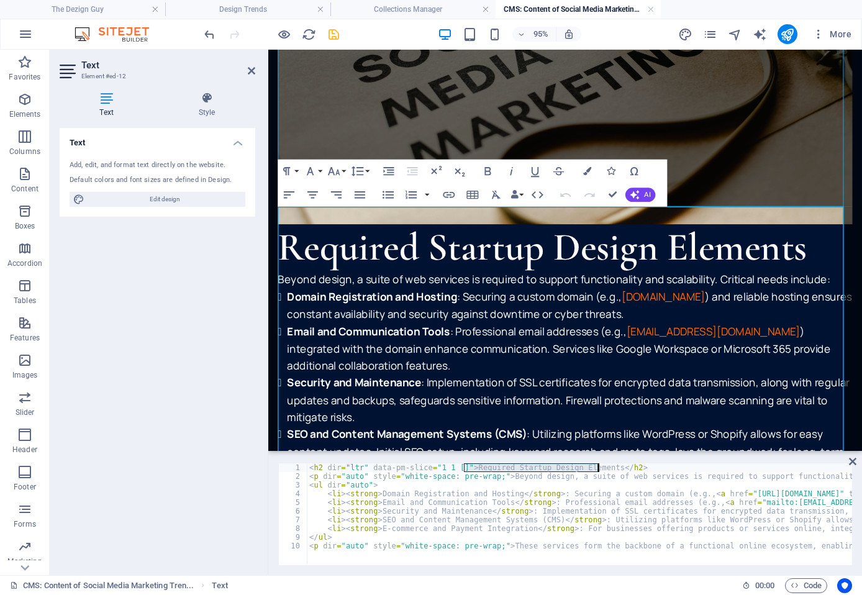
drag, startPoint x: 463, startPoint y: 464, endPoint x: 597, endPoint y: 466, distance: 134.1
type textarea "<h2 dir="ltr" data-pm-slice="1 1 []">Essential Web Services for Startups</h2>"
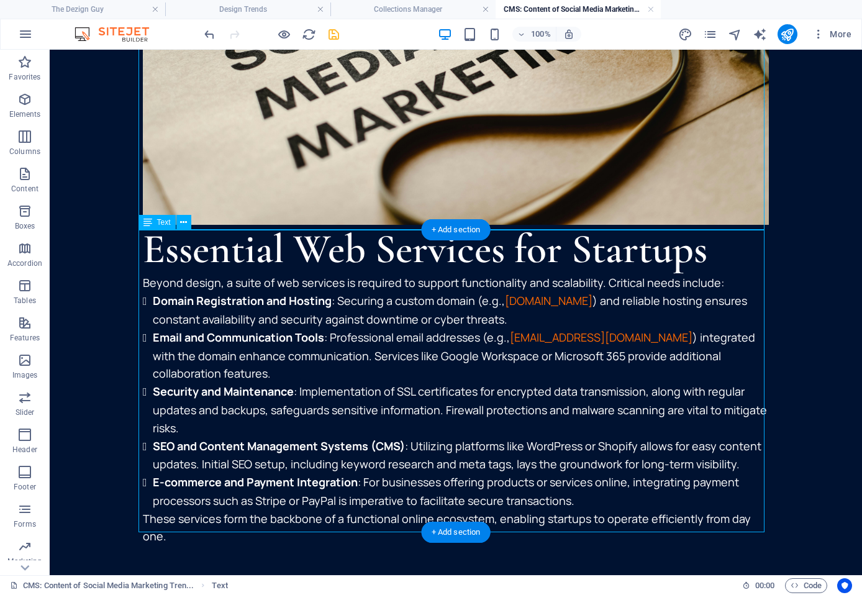
scroll to position [2227, 0]
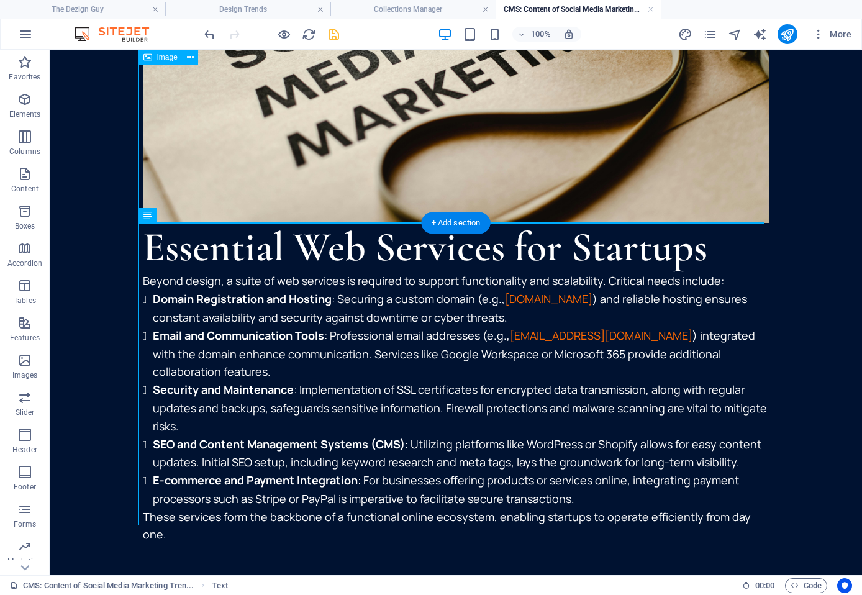
click at [640, 212] on figure at bounding box center [456, 14] width 626 height 417
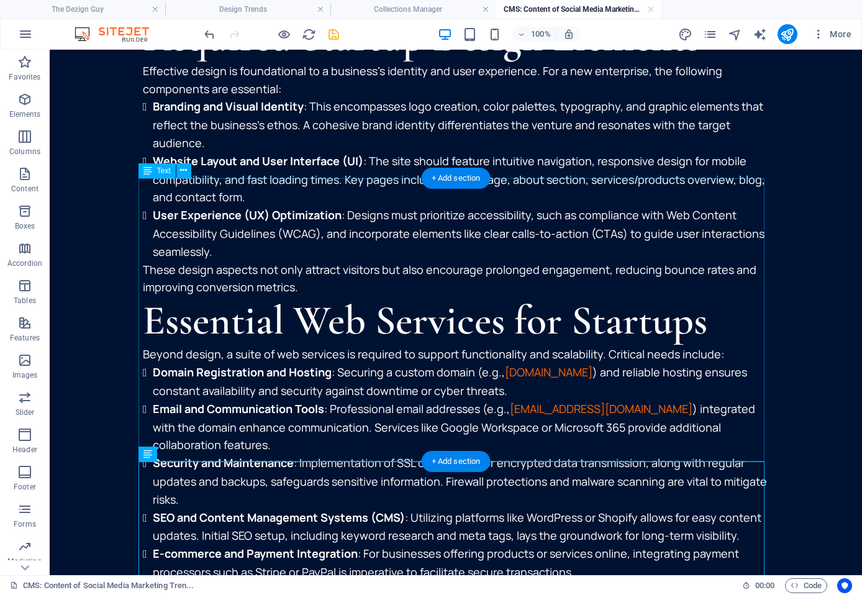
scroll to position [1810, 0]
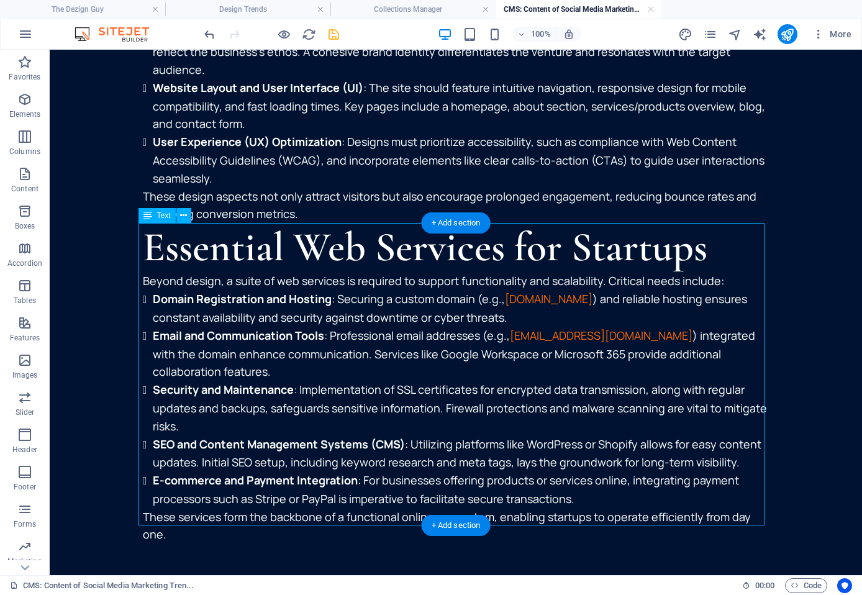
click at [506, 293] on div "Essential Web Services for Startups Beyond design, a suite of web services is r…" at bounding box center [456, 383] width 626 height 320
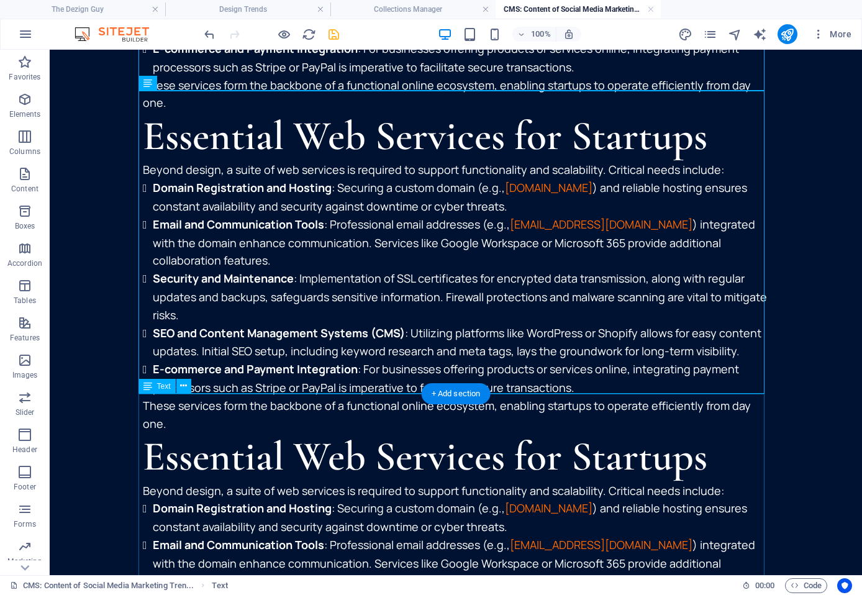
scroll to position [2245, 0]
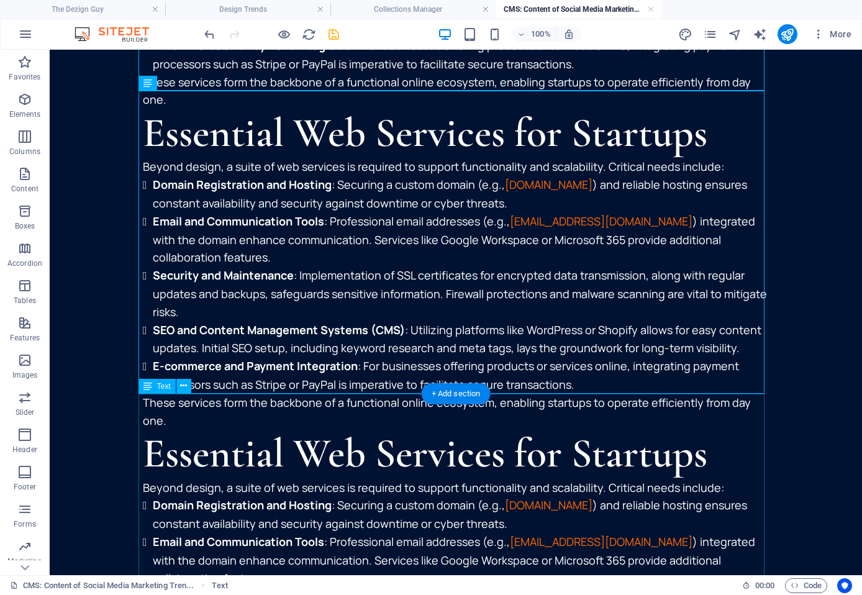
click at [360, 435] on div "Essential Web Services for Startups Beyond design, a suite of web services is r…" at bounding box center [456, 589] width 626 height 320
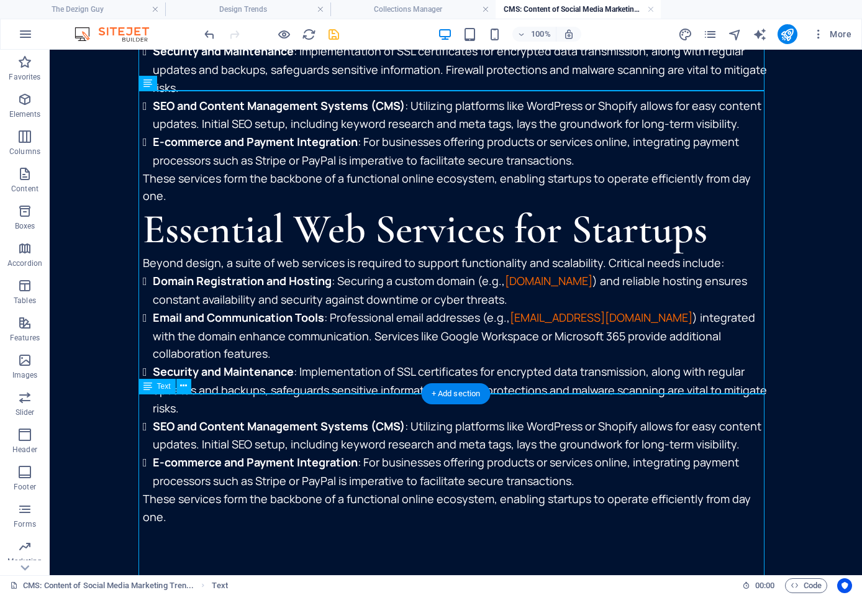
scroll to position [2113, 0]
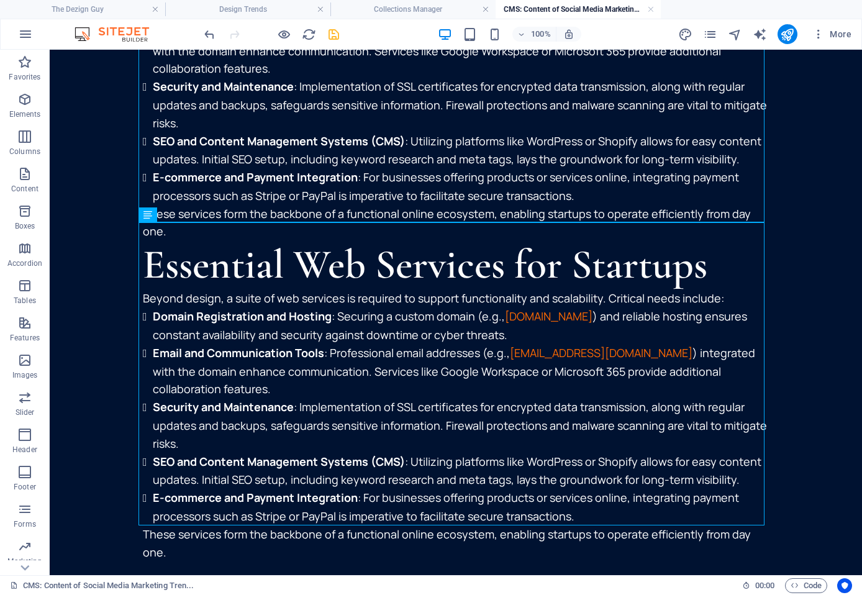
click at [180, 203] on div "Essential Web Services for Startups Beyond design, a suite of web services is r…" at bounding box center [456, 80] width 626 height 320
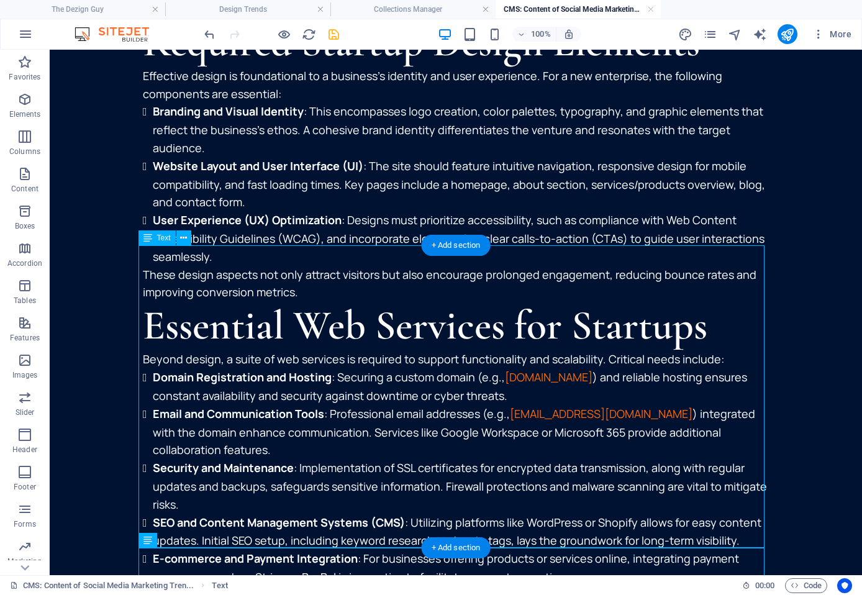
scroll to position [1803, 0]
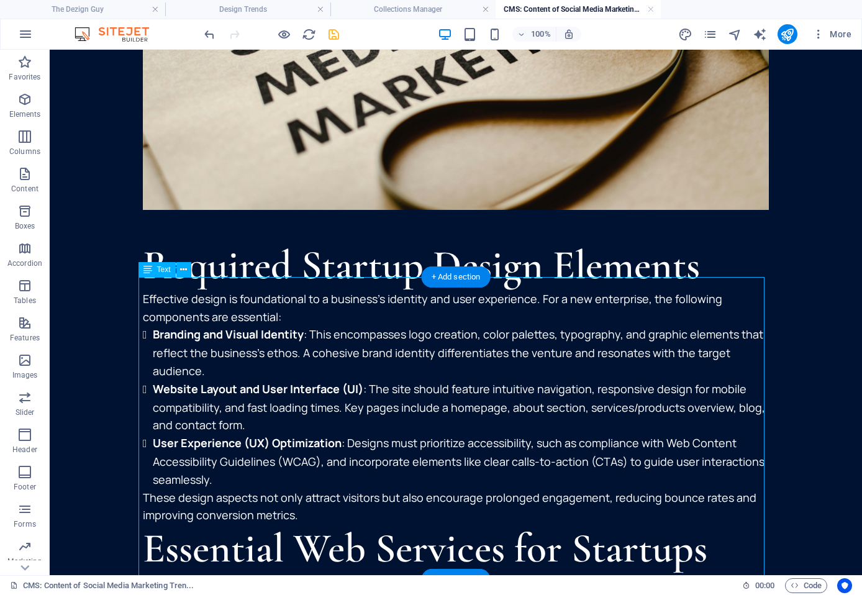
scroll to position [1492, 0]
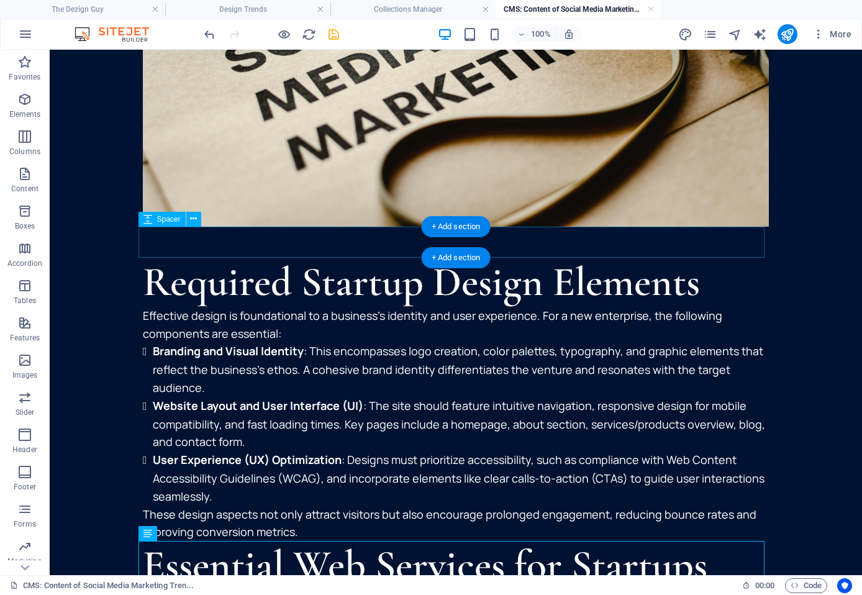
click at [201, 247] on div at bounding box center [456, 242] width 626 height 31
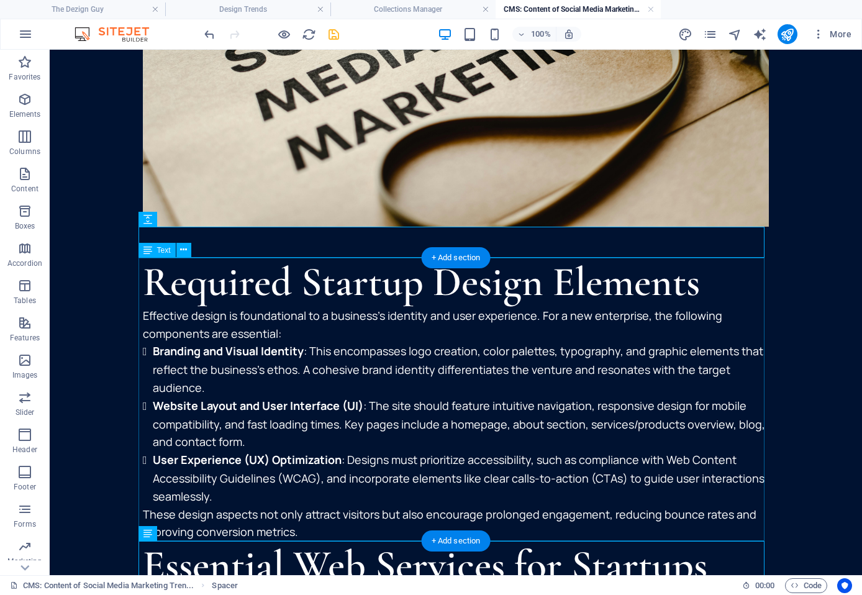
click at [194, 503] on div "Required Startup Design Elements Effective design is foundational to a business…" at bounding box center [456, 400] width 626 height 284
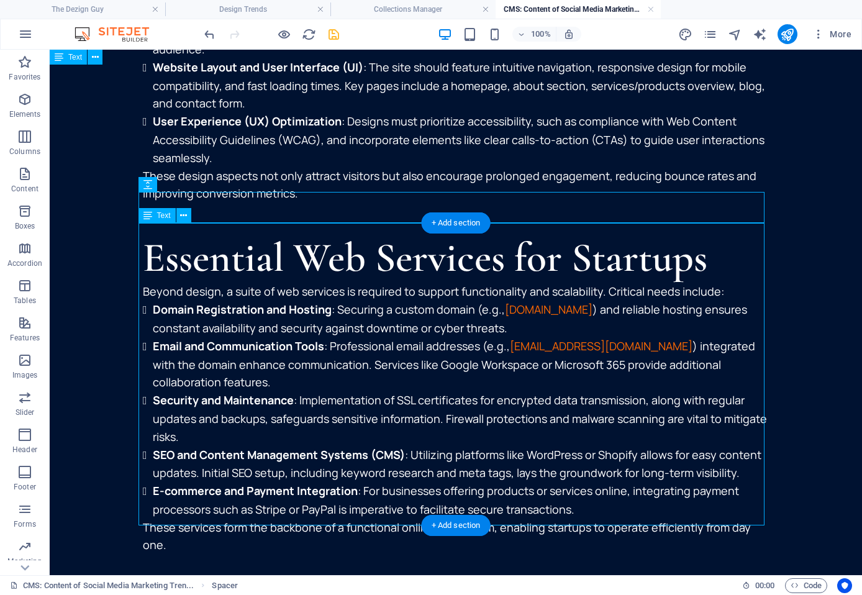
scroll to position [1841, 0]
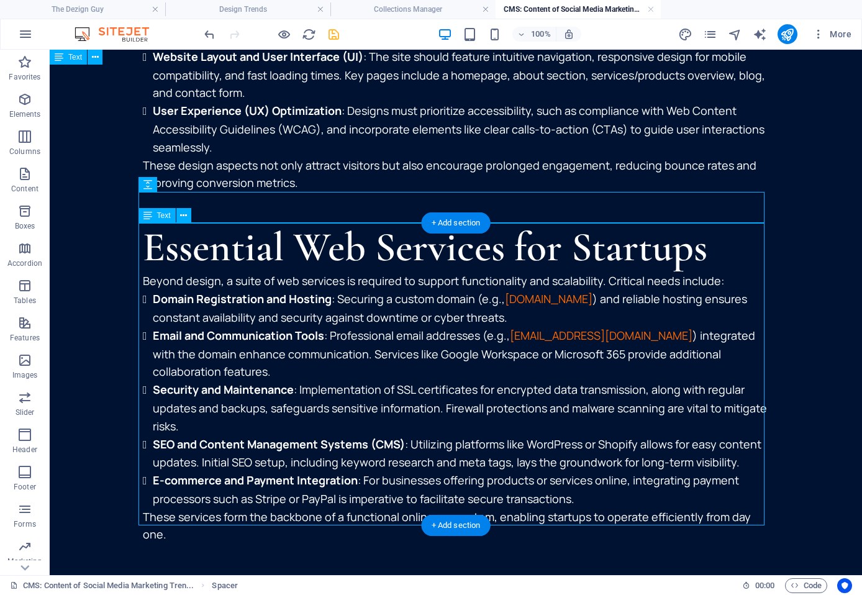
click at [201, 471] on div "Essential Web Services for Startups Beyond design, a suite of web services is r…" at bounding box center [456, 383] width 626 height 320
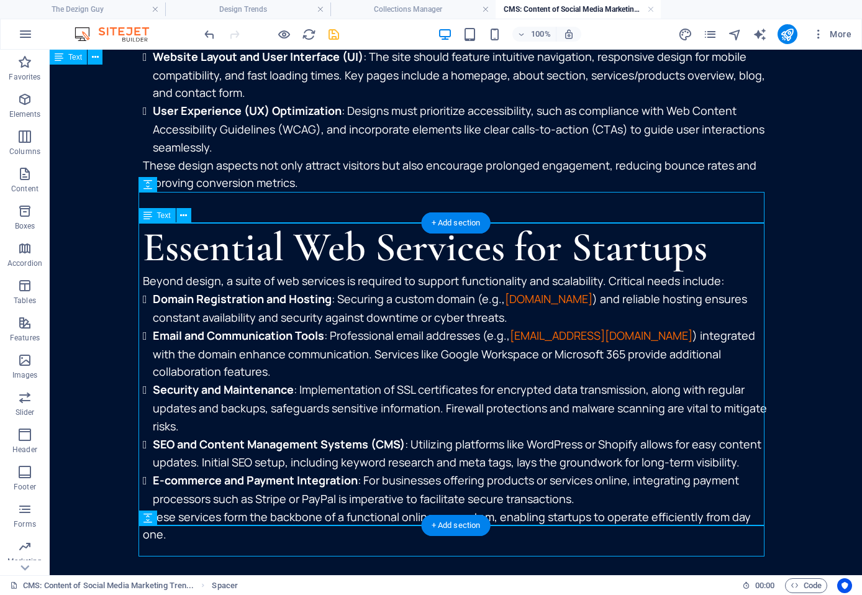
click at [204, 469] on div "Essential Web Services for Startups Beyond design, a suite of web services is r…" at bounding box center [456, 383] width 626 height 320
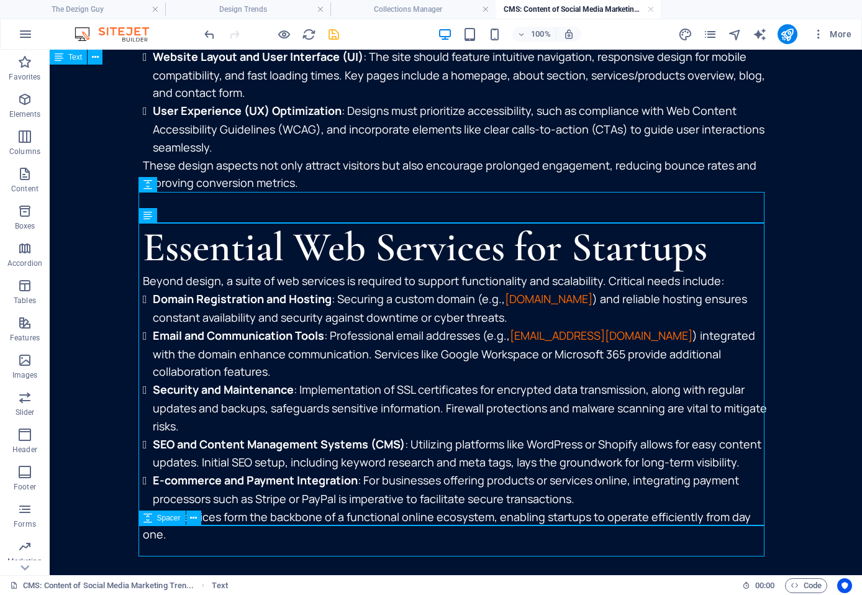
click at [183, 548] on div at bounding box center [456, 558] width 626 height 31
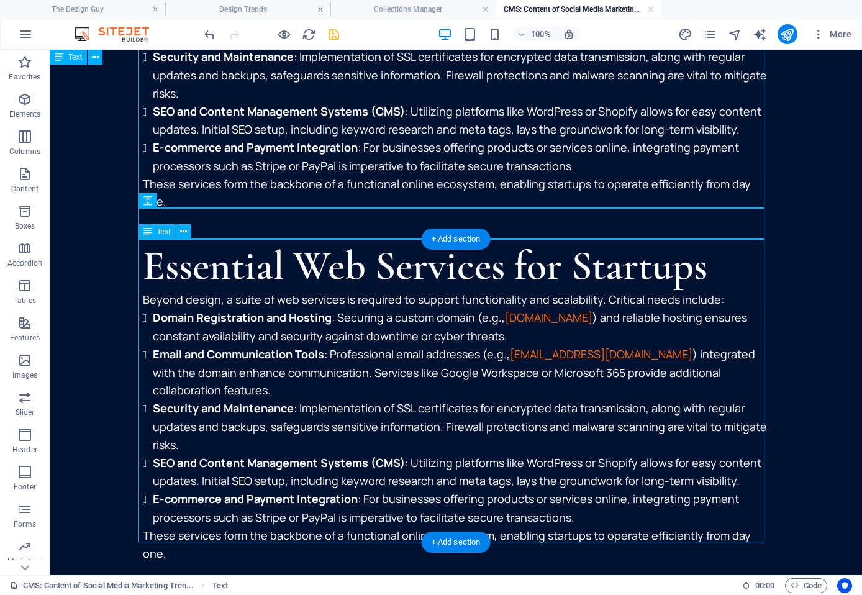
scroll to position [2175, 0]
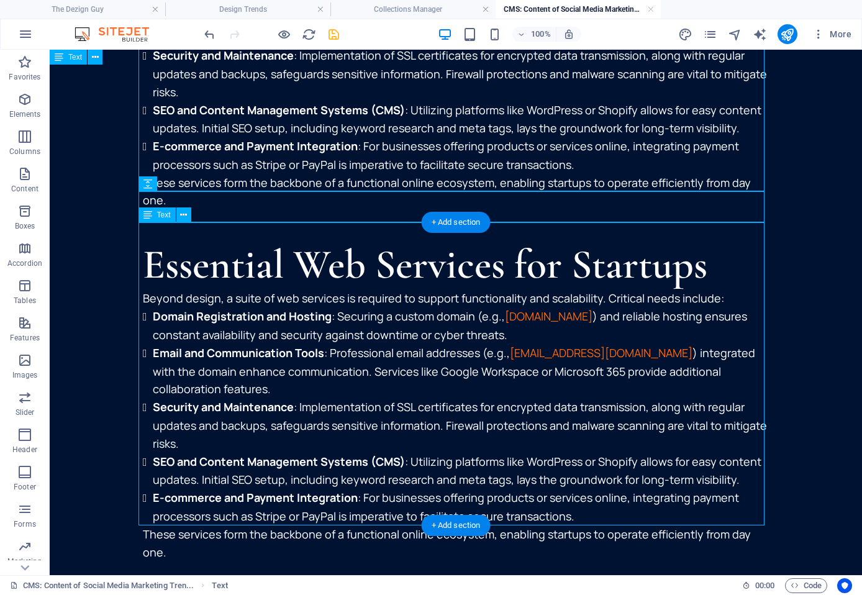
click at [419, 251] on div "Essential Web Services for Startups Beyond design, a suite of web services is r…" at bounding box center [456, 400] width 626 height 320
click at [396, 245] on div "Essential Web Services for Startups Beyond design, a suite of web services is r…" at bounding box center [456, 400] width 626 height 320
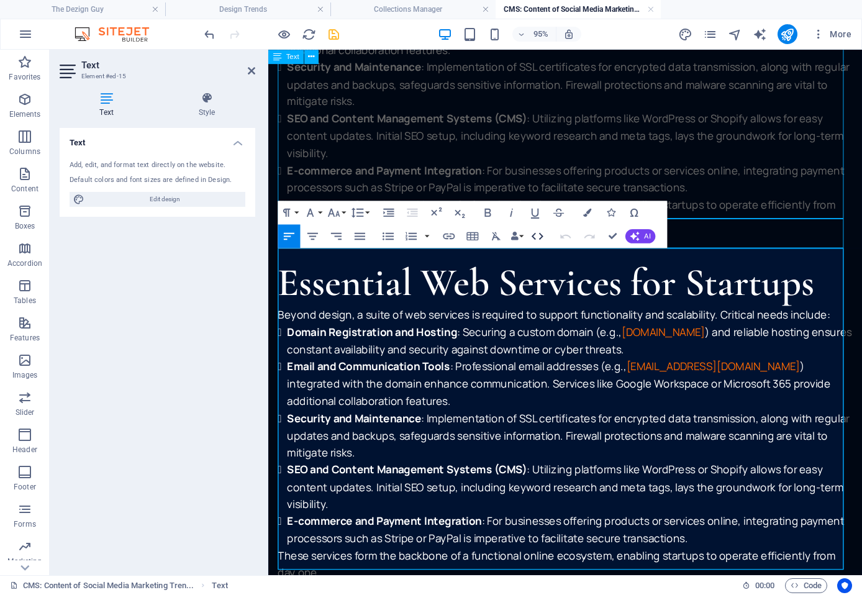
click at [538, 230] on icon "button" at bounding box center [537, 236] width 14 height 14
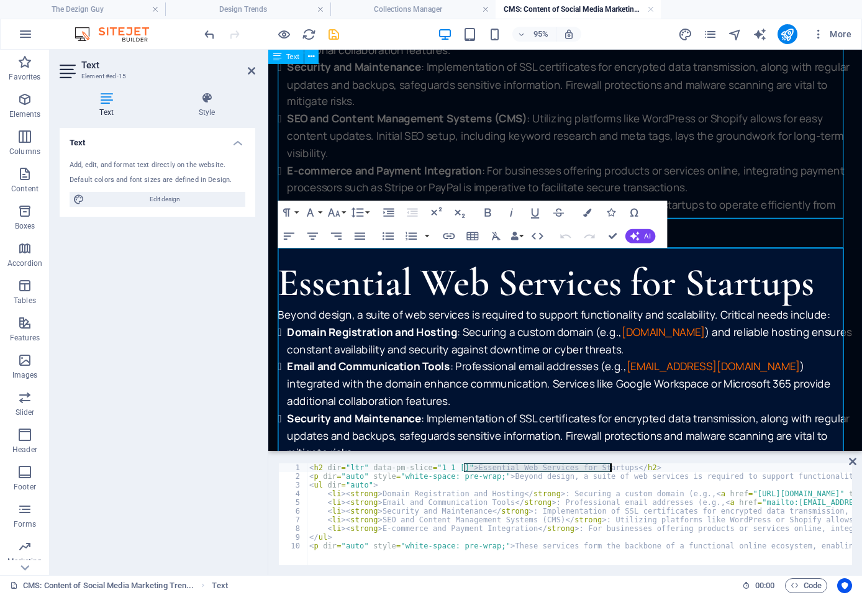
drag, startPoint x: 465, startPoint y: 467, endPoint x: 612, endPoint y: 468, distance: 146.5
paste textarea "The Advantages of Engaging a Single Designer for Consistency"
type textarea "<h2 dir="ltr" data-pm-slice="1 1 []">The Advantages of Engaging a Single Design…"
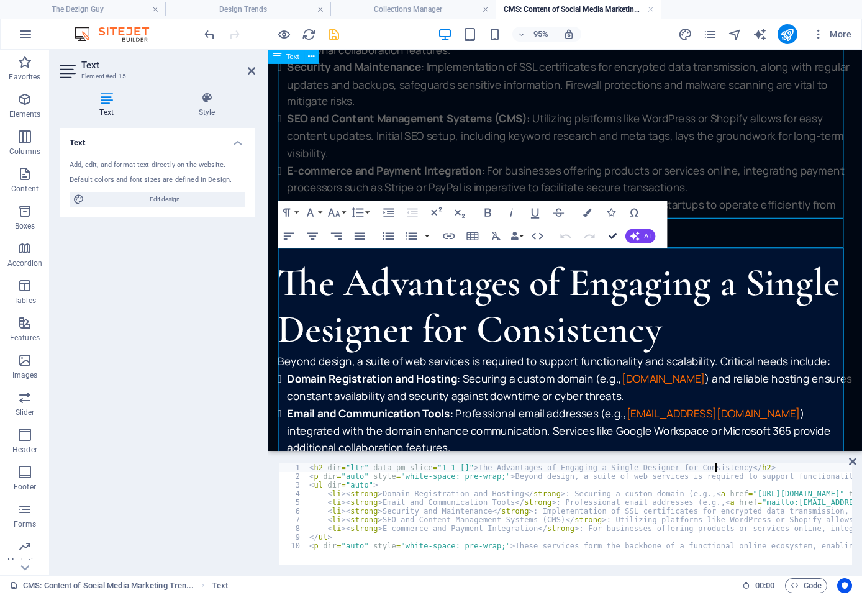
scroll to position [2175, 0]
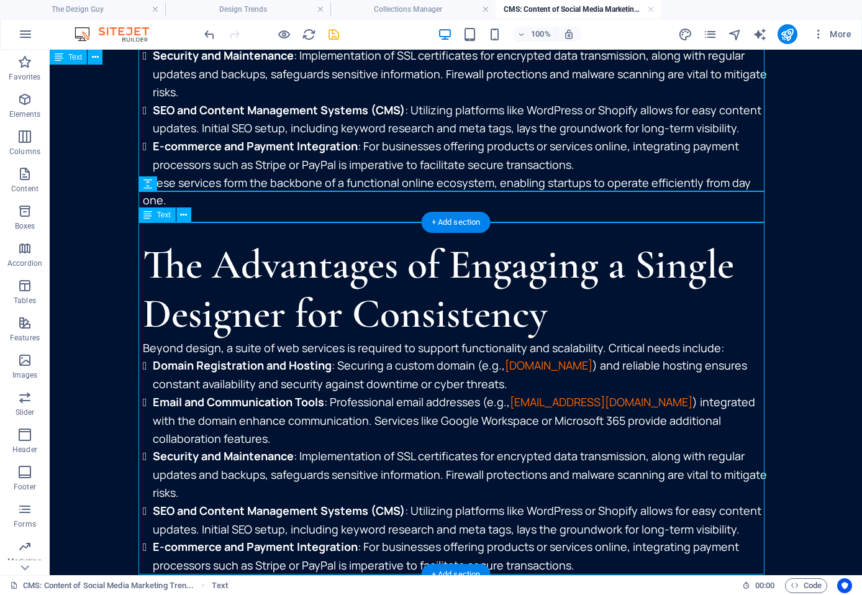
click at [209, 417] on div "The Advantages of Engaging a Single Designer for Consistency Beyond design, a s…" at bounding box center [456, 424] width 626 height 369
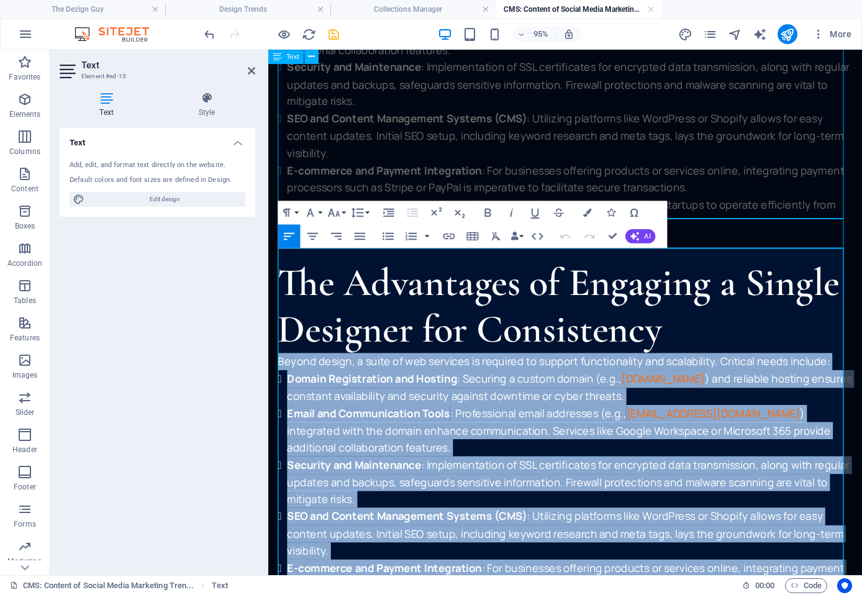
scroll to position [2227, 0]
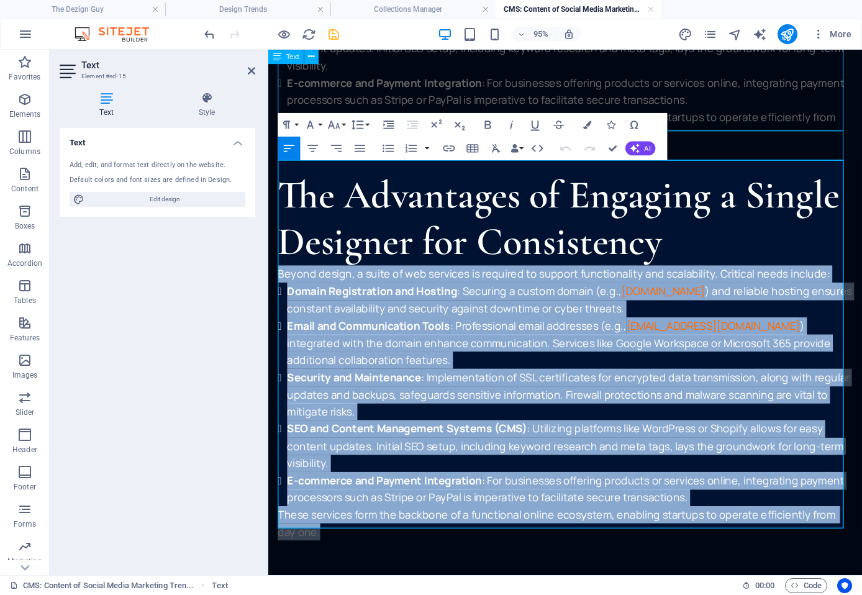
drag, startPoint x: 279, startPoint y: 361, endPoint x: 466, endPoint y: 541, distance: 259.1
click at [466, 541] on div "The Advantages of Engaging a Single Designer for Consistency Beyond design, a s…" at bounding box center [580, 371] width 605 height 387
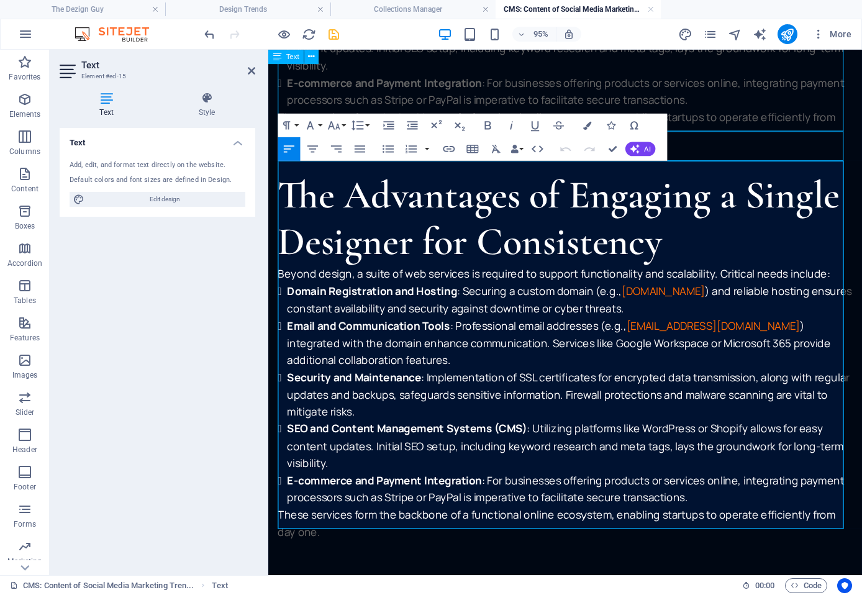
scroll to position [2227, 0]
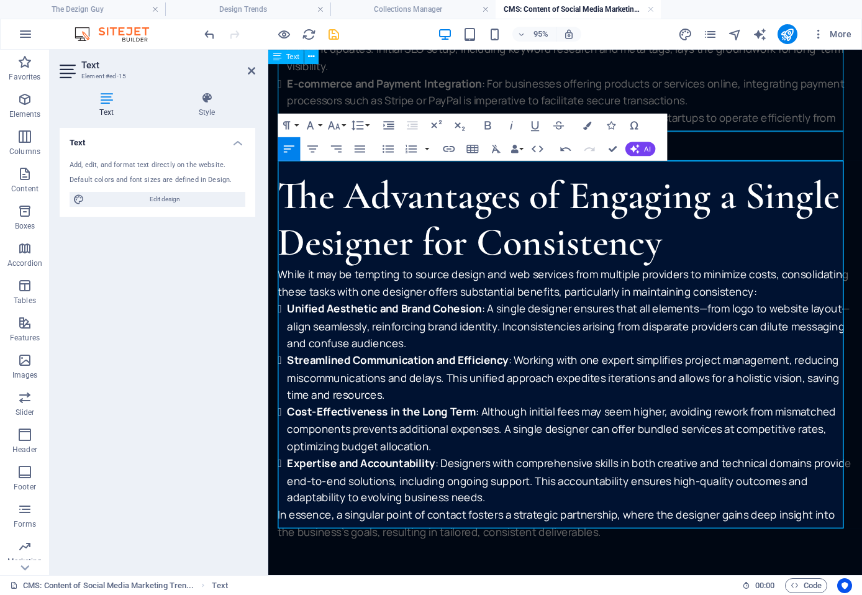
click at [673, 346] on li "Unified Aesthetic and Brand Cohesion : A single designer ensures that all eleme…" at bounding box center [585, 340] width 595 height 54
click at [712, 148] on div at bounding box center [580, 163] width 605 height 31
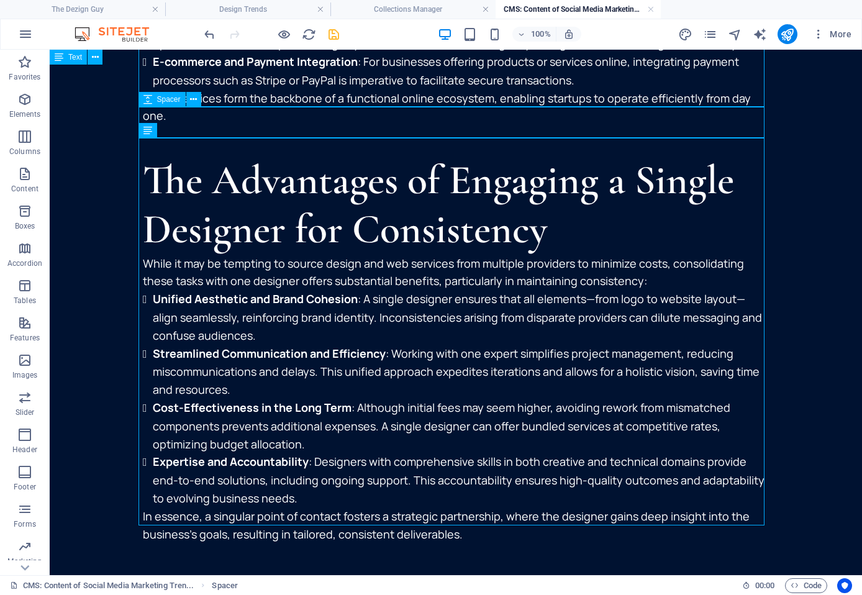
click at [561, 125] on div at bounding box center [456, 140] width 626 height 31
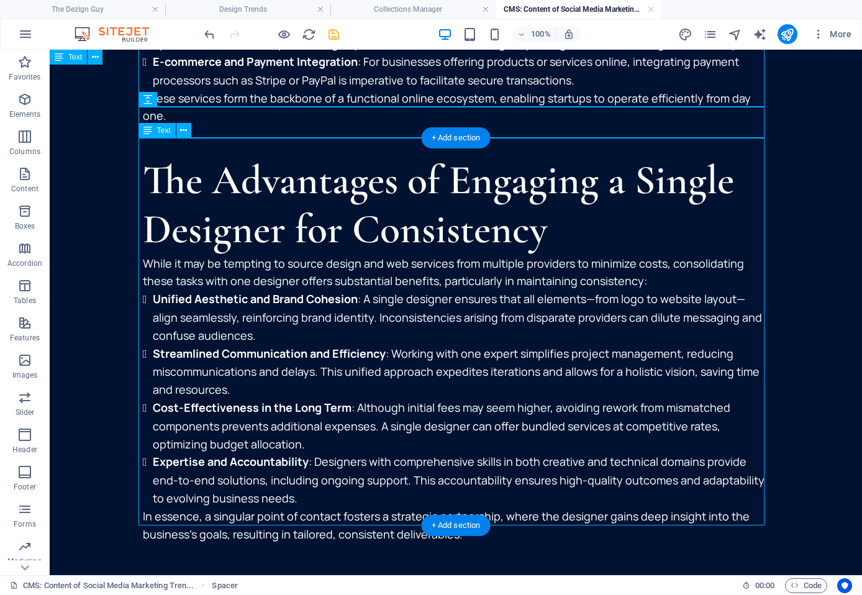
click at [395, 385] on div "The Advantages of Engaging a Single Designer for Consistency While it may be te…" at bounding box center [456, 349] width 626 height 387
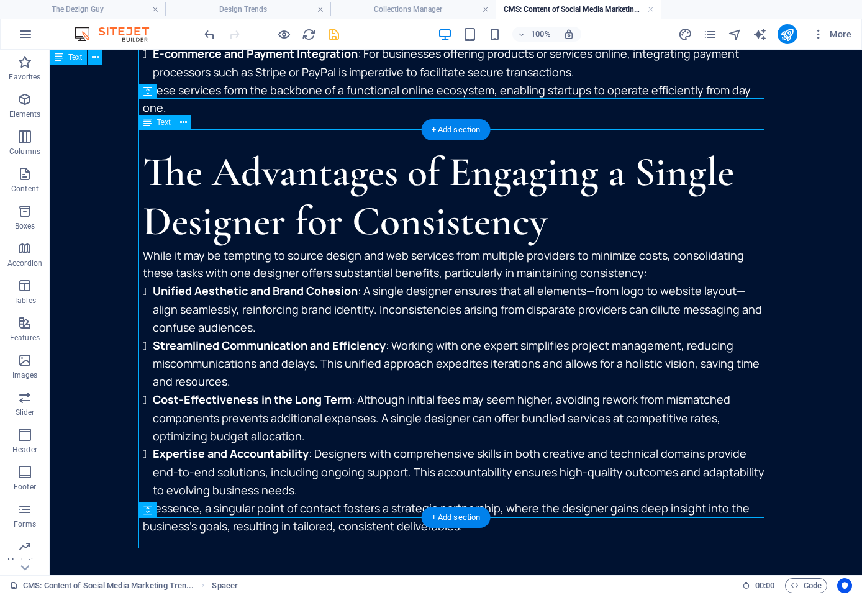
click at [316, 504] on div "The Advantages of Engaging a Single Designer for Consistency While it may be te…" at bounding box center [456, 341] width 626 height 387
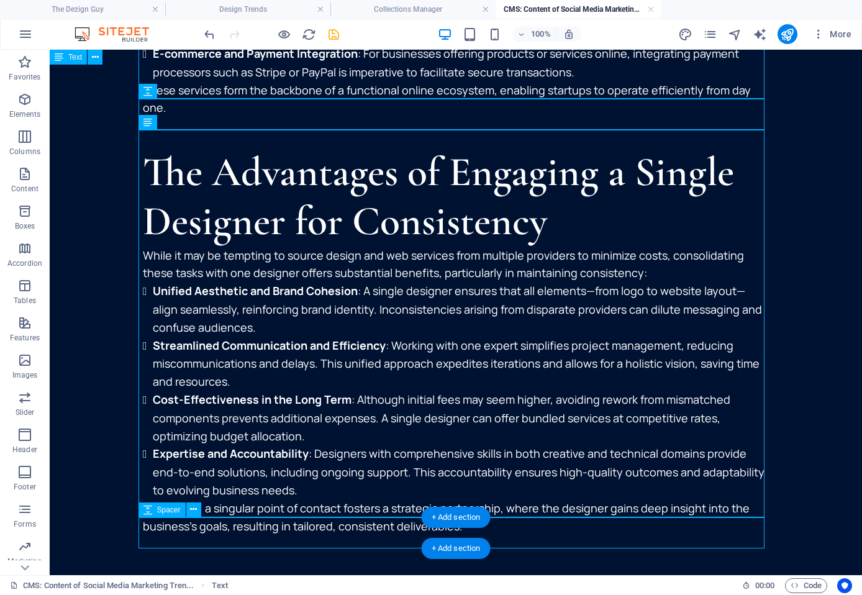
click at [306, 535] on div at bounding box center [456, 550] width 626 height 31
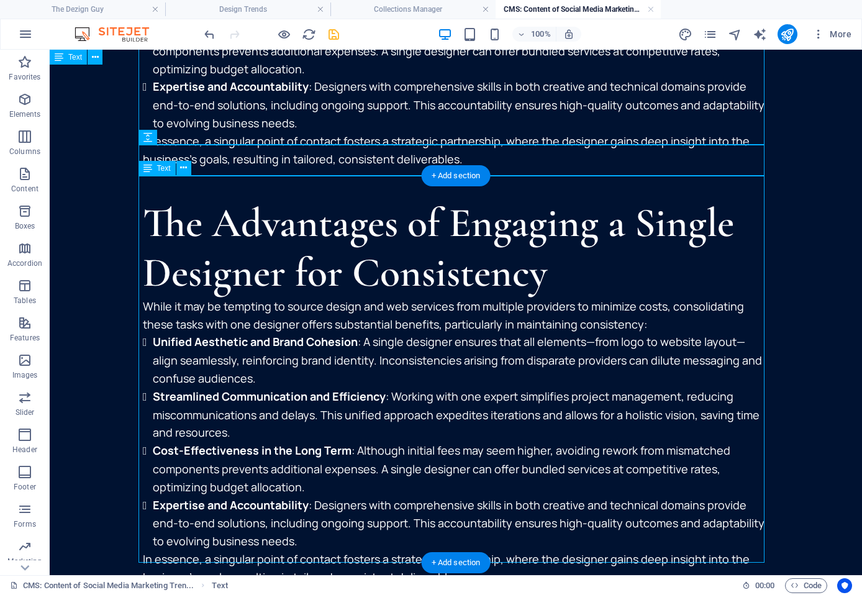
scroll to position [2640, 0]
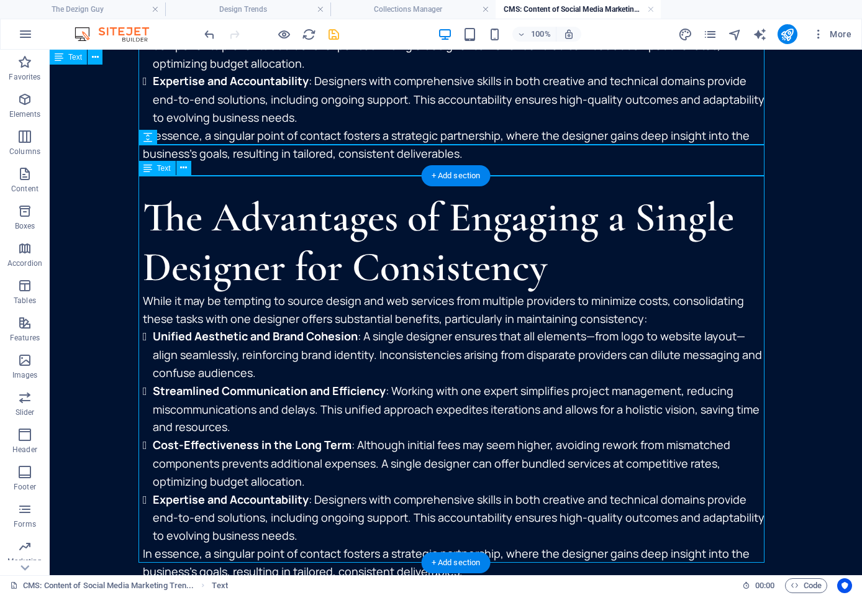
click at [541, 499] on div "The Advantages of Engaging a Single Designer for Consistency While it may be te…" at bounding box center [456, 386] width 626 height 387
click at [324, 312] on div "The Advantages of Engaging a Single Designer for Consistency While it may be te…" at bounding box center [456, 386] width 626 height 387
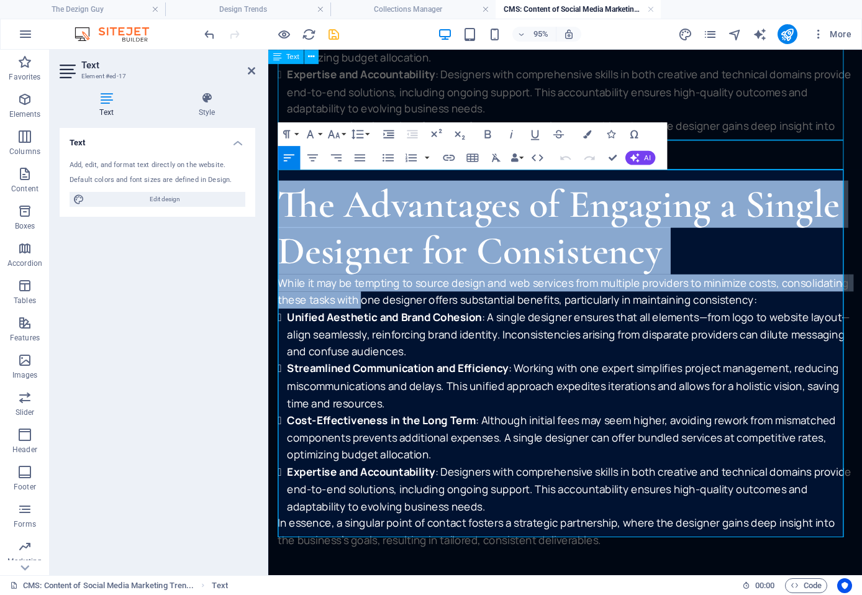
drag, startPoint x: 368, startPoint y: 304, endPoint x: 274, endPoint y: 192, distance: 146.4
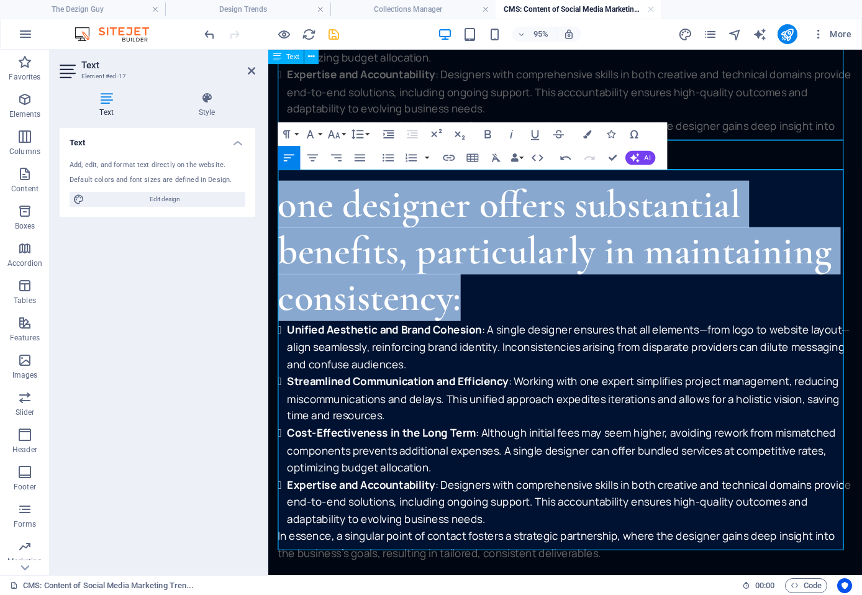
drag, startPoint x: 501, startPoint y: 287, endPoint x: 278, endPoint y: 204, distance: 238.5
click at [278, 204] on h2 "one designer offers substantial benefits, particularly in maintaining consisten…" at bounding box center [580, 262] width 605 height 148
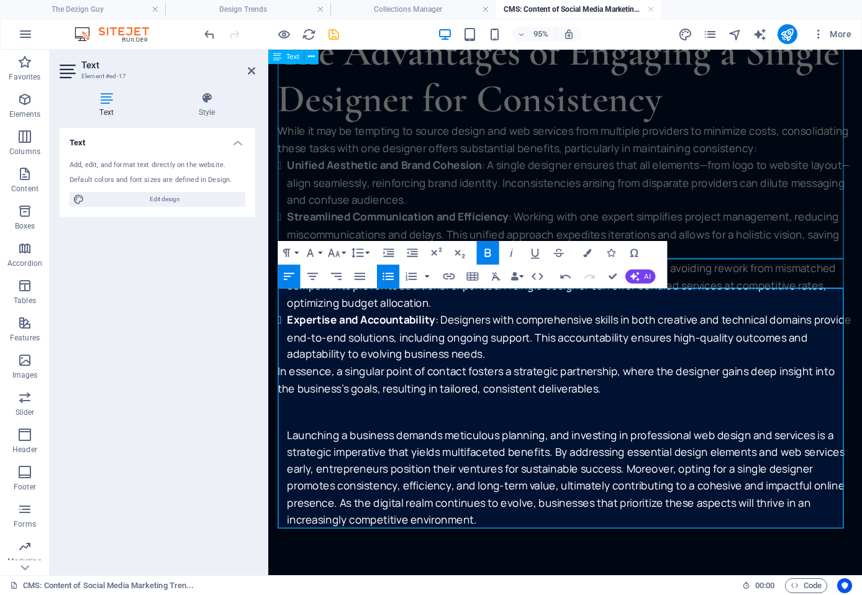
scroll to position [2365, 0]
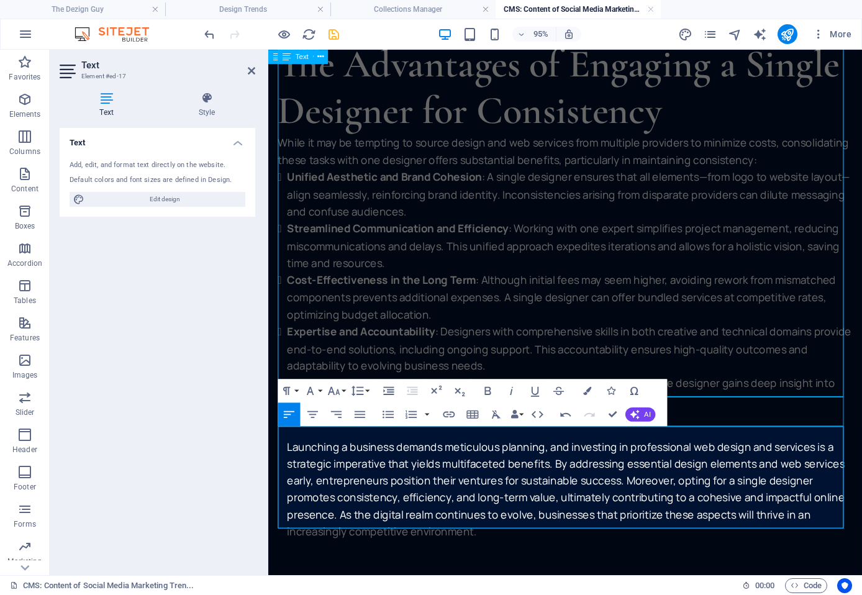
click at [649, 348] on div "The Advantages of Engaging a Single Designer for Consistency While it may be te…" at bounding box center [580, 233] width 605 height 387
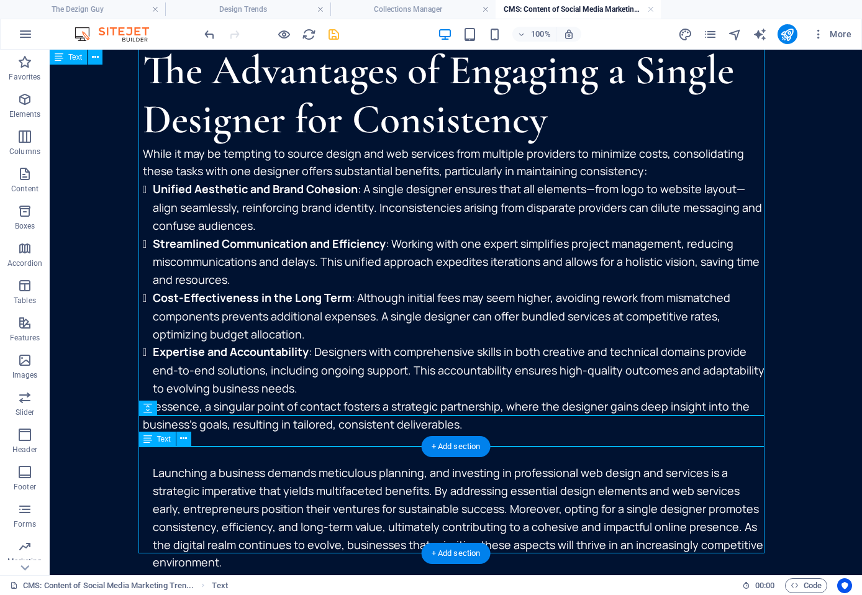
click at [230, 464] on div "Launching a business demands meticulous planning, and investing in professional…" at bounding box center [456, 517] width 626 height 107
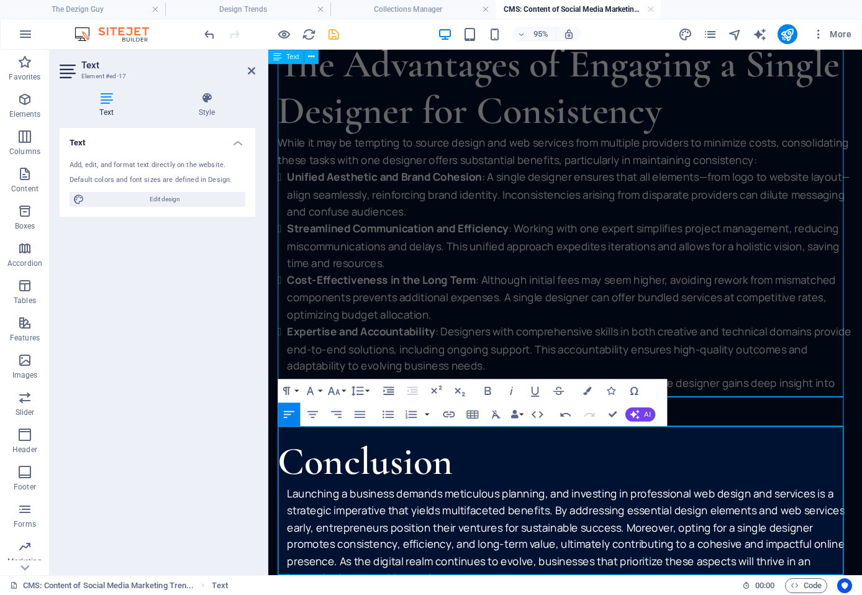
click at [469, 475] on h2 "Conclusion" at bounding box center [580, 482] width 605 height 49
click at [429, 341] on div "The Advantages of Engaging a Single Designer for Consistency While it may be te…" at bounding box center [580, 233] width 605 height 387
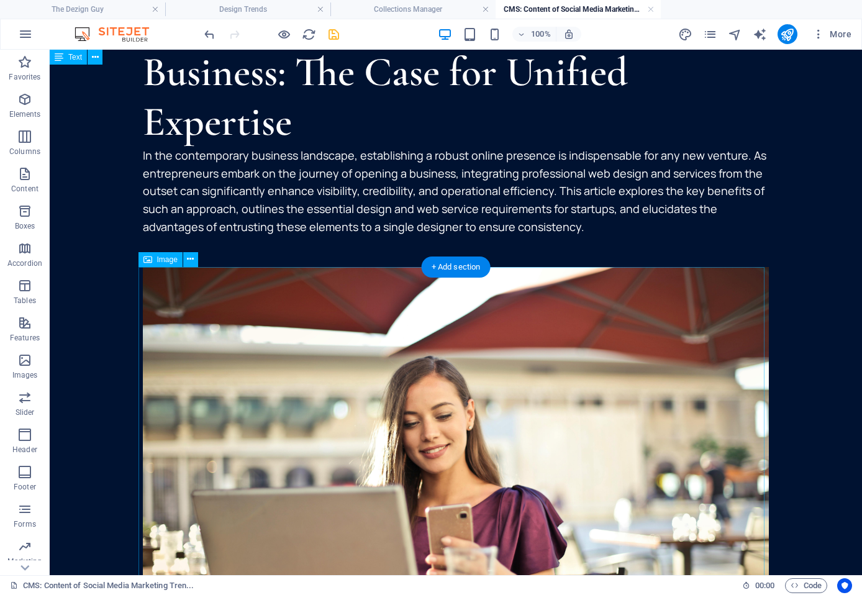
scroll to position [0, 0]
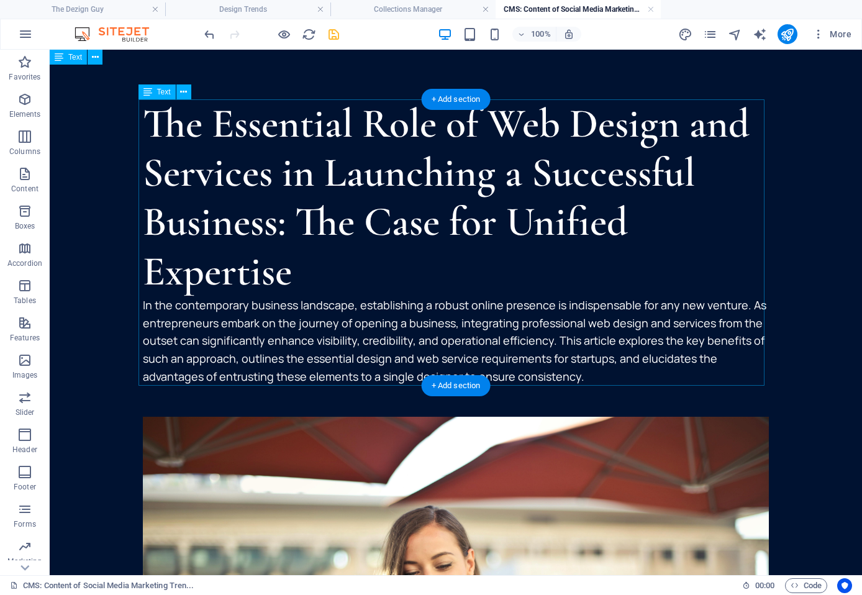
click at [512, 124] on div "The Essential Role of Web Design and Services in Launching a Successful Busines…" at bounding box center [456, 242] width 626 height 286
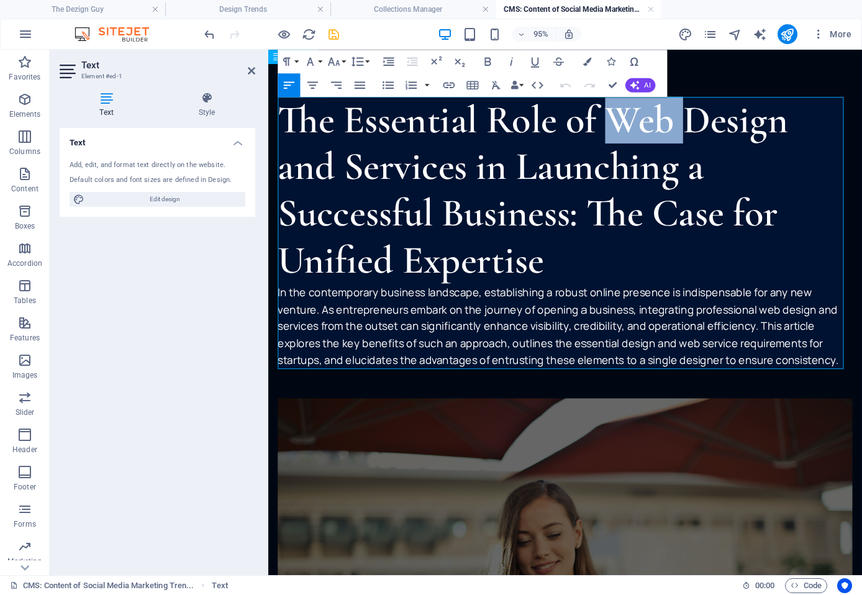
drag, startPoint x: 624, startPoint y: 120, endPoint x: 707, endPoint y: 125, distance: 82.8
click at [707, 125] on h2 "The Essential Role of Web Design and Services in Launching a Successful Busines…" at bounding box center [580, 197] width 605 height 197
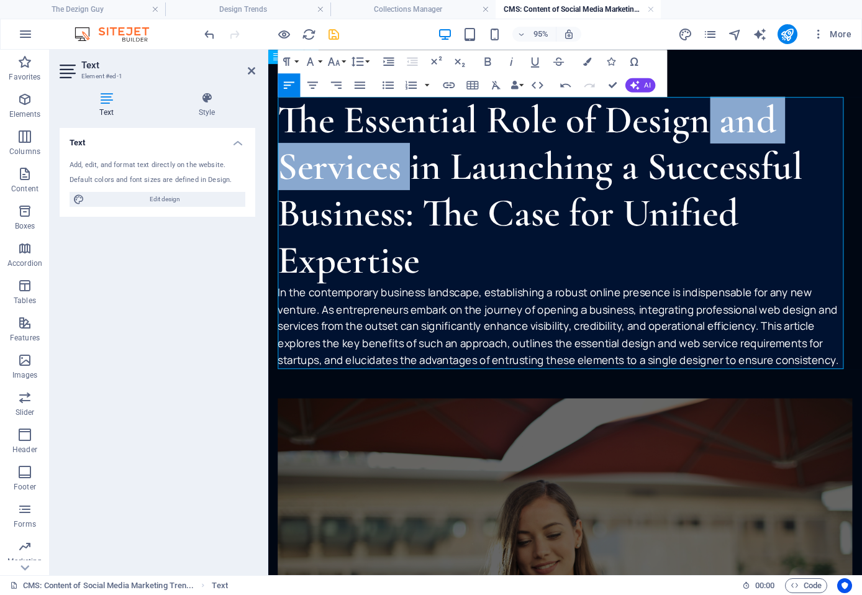
drag, startPoint x: 733, startPoint y: 127, endPoint x: 418, endPoint y: 180, distance: 319.8
click at [418, 180] on h2 "The Essential Role of Design and Services in Launching a Successful Business: T…" at bounding box center [580, 197] width 605 height 197
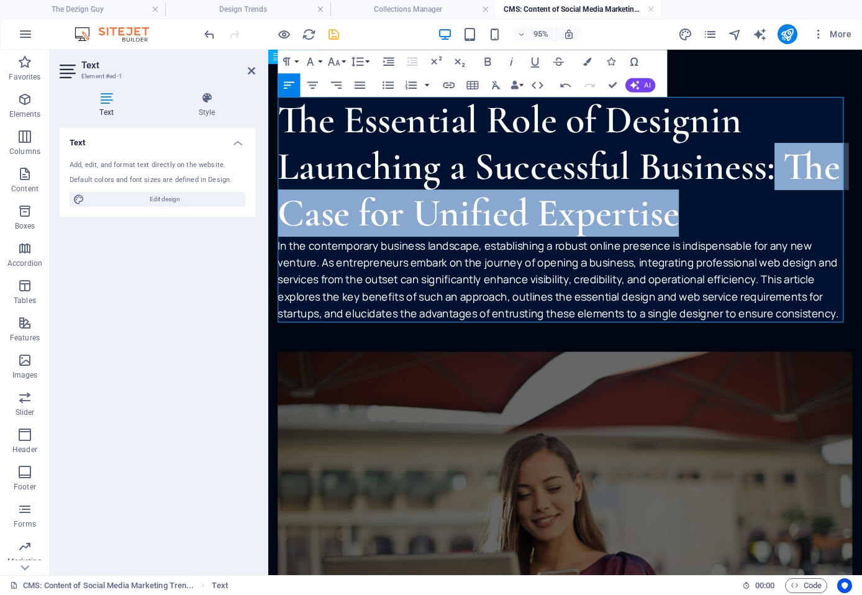
drag, startPoint x: 797, startPoint y: 172, endPoint x: 799, endPoint y: 215, distance: 42.9
click at [799, 215] on h2 "The Essential Role of Designin Launching a Successful Business: The Case for Un…" at bounding box center [580, 173] width 605 height 148
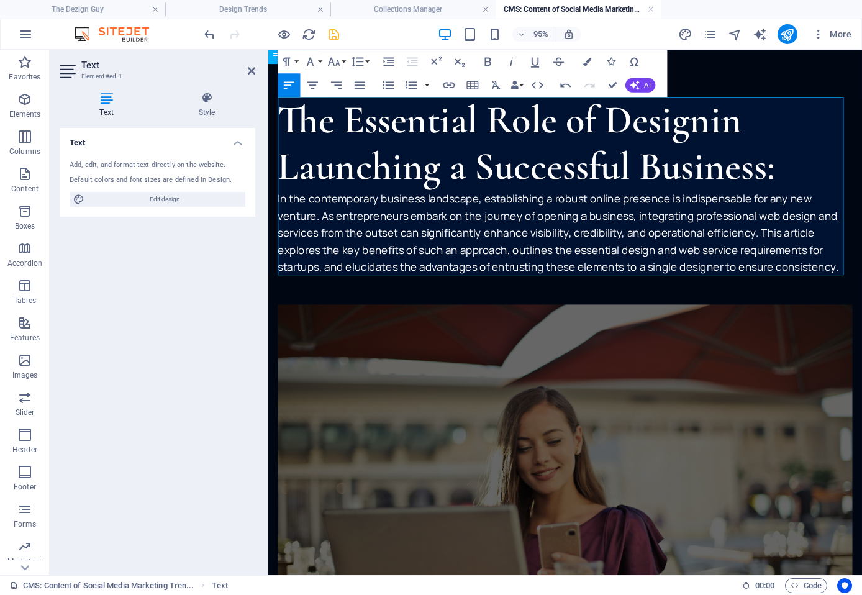
click at [730, 129] on h2 "The Essential Role of Designin Launching a Successful Business:" at bounding box center [580, 148] width 605 height 98
click at [766, 121] on h2 "The Essential Role of Designin Launching a Successful Business:" at bounding box center [580, 148] width 605 height 98
click at [728, 135] on h2 "The Essential Role of Designin Launching a Successful Business:" at bounding box center [580, 148] width 605 height 98
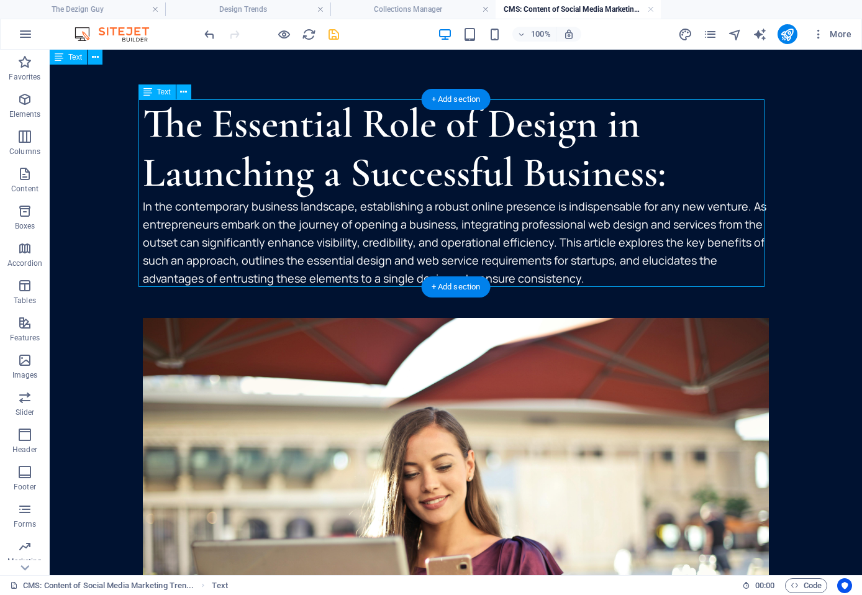
click at [479, 135] on div "The Essential Role of Design in Launching a Successful Business: In the contemp…" at bounding box center [456, 193] width 626 height 188
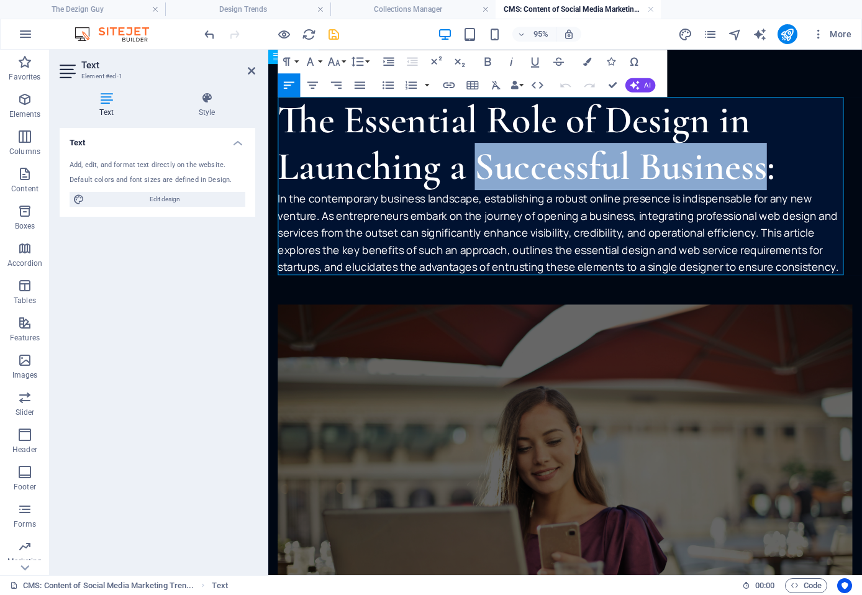
drag, startPoint x: 485, startPoint y: 169, endPoint x: 769, endPoint y: 183, distance: 284.1
click at [792, 188] on h2 "The Essential Role of Design in Launching a Successful Business:" at bounding box center [580, 148] width 605 height 98
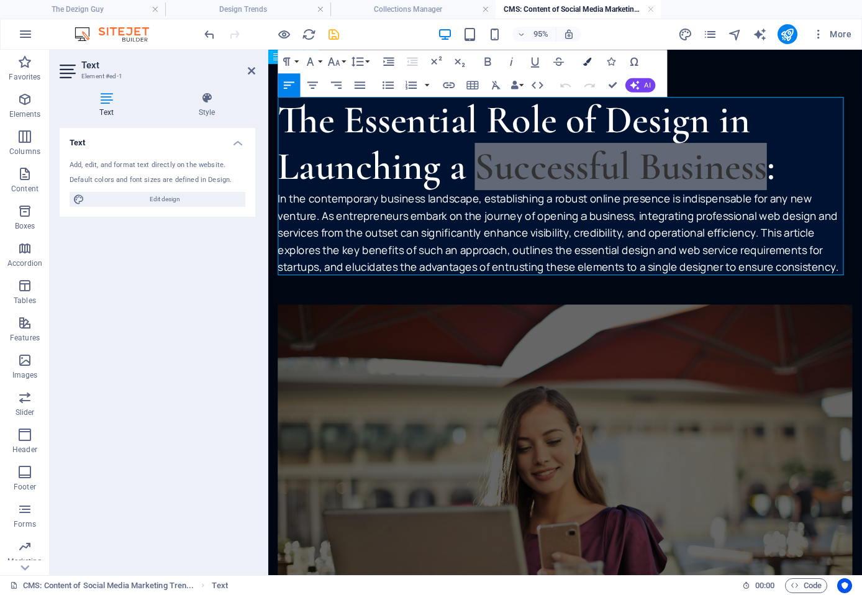
click at [585, 61] on icon "button" at bounding box center [586, 61] width 8 height 8
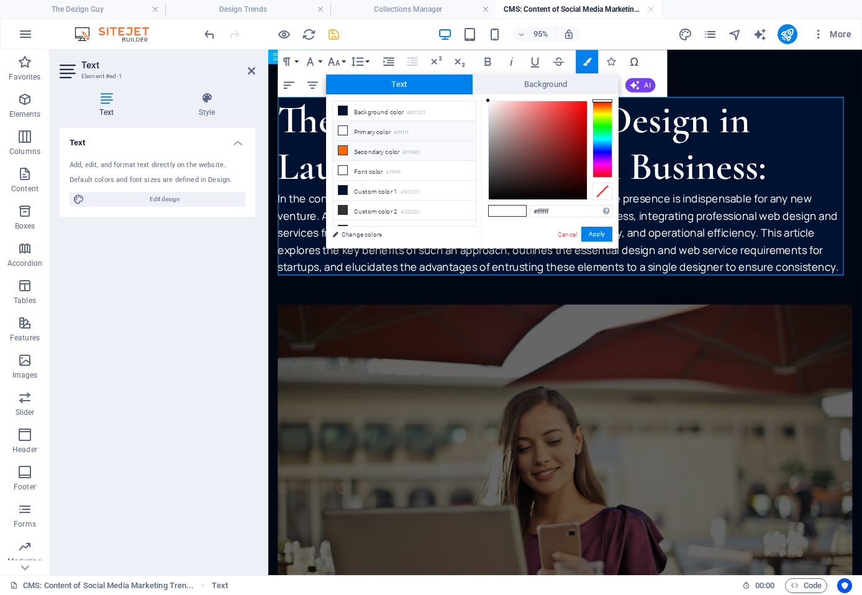
click at [338, 148] on span at bounding box center [343, 150] width 10 height 10
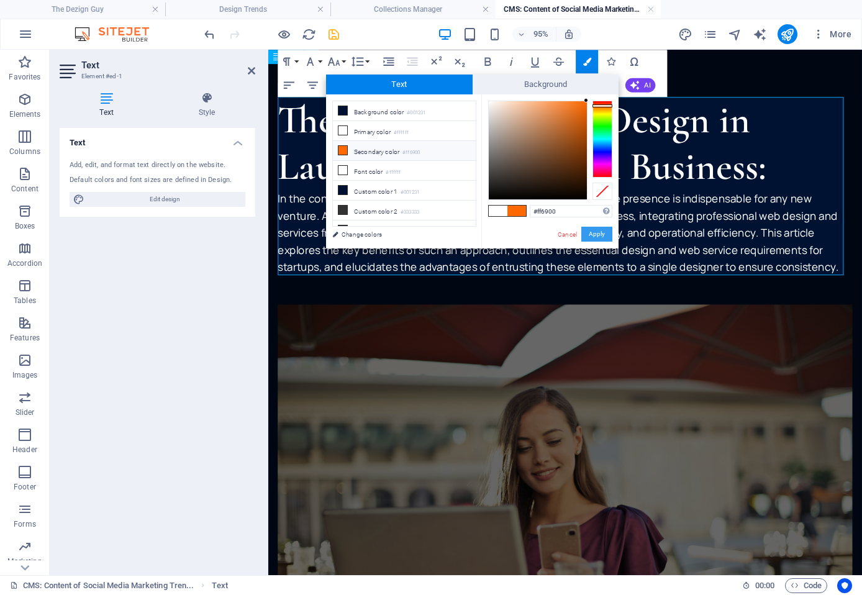
click at [584, 230] on button "Apply" at bounding box center [596, 234] width 31 height 15
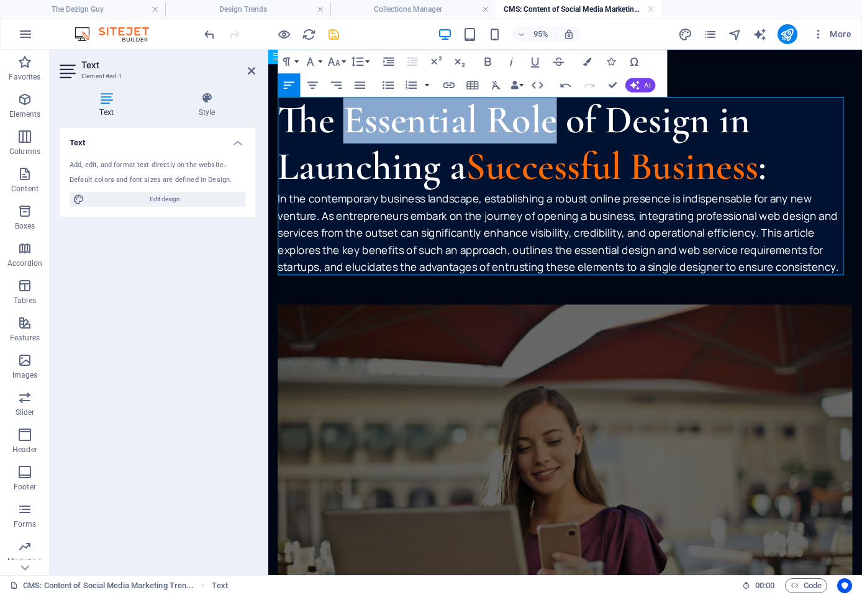
drag, startPoint x: 352, startPoint y: 121, endPoint x: 573, endPoint y: 129, distance: 221.2
click at [573, 129] on h2 "The Essential Role of Design in Launching a Successful Business :" at bounding box center [580, 148] width 605 height 98
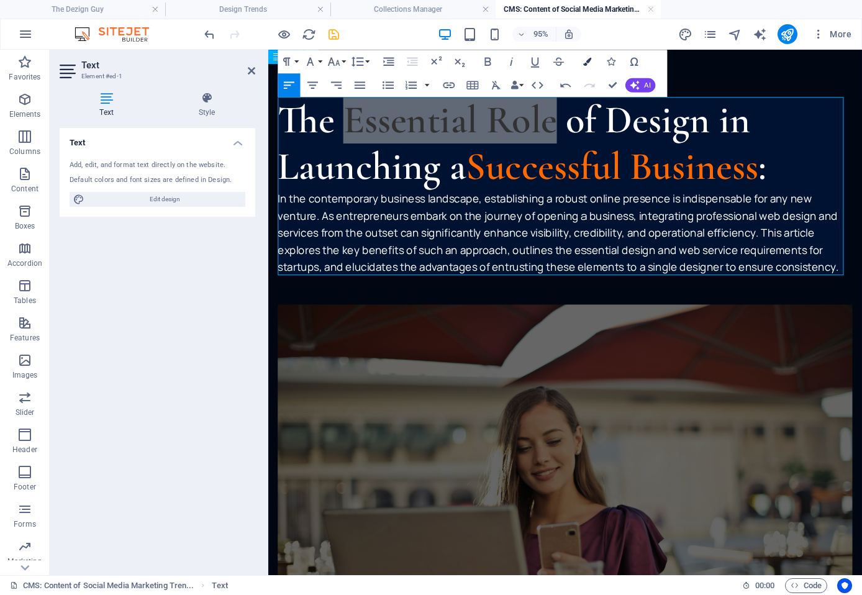
click at [582, 61] on button "Colors" at bounding box center [587, 62] width 22 height 24
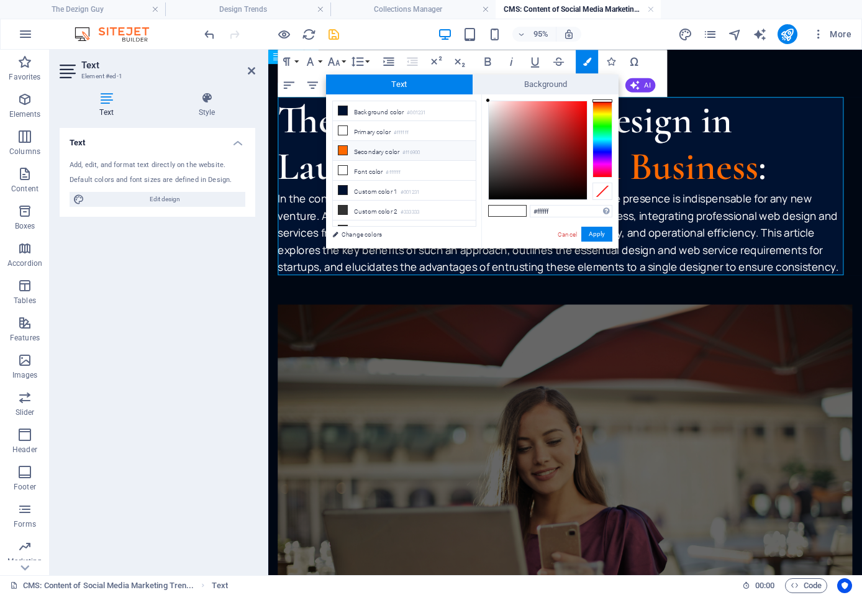
click at [403, 148] on li "Secondary color #ff6900" at bounding box center [404, 151] width 143 height 20
type input "#ff6900"
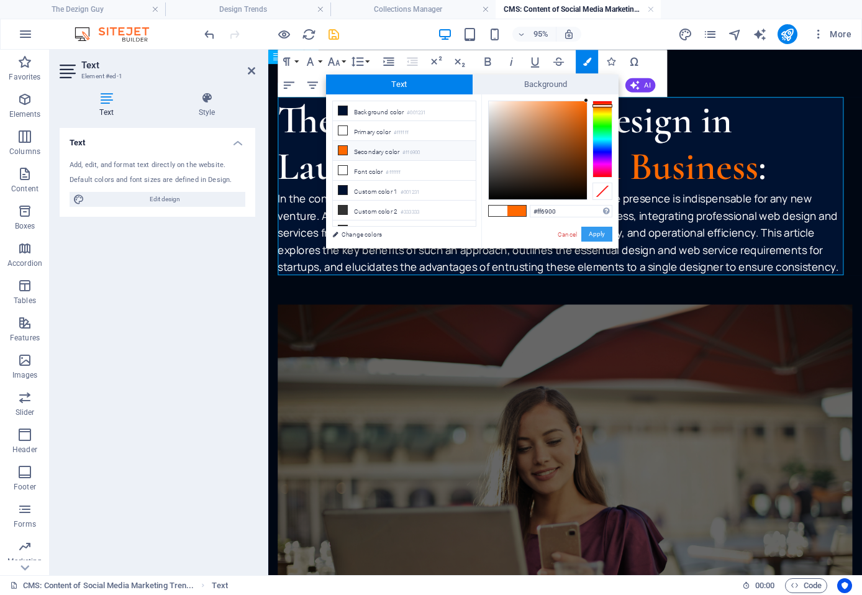
click at [586, 239] on button "Apply" at bounding box center [596, 234] width 31 height 15
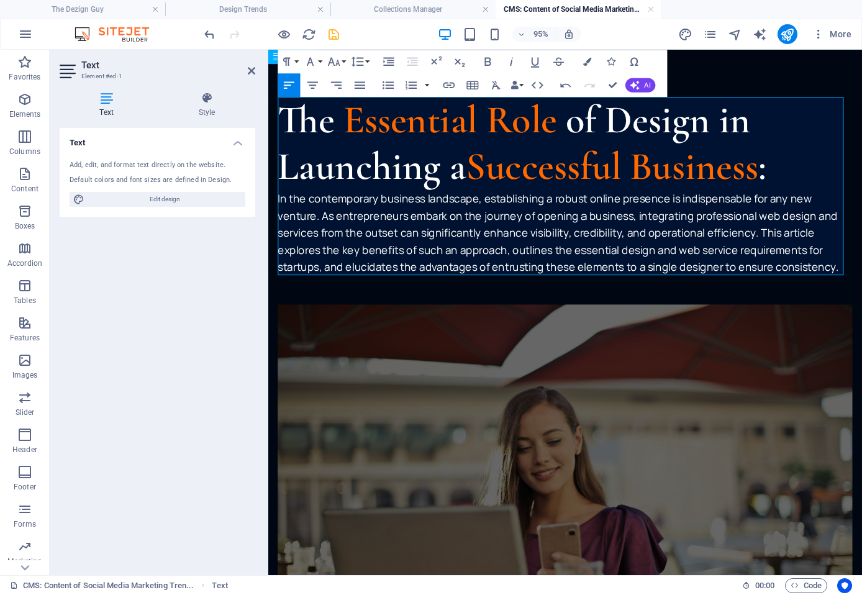
click at [386, 230] on p "In the contemporary business landscape, establishing a robust online presence i…" at bounding box center [580, 241] width 605 height 89
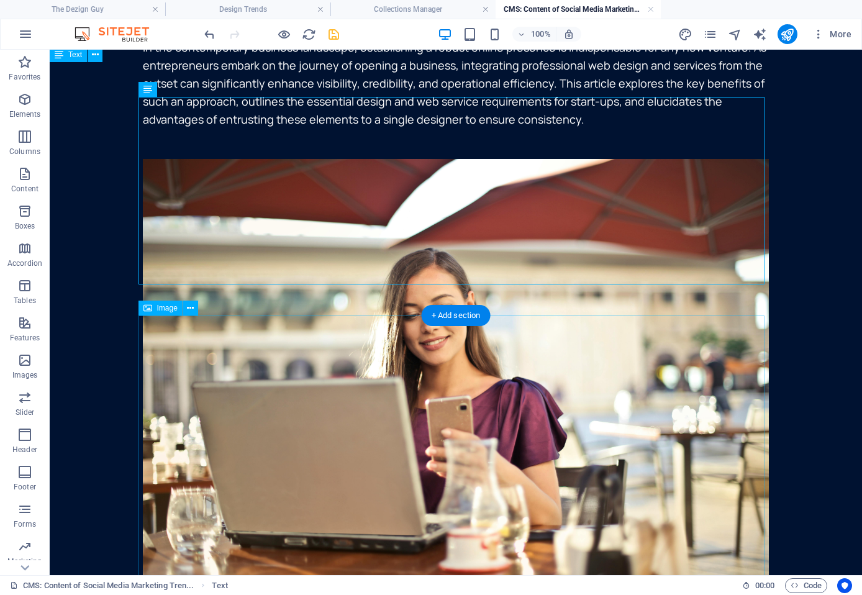
scroll to position [248, 0]
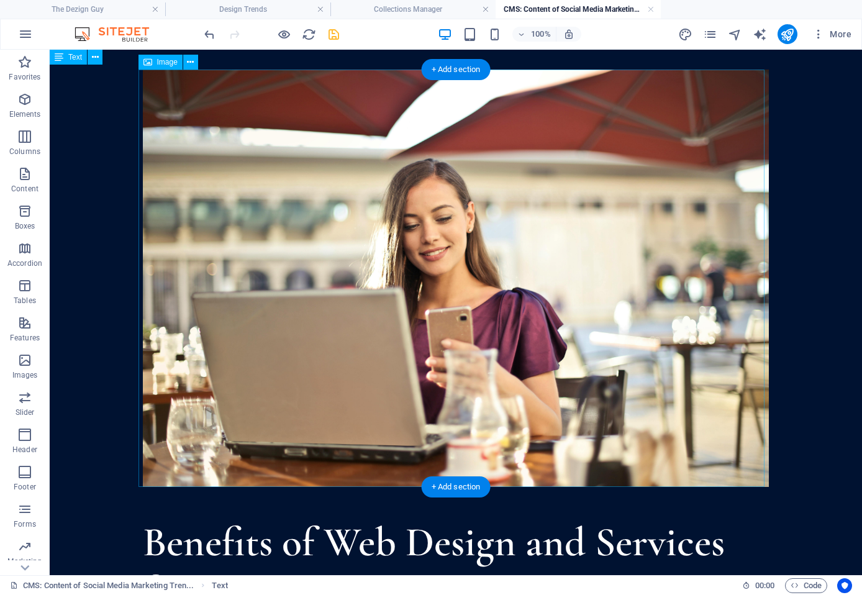
click at [496, 292] on figure at bounding box center [456, 278] width 626 height 417
select select "%"
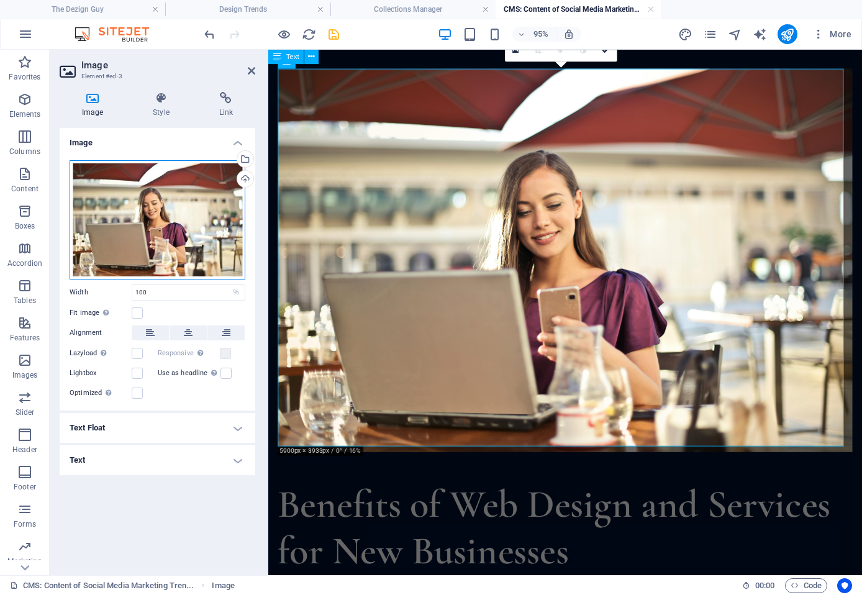
click at [145, 205] on div "Drag files here, click to choose files or select files from Files or our free s…" at bounding box center [158, 219] width 176 height 119
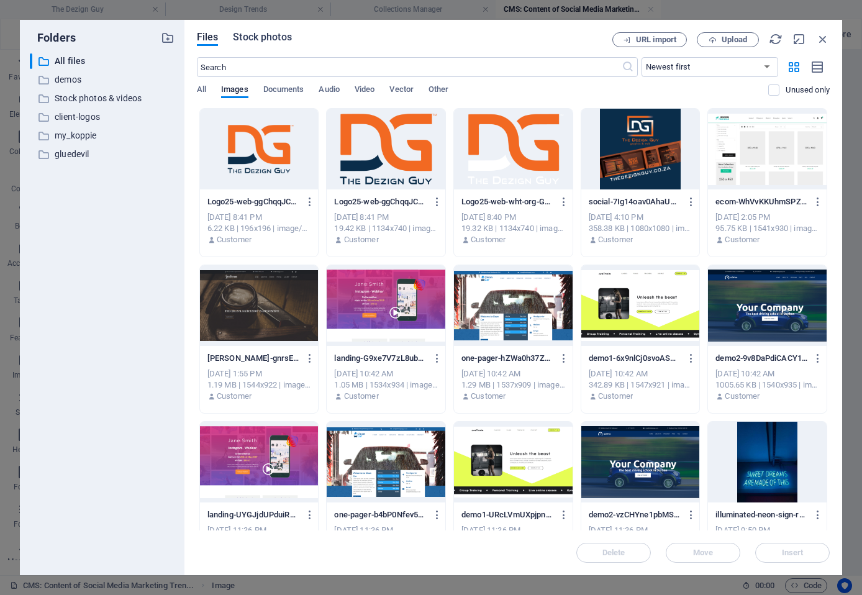
click at [255, 35] on span "Stock photos" at bounding box center [262, 37] width 58 height 15
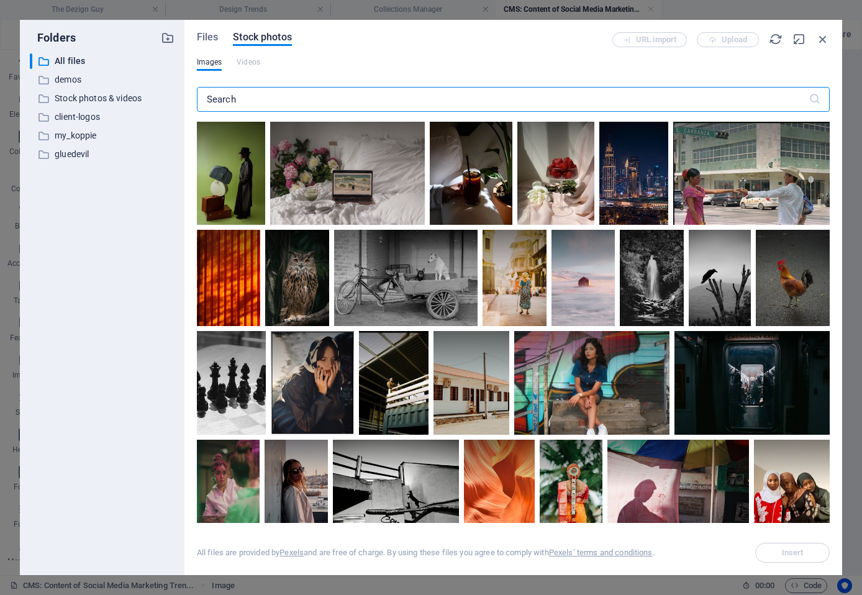
click at [247, 96] on input "text" at bounding box center [503, 99] width 612 height 25
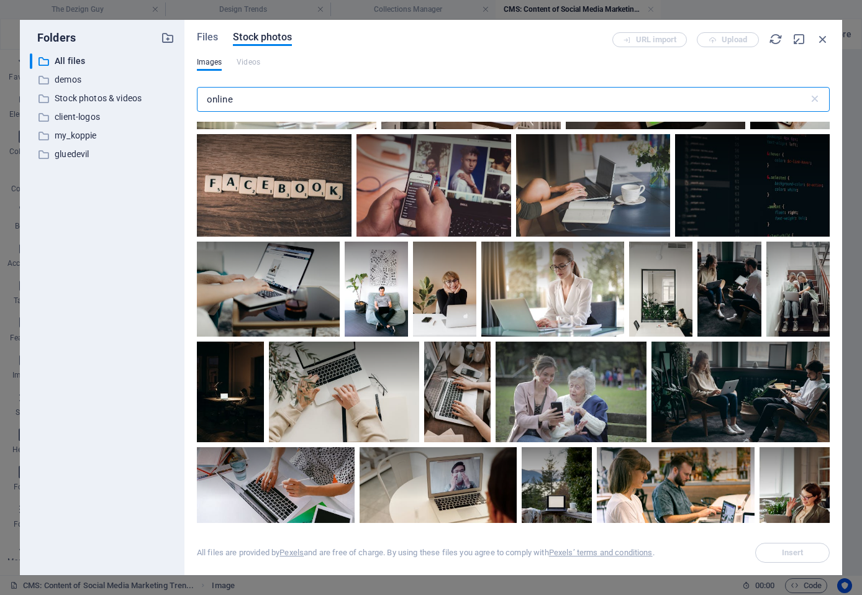
scroll to position [1180, 0]
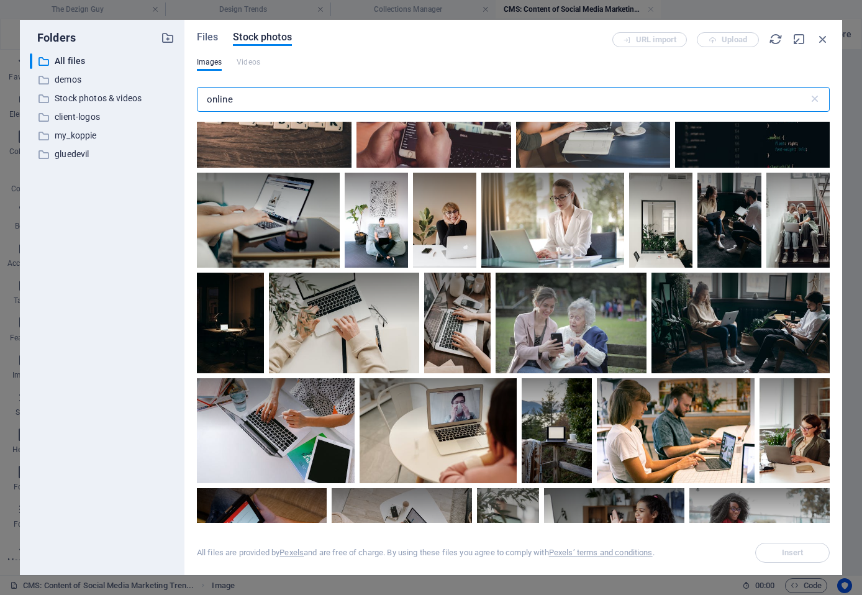
drag, startPoint x: 241, startPoint y: 99, endPoint x: 206, endPoint y: 99, distance: 34.8
click at [206, 99] on input "online" at bounding box center [503, 99] width 612 height 25
type input "business"
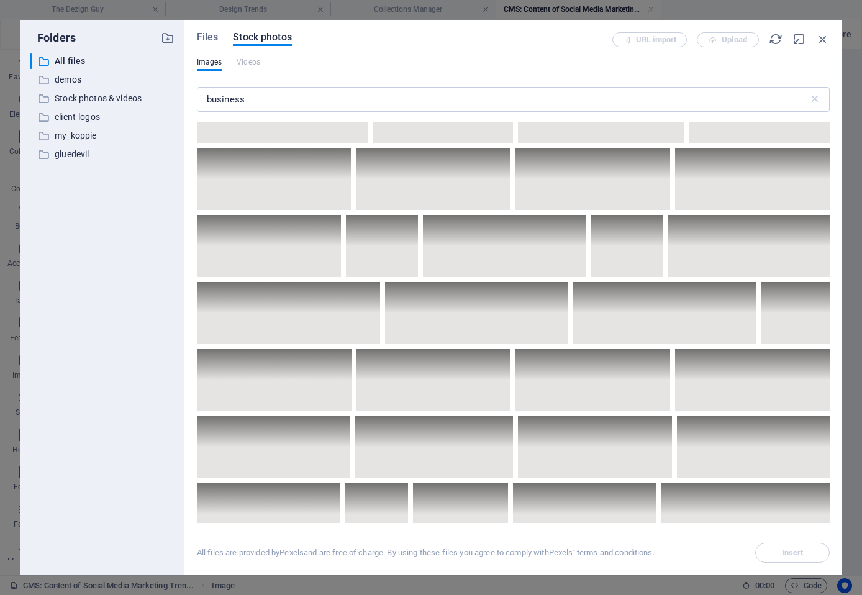
scroll to position [5464, 0]
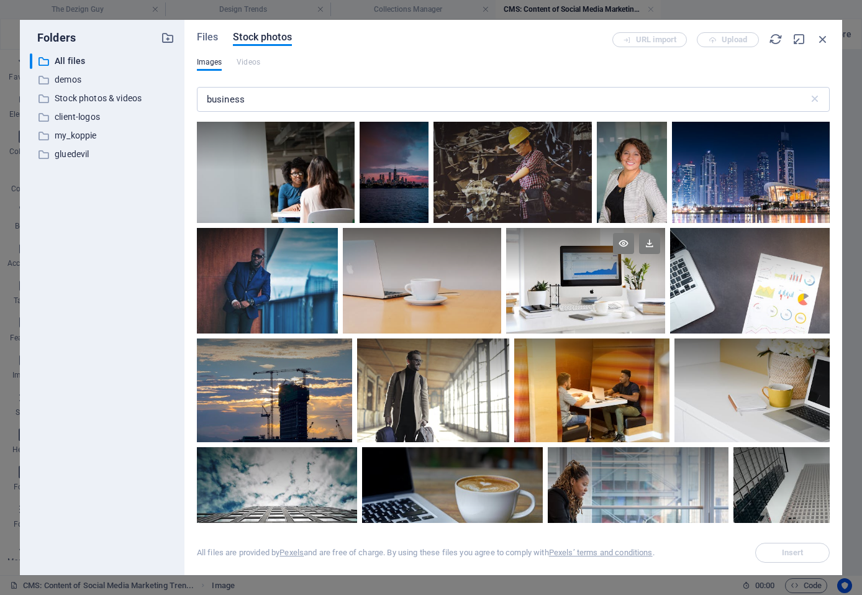
click at [570, 250] on div at bounding box center [585, 254] width 158 height 53
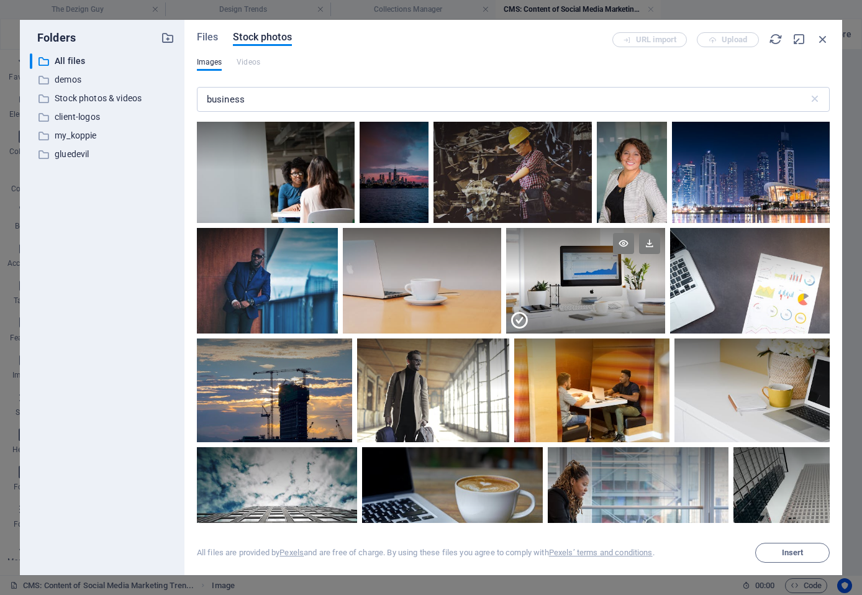
click at [570, 250] on div at bounding box center [585, 254] width 158 height 53
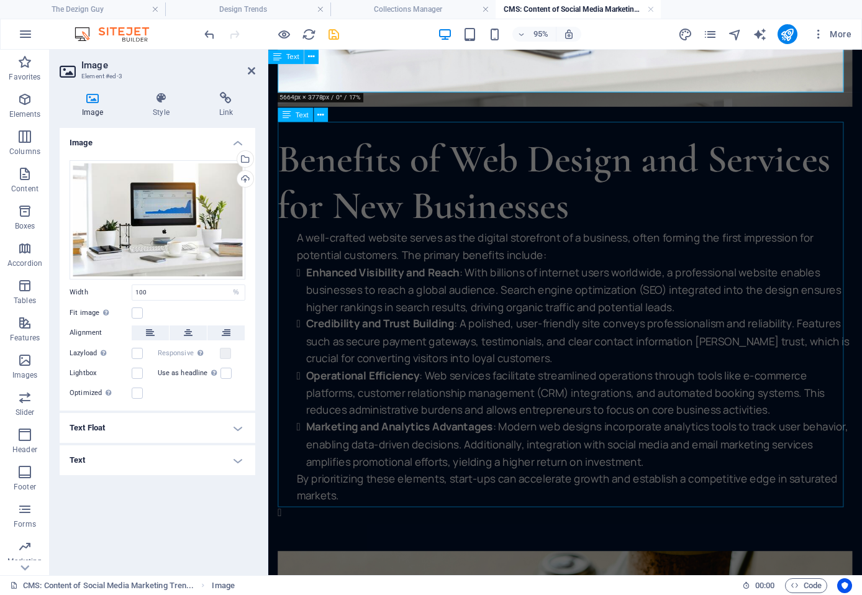
scroll to position [621, 0]
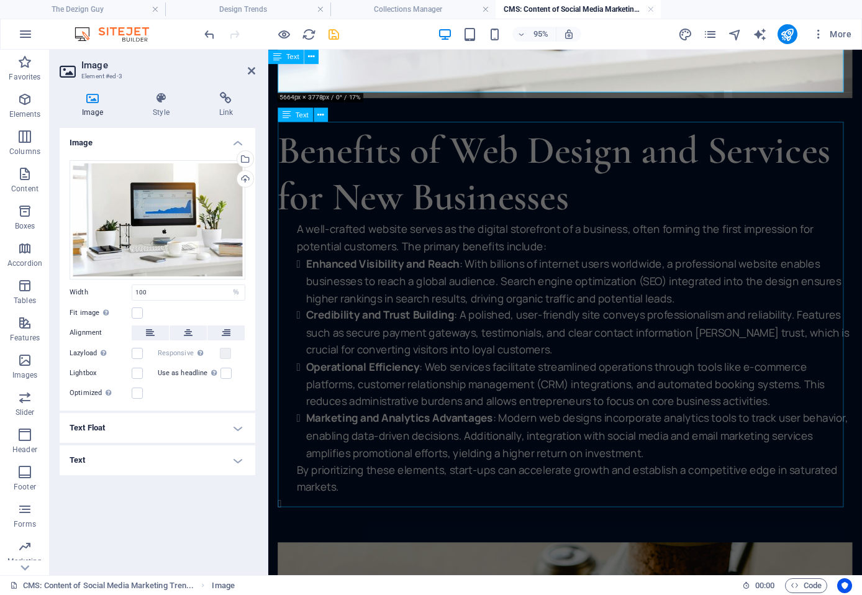
click at [376, 288] on div "Benefits of Web Design and Services for New Businesses A well-crafted website s…" at bounding box center [580, 334] width 605 height 405
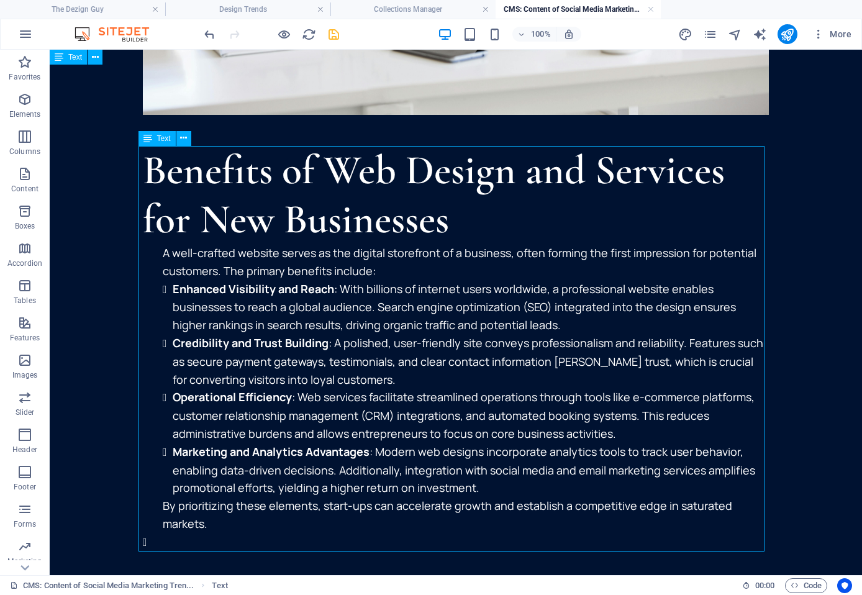
click at [371, 276] on div "Benefits of Web Design and Services for New Businesses A well-crafted website s…" at bounding box center [456, 348] width 626 height 405
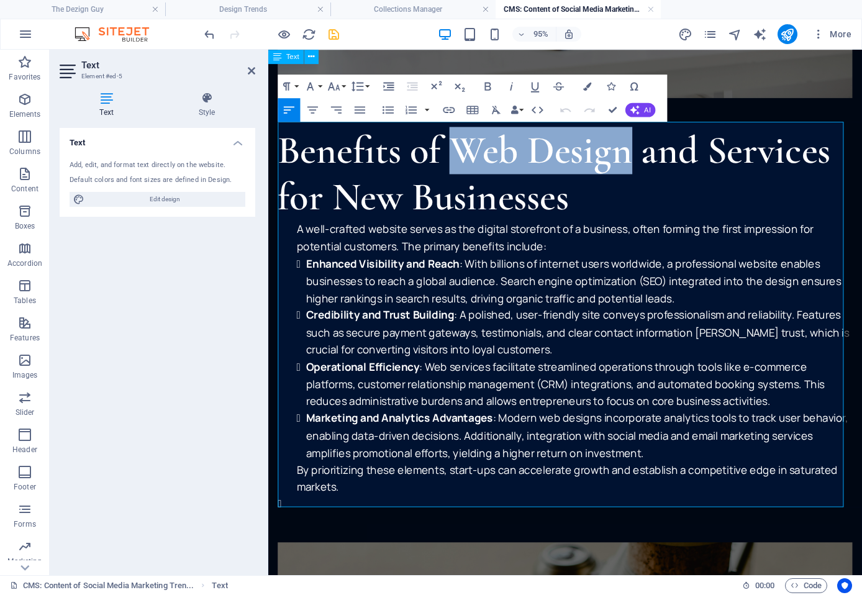
drag, startPoint x: 468, startPoint y: 155, endPoint x: 648, endPoint y: 159, distance: 179.5
click at [648, 159] on h2 "Benefits of Web Design and Services for New Businesses" at bounding box center [580, 181] width 605 height 98
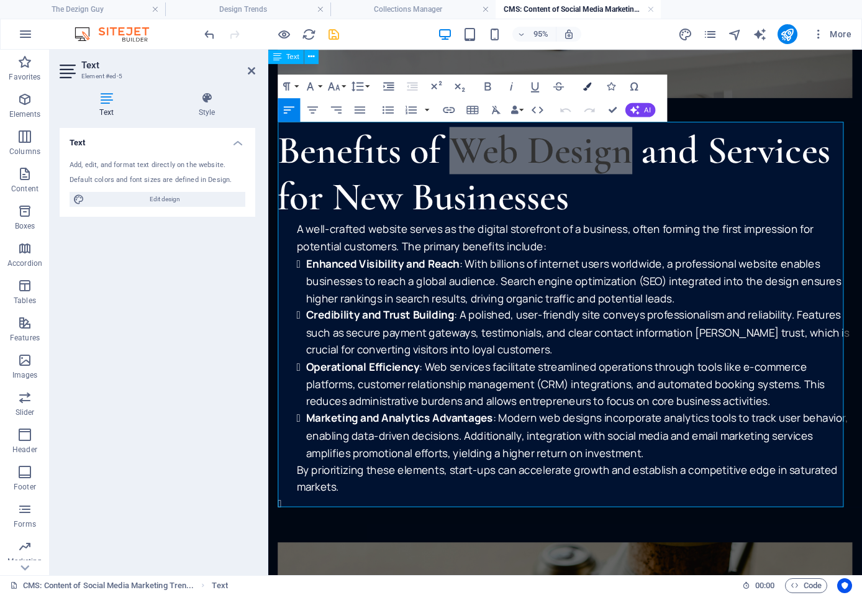
click at [587, 84] on icon "button" at bounding box center [586, 86] width 8 height 8
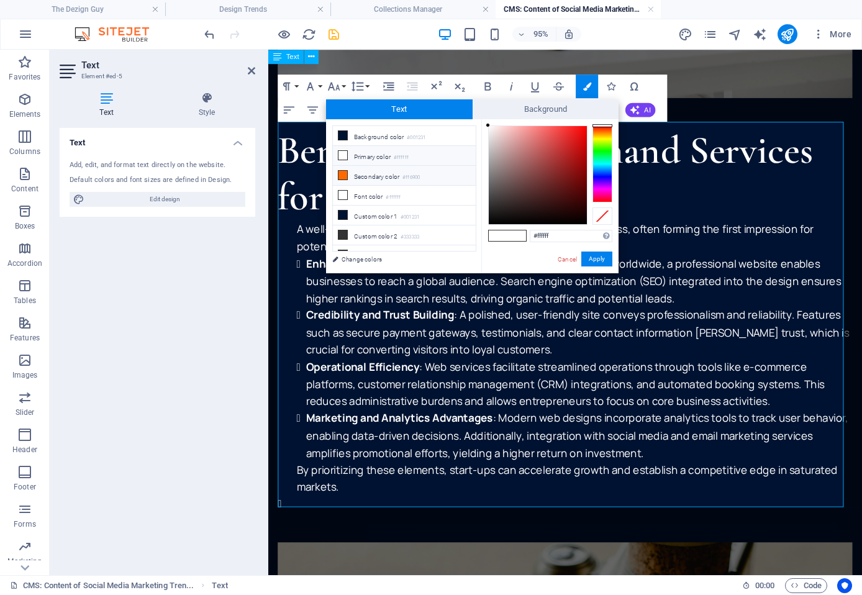
click at [382, 171] on li "Secondary color #ff6900" at bounding box center [404, 176] width 143 height 20
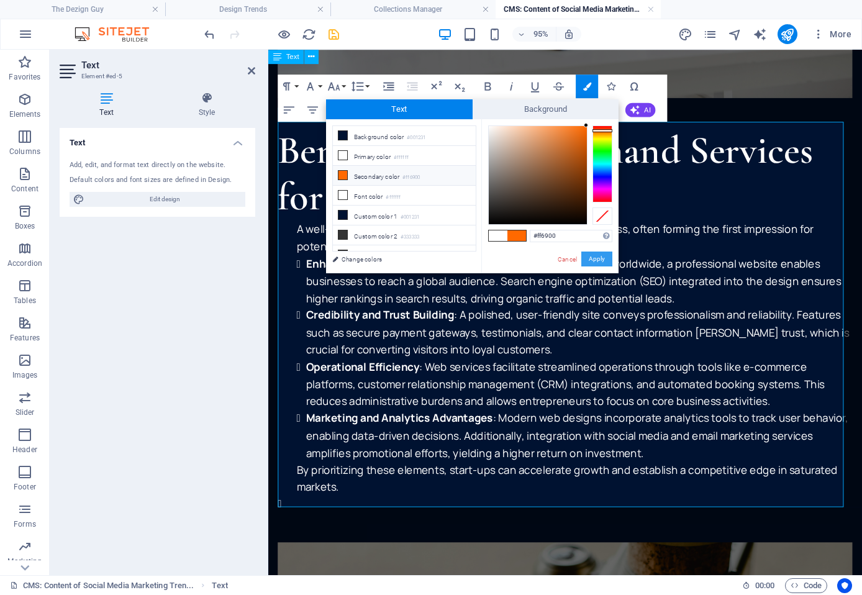
click at [594, 258] on button "Apply" at bounding box center [596, 258] width 31 height 15
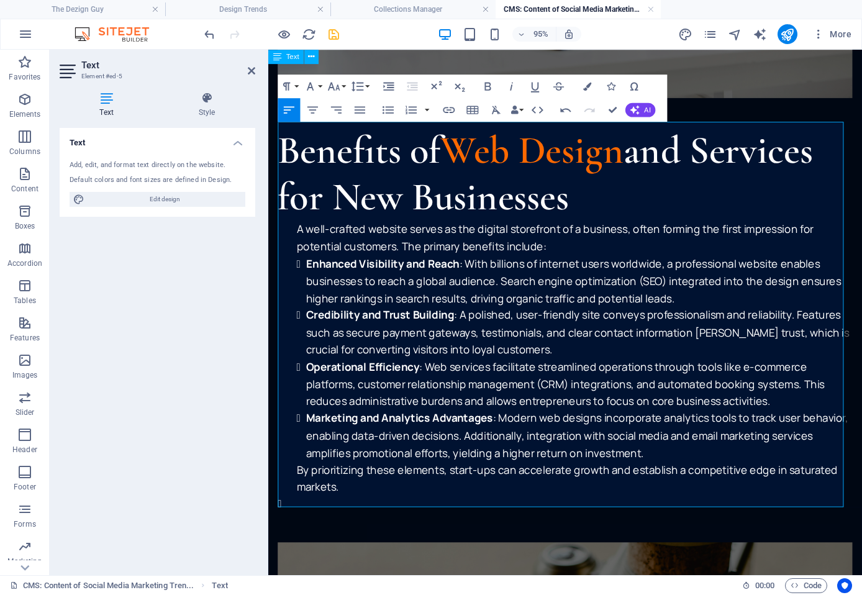
click at [437, 240] on ul "A well-crafted website serves as the digital storefront of a business, often fo…" at bounding box center [585, 374] width 595 height 289
drag, startPoint x: 339, startPoint y: 197, endPoint x: 582, endPoint y: 197, distance: 243.4
click at [582, 197] on h2 "Benefits of Web Design and Services for New Businesses" at bounding box center [580, 181] width 605 height 98
click at [579, 89] on button "Colors" at bounding box center [587, 87] width 22 height 24
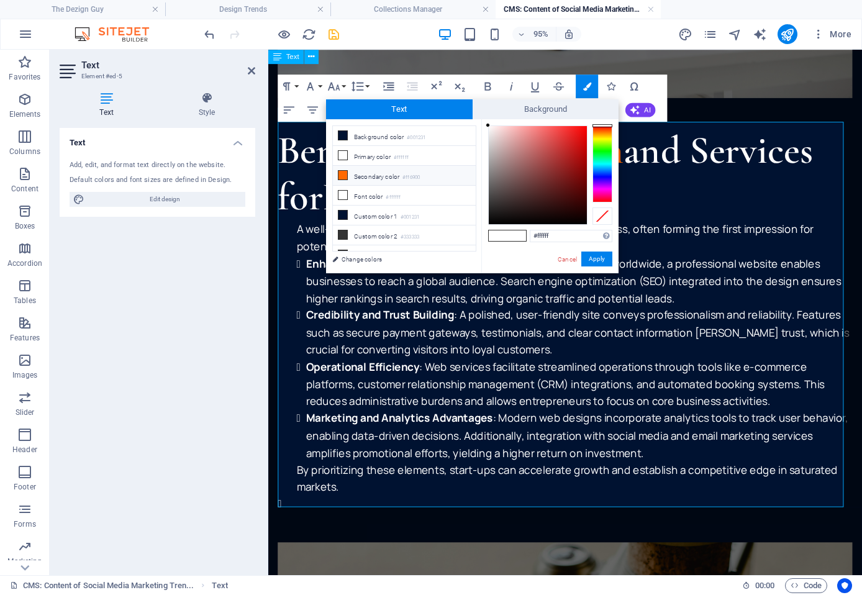
click at [378, 177] on li "Secondary color #ff6900" at bounding box center [404, 176] width 143 height 20
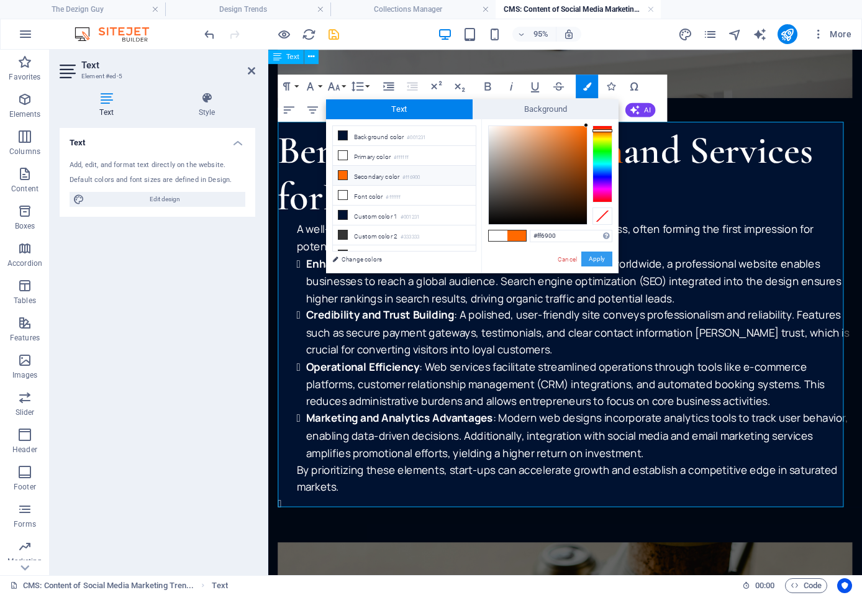
click at [594, 257] on button "Apply" at bounding box center [596, 258] width 31 height 15
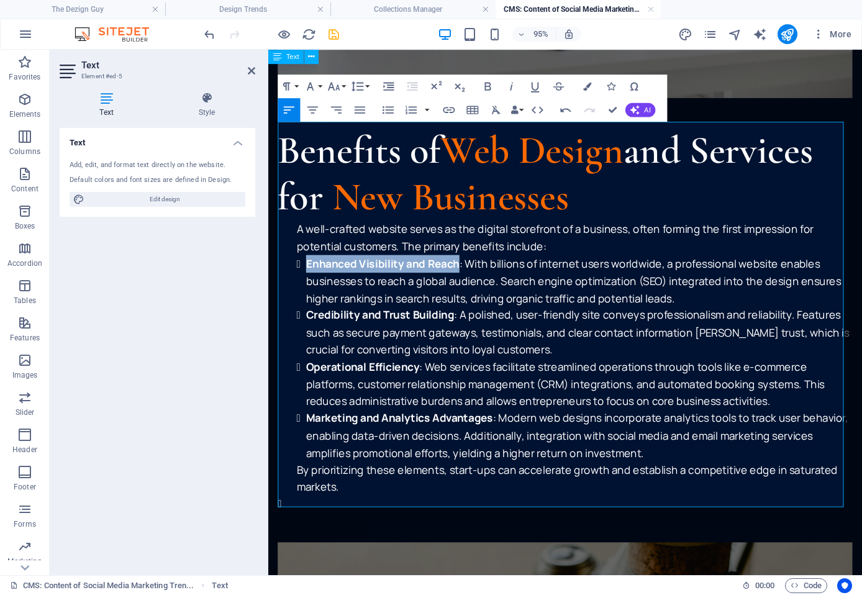
drag, startPoint x: 317, startPoint y: 269, endPoint x: 469, endPoint y: 269, distance: 152.1
click at [469, 269] on li "Enhanced Visibility and Reach : With billions of internet users worldwide, a pr…" at bounding box center [595, 293] width 575 height 54
click at [586, 86] on icon "button" at bounding box center [586, 86] width 8 height 8
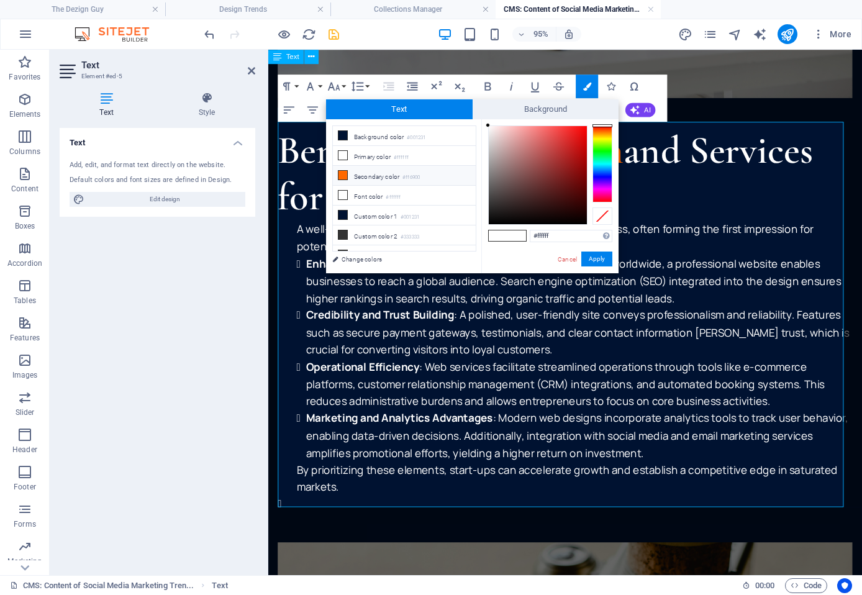
click at [417, 174] on small "#ff6900" at bounding box center [410, 177] width 17 height 9
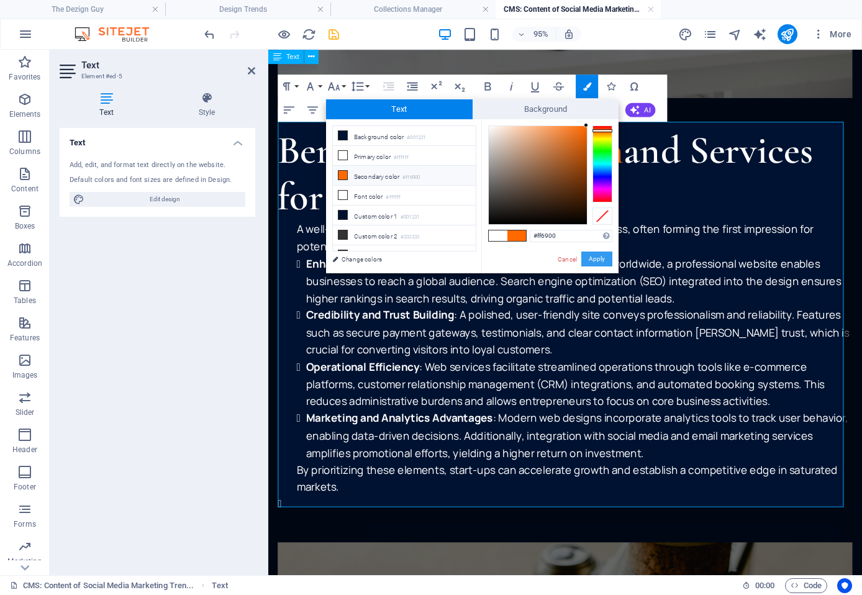
click at [592, 255] on button "Apply" at bounding box center [596, 258] width 31 height 15
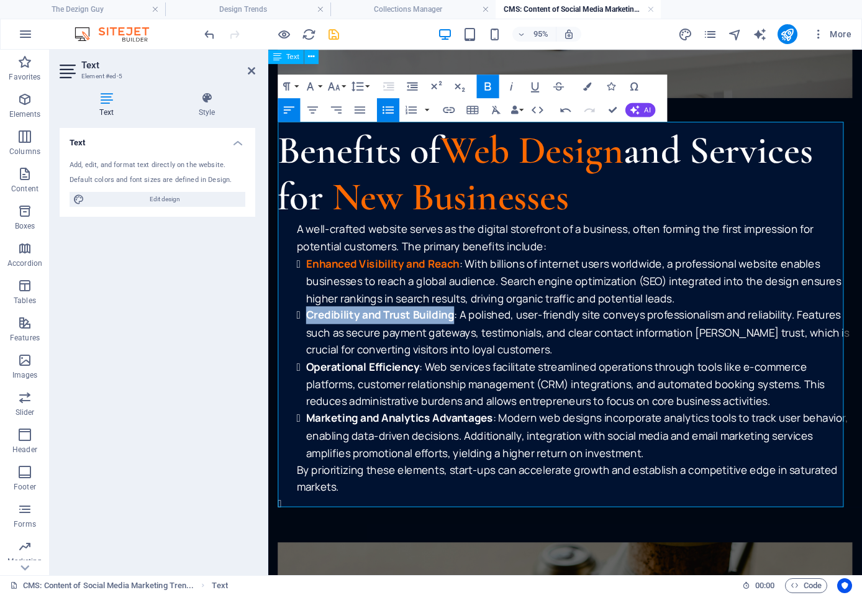
drag, startPoint x: 309, startPoint y: 322, endPoint x: 463, endPoint y: 322, distance: 154.0
click at [463, 322] on strong "Credibility and Trust Building" at bounding box center [386, 328] width 156 height 15
click at [586, 86] on icon "button" at bounding box center [586, 86] width 8 height 8
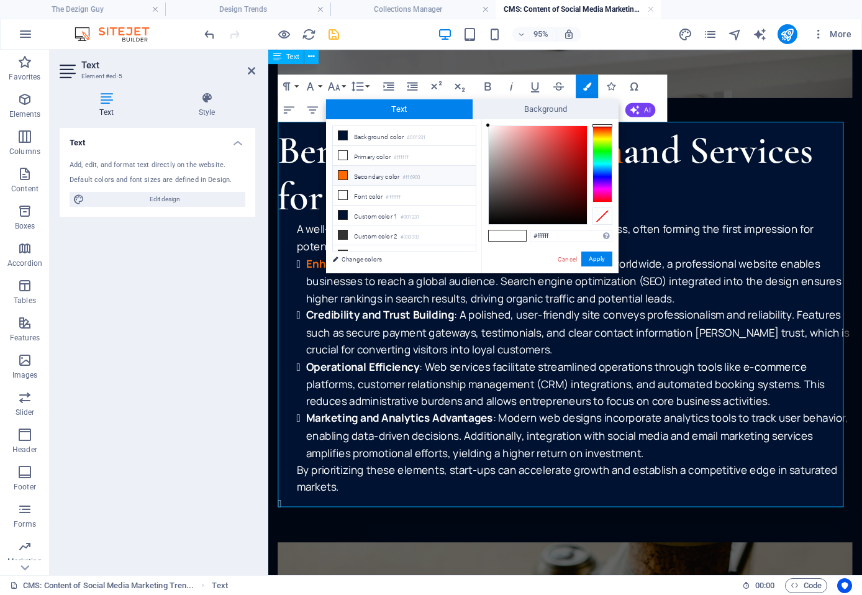
click at [378, 171] on li "Secondary color #ff6900" at bounding box center [404, 176] width 143 height 20
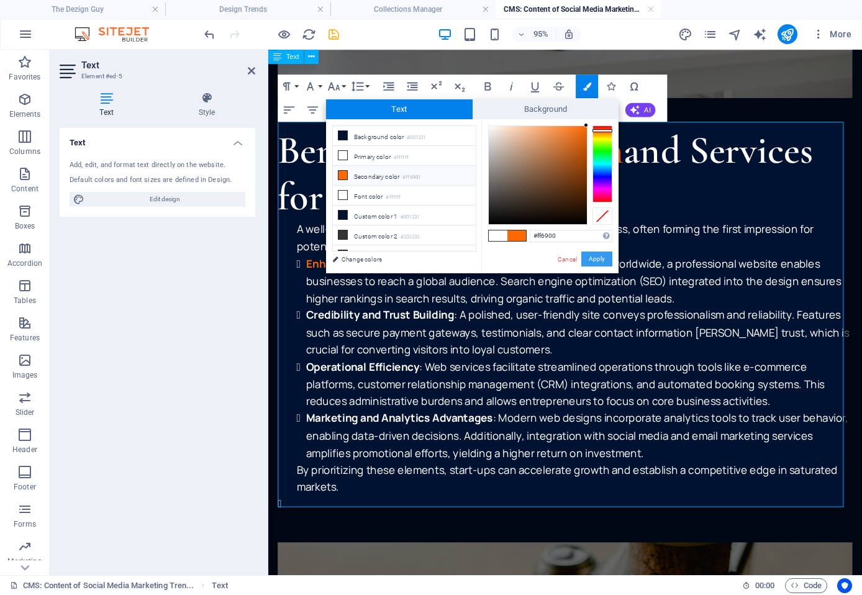
click at [604, 264] on button "Apply" at bounding box center [596, 258] width 31 height 15
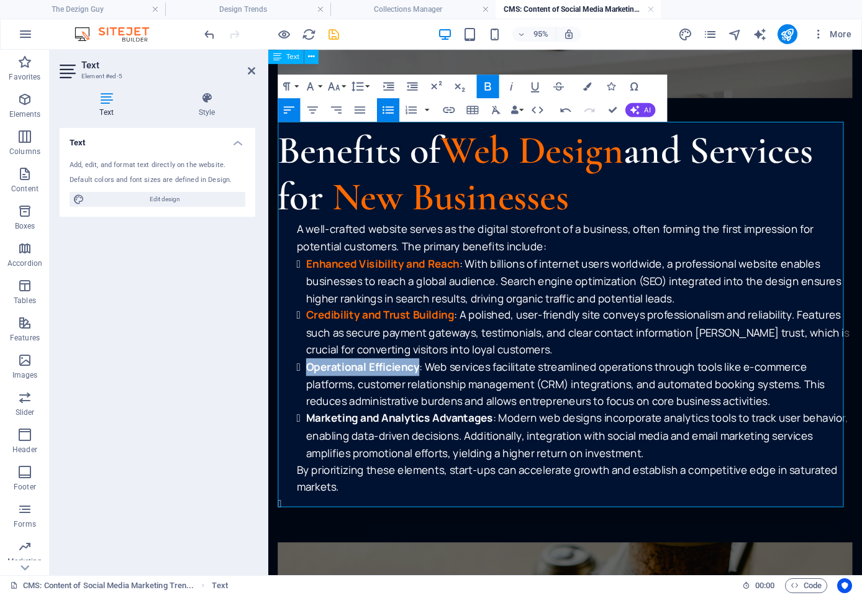
drag, startPoint x: 308, startPoint y: 376, endPoint x: 426, endPoint y: 376, distance: 118.0
click at [426, 376] on strong "Operational Efficiency" at bounding box center [367, 383] width 119 height 15
click at [590, 83] on icon "button" at bounding box center [586, 86] width 8 height 8
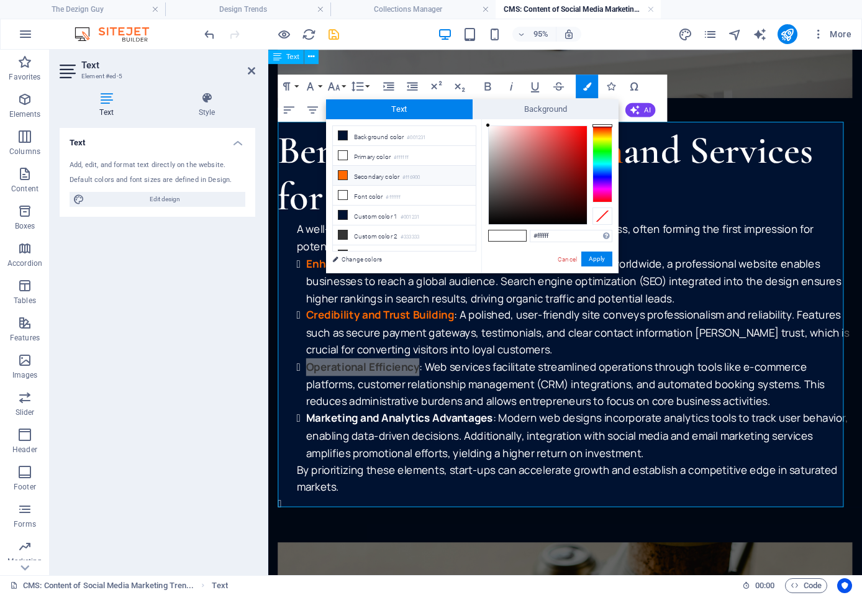
click at [412, 178] on small "#ff6900" at bounding box center [410, 177] width 17 height 9
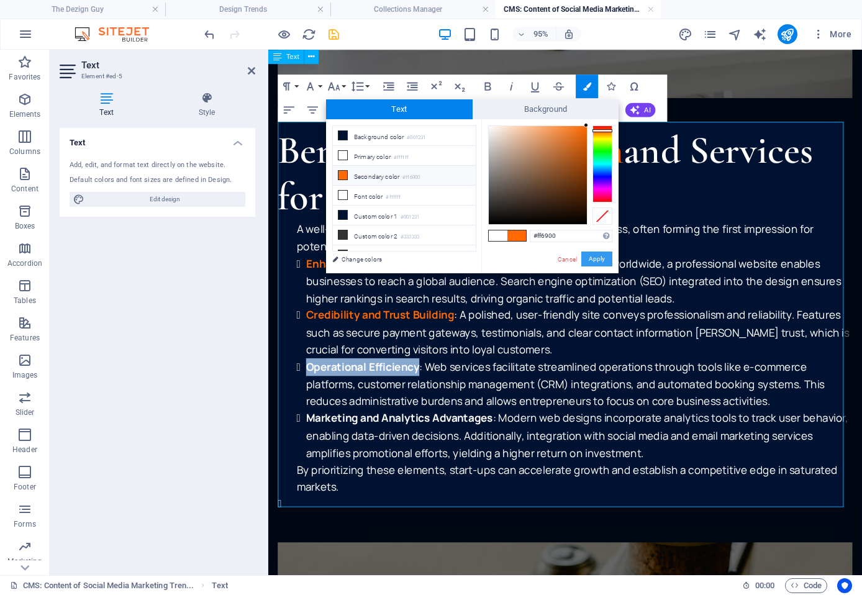
click at [596, 261] on button "Apply" at bounding box center [596, 258] width 31 height 15
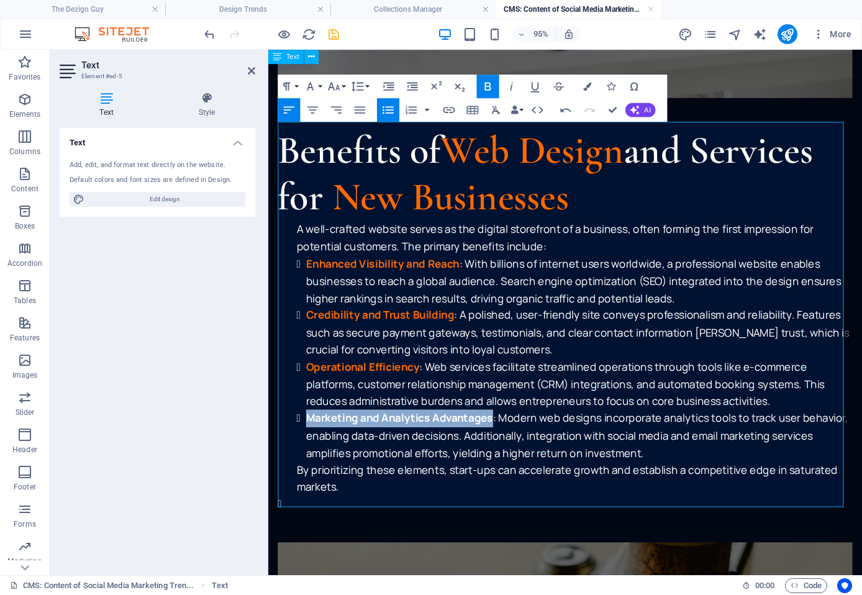
drag, startPoint x: 310, startPoint y: 432, endPoint x: 503, endPoint y: 430, distance: 193.1
click at [503, 430] on strong "Marketing and Analytics Advantages" at bounding box center [406, 437] width 197 height 15
click at [582, 83] on button "Colors" at bounding box center [587, 87] width 22 height 24
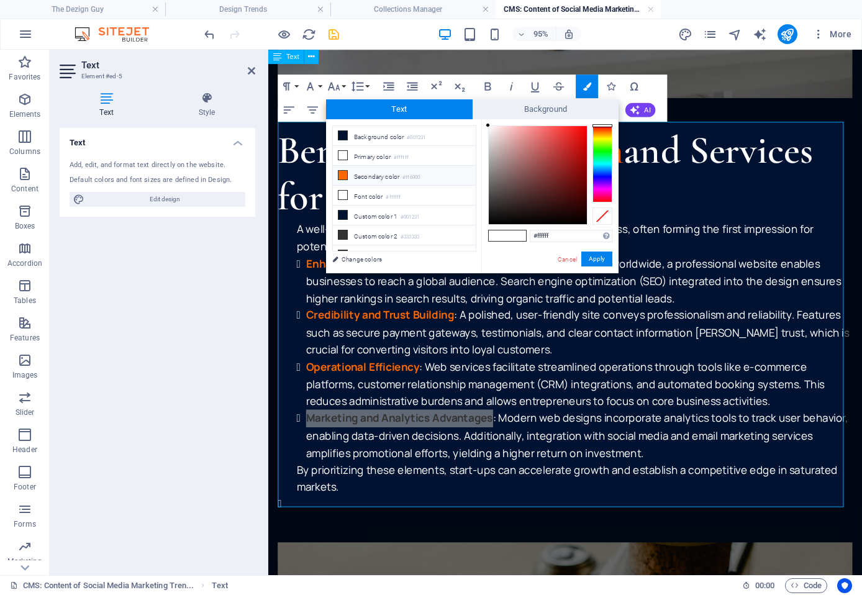
click at [388, 175] on li "Secondary color #ff6900" at bounding box center [404, 176] width 143 height 20
type input "#ff6900"
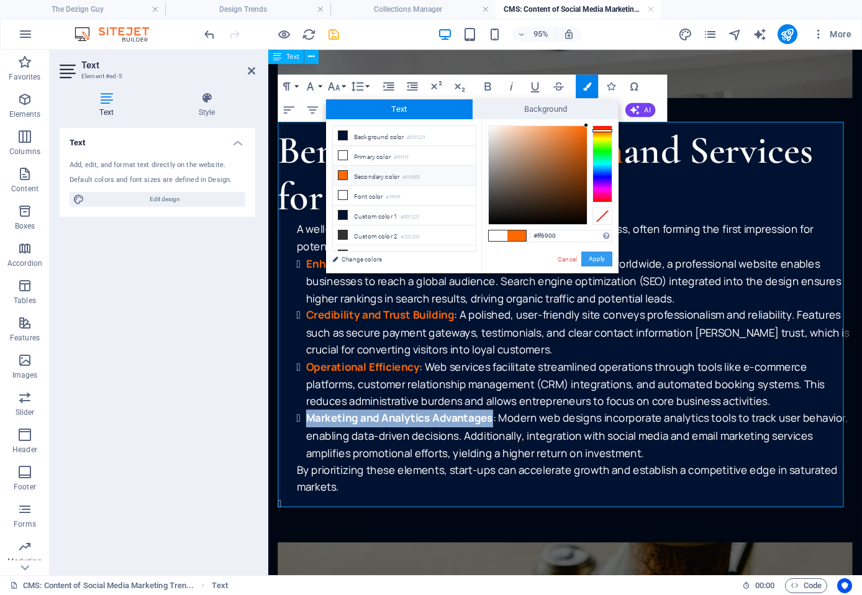
click at [592, 251] on button "Apply" at bounding box center [596, 258] width 31 height 15
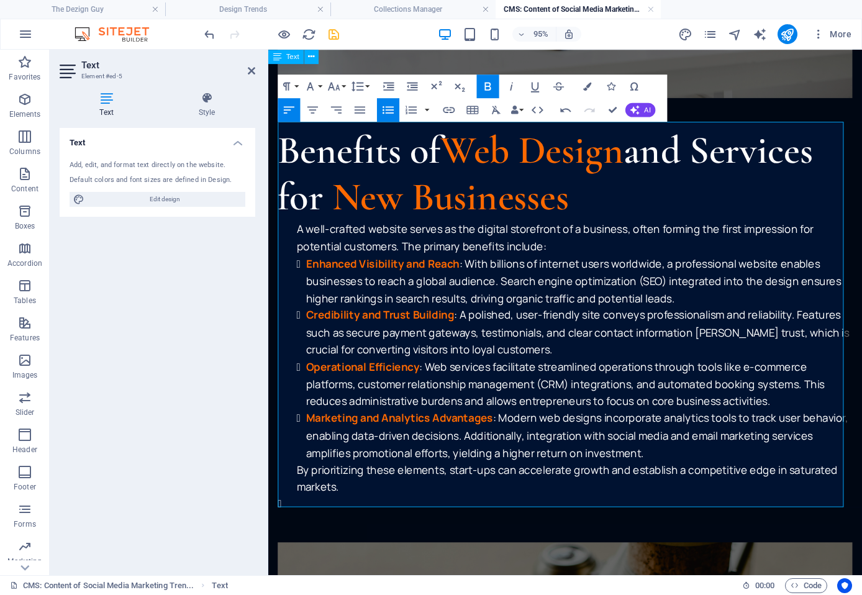
click at [391, 345] on li "Credibility and Trust Building : A polished, user-friendly site conveys profess…" at bounding box center [595, 347] width 575 height 54
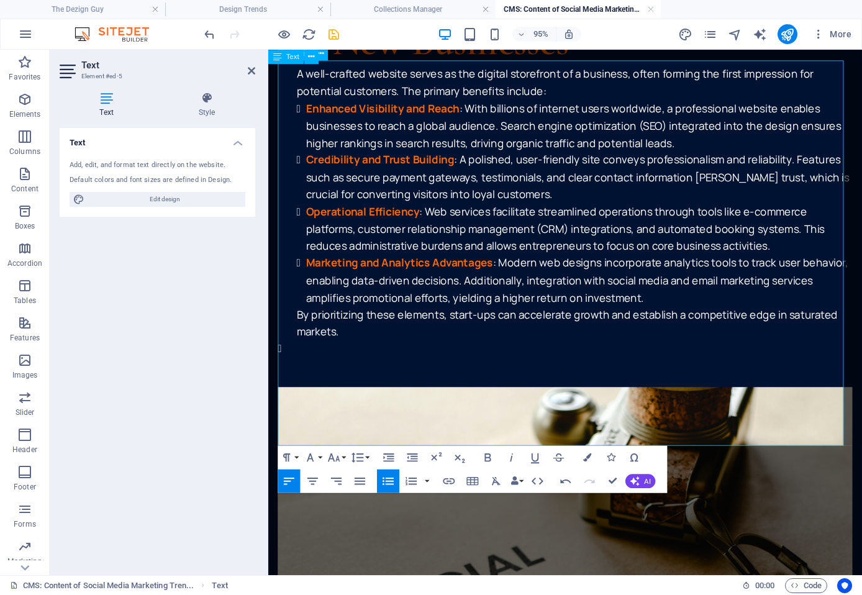
scroll to position [807, 0]
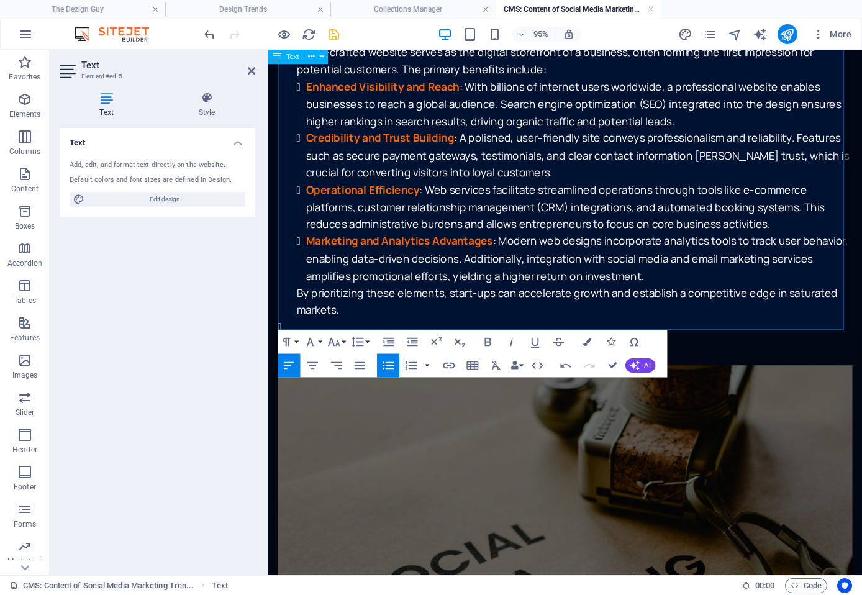
click at [291, 332] on li at bounding box center [585, 341] width 595 height 19
click at [299, 297] on p "By prioritizing these elements, start-ups can accelerate growth and establish a…" at bounding box center [590, 315] width 585 height 36
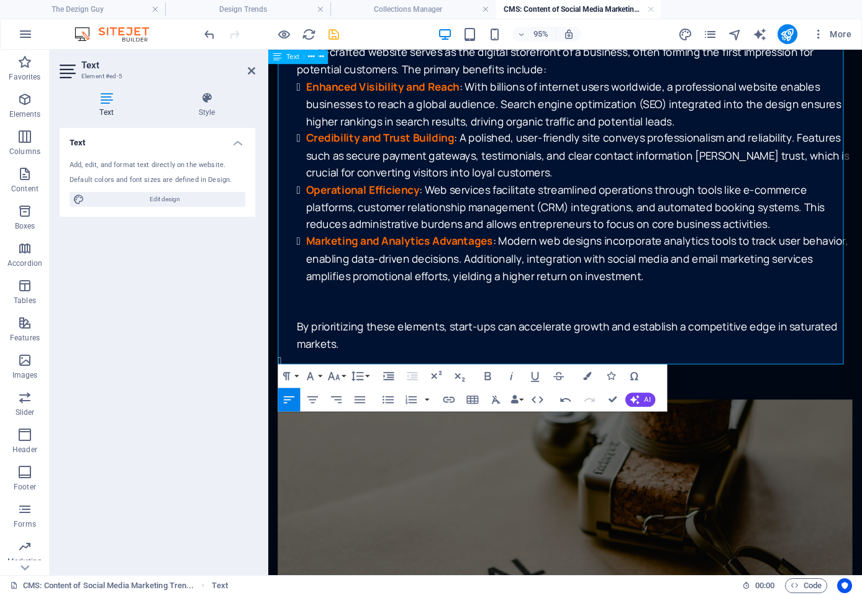
click at [349, 369] on li at bounding box center [585, 377] width 595 height 19
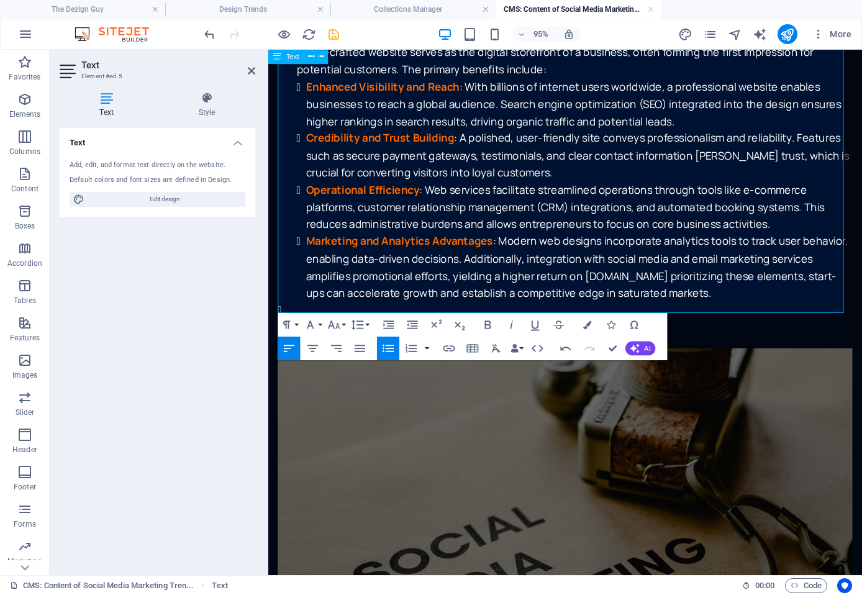
click at [716, 297] on li "Marketing and Analytics Advantages : Modern web designs incorporate analytics t…" at bounding box center [595, 278] width 575 height 72
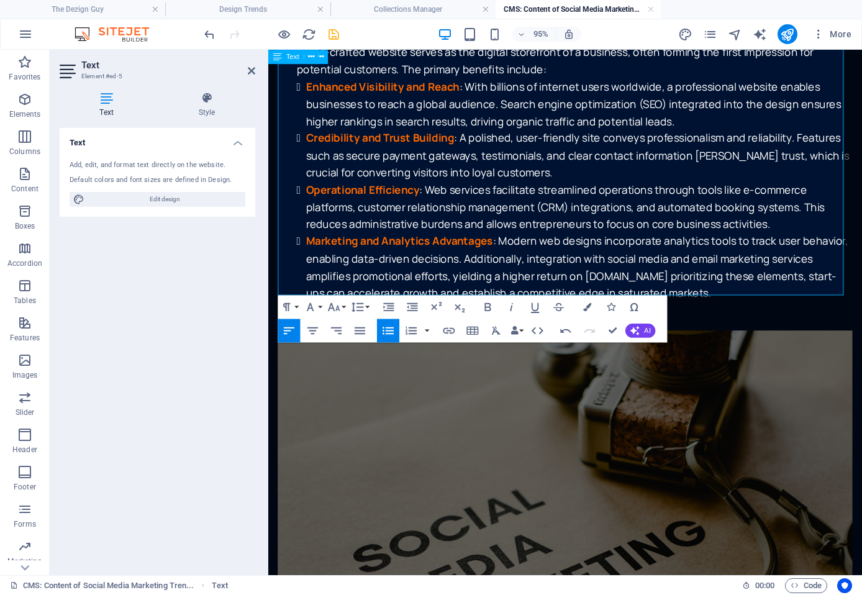
click at [658, 277] on li "Marketing and Analytics Advantages : Modern web designs incorporate analytics t…" at bounding box center [595, 278] width 575 height 72
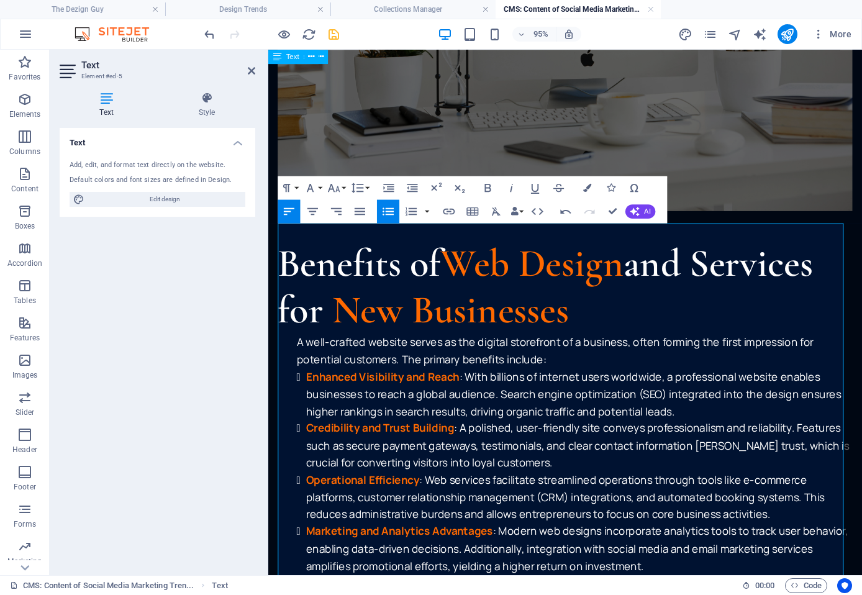
scroll to position [497, 0]
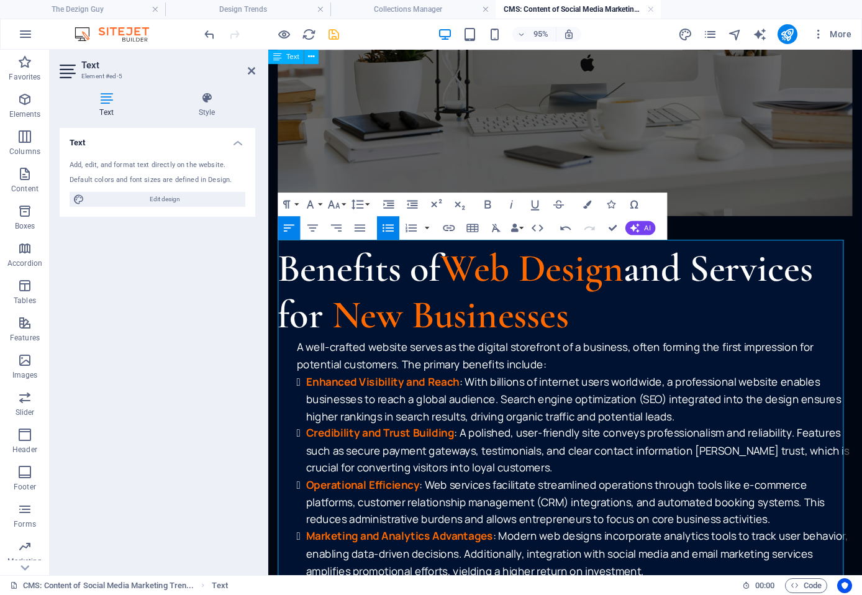
click at [572, 374] on ul "A well-crafted website serves as the digital storefront of a business, often fo…" at bounding box center [585, 508] width 595 height 308
click at [405, 373] on ul "A well-crafted website serves as the digital storefront of a business, often fo…" at bounding box center [585, 508] width 595 height 308
click at [407, 376] on ul "A well-crafted website serves as the digital storefront of a business, often fo…" at bounding box center [585, 508] width 595 height 308
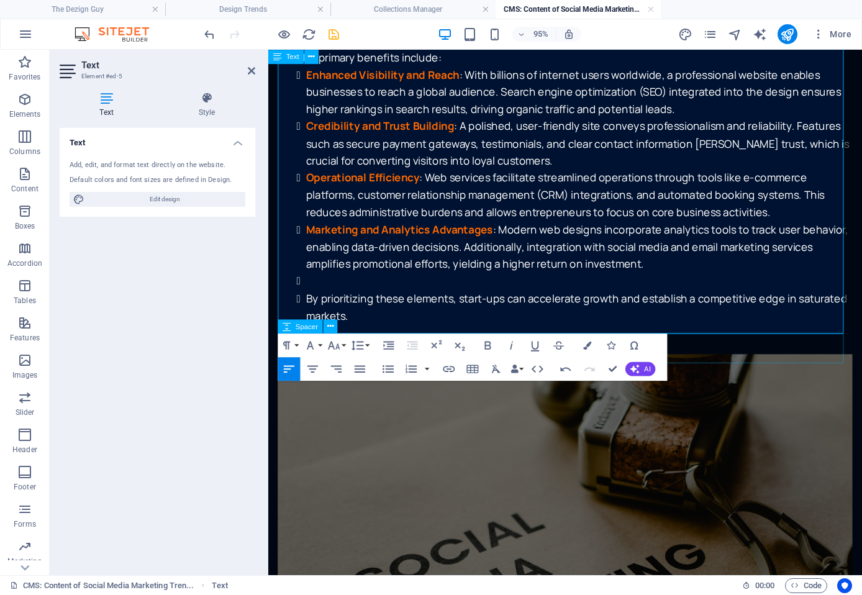
scroll to position [869, 0]
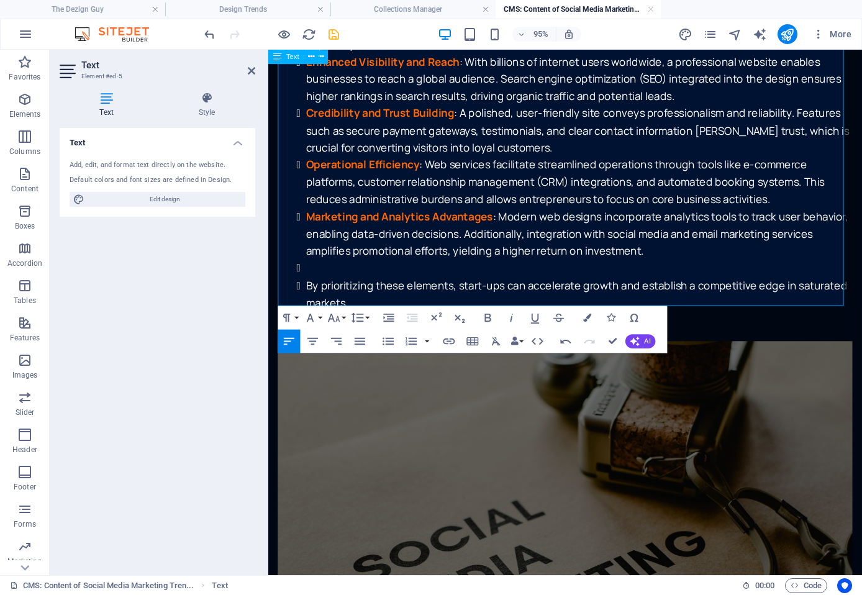
click at [332, 277] on li at bounding box center [595, 279] width 575 height 19
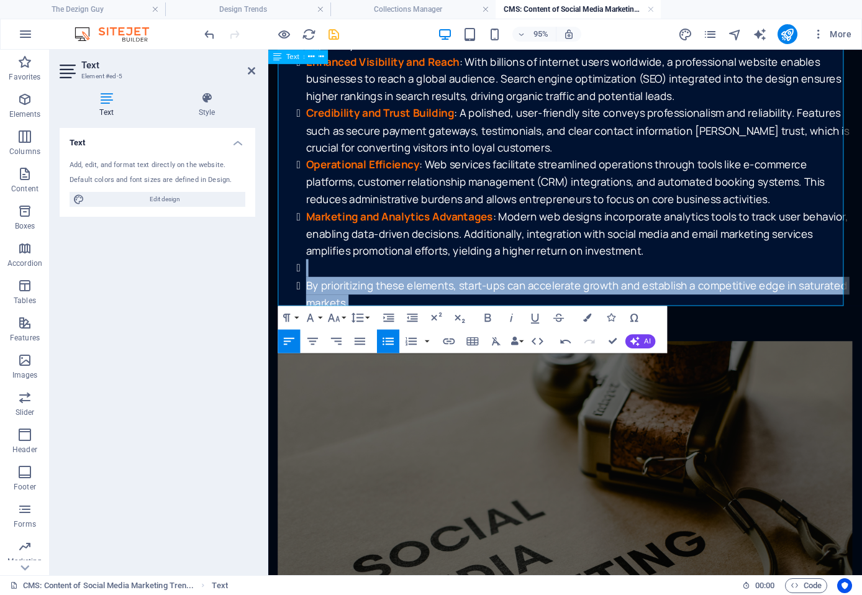
drag, startPoint x: 360, startPoint y: 307, endPoint x: 287, endPoint y: 279, distance: 78.2
click at [287, 279] on ul "A well-crafted website serves as the digital storefront of a business, often fo…" at bounding box center [580, 152] width 605 height 343
click at [390, 336] on icon "button" at bounding box center [388, 341] width 14 height 14
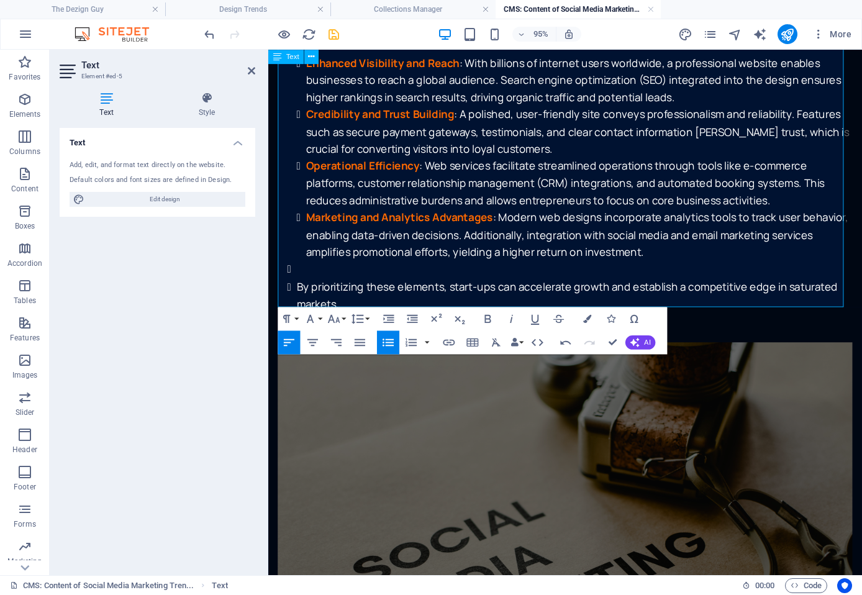
click at [389, 339] on icon "button" at bounding box center [387, 341] width 11 height 7
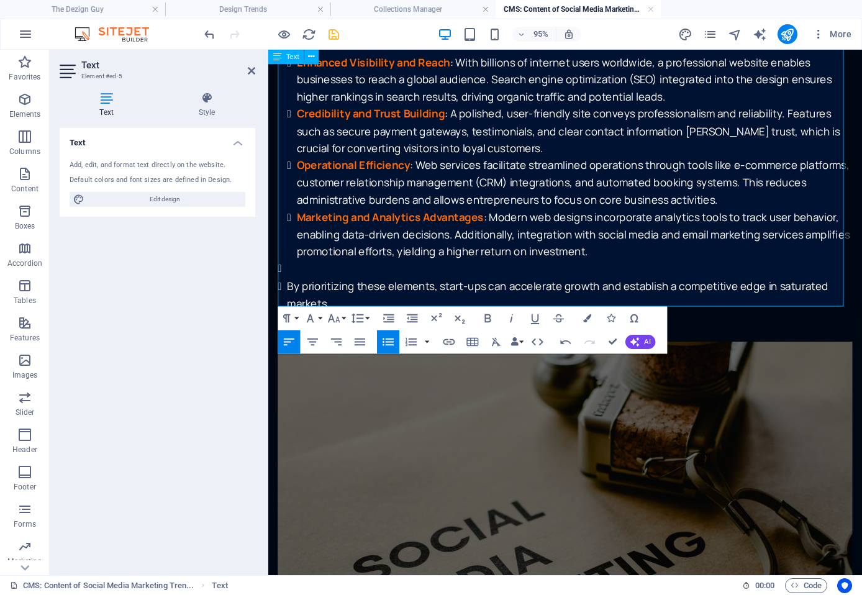
click at [386, 338] on icon "button" at bounding box center [388, 342] width 14 height 14
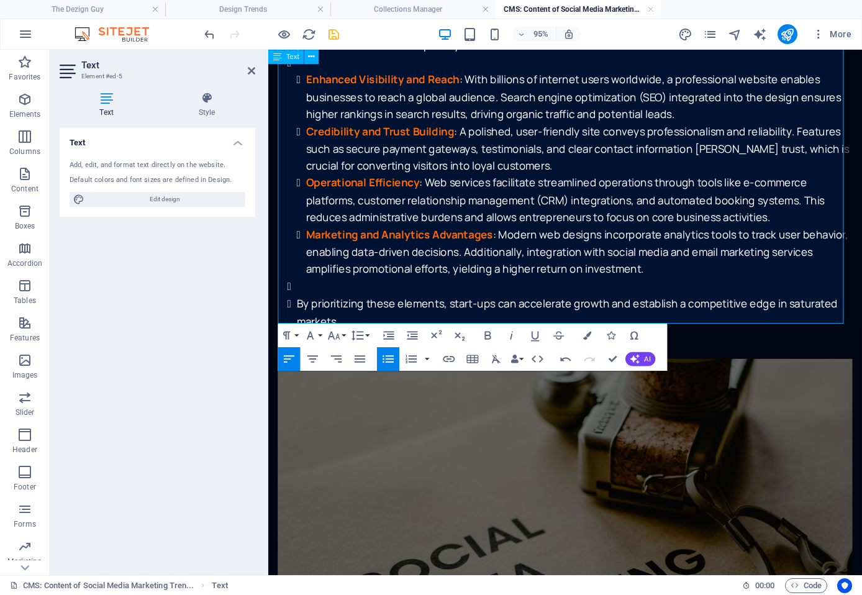
click at [388, 361] on icon "button" at bounding box center [388, 358] width 14 height 14
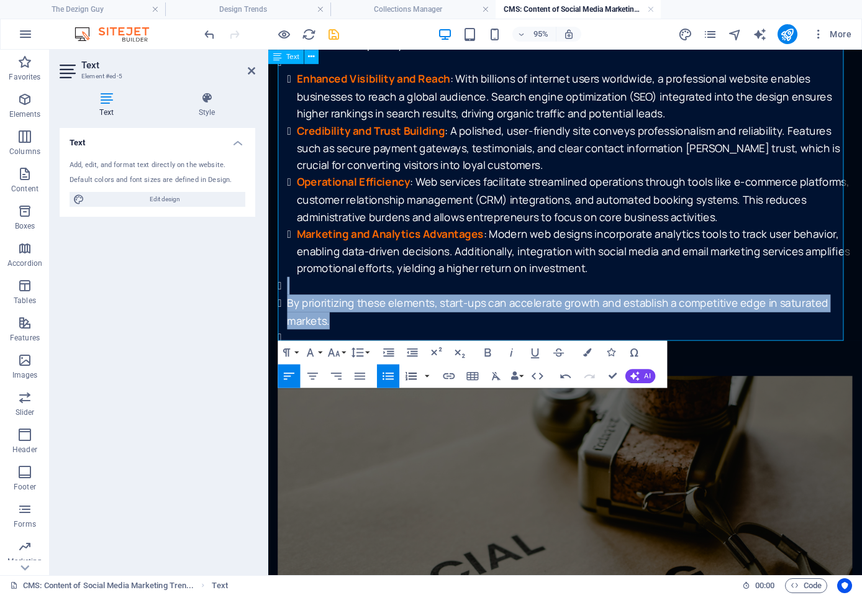
click at [413, 369] on icon "button" at bounding box center [411, 376] width 14 height 14
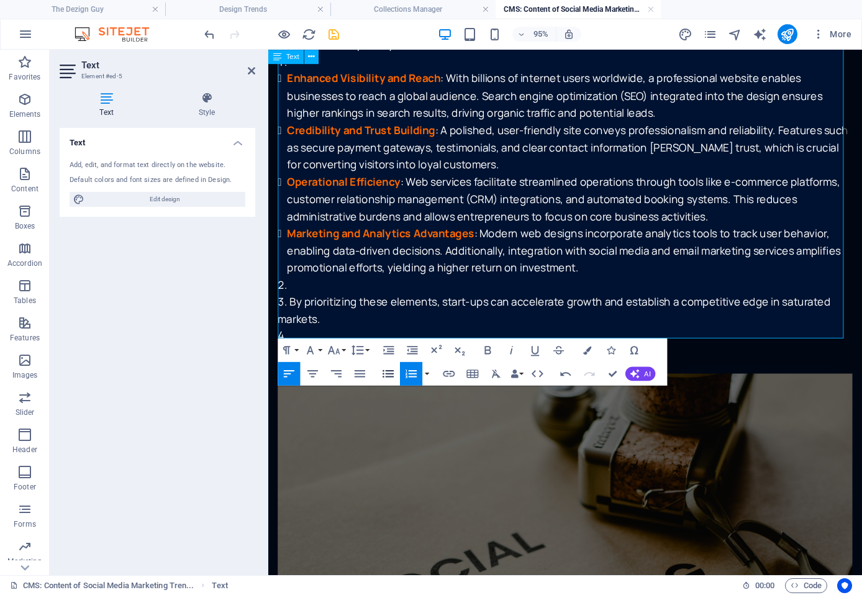
click at [395, 372] on icon "button" at bounding box center [388, 373] width 14 height 14
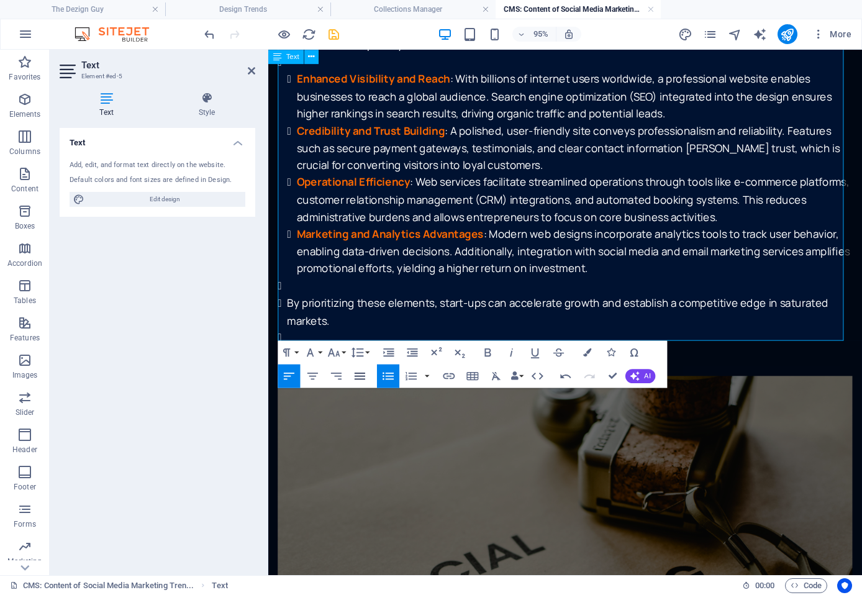
click at [354, 374] on icon "button" at bounding box center [360, 376] width 14 height 14
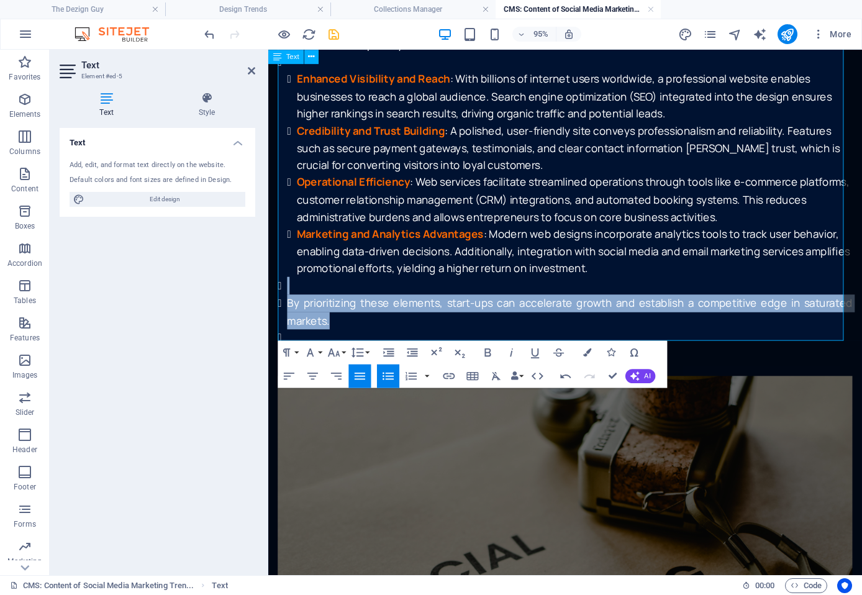
click at [389, 369] on icon "button" at bounding box center [388, 376] width 14 height 14
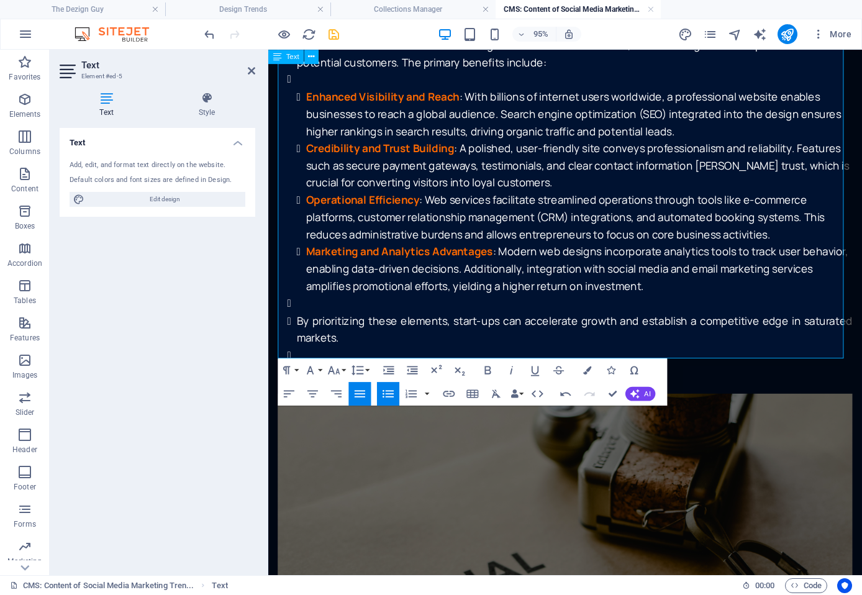
click at [388, 389] on icon "button" at bounding box center [388, 393] width 14 height 14
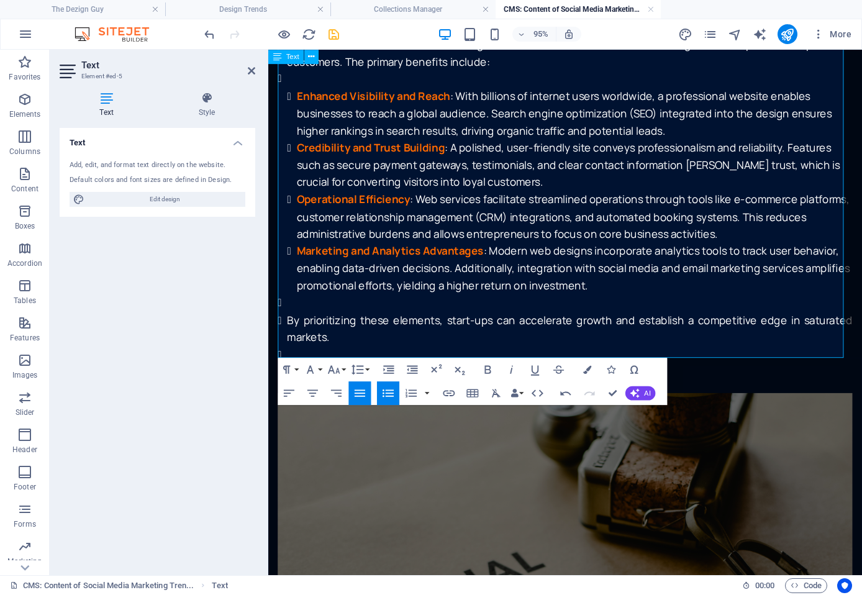
click at [389, 390] on icon "button" at bounding box center [387, 392] width 11 height 7
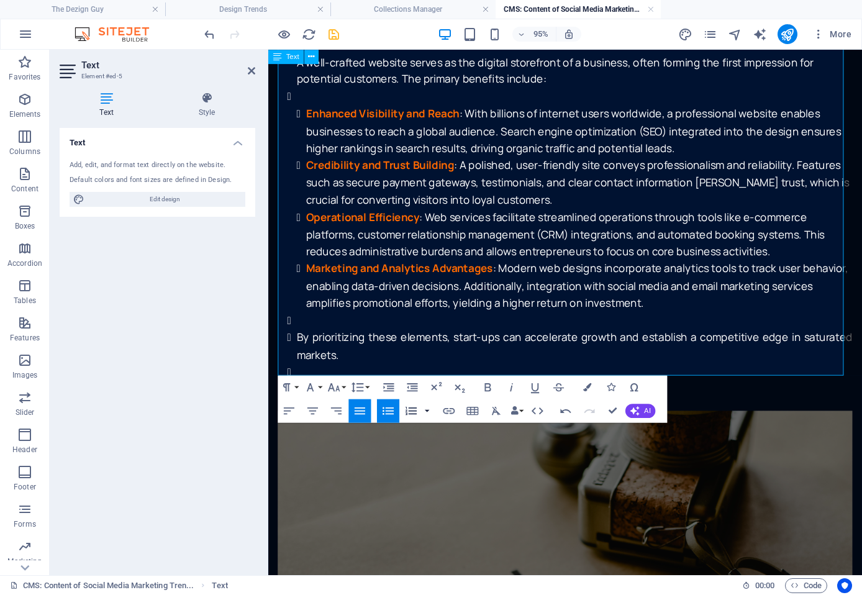
click at [428, 409] on button "button" at bounding box center [426, 411] width 9 height 24
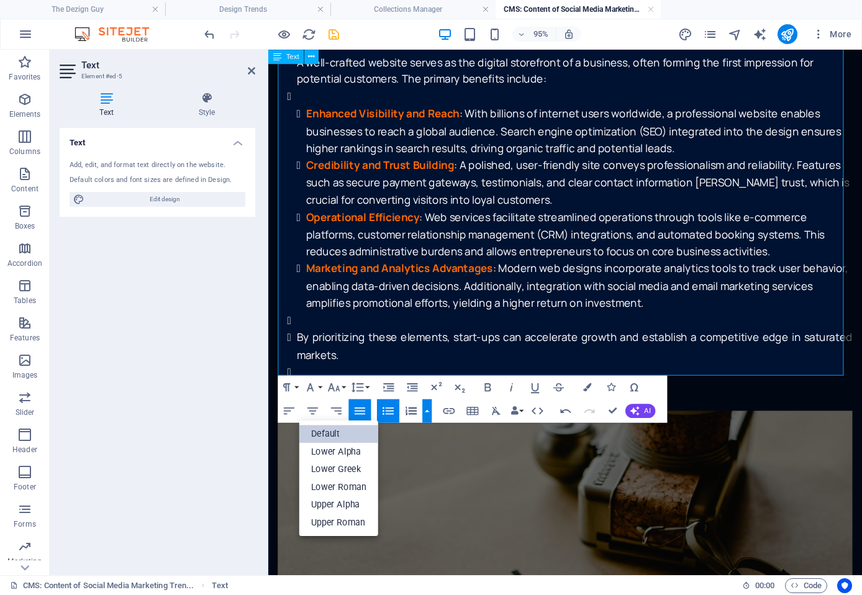
click at [335, 432] on link "Default" at bounding box center [338, 434] width 79 height 18
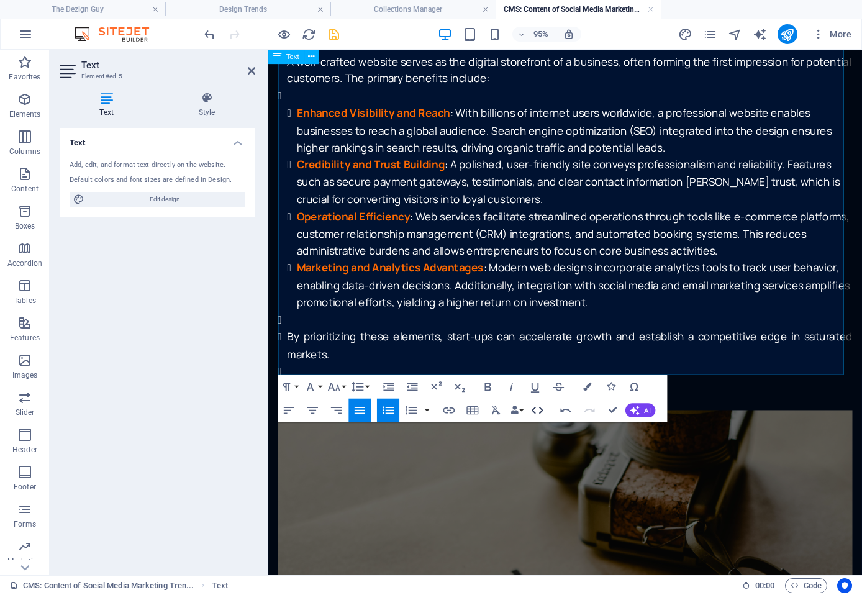
click at [541, 414] on icon "button" at bounding box center [537, 410] width 14 height 14
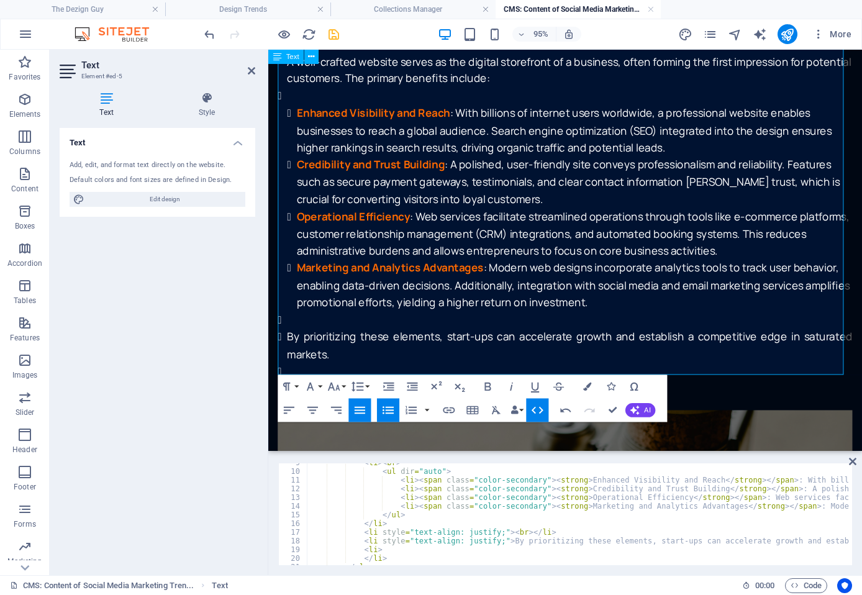
scroll to position [101, 0]
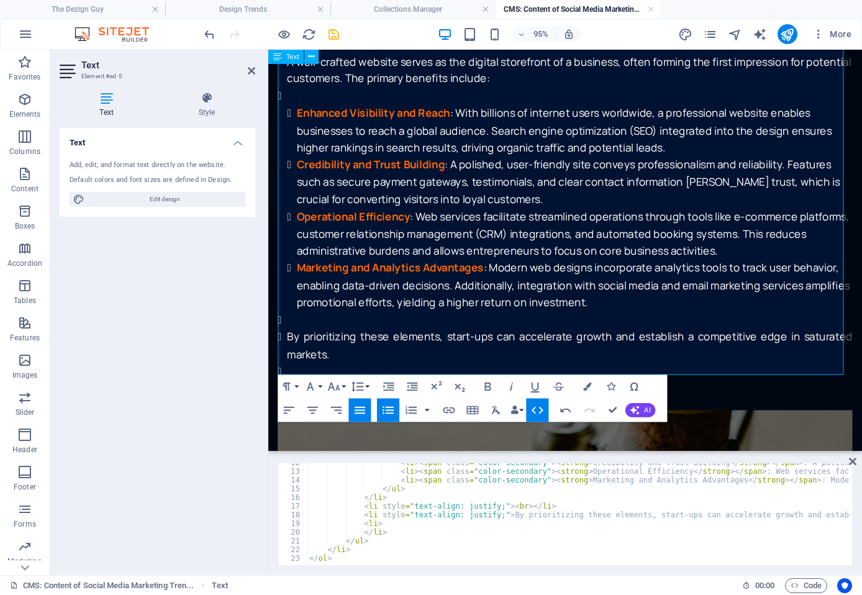
type textarea "<li>"
click at [459, 364] on li "By prioritizing these elements, start-ups can accelerate growth and establish a…" at bounding box center [585, 361] width 595 height 37
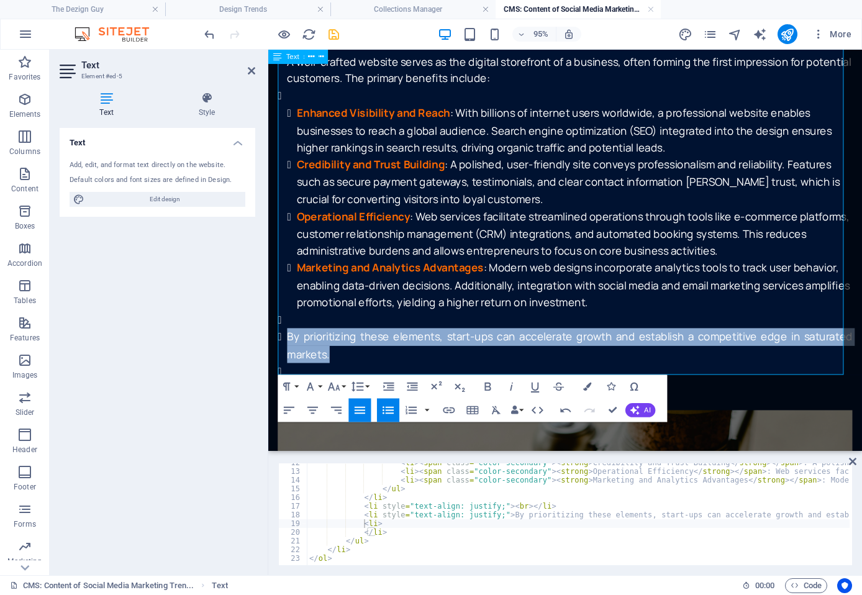
drag, startPoint x: 337, startPoint y: 363, endPoint x: 289, endPoint y: 339, distance: 53.6
click at [289, 343] on li "By prioritizing these elements, start-ups can accelerate growth and establish a…" at bounding box center [585, 361] width 595 height 37
copy li "By prioritizing these elements, start-ups can accelerate growth and establish a…"
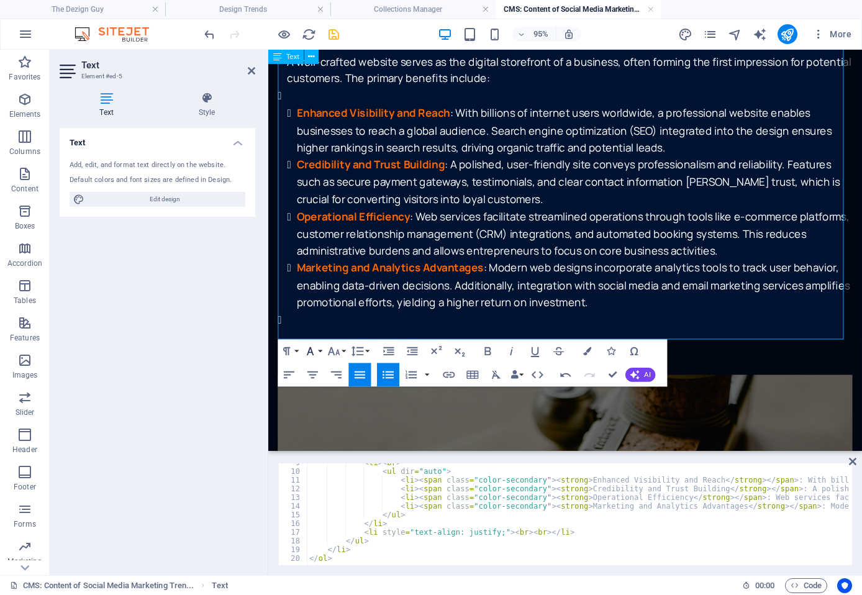
scroll to position [66, 0]
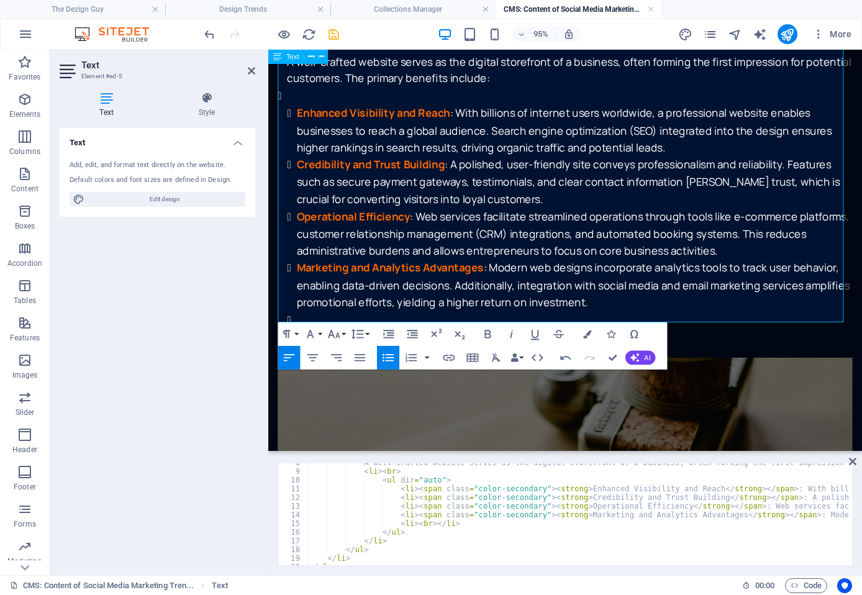
click at [388, 357] on icon "button" at bounding box center [387, 357] width 11 height 7
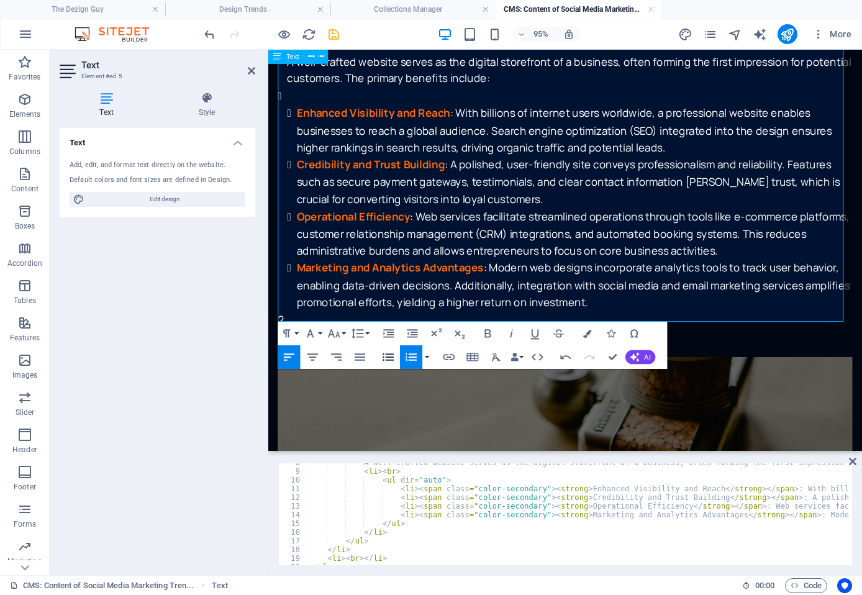
click at [389, 358] on icon "button" at bounding box center [388, 357] width 14 height 14
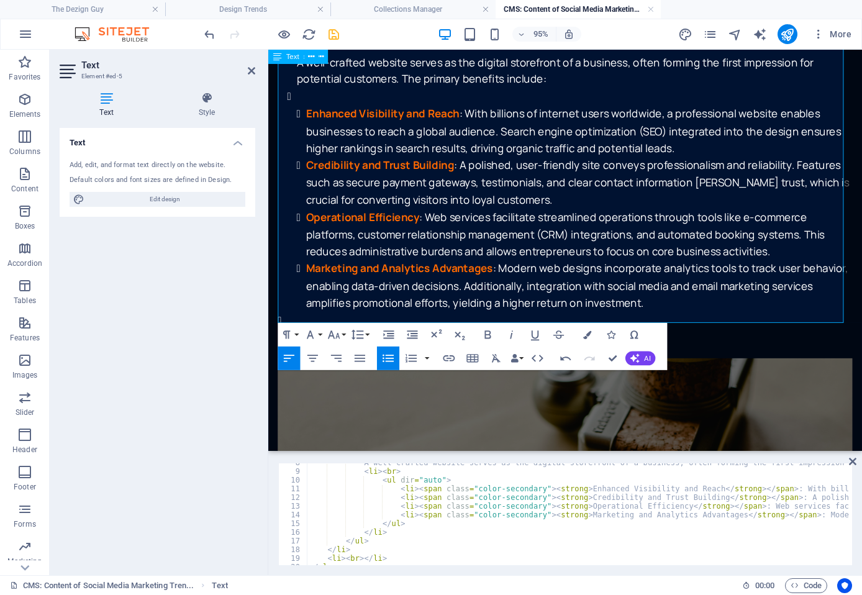
click at [389, 358] on icon "button" at bounding box center [387, 358] width 11 height 7
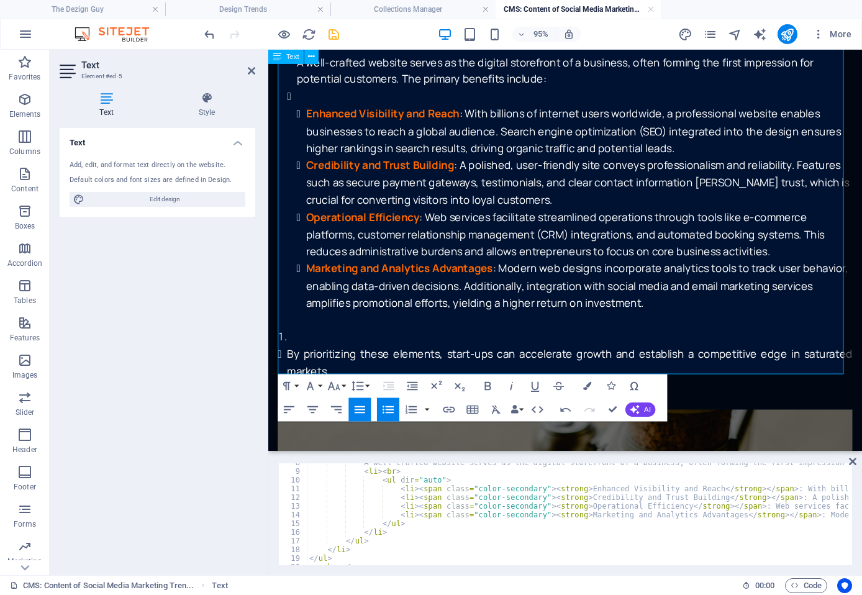
click at [390, 408] on icon "button" at bounding box center [388, 409] width 14 height 14
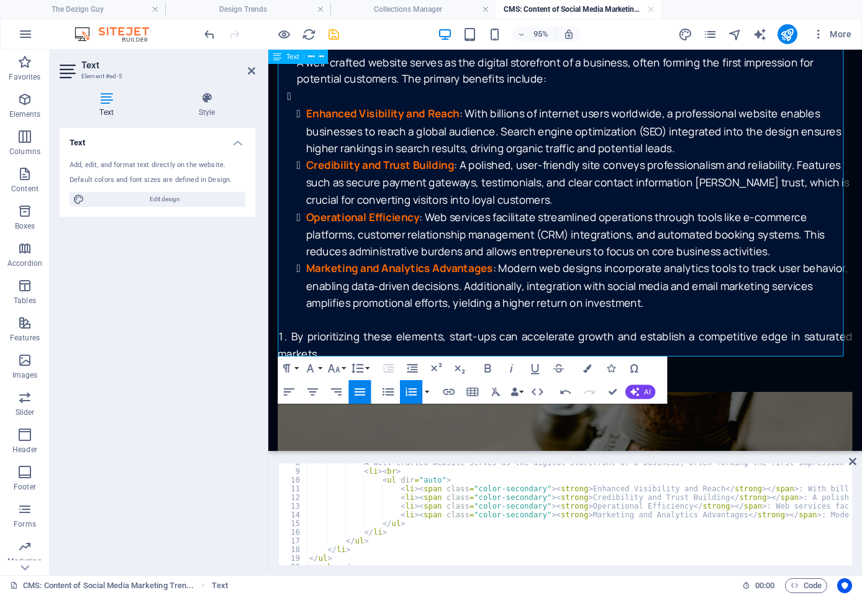
click at [291, 343] on li "By prioritizing these elements, start-ups can accelerate growth and establish a…" at bounding box center [580, 361] width 605 height 36
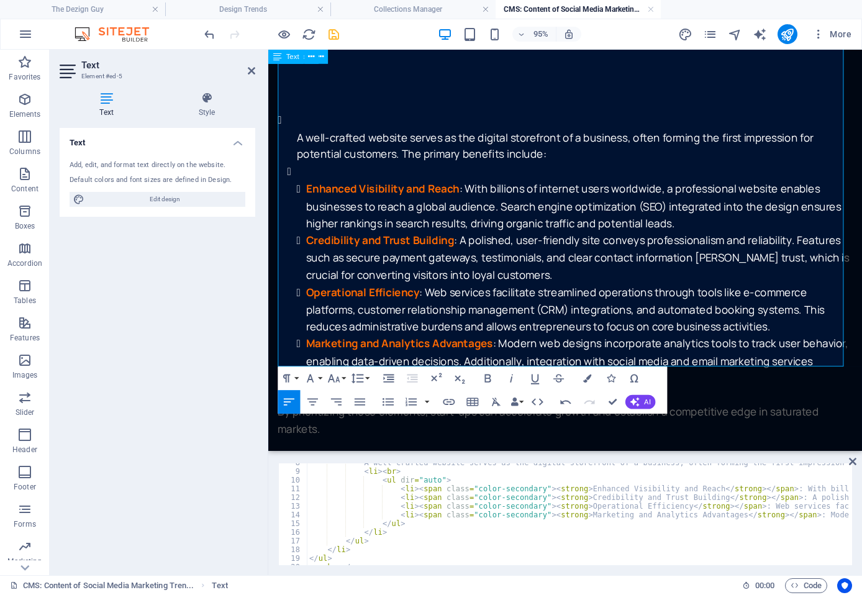
scroll to position [683, 0]
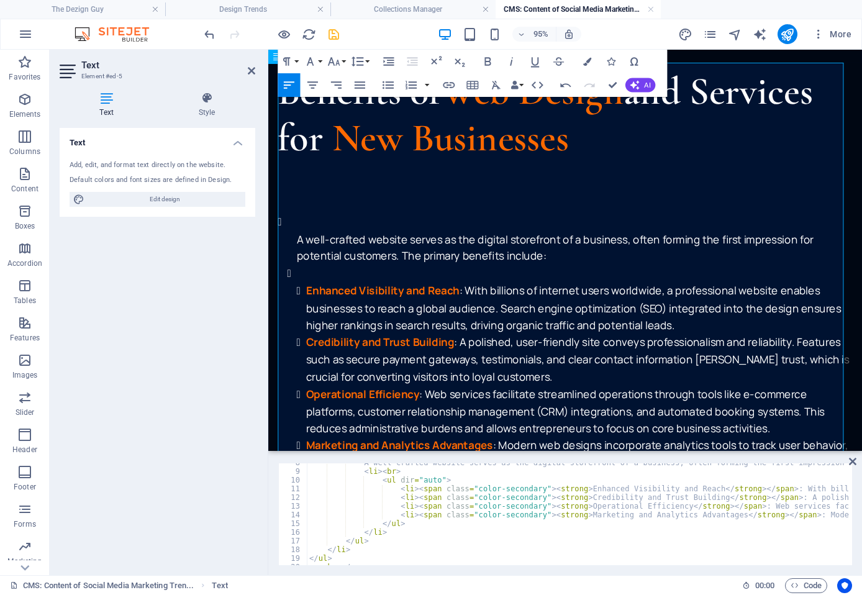
click at [298, 240] on ul "A well-crafted website serves as the digital storefront of a business, often fo…" at bounding box center [585, 375] width 595 height 271
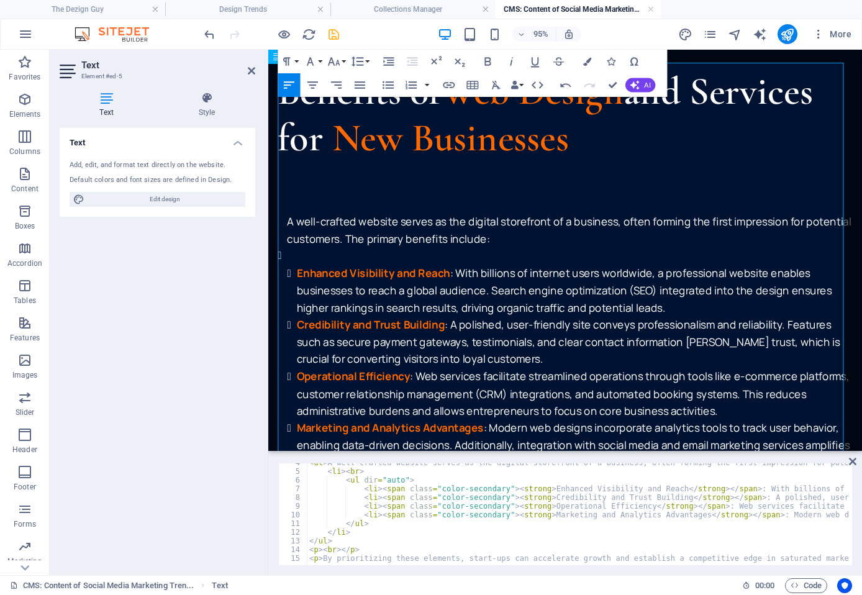
scroll to position [31, 0]
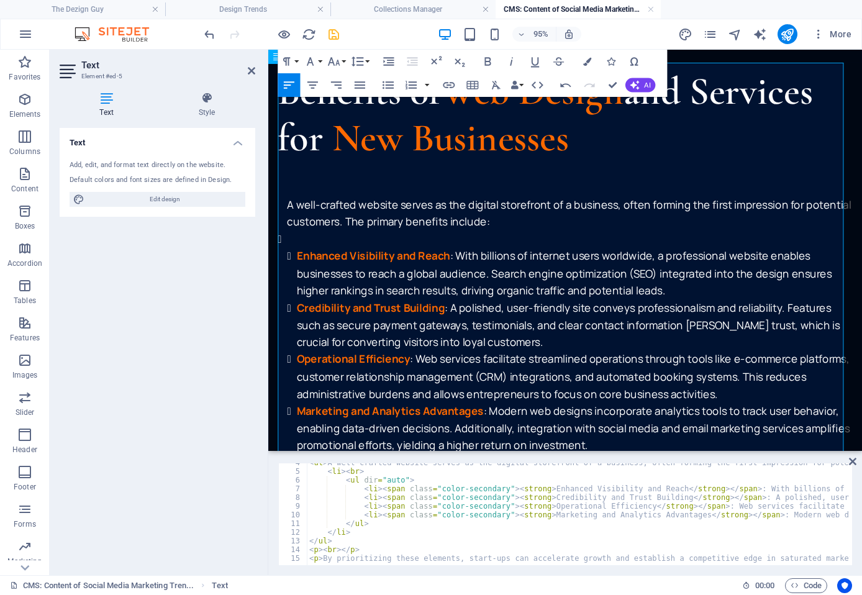
click at [338, 246] on li "Enhanced Visibility and Reach : With billions of internet users worldwide, a pr…" at bounding box center [585, 357] width 595 height 235
click at [325, 243] on li "Enhanced Visibility and Reach : With billions of internet users worldwide, a pr…" at bounding box center [585, 357] width 595 height 235
click at [309, 240] on li "Enhanced Visibility and Reach : With billions of internet users worldwide, a pr…" at bounding box center [585, 357] width 595 height 235
click at [563, 219] on ul "A well-crafted website serves as the digital storefront of a business, often fo…" at bounding box center [580, 339] width 605 height 271
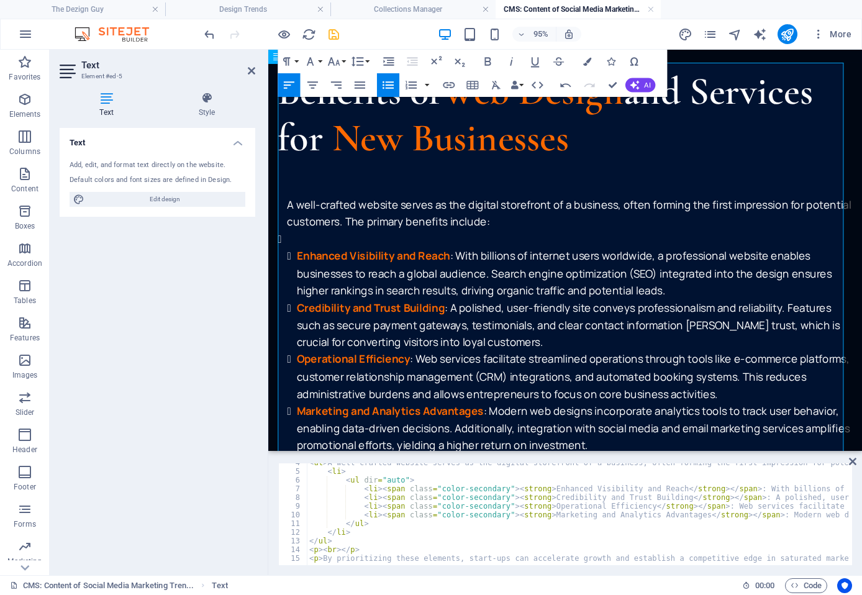
click at [391, 78] on icon "button" at bounding box center [388, 85] width 14 height 14
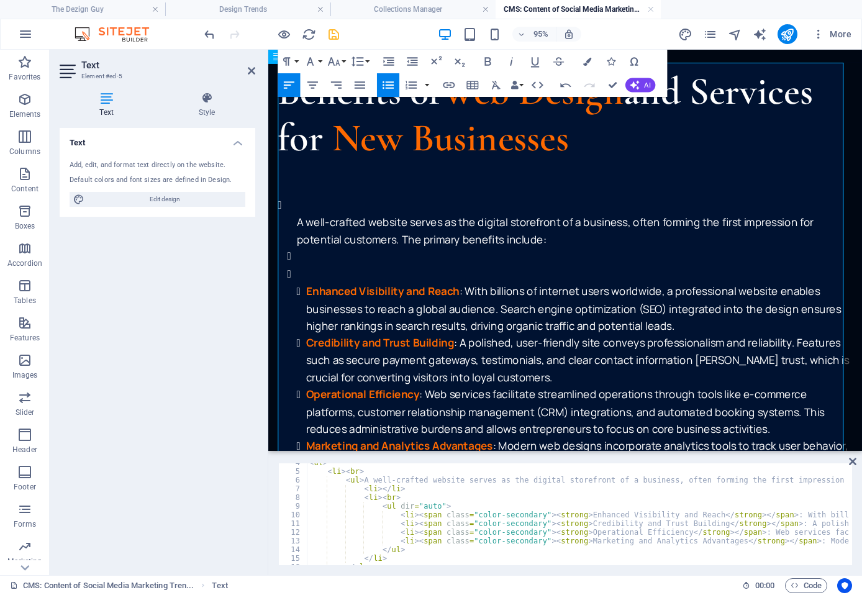
click at [391, 78] on icon "button" at bounding box center [388, 85] width 14 height 14
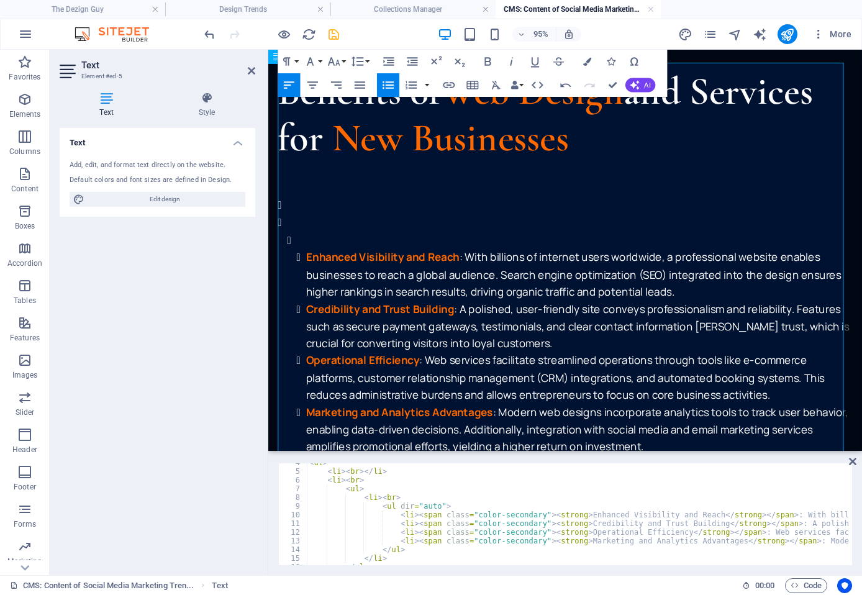
click at [391, 78] on icon "button" at bounding box center [388, 85] width 14 height 14
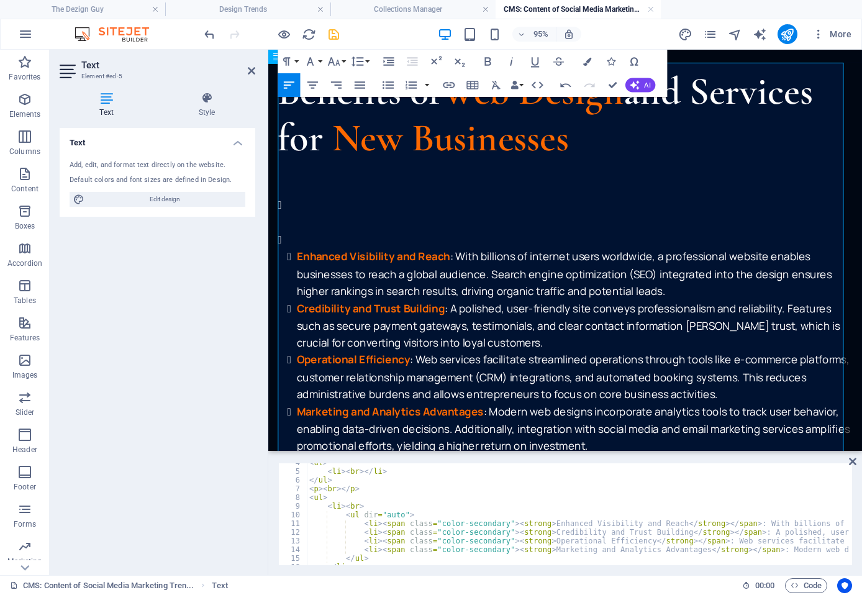
click at [348, 168] on p at bounding box center [580, 177] width 605 height 18
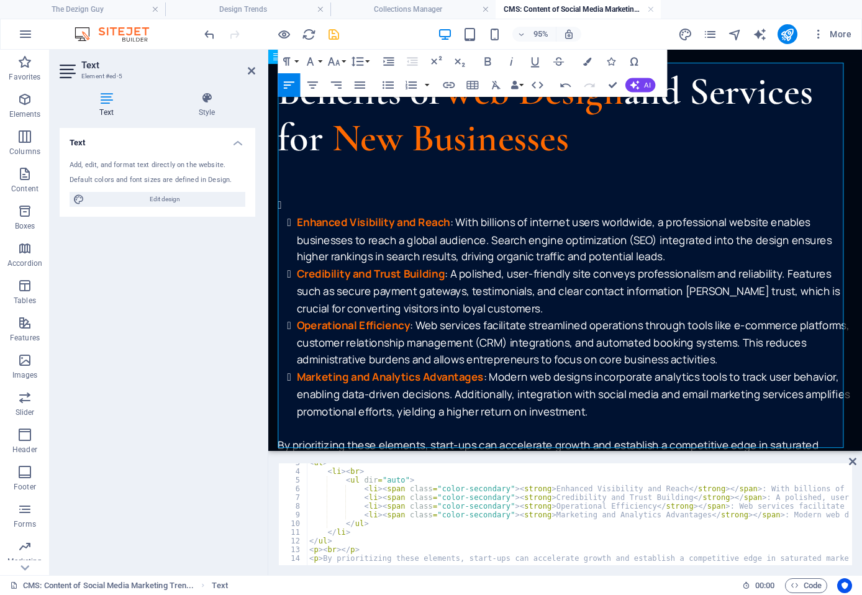
scroll to position [22, 0]
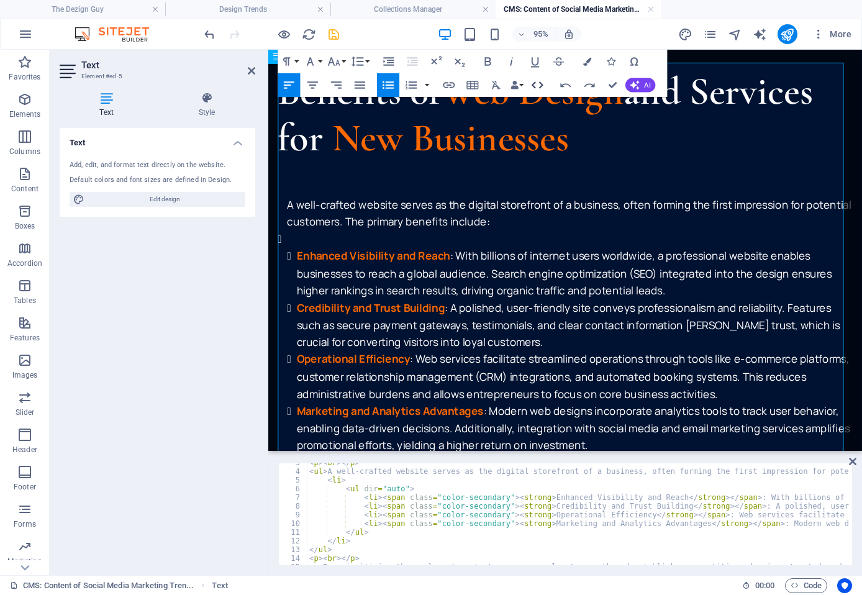
click at [540, 83] on icon "button" at bounding box center [537, 85] width 14 height 14
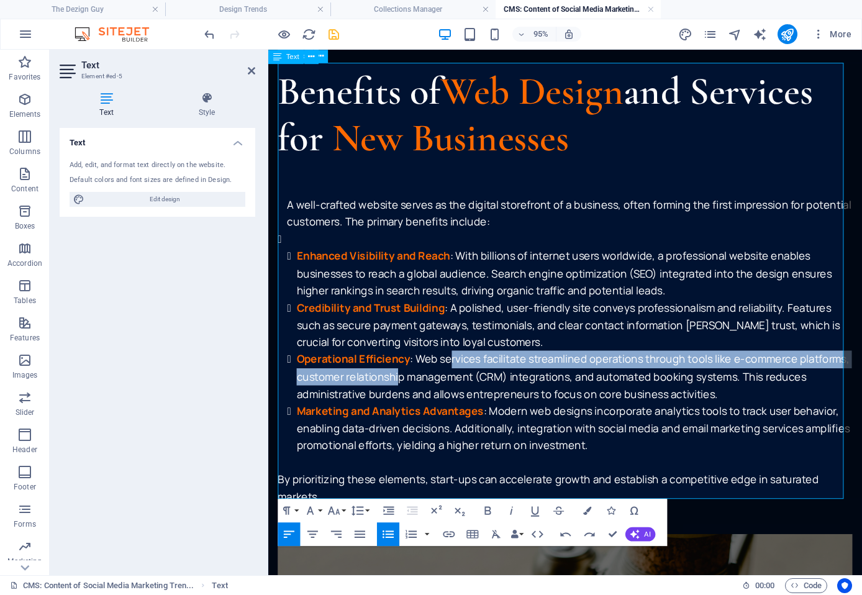
click at [461, 378] on li "Operational Efficiency : Web services facilitate streamlined operations through…" at bounding box center [590, 393] width 585 height 54
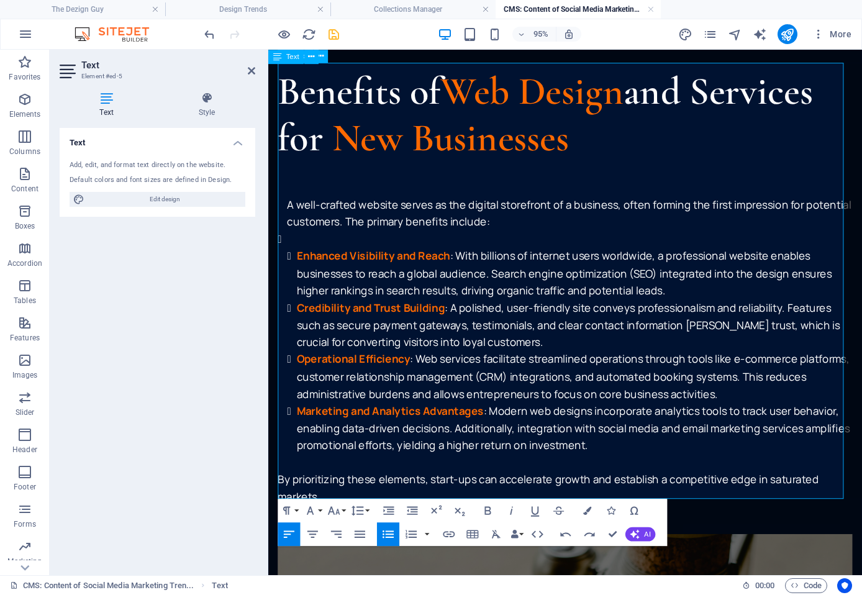
click at [593, 145] on h2 "Benefits of Web Design and Services for ​ New Businesses ​" at bounding box center [580, 119] width 605 height 98
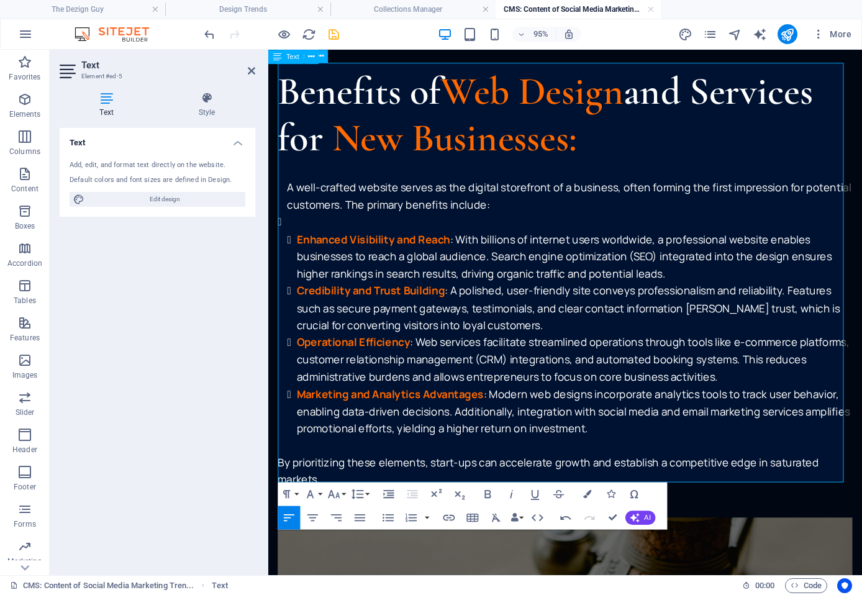
click at [286, 240] on ul "A well-crafted website serves as the digital storefront of a business, often fo…" at bounding box center [580, 321] width 605 height 271
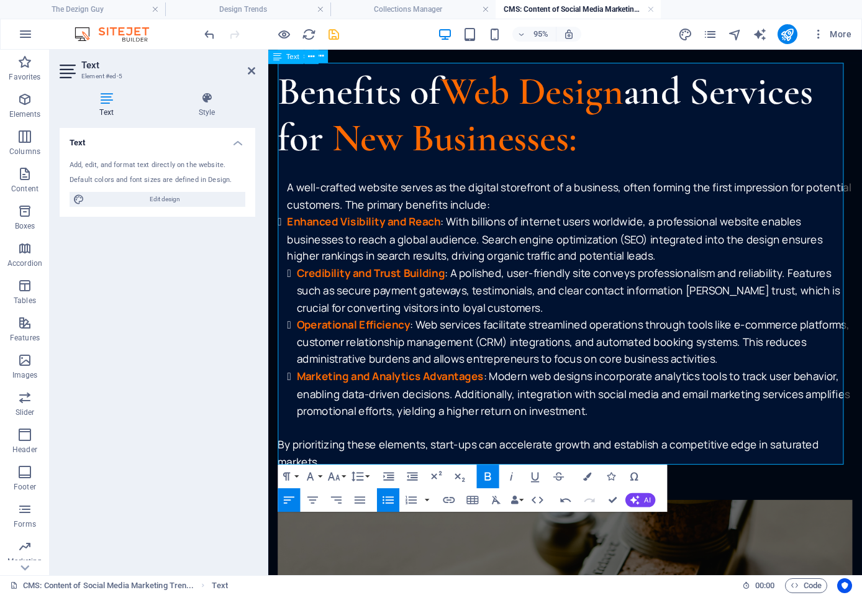
click at [397, 202] on ul "A well-crafted website serves as the digital storefront of a business, often fo…" at bounding box center [580, 312] width 605 height 253
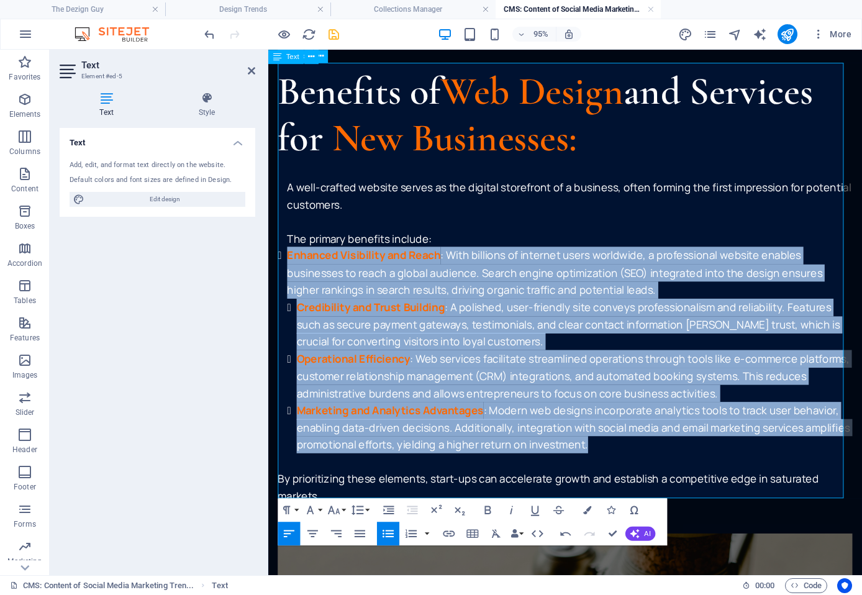
drag, startPoint x: 289, startPoint y: 258, endPoint x: 609, endPoint y: 458, distance: 377.5
click at [609, 458] on li "Enhanced Visibility and Reach : With billions of internet users worldwide, a pr…" at bounding box center [585, 365] width 595 height 217
click at [386, 529] on icon "button" at bounding box center [388, 534] width 14 height 14
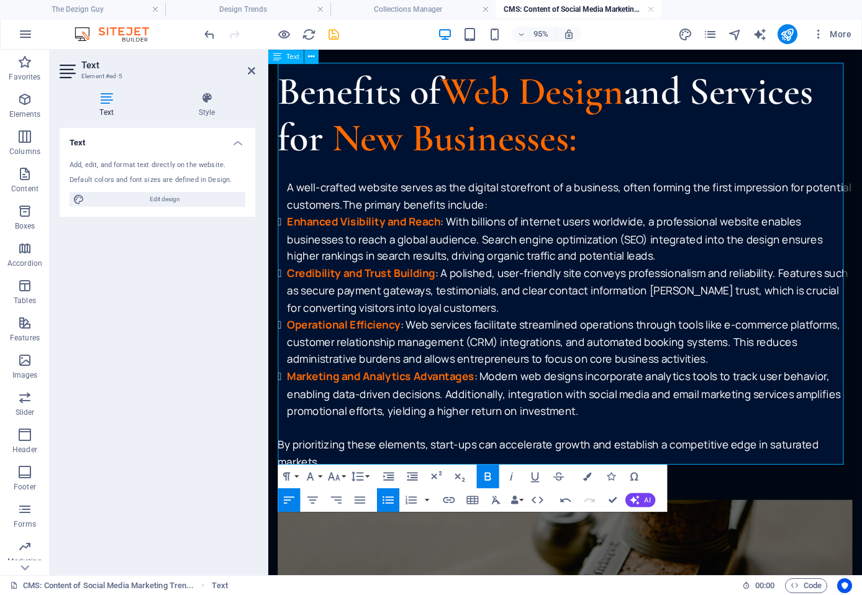
click at [391, 501] on icon "button" at bounding box center [388, 499] width 14 height 14
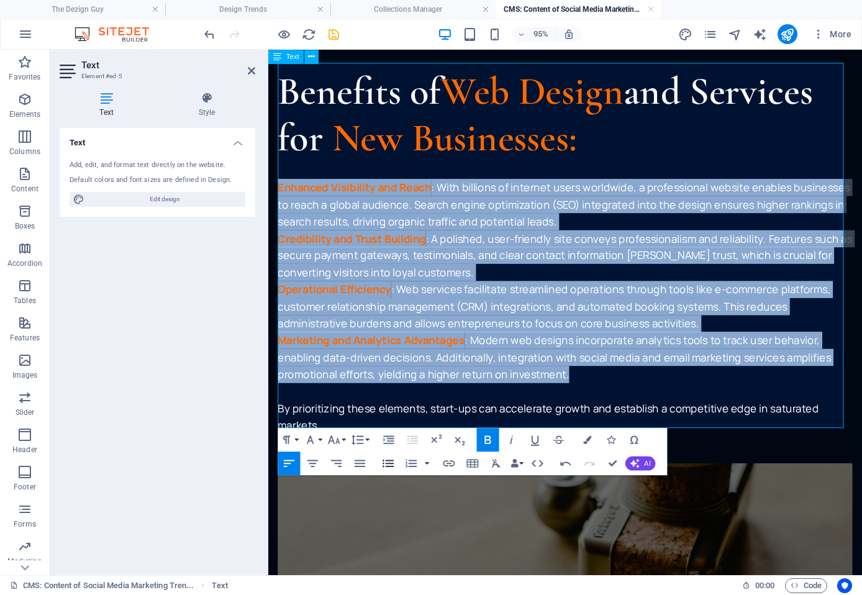
click at [389, 463] on icon "button" at bounding box center [388, 463] width 14 height 14
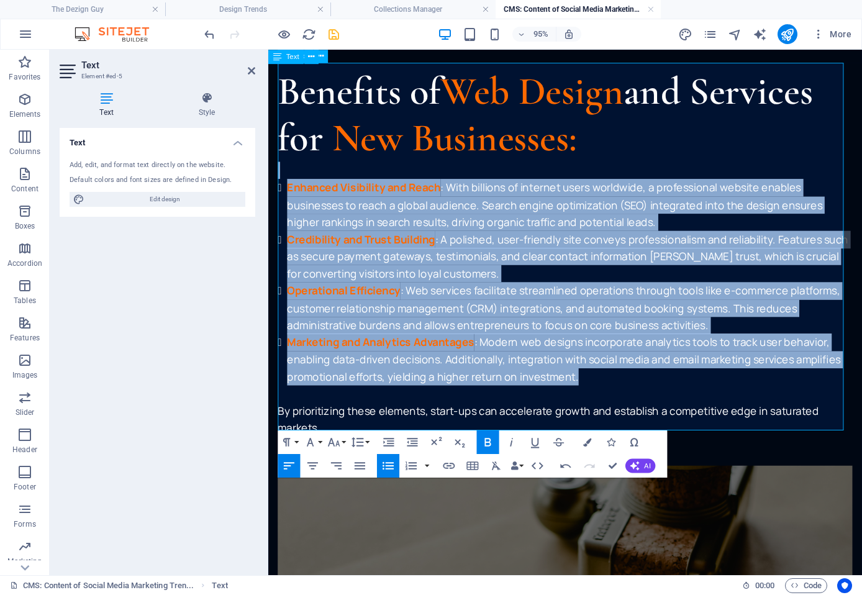
click at [425, 315] on li "Operational Efficiency : Web services facilitate streamlined operations through…" at bounding box center [585, 321] width 595 height 54
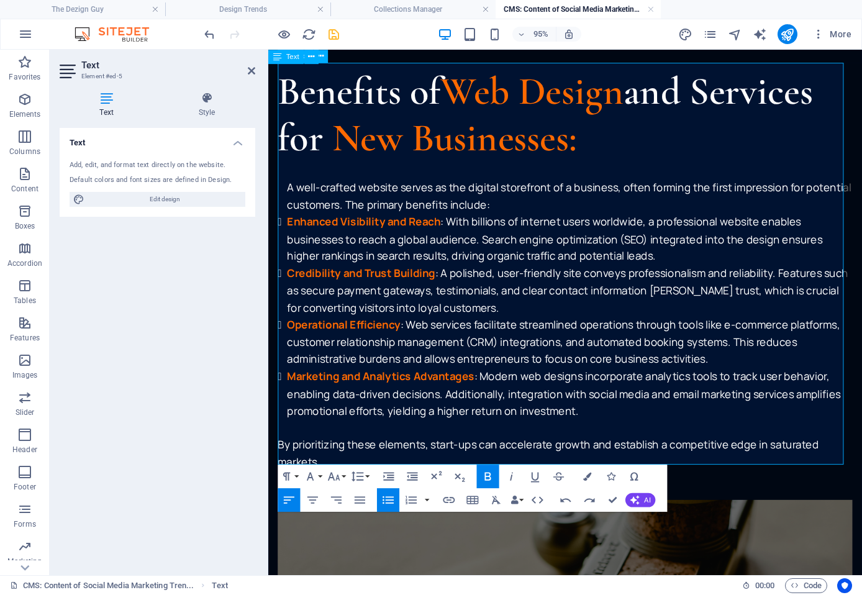
click at [567, 206] on ul "A well-crafted website serves as the digital storefront of a business, often fo…" at bounding box center [580, 312] width 605 height 253
click at [397, 207] on ul "A well-crafted website serves as the digital storefront of a business, often fo…" at bounding box center [580, 204] width 605 height 36
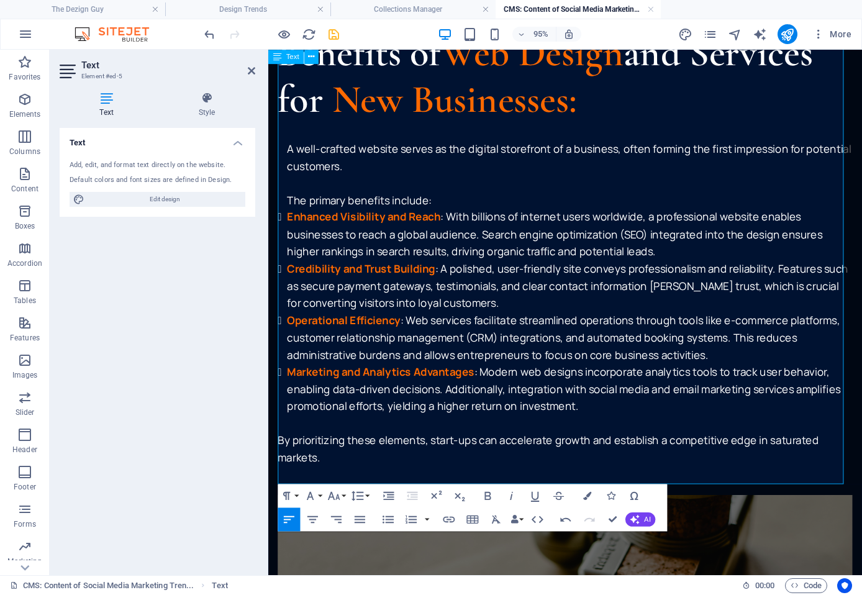
scroll to position [745, 0]
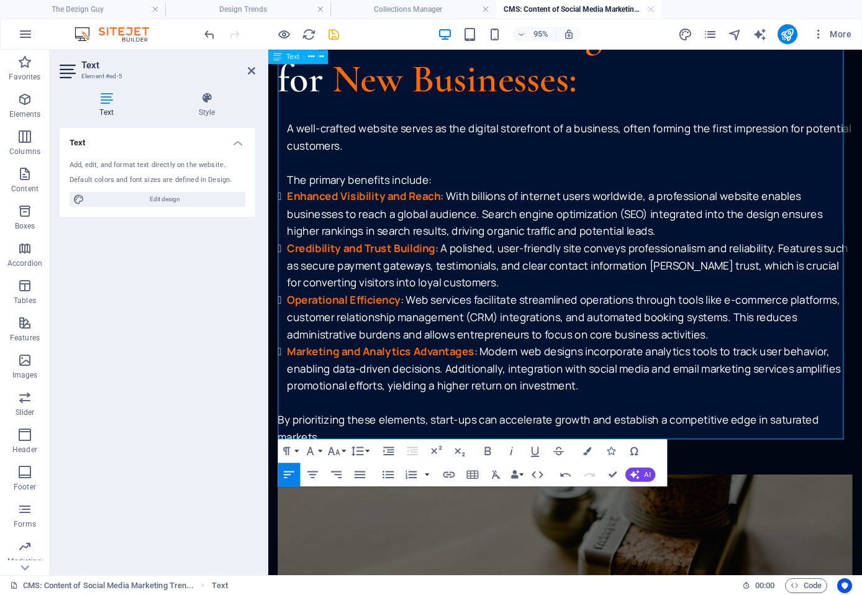
click at [278, 430] on p "By prioritizing these elements, start-ups can accelerate growth and establish a…" at bounding box center [580, 448] width 605 height 36
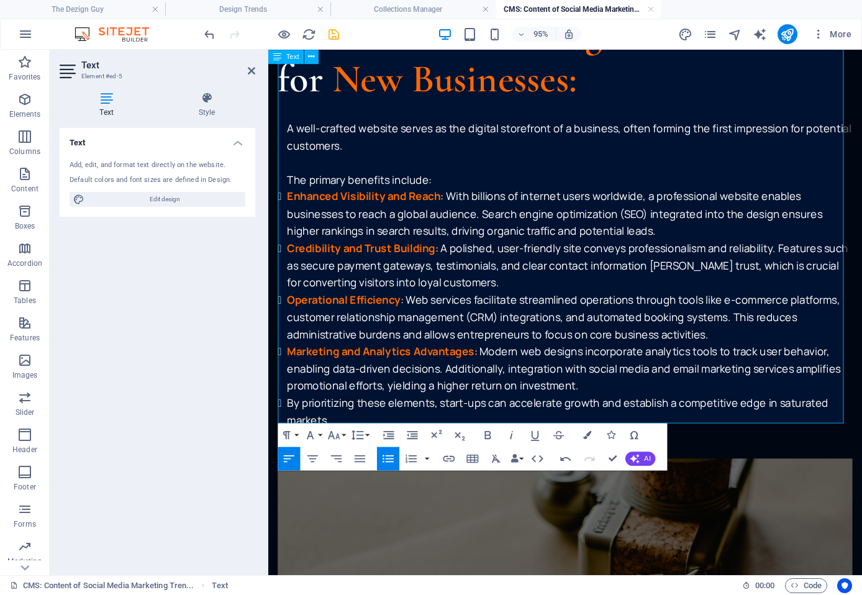
click at [381, 457] on icon "button" at bounding box center [388, 458] width 14 height 14
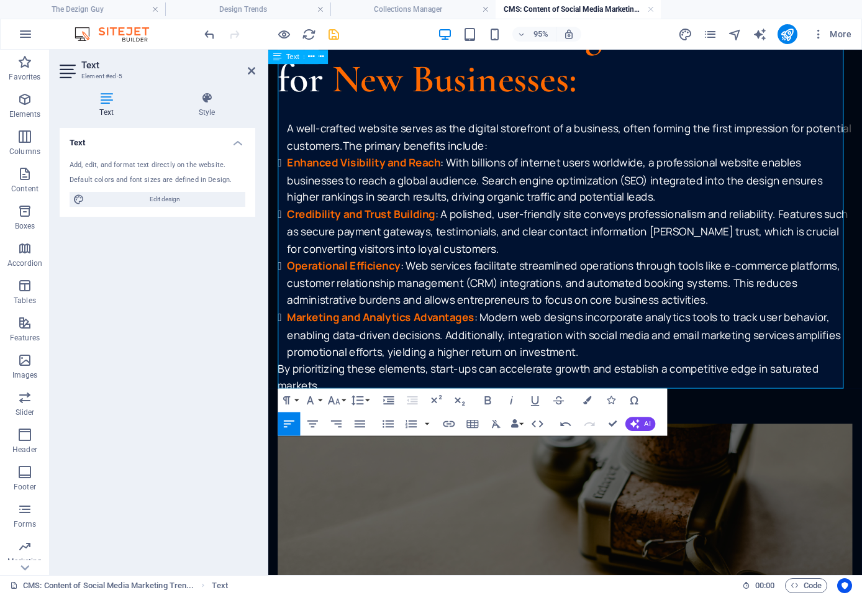
click at [278, 376] on p "By prioritizing these elements, start-ups can accelerate growth and establish a…" at bounding box center [580, 394] width 605 height 36
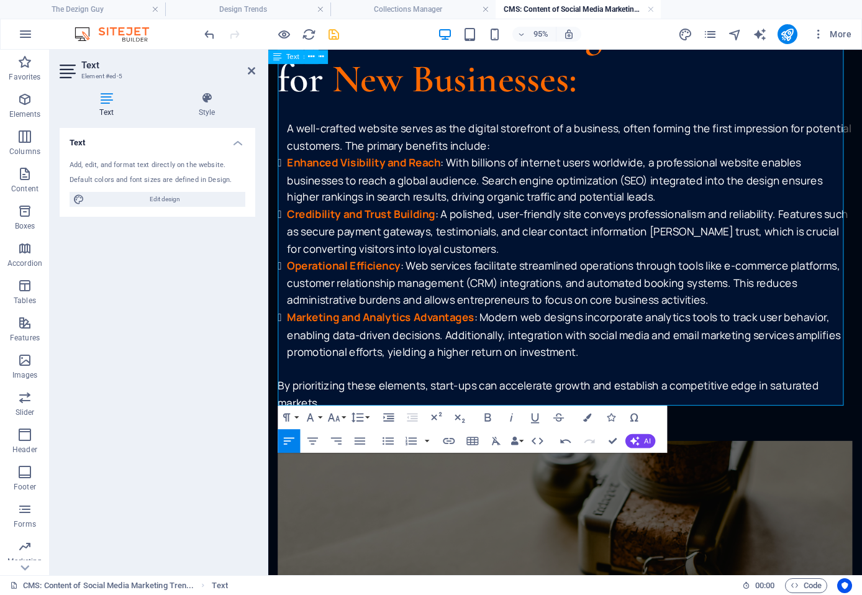
click at [397, 138] on ul "A well-crafted website serves as the digital storefront of a business, often fo…" at bounding box center [580, 250] width 605 height 253
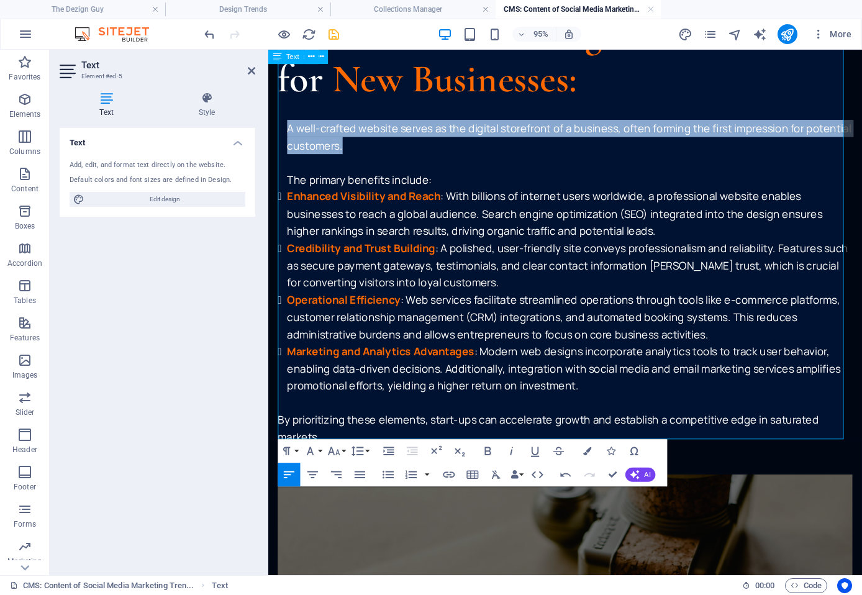
drag, startPoint x: 397, startPoint y: 145, endPoint x: 286, endPoint y: 125, distance: 112.3
click at [286, 125] on ul "A well-crafted website serves as the digital storefront of a business, often fo…" at bounding box center [580, 142] width 605 height 36
copy ul "A well-crafted website serves as the digital storefront of a business, often fo…"
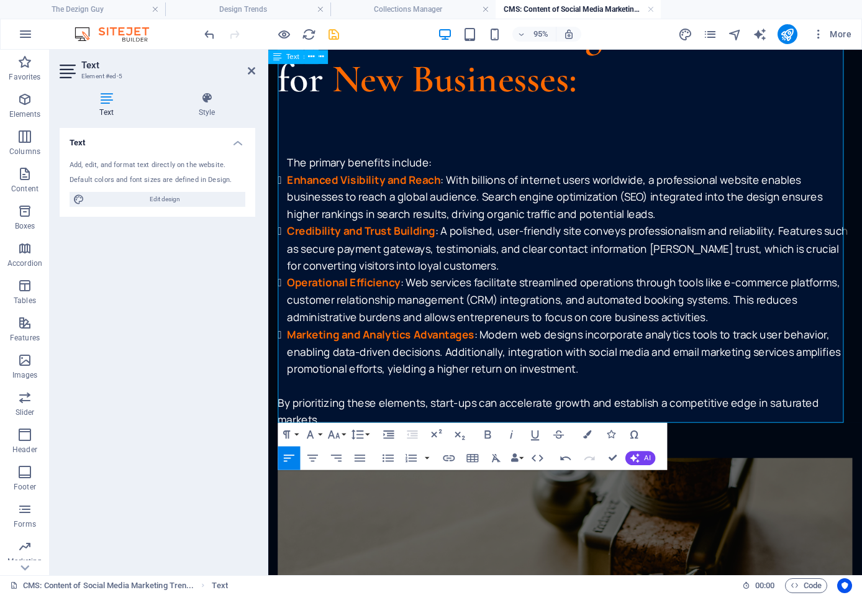
click at [620, 71] on h2 "Benefits of Web Design and Services for ​ New Businesses:" at bounding box center [580, 56] width 605 height 98
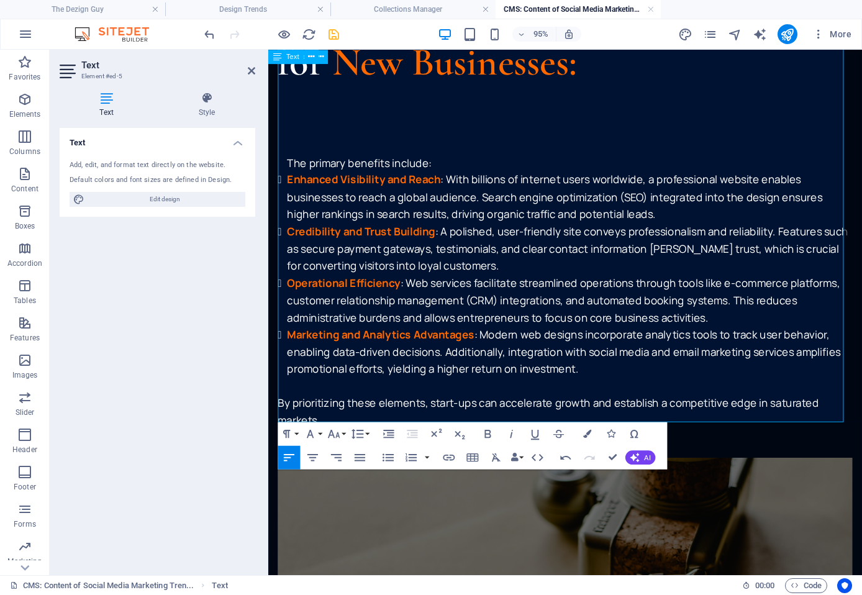
scroll to position [577, 0]
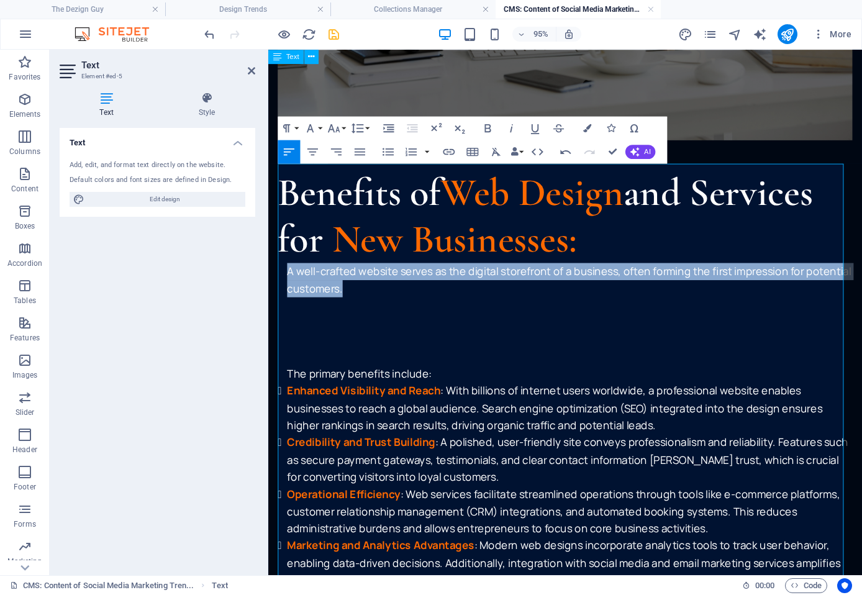
drag, startPoint x: 288, startPoint y: 278, endPoint x: 402, endPoint y: 297, distance: 115.9
click at [402, 297] on ul "A well-crafted website serves as the digital storefront of a business, often fo…" at bounding box center [580, 292] width 605 height 36
click at [314, 145] on icon "button" at bounding box center [312, 152] width 14 height 14
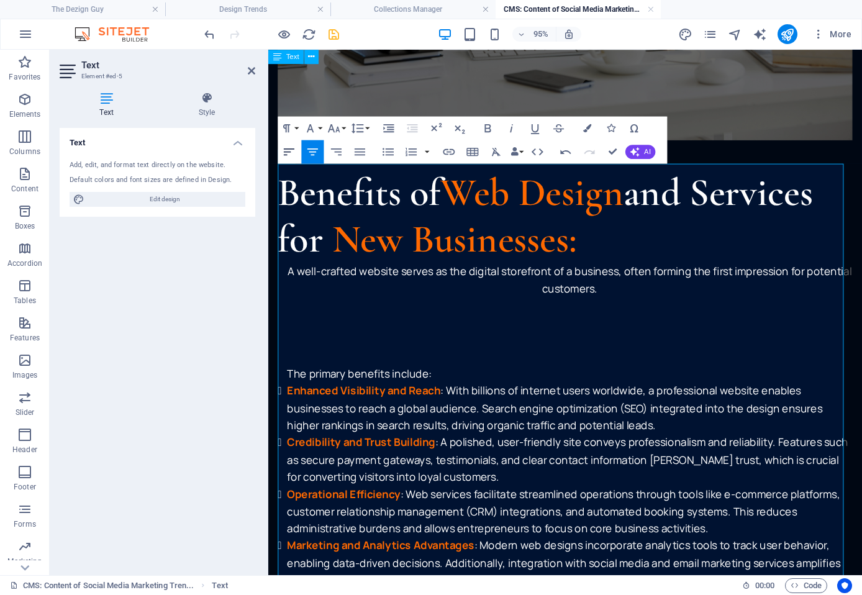
click at [288, 150] on icon "button" at bounding box center [289, 152] width 14 height 14
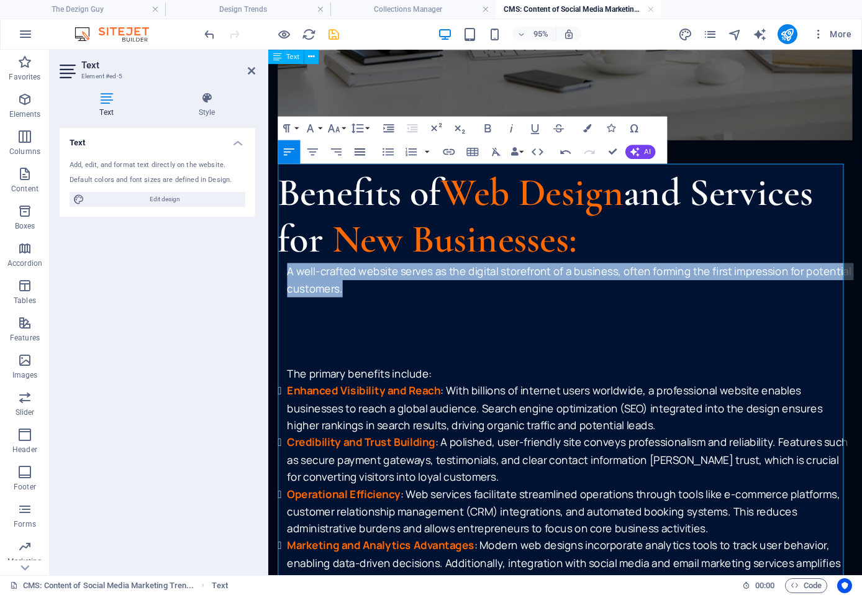
click at [360, 148] on icon "button" at bounding box center [360, 152] width 14 height 14
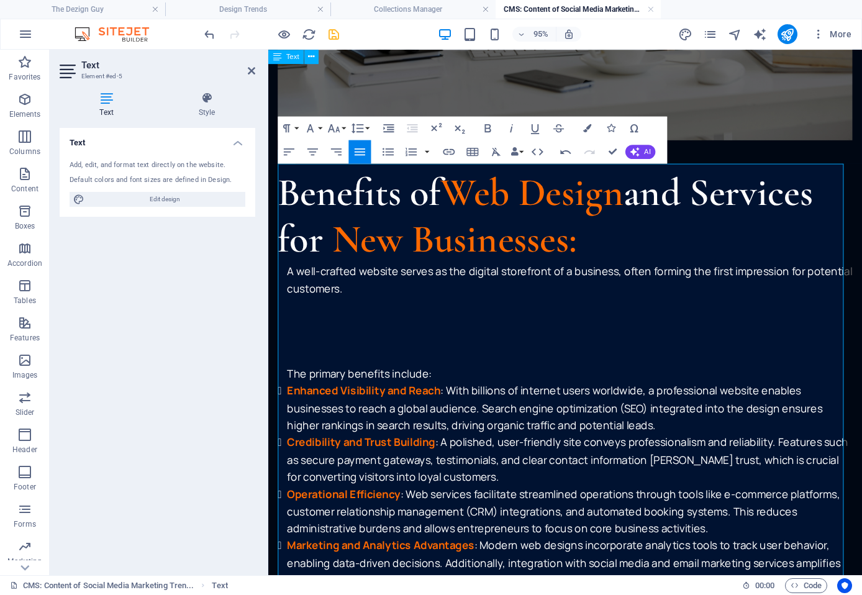
click at [360, 148] on icon "button" at bounding box center [360, 152] width 14 height 14
click at [293, 154] on icon "button" at bounding box center [289, 152] width 14 height 14
click at [378, 314] on p "​" at bounding box center [580, 319] width 605 height 18
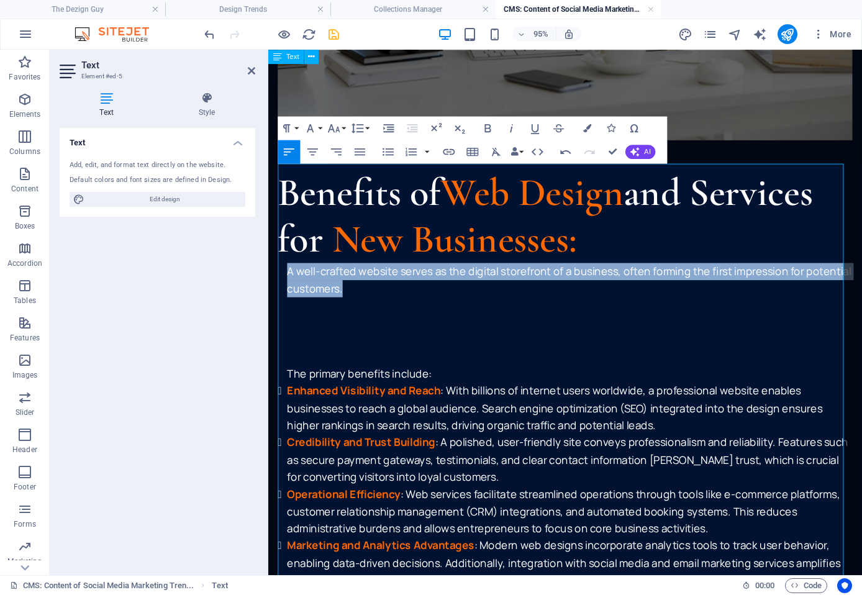
drag, startPoint x: 400, startPoint y: 295, endPoint x: 278, endPoint y: 269, distance: 124.3
click at [278, 274] on ul "A well-crafted website serves as the digital storefront of a business, often fo…" at bounding box center [580, 292] width 605 height 36
click at [538, 156] on icon "button" at bounding box center [537, 152] width 14 height 14
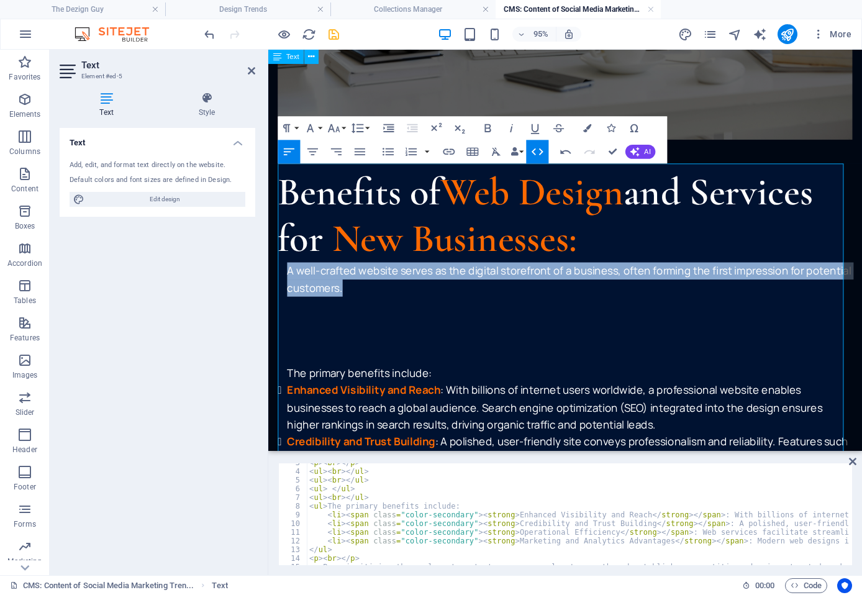
scroll to position [0, 0]
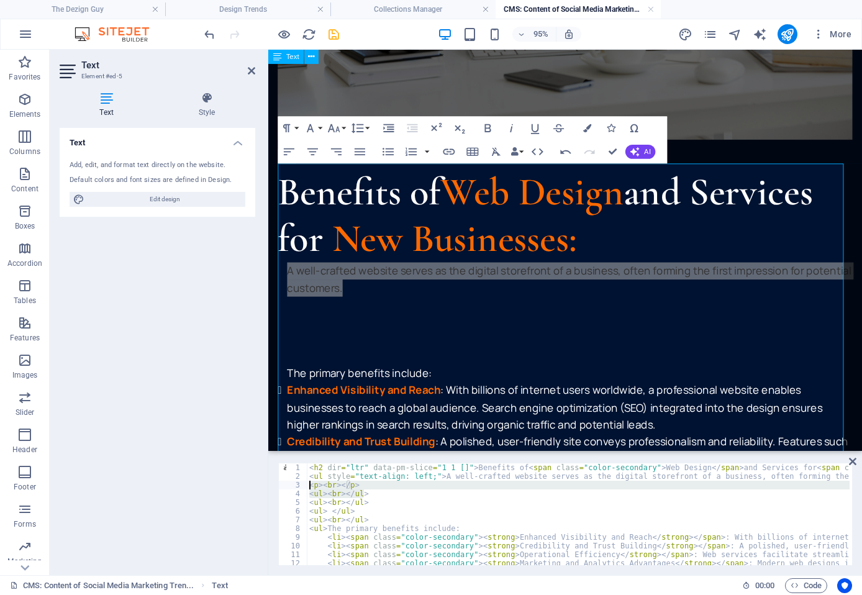
drag, startPoint x: 364, startPoint y: 493, endPoint x: 305, endPoint y: 482, distance: 60.0
click at [305, 482] on div "<ul><br></ul> 1 2 3 4 5 6 7 8 9 10 11 12 13 14 < h2 dir = "ltr" data-pm-slice =…" at bounding box center [565, 514] width 574 height 102
type textarea "<p><br></p> <ul><br></ul>"
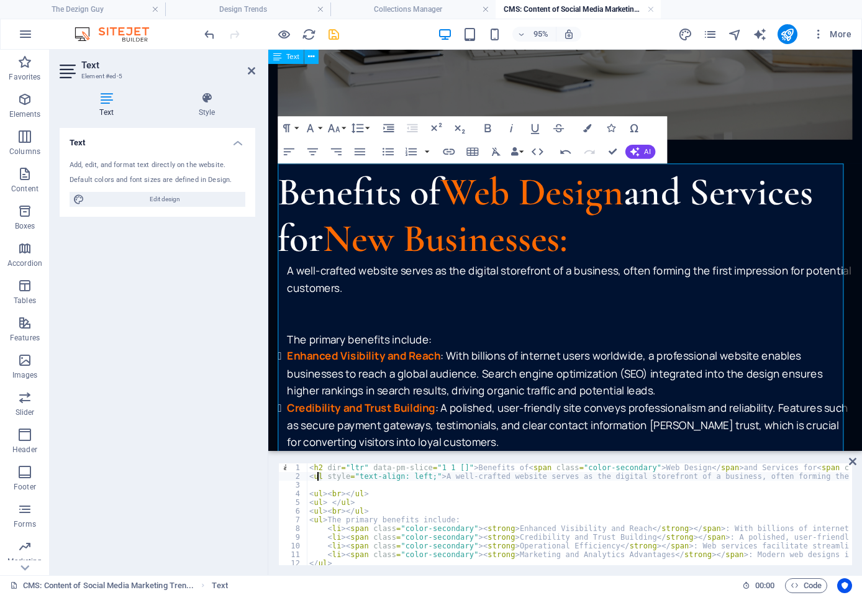
drag, startPoint x: 320, startPoint y: 476, endPoint x: 306, endPoint y: 476, distance: 14.3
click at [306, 476] on div "1 2 3 4 5 6 7 8 9 10 11 12 13 14 < h2 dir = "ltr" data-pm-slice = "1 1 []" > Be…" at bounding box center [565, 514] width 574 height 102
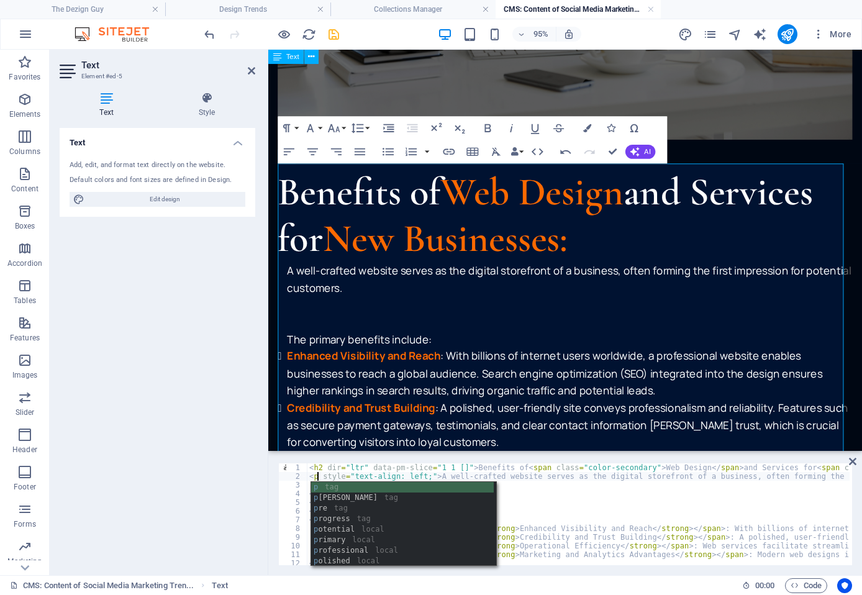
scroll to position [0, 1]
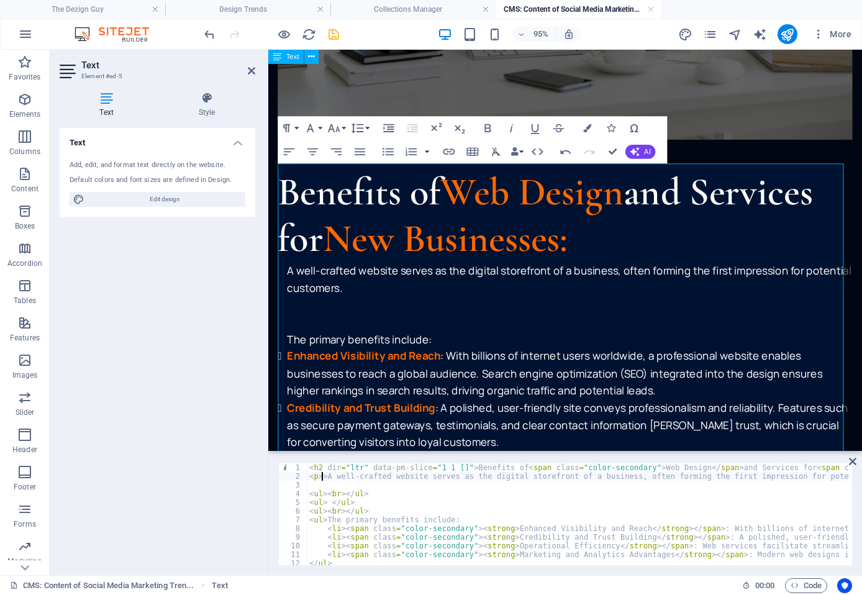
type textarea "<p>A well-crafted website serves as the digital storefront of a business, often…"
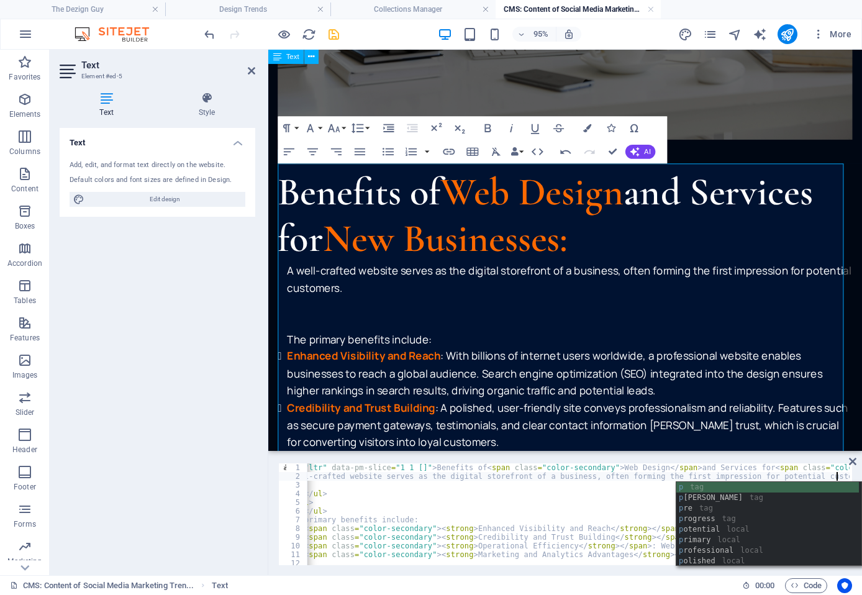
scroll to position [0, 46]
type textarea "<p>A well-crafted website serves as the digital storefront of a business, often…"
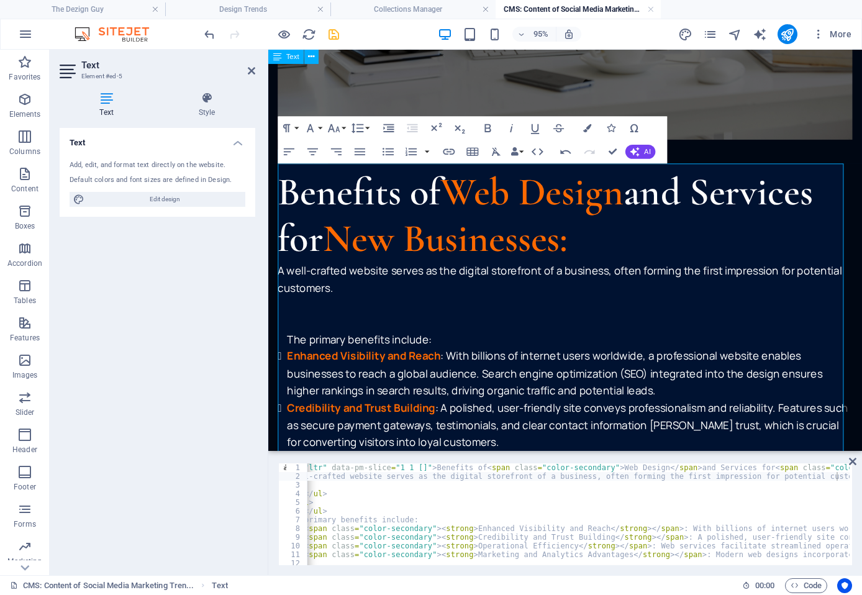
click at [310, 328] on ul at bounding box center [580, 337] width 605 height 18
click at [309, 302] on p "A well-crafted website serves as the digital storefront of a business, often fo…" at bounding box center [580, 292] width 605 height 36
click at [309, 312] on ul at bounding box center [580, 319] width 605 height 18
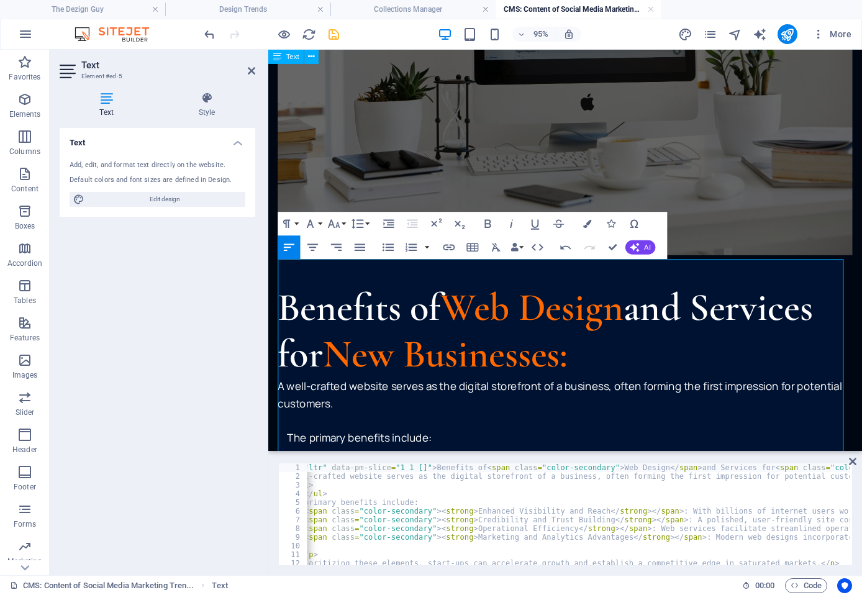
scroll to position [453, 0]
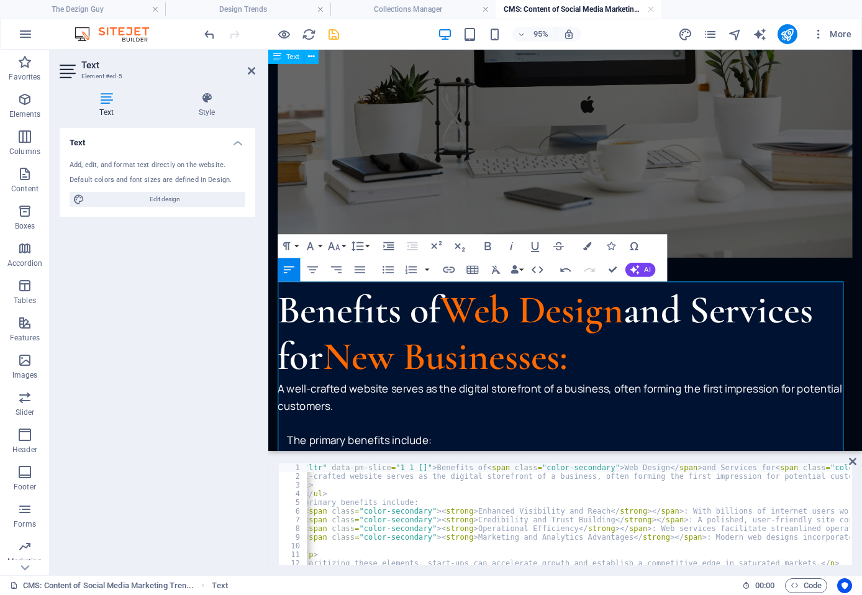
click at [675, 365] on h2 "Benefits of Web Design and Services for New Businesses:" at bounding box center [580, 349] width 605 height 98
click at [568, 204] on figure at bounding box center [580, 67] width 605 height 404
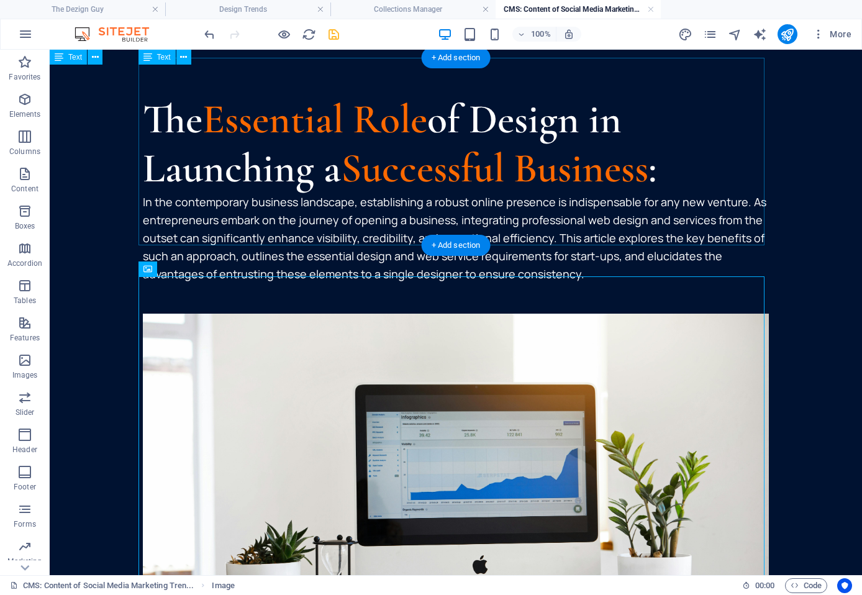
scroll to position [0, 0]
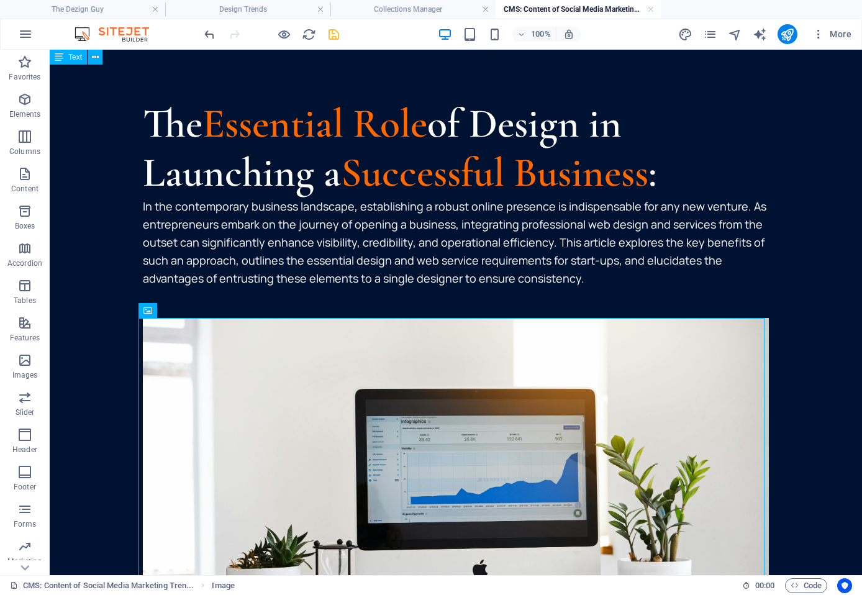
click at [335, 32] on icon "save" at bounding box center [334, 34] width 14 height 14
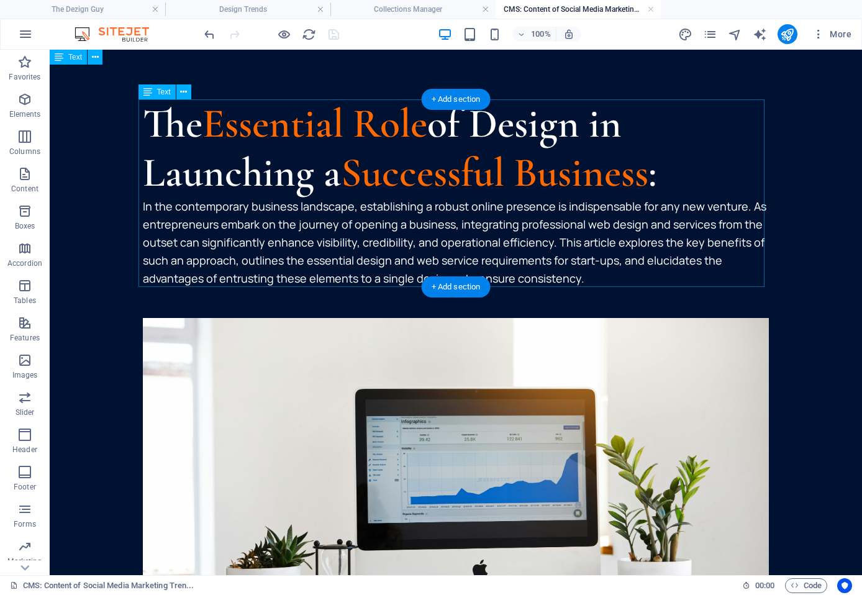
click at [414, 218] on div "The Essential Role of Design in Launching a Successful Business : In the contem…" at bounding box center [456, 193] width 626 height 188
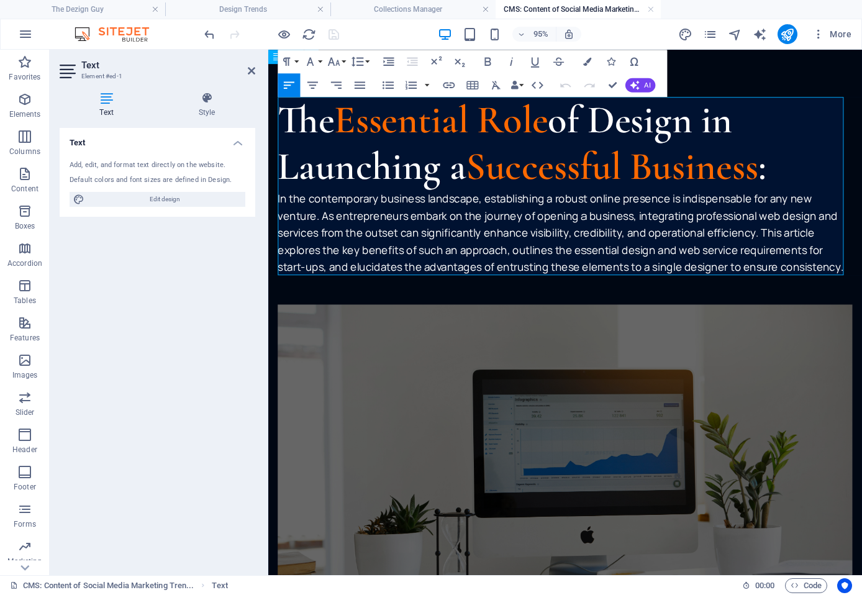
click at [279, 204] on p "In the contemporary business landscape, establishing a robust online presence i…" at bounding box center [580, 241] width 605 height 89
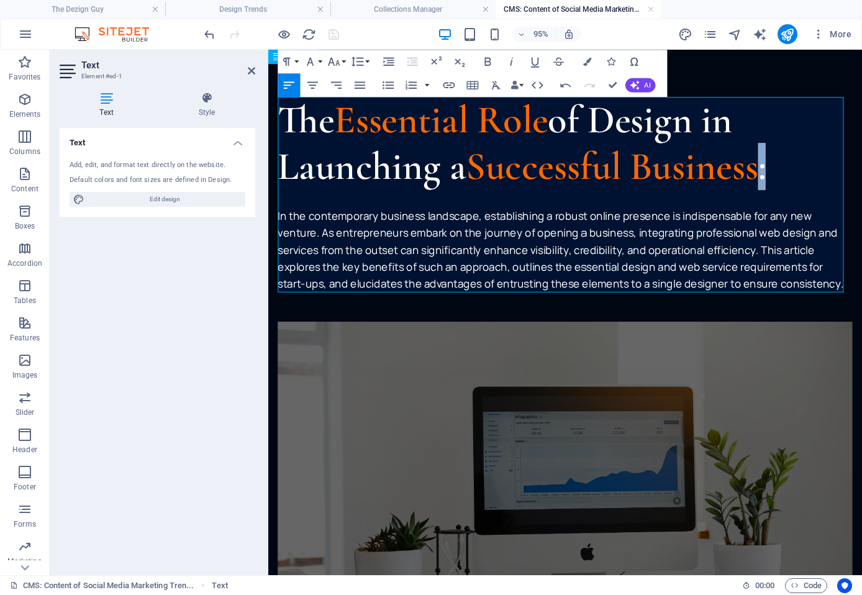
drag, startPoint x: 797, startPoint y: 177, endPoint x: 786, endPoint y: 177, distance: 11.2
click at [787, 177] on h2 "The Essential Role of Design in Launching a Successful Business :" at bounding box center [580, 148] width 605 height 98
click at [579, 58] on button "Colors" at bounding box center [587, 62] width 22 height 24
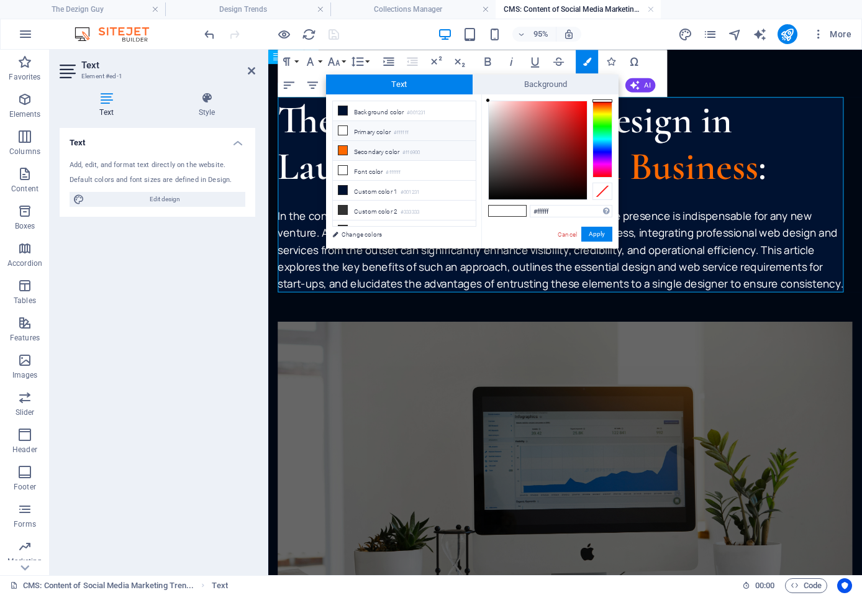
click at [364, 147] on li "Secondary color #ff6900" at bounding box center [404, 151] width 143 height 20
type input "#ff6900"
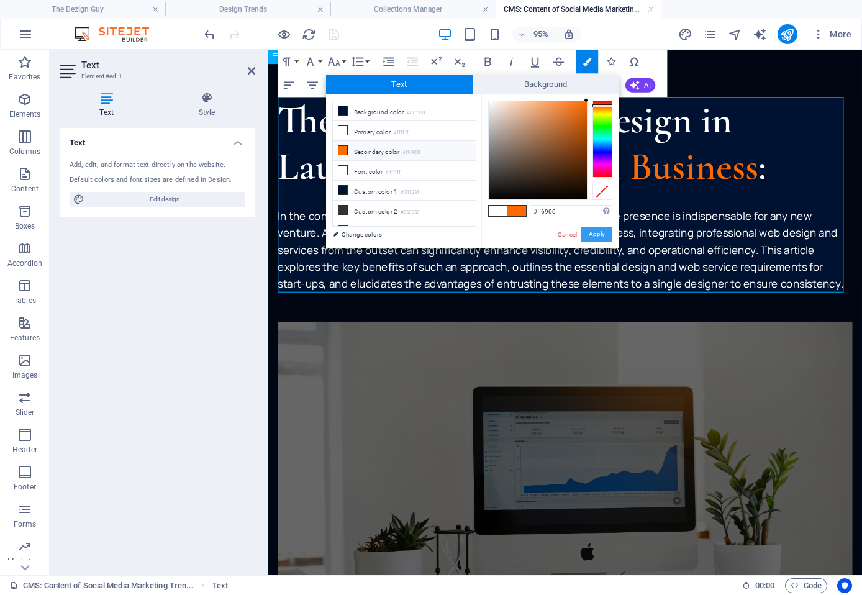
click at [595, 232] on button "Apply" at bounding box center [596, 234] width 31 height 15
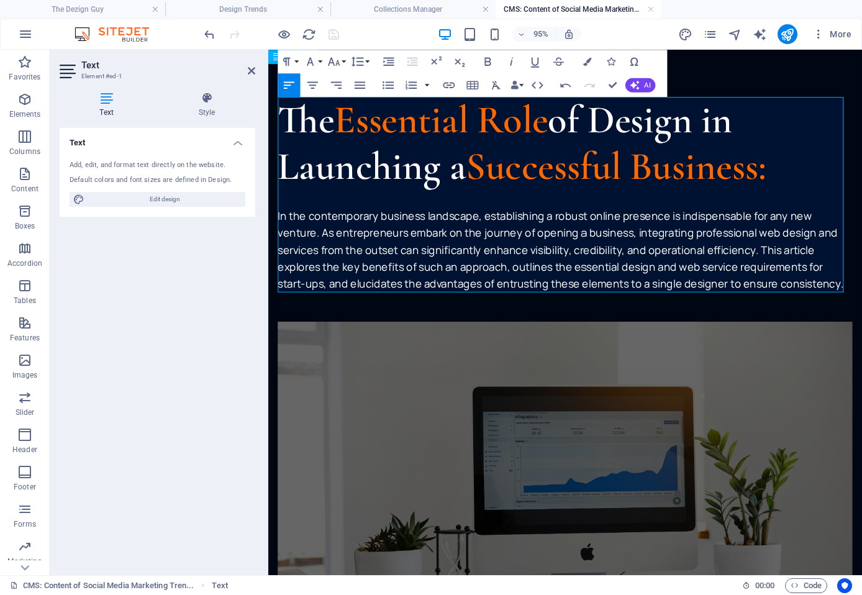
click at [709, 238] on p "In the contemporary business landscape, establishing a robust online presence i…" at bounding box center [580, 259] width 605 height 89
click at [317, 321] on div at bounding box center [580, 320] width 605 height 31
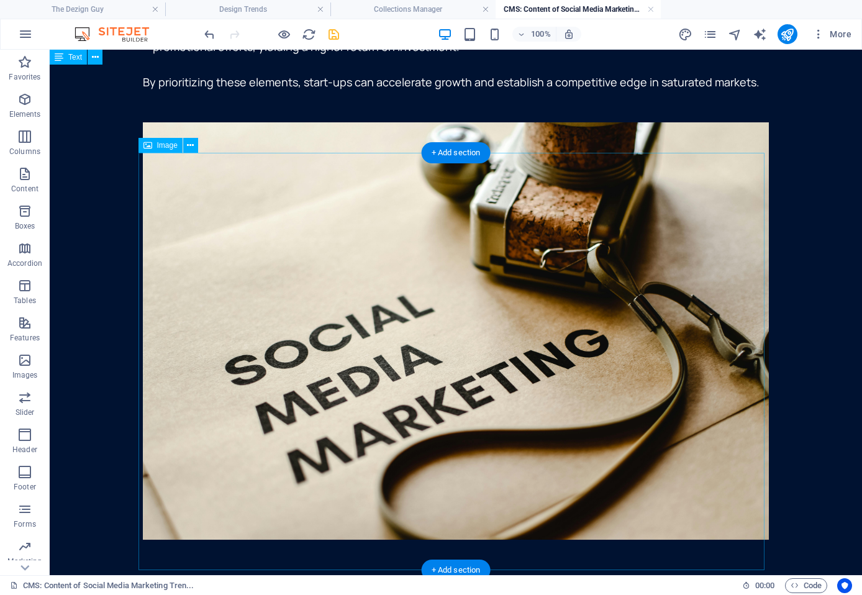
scroll to position [1118, 0]
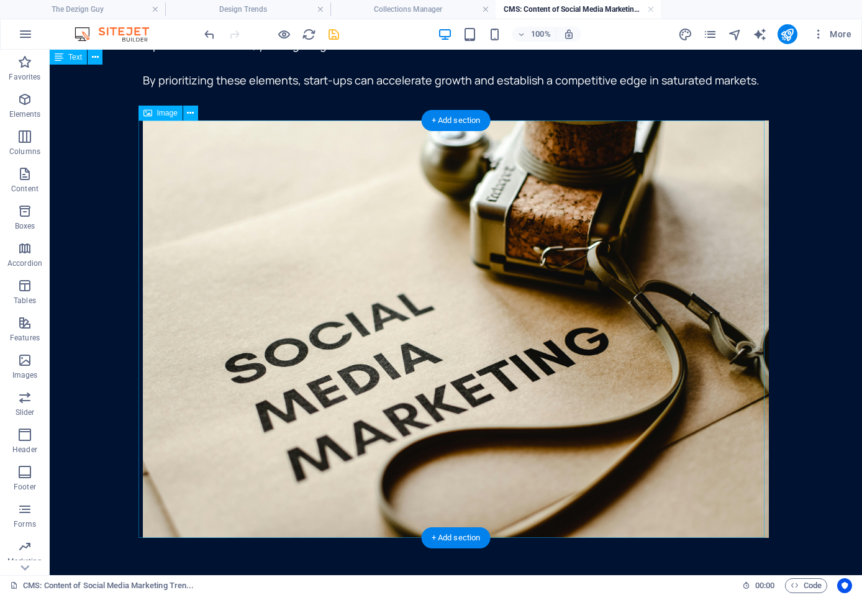
click at [321, 282] on figure at bounding box center [456, 328] width 626 height 417
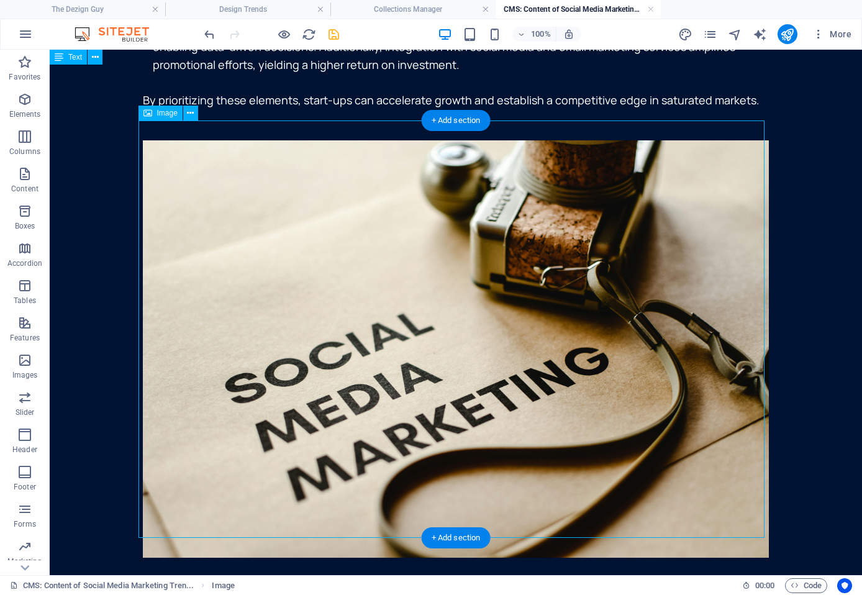
select select "%"
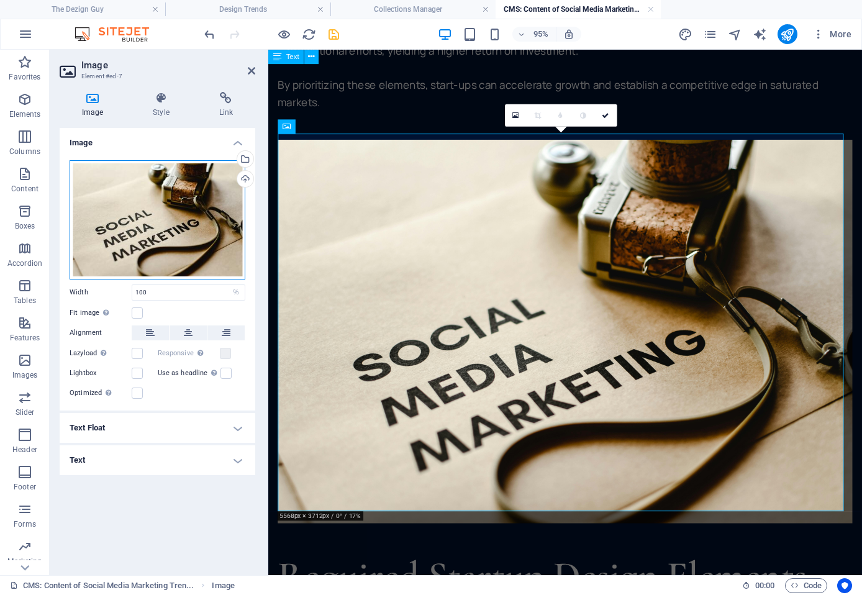
click at [137, 230] on div "Drag files here, click to choose files or select files from Files or our free s…" at bounding box center [158, 219] width 176 height 119
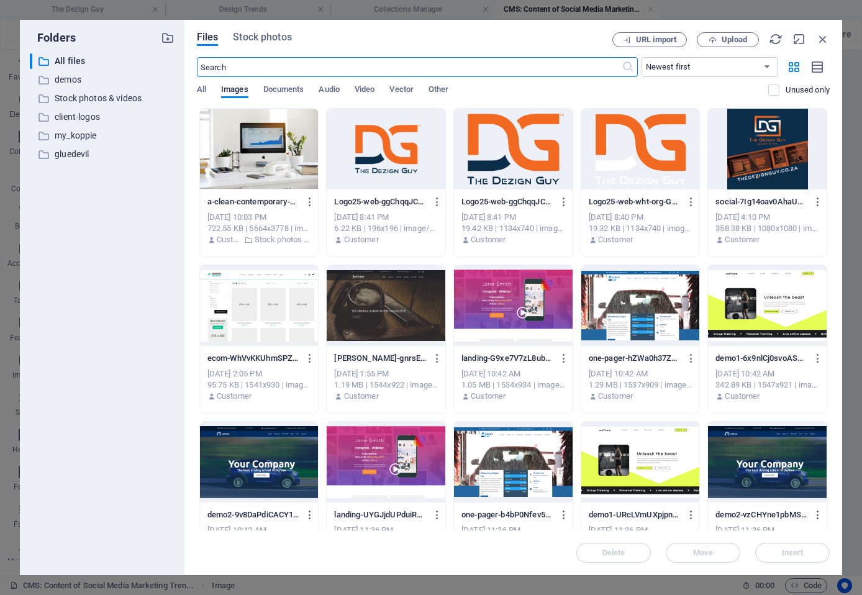
scroll to position [1110, 0]
click at [286, 32] on span "Stock photos" at bounding box center [262, 37] width 58 height 15
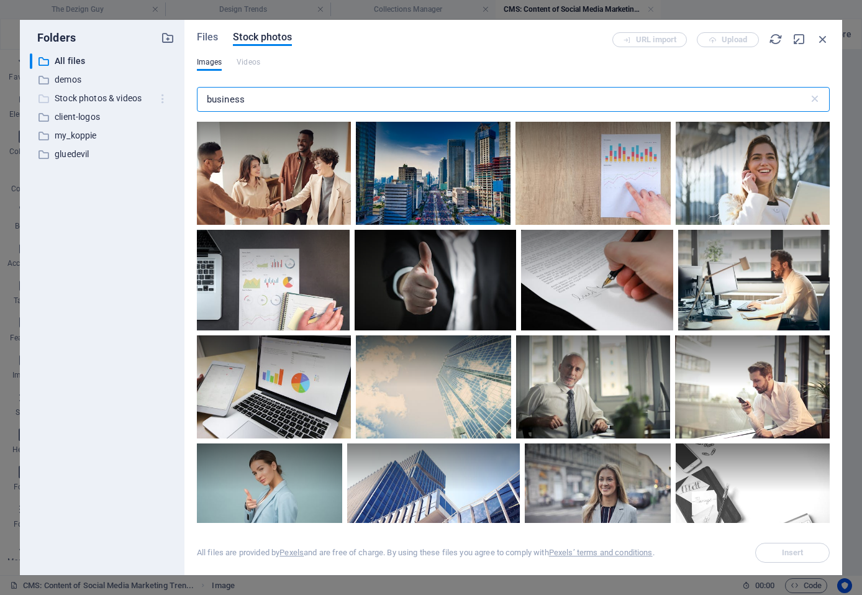
drag, startPoint x: 253, startPoint y: 102, endPoint x: 157, endPoint y: 106, distance: 96.3
click at [157, 106] on div "Folders ​ All files All files ​ demos demos ​ Stock photos & videos Stock photo…" at bounding box center [431, 297] width 822 height 555
click at [287, 96] on input "business" at bounding box center [503, 99] width 612 height 25
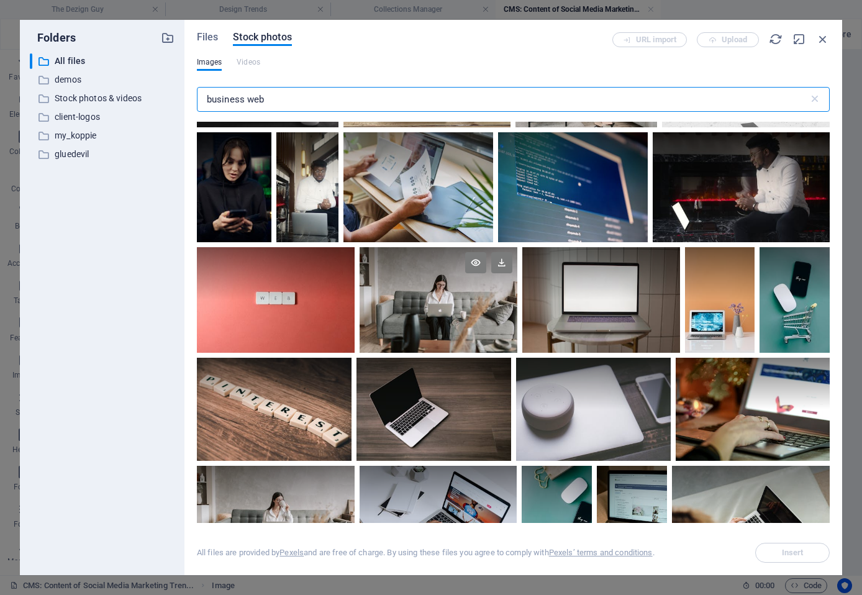
scroll to position [683, 0]
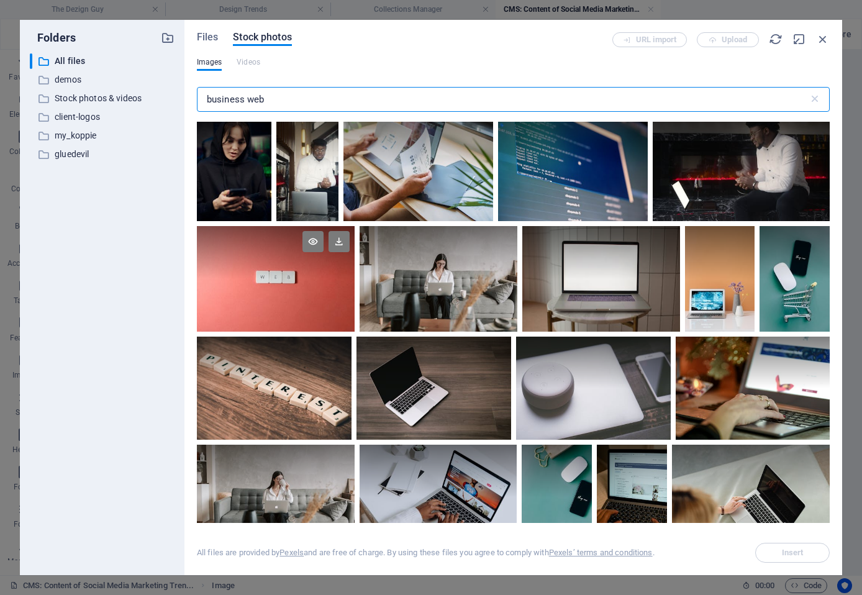
type input "business web"
click at [261, 299] on div at bounding box center [276, 278] width 158 height 105
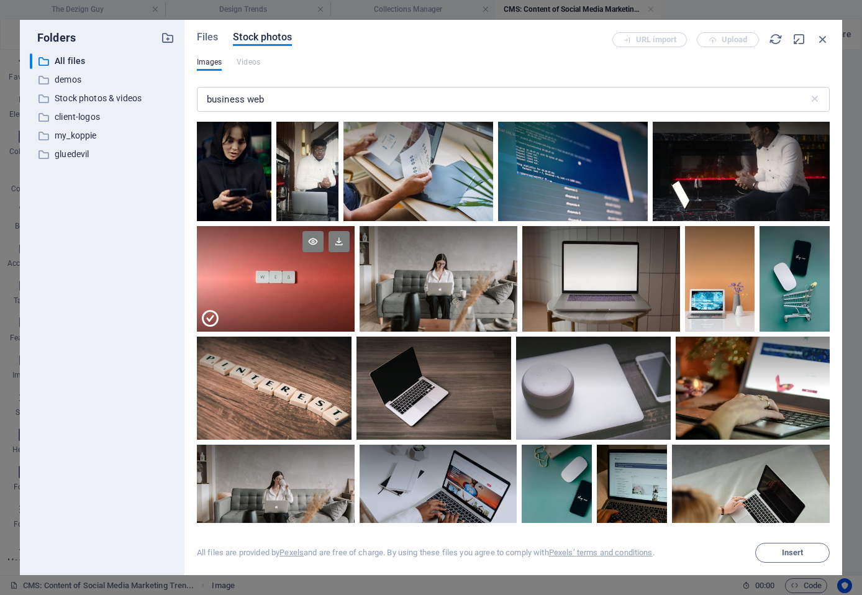
click at [261, 299] on div at bounding box center [276, 305] width 158 height 53
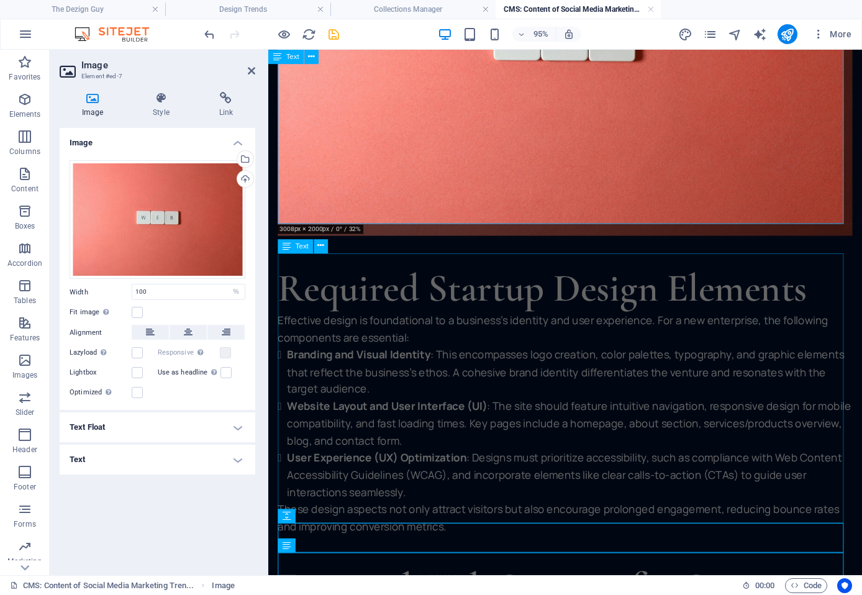
scroll to position [1470, 0]
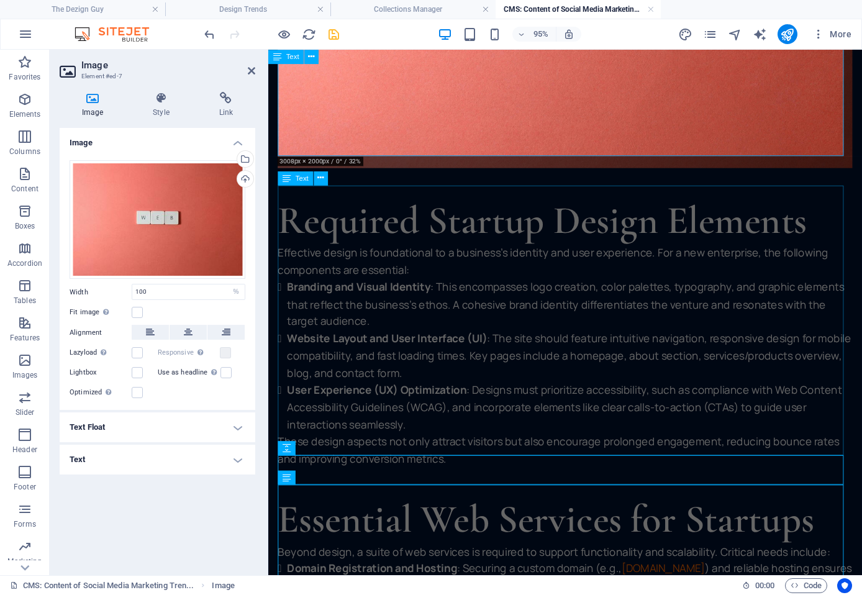
click at [592, 222] on div "Required Startup Design Elements Effective design is foundational to a business…" at bounding box center [580, 347] width 605 height 284
click at [794, 214] on div "Required Startup Design Elements Effective design is foundational to a business…" at bounding box center [580, 347] width 605 height 284
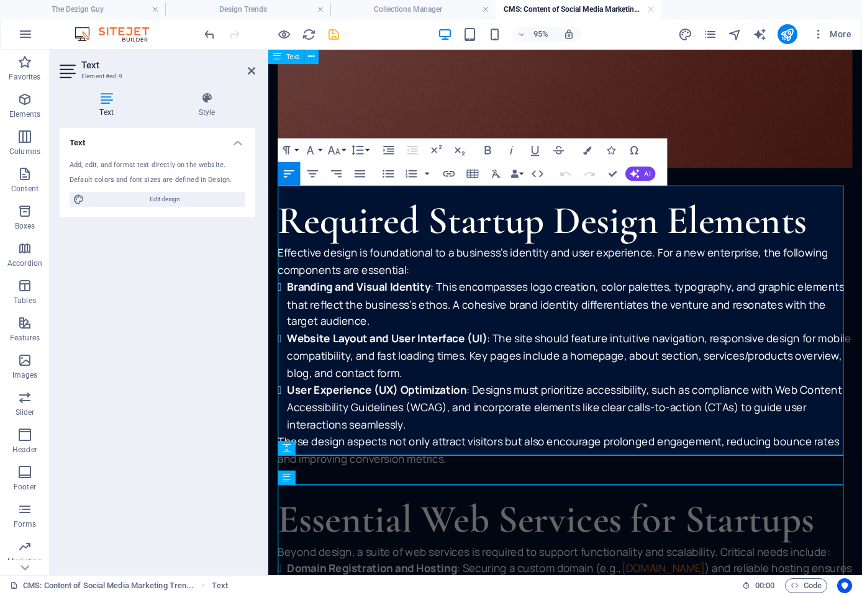
click at [502, 229] on h2 "Required Startup Design Elements" at bounding box center [580, 229] width 605 height 49
click at [515, 229] on h2 "Required Startup Design Elements" at bounding box center [580, 229] width 605 height 49
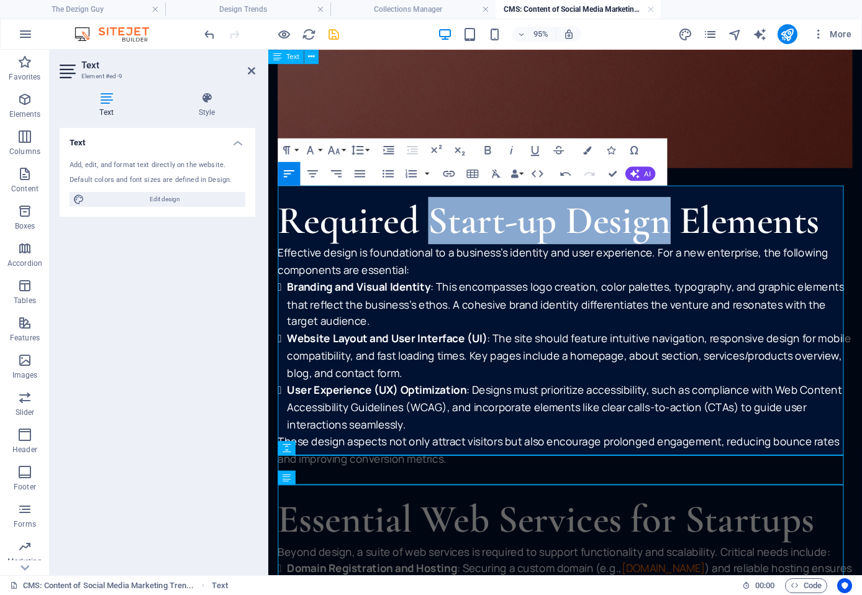
drag, startPoint x: 441, startPoint y: 222, endPoint x: 689, endPoint y: 223, distance: 248.4
click at [689, 223] on h2 "Required Start-up Design Elements" at bounding box center [580, 229] width 605 height 49
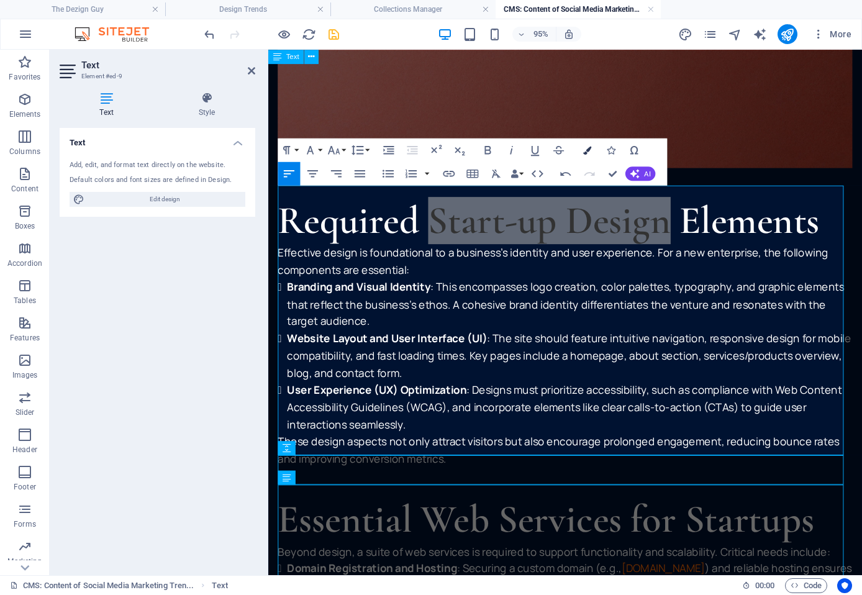
click at [583, 146] on icon "button" at bounding box center [586, 150] width 8 height 8
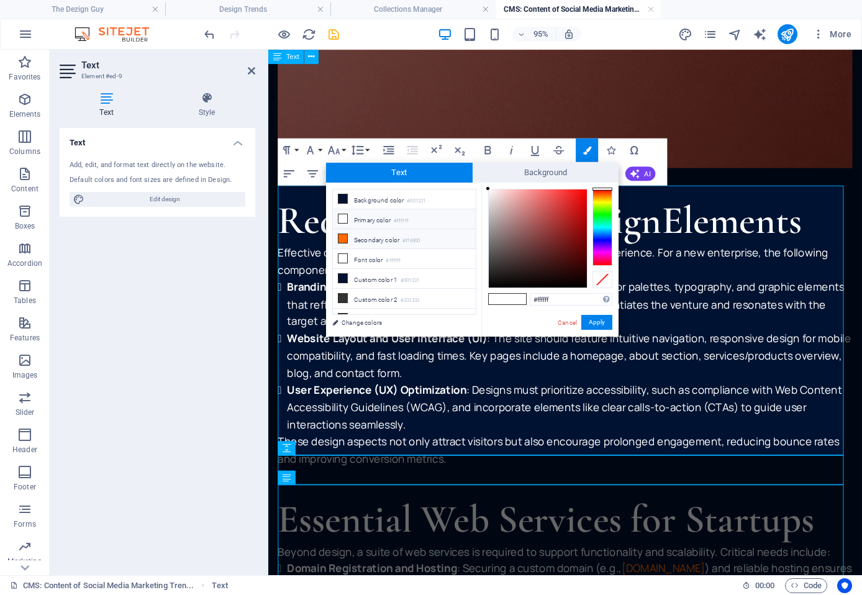
click at [381, 238] on li "Secondary color #ff6900" at bounding box center [404, 239] width 143 height 20
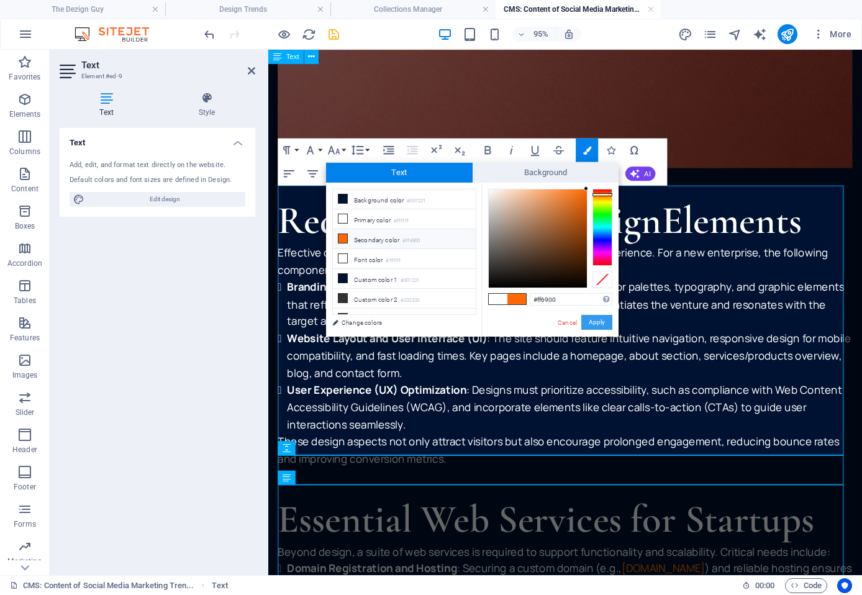
click at [602, 317] on button "Apply" at bounding box center [596, 322] width 31 height 15
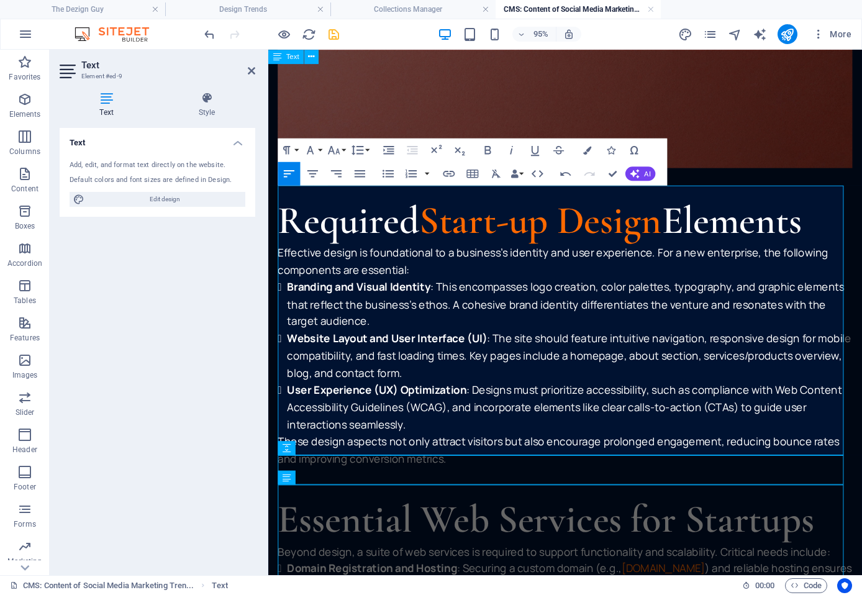
click at [322, 291] on strong "Branding and Visual Identity" at bounding box center [363, 298] width 151 height 15
click at [448, 271] on p "Effective design is foundational to a business's identity and user experience. …" at bounding box center [580, 272] width 605 height 36
drag, startPoint x: 288, startPoint y: 283, endPoint x: 439, endPoint y: 287, distance: 150.9
click at [439, 290] on li "Branding and Visual Identity : This encompasses logo creation, color palettes, …" at bounding box center [585, 317] width 595 height 54
click at [590, 152] on icon "button" at bounding box center [586, 150] width 8 height 8
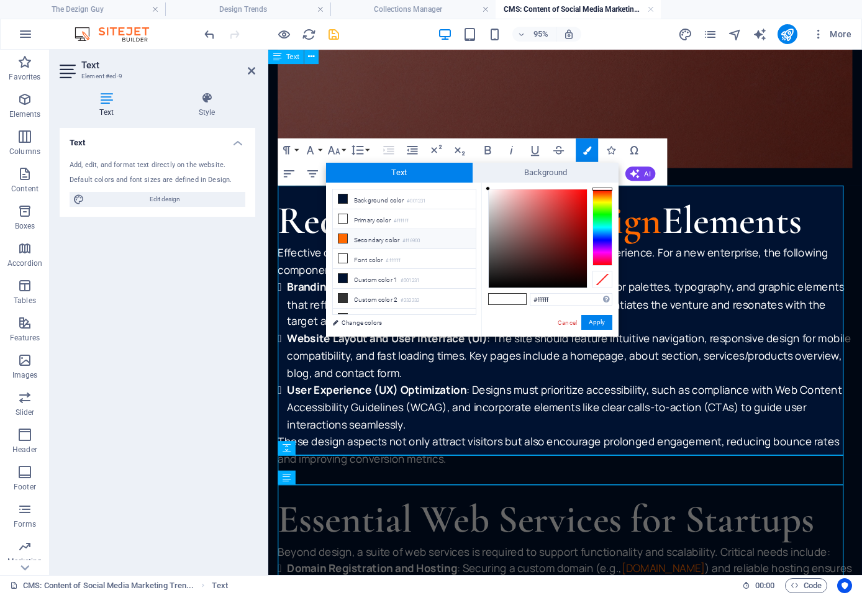
click at [367, 237] on li "Secondary color #ff6900" at bounding box center [404, 239] width 143 height 20
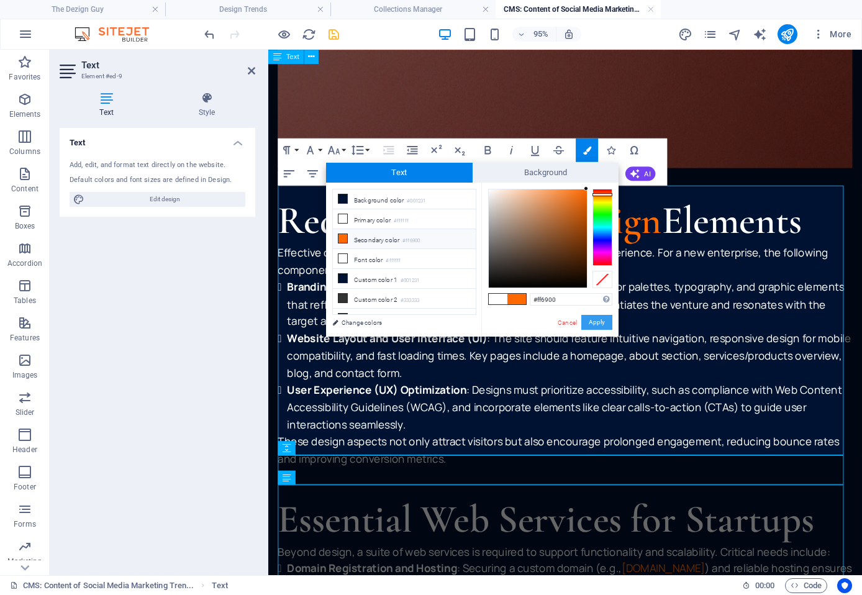
click at [595, 326] on button "Apply" at bounding box center [596, 322] width 31 height 15
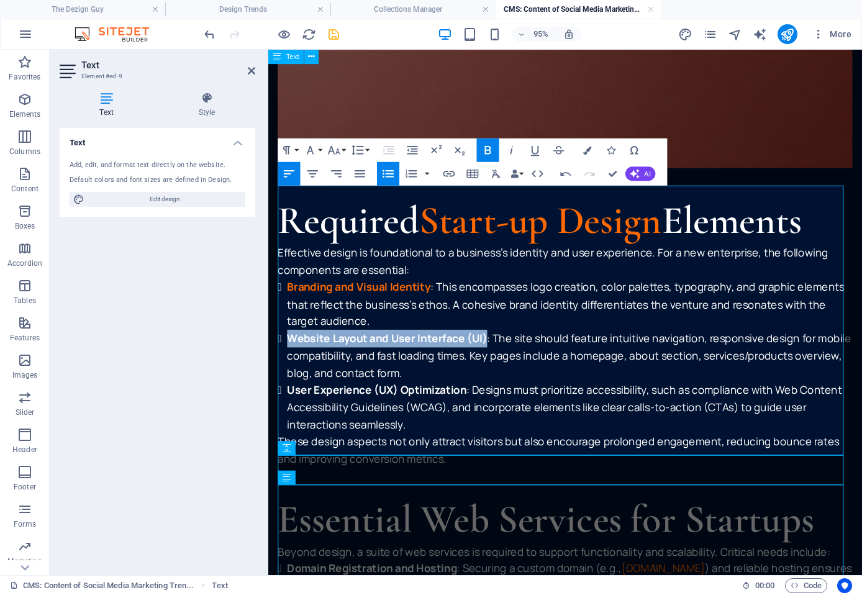
drag, startPoint x: 291, startPoint y: 340, endPoint x: 497, endPoint y: 340, distance: 206.1
click at [497, 344] on li "Website Layout and User Interface (UI) : The site should feature intuitive navi…" at bounding box center [585, 371] width 595 height 54
click at [586, 147] on icon "button" at bounding box center [586, 150] width 8 height 8
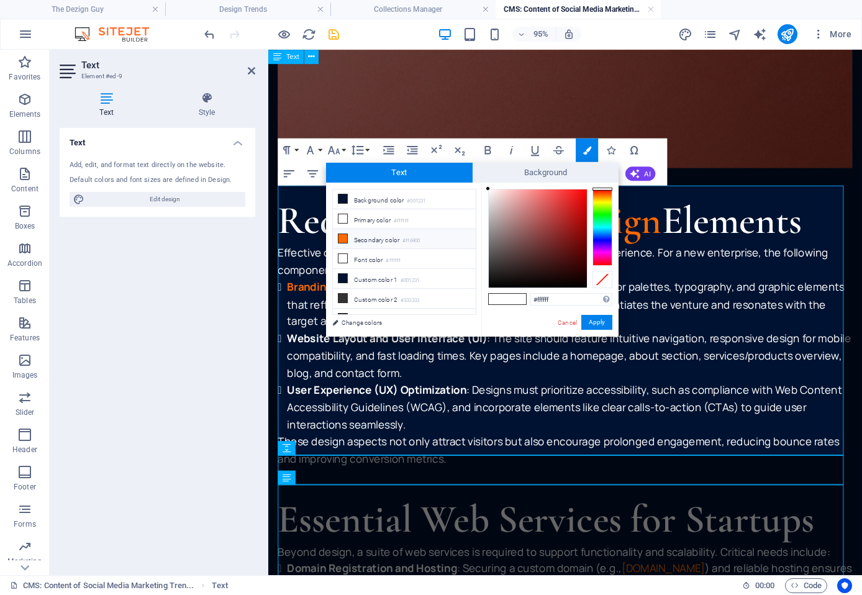
click at [386, 236] on li "Secondary color #ff6900" at bounding box center [404, 239] width 143 height 20
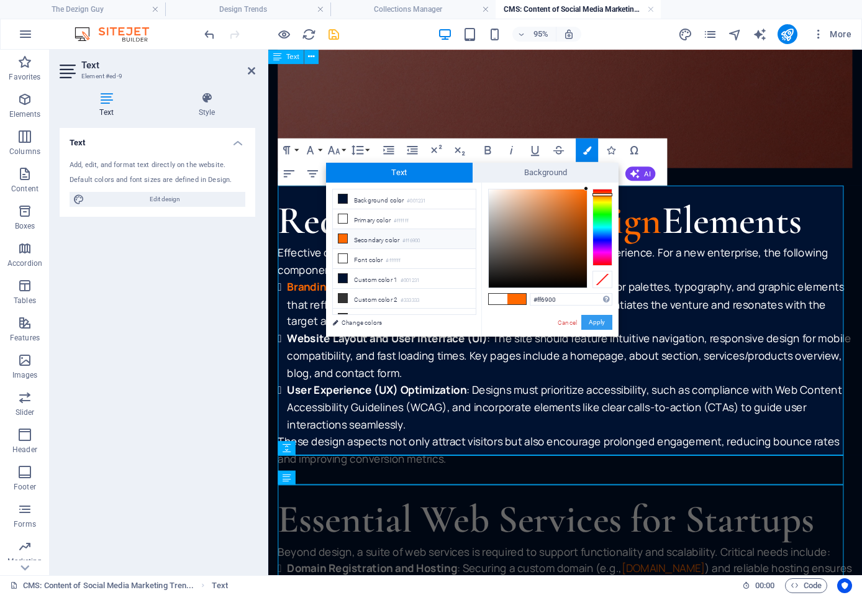
click at [602, 322] on button "Apply" at bounding box center [596, 322] width 31 height 15
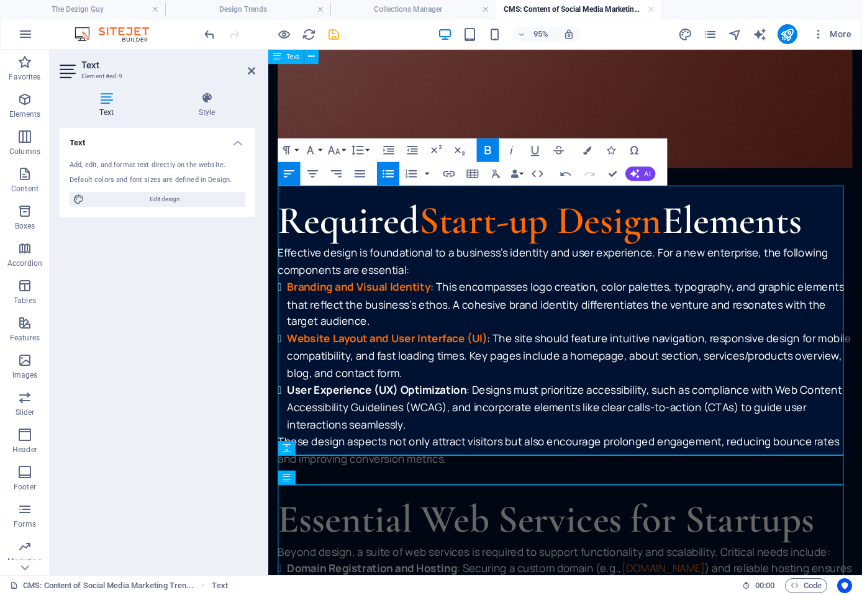
click at [292, 400] on strong "User Experience (UX) Optimization" at bounding box center [382, 407] width 189 height 15
drag, startPoint x: 290, startPoint y: 392, endPoint x: 476, endPoint y: 396, distance: 185.7
click at [476, 399] on li "User Experience (UX) Optimization : Designs must prioritize accessibility, such…" at bounding box center [585, 426] width 595 height 54
click at [584, 147] on icon "button" at bounding box center [586, 150] width 8 height 8
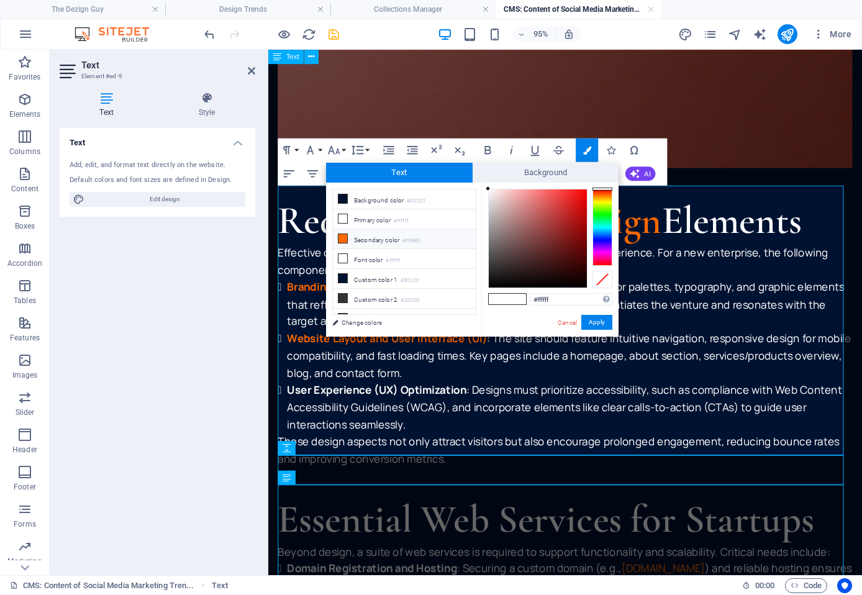
click at [375, 240] on li "Secondary color #ff6900" at bounding box center [404, 239] width 143 height 20
type input "#ff6900"
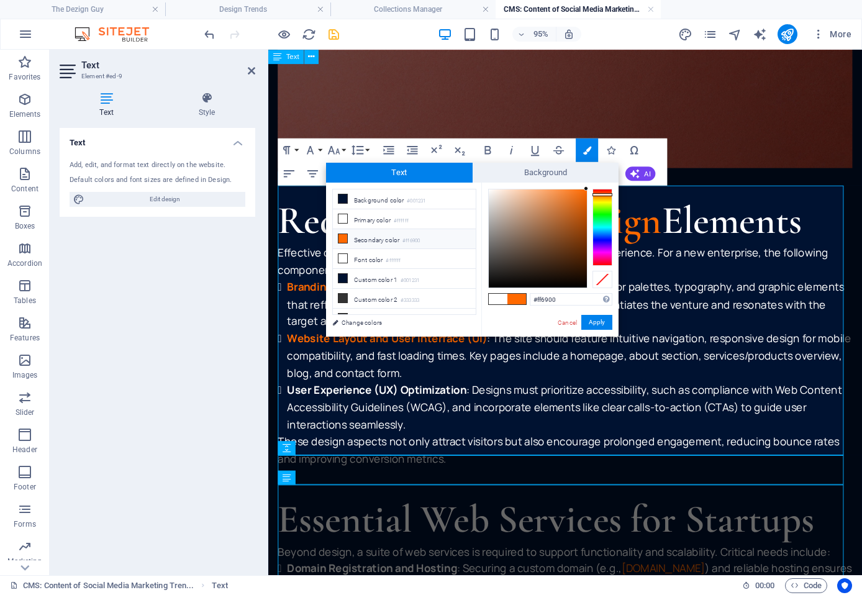
click at [581, 320] on div "Cancel Apply" at bounding box center [584, 323] width 56 height 16
click at [584, 320] on button "Apply" at bounding box center [596, 322] width 31 height 15
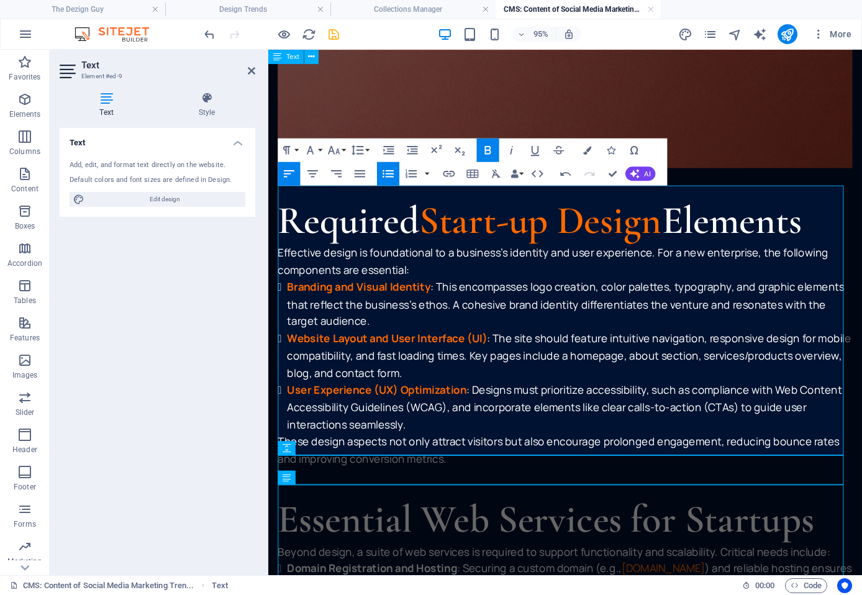
click at [309, 453] on p "These design aspects not only attract visitors but also encourage prolonged eng…" at bounding box center [580, 471] width 605 height 36
click at [279, 453] on p "These design aspects not only attract visitors but also encourage prolonged eng…" at bounding box center [580, 471] width 605 height 36
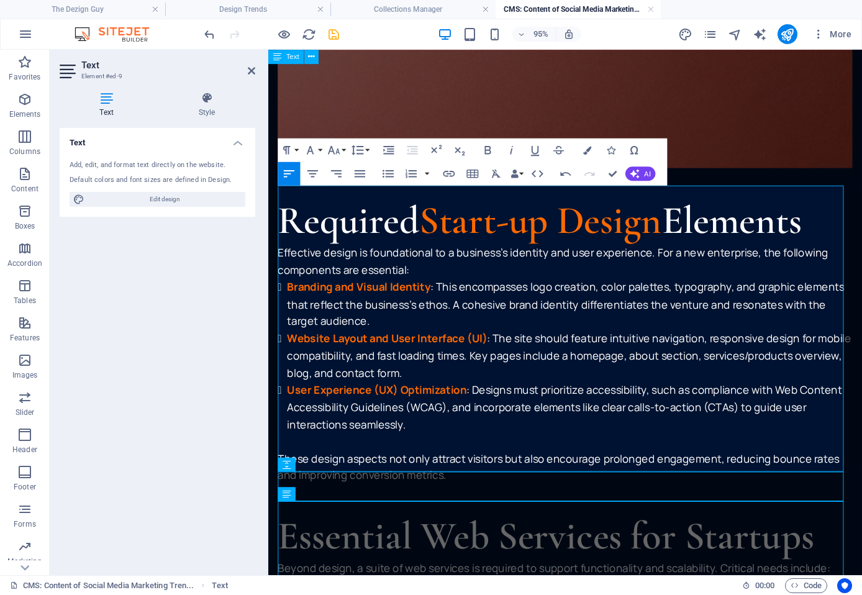
click at [670, 254] on p "Effective design is foundational to a business's identity and user experience. …" at bounding box center [580, 272] width 605 height 36
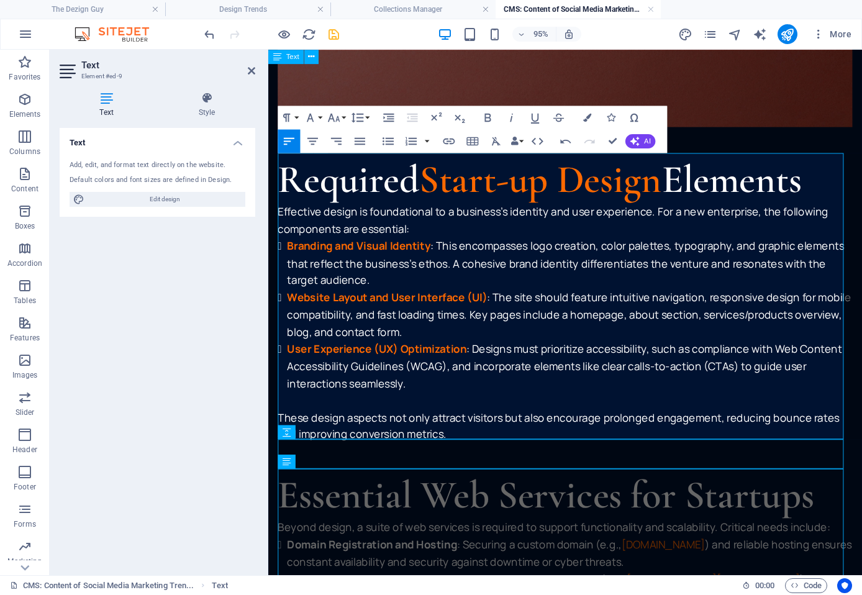
scroll to position [1532, 0]
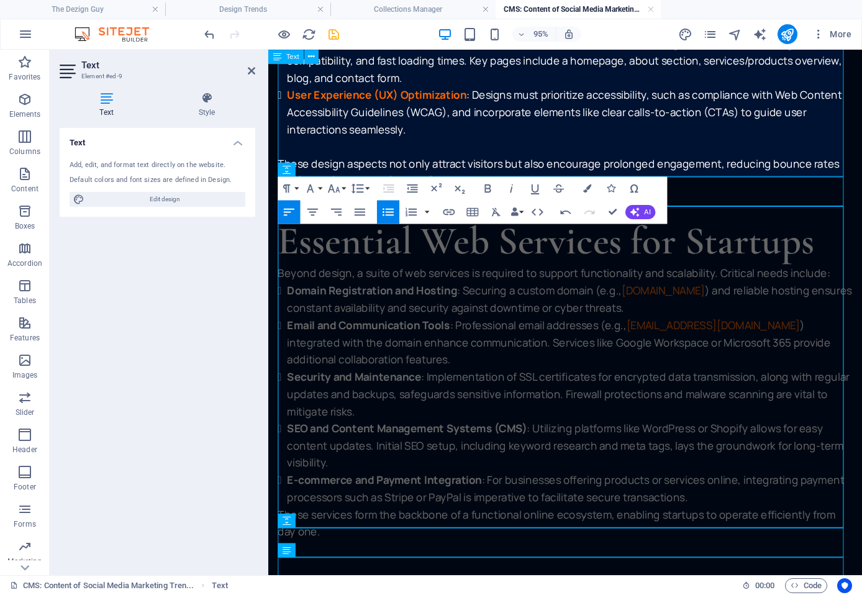
click at [481, 304] on div "Essential Web Services for Startups Beyond design, a suite of web services is r…" at bounding box center [580, 396] width 605 height 338
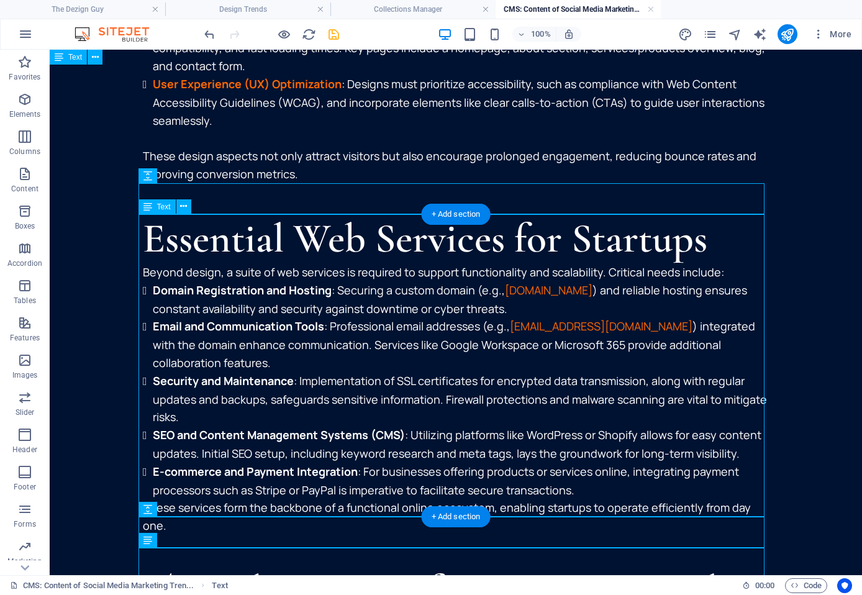
click at [295, 242] on div "Essential Web Services for Startups Beyond design, a suite of web services is r…" at bounding box center [456, 374] width 626 height 320
click at [296, 242] on div "Essential Web Services for Startups Beyond design, a suite of web services is r…" at bounding box center [456, 374] width 626 height 320
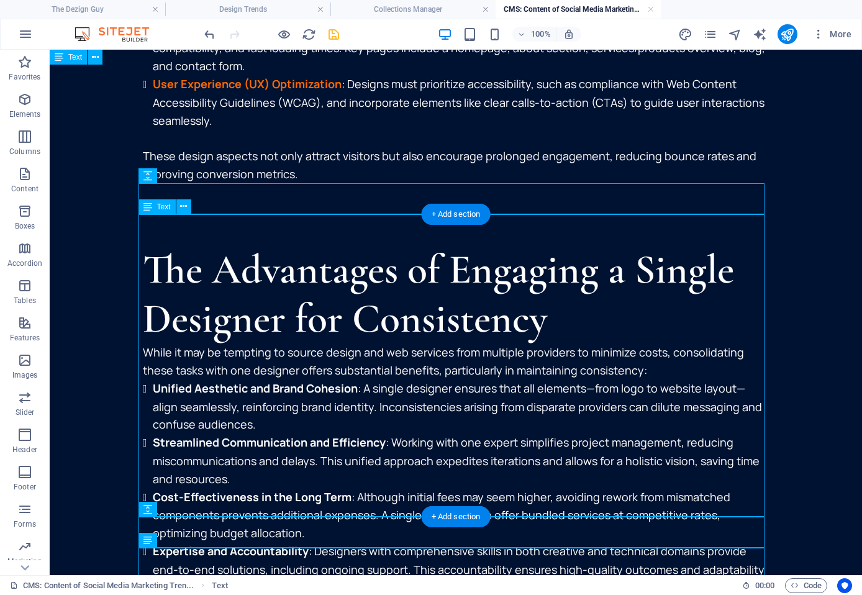
scroll to position [1781, 0]
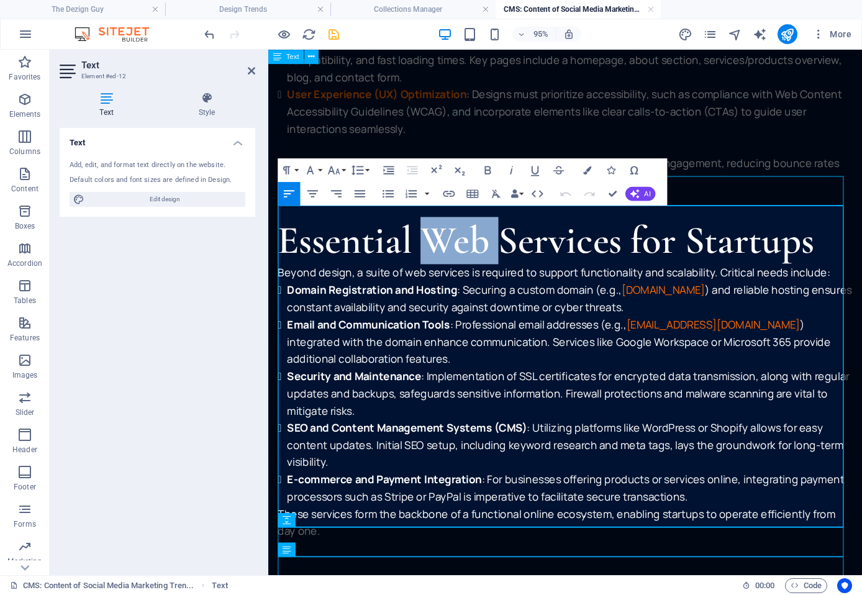
drag, startPoint x: 435, startPoint y: 240, endPoint x: 516, endPoint y: 240, distance: 80.7
click at [516, 240] on h2 "Essential Web Services for Startups" at bounding box center [580, 250] width 605 height 49
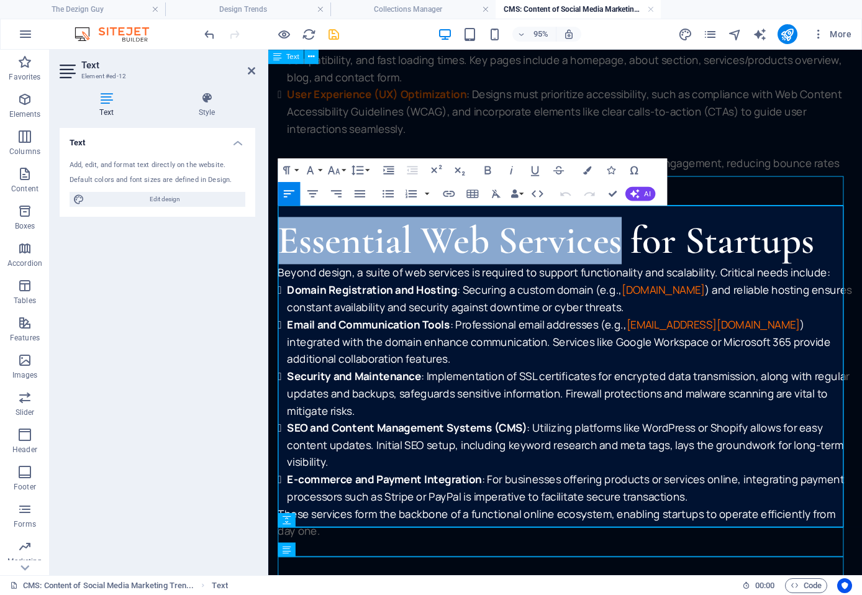
drag, startPoint x: 282, startPoint y: 245, endPoint x: 638, endPoint y: 245, distance: 356.4
click at [638, 245] on h2 "Essential Web Services for Startups" at bounding box center [580, 250] width 605 height 49
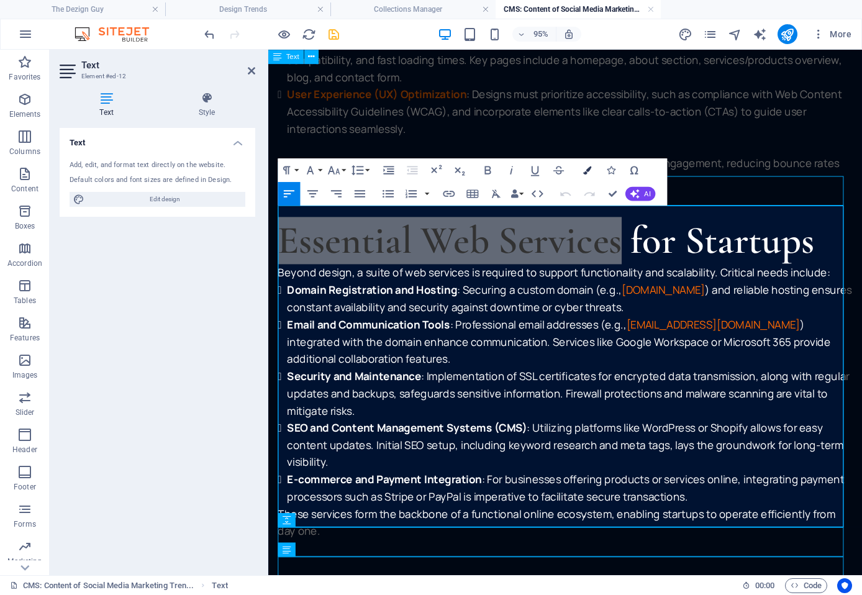
click at [586, 171] on icon "button" at bounding box center [586, 170] width 8 height 8
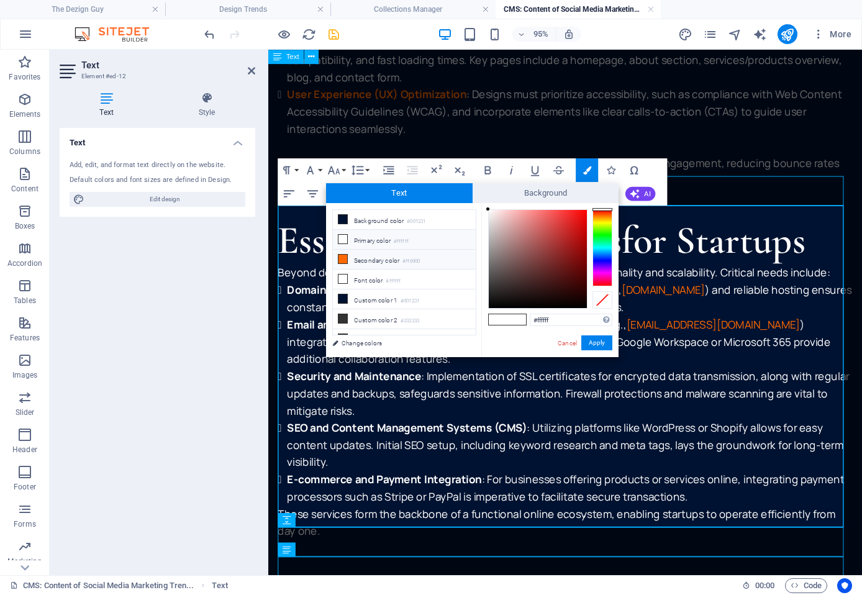
click at [409, 257] on small "#ff6900" at bounding box center [410, 261] width 17 height 9
type input "#ff6900"
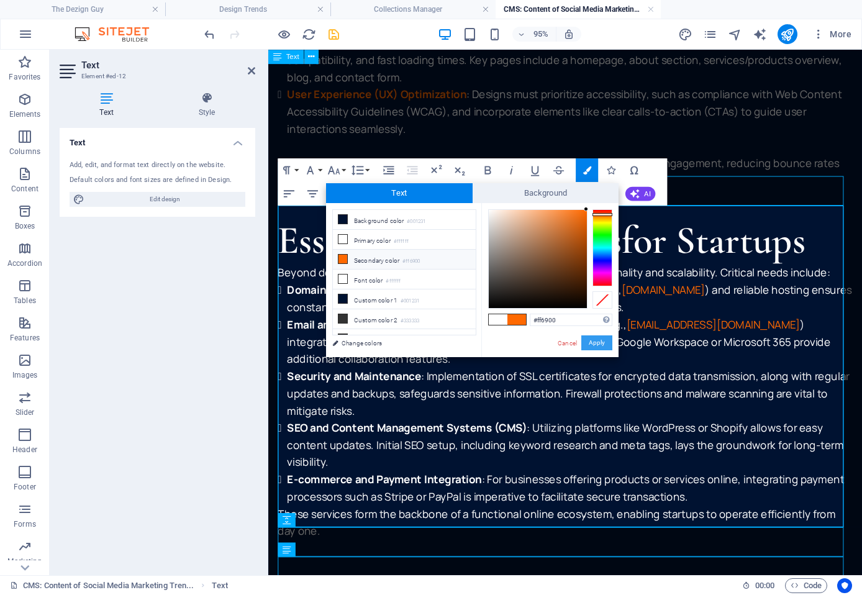
click at [586, 344] on button "Apply" at bounding box center [596, 342] width 31 height 15
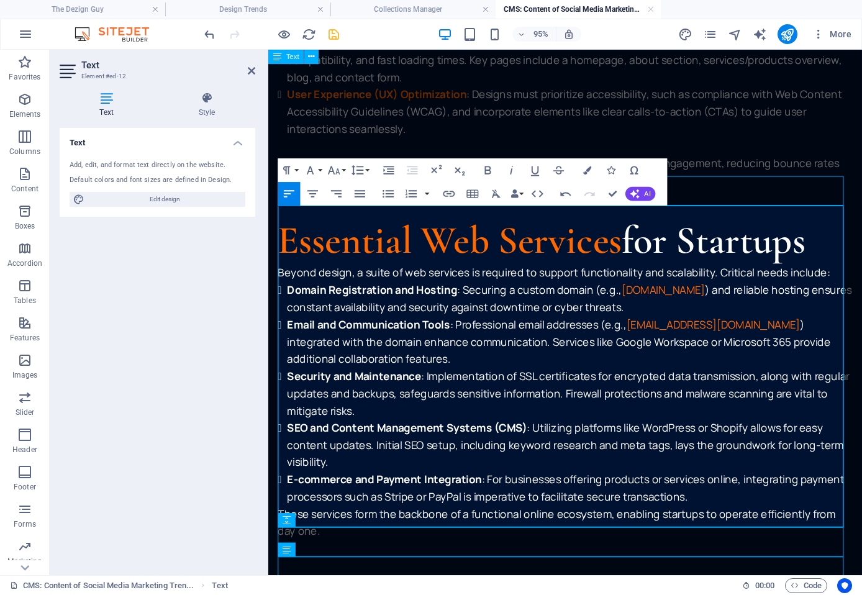
click at [791, 241] on h2 "Essential Web Services for Startups" at bounding box center [580, 250] width 605 height 49
click at [735, 275] on p "Beyond design, a suite of web services is required to support functionality and…" at bounding box center [580, 284] width 605 height 18
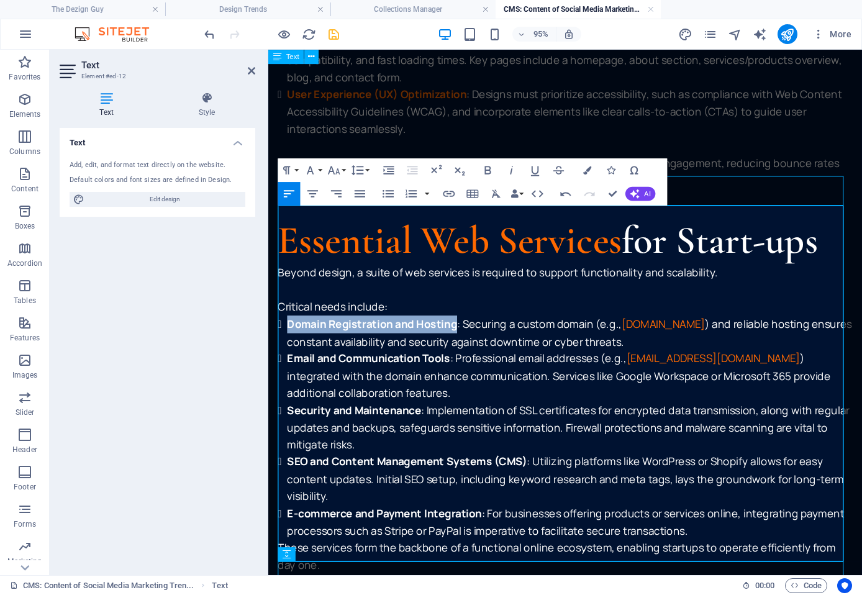
drag, startPoint x: 289, startPoint y: 322, endPoint x: 468, endPoint y: 324, distance: 179.5
click at [468, 329] on li "Domain Registration and Hosting : Securing a custom domain (e.g., www.yourbusin…" at bounding box center [585, 347] width 595 height 37
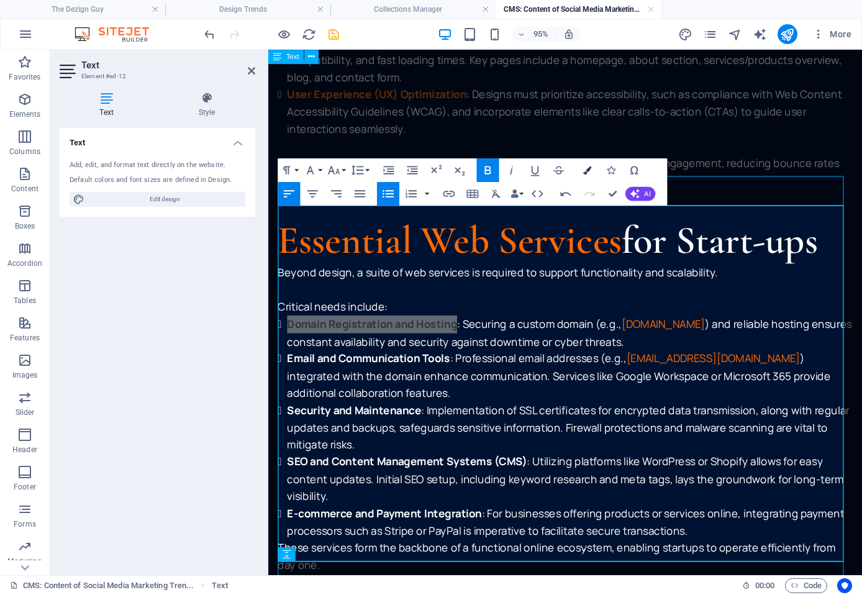
click at [589, 172] on icon "button" at bounding box center [586, 170] width 8 height 8
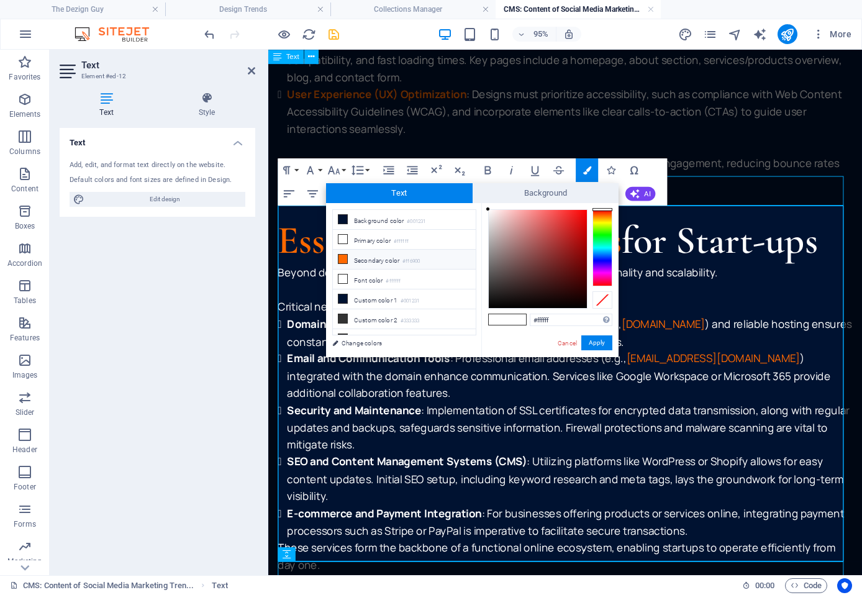
click at [374, 258] on li "Secondary color #ff6900" at bounding box center [404, 260] width 143 height 20
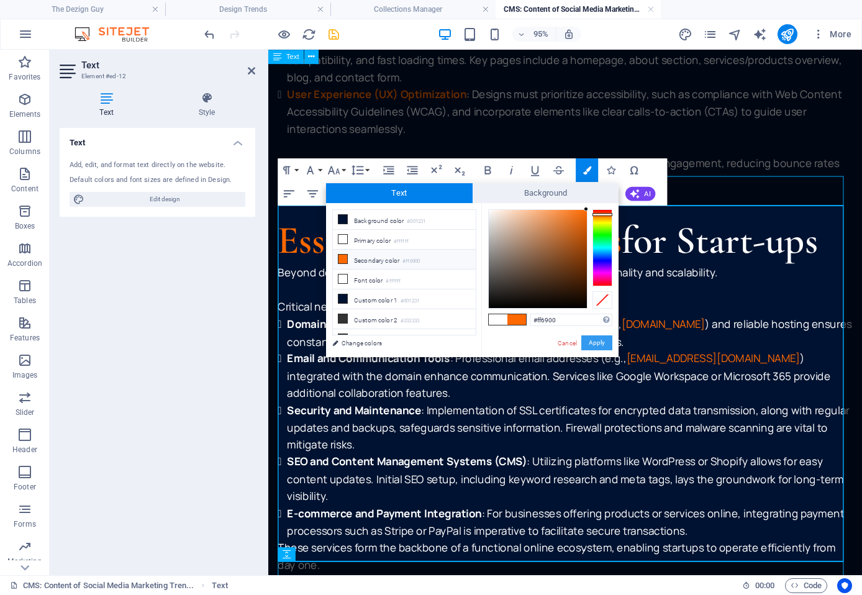
click at [600, 344] on button "Apply" at bounding box center [596, 342] width 31 height 15
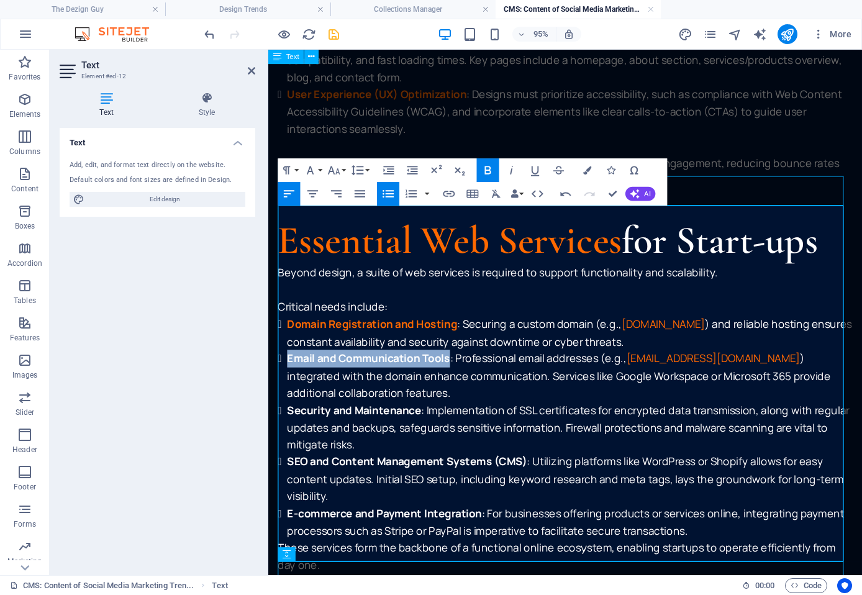
drag, startPoint x: 289, startPoint y: 362, endPoint x: 459, endPoint y: 364, distance: 170.2
click at [459, 366] on strong "Email and Communication Tools" at bounding box center [373, 373] width 171 height 15
click at [581, 168] on button "Colors" at bounding box center [587, 170] width 22 height 24
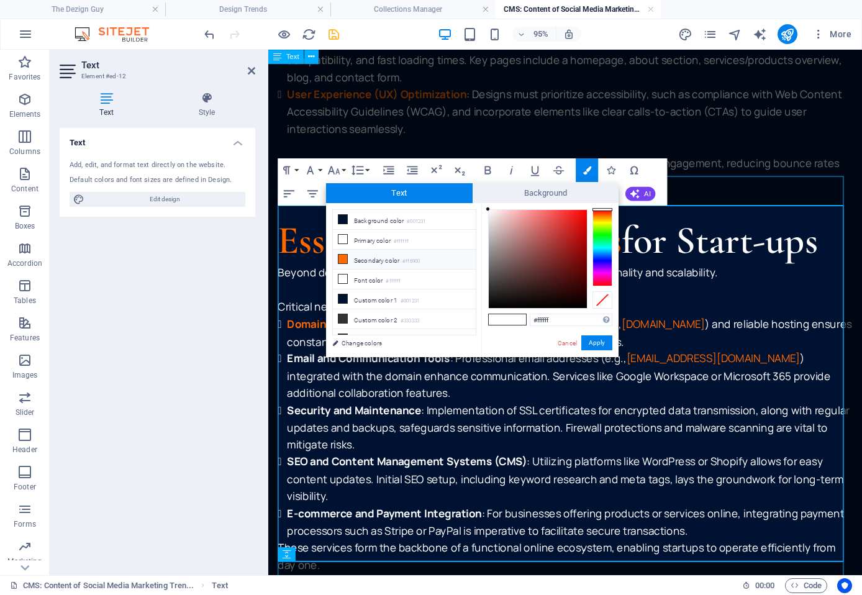
click at [372, 253] on li "Secondary color #ff6900" at bounding box center [404, 260] width 143 height 20
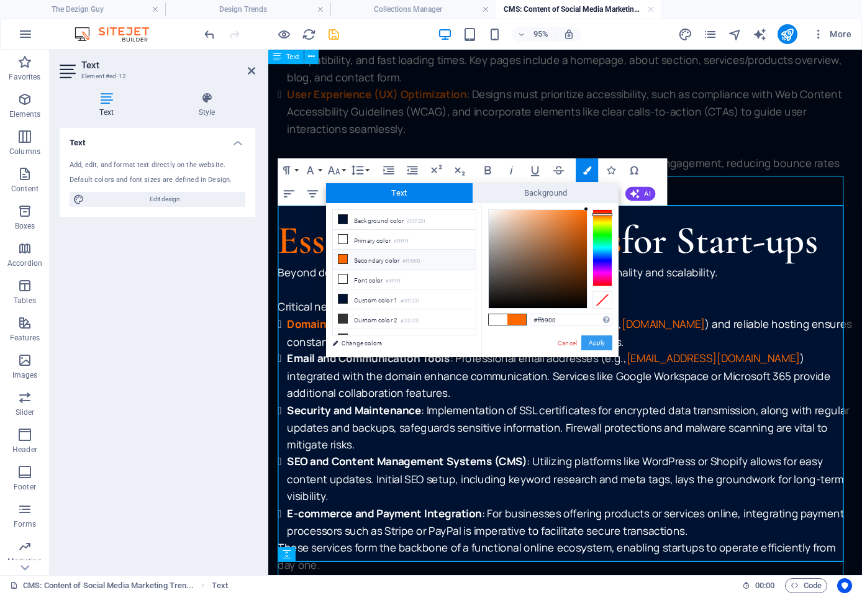
click at [594, 344] on button "Apply" at bounding box center [596, 342] width 31 height 15
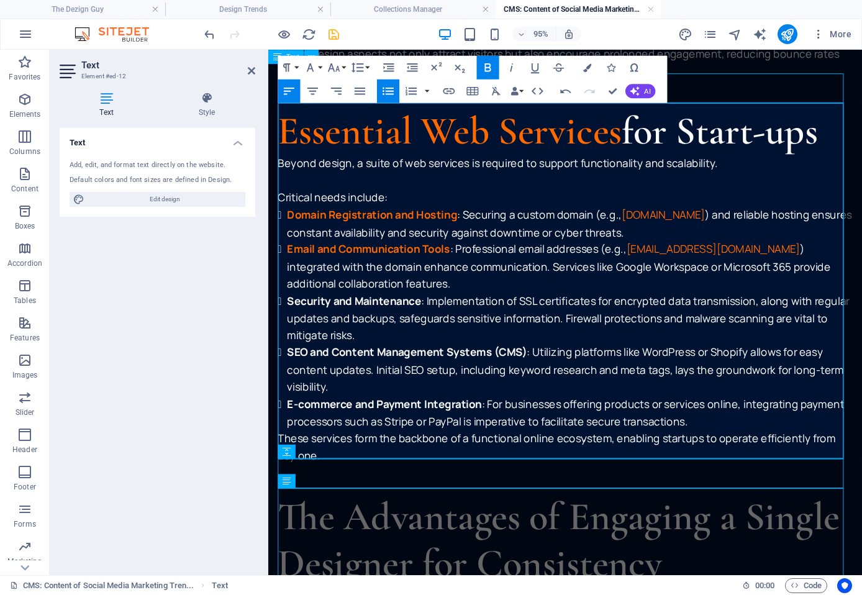
scroll to position [1906, 0]
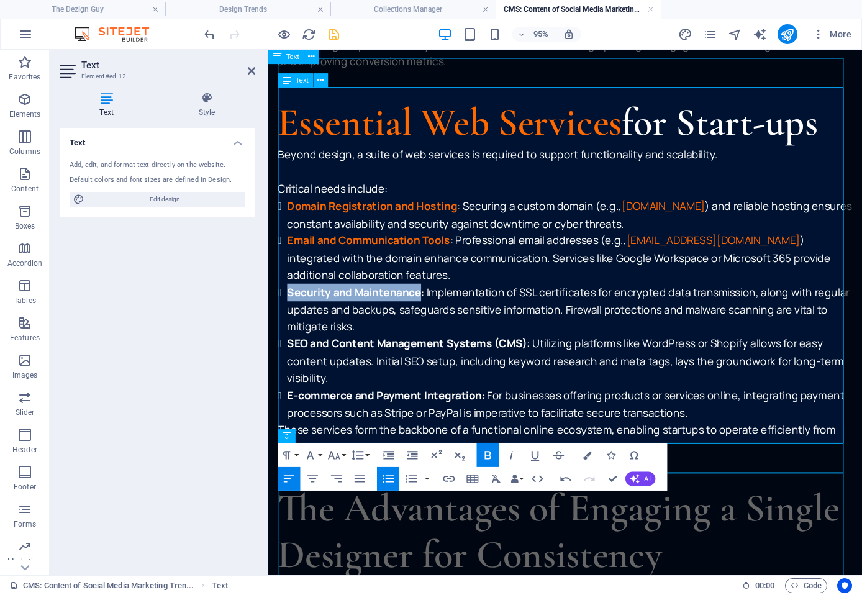
drag, startPoint x: 288, startPoint y: 293, endPoint x: 427, endPoint y: 294, distance: 139.1
click at [427, 297] on strong "Security and Maintenance" at bounding box center [358, 304] width 141 height 15
click at [587, 456] on icon "button" at bounding box center [586, 455] width 8 height 8
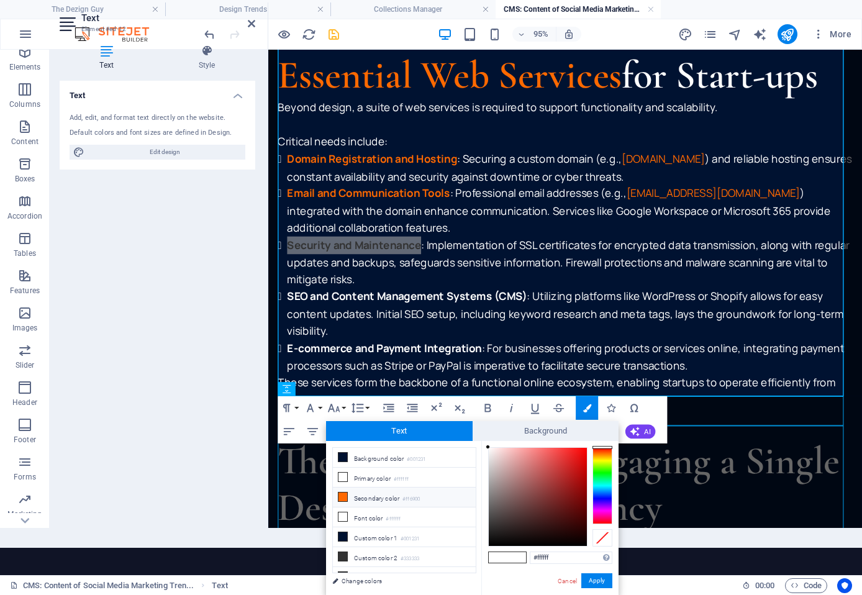
click at [386, 489] on li "Secondary color #ff6900" at bounding box center [404, 497] width 143 height 20
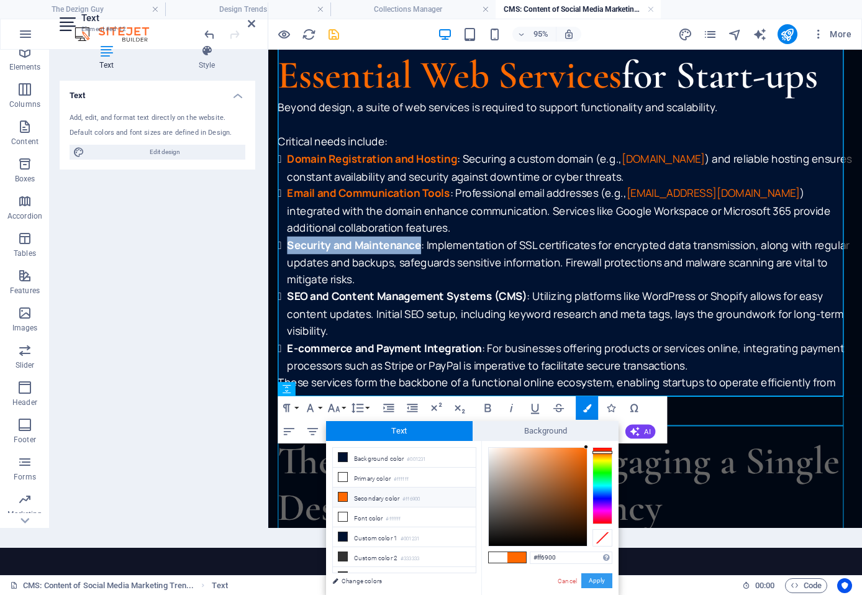
click at [605, 579] on button "Apply" at bounding box center [596, 580] width 31 height 15
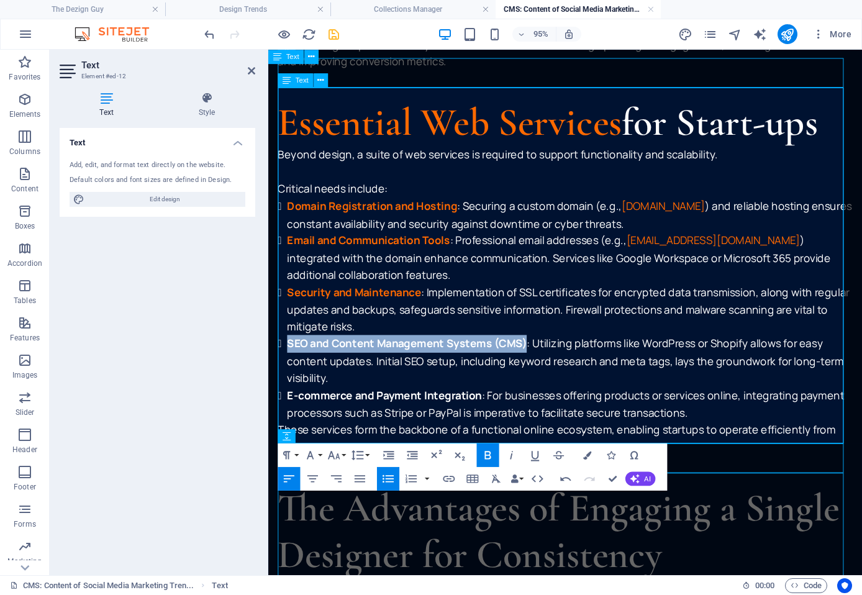
drag, startPoint x: 290, startPoint y: 343, endPoint x: 538, endPoint y: 339, distance: 248.4
click at [538, 350] on li "SEO and Content Management Systems (CMS) : Utilizing platforms like WordPress o…" at bounding box center [585, 377] width 595 height 54
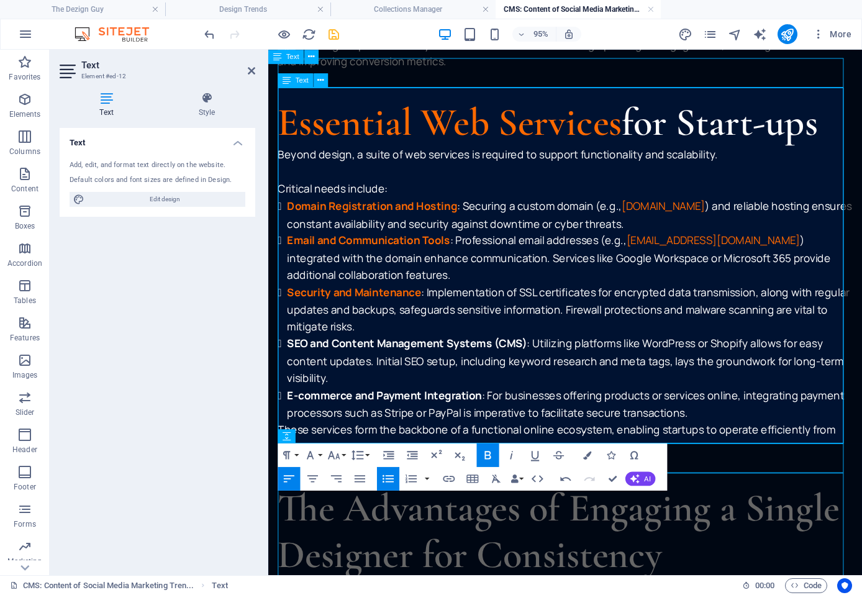
click at [382, 376] on li "SEO and Content Management Systems (CMS) : Utilizing platforms like WordPress o…" at bounding box center [585, 377] width 595 height 54
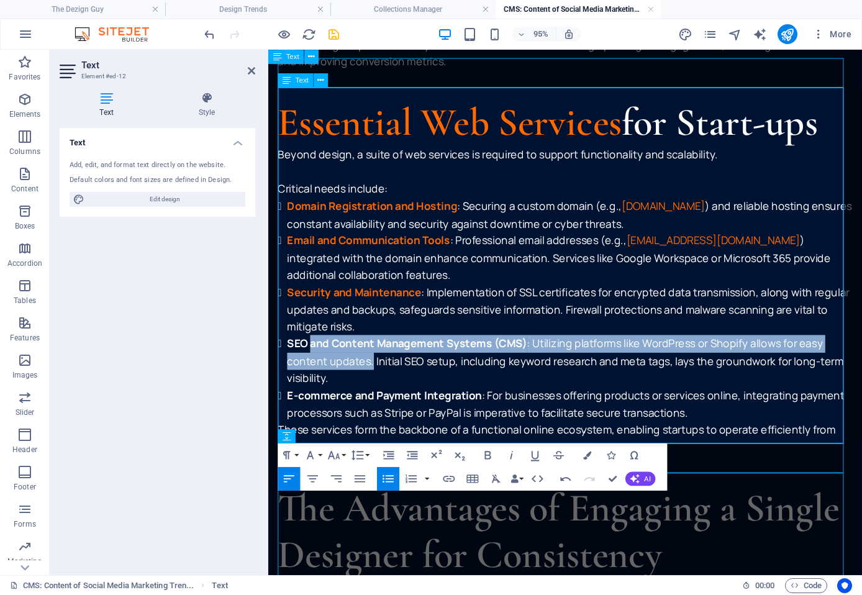
drag, startPoint x: 376, startPoint y: 367, endPoint x: 314, endPoint y: 348, distance: 64.8
click at [314, 350] on li "SEO and Content Management Systems (CMS) : Utilizing platforms like WordPress o…" at bounding box center [585, 377] width 595 height 54
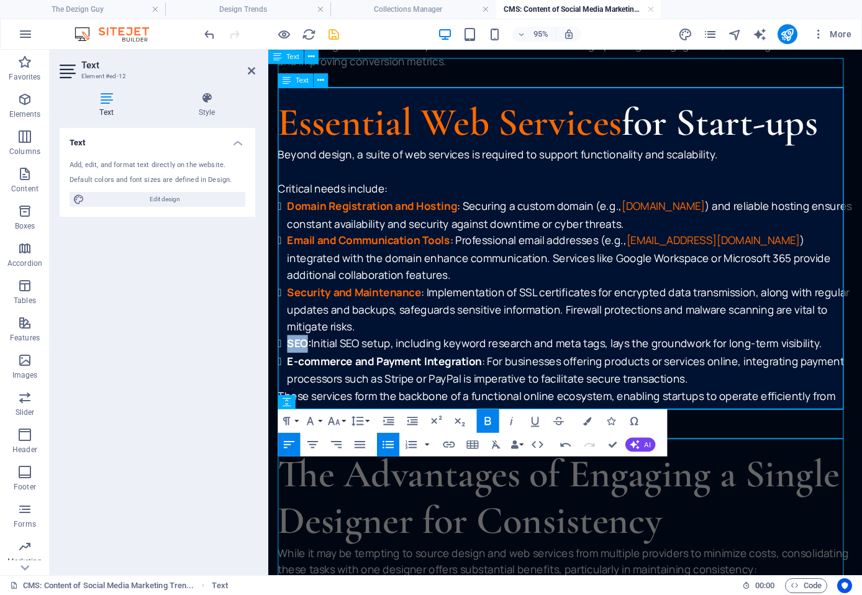
drag, startPoint x: 287, startPoint y: 345, endPoint x: 310, endPoint y: 345, distance: 22.4
click at [310, 351] on strong "SEO:" at bounding box center [300, 358] width 25 height 15
click at [589, 422] on icon "button" at bounding box center [586, 421] width 8 height 8
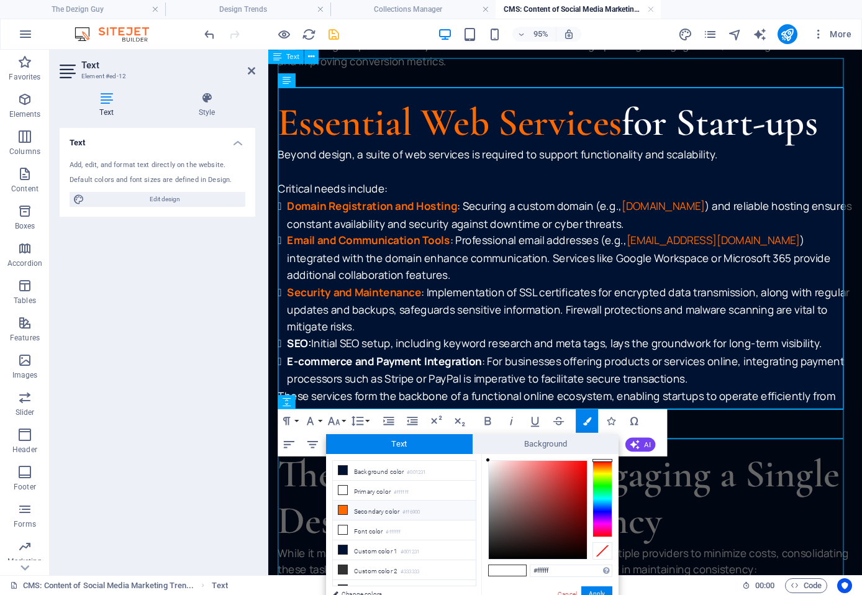
click at [356, 504] on li "Secondary color #ff6900" at bounding box center [404, 510] width 143 height 20
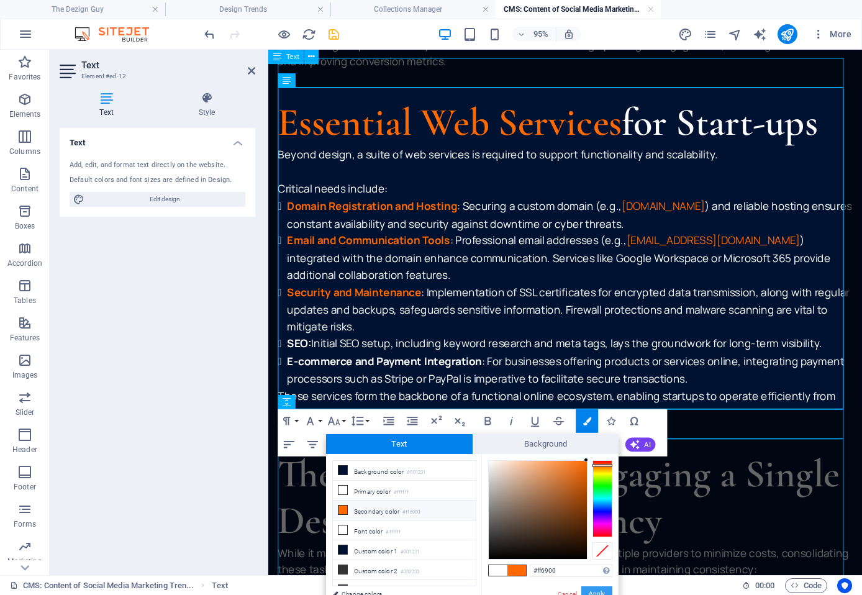
click at [600, 590] on button "Apply" at bounding box center [596, 593] width 31 height 15
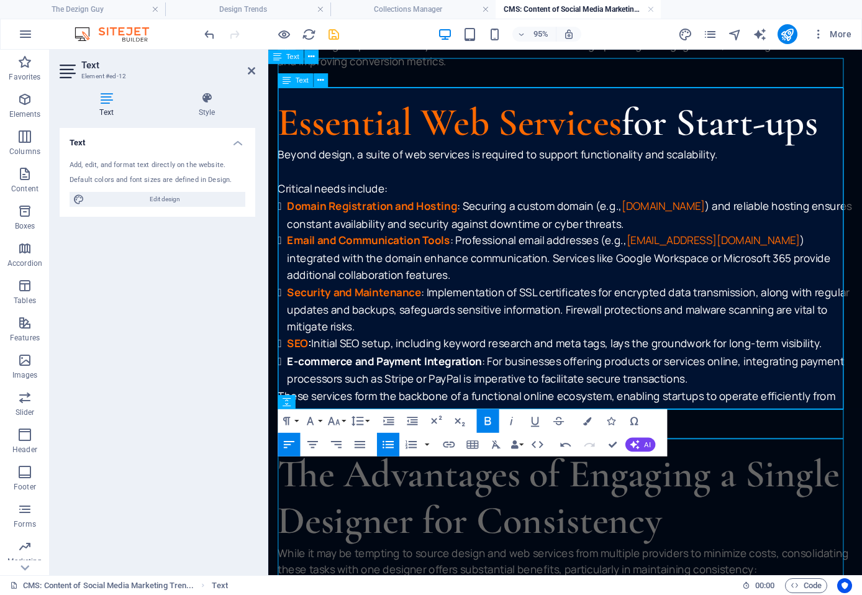
click at [500, 384] on li "E-commerce and Payment Integration : For businesses offering products or servic…" at bounding box center [585, 386] width 595 height 37
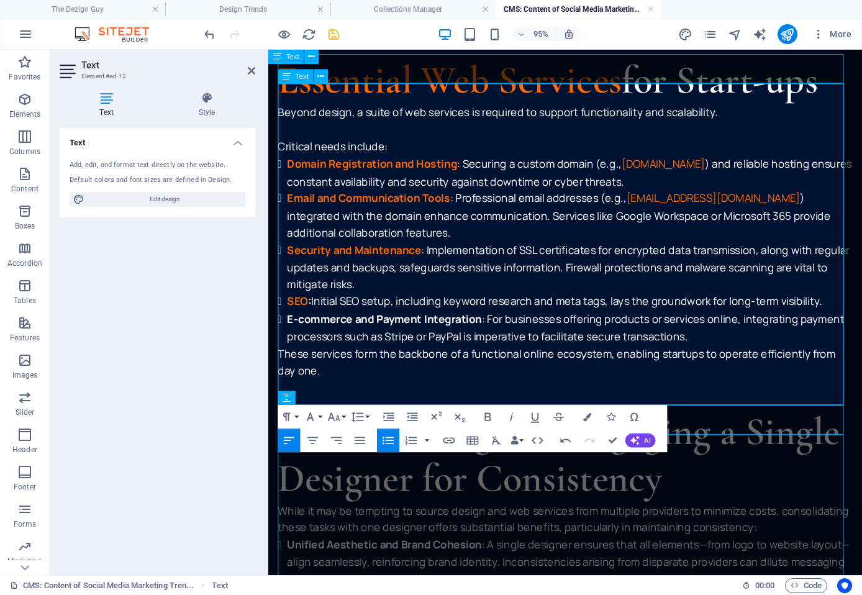
scroll to position [1968, 0]
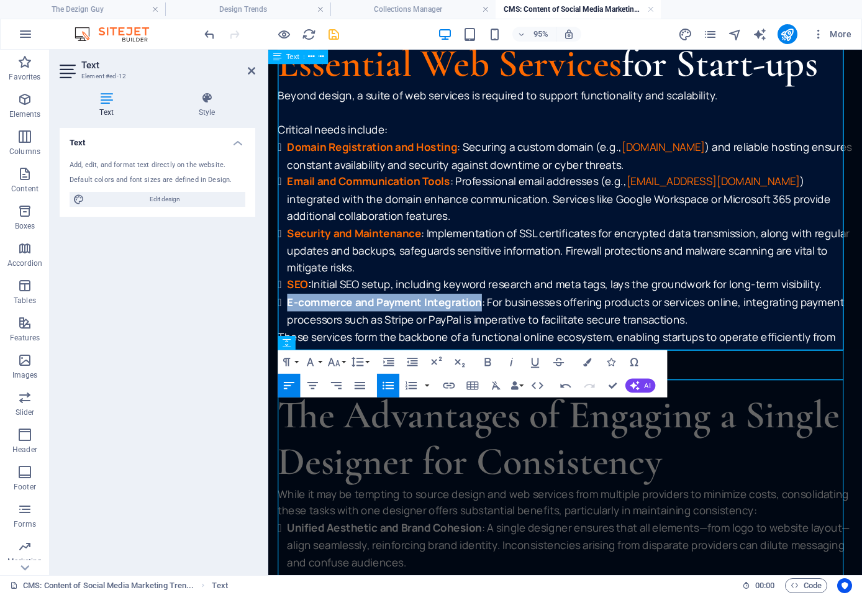
drag, startPoint x: 289, startPoint y: 301, endPoint x: 489, endPoint y: 303, distance: 200.6
click at [489, 307] on strong "E-commerce and Payment Integration" at bounding box center [390, 314] width 205 height 15
click at [587, 361] on icon "button" at bounding box center [586, 362] width 8 height 8
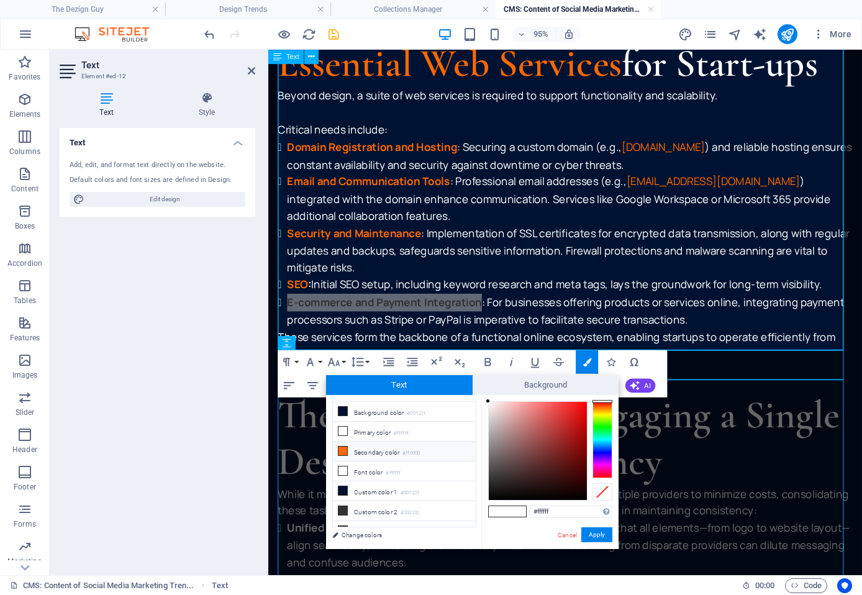
click at [346, 450] on icon at bounding box center [342, 450] width 9 height 9
type input "#ff6900"
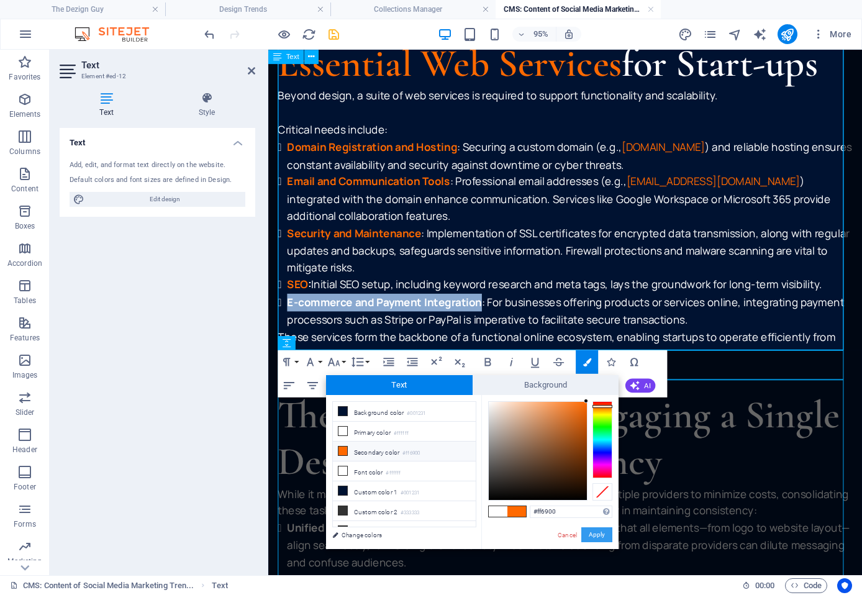
click at [599, 535] on button "Apply" at bounding box center [596, 534] width 31 height 15
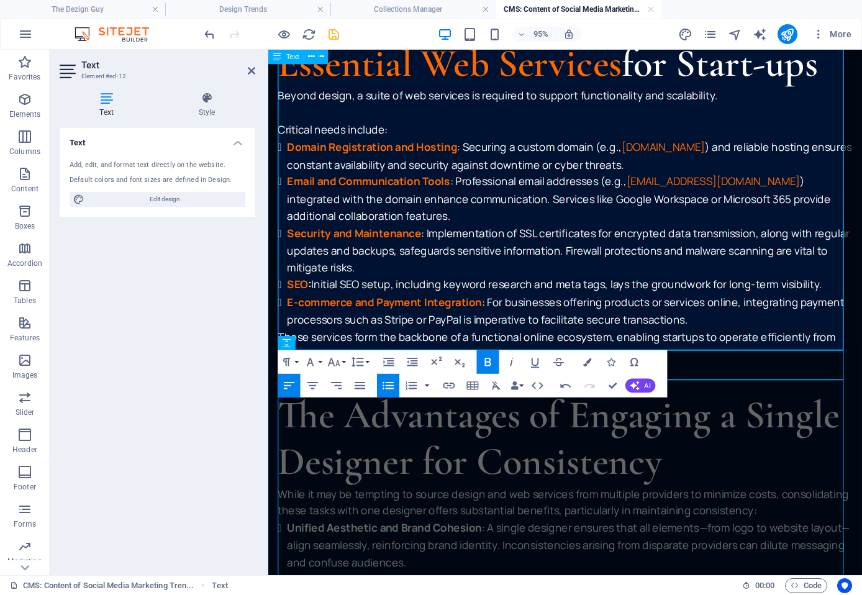
click at [599, 343] on p "These services form the backbone of a functional online ecosystem, enabling sta…" at bounding box center [580, 361] width 605 height 36
click at [699, 343] on p "These services form the backbone of a functional online ecosystem, enabling sta…" at bounding box center [580, 361] width 605 height 36
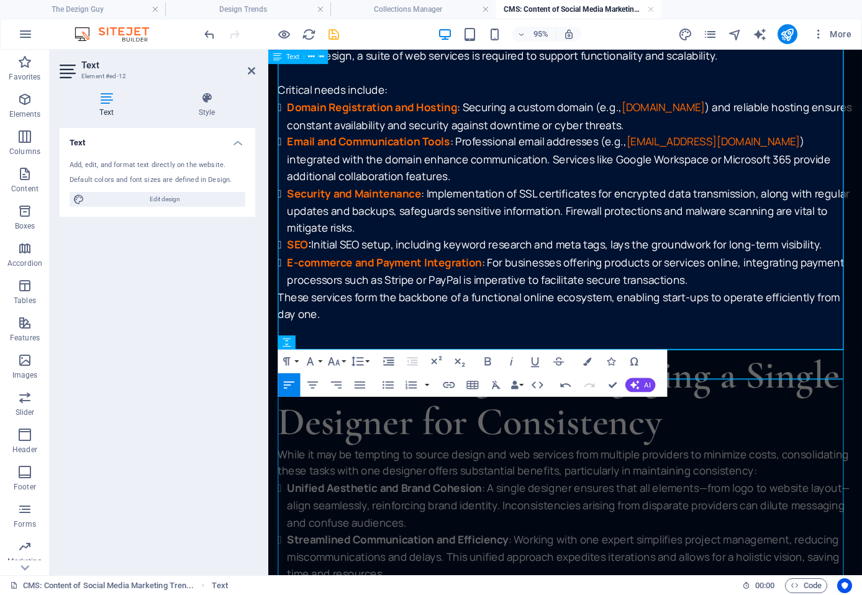
scroll to position [2030, 0]
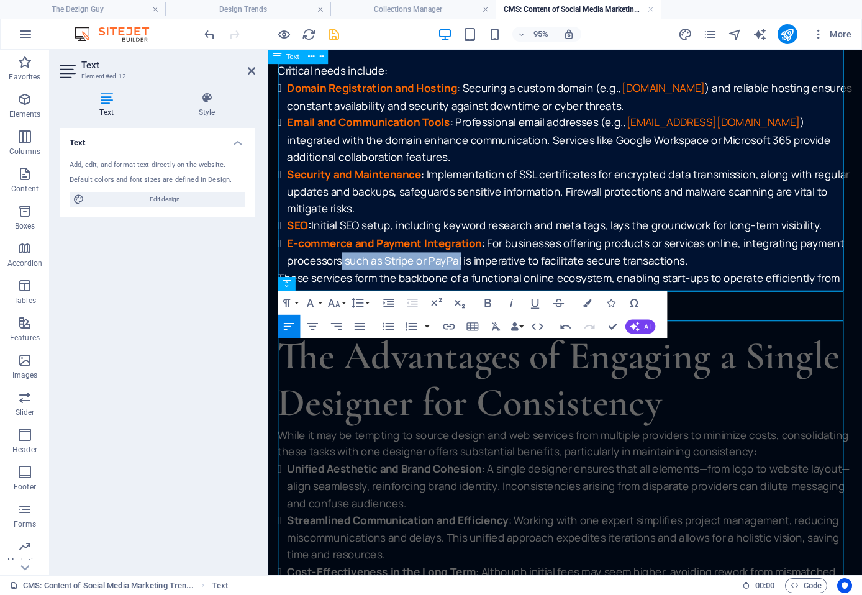
drag, startPoint x: 346, startPoint y: 260, endPoint x: 471, endPoint y: 261, distance: 124.2
click at [471, 261] on li "E-commerce and Payment Integration : For businesses offering products or servic…" at bounding box center [585, 262] width 595 height 37
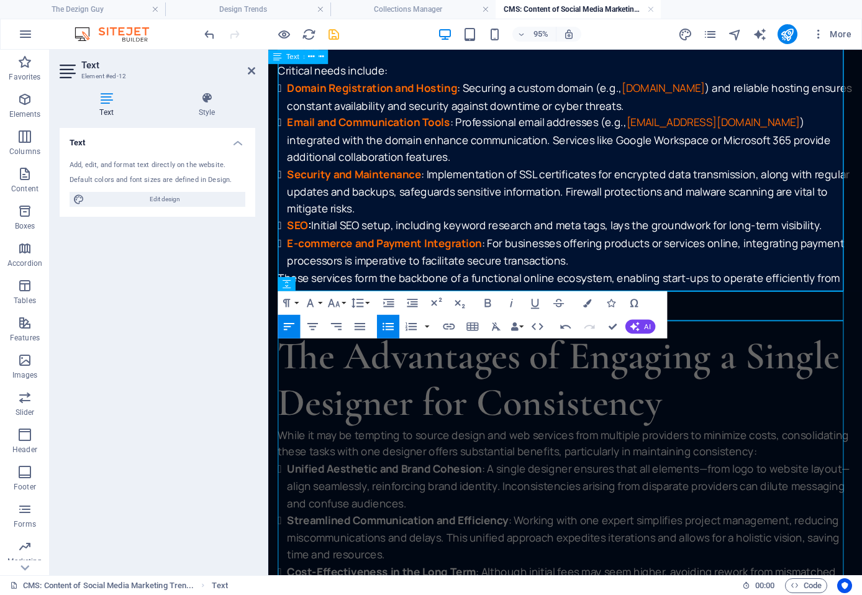
click at [280, 281] on p "These services form the backbone of a functional online ecosystem, enabling sta…" at bounding box center [580, 299] width 605 height 36
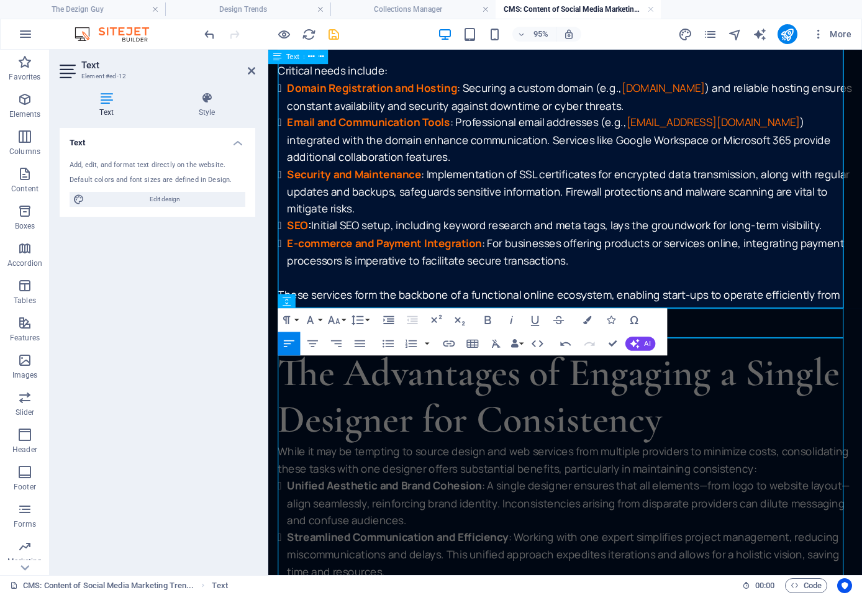
click at [464, 281] on p at bounding box center [580, 290] width 605 height 18
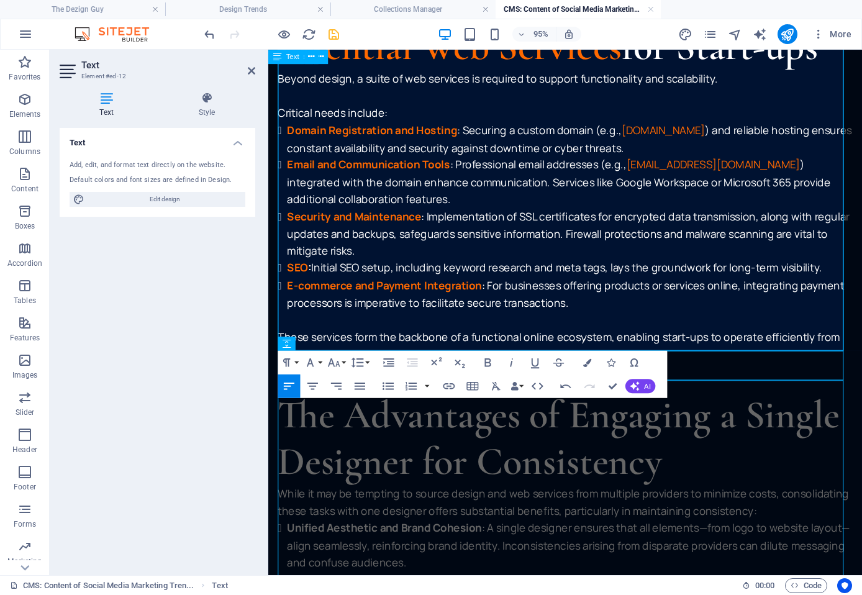
scroll to position [1968, 0]
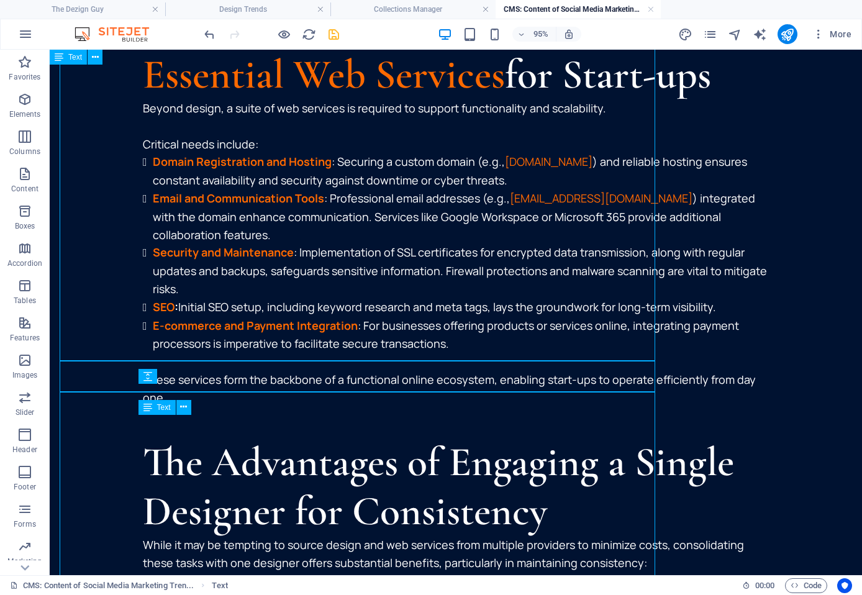
scroll to position [1991, 0]
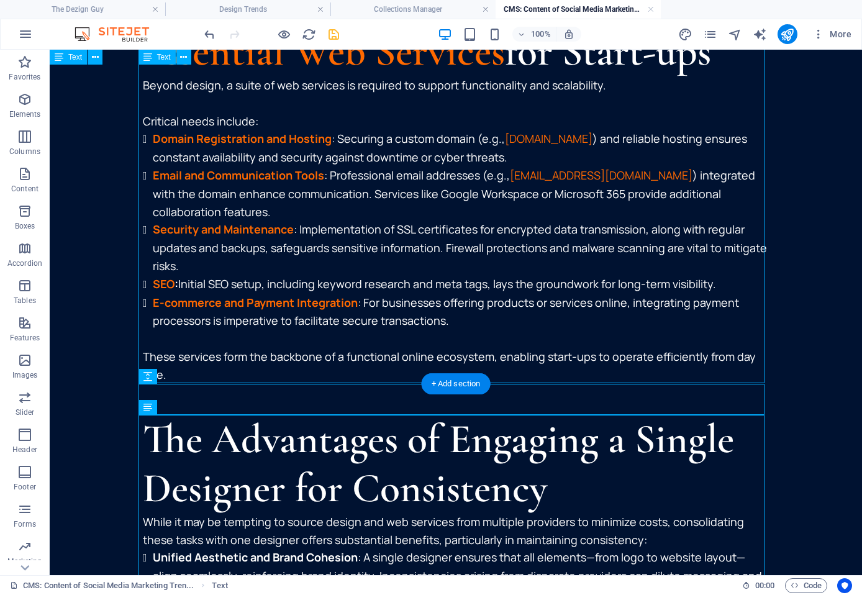
click at [209, 369] on div "Essential Web Services for Start-ups Beyond design, a suite of web services is …" at bounding box center [456, 205] width 626 height 356
click at [278, 279] on div "Essential Web Services for Start-ups Beyond design, a suite of web services is …" at bounding box center [456, 205] width 626 height 356
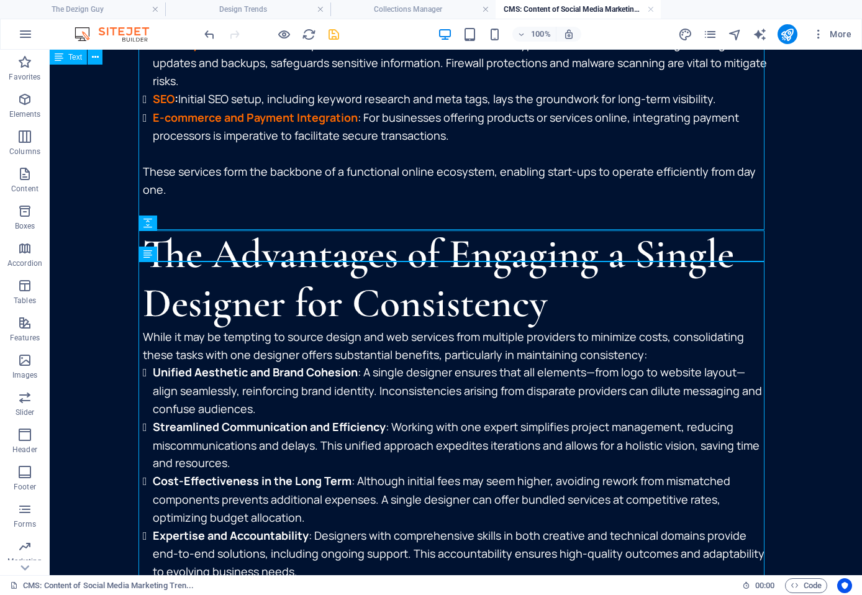
scroll to position [2177, 0]
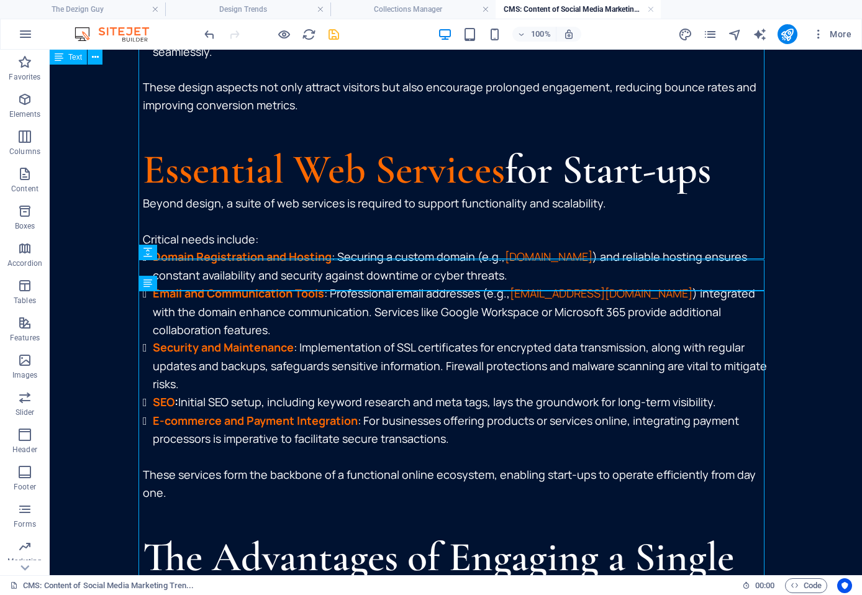
scroll to position [1867, 0]
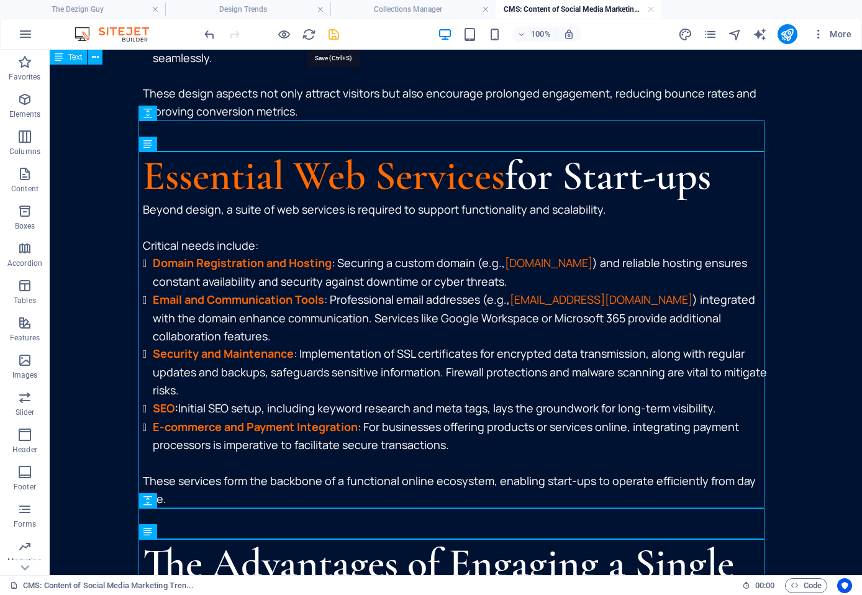
click at [337, 38] on icon "save" at bounding box center [334, 34] width 14 height 14
click at [255, 254] on div "Essential Web Services for Start-ups Beyond design, a suite of web services is …" at bounding box center [456, 330] width 626 height 356
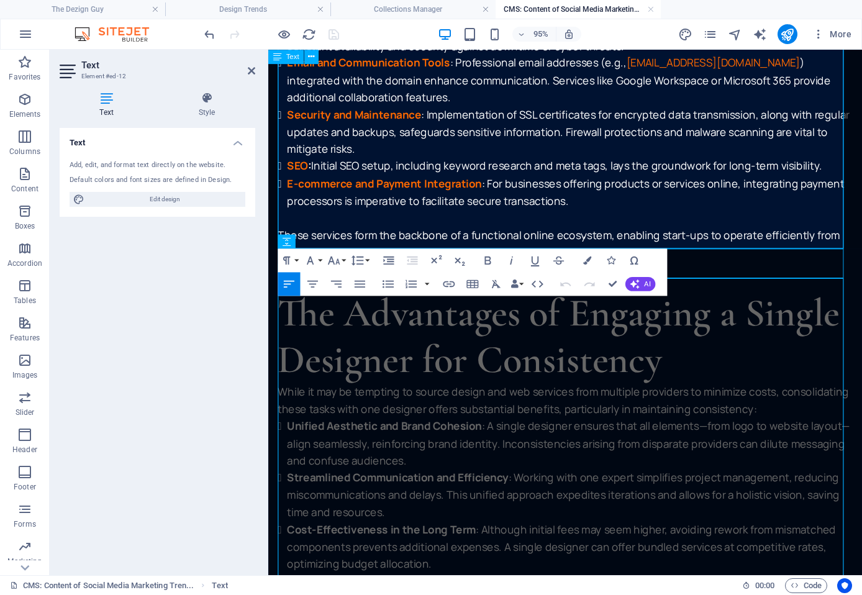
click at [363, 415] on div "The Advantages of Engaging a Single Designer for Consistency While it may be te…" at bounding box center [580, 495] width 605 height 387
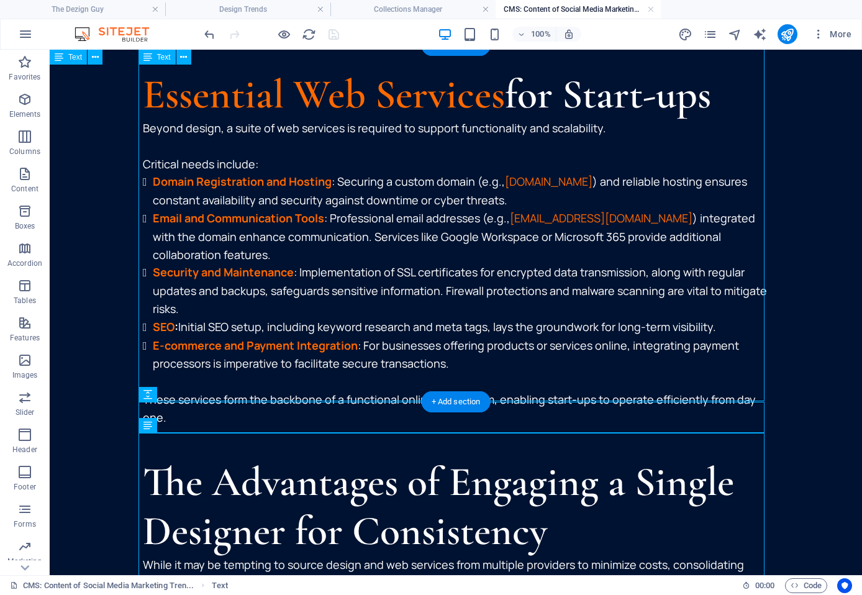
scroll to position [1929, 0]
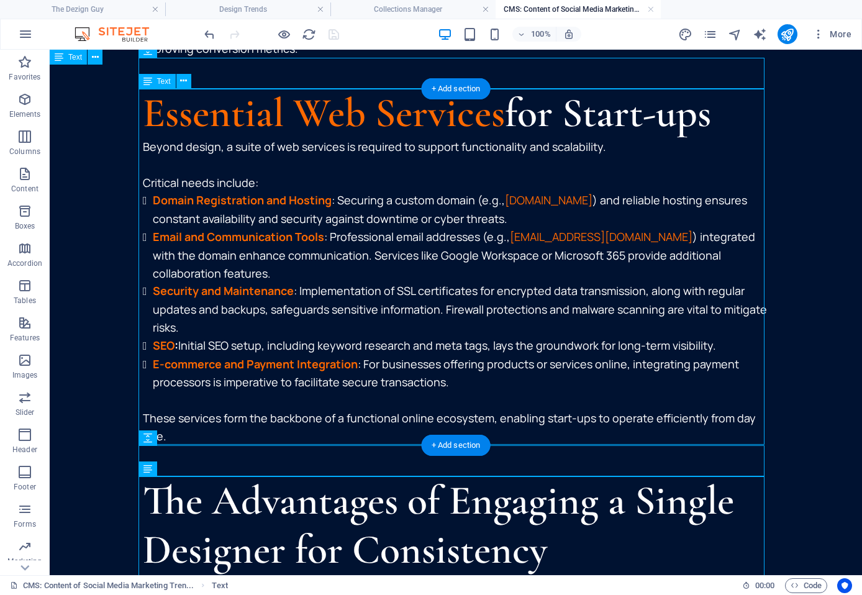
click at [533, 203] on div "Essential Web Services for Start-ups Beyond design, a suite of web services is …" at bounding box center [456, 267] width 626 height 356
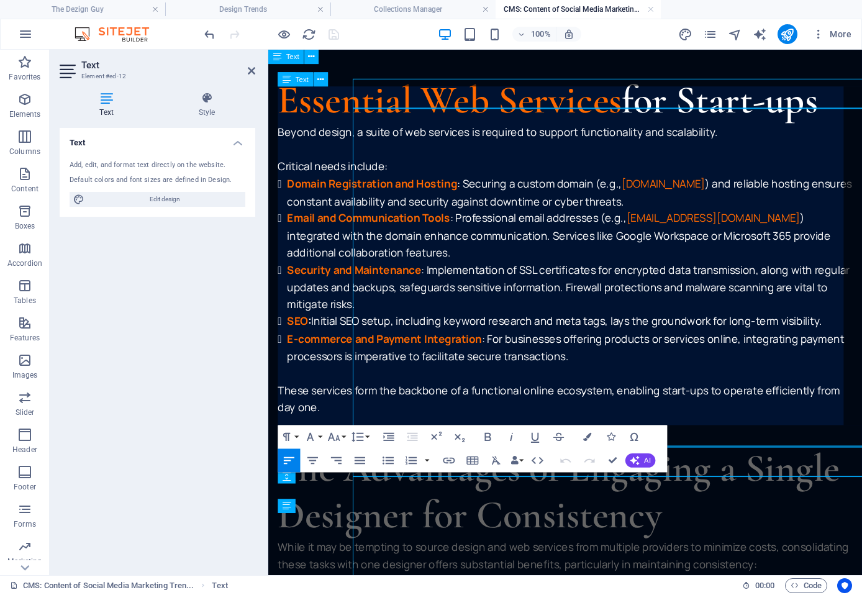
scroll to position [1907, 0]
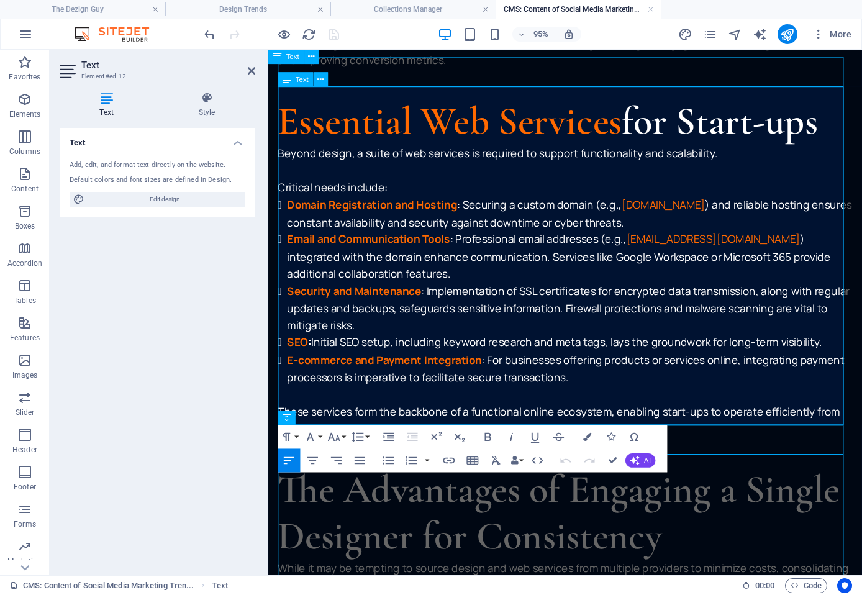
drag, startPoint x: 638, startPoint y: 202, endPoint x: 761, endPoint y: 205, distance: 123.0
click at [761, 204] on li "Domain Registration and Hosting : Securing a custom domain (e.g., www.yourbusin…" at bounding box center [585, 222] width 595 height 37
click at [451, 461] on icon "button" at bounding box center [449, 461] width 12 height 6
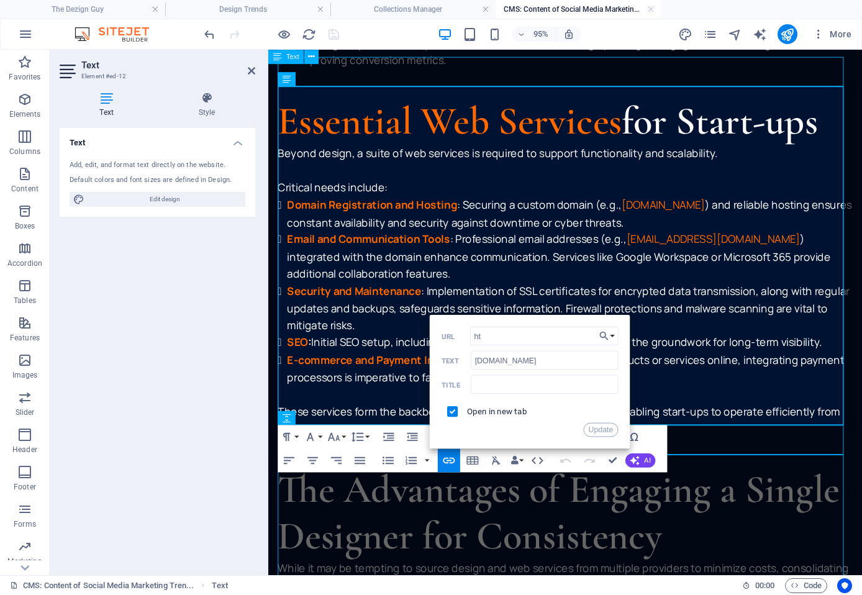
type input "h"
click at [446, 413] on input "checkbox" at bounding box center [450, 409] width 11 height 11
checkbox input "false"
click at [593, 429] on button "Update" at bounding box center [600, 430] width 35 height 14
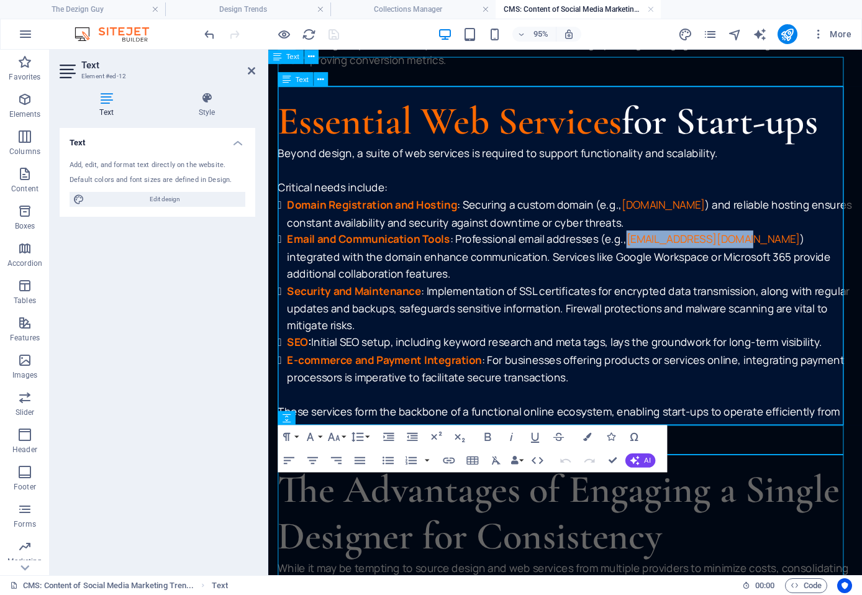
drag, startPoint x: 646, startPoint y: 235, endPoint x: 771, endPoint y: 242, distance: 125.0
click at [771, 242] on li "Email and Communication Tools : Professional email addresses (e.g., info@yourbu…" at bounding box center [585, 267] width 595 height 54
click at [705, 200] on icon "button" at bounding box center [711, 198] width 14 height 14
click at [694, 265] on li "Email and Communication Tools : Professional email addresses (e.g., info@yourbu…" at bounding box center [585, 267] width 595 height 54
drag, startPoint x: 639, startPoint y: 198, endPoint x: 759, endPoint y: 202, distance: 120.5
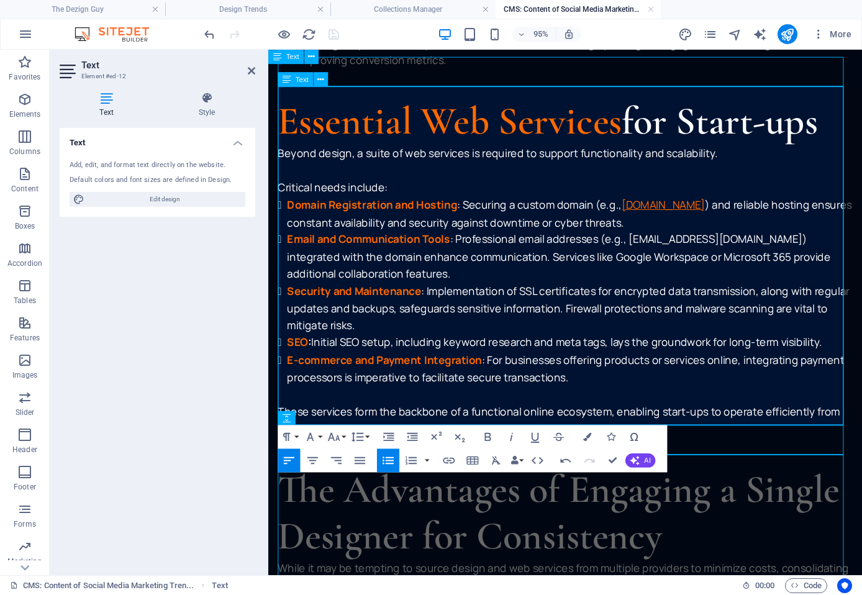
click at [728, 205] on link "www.yourbusiness.com" at bounding box center [684, 212] width 88 height 15
click at [707, 165] on icon "button" at bounding box center [704, 163] width 14 height 14
click at [783, 186] on p "Critical needs include:" at bounding box center [580, 195] width 605 height 18
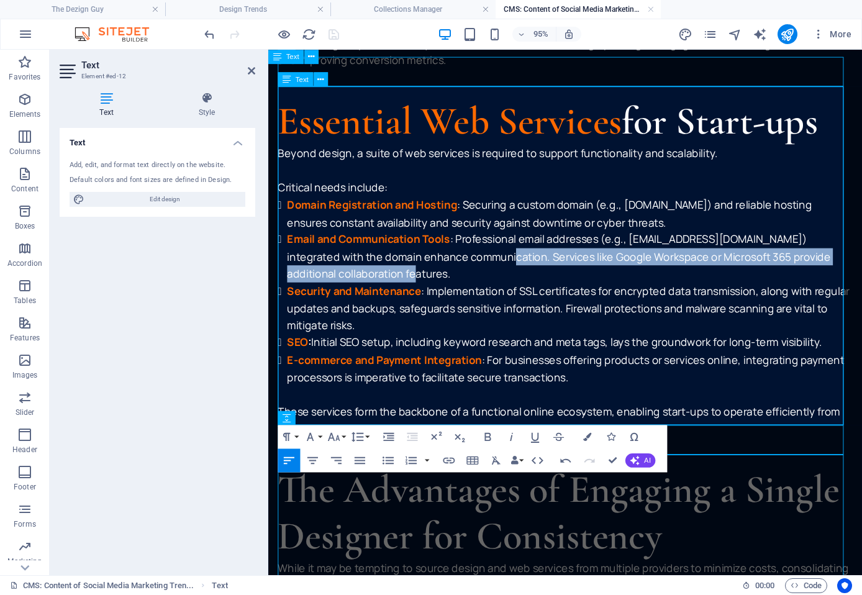
drag, startPoint x: 479, startPoint y: 255, endPoint x: 482, endPoint y: 271, distance: 16.6
click at [482, 271] on li "Email and Communication Tools : Professional email addresses (e.g., info@yourbu…" at bounding box center [585, 267] width 595 height 54
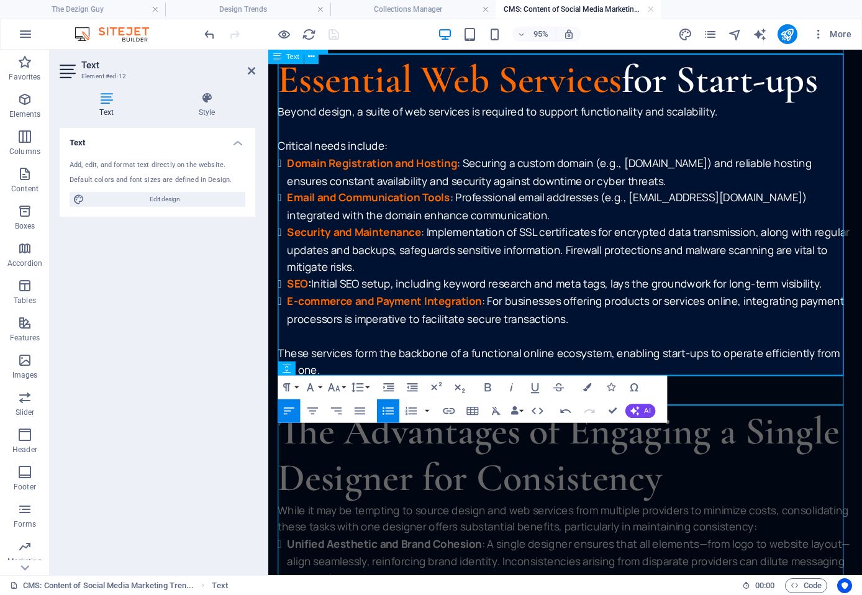
scroll to position [1969, 0]
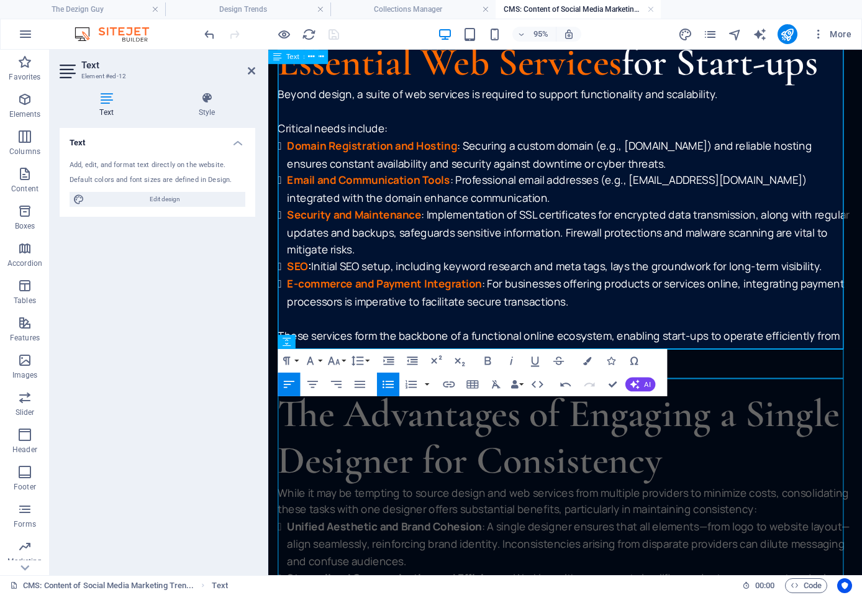
click at [609, 301] on li "E-commerce and Payment Integration : For businesses offering products or servic…" at bounding box center [585, 305] width 595 height 37
click at [609, 361] on icon "button" at bounding box center [610, 360] width 8 height 8
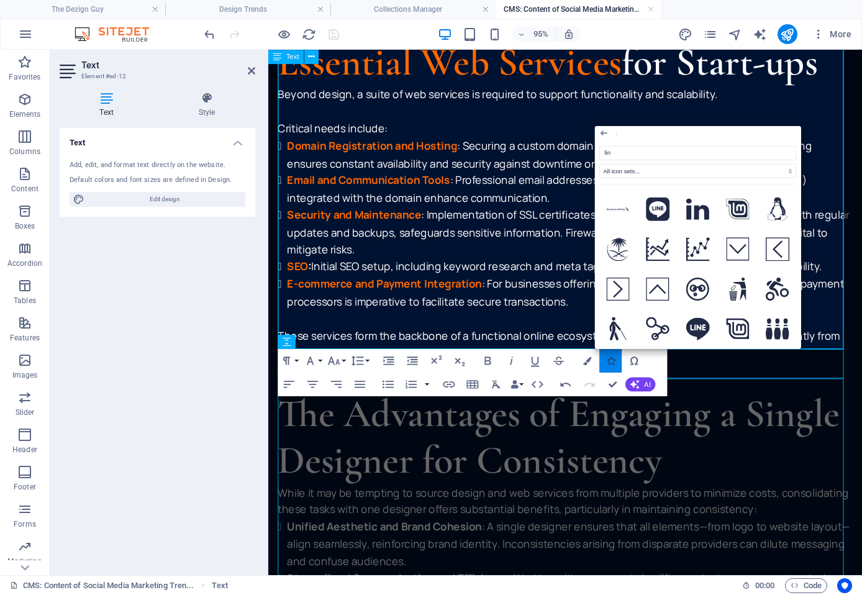
type input "link"
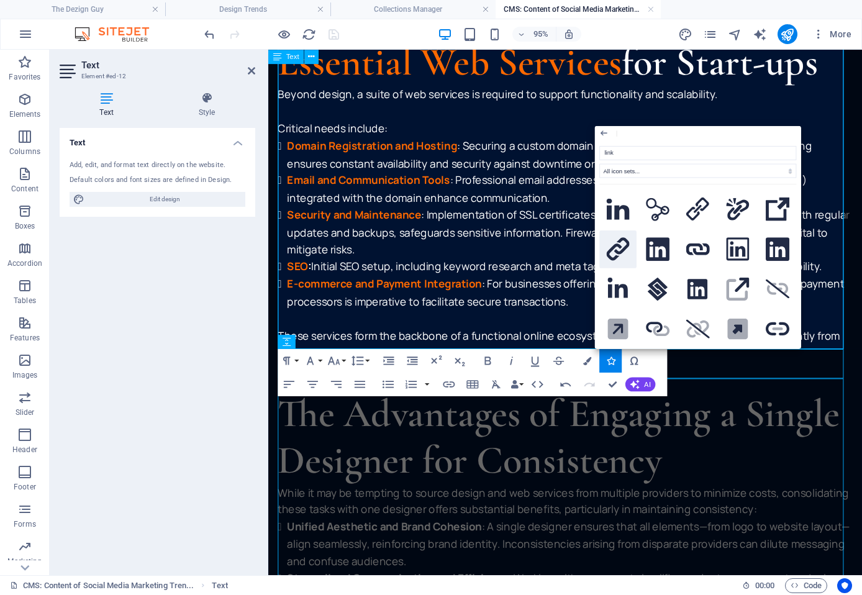
click at [618, 245] on icon at bounding box center [618, 249] width 24 height 24
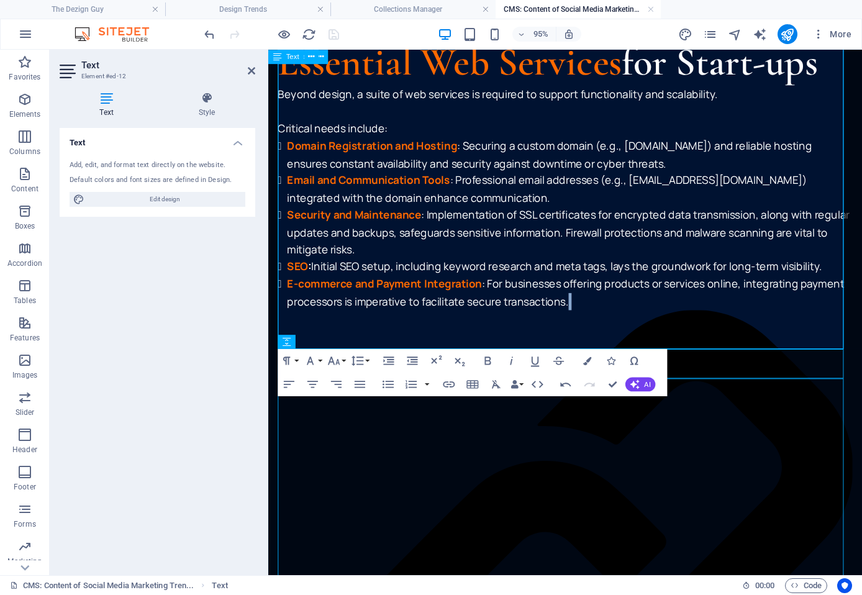
drag, startPoint x: 594, startPoint y: 302, endPoint x: 584, endPoint y: 302, distance: 10.6
click at [584, 363] on icon "button" at bounding box center [586, 360] width 8 height 8
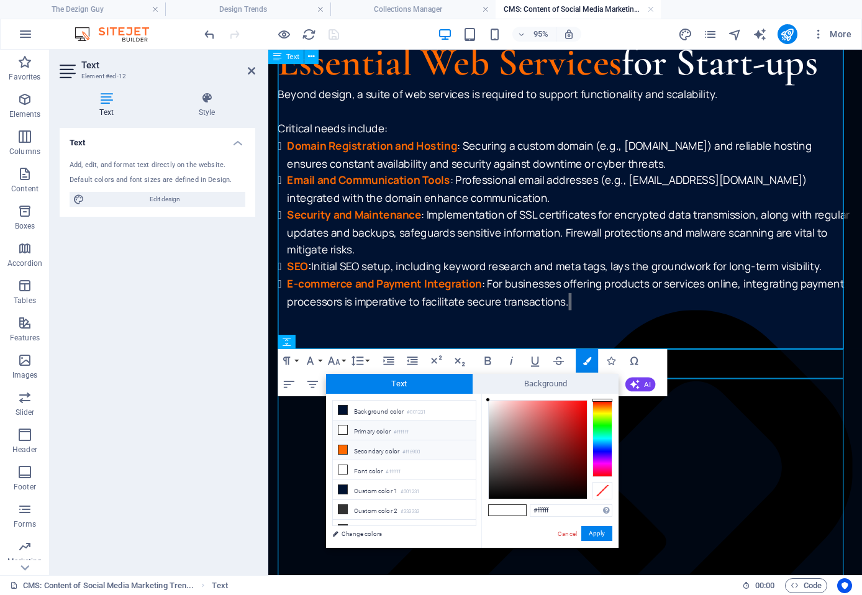
click at [389, 446] on li "Secondary color #ff6900" at bounding box center [404, 450] width 143 height 20
type input "#ff6900"
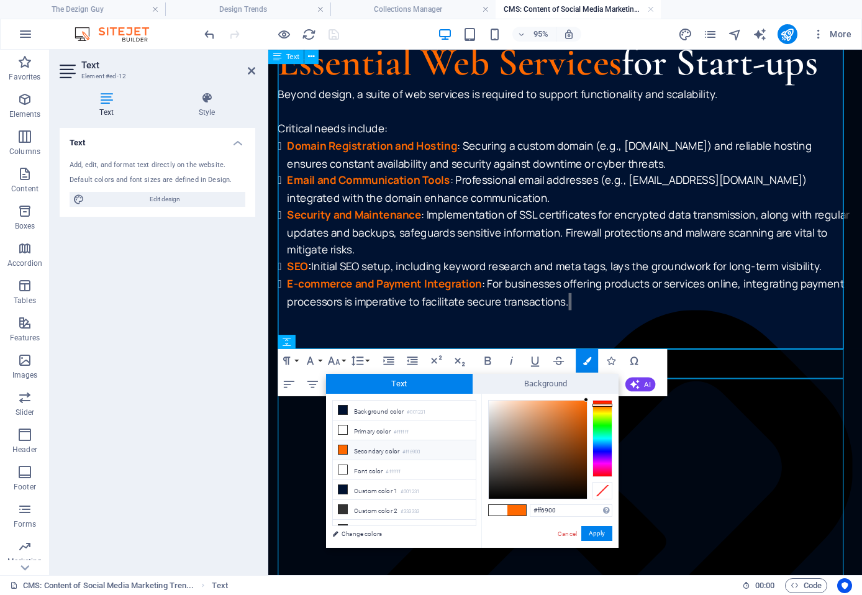
click at [654, 363] on div "Paragraph Format Normal Heading 1 Heading 2 Heading 3 Heading 4 Heading 5 Headi…" at bounding box center [472, 372] width 389 height 47
click at [596, 532] on button "Apply" at bounding box center [596, 533] width 31 height 15
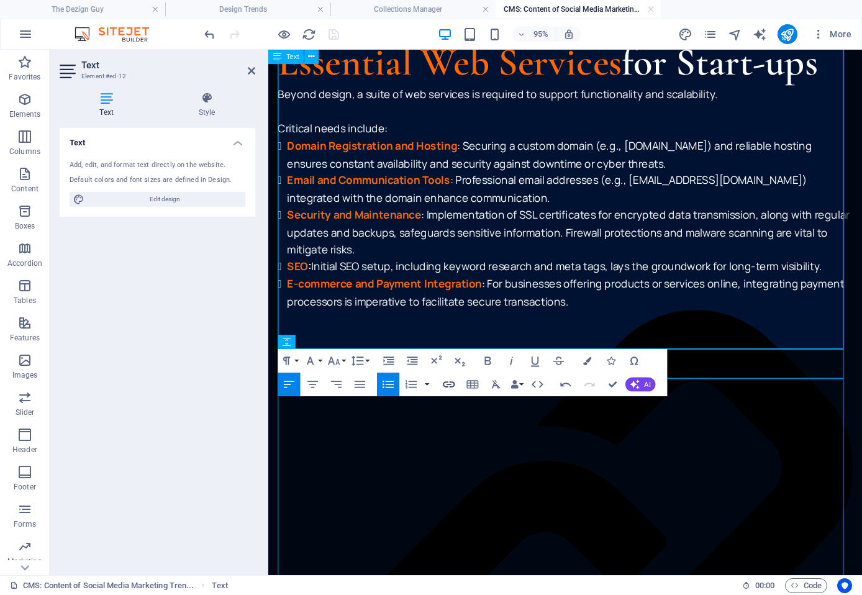
click at [455, 389] on icon "button" at bounding box center [448, 385] width 14 height 14
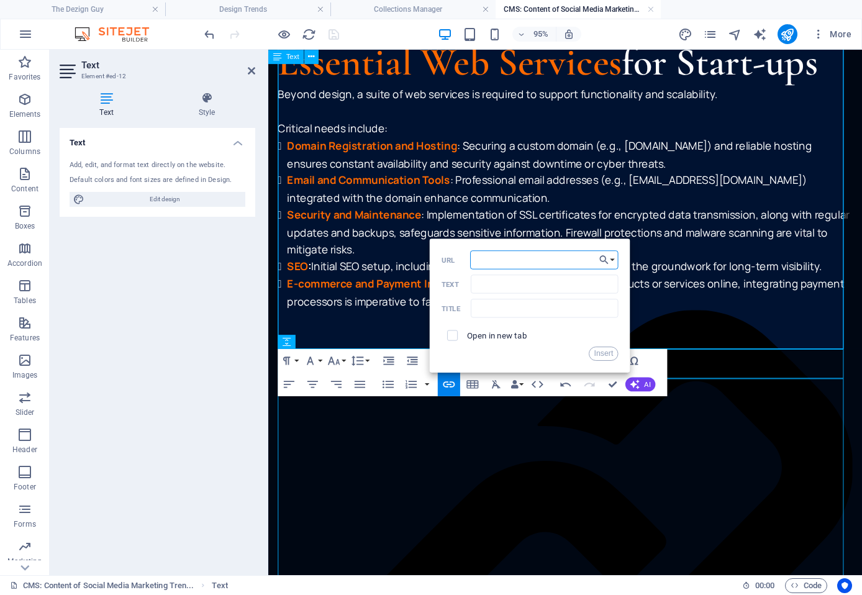
paste input "https://thedezignguy.co.za/the-dezign-guy-packages#ed-835529712"
type input "https://thedezignguy.co.za/the-dezign-guy-packages#ed-835529712"
click at [496, 287] on input "Text" at bounding box center [545, 283] width 148 height 19
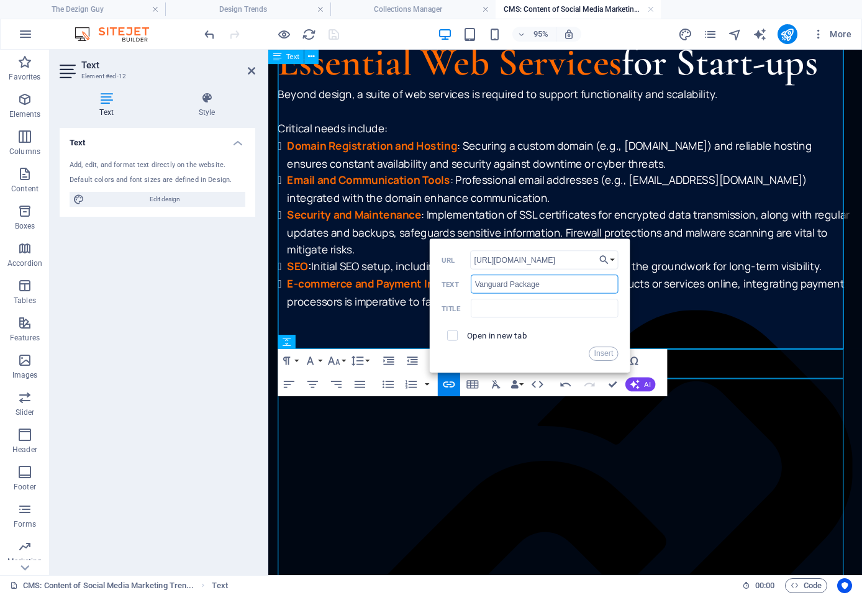
type input "Vanguard Package"
click at [505, 334] on label "Open in new tab" at bounding box center [497, 334] width 60 height 9
click at [600, 351] on button "Insert" at bounding box center [604, 353] width 30 height 14
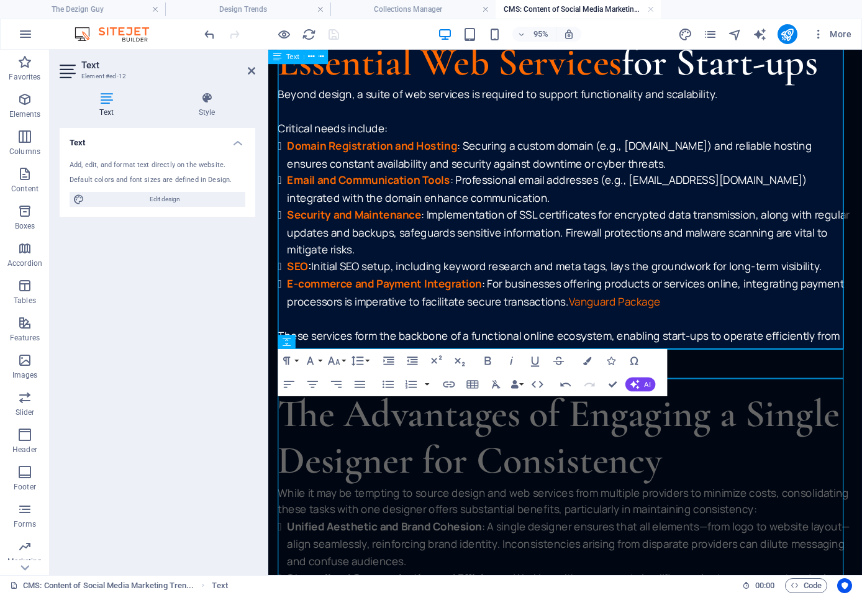
click at [735, 324] on p at bounding box center [580, 333] width 605 height 18
click at [584, 307] on link "Vanguard Package" at bounding box center [632, 314] width 97 height 15
click at [607, 360] on icon "button" at bounding box center [610, 360] width 8 height 8
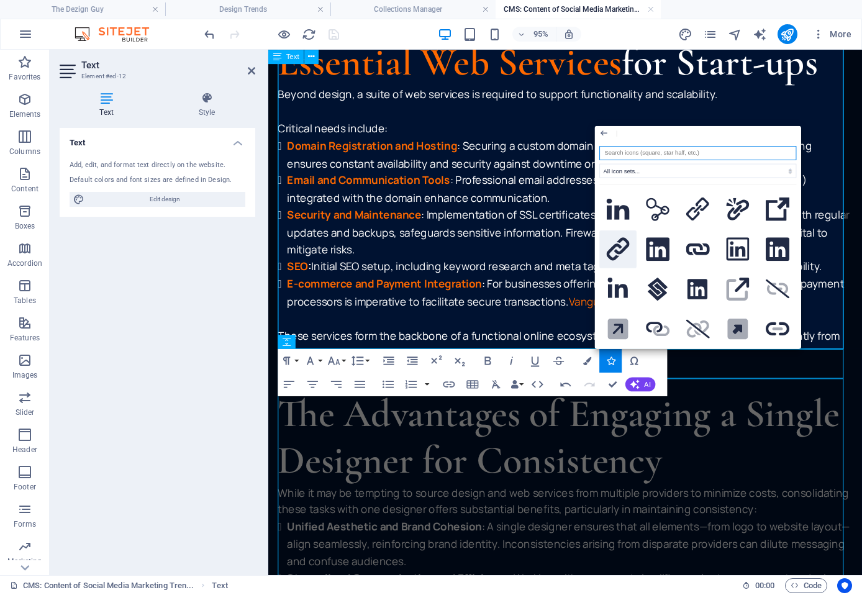
click at [621, 250] on icon at bounding box center [618, 249] width 24 height 24
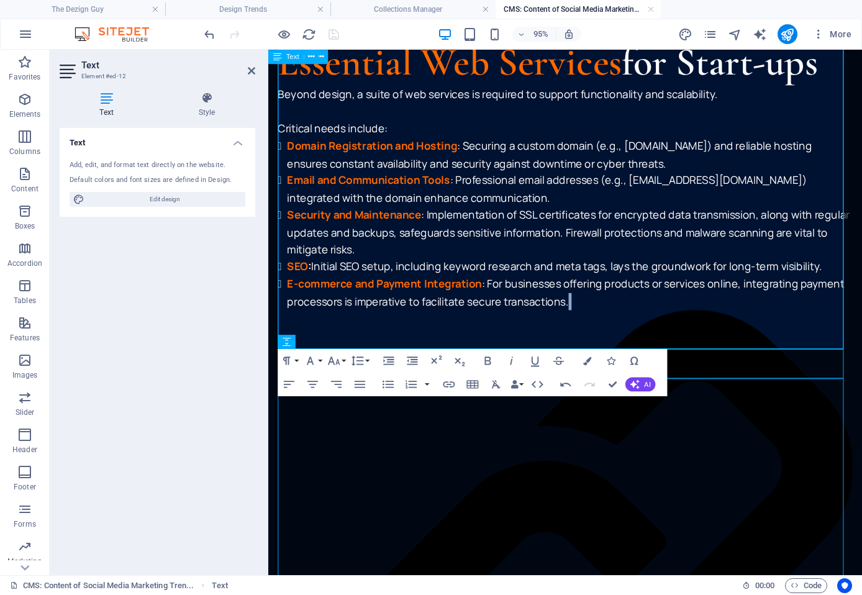
drag, startPoint x: 583, startPoint y: 302, endPoint x: 595, endPoint y: 302, distance: 11.8
click at [584, 364] on icon "button" at bounding box center [586, 360] width 8 height 8
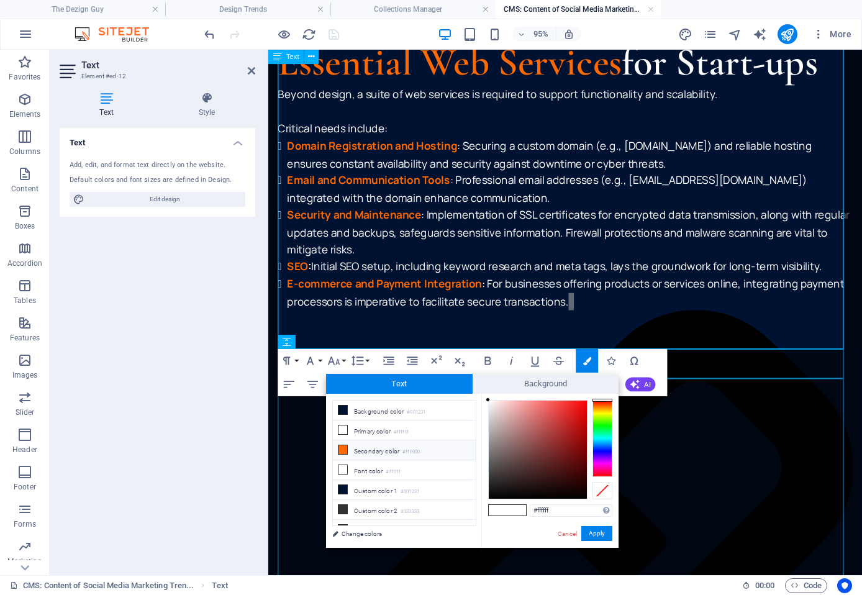
click at [388, 448] on li "Secondary color #ff6900" at bounding box center [404, 450] width 143 height 20
type input "#ff6900"
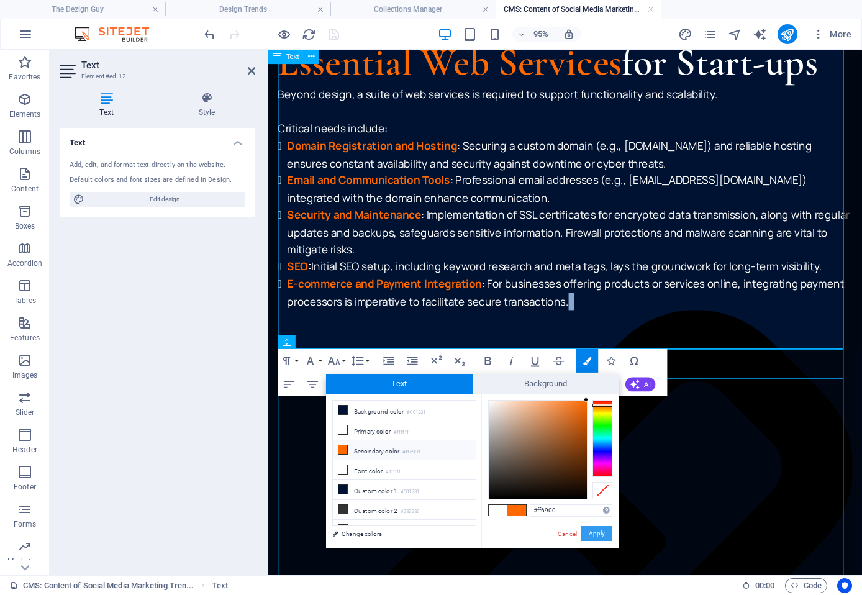
click at [599, 535] on button "Apply" at bounding box center [596, 533] width 31 height 15
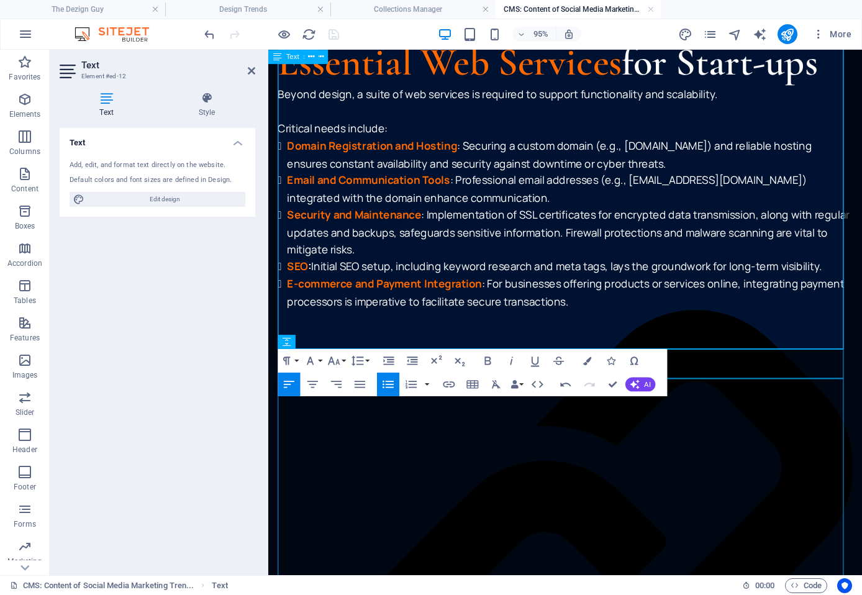
click at [586, 242] on li "Security and Maintenance : Implementation of SSL certificates for encrypted dat…" at bounding box center [585, 241] width 595 height 54
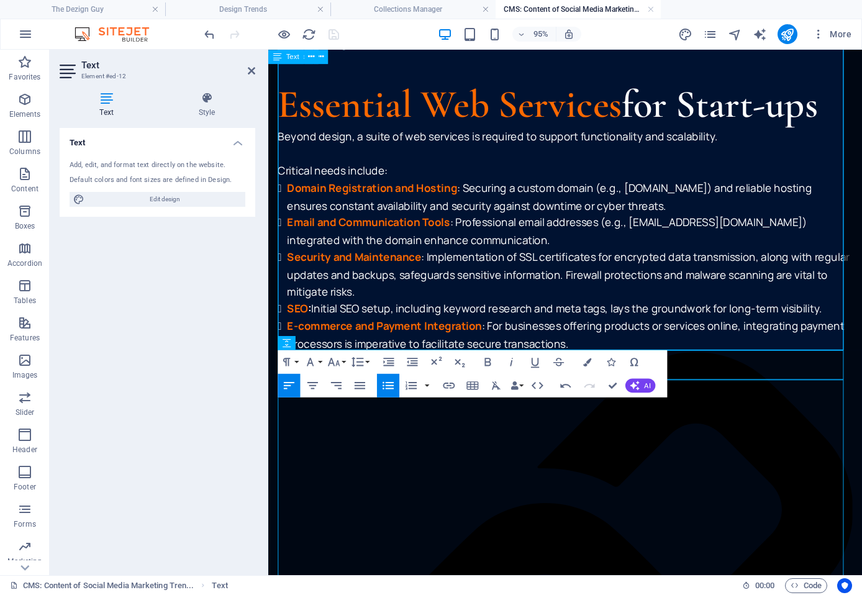
scroll to position [1907, 0]
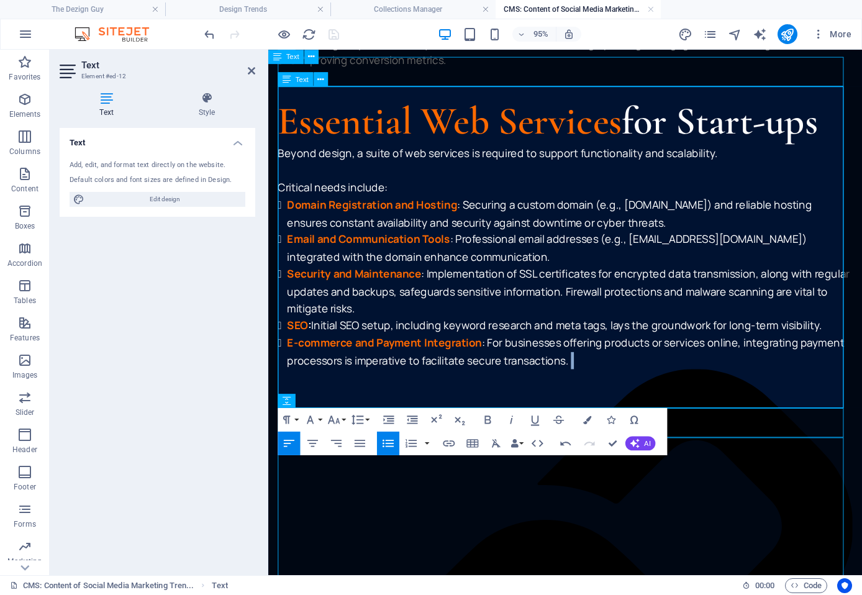
drag, startPoint x: 726, startPoint y: 362, endPoint x: 585, endPoint y: 362, distance: 141.0
copy li "​ Vanguard Package"
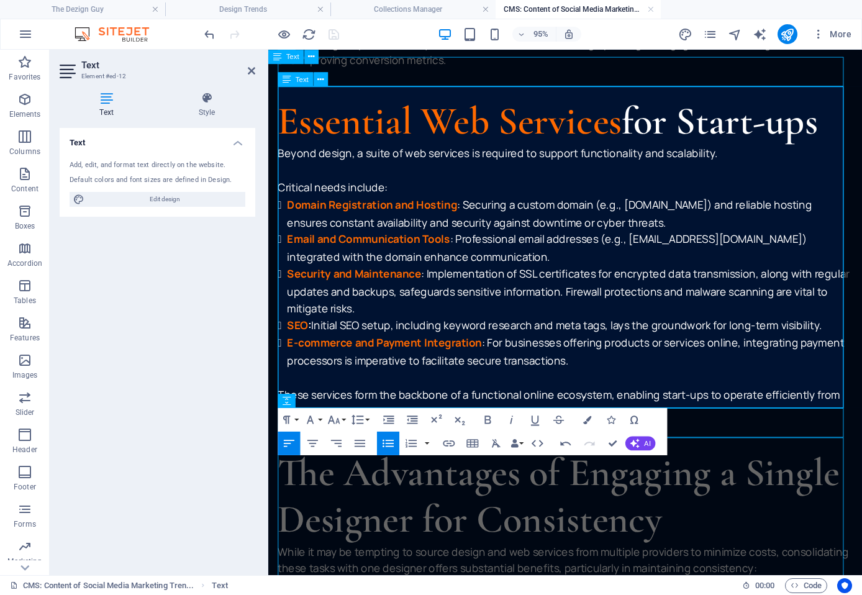
click at [325, 422] on link "Vanguard Package" at bounding box center [371, 429] width 97 height 15
click at [604, 415] on button "Icons" at bounding box center [610, 420] width 22 height 24
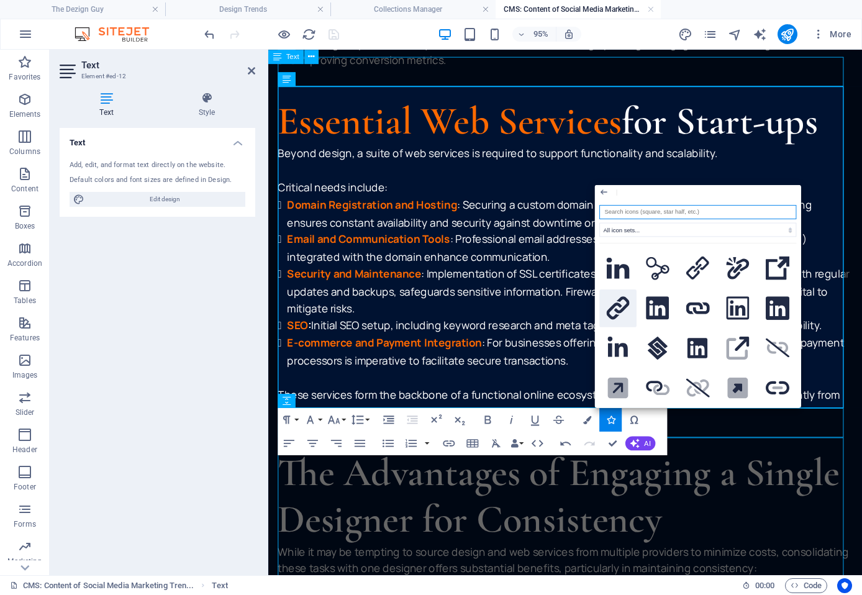
click at [612, 304] on icon at bounding box center [618, 308] width 24 height 24
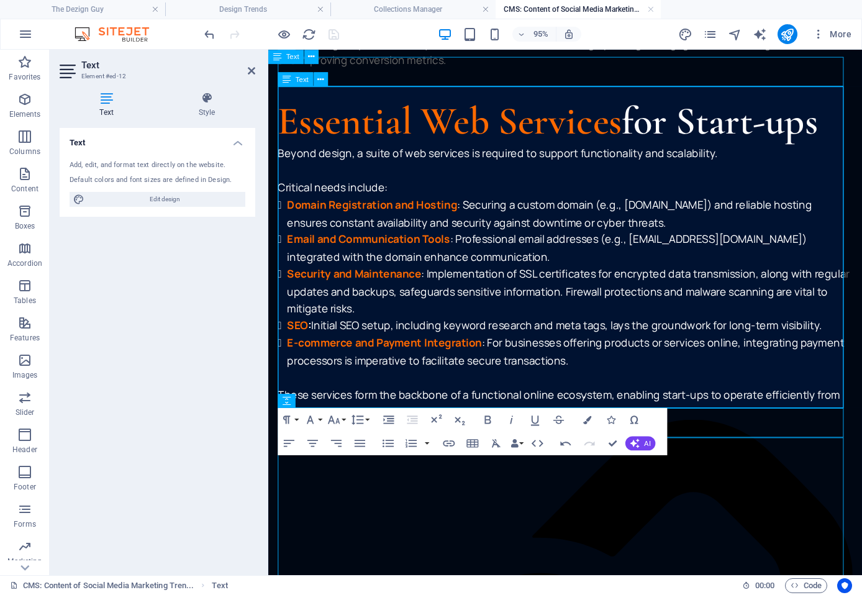
drag, startPoint x: 610, startPoint y: 435, endPoint x: 557, endPoint y: 378, distance: 78.2
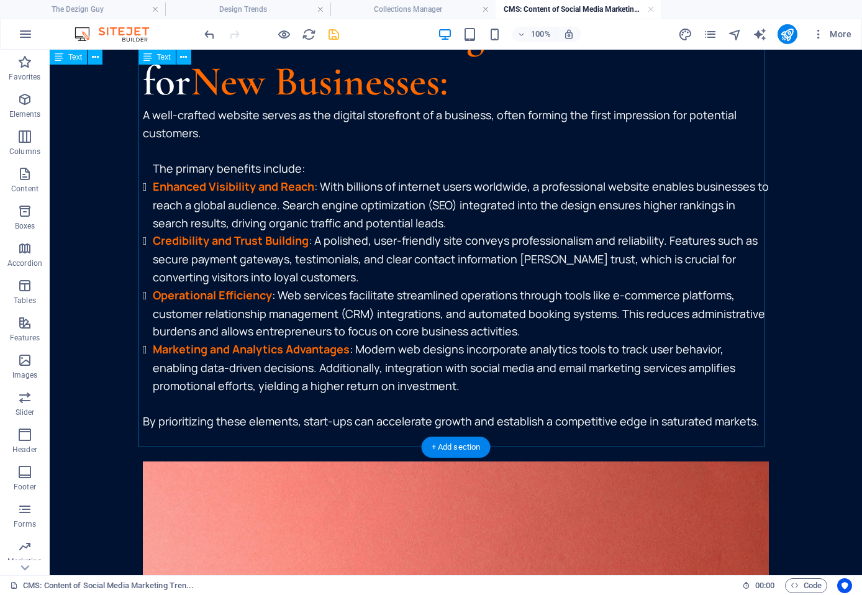
scroll to position [750, 0]
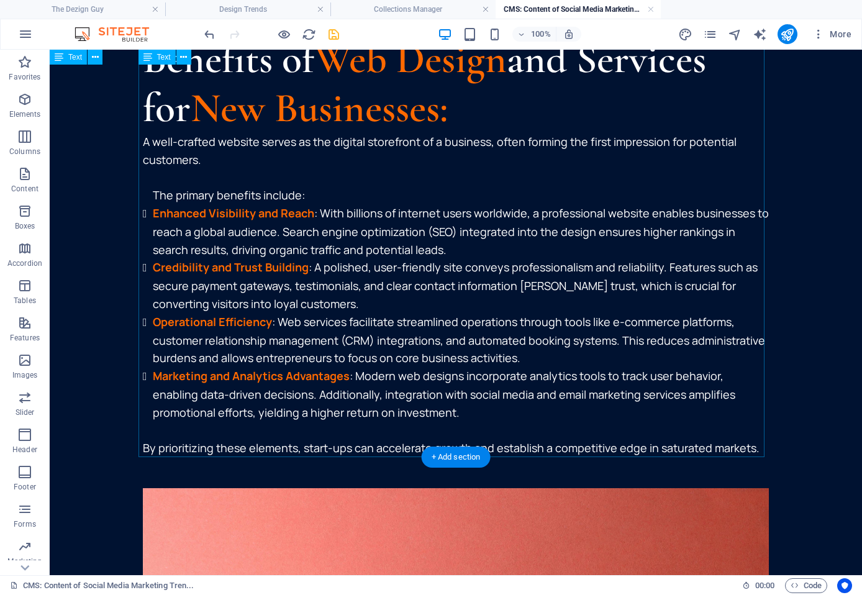
click at [751, 445] on div "Benefits of Web Design and Services for New Businesses: A well-crafted website …" at bounding box center [456, 246] width 626 height 423
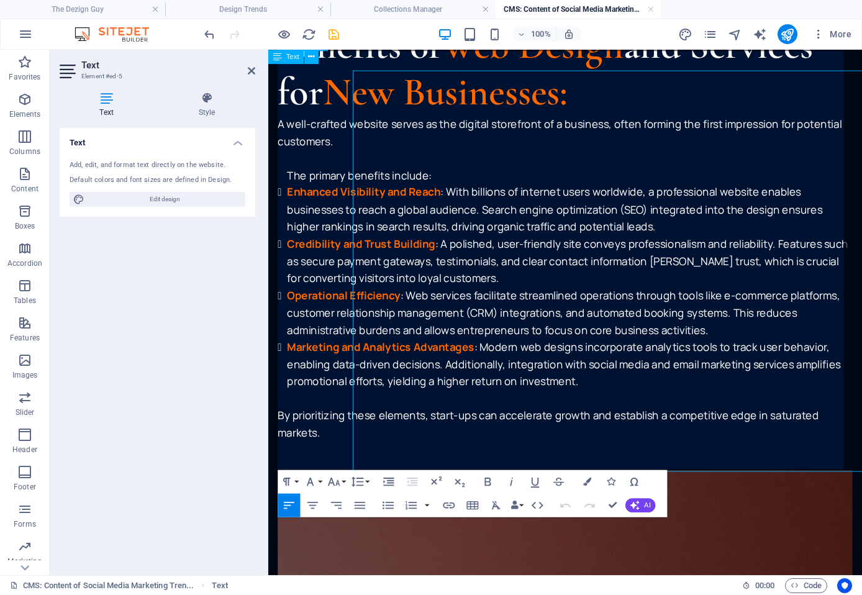
scroll to position [713, 0]
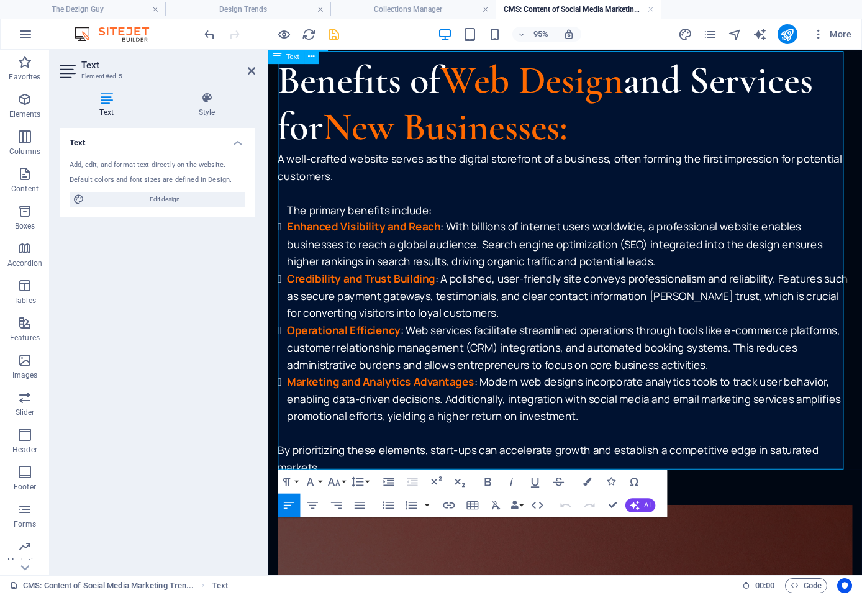
click at [476, 479] on p "By prioritizing these elements, start-ups can accelerate growth and establish a…" at bounding box center [580, 480] width 605 height 36
drag, startPoint x: 374, startPoint y: 480, endPoint x: 327, endPoint y: 477, distance: 47.3
click at [327, 481] on link "Vanguard Package" at bounding box center [371, 488] width 97 height 15
click at [384, 481] on p "By prioritizing these elements, start-ups can accelerate growth and establish a…" at bounding box center [580, 480] width 605 height 36
click at [363, 482] on link "Package" at bounding box center [345, 488] width 45 height 15
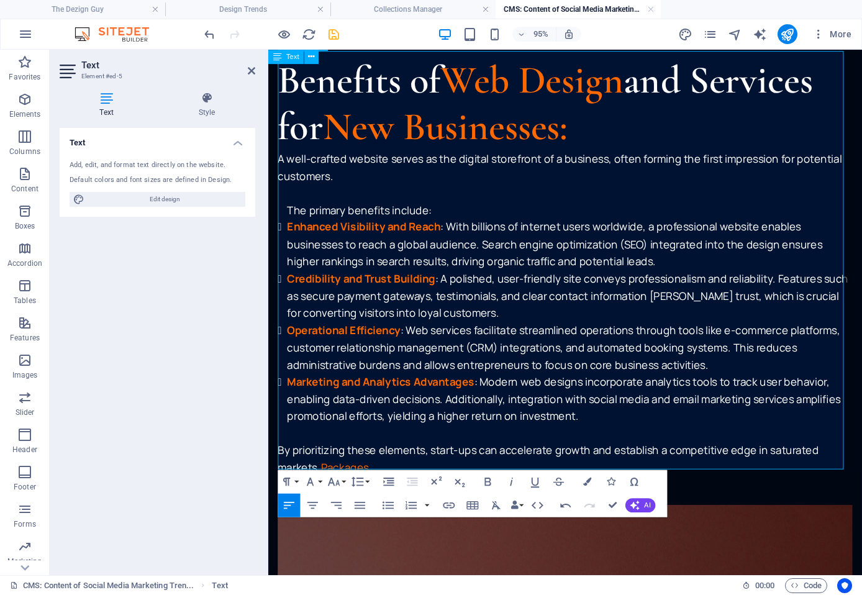
drag, startPoint x: 378, startPoint y: 481, endPoint x: 327, endPoint y: 480, distance: 50.9
click at [327, 480] on p "By prioritizing these elements, start-ups can accelerate growth and establish a…" at bounding box center [580, 480] width 605 height 36
click at [452, 504] on icon "button" at bounding box center [448, 505] width 14 height 14
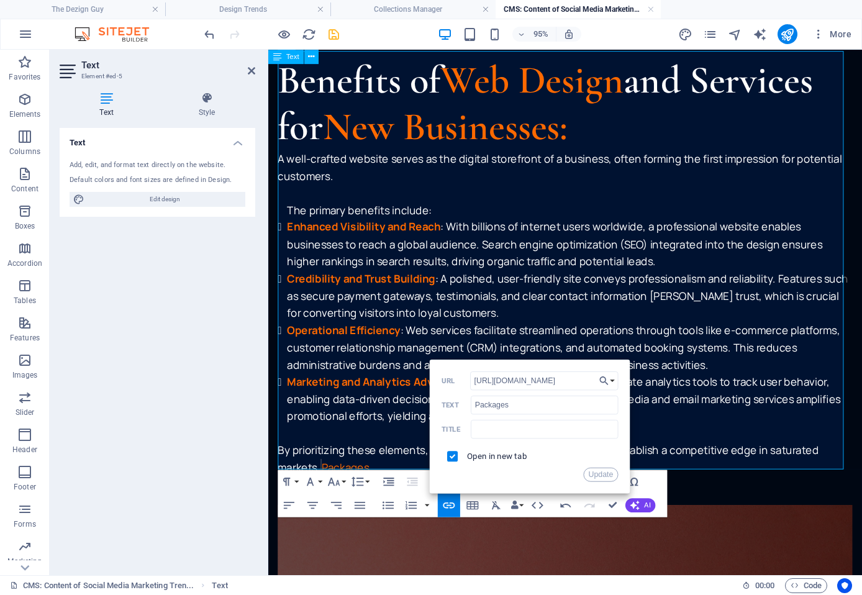
type input "https://thedezignguy.co.za/the-dezign-guy-packages"
click at [603, 470] on button "Update" at bounding box center [600, 474] width 35 height 14
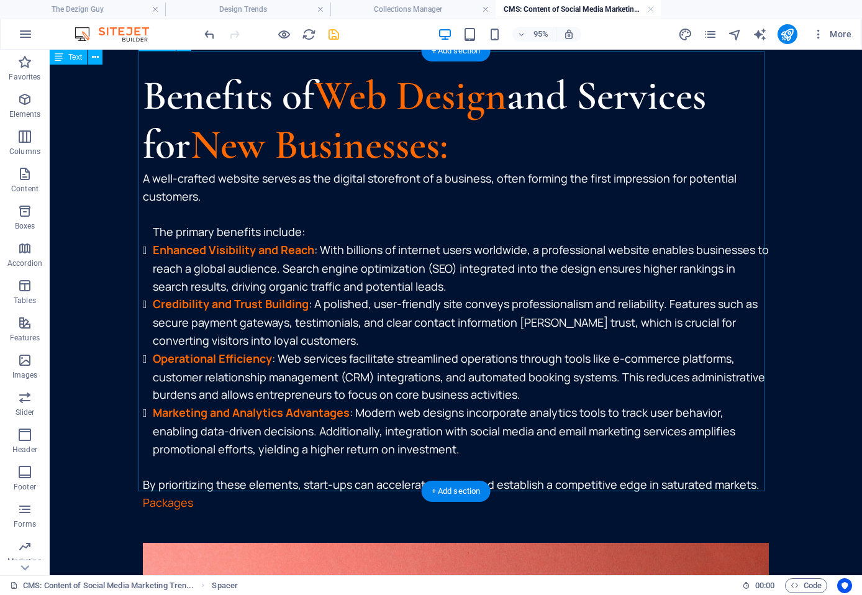
scroll to position [734, 0]
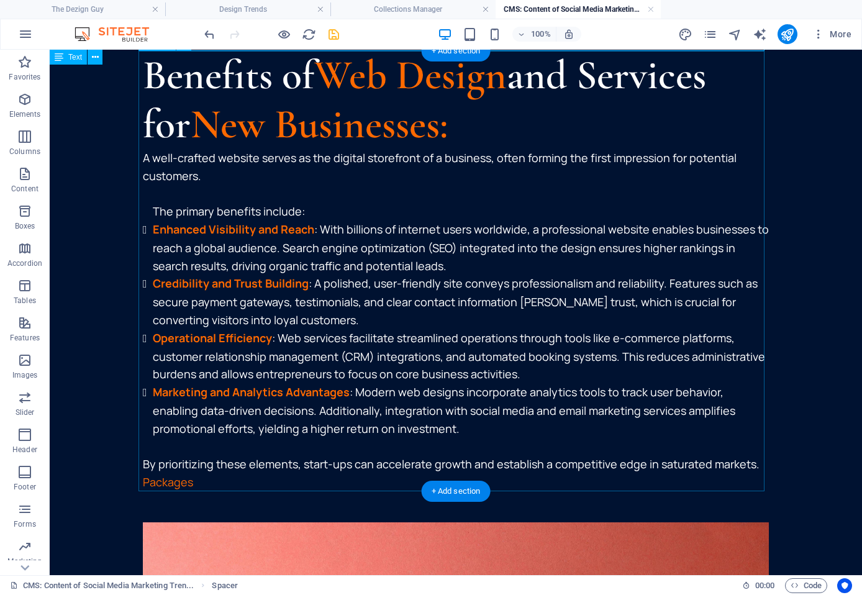
click at [261, 466] on div "Benefits of Web Design and Services for New Businesses: A well-crafted website …" at bounding box center [456, 271] width 626 height 441
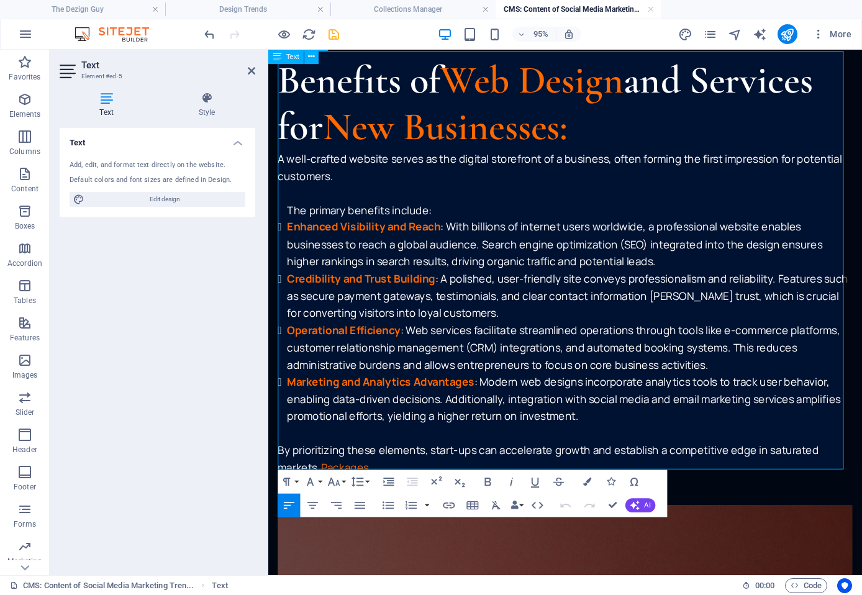
click at [325, 483] on link "Packages" at bounding box center [348, 488] width 51 height 15
click at [609, 478] on icon "button" at bounding box center [610, 481] width 8 height 8
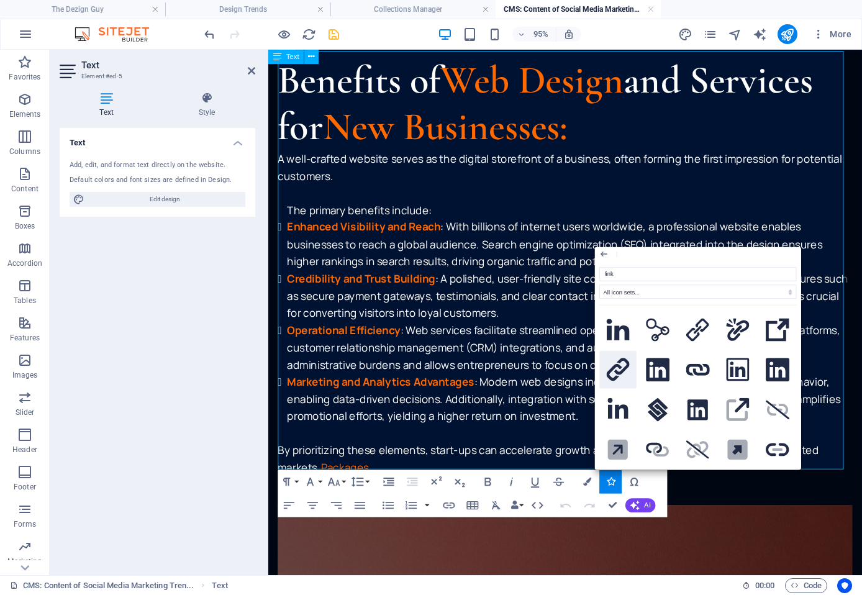
type input "link"
drag, startPoint x: 633, startPoint y: 367, endPoint x: 382, endPoint y: 333, distance: 252.5
click at [633, 367] on button at bounding box center [617, 369] width 37 height 37
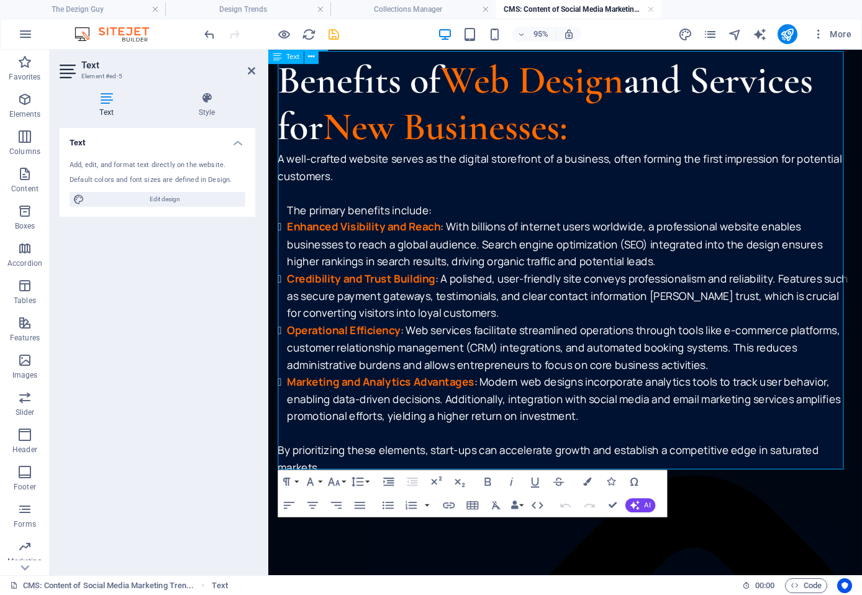
drag, startPoint x: 610, startPoint y: 500, endPoint x: 559, endPoint y: 448, distance: 72.9
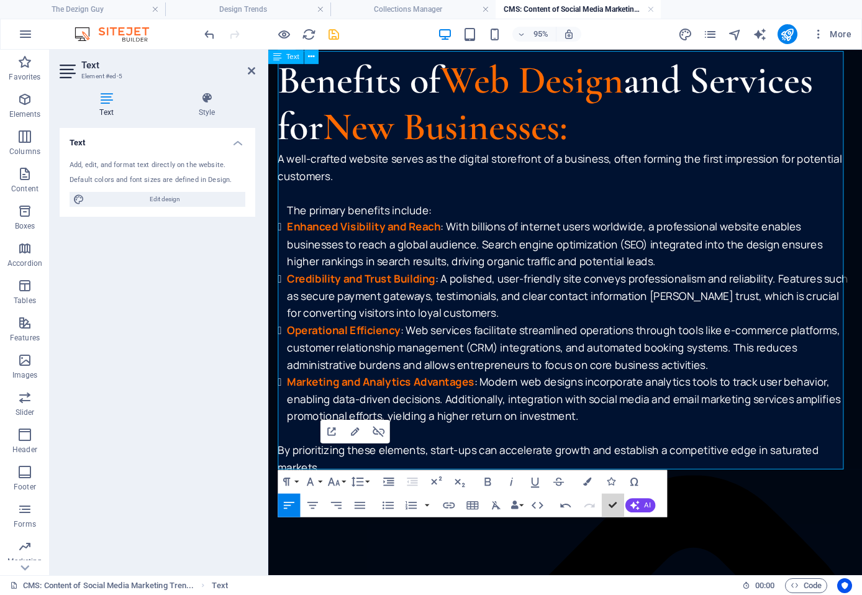
scroll to position [734, 0]
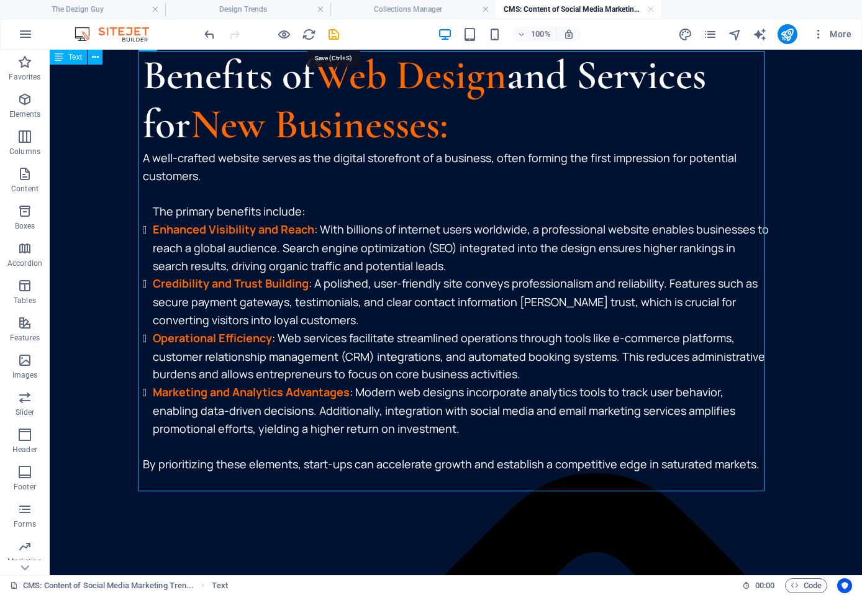
click at [333, 34] on icon "save" at bounding box center [334, 34] width 14 height 14
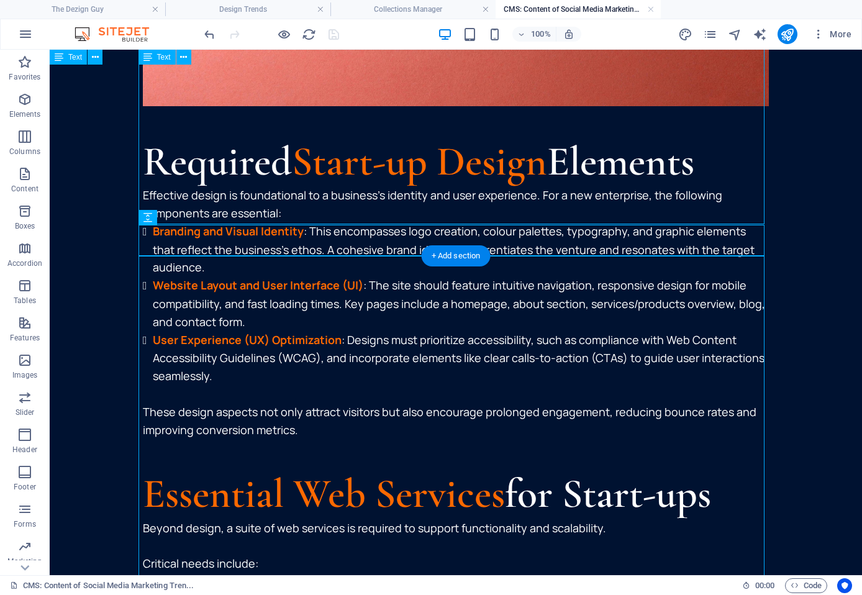
scroll to position [2144, 0]
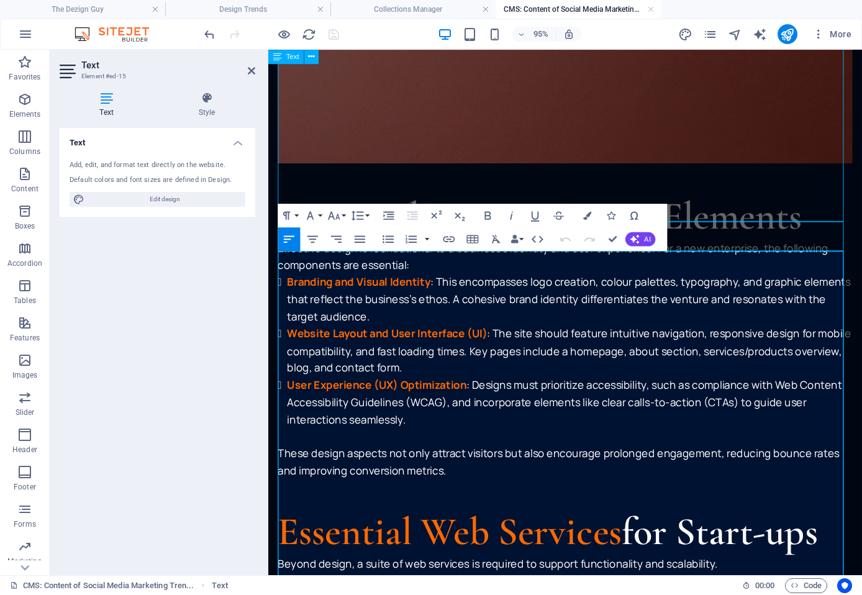
drag, startPoint x: 680, startPoint y: 333, endPoint x: 492, endPoint y: 340, distance: 187.6
click at [584, 218] on icon "button" at bounding box center [586, 216] width 8 height 8
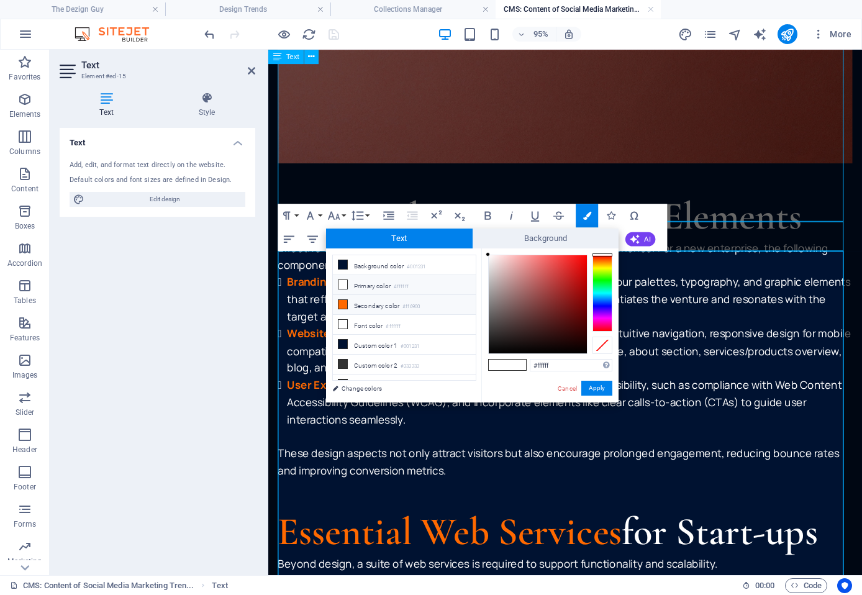
click at [389, 300] on li "Secondary color #ff6900" at bounding box center [404, 305] width 143 height 20
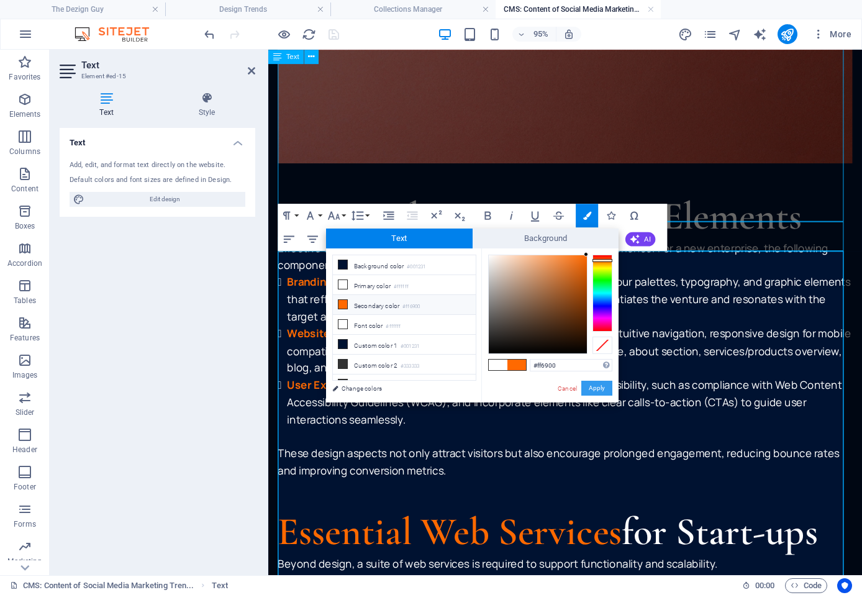
click at [594, 386] on button "Apply" at bounding box center [596, 388] width 31 height 15
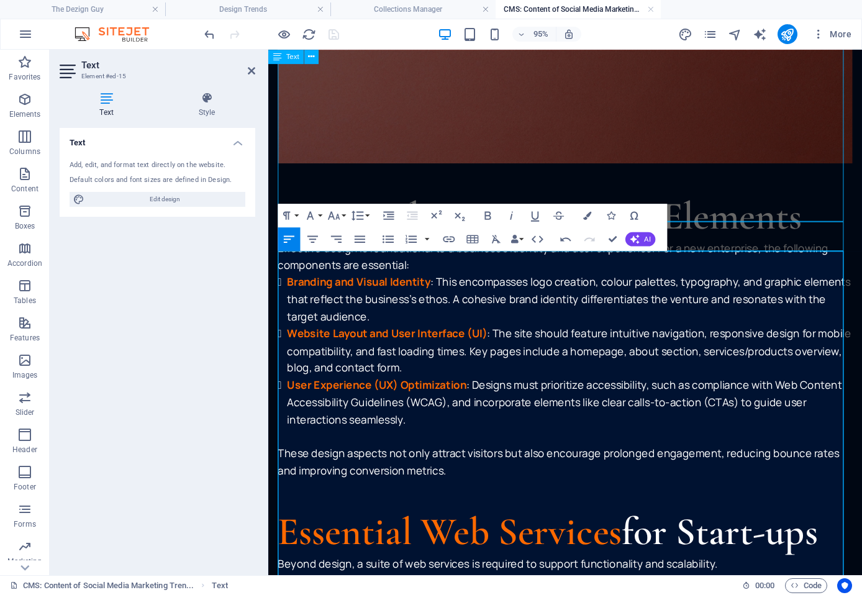
drag, startPoint x: 353, startPoint y: 287, endPoint x: 530, endPoint y: 283, distance: 177.0
click at [586, 215] on icon "button" at bounding box center [586, 216] width 8 height 8
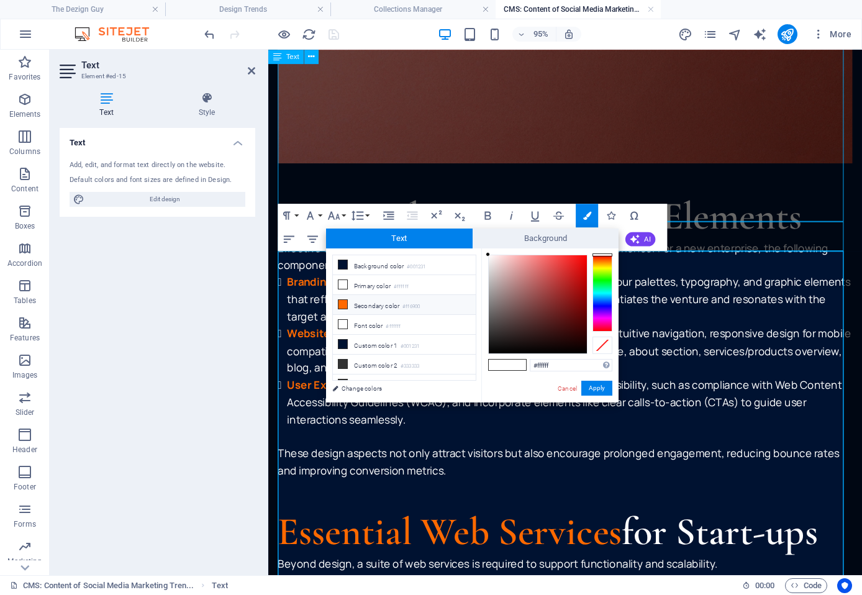
click at [414, 299] on li "Secondary color #ff6900" at bounding box center [404, 305] width 143 height 20
type input "#ff6900"
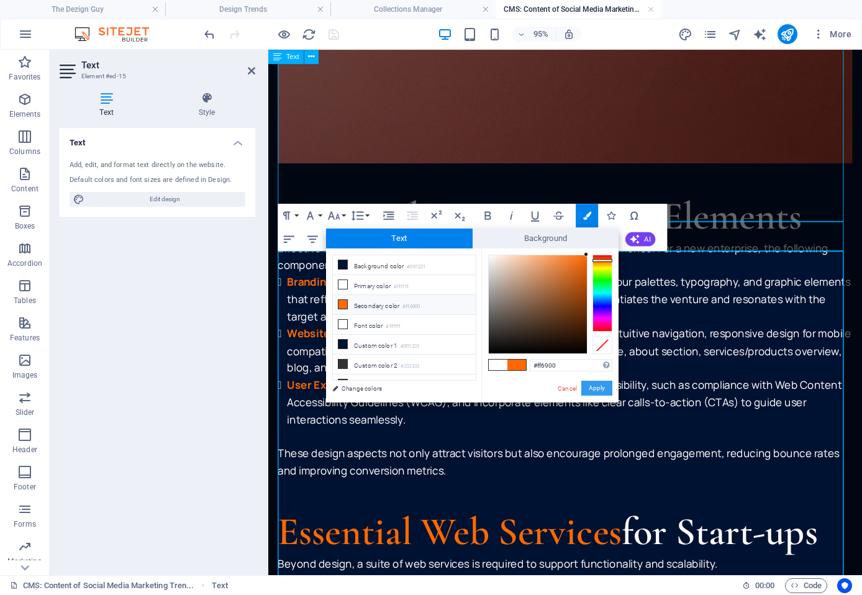
click at [597, 384] on button "Apply" at bounding box center [596, 388] width 31 height 15
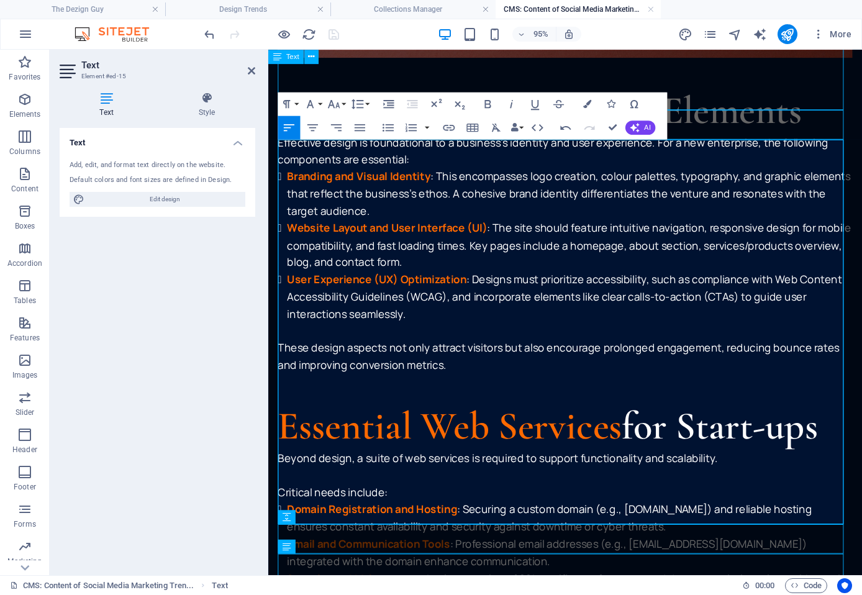
scroll to position [2227, 0]
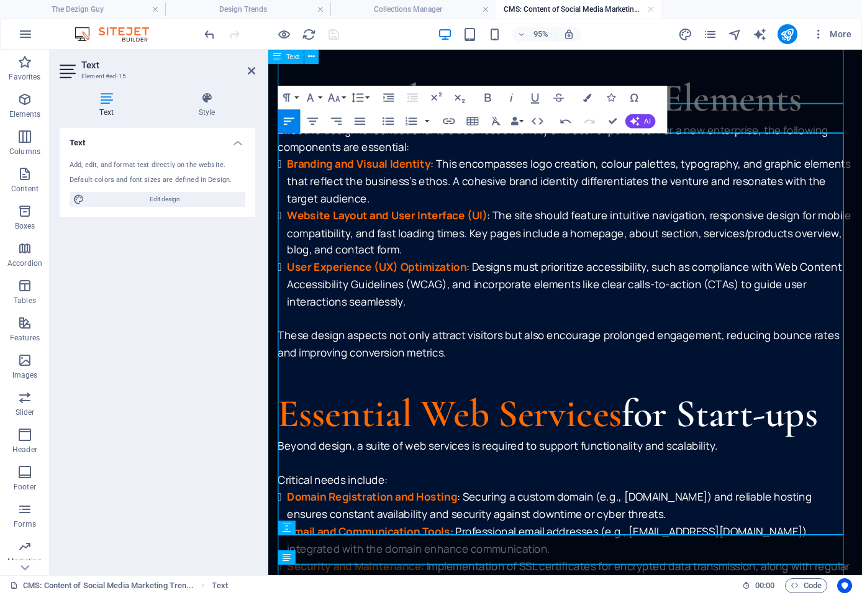
drag, startPoint x: 289, startPoint y: 294, endPoint x: 497, endPoint y: 303, distance: 208.2
drag, startPoint x: 491, startPoint y: 299, endPoint x: 291, endPoint y: 294, distance: 200.0
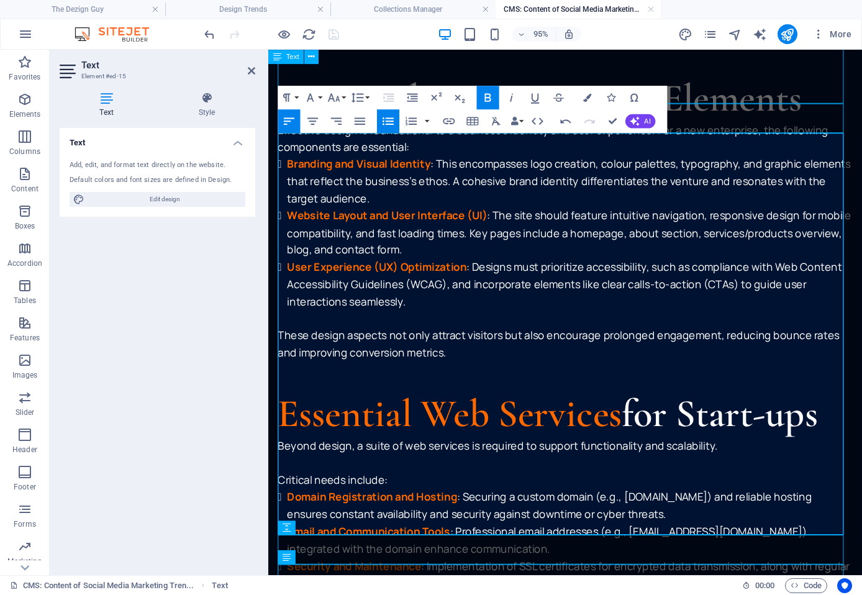
click at [591, 96] on button "Colors" at bounding box center [587, 98] width 22 height 24
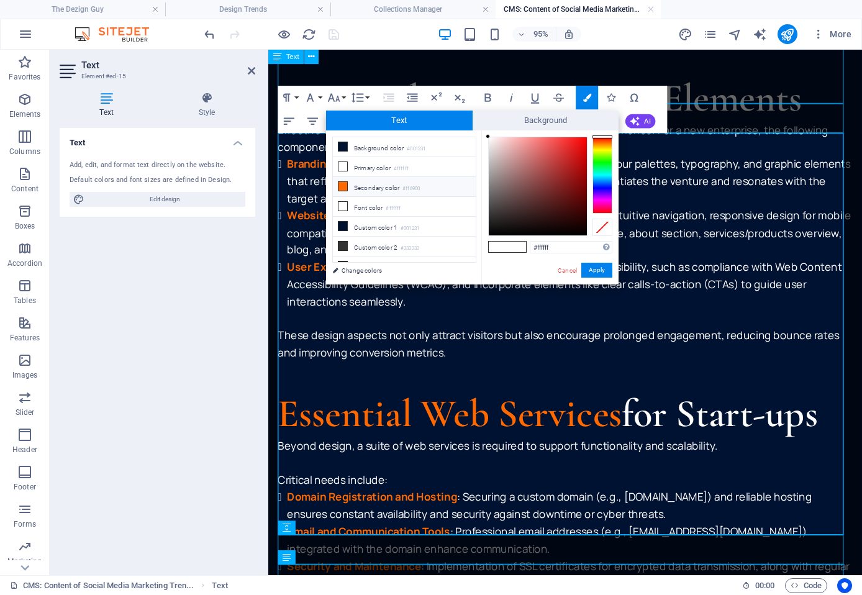
click at [403, 190] on li "Secondary color #ff6900" at bounding box center [404, 187] width 143 height 20
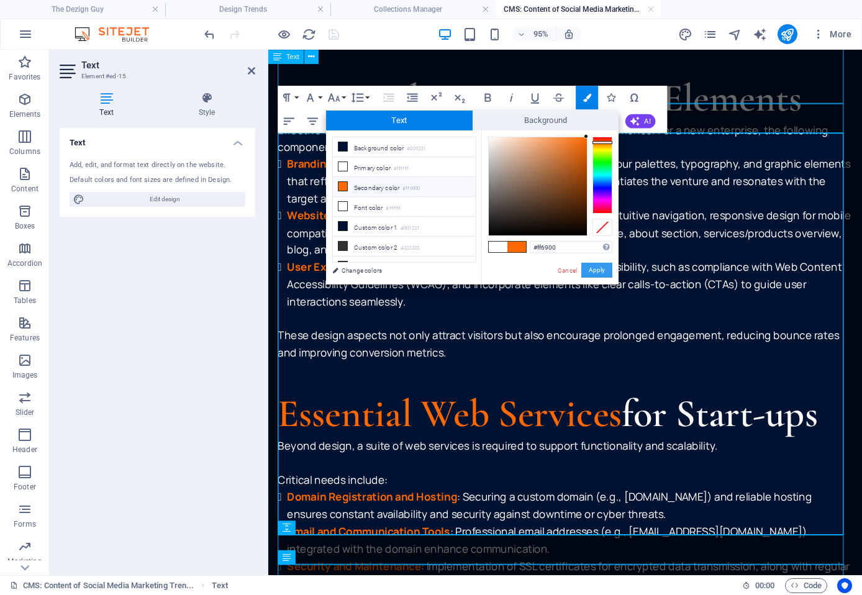
click at [591, 269] on button "Apply" at bounding box center [596, 270] width 31 height 15
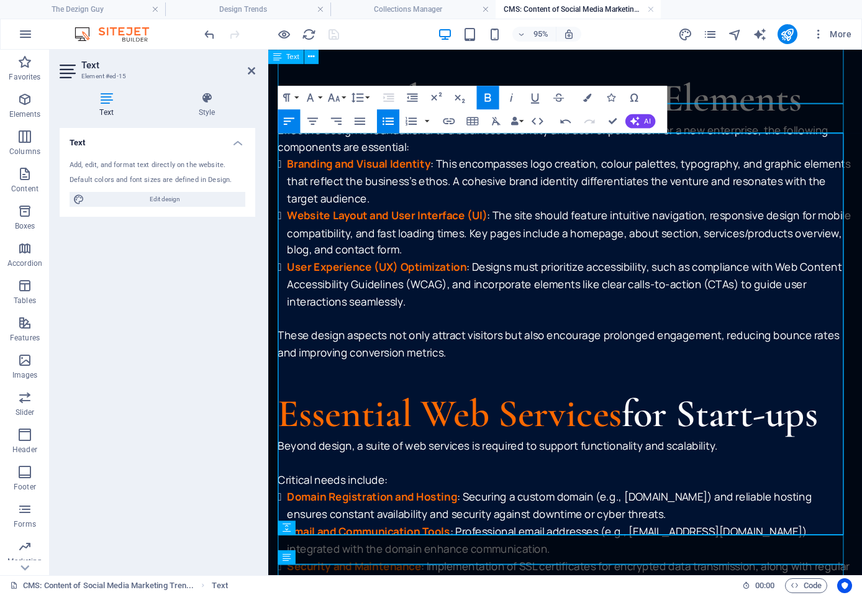
drag, startPoint x: 288, startPoint y: 352, endPoint x: 519, endPoint y: 352, distance: 231.0
click at [587, 92] on button "Colors" at bounding box center [587, 98] width 22 height 24
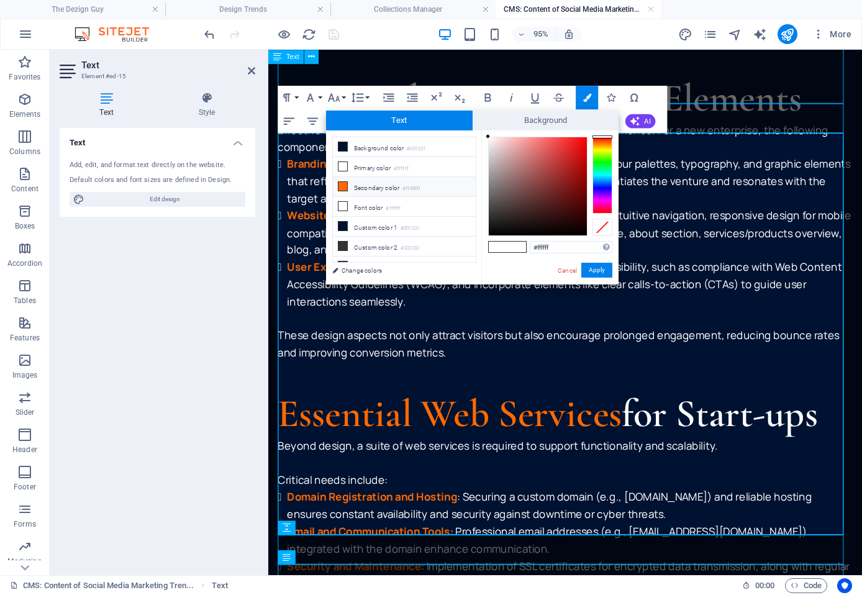
click at [379, 184] on li "Secondary color #ff6900" at bounding box center [404, 187] width 143 height 20
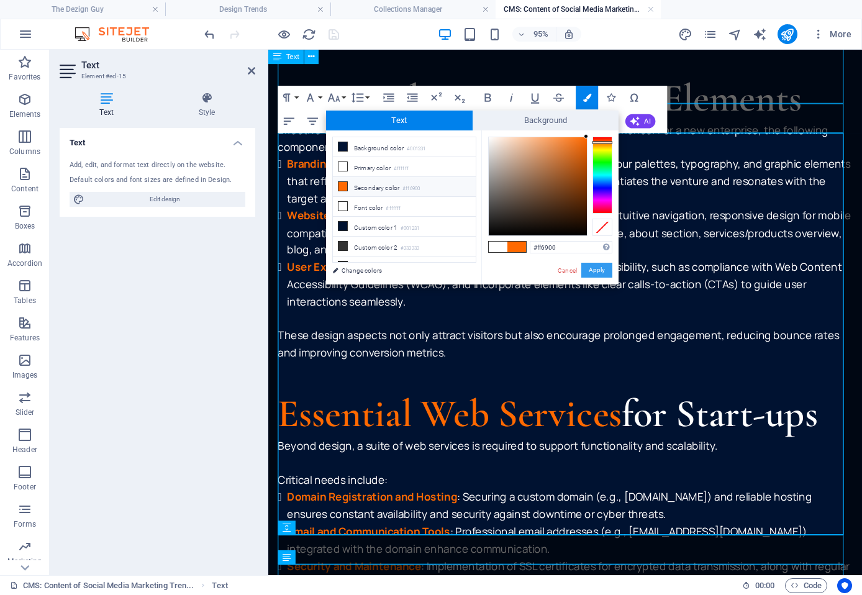
click at [589, 269] on button "Apply" at bounding box center [596, 270] width 31 height 15
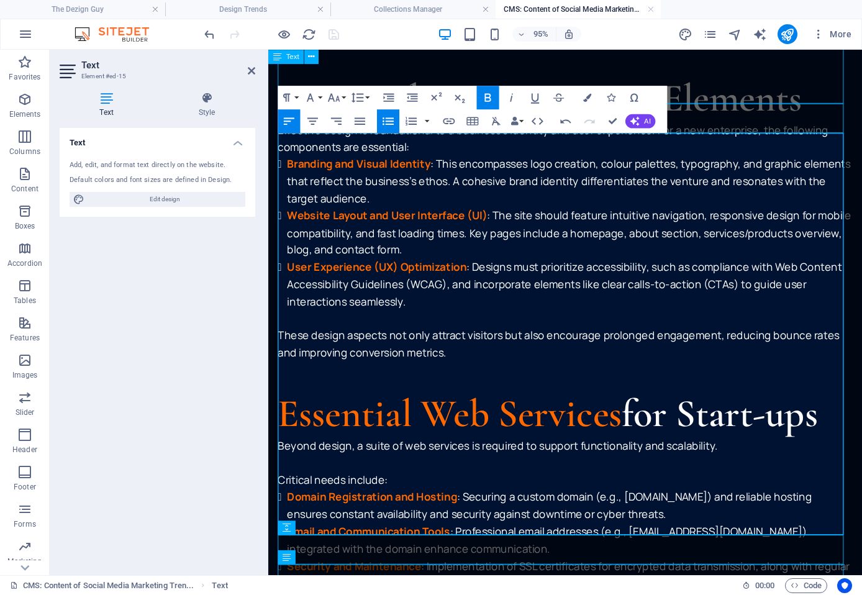
drag, startPoint x: 291, startPoint y: 405, endPoint x: 483, endPoint y: 406, distance: 192.5
click at [585, 92] on button "Colors" at bounding box center [587, 98] width 22 height 24
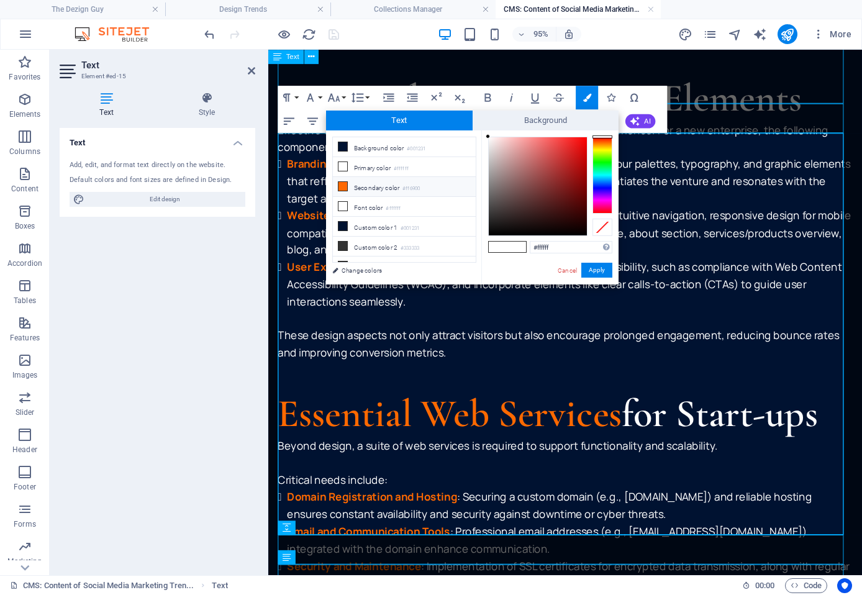
click at [373, 191] on li "Secondary color #ff6900" at bounding box center [404, 187] width 143 height 20
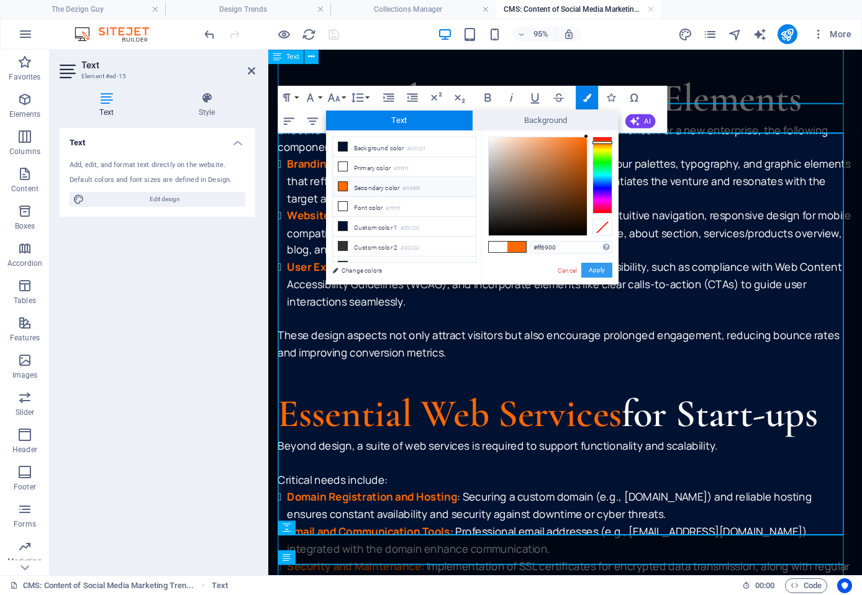
click at [597, 269] on button "Apply" at bounding box center [596, 270] width 31 height 15
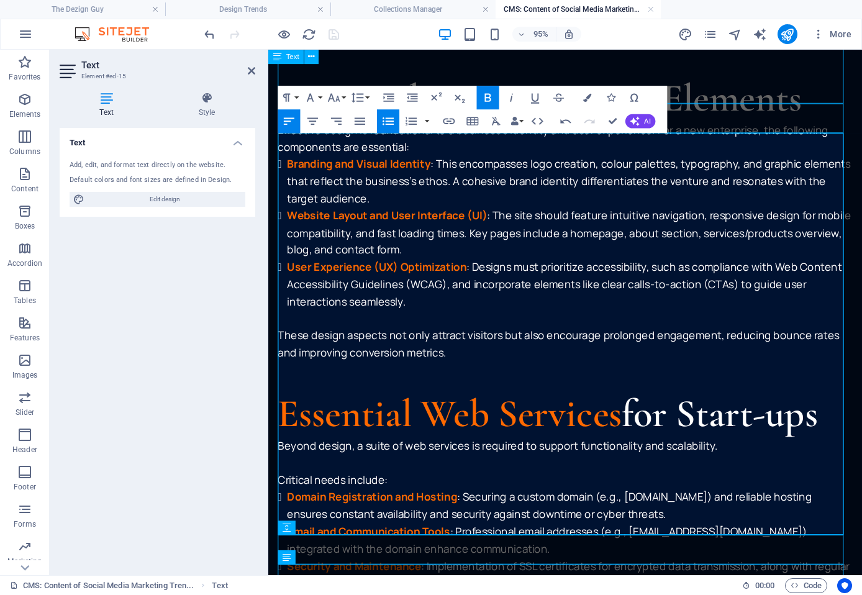
drag, startPoint x: 289, startPoint y: 459, endPoint x: 440, endPoint y: 460, distance: 150.3
drag, startPoint x: 441, startPoint y: 461, endPoint x: 288, endPoint y: 461, distance: 153.4
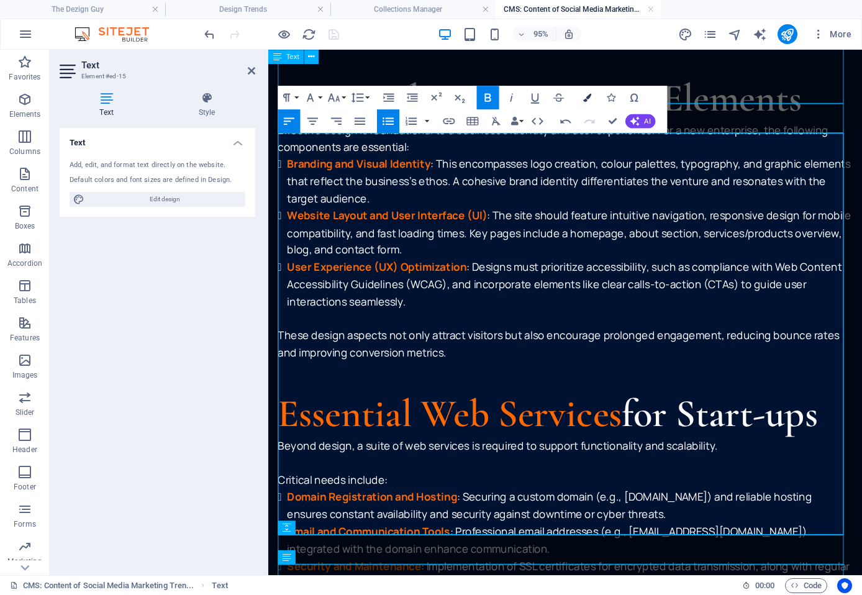
click at [587, 95] on icon "button" at bounding box center [586, 98] width 8 height 8
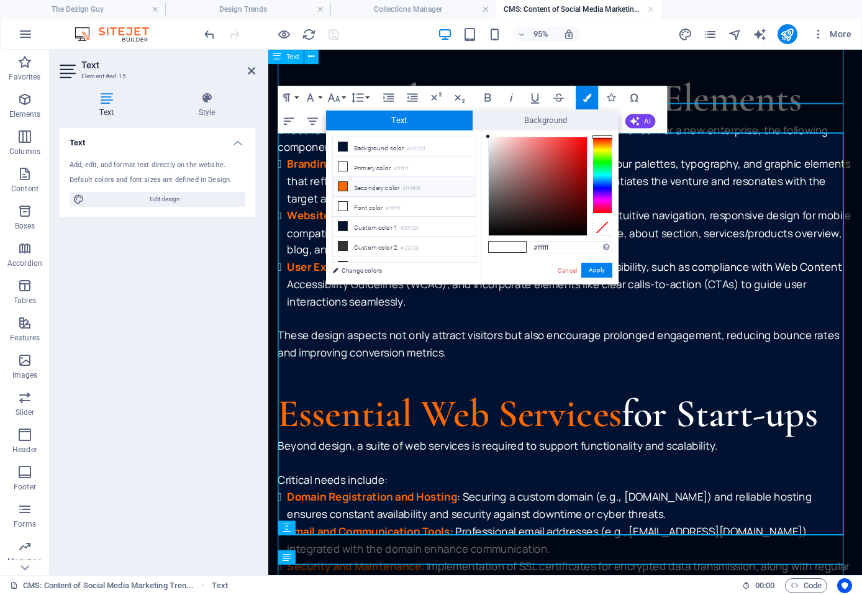
drag, startPoint x: 393, startPoint y: 186, endPoint x: 425, endPoint y: 193, distance: 33.1
click at [393, 186] on li "Secondary color #ff6900" at bounding box center [404, 187] width 143 height 20
type input "#ff6900"
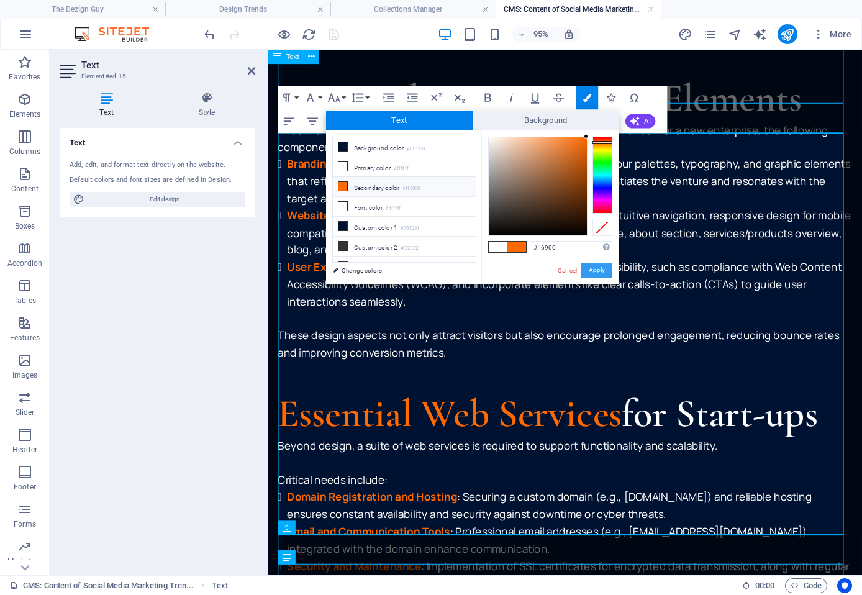
click at [594, 268] on button "Apply" at bounding box center [596, 270] width 31 height 15
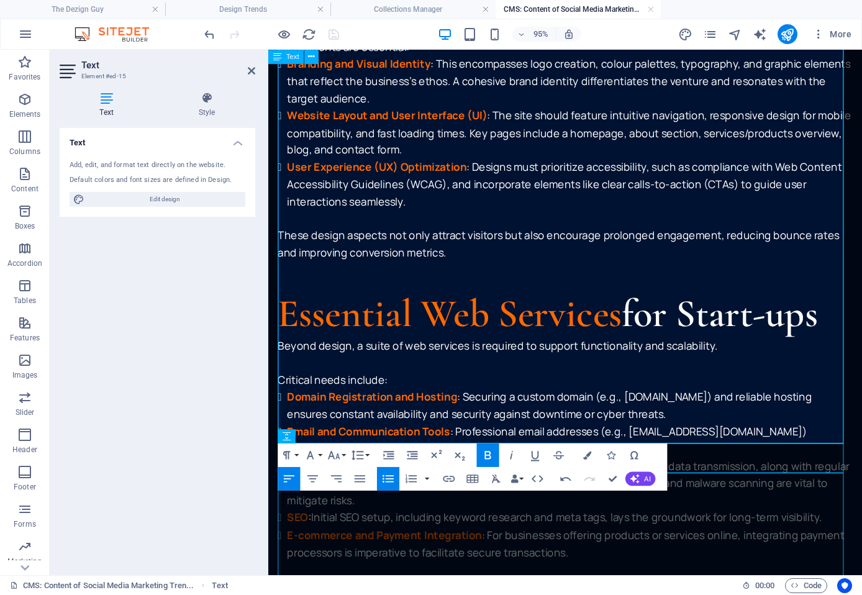
scroll to position [2351, 0]
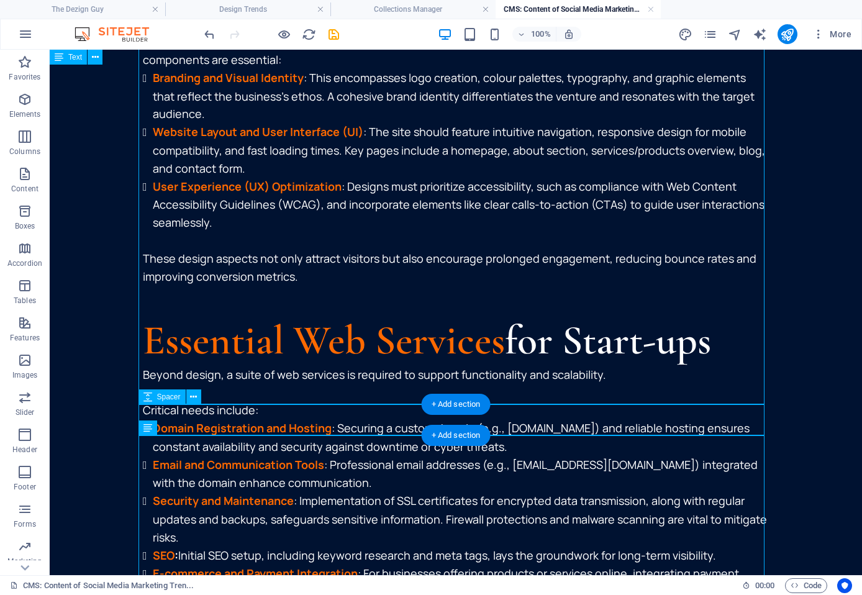
scroll to position [2490, 0]
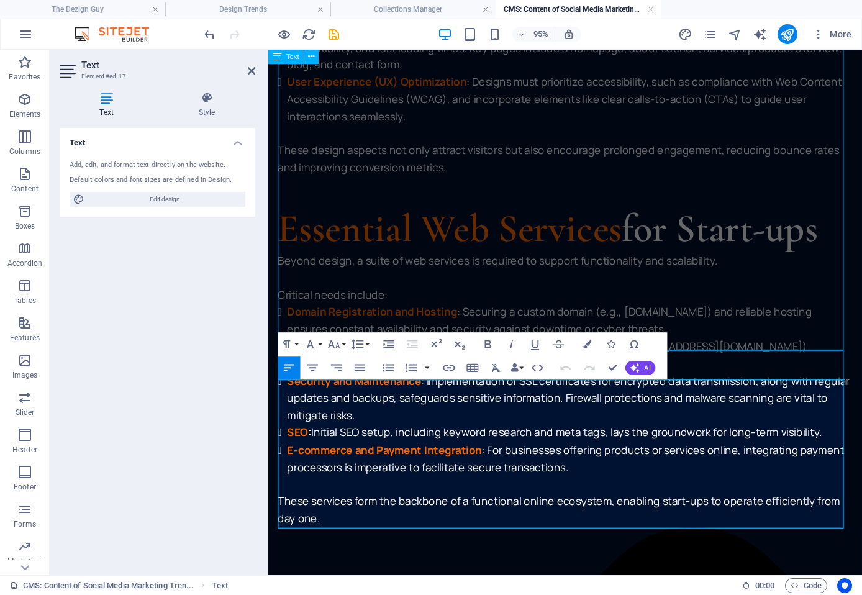
drag, startPoint x: 477, startPoint y: 414, endPoint x: 250, endPoint y: 417, distance: 227.3
click at [586, 342] on icon "button" at bounding box center [586, 344] width 8 height 8
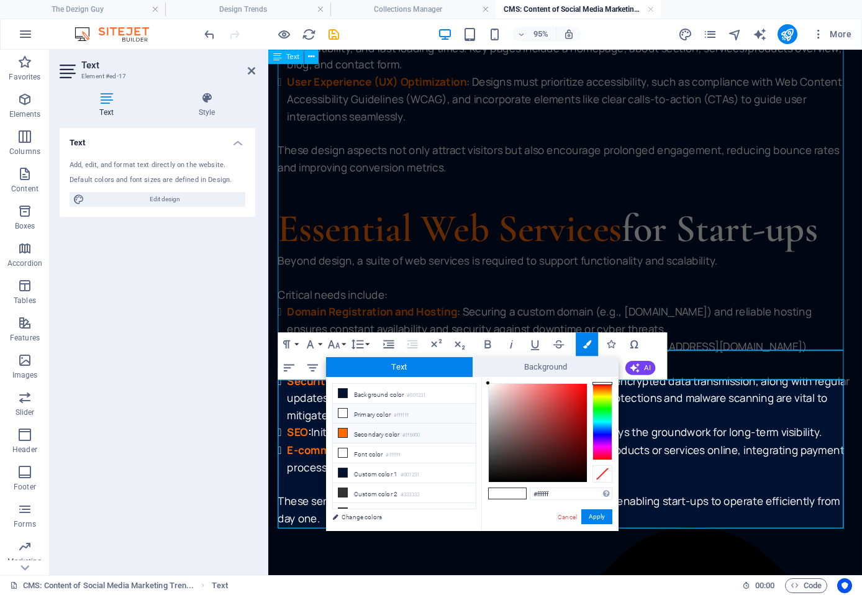
click at [381, 427] on li "Secondary color #ff6900" at bounding box center [404, 433] width 143 height 20
type input "#ff6900"
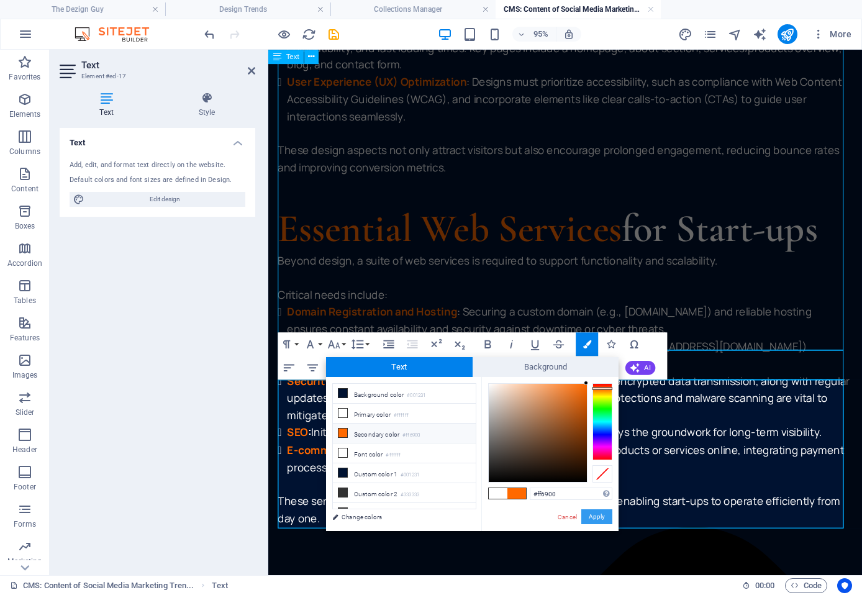
drag, startPoint x: 597, startPoint y: 515, endPoint x: 269, endPoint y: 518, distance: 327.2
click at [597, 515] on button "Apply" at bounding box center [596, 516] width 31 height 15
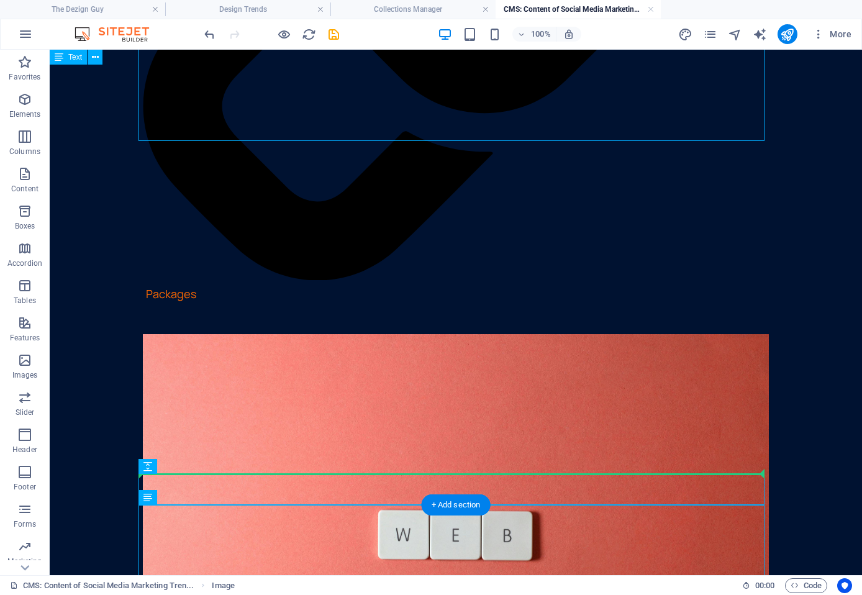
scroll to position [1565, 0]
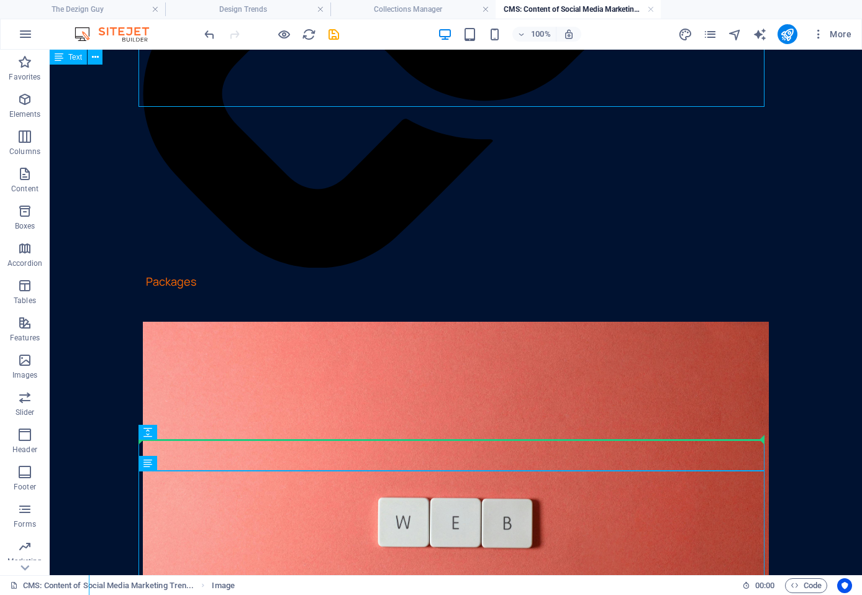
drag, startPoint x: 386, startPoint y: 156, endPoint x: 257, endPoint y: 443, distance: 314.3
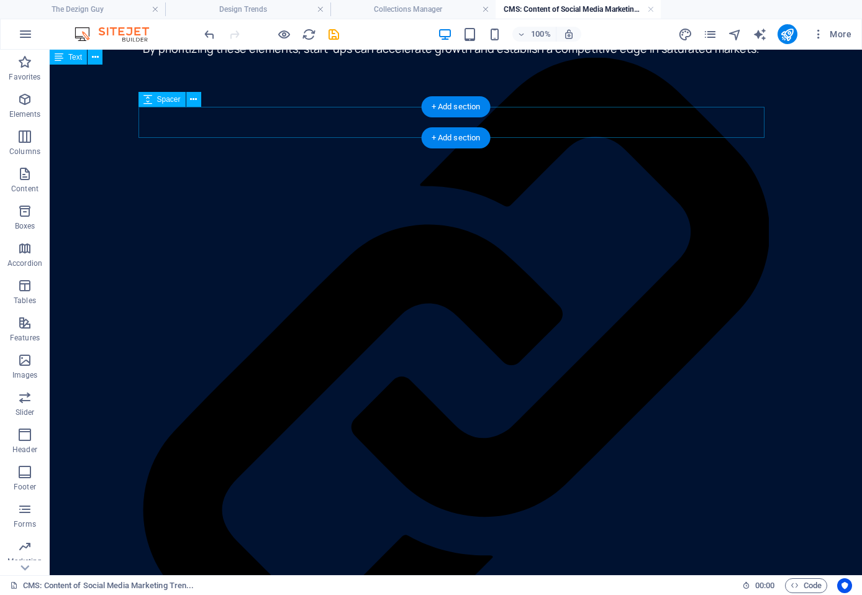
scroll to position [1143, 0]
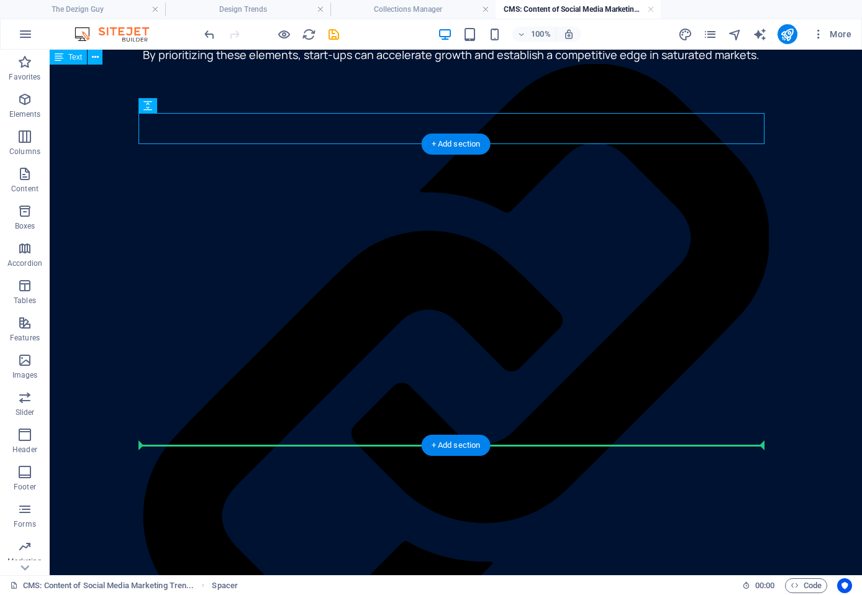
drag, startPoint x: 247, startPoint y: 117, endPoint x: 250, endPoint y: 434, distance: 316.7
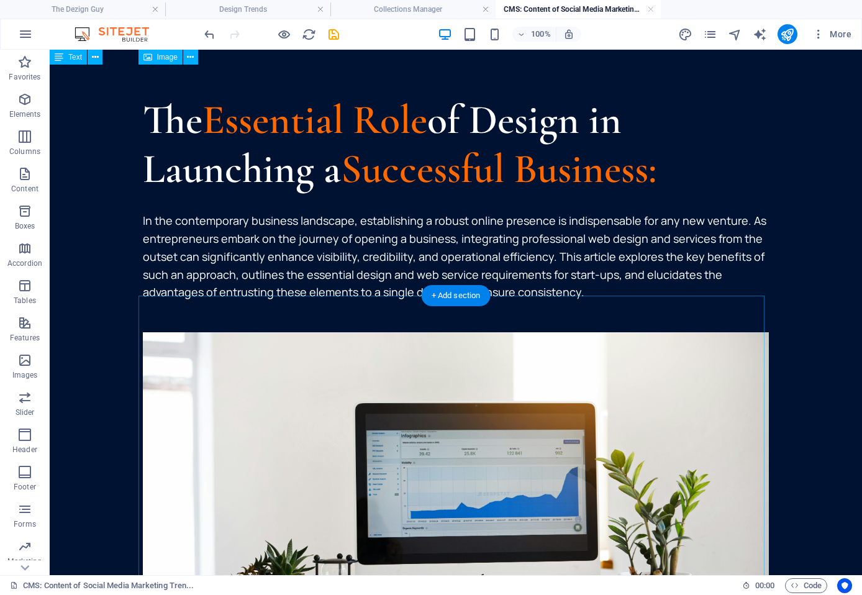
scroll to position [0, 0]
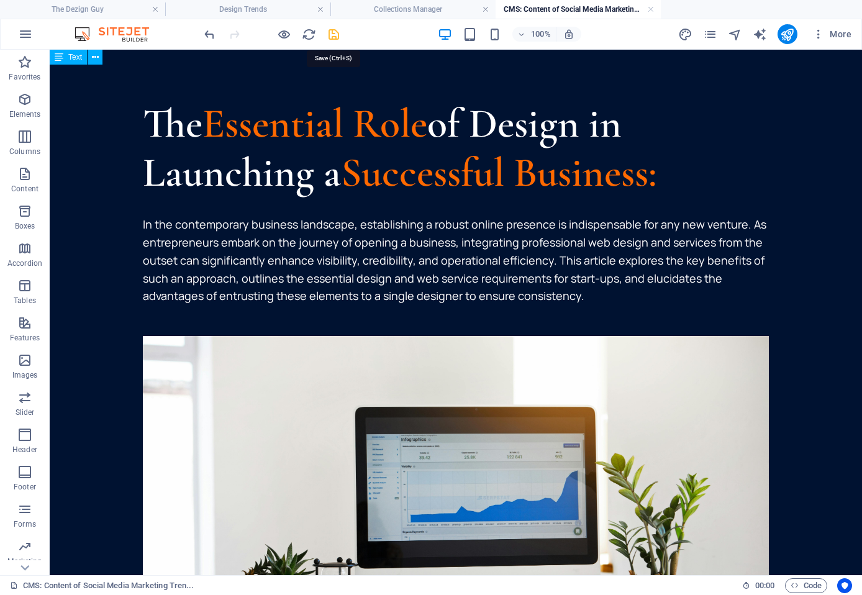
click at [335, 35] on icon "save" at bounding box center [334, 34] width 14 height 14
click at [649, 8] on link at bounding box center [650, 10] width 7 height 12
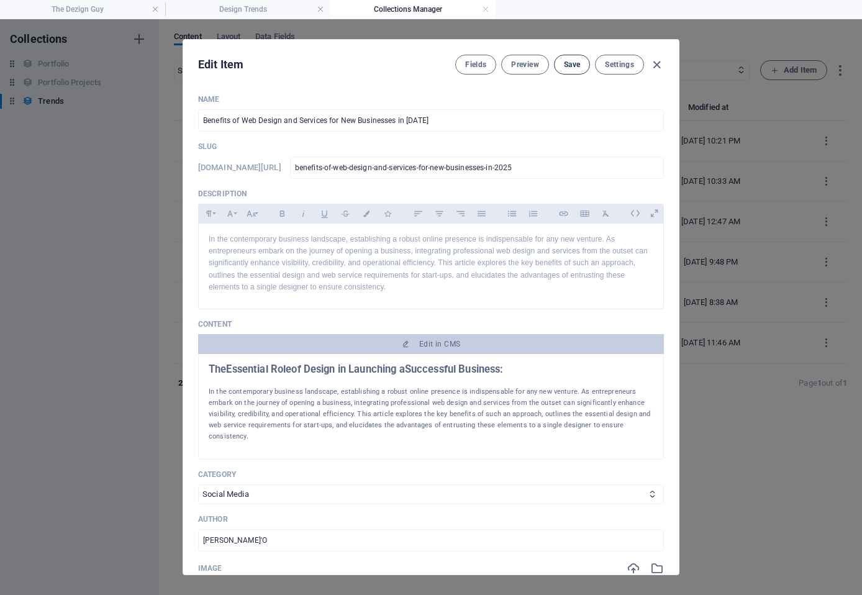
click at [582, 63] on button "Save" at bounding box center [572, 65] width 36 height 20
click at [311, 484] on select "Graphic Design Web Design E-Commerce Development Social Media Photography Perso…" at bounding box center [431, 494] width 466 height 20
select select "Web Design"
click at [198, 484] on select "Graphic Design Web Design E-Commerce Development Social Media Photography Perso…" at bounding box center [431, 494] width 466 height 20
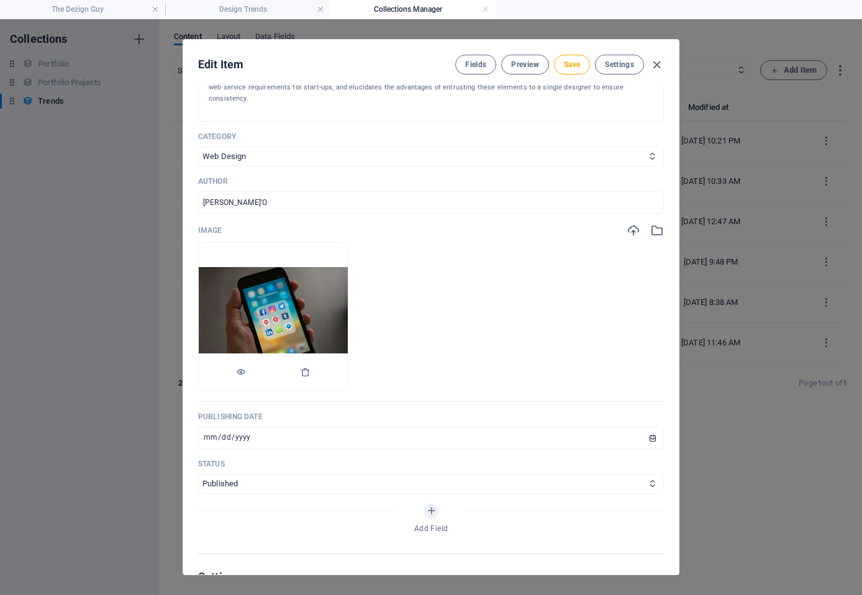
scroll to position [373, 0]
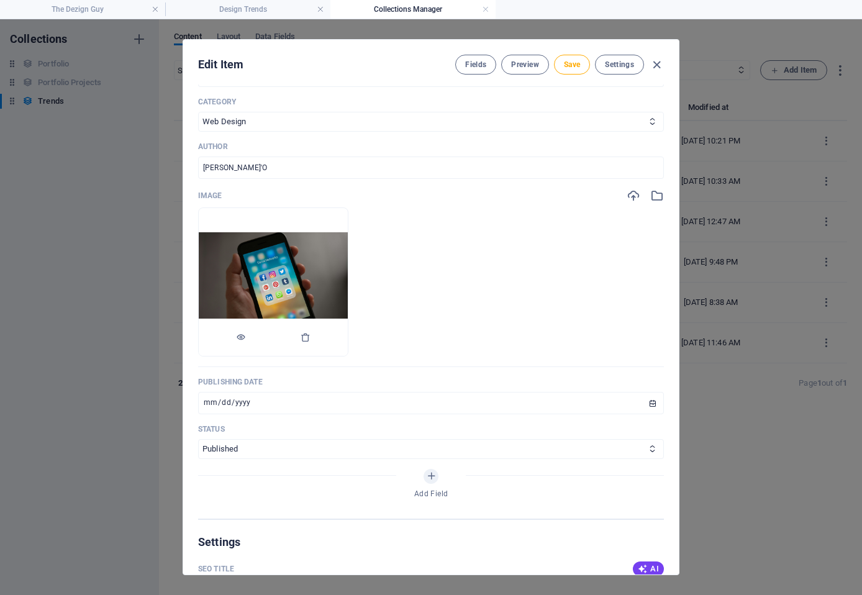
click at [338, 242] on img at bounding box center [273, 281] width 149 height 99
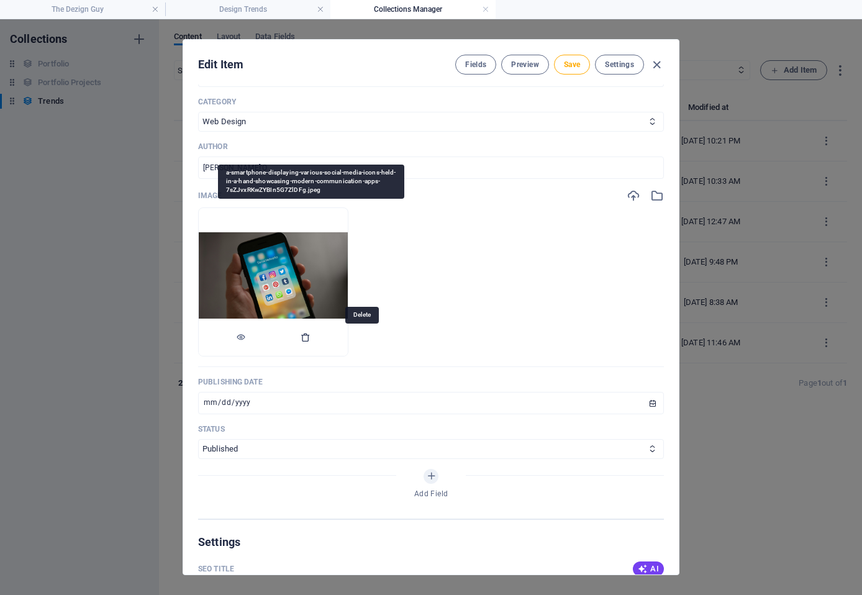
click at [310, 335] on icon "button" at bounding box center [306, 337] width 10 height 10
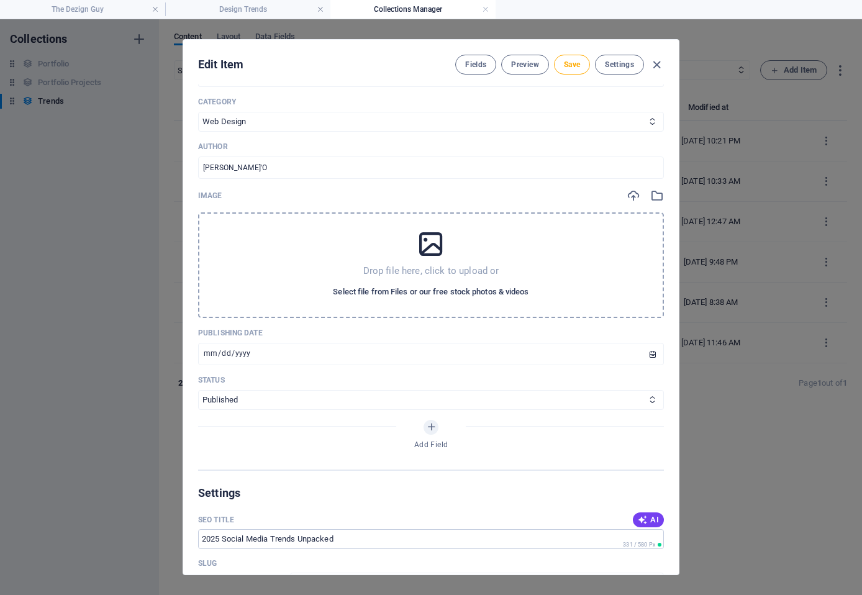
click at [394, 283] on button "Select file from Files or our free stock photos & videos" at bounding box center [431, 292] width 202 height 20
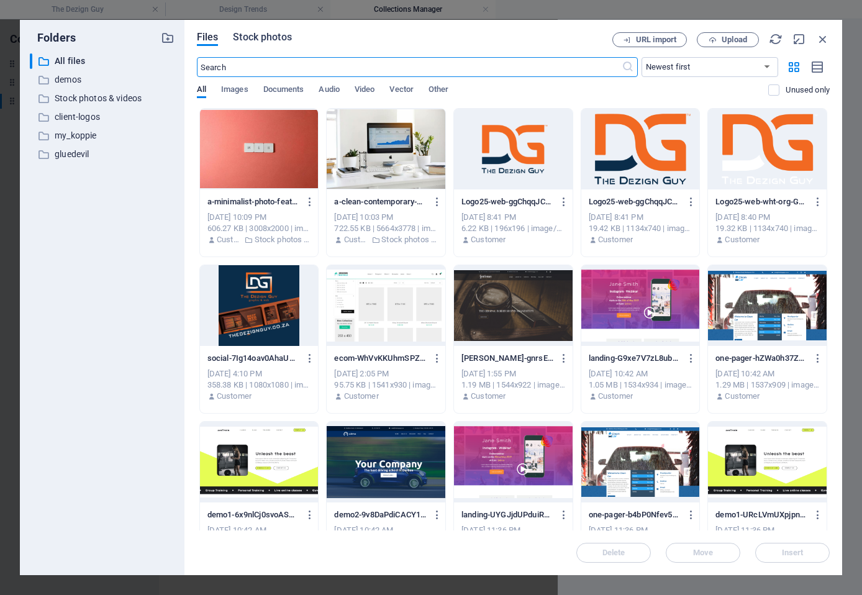
click at [247, 42] on span "Stock photos" at bounding box center [262, 37] width 58 height 15
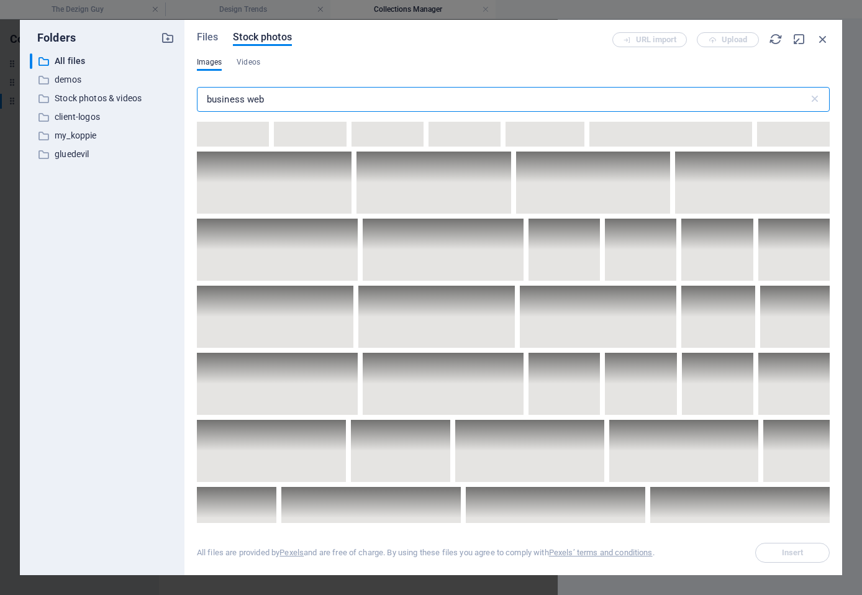
scroll to position [5340, 0]
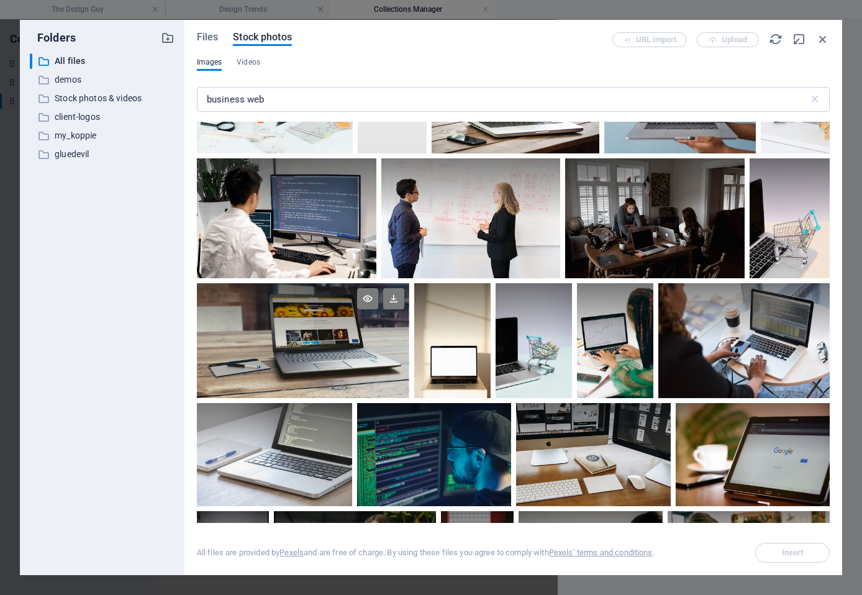
click at [327, 314] on div at bounding box center [303, 311] width 212 height 57
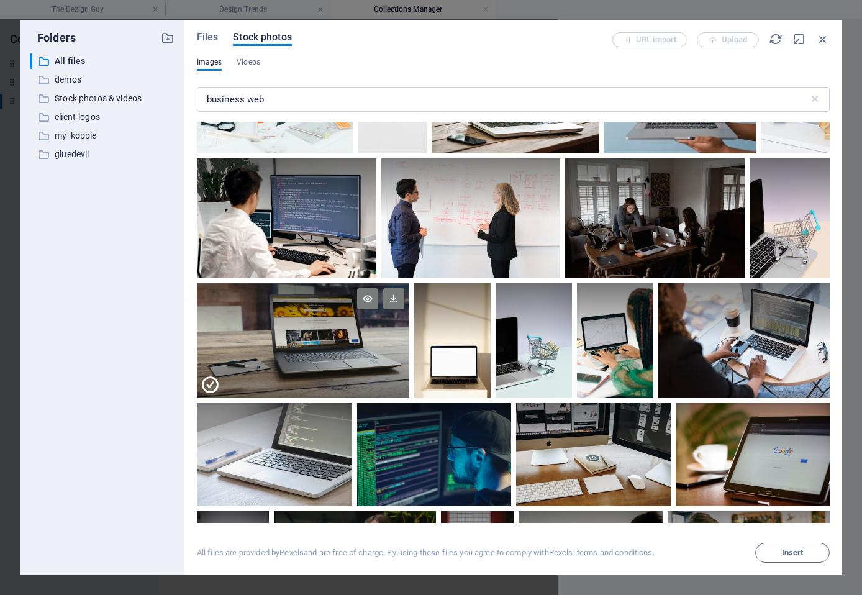
click at [327, 315] on div at bounding box center [303, 311] width 212 height 57
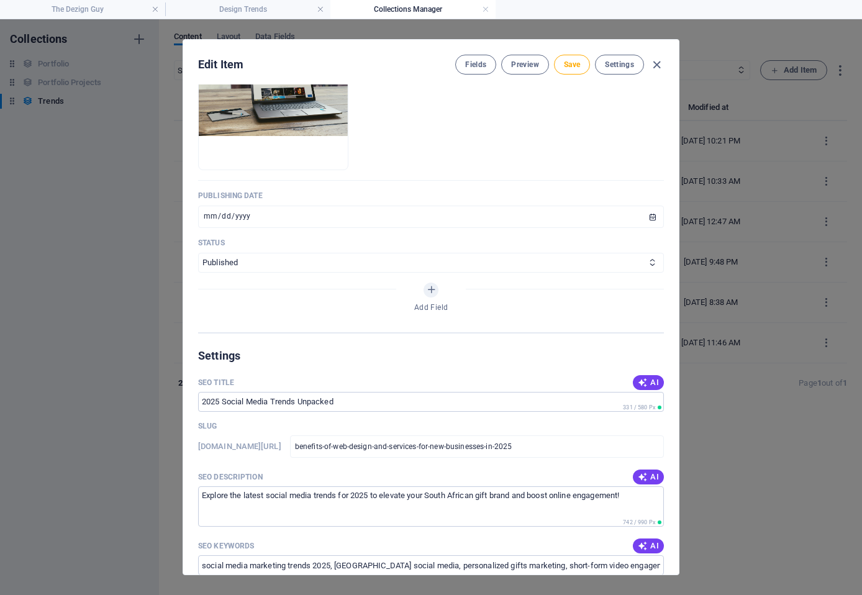
scroll to position [683, 0]
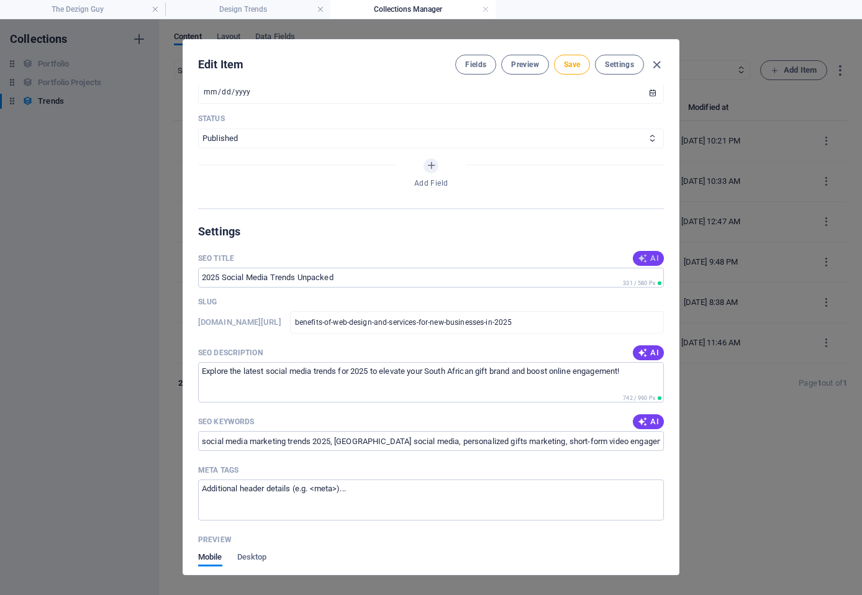
click at [653, 257] on span "AI" at bounding box center [648, 258] width 21 height 10
type input "Web Design Benefits for Startups"
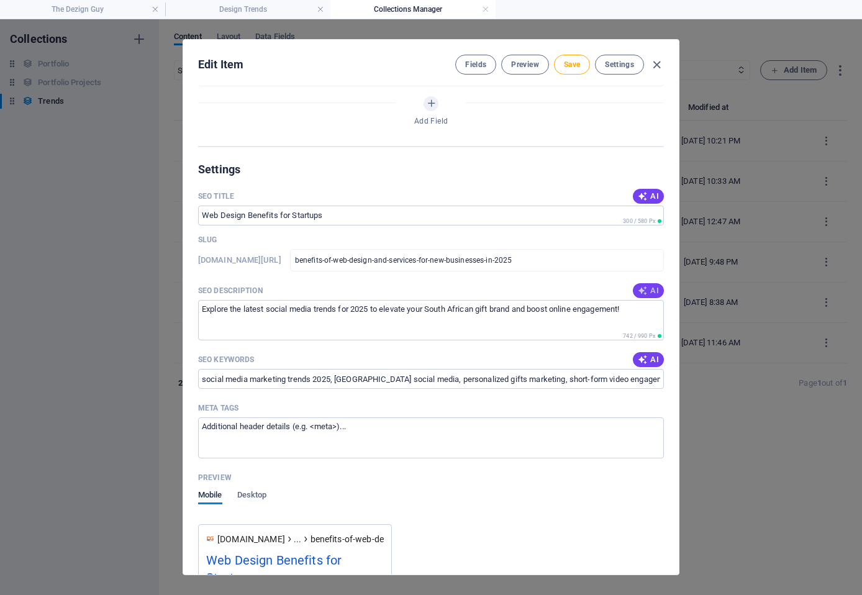
click at [653, 296] on button "AI" at bounding box center [648, 290] width 31 height 15
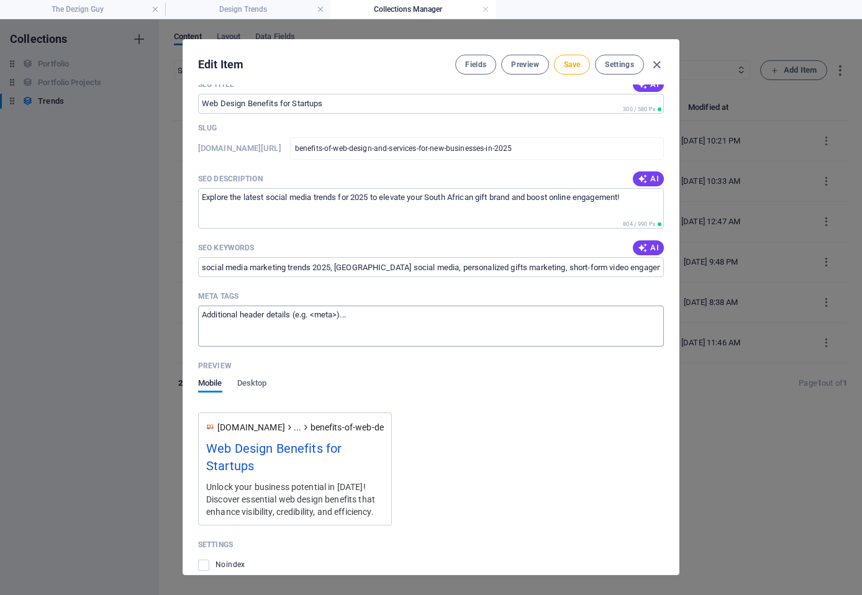
scroll to position [869, 0]
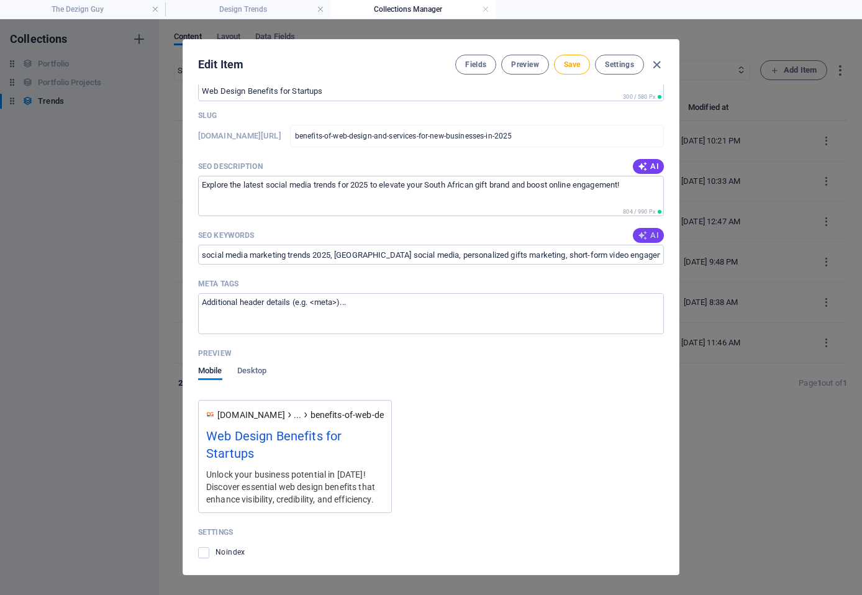
click at [640, 240] on icon "button" at bounding box center [643, 235] width 10 height 10
type input "web design benefits, new businesses 2025, professional web services, online pre…"
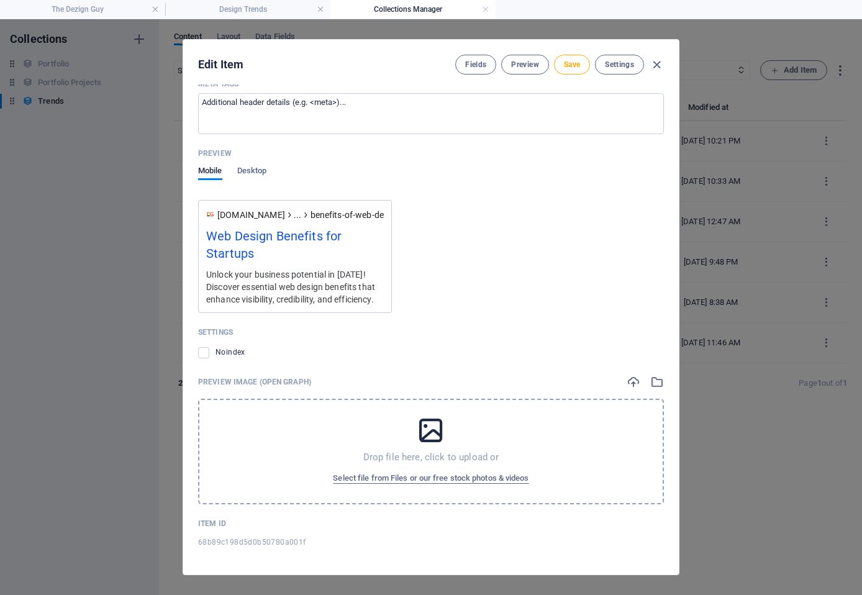
scroll to position [1071, 0]
click at [568, 70] on button "Save" at bounding box center [572, 65] width 36 height 20
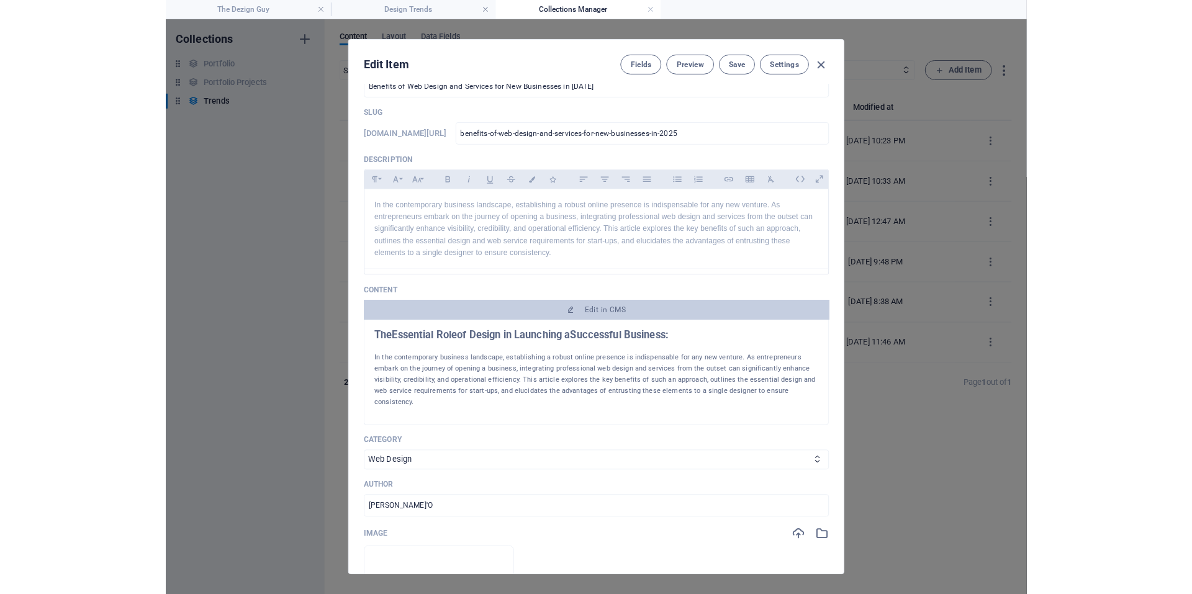
scroll to position [0, 0]
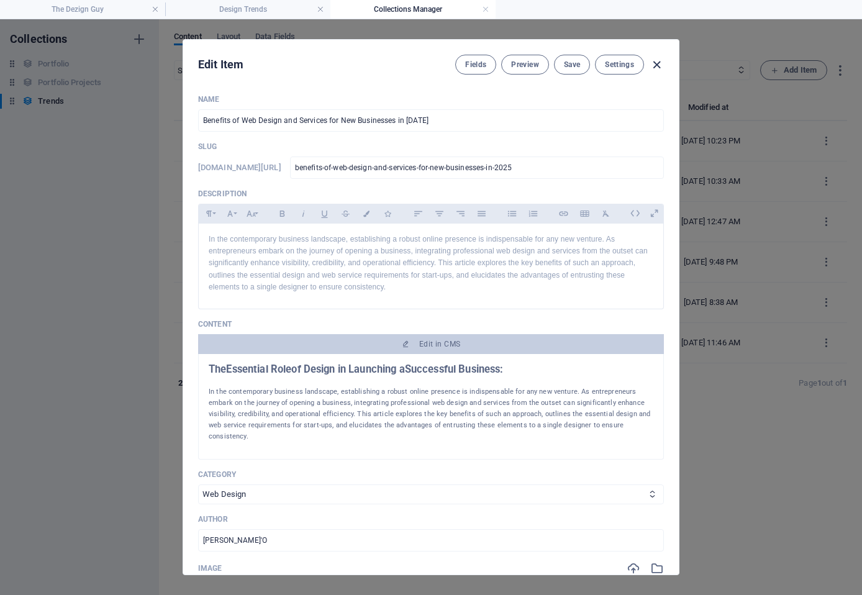
click at [653, 63] on icon "button" at bounding box center [656, 65] width 14 height 14
type input "[DATE]"
type input "benefits-of-web-design-and-services-for-new-businesses-in-2025"
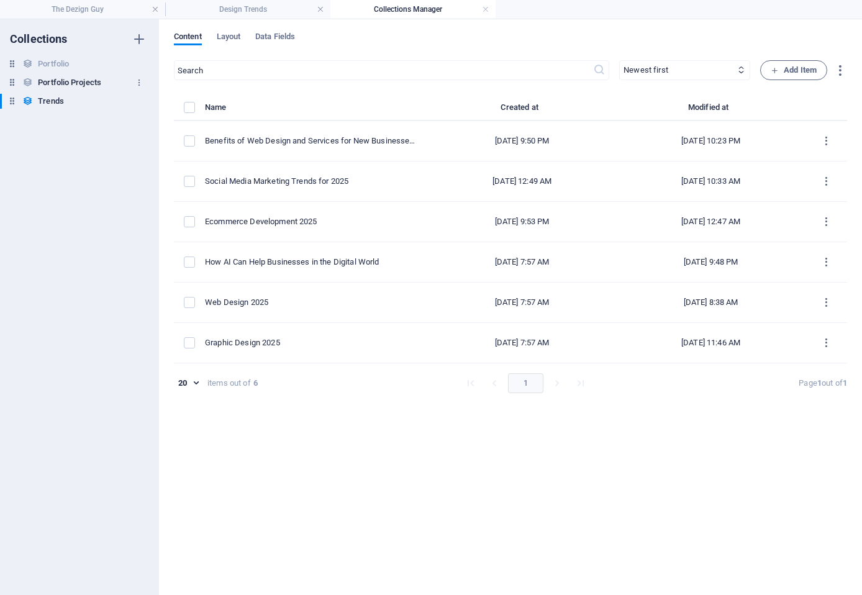
click at [89, 79] on h6 "Portfolio Projects" at bounding box center [69, 82] width 63 height 15
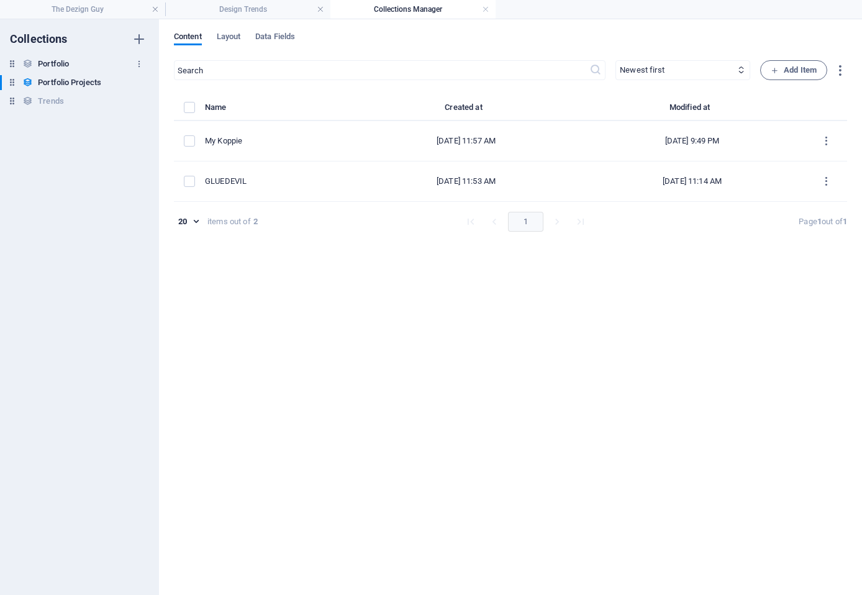
click at [57, 61] on h6 "Portfolio" at bounding box center [53, 64] width 31 height 15
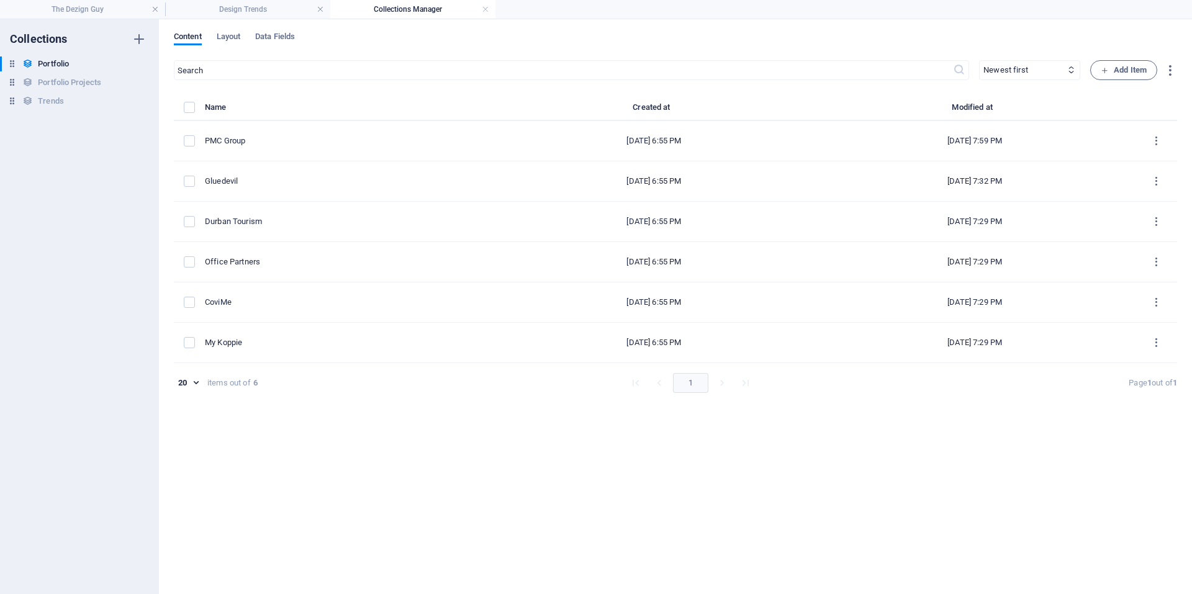
click at [482, 5] on link at bounding box center [485, 10] width 7 height 12
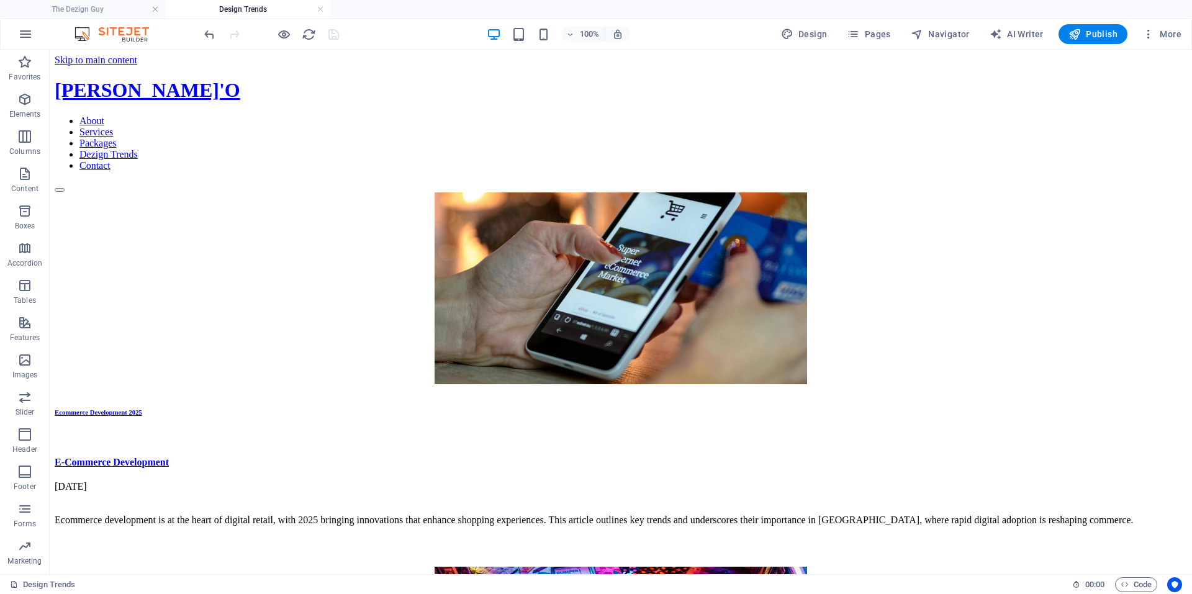
click at [317, 35] on div at bounding box center [271, 34] width 139 height 20
click at [309, 37] on icon "reload" at bounding box center [309, 34] width 14 height 14
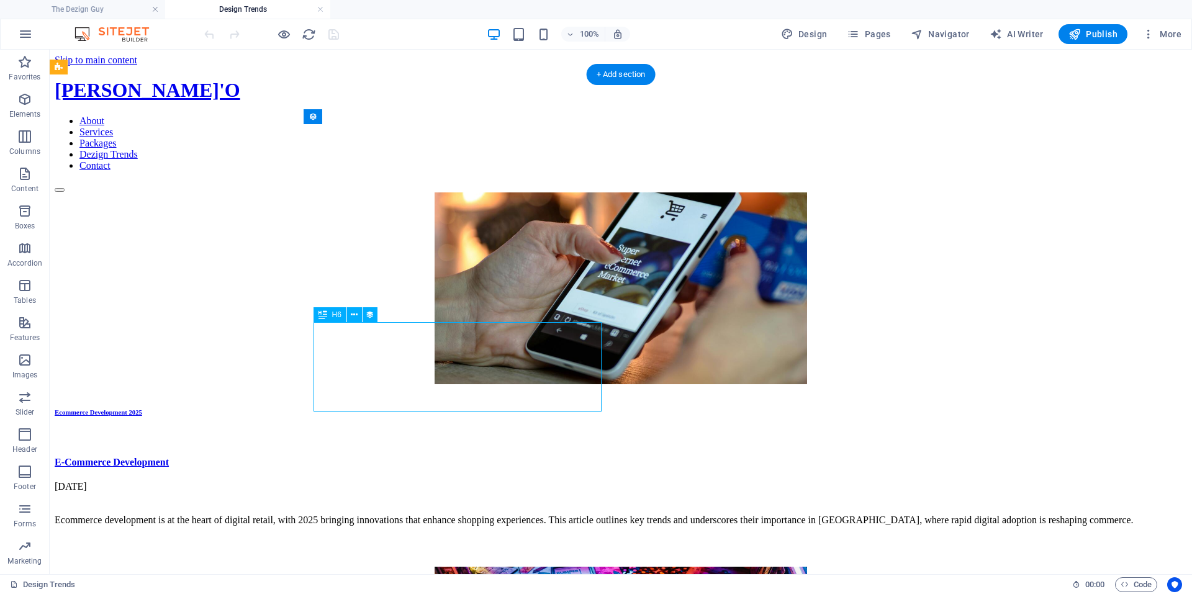
select select "name"
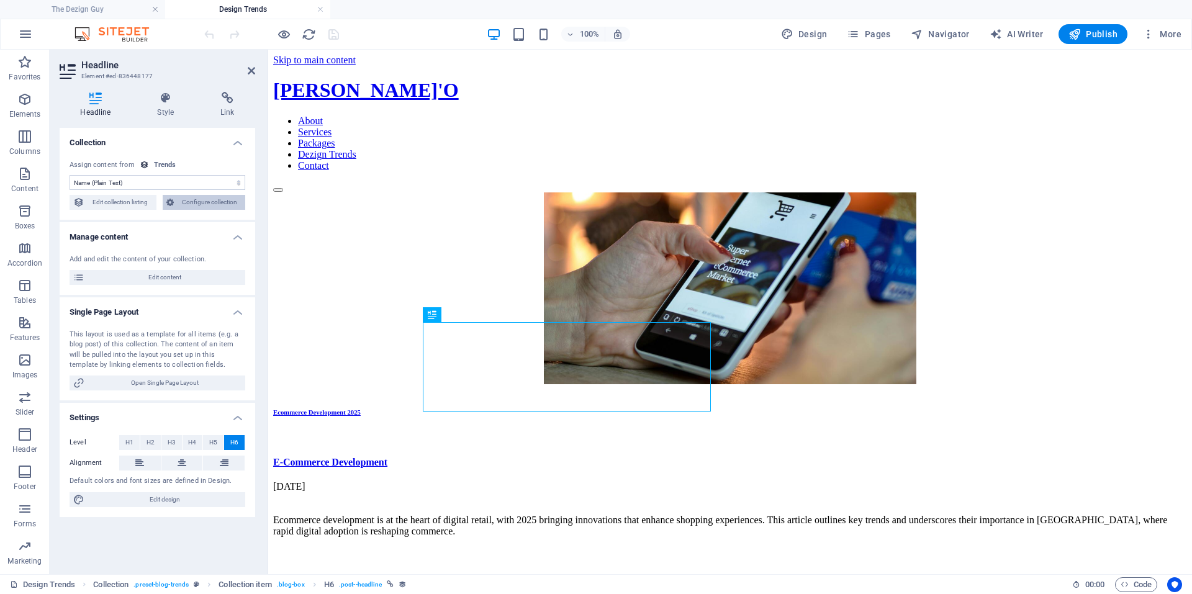
click at [211, 206] on span "Configure collection" at bounding box center [210, 202] width 65 height 15
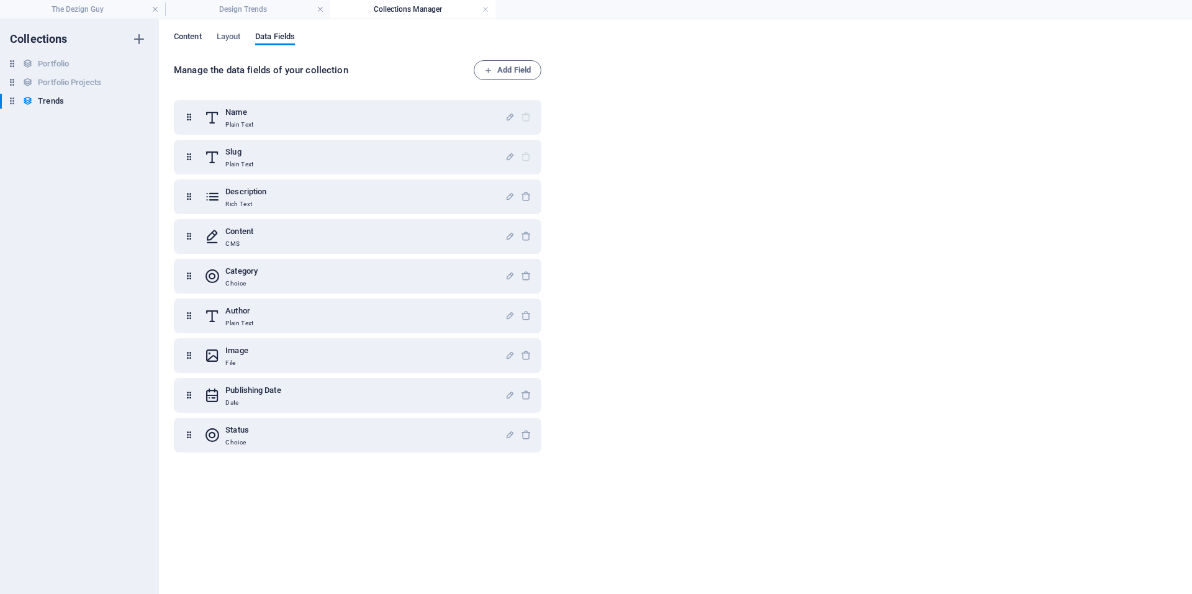
click at [192, 38] on span "Content" at bounding box center [188, 37] width 28 height 17
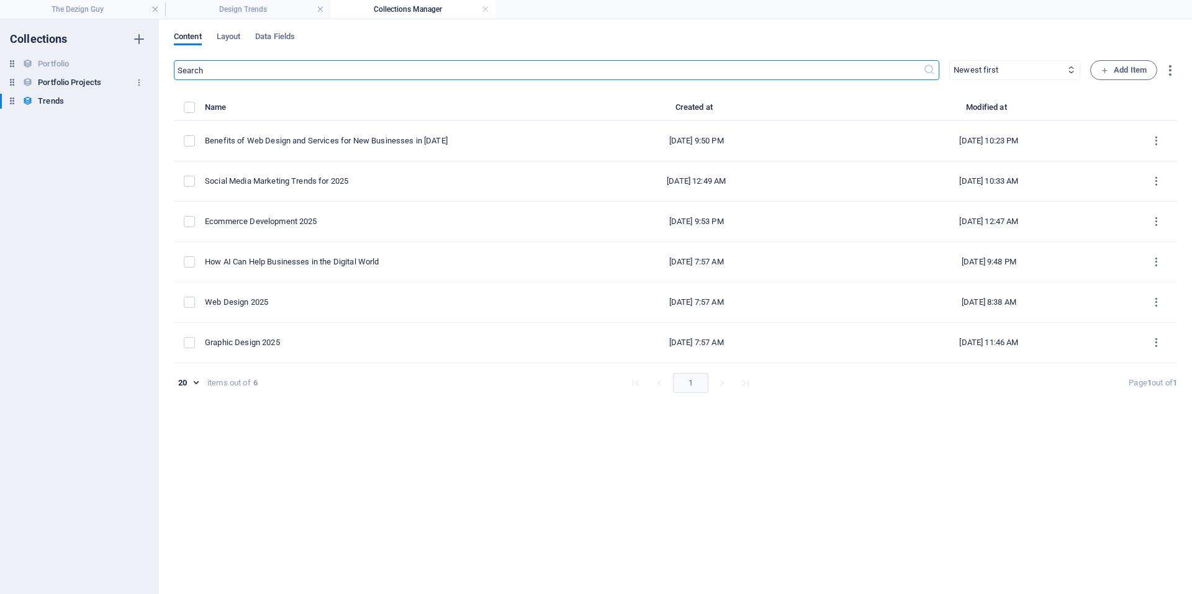
click at [75, 79] on h6 "Portfolio Projects" at bounding box center [69, 82] width 63 height 15
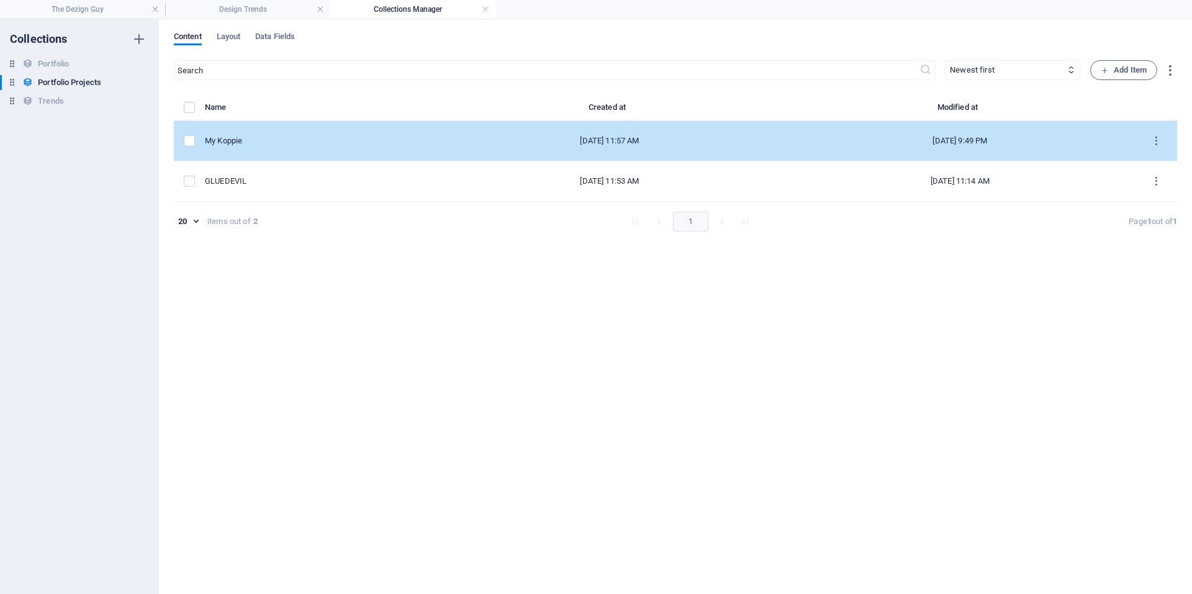
click at [253, 135] on div "My Koppie" at bounding box center [315, 140] width 220 height 11
select select "Web Design"
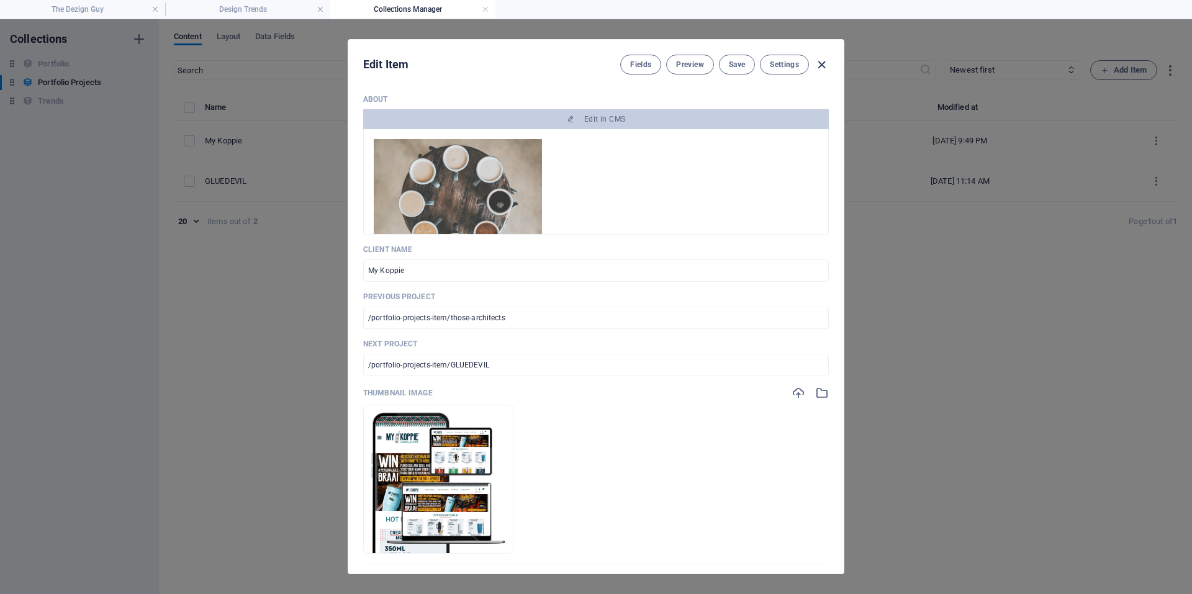
click at [818, 66] on icon "button" at bounding box center [822, 65] width 14 height 14
type input "my-koppie"
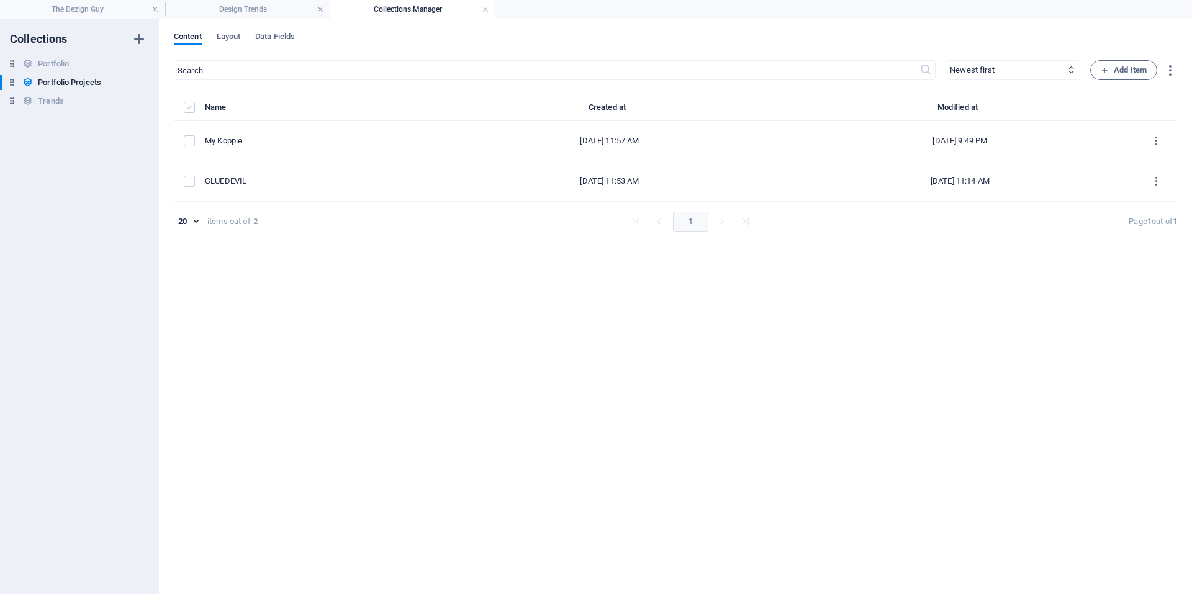
click at [192, 106] on label "items list" at bounding box center [189, 107] width 11 height 11
click at [0, 0] on input "items list" at bounding box center [0, 0] width 0 height 0
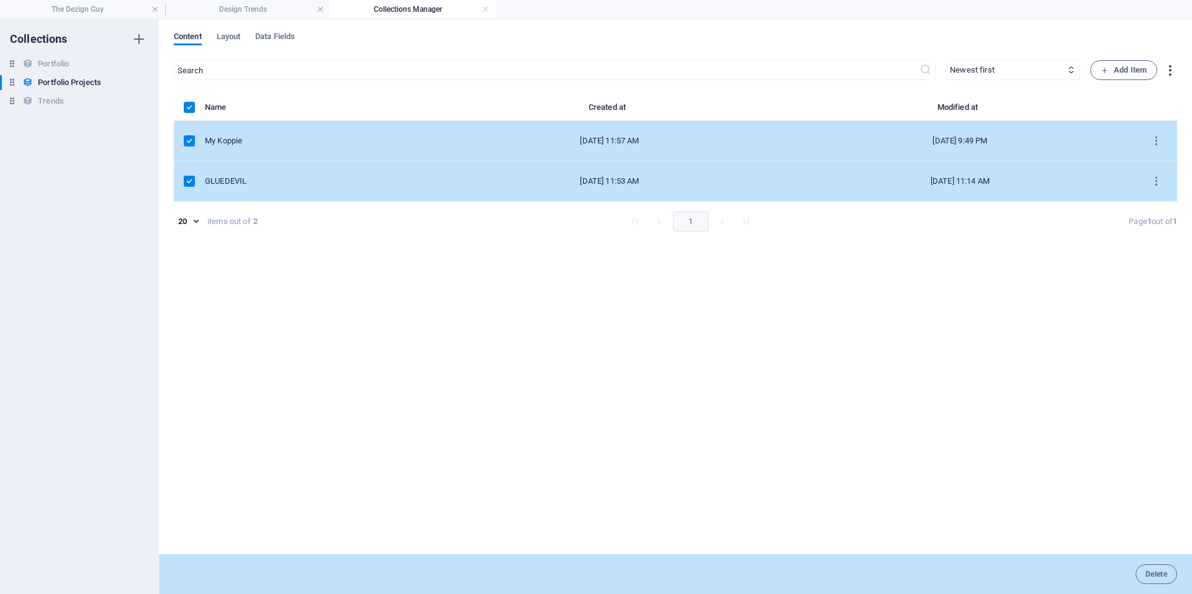
click at [861, 73] on icon "button" at bounding box center [1170, 70] width 14 height 14
click at [861, 263] on div at bounding box center [596, 297] width 1192 height 594
click at [861, 133] on button "items list" at bounding box center [1157, 141] width 22 height 20
click at [861, 265] on div at bounding box center [1129, 262] width 22 height 12
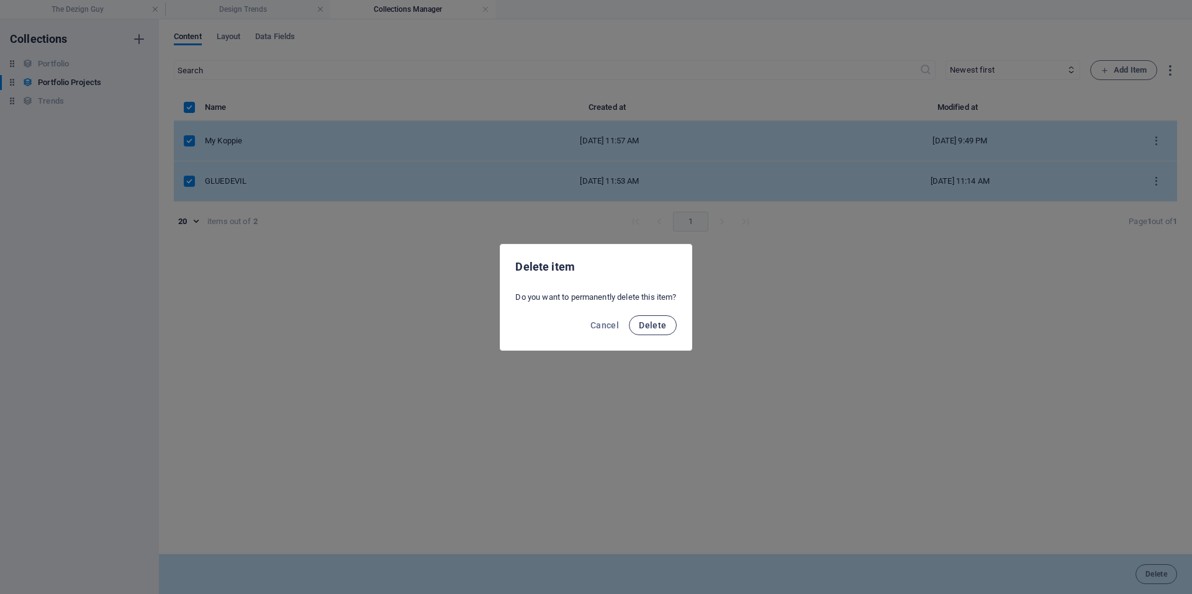
click at [651, 319] on button "Delete" at bounding box center [652, 325] width 47 height 20
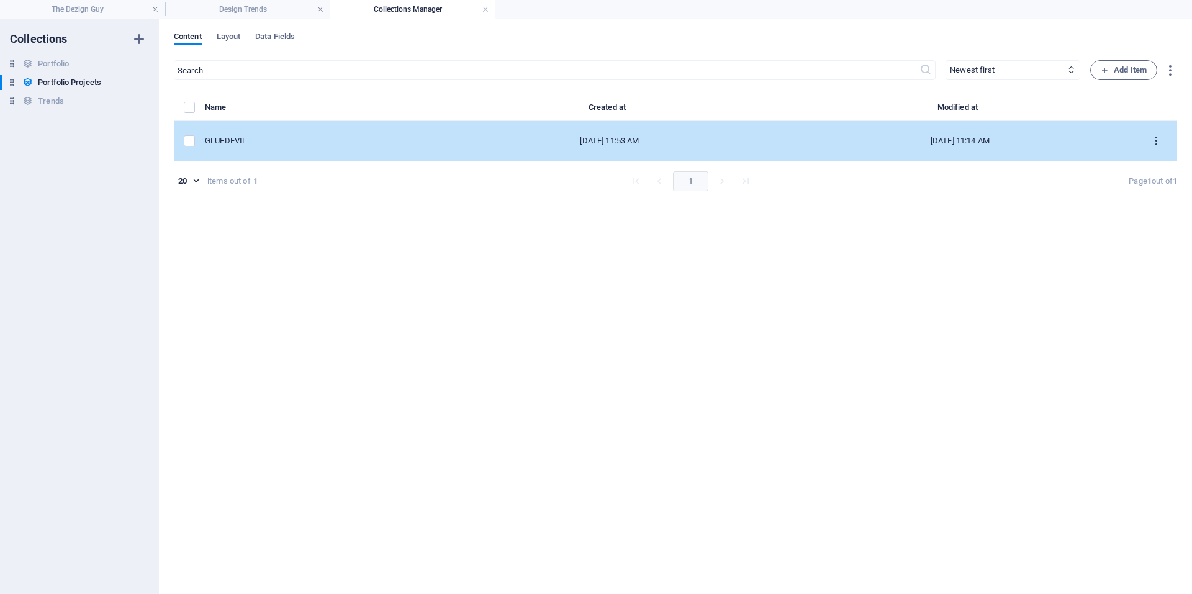
click at [861, 140] on icon "items list" at bounding box center [1157, 141] width 12 height 12
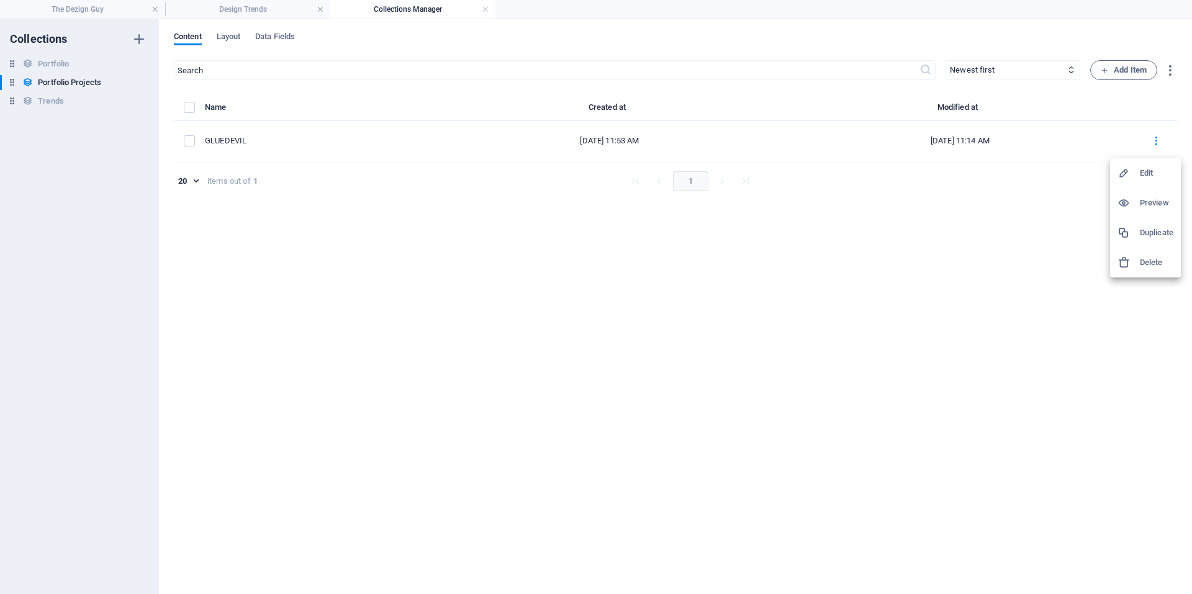
click at [861, 249] on li "Delete" at bounding box center [1145, 263] width 71 height 30
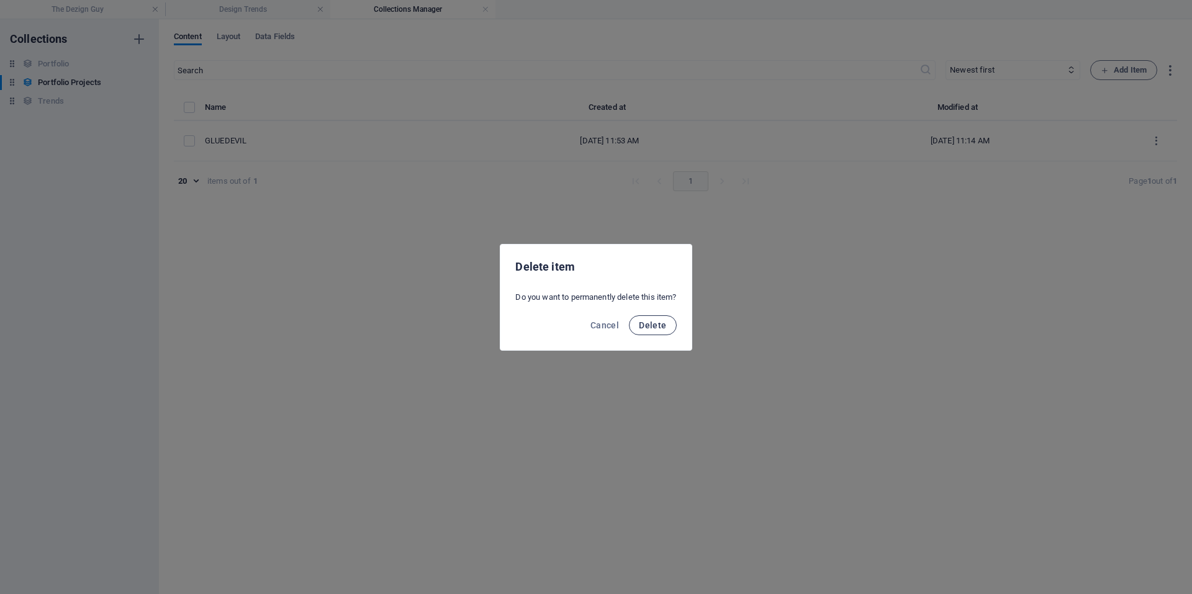
click at [663, 317] on button "Delete" at bounding box center [652, 325] width 47 height 20
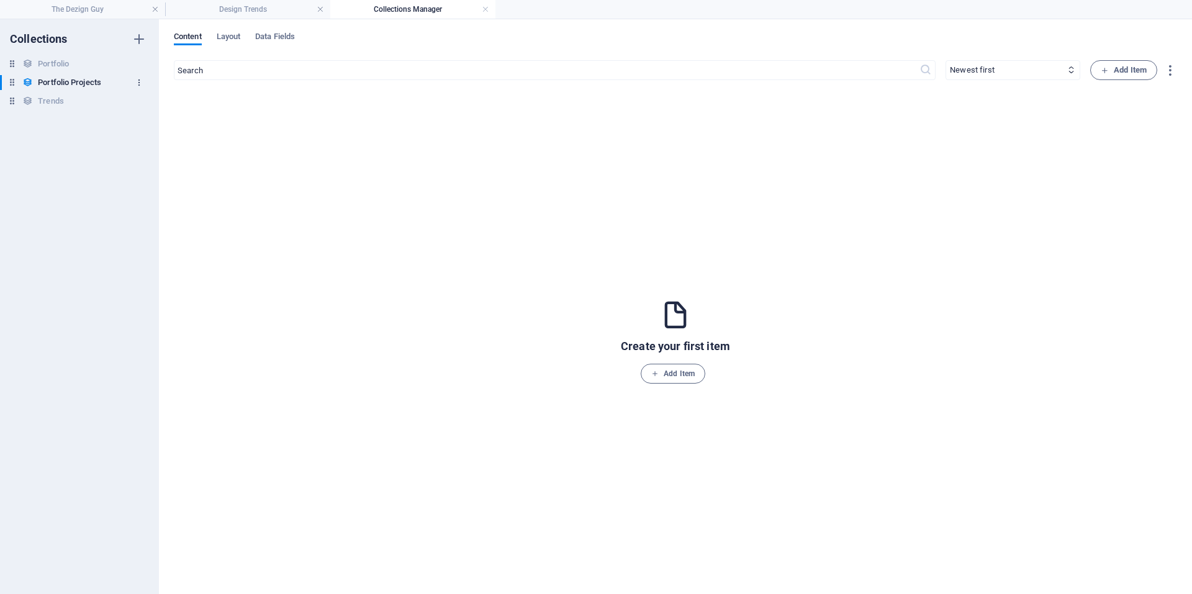
click at [136, 79] on icon "button" at bounding box center [139, 82] width 9 height 9
click at [135, 167] on h6 "Delete" at bounding box center [150, 167] width 34 height 15
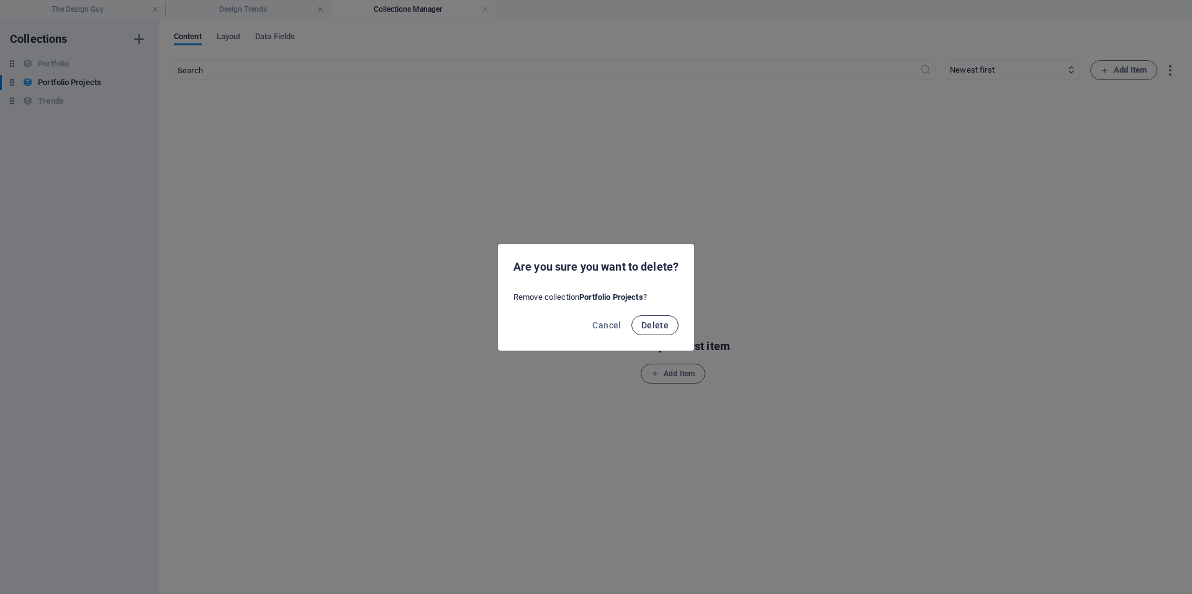
click at [658, 317] on button "Delete" at bounding box center [654, 325] width 47 height 20
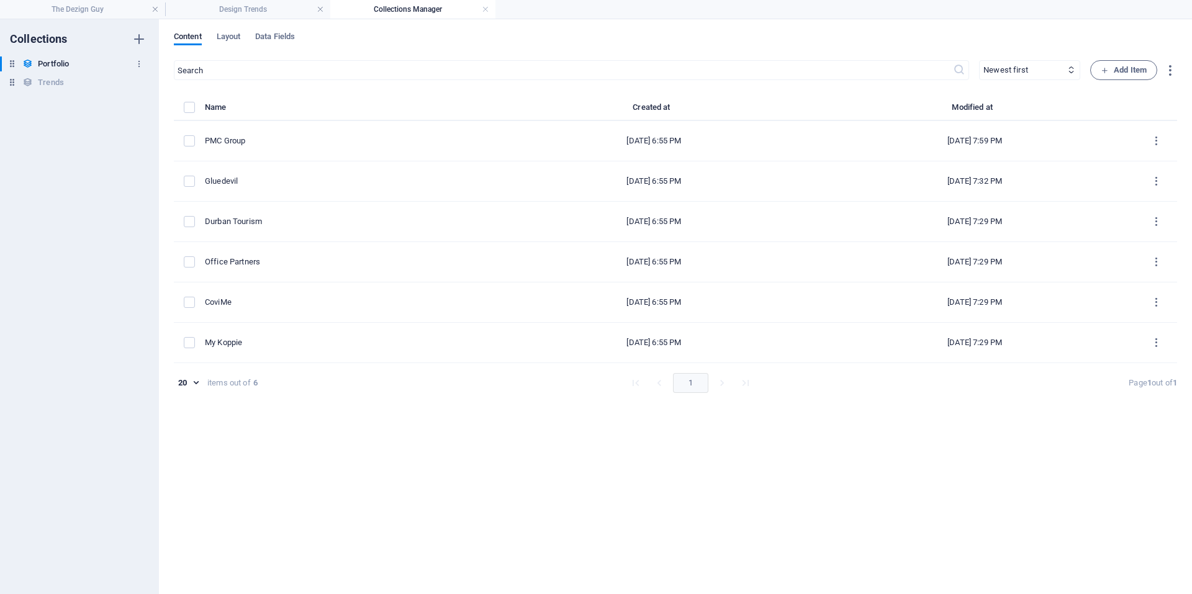
click at [98, 63] on div "Portfolio Portfolio" at bounding box center [73, 64] width 147 height 15
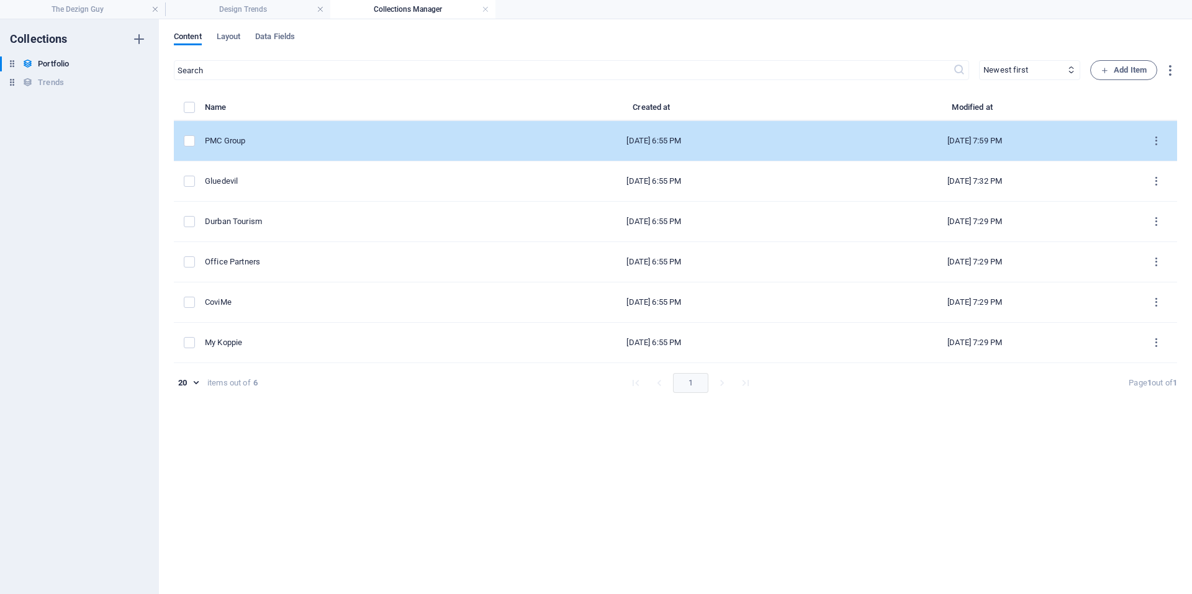
click at [300, 138] on div "PMC Group" at bounding box center [344, 140] width 279 height 11
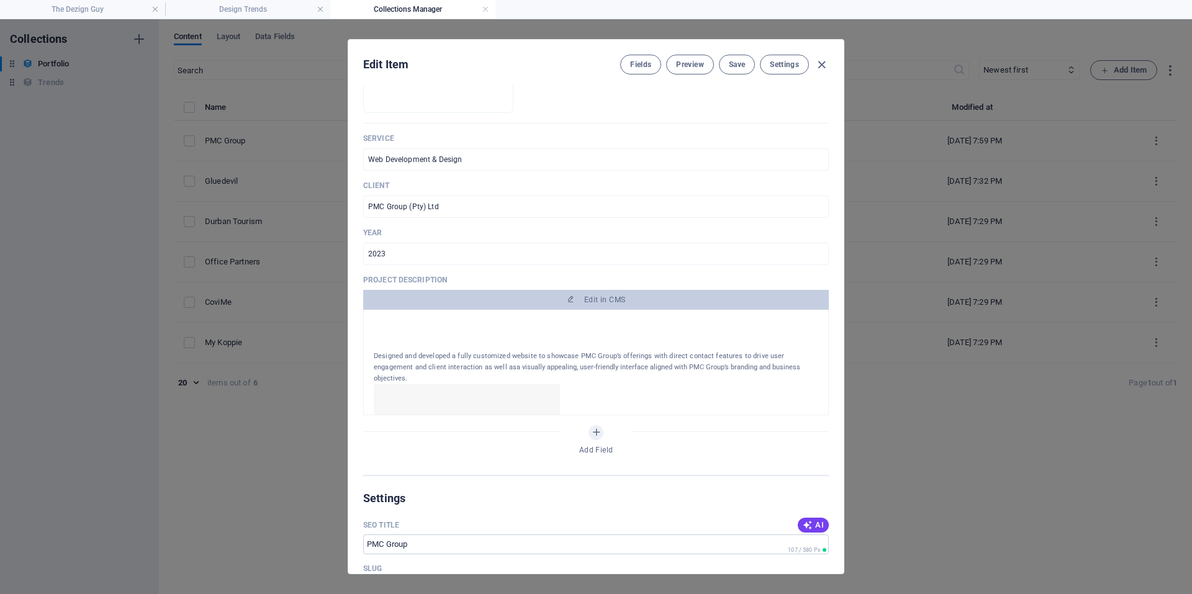
scroll to position [373, 0]
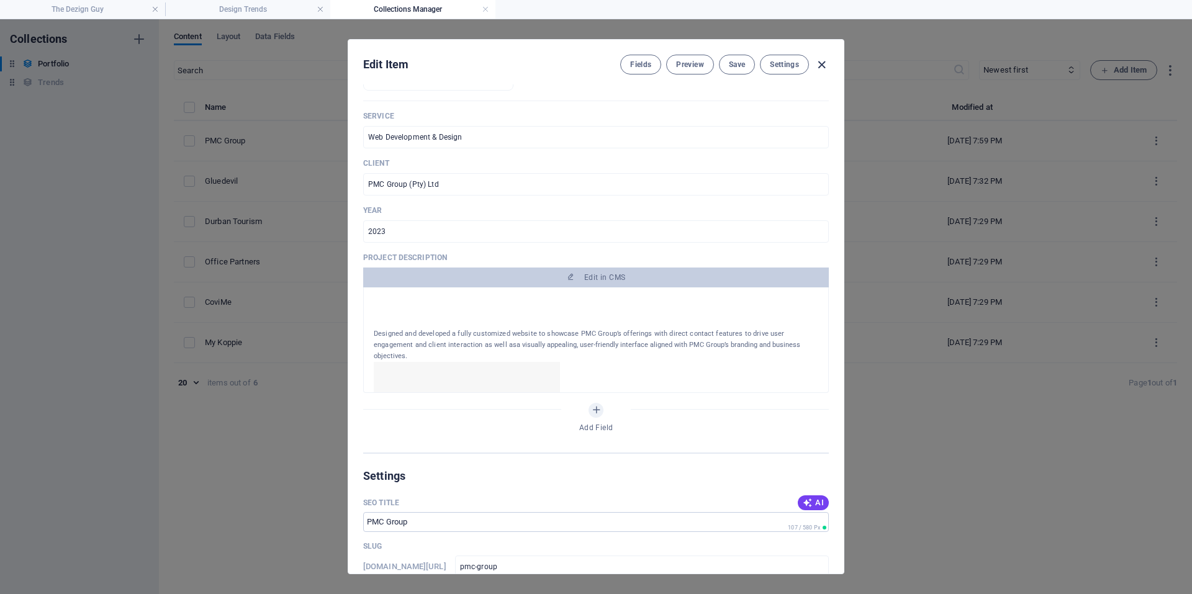
click at [818, 65] on icon "button" at bounding box center [822, 65] width 14 height 14
type input "pmc-group"
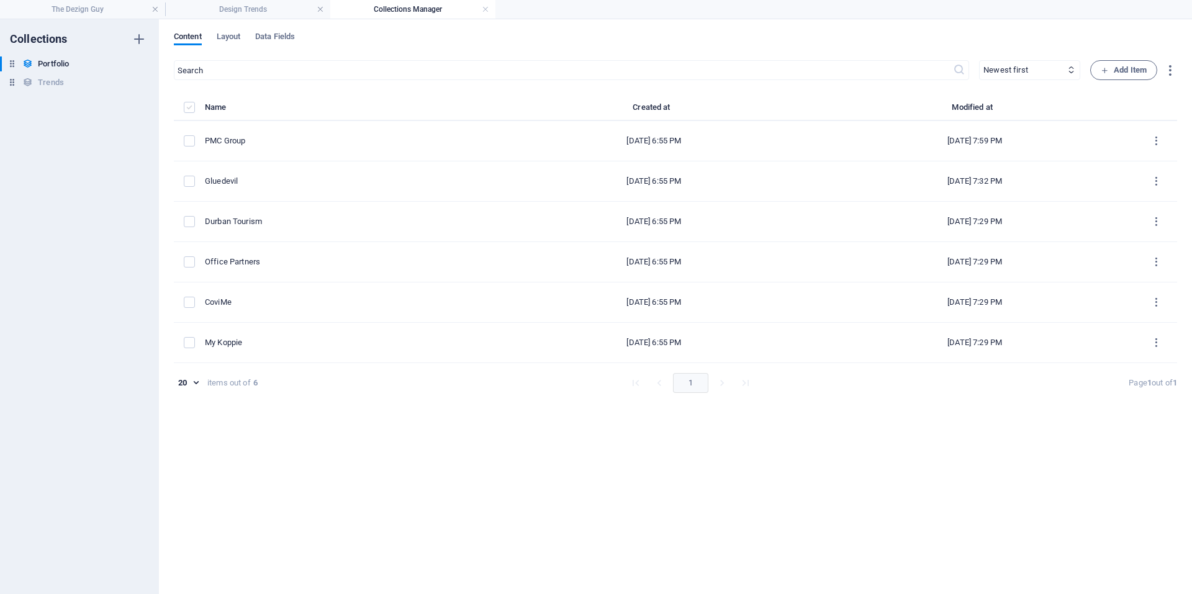
click at [189, 108] on label "items list" at bounding box center [189, 107] width 11 height 11
click at [0, 0] on input "items list" at bounding box center [0, 0] width 0 height 0
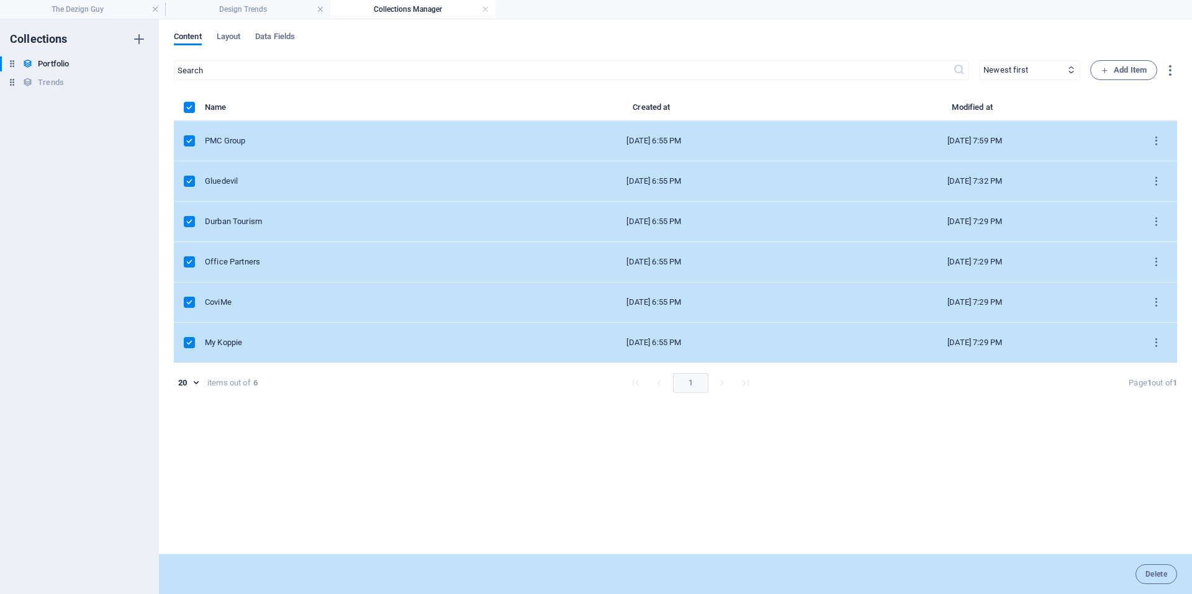
click at [91, 181] on div "Collections Portfolio Portfolio Trends Trends" at bounding box center [79, 306] width 159 height 575
click at [344, 135] on td "PMC Group" at bounding box center [349, 141] width 289 height 40
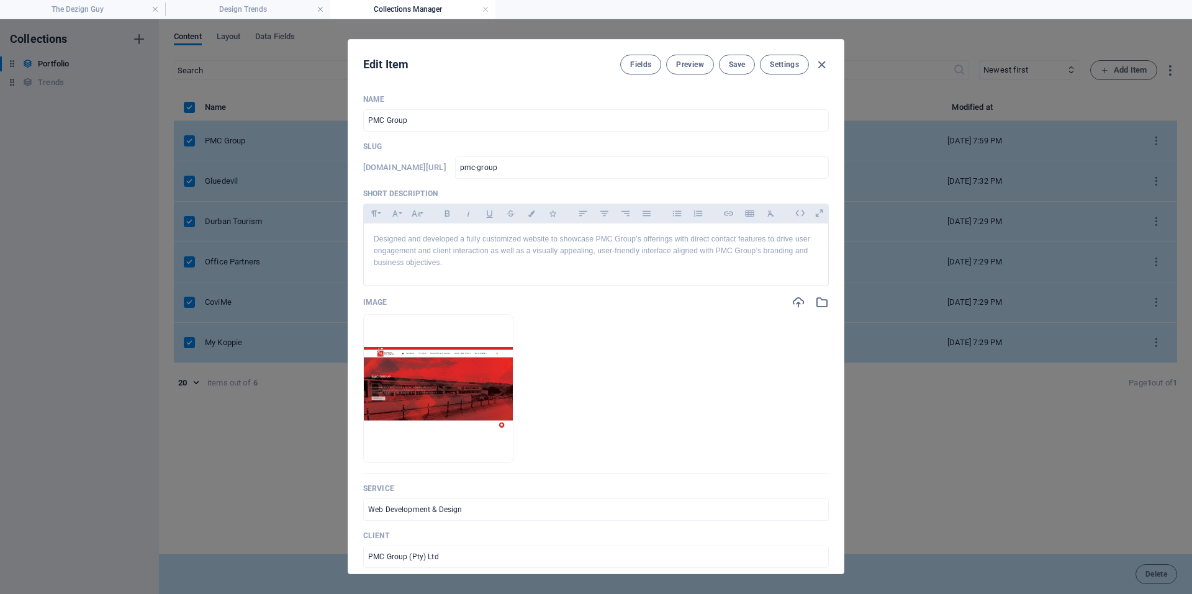
click at [823, 57] on div "Fields Preview Save Settings" at bounding box center [724, 65] width 209 height 20
click at [821, 63] on icon "button" at bounding box center [822, 65] width 14 height 14
type input "pmc-group"
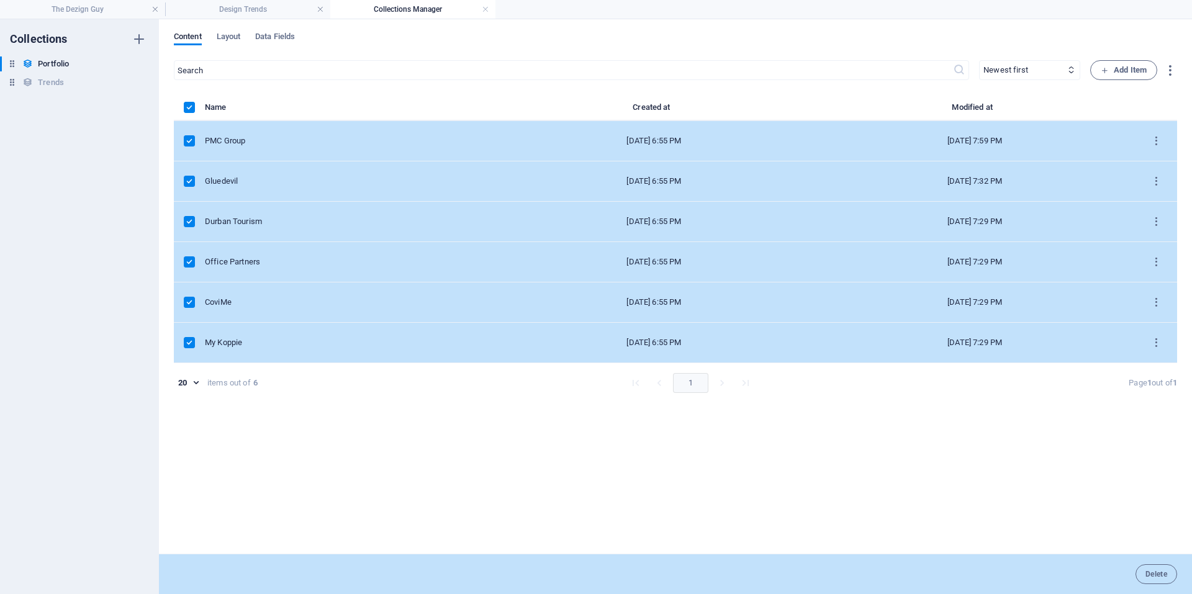
click at [283, 387] on div "20 20 items out of 6 1 Page 1 out of 1" at bounding box center [675, 383] width 1003 height 20
click at [261, 431] on div "Name Created at Modified at PMC Group [DATE] 6:55 PM [DATE] 7:59 PM Gluedevil […" at bounding box center [675, 320] width 1003 height 441
click at [250, 226] on div "Durban Tourism" at bounding box center [344, 221] width 279 height 11
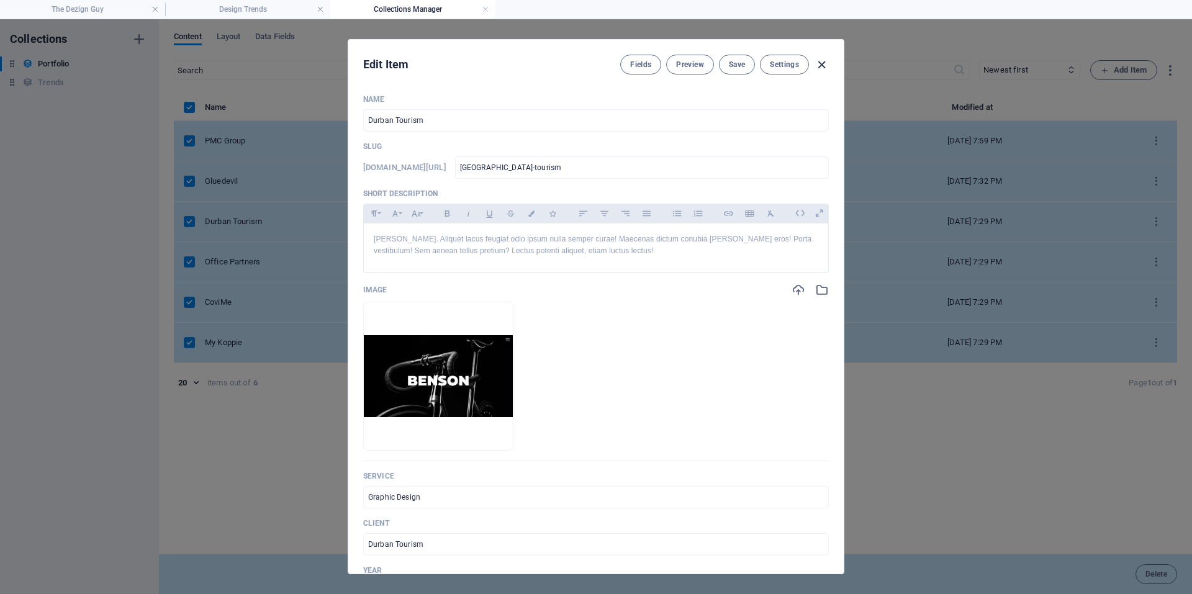
click at [818, 61] on icon "button" at bounding box center [822, 65] width 14 height 14
type input "[GEOGRAPHIC_DATA]-tourism"
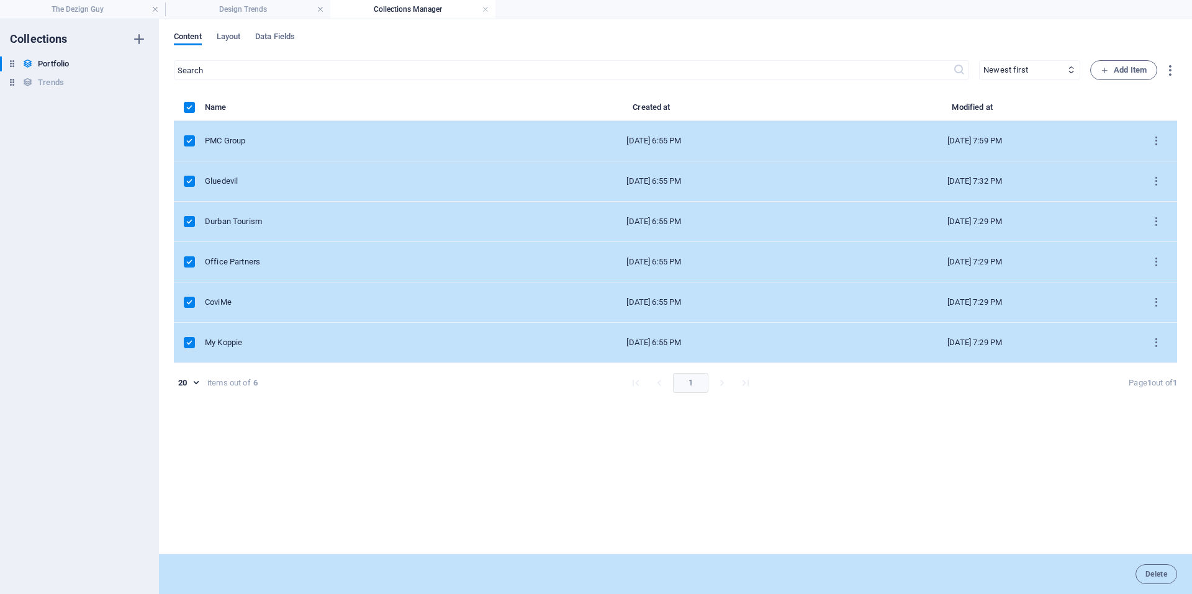
click at [264, 297] on div "CoviMe" at bounding box center [344, 302] width 279 height 11
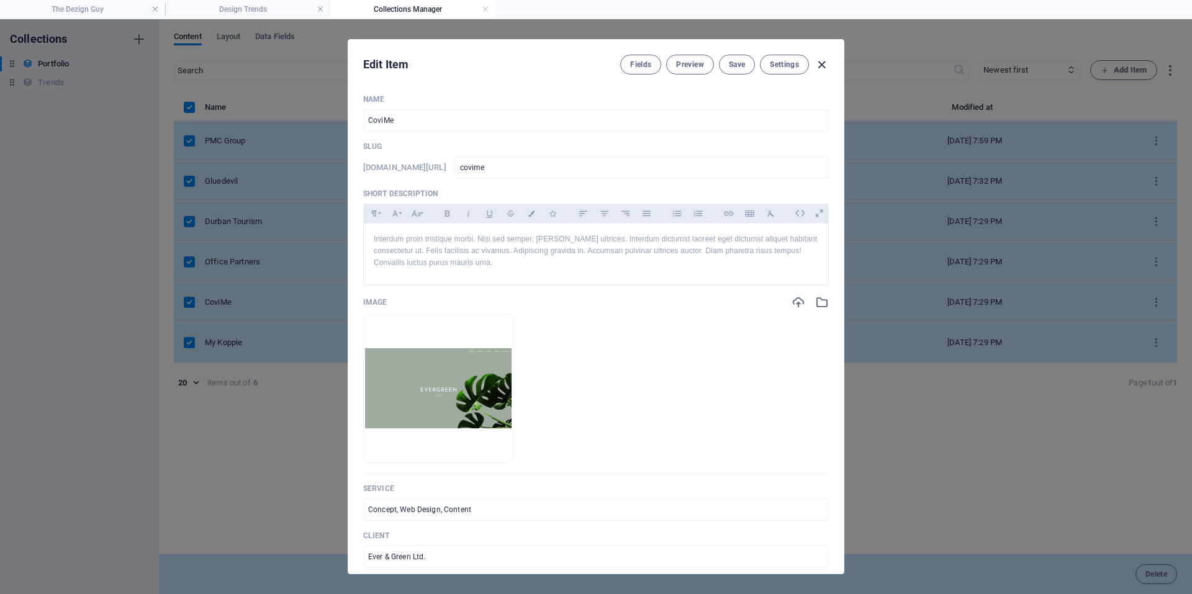
click at [817, 66] on icon "button" at bounding box center [822, 65] width 14 height 14
type input "covime"
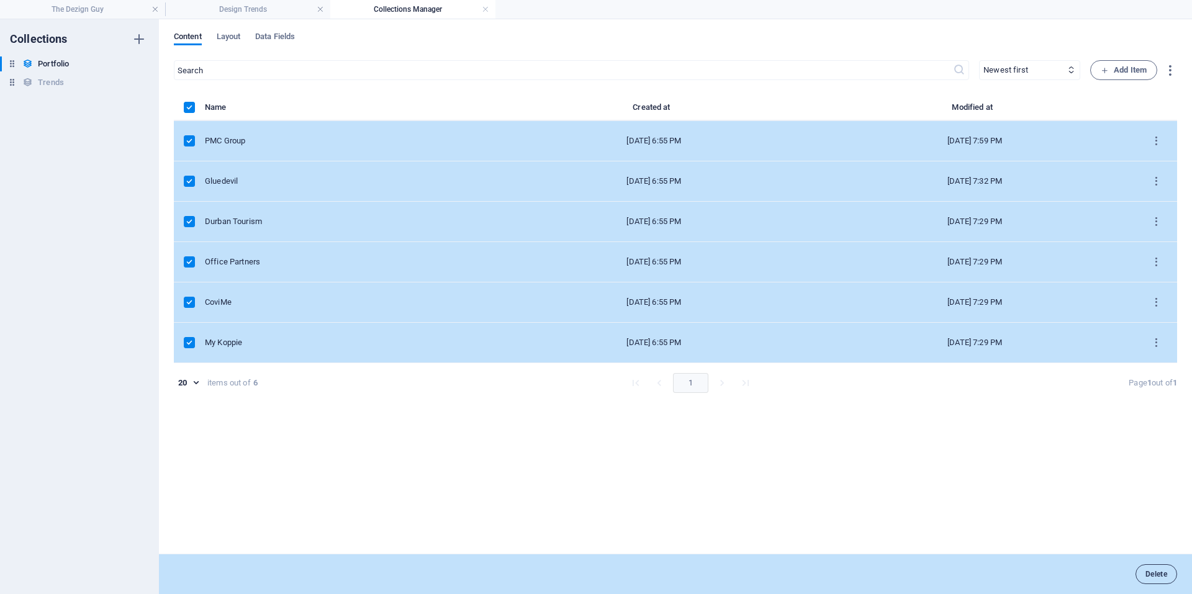
click at [861, 572] on span "Delete" at bounding box center [1157, 574] width 22 height 7
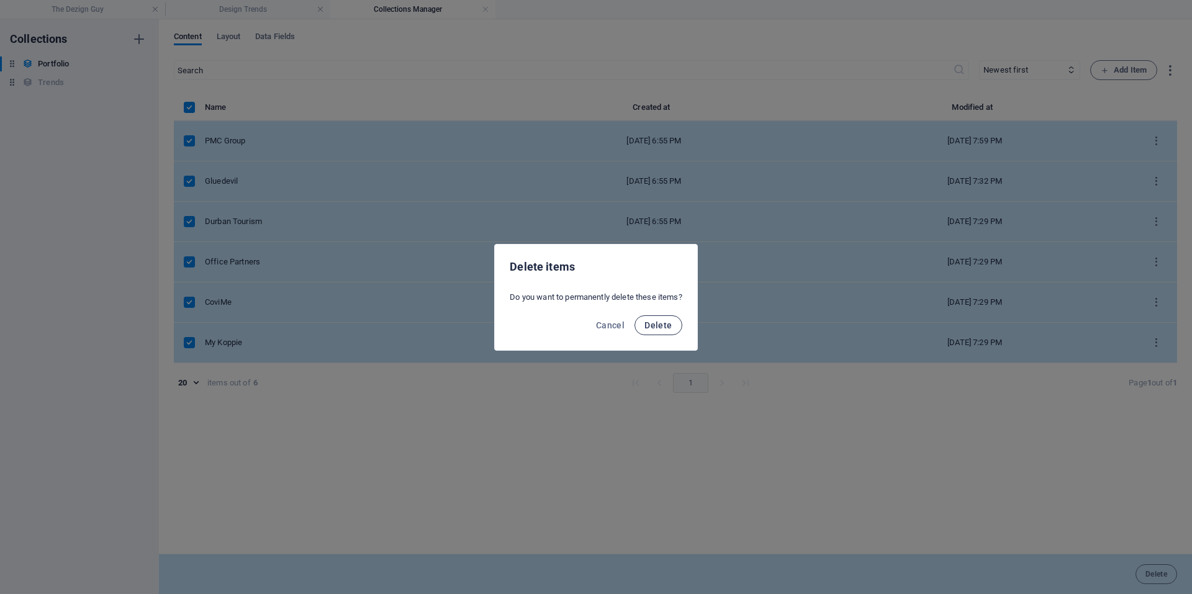
click at [654, 320] on span "Delete" at bounding box center [658, 325] width 27 height 10
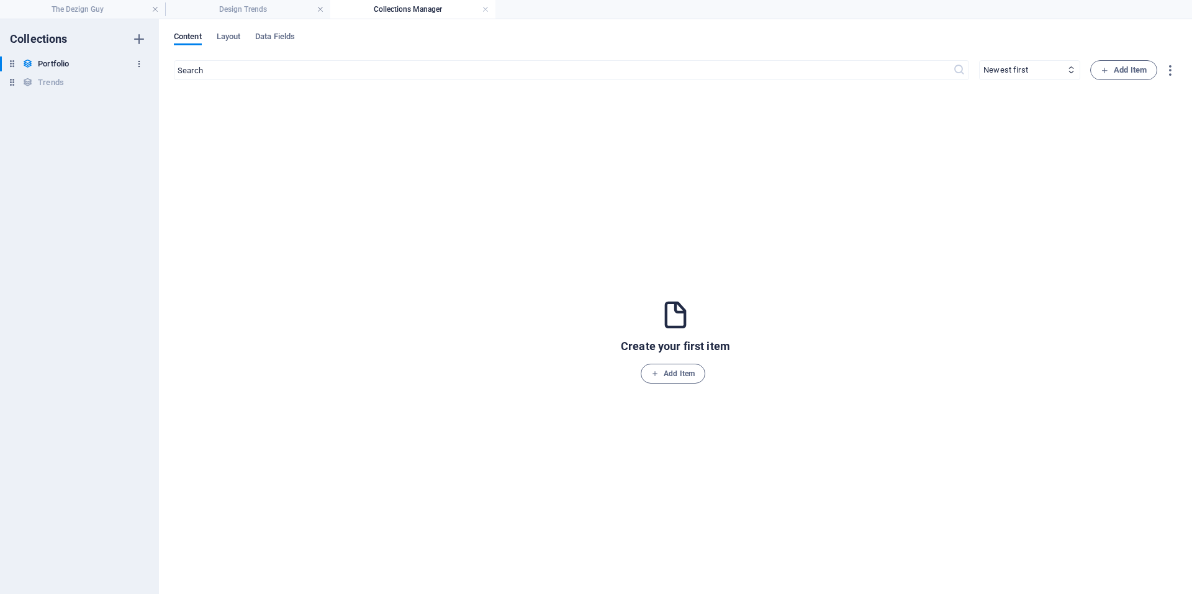
click at [135, 60] on icon "button" at bounding box center [139, 64] width 9 height 9
click at [140, 147] on h6 "Delete" at bounding box center [150, 148] width 34 height 15
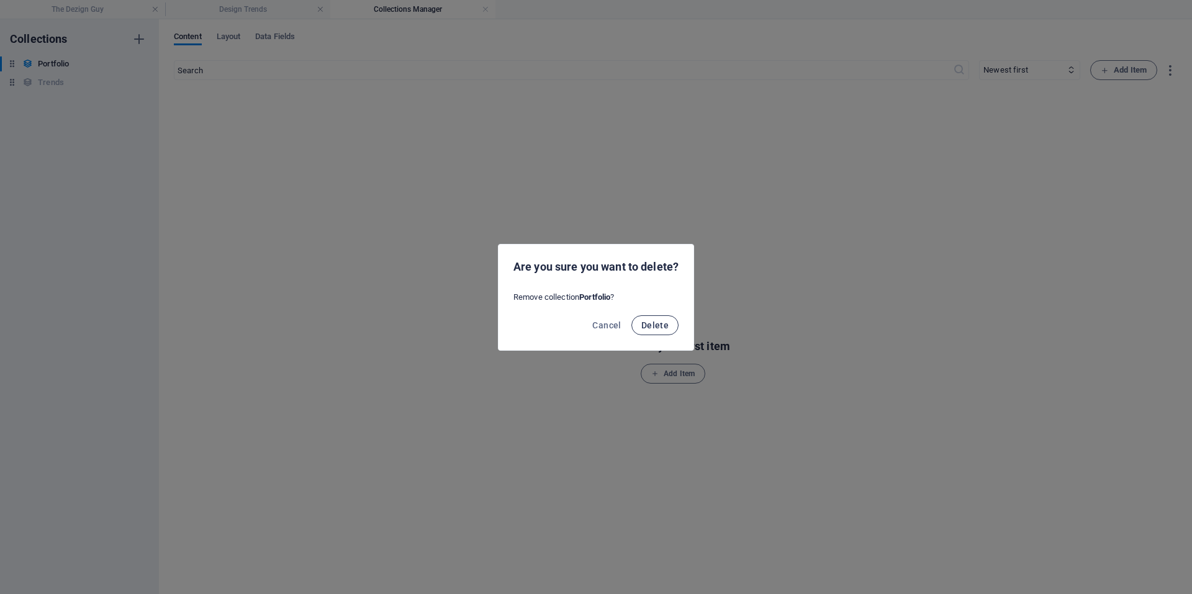
click at [667, 323] on span "Delete" at bounding box center [654, 325] width 27 height 10
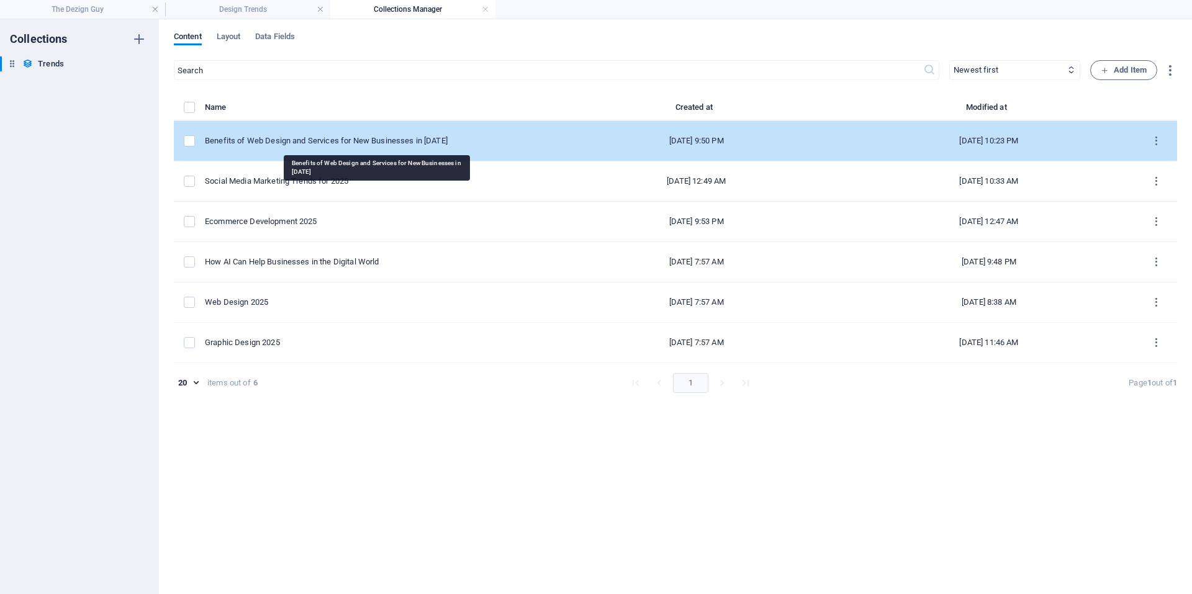
click at [313, 138] on div "Benefits of Web Design and Services for New Businesses in [DATE]" at bounding box center [372, 140] width 335 height 11
select select "Web Design"
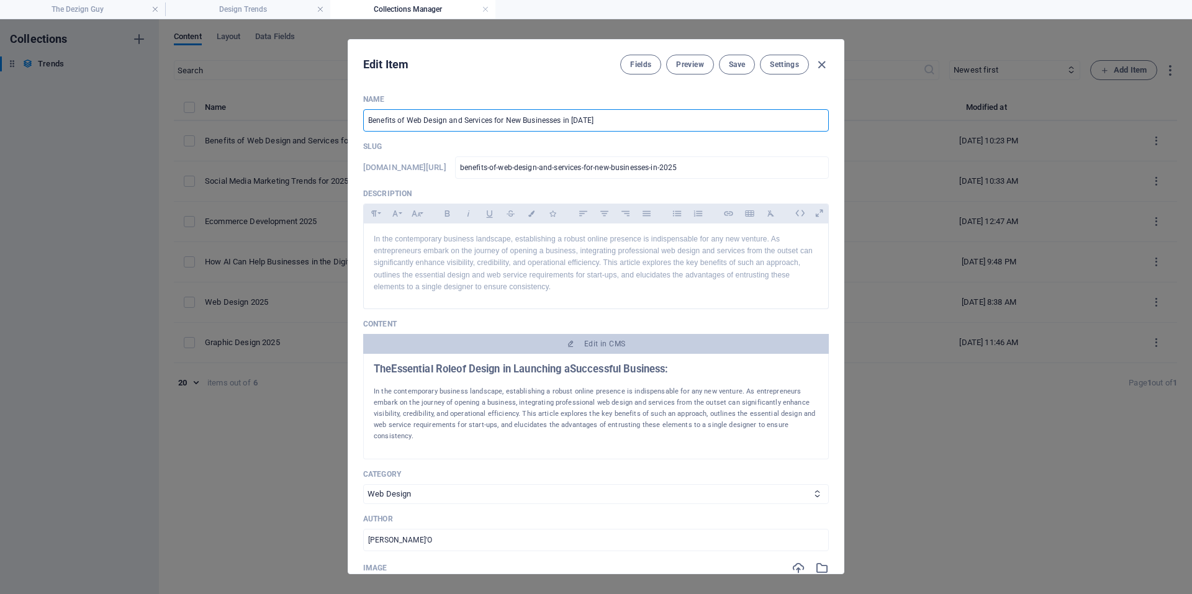
drag, startPoint x: 463, startPoint y: 117, endPoint x: 421, endPoint y: 118, distance: 41.6
click at [421, 118] on input "Benefits of Web Design and Services for New Businesses in [DATE]" at bounding box center [596, 120] width 466 height 22
drag, startPoint x: 530, startPoint y: 119, endPoint x: 522, endPoint y: 117, distance: 7.7
click at [522, 117] on input "Benefits of Web Services for New Businesses in [DATE]" at bounding box center [596, 120] width 466 height 22
type input "Benefits of Web Services for New Businesses 2025"
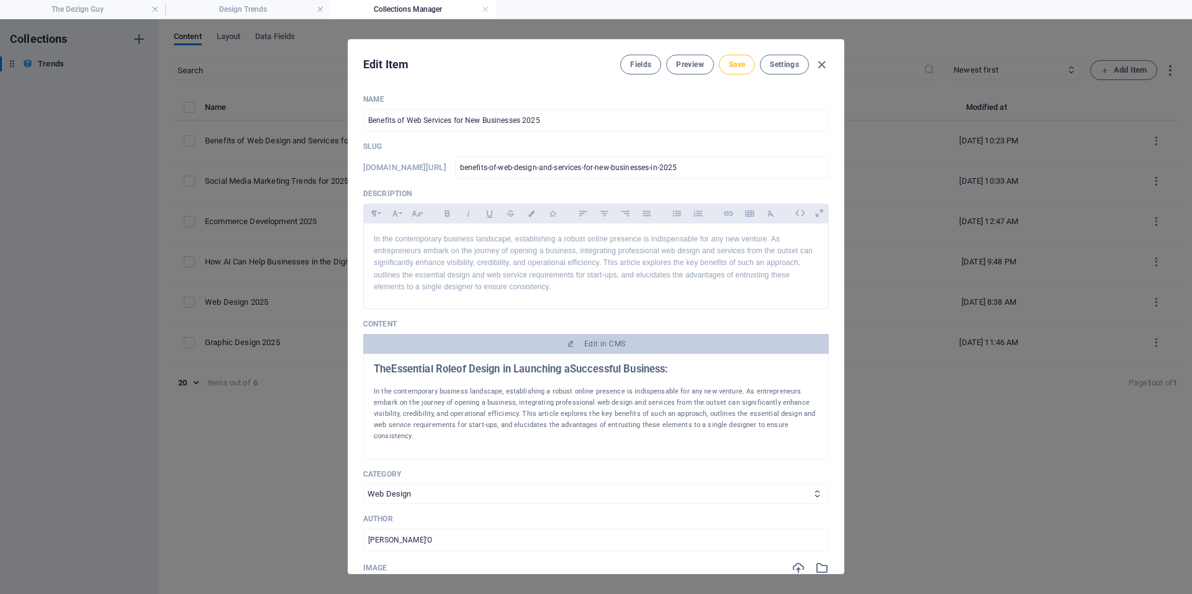
click at [736, 68] on span "Save" at bounding box center [737, 65] width 16 height 10
click at [817, 67] on icon "button" at bounding box center [822, 65] width 14 height 14
type input "[DATE]"
type input "benefits-of-web-design-and-services-for-new-businesses-in-2025"
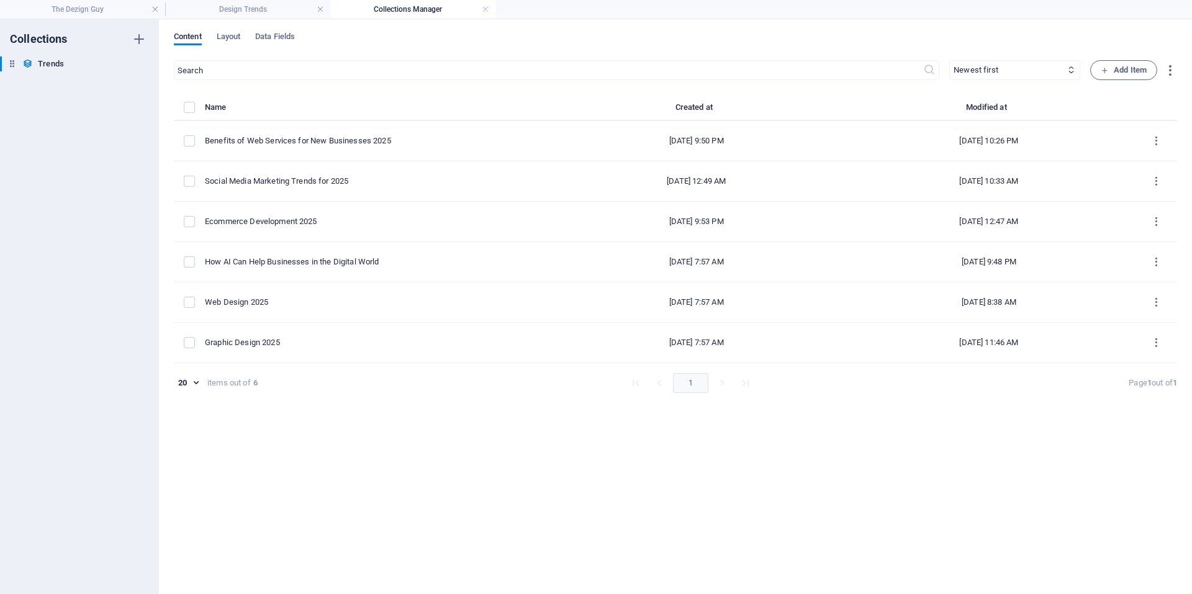
click at [491, 7] on h4 "Collections Manager" at bounding box center [412, 9] width 165 height 14
click at [486, 7] on link at bounding box center [485, 10] width 7 height 12
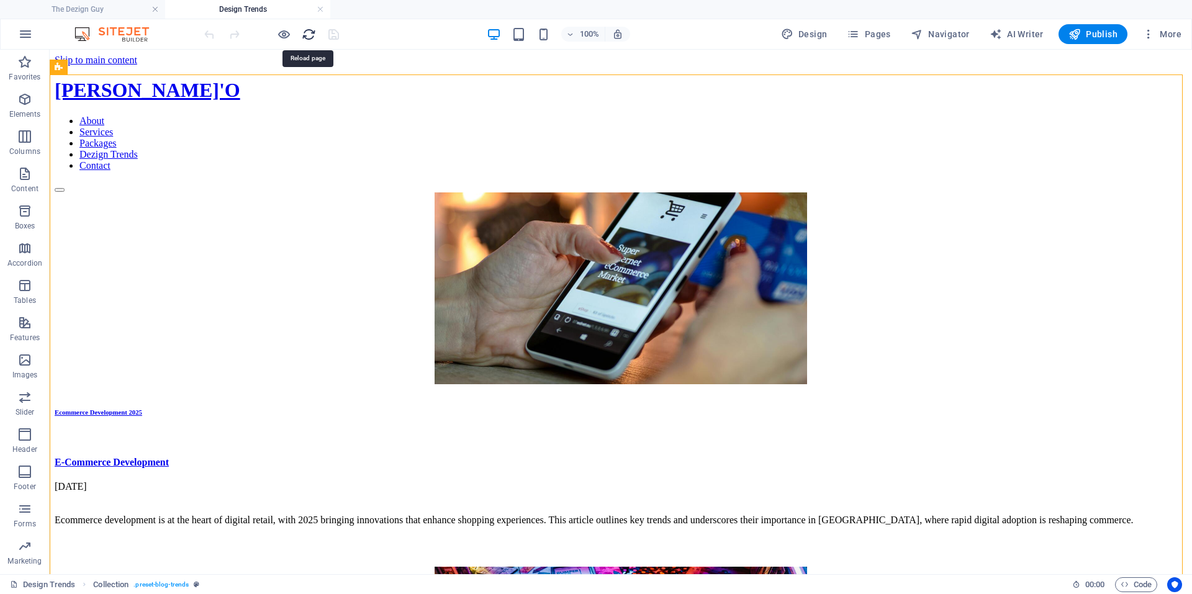
click at [314, 35] on icon "reload" at bounding box center [309, 34] width 14 height 14
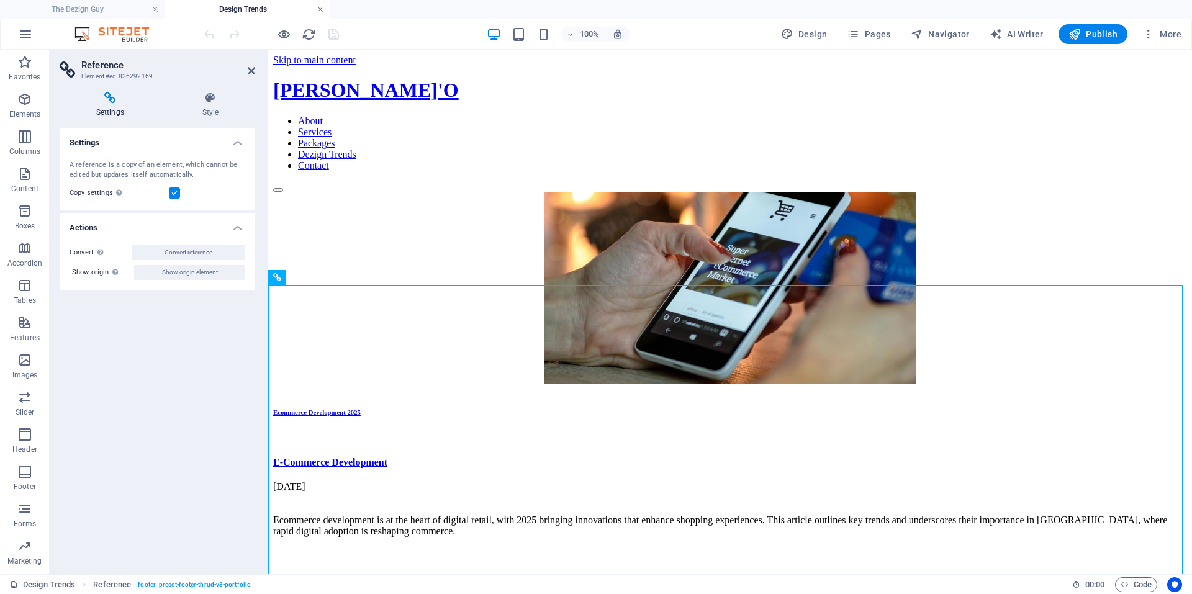
click at [324, 10] on link at bounding box center [320, 10] width 7 height 12
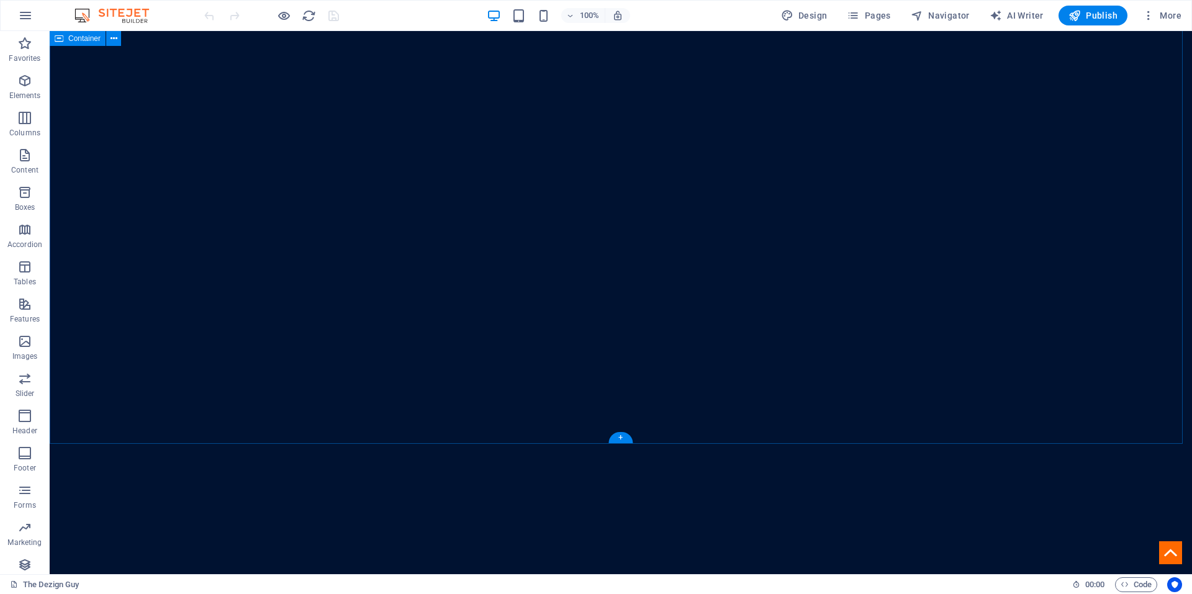
scroll to position [3151, 0]
click at [861, 11] on icon "button" at bounding box center [1075, 15] width 12 height 12
